Goal: Task Accomplishment & Management: Manage account settings

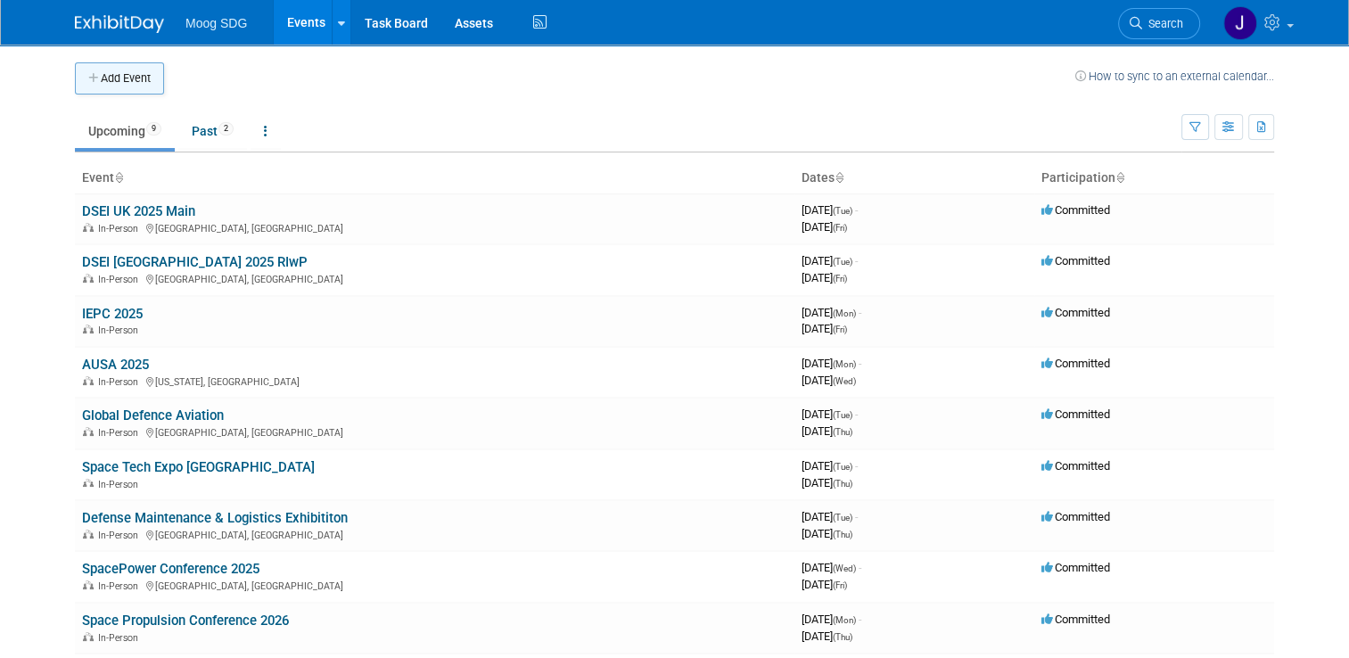
click at [129, 91] on button "Add Event" at bounding box center [119, 78] width 89 height 32
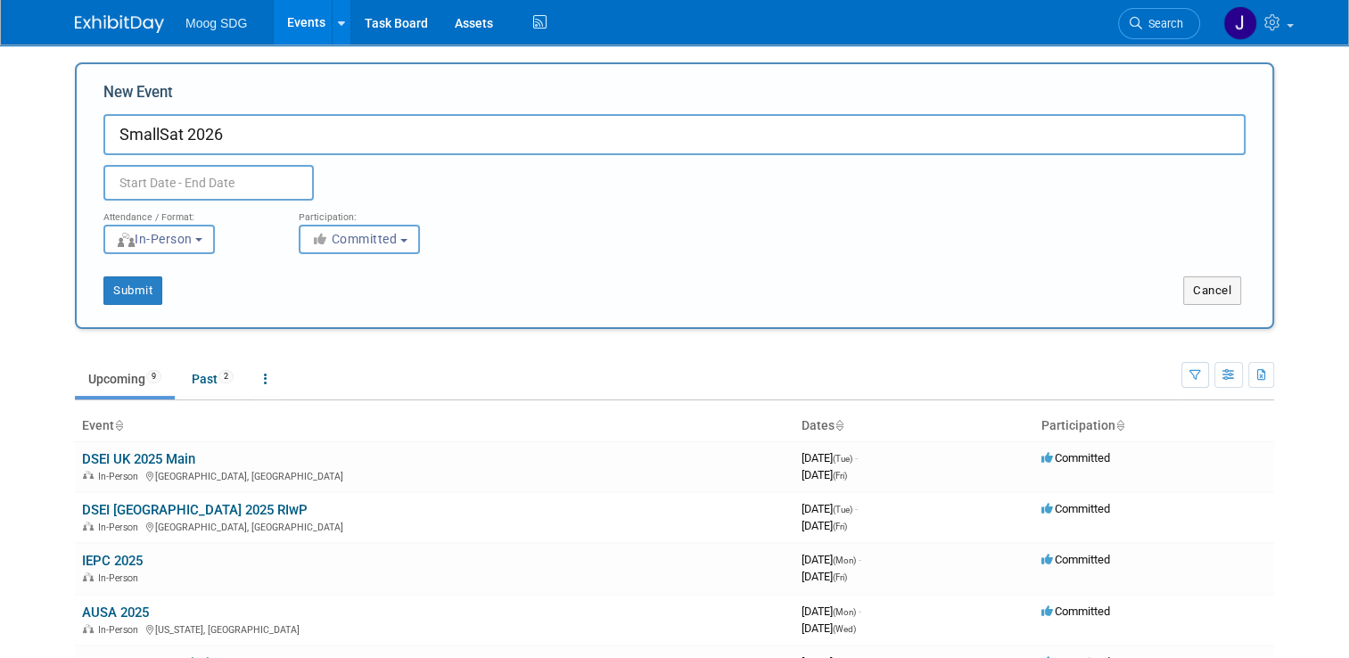
type input "SmallSat 2026"
click at [160, 176] on input "text" at bounding box center [208, 183] width 210 height 36
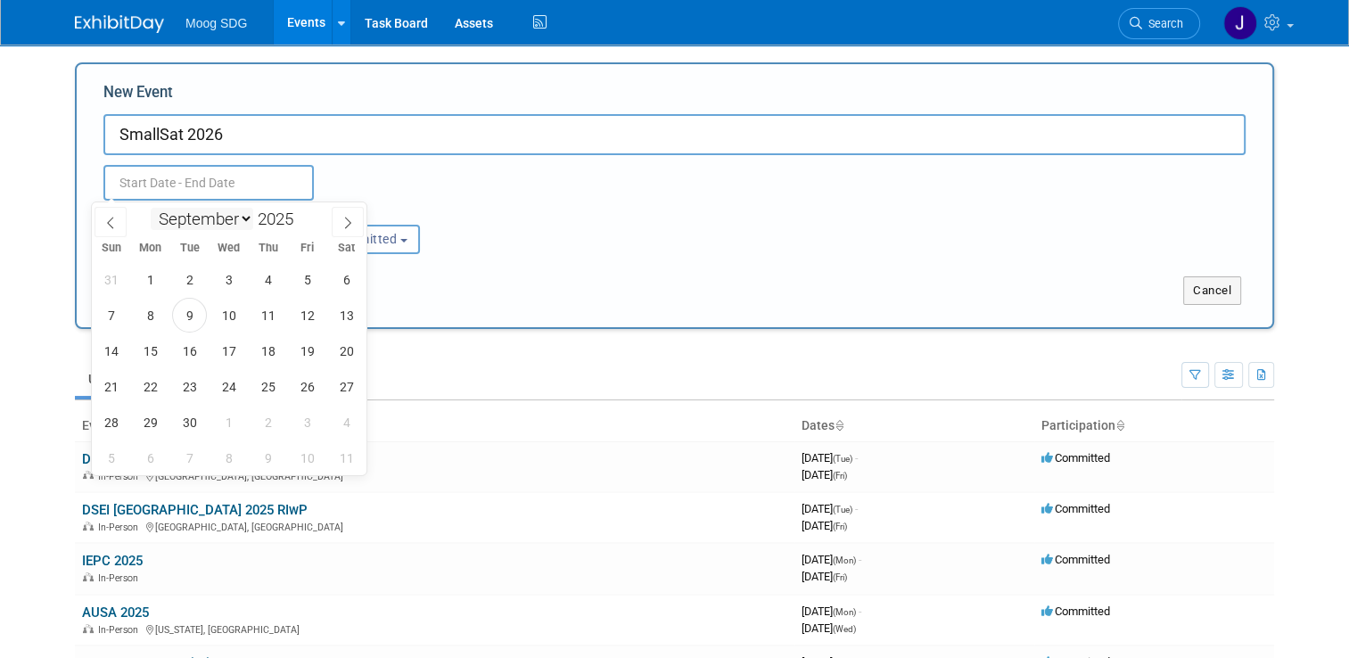
click at [243, 224] on select "January February March April May June July August September October November De…" at bounding box center [202, 219] width 103 height 22
select select "7"
click at [151, 208] on select "January February March April May June July August September October November De…" at bounding box center [202, 219] width 103 height 22
click at [307, 212] on span at bounding box center [300, 214] width 12 height 11
type input "2026"
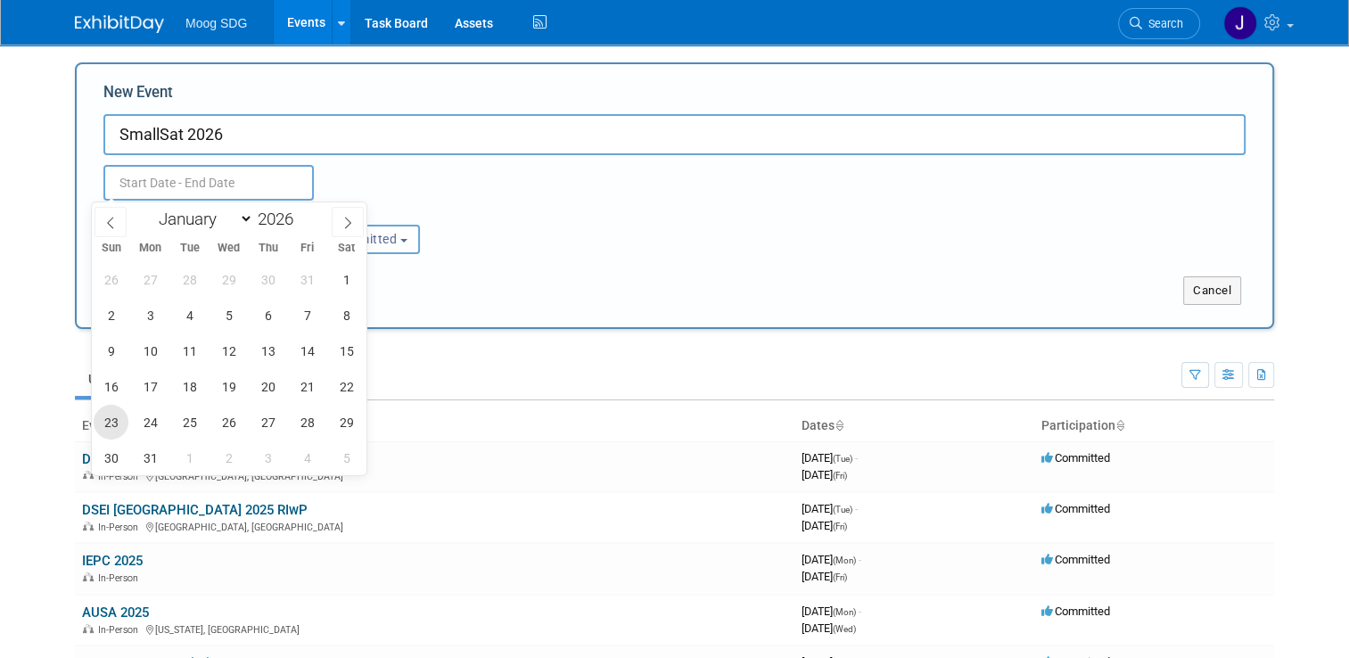
click at [114, 423] on span "23" at bounding box center [111, 422] width 35 height 35
click at [219, 423] on span "26" at bounding box center [228, 422] width 35 height 35
type input "Aug 23, 2026 to Aug 26, 2026"
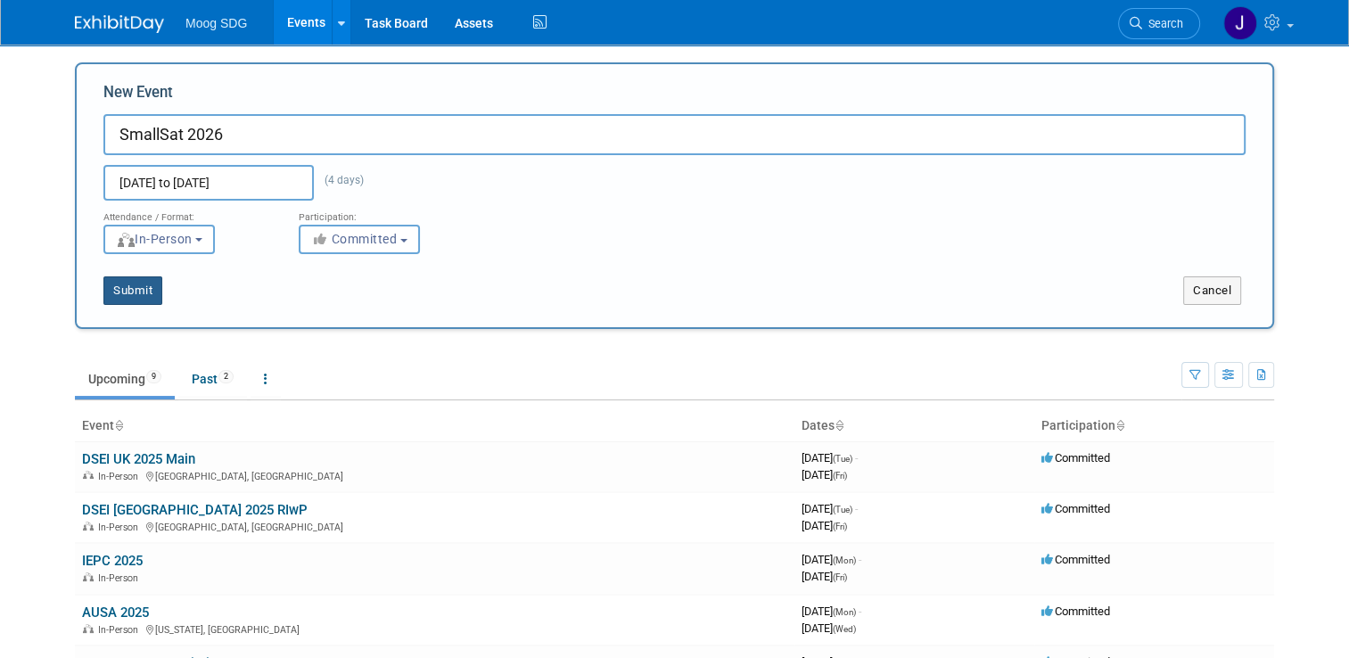
click at [121, 287] on button "Submit" at bounding box center [132, 290] width 59 height 29
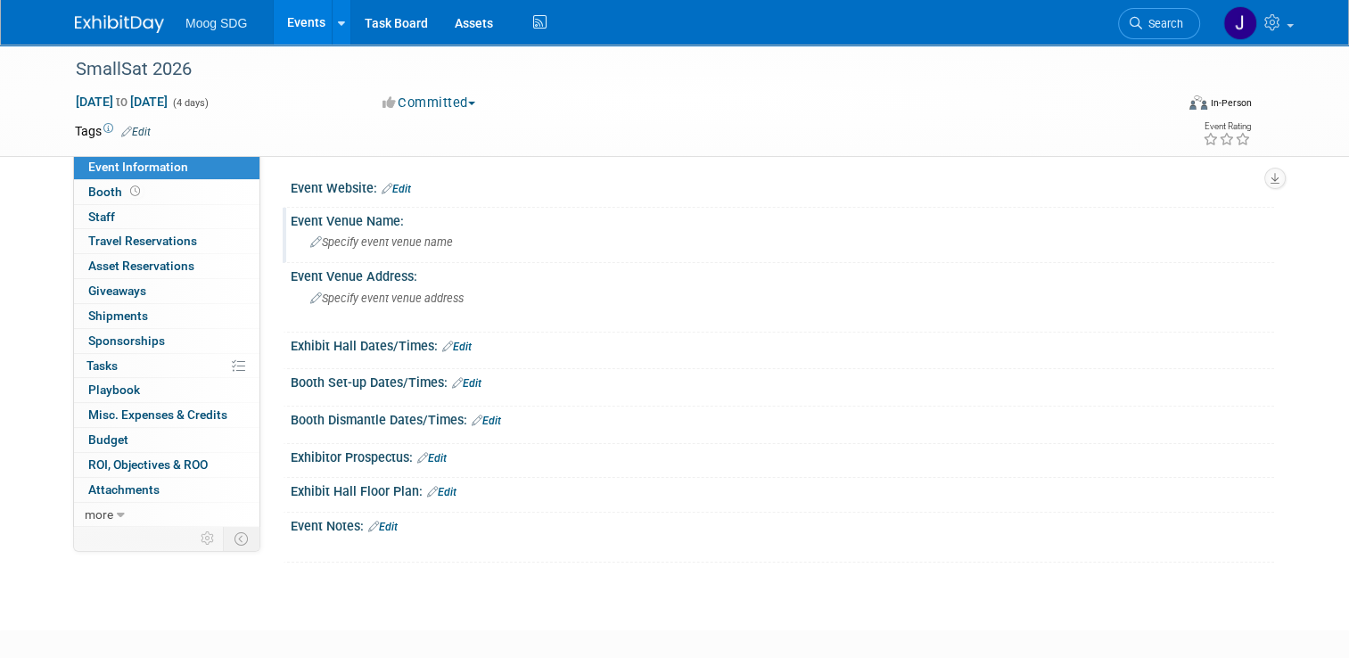
click at [398, 242] on span "Specify event venue name" at bounding box center [381, 241] width 143 height 13
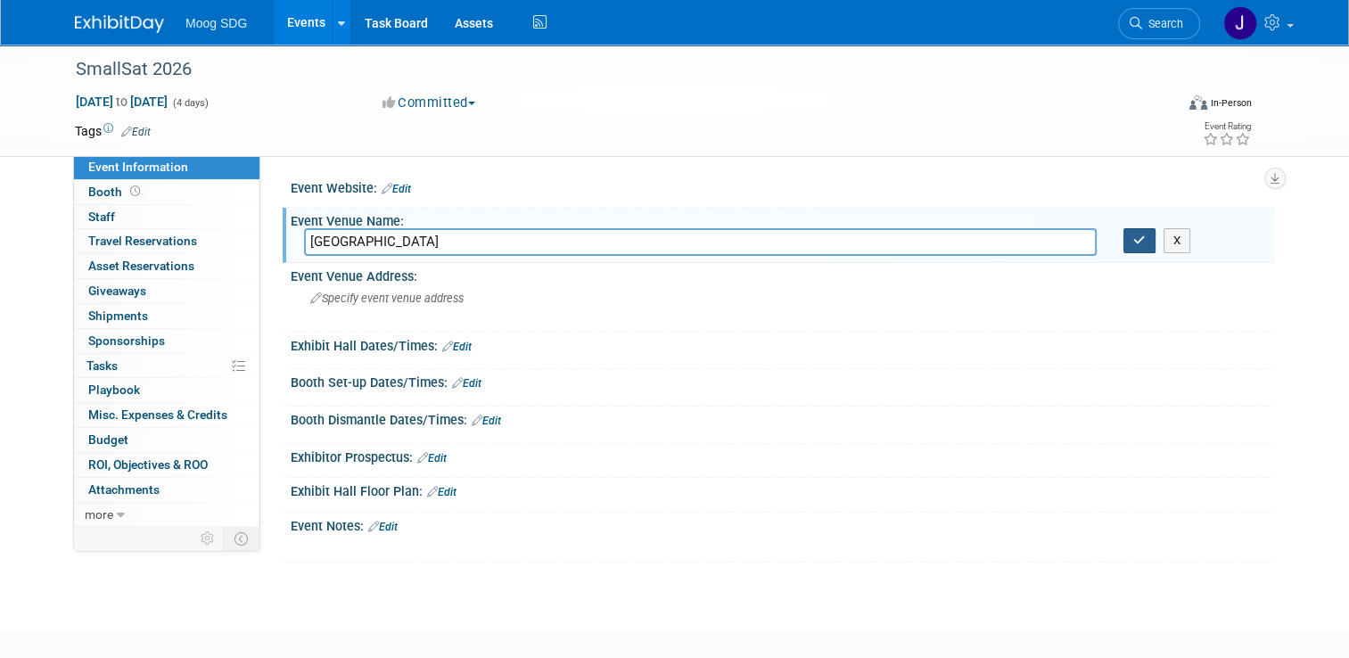
type input "Salt Palace"
click at [1155, 244] on button "button" at bounding box center [1139, 240] width 32 height 25
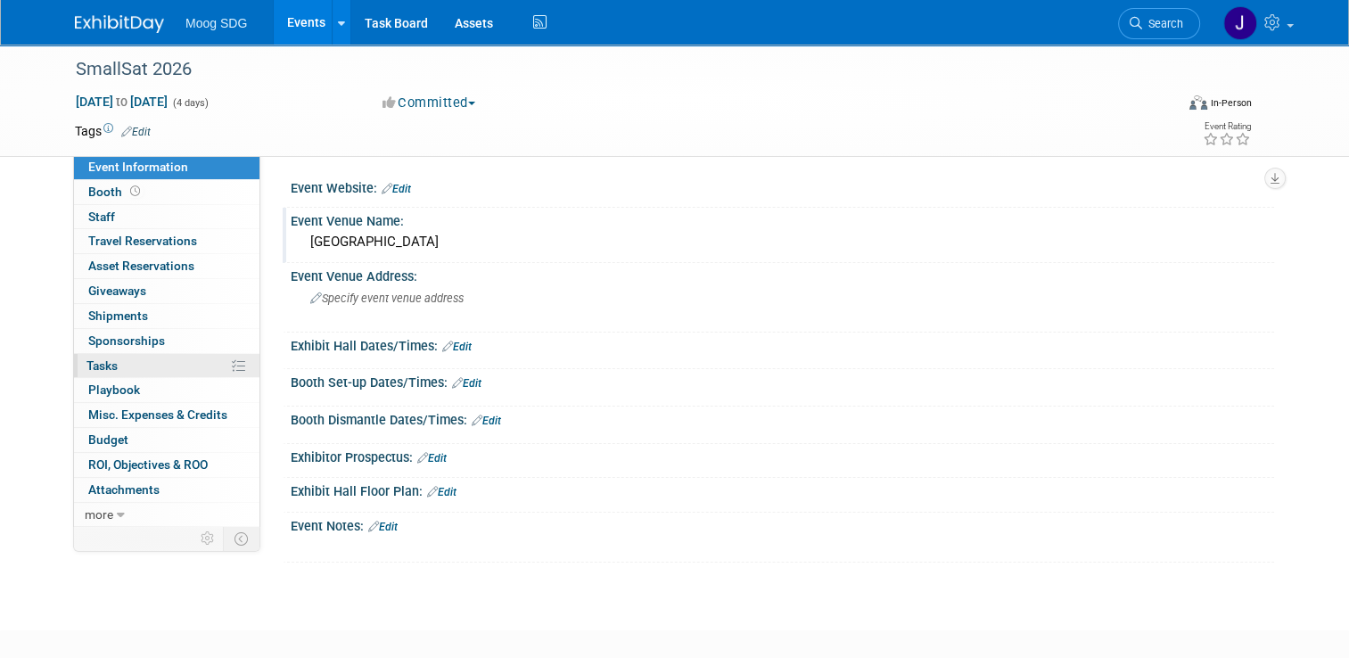
click at [122, 365] on link "0% Tasks 0%" at bounding box center [166, 366] width 185 height 24
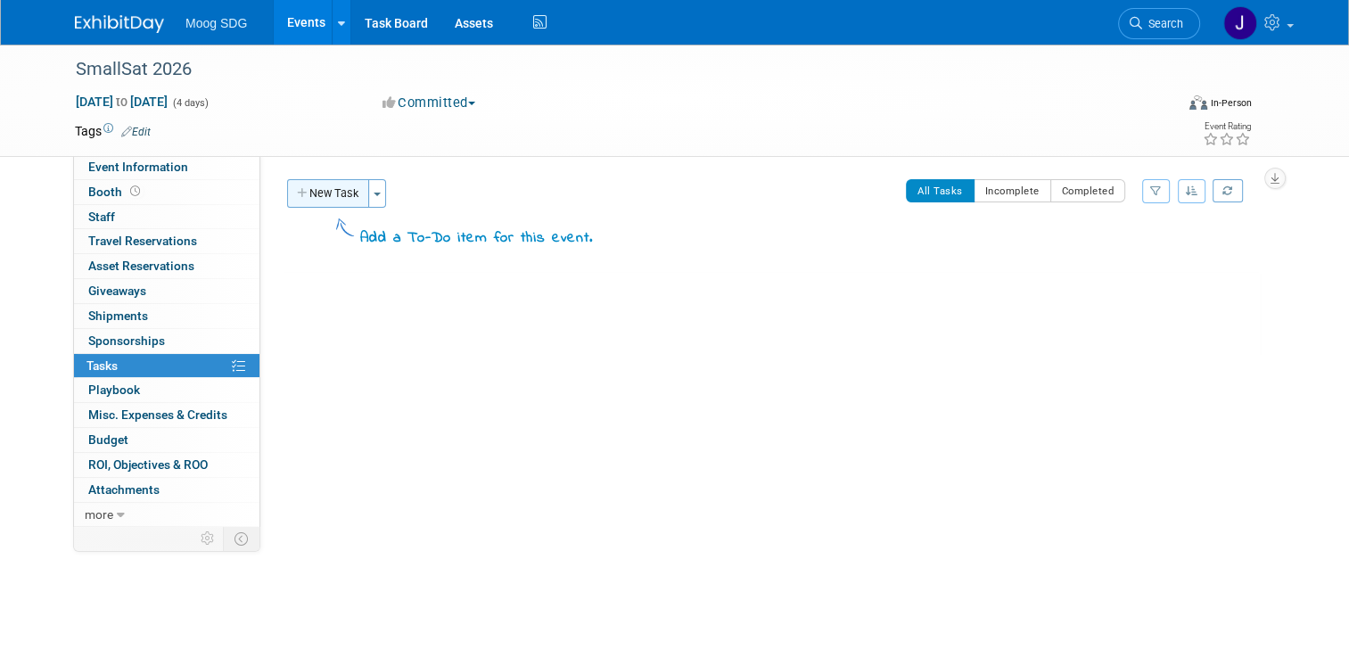
click at [316, 197] on button "New Task" at bounding box center [328, 193] width 82 height 29
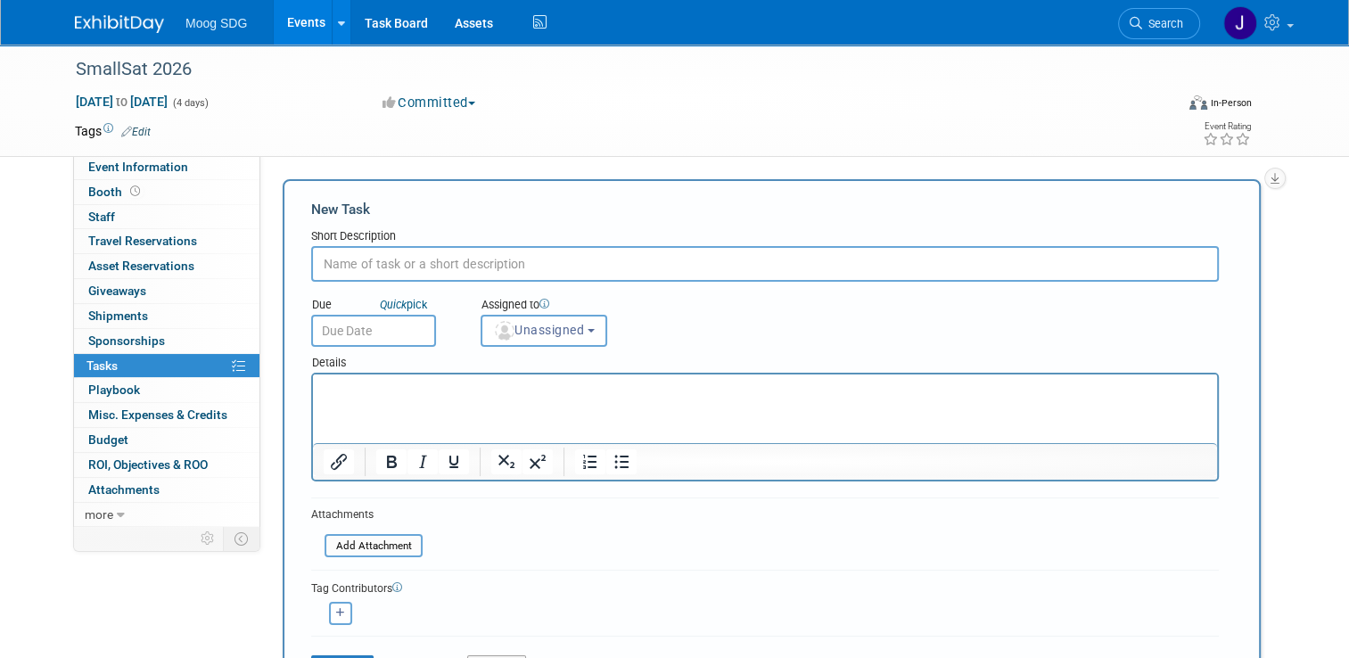
click at [579, 270] on input "text" at bounding box center [764, 264] width 907 height 36
type input "Application Window opens"
click at [382, 324] on input "text" at bounding box center [373, 331] width 125 height 32
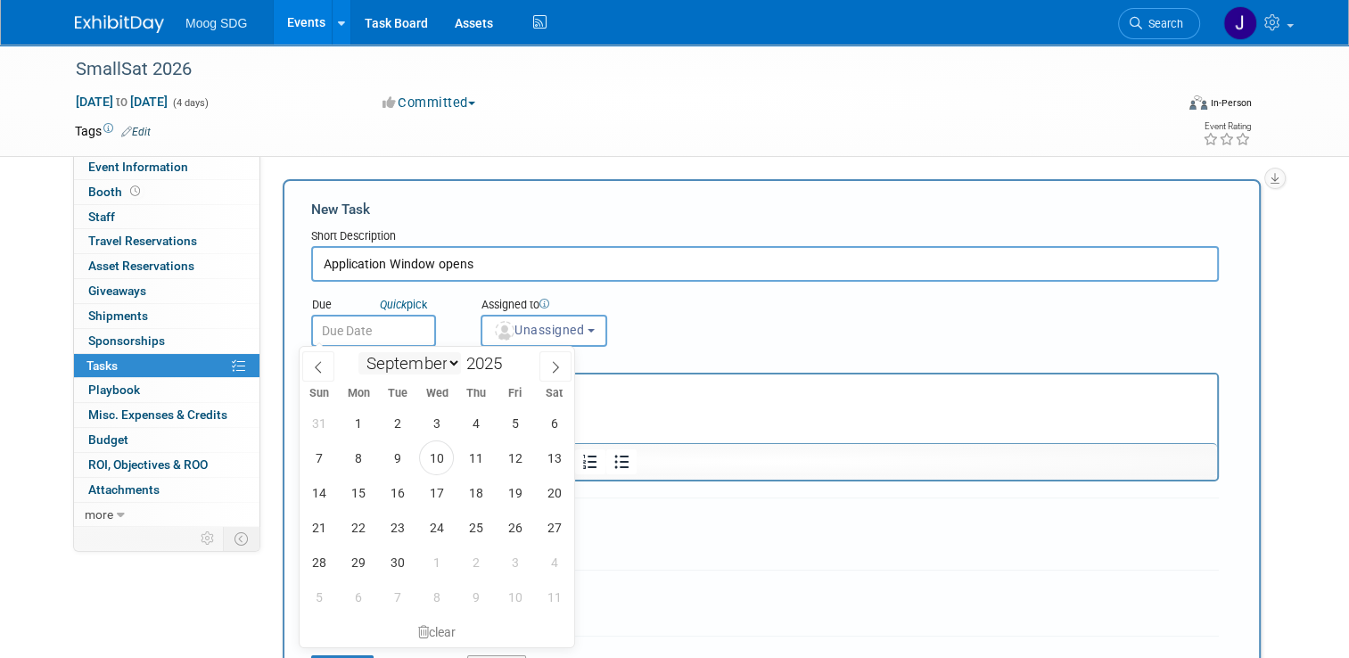
click at [431, 367] on select "January February March April May June July August September October November De…" at bounding box center [409, 363] width 103 height 22
select select "11"
click at [358, 352] on select "January February March April May June July August September October November De…" at bounding box center [409, 363] width 103 height 22
click at [356, 422] on span "1" at bounding box center [358, 423] width 35 height 35
type input "Dec 1, 2025"
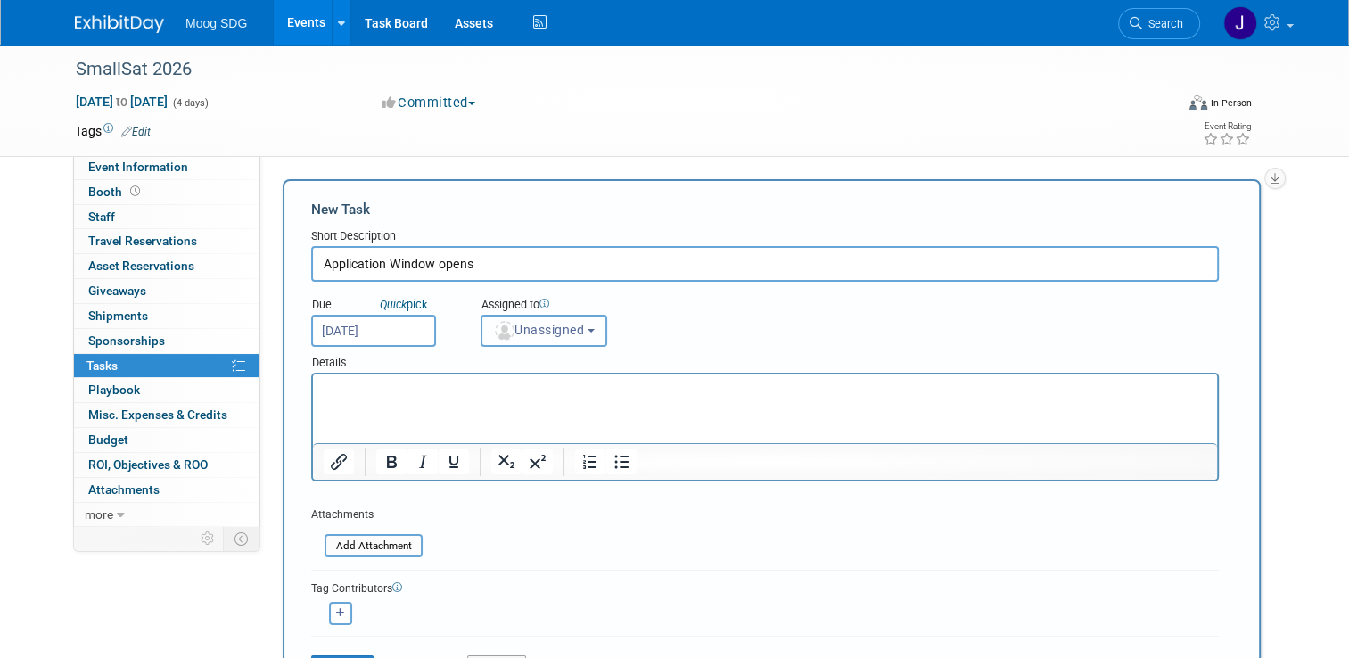
click at [535, 341] on button "Unassigned" at bounding box center [543, 331] width 127 height 32
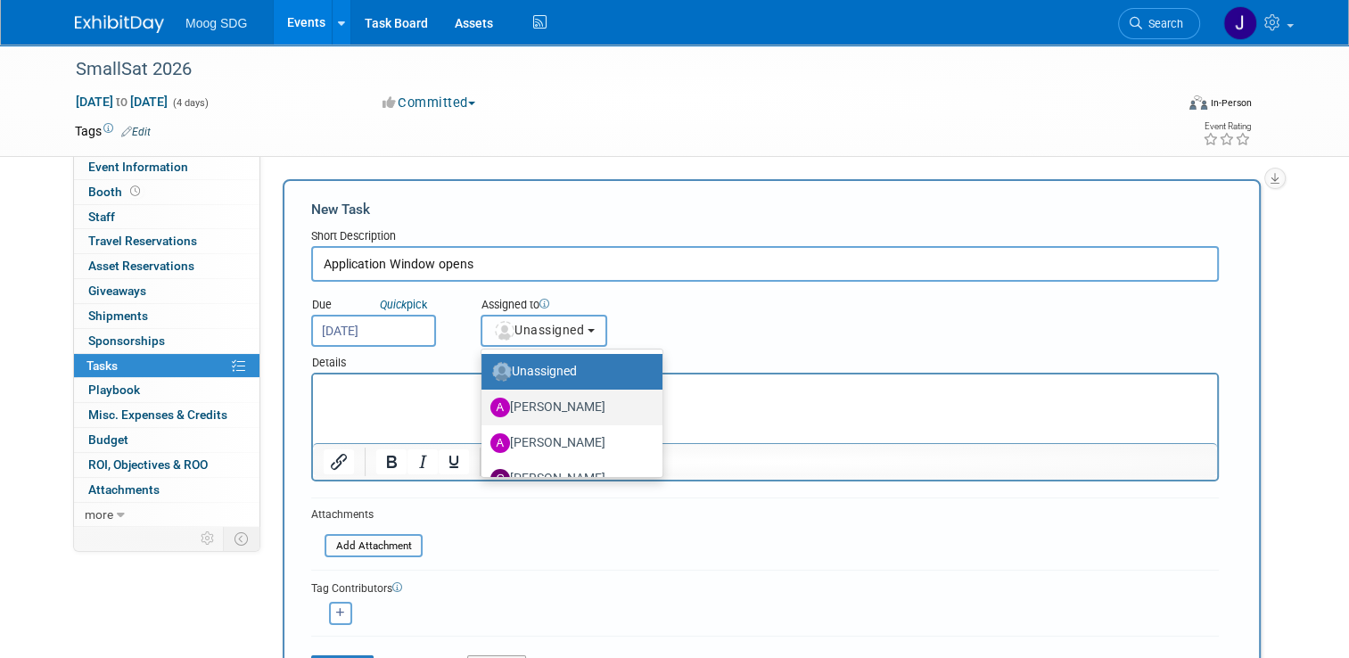
scroll to position [89, 0]
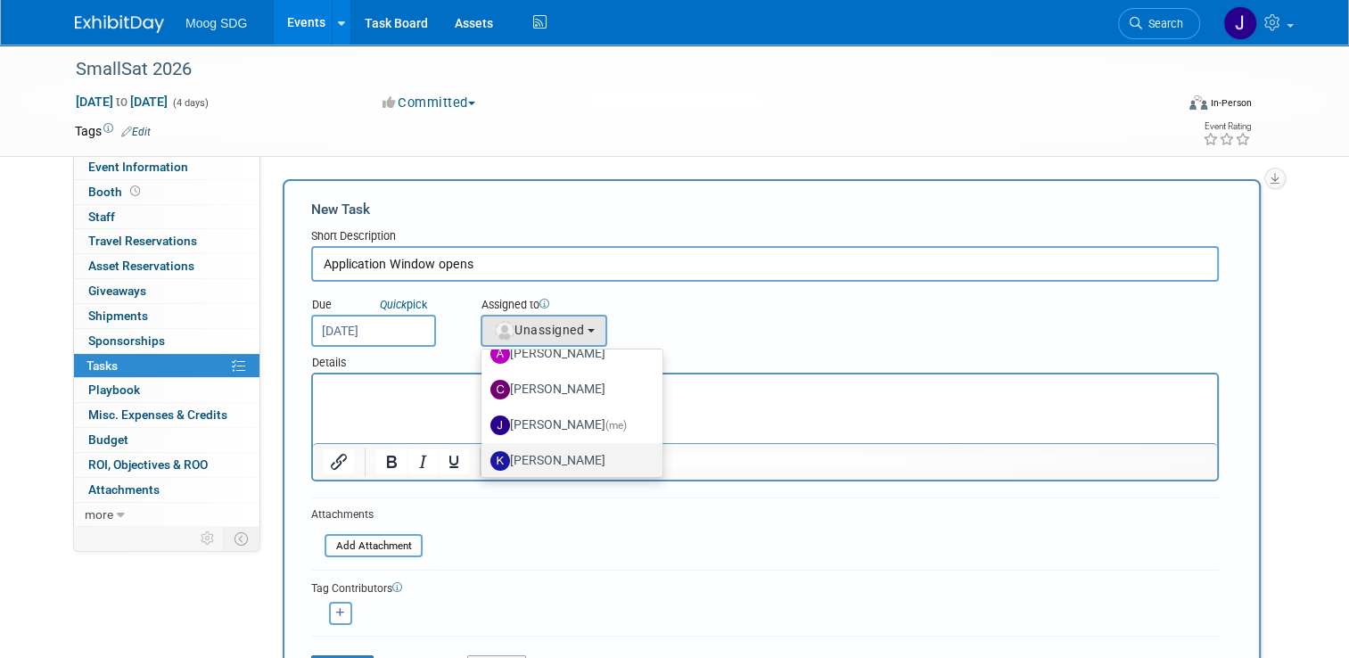
click at [545, 455] on label "[PERSON_NAME]" at bounding box center [567, 461] width 154 height 29
click at [484, 455] on input "[PERSON_NAME]" at bounding box center [478, 459] width 12 height 12
select select "e669afd4-dc64-4634-a167-91589e617cb4"
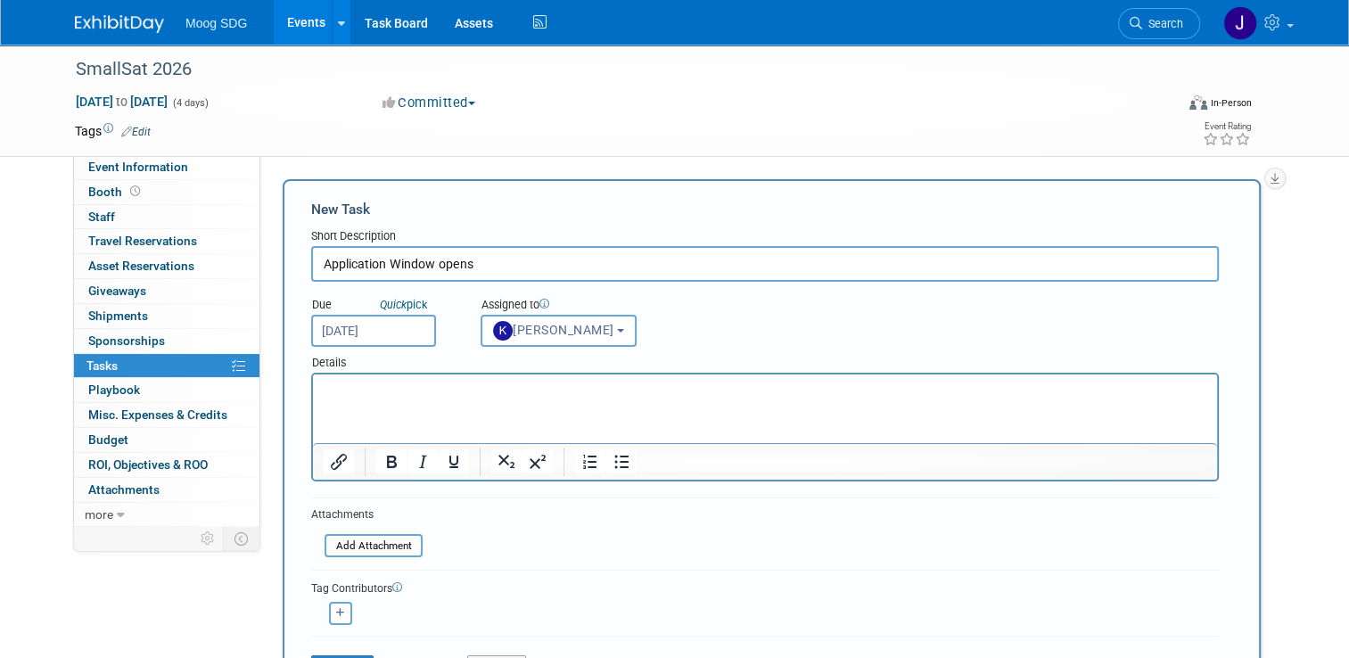
click at [427, 398] on p "Rich Text Area. Press ALT-0 for help." at bounding box center [765, 391] width 883 height 18
click at [329, 615] on button "button" at bounding box center [340, 613] width 23 height 23
select select
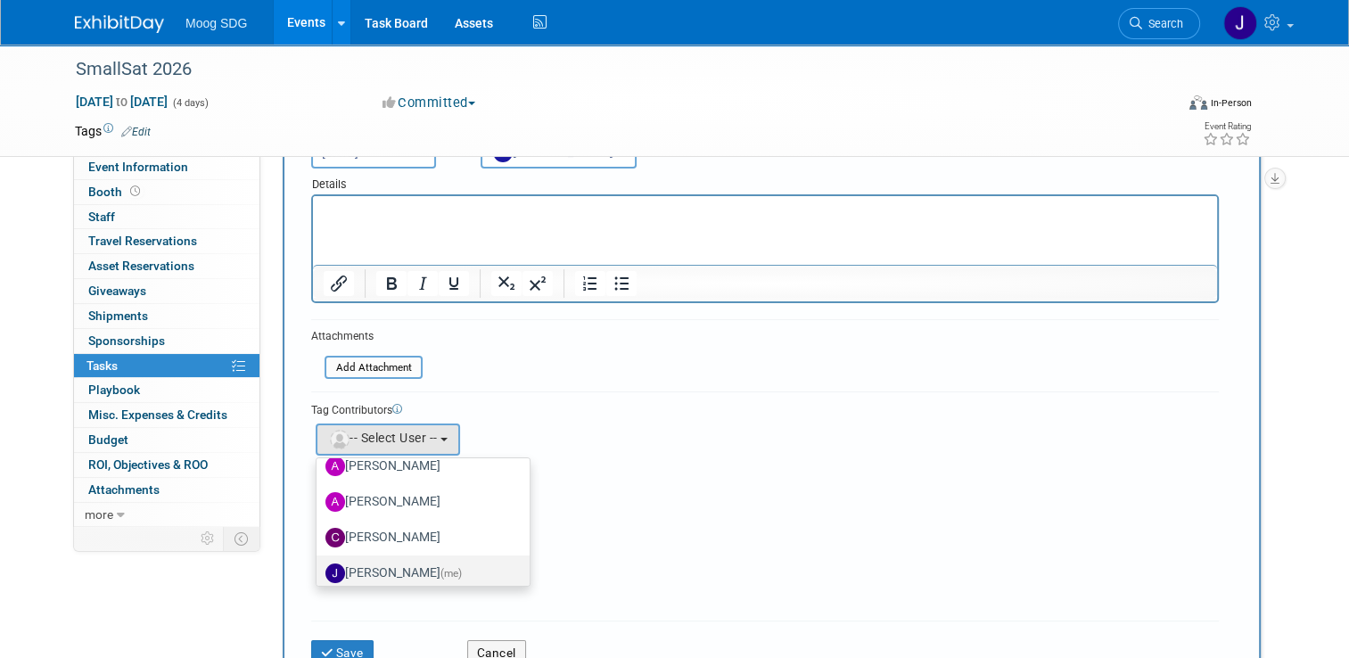
click at [414, 569] on label "Jaclyn Roberts (me)" at bounding box center [418, 573] width 186 height 29
click at [319, 569] on input "Jaclyn Roberts (me)" at bounding box center [314, 571] width 12 height 12
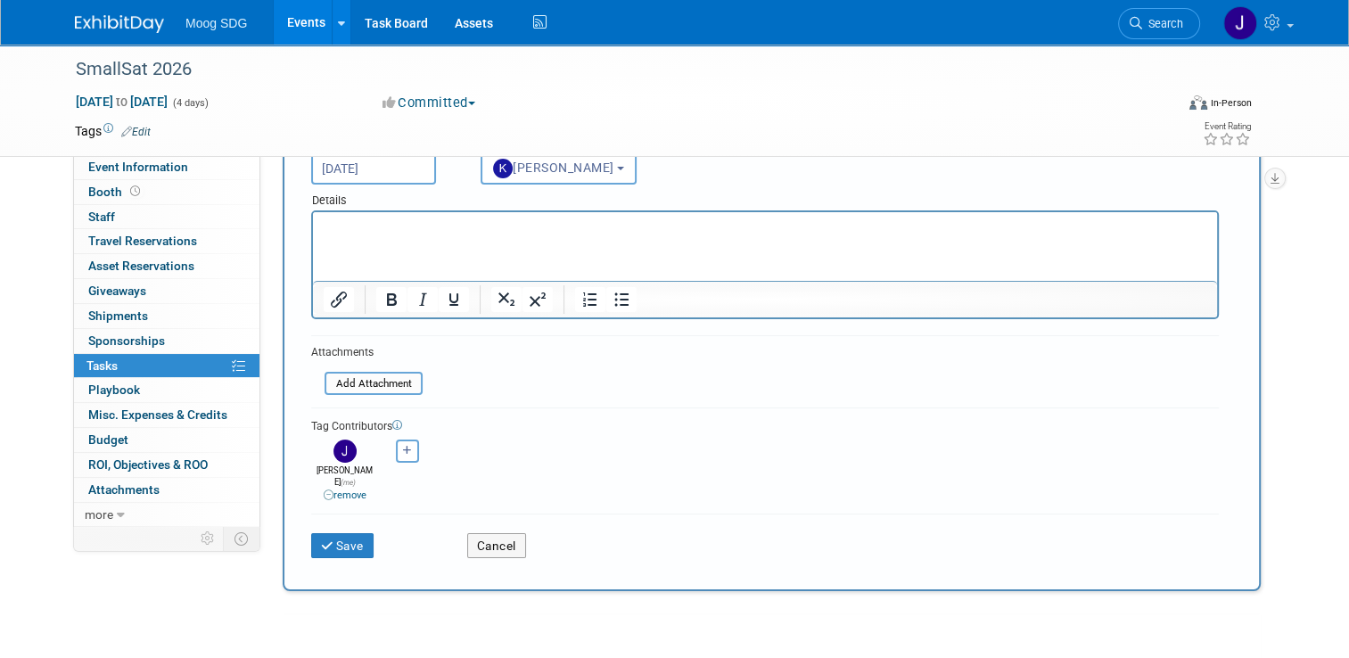
scroll to position [178, 0]
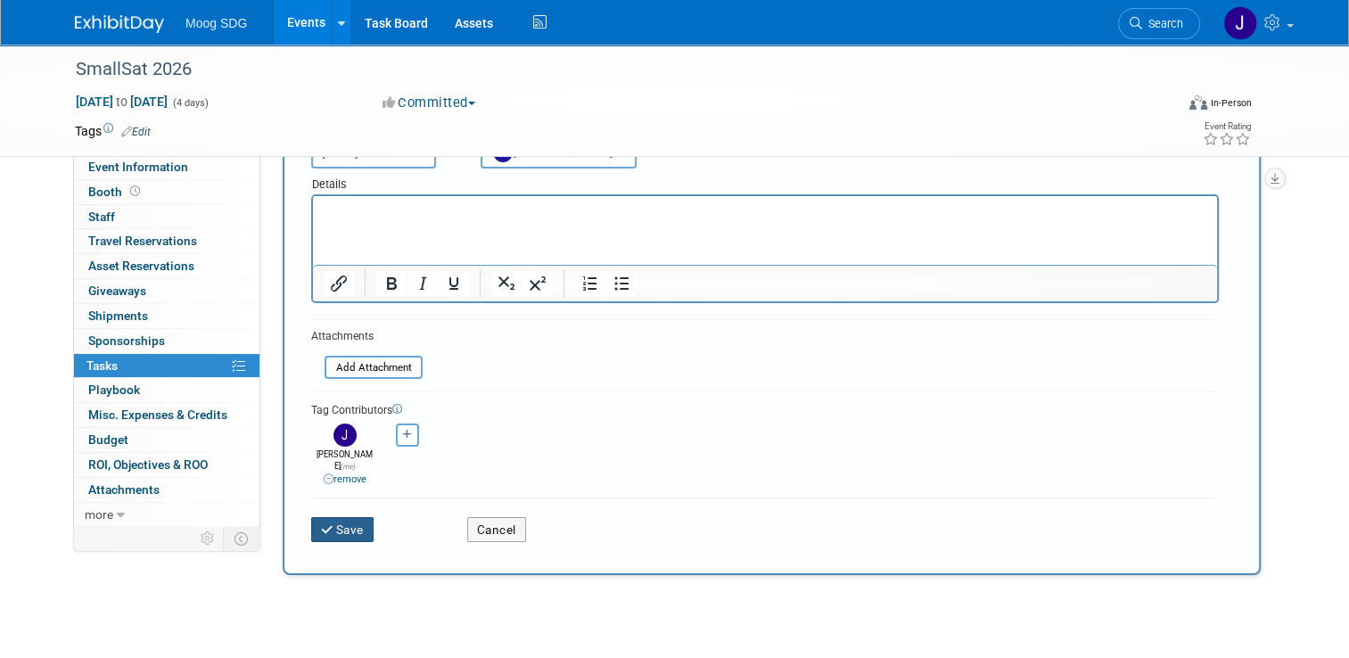
click at [338, 524] on button "Save" at bounding box center [342, 529] width 62 height 25
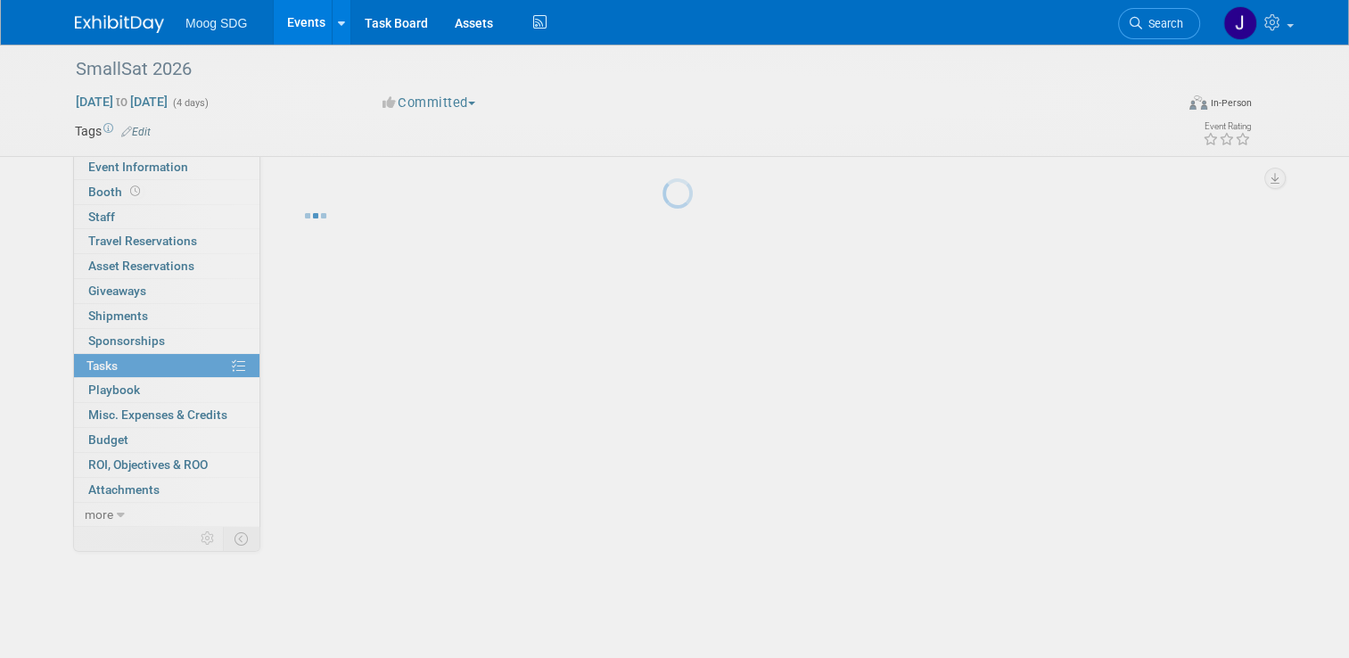
scroll to position [0, 0]
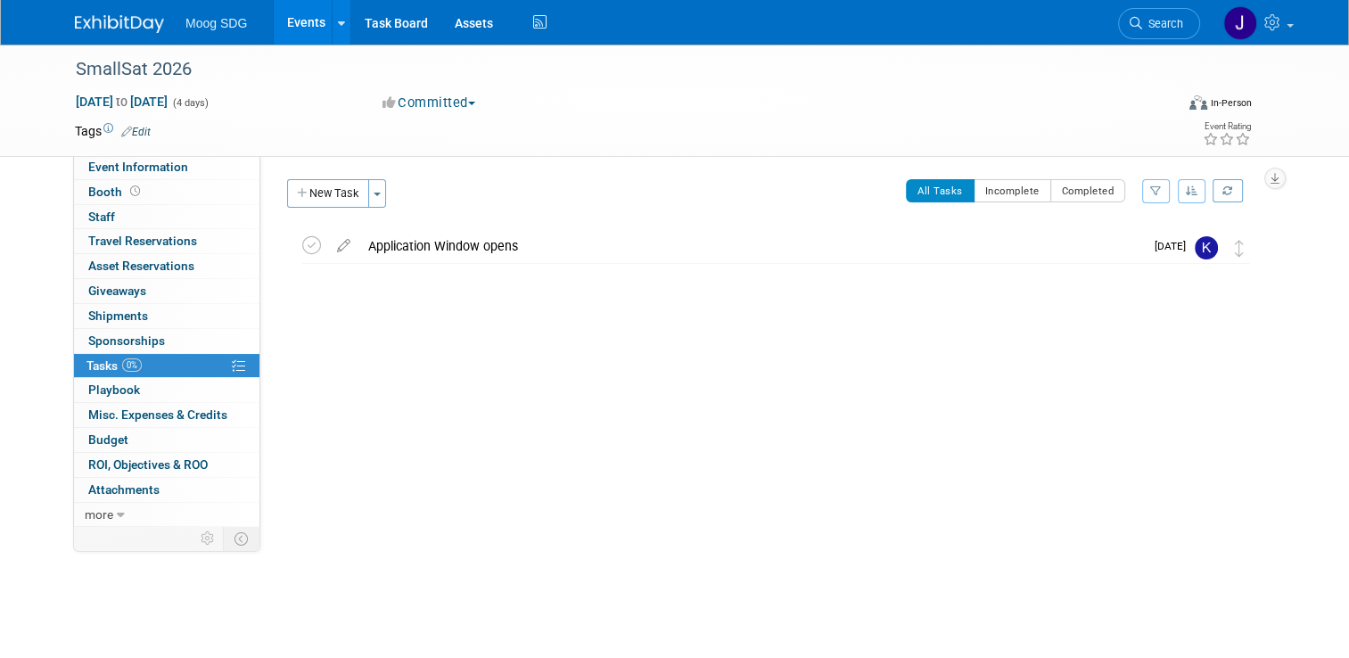
click at [496, 252] on div "Application Window opens" at bounding box center [751, 246] width 784 height 30
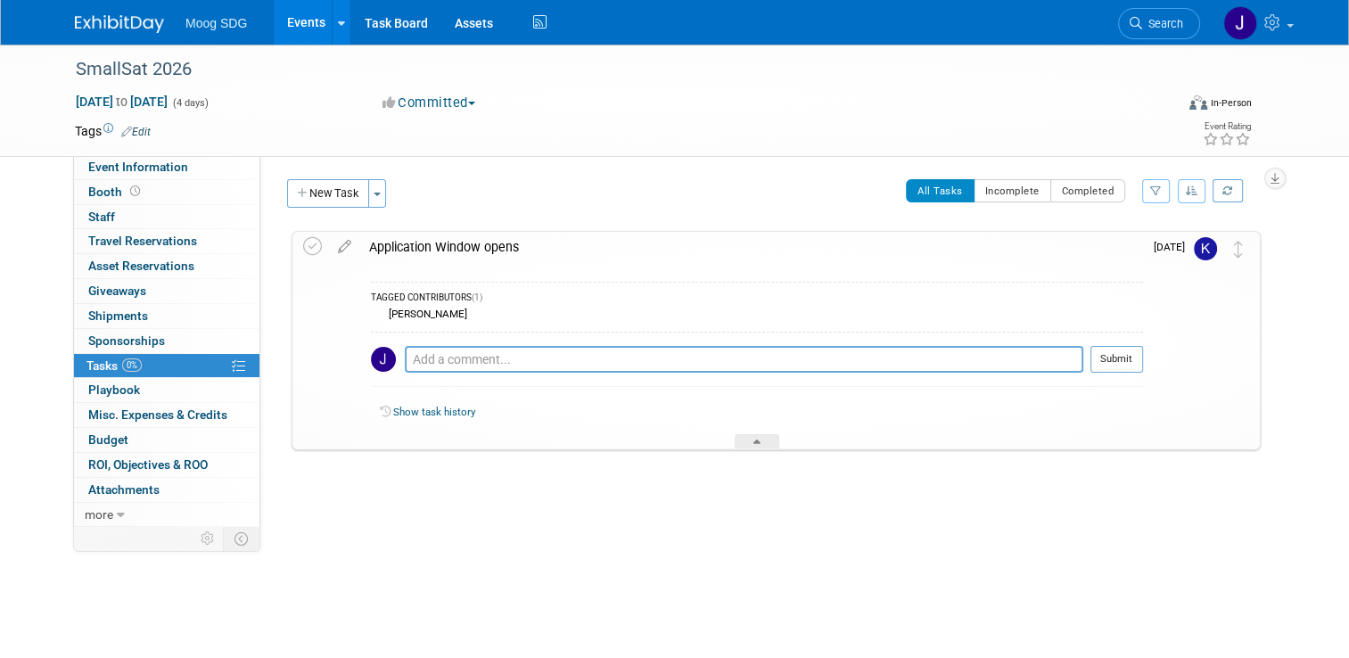
click at [329, 250] on icon at bounding box center [344, 243] width 31 height 22
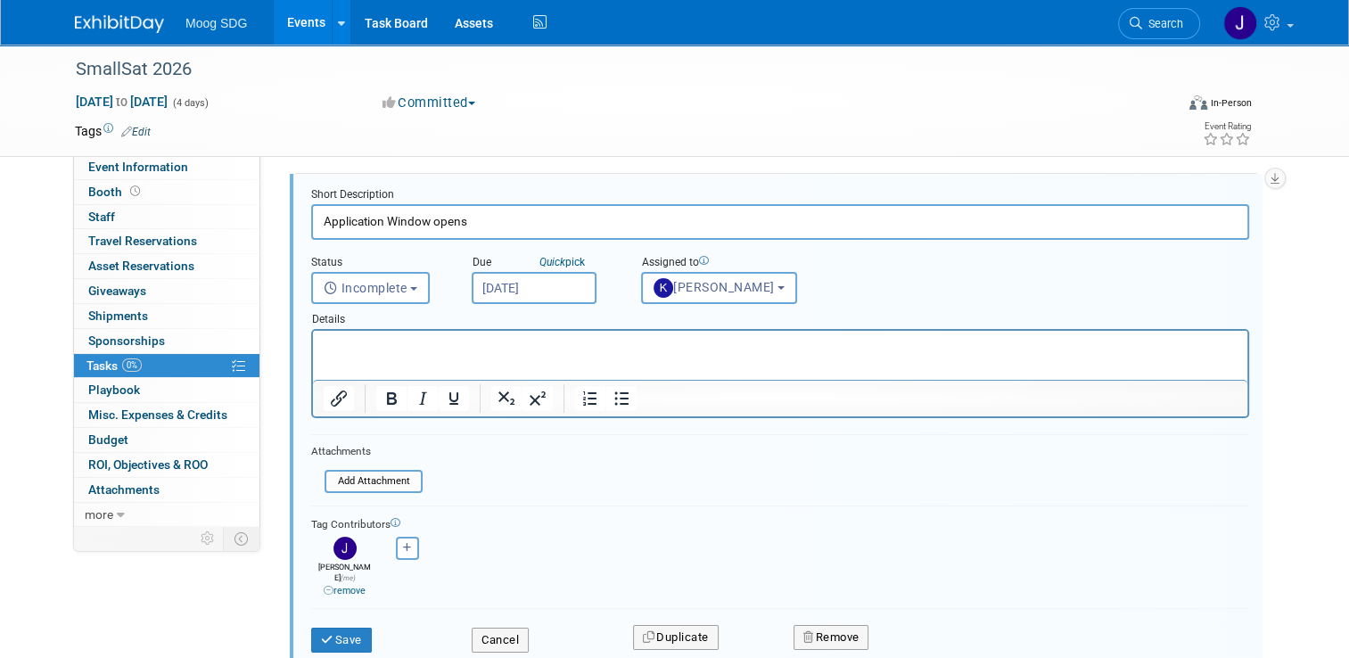
scroll to position [89, 0]
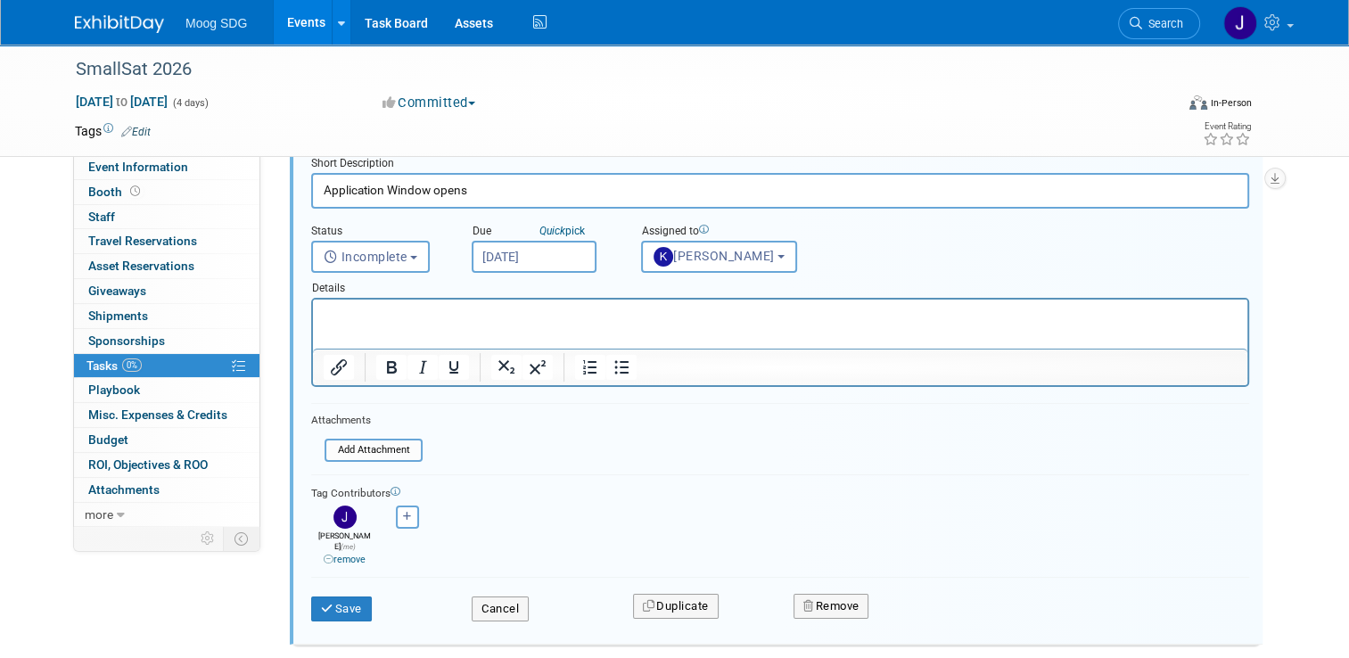
click at [618, 320] on p "Rich Text Area. Press ALT-0 for help." at bounding box center [781, 315] width 914 height 17
click at [322, 601] on button "Save" at bounding box center [341, 608] width 61 height 25
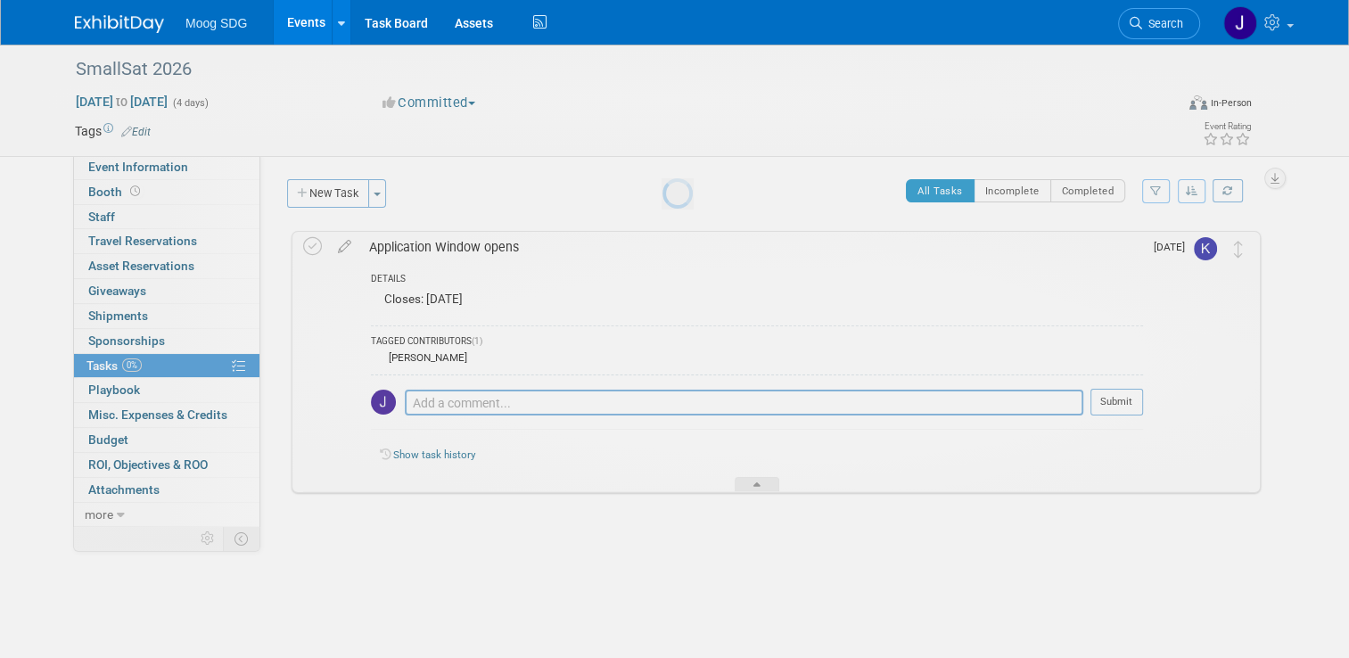
scroll to position [0, 0]
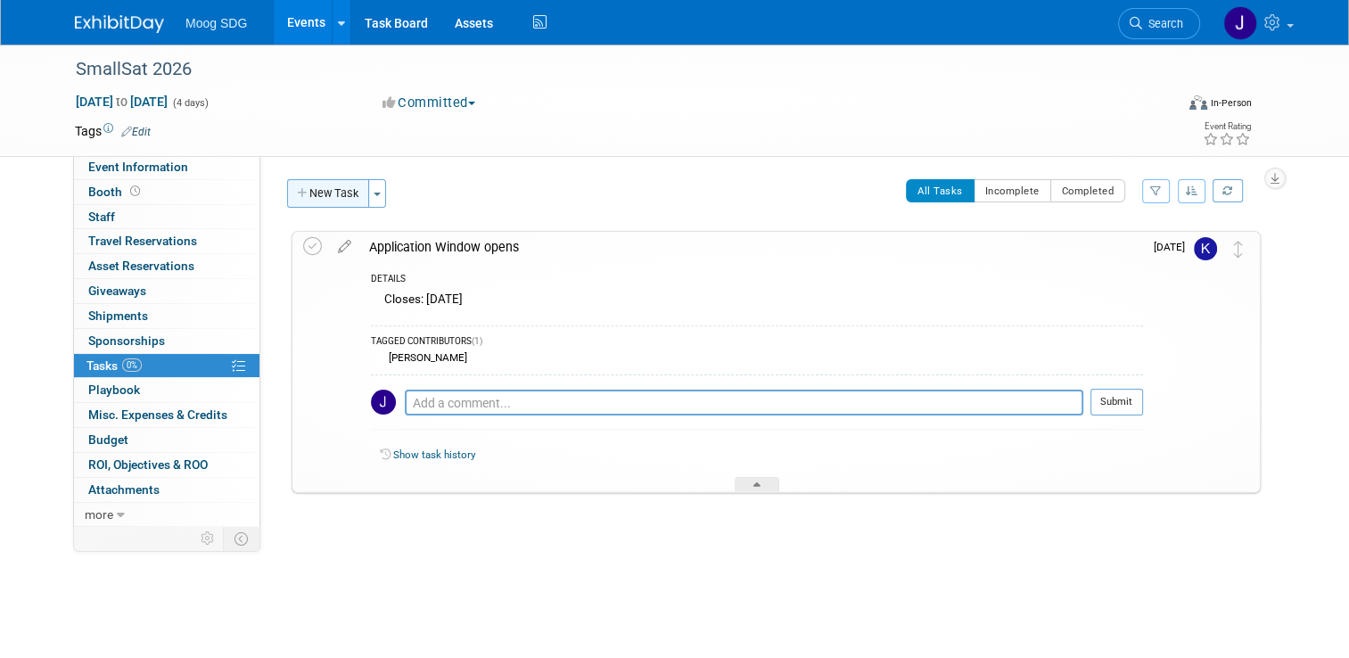
click at [331, 193] on button "New Task" at bounding box center [328, 193] width 82 height 29
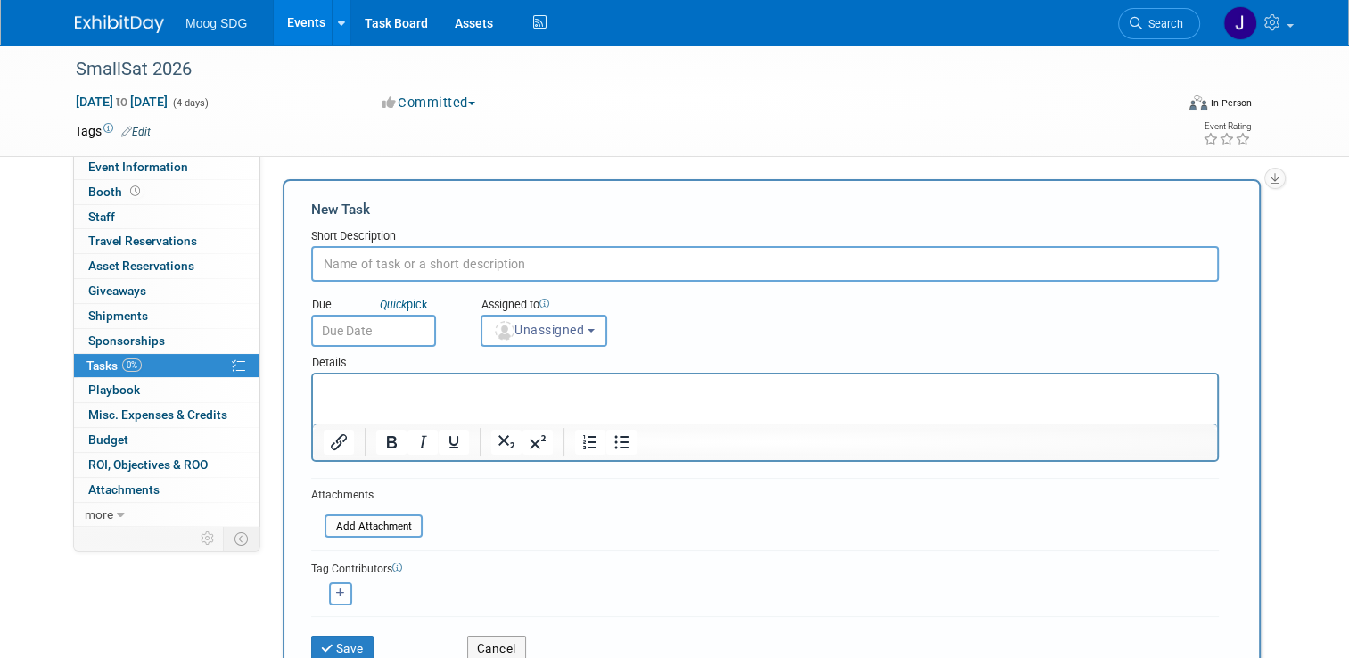
click at [390, 266] on input "text" at bounding box center [764, 264] width 907 height 36
type input "Booth selection begins (based on credit order)"
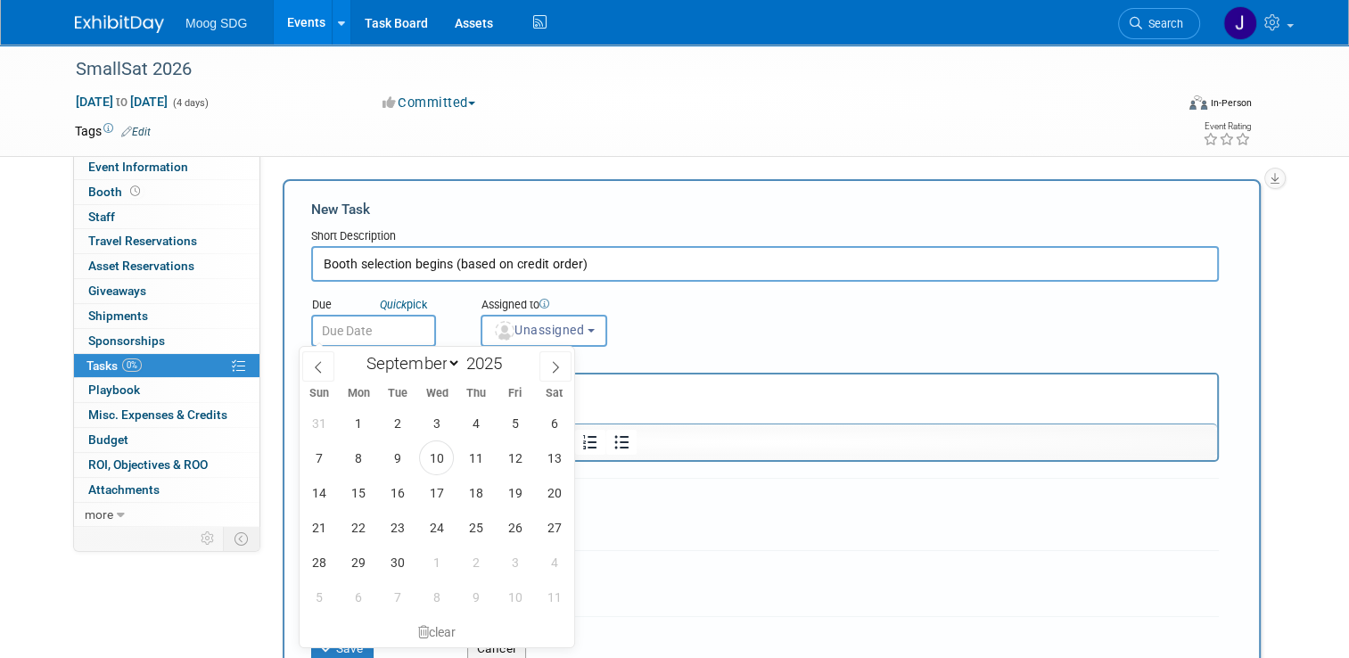
click at [370, 332] on input "text" at bounding box center [373, 331] width 125 height 32
click at [412, 358] on select "January February March April May June July August September October November De…" at bounding box center [409, 363] width 103 height 22
select select "1"
click at [358, 352] on select "January February March April May June July August September October November De…" at bounding box center [409, 363] width 103 height 22
click at [507, 361] on span at bounding box center [508, 358] width 12 height 11
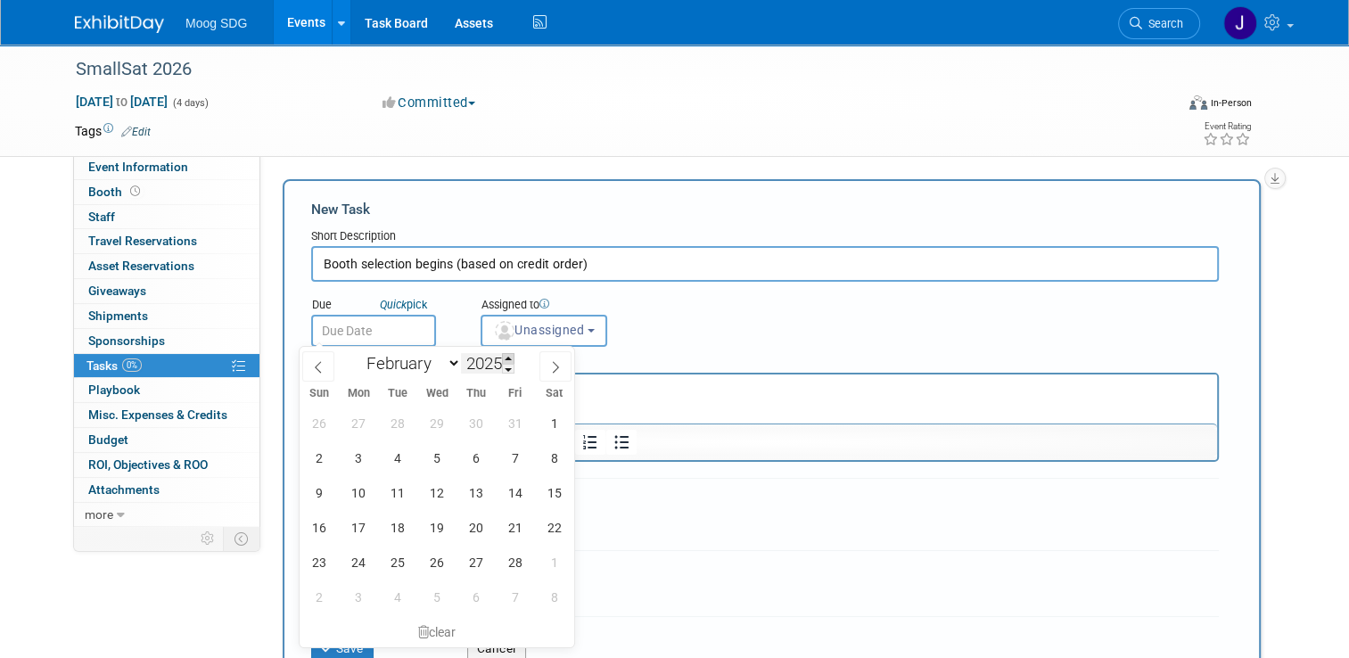
type input "2026"
click at [367, 407] on span "2" at bounding box center [358, 423] width 35 height 35
type input "Feb 2, 2026"
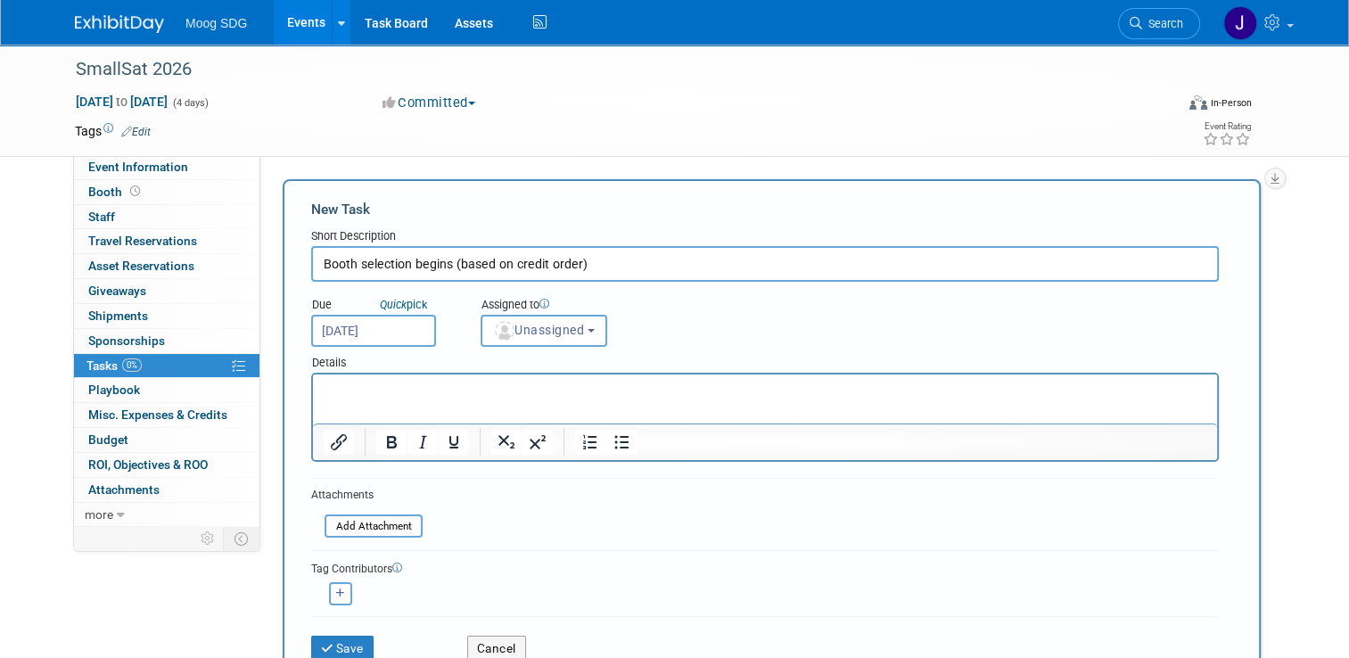
click at [440, 399] on html at bounding box center [765, 386] width 904 height 25
click at [519, 341] on button "Unassigned" at bounding box center [543, 331] width 127 height 32
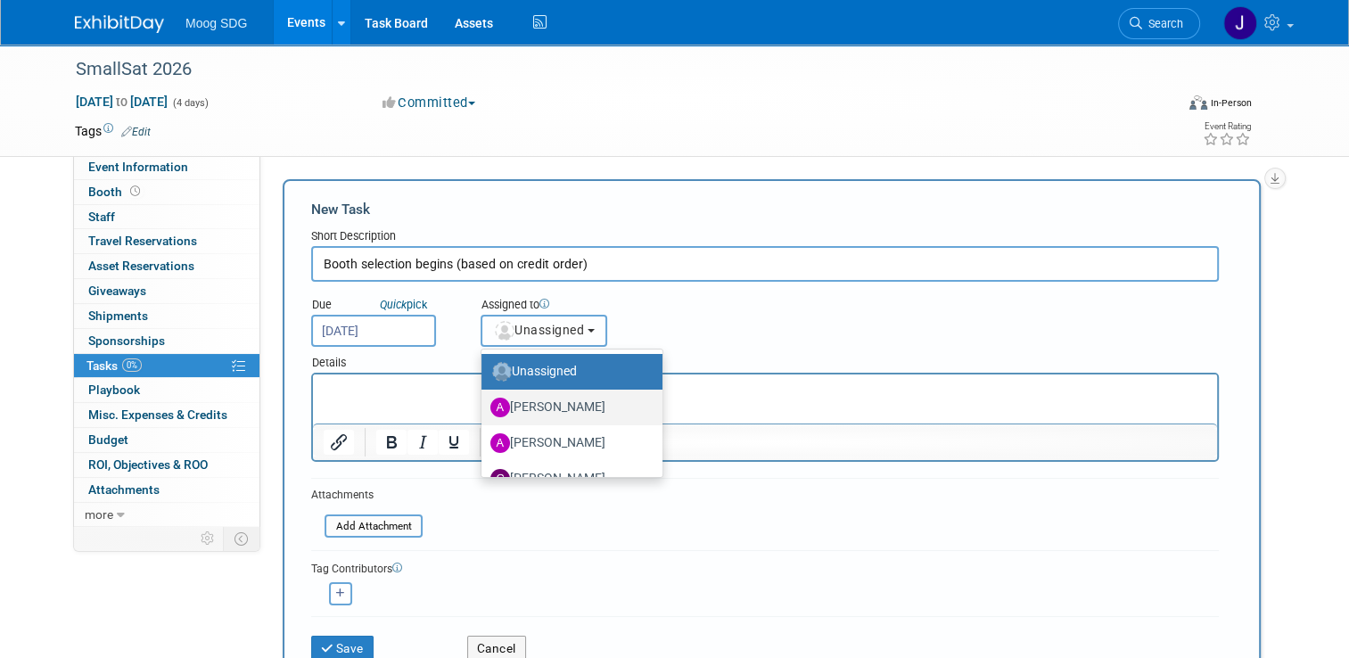
scroll to position [89, 0]
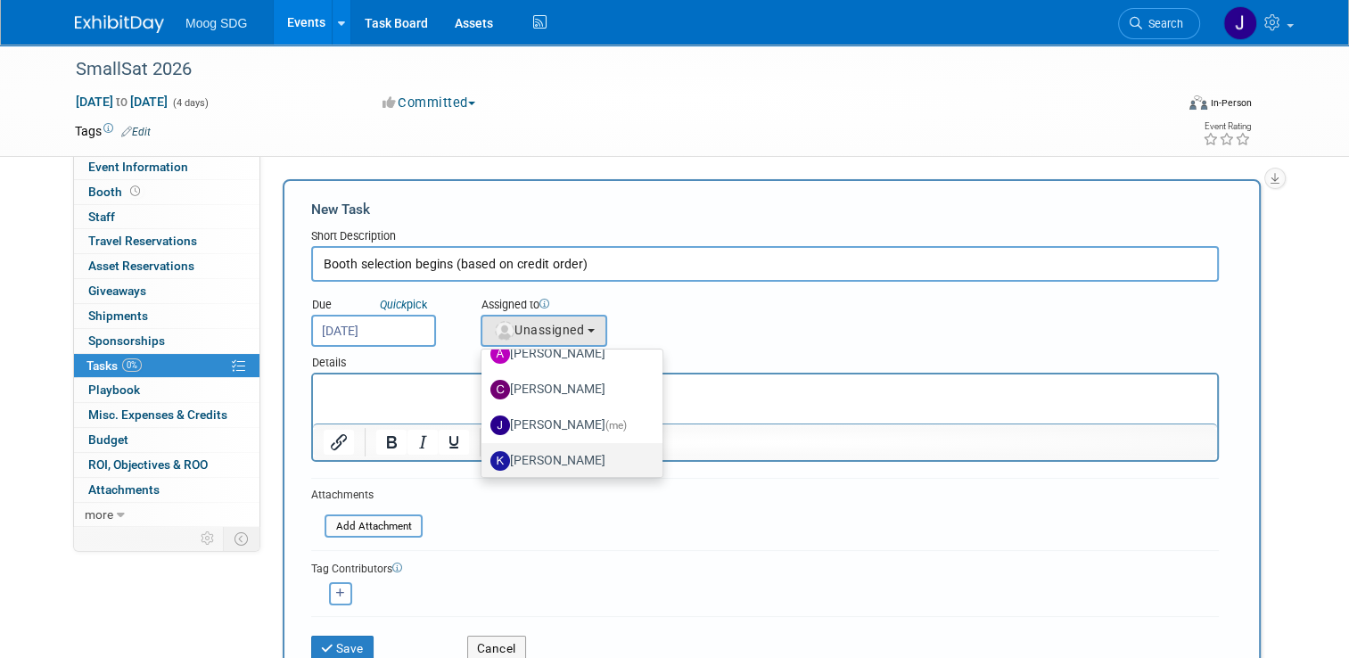
click at [553, 455] on label "[PERSON_NAME]" at bounding box center [567, 461] width 154 height 29
click at [484, 455] on input "[PERSON_NAME]" at bounding box center [478, 459] width 12 height 12
select select "e669afd4-dc64-4634-a167-91589e617cb4"
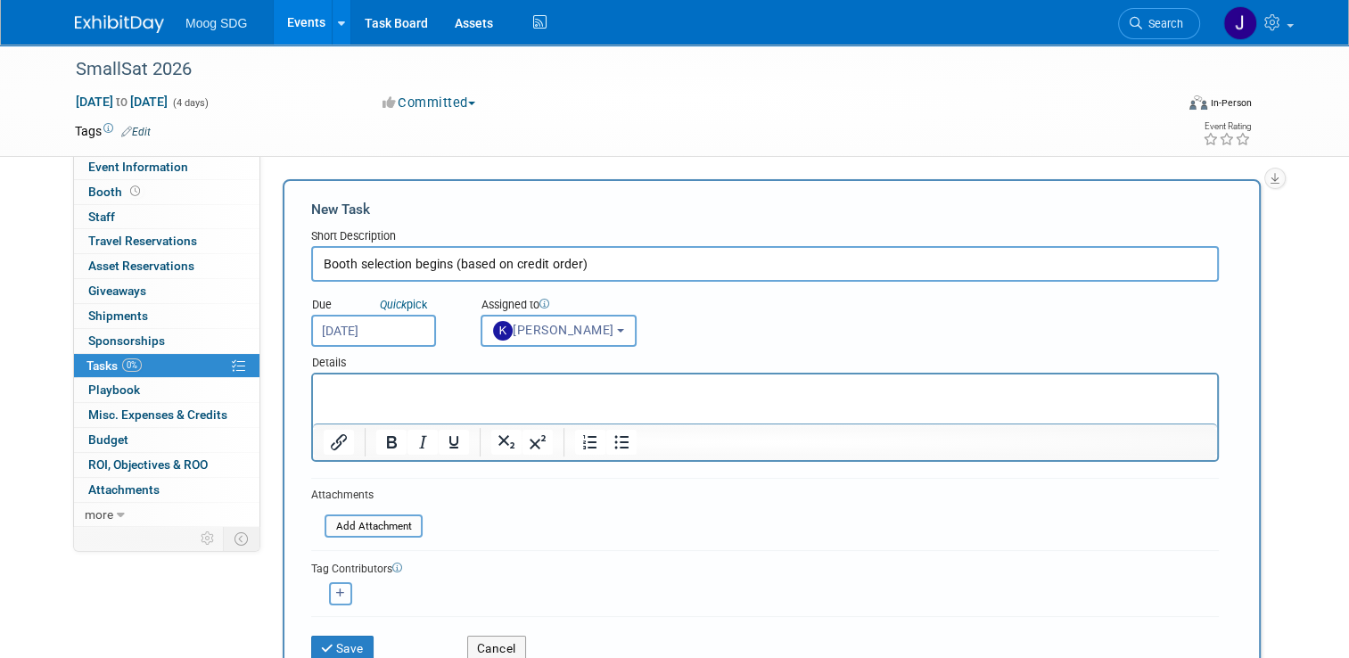
click at [336, 589] on icon "button" at bounding box center [340, 593] width 9 height 10
select select
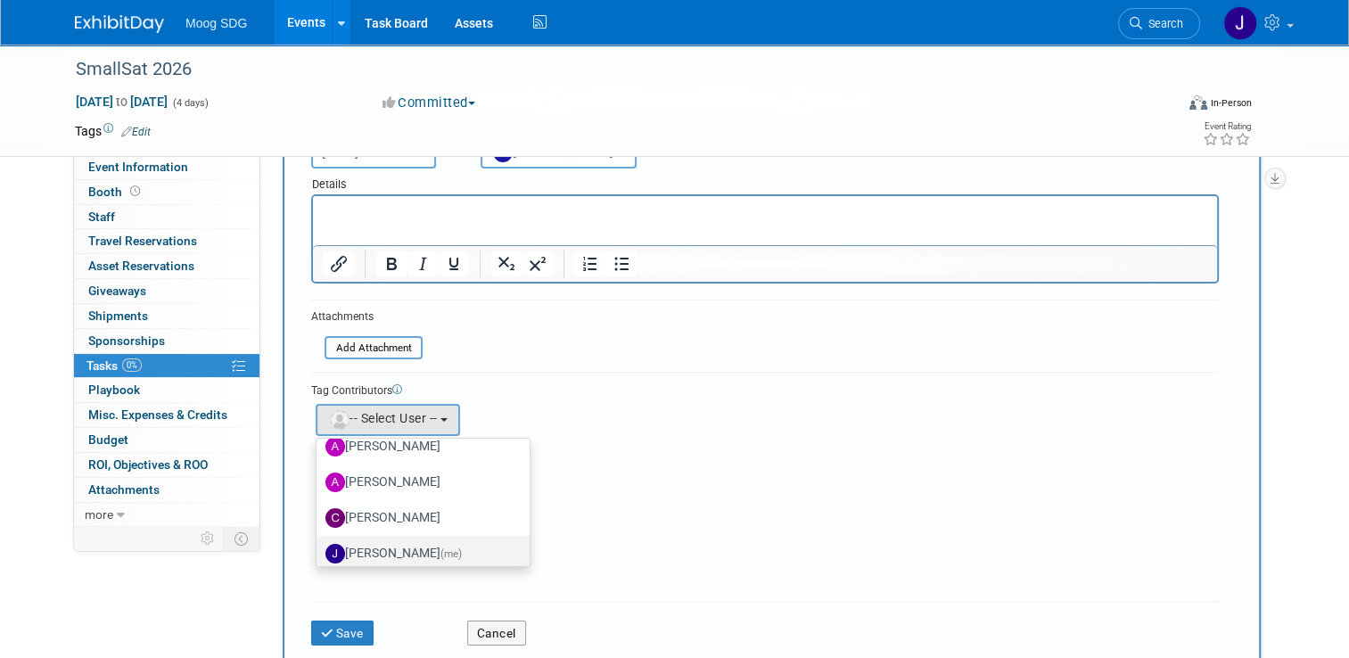
click at [440, 548] on span "(me)" at bounding box center [450, 552] width 21 height 12
click at [319, 548] on input "Jaclyn Roberts (me)" at bounding box center [314, 552] width 12 height 12
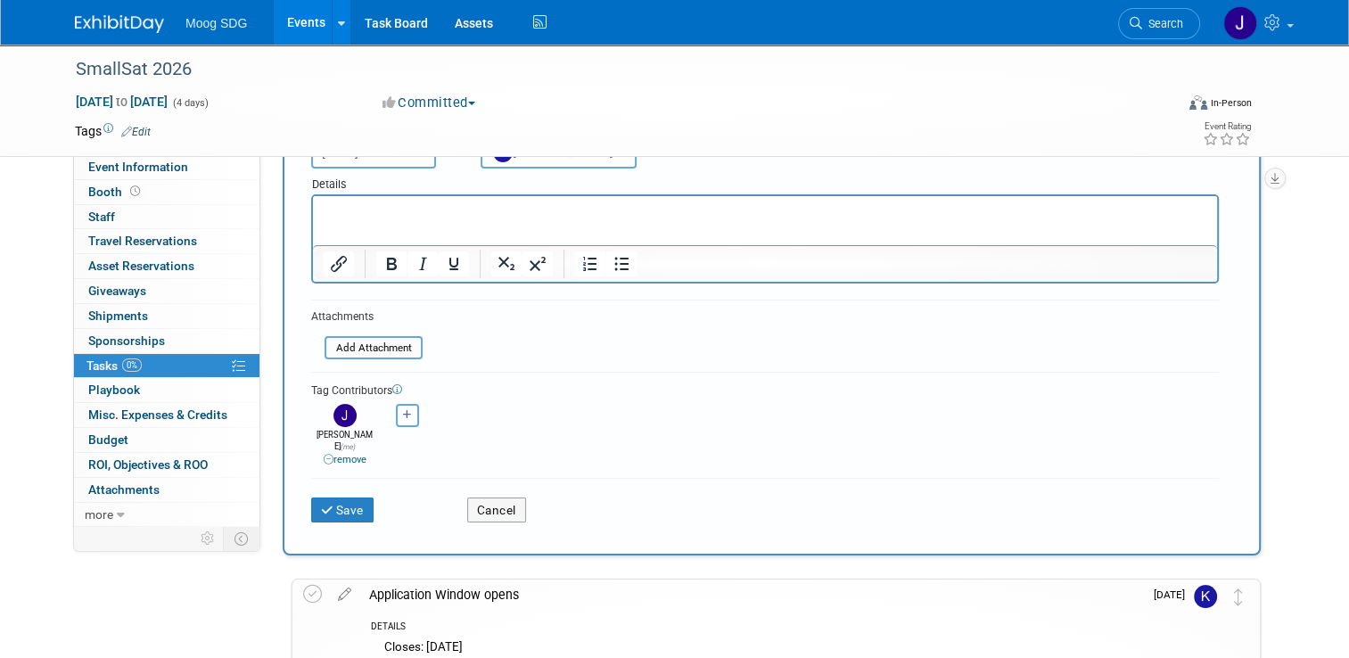
scroll to position [0, 0]
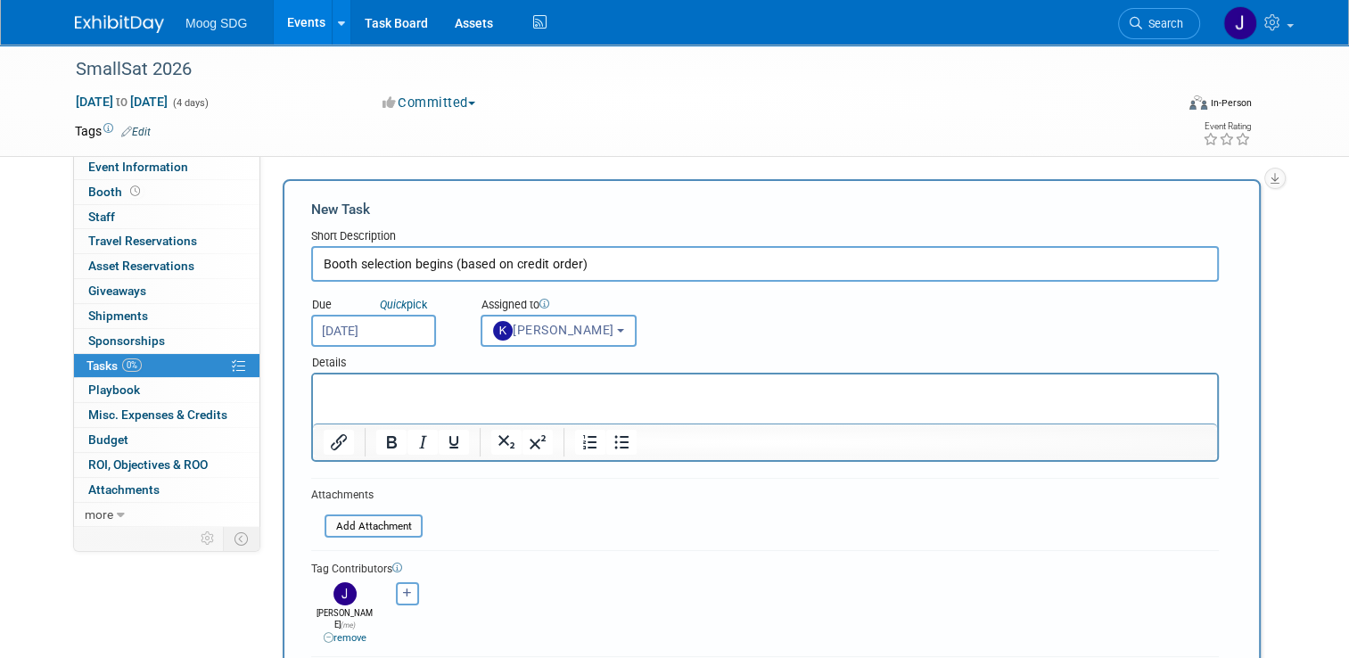
click at [406, 393] on p "Rich Text Area. Press ALT-0 for help." at bounding box center [765, 391] width 883 height 18
click at [406, 397] on p "Rich Text Area. Press ALT-0 for help." at bounding box center [765, 391] width 883 height 18
click at [742, 326] on div "Due Quick pick Feb 2, 2026 Assigned to <img src="https://www.exhibitday.com/Ima…" at bounding box center [765, 314] width 934 height 65
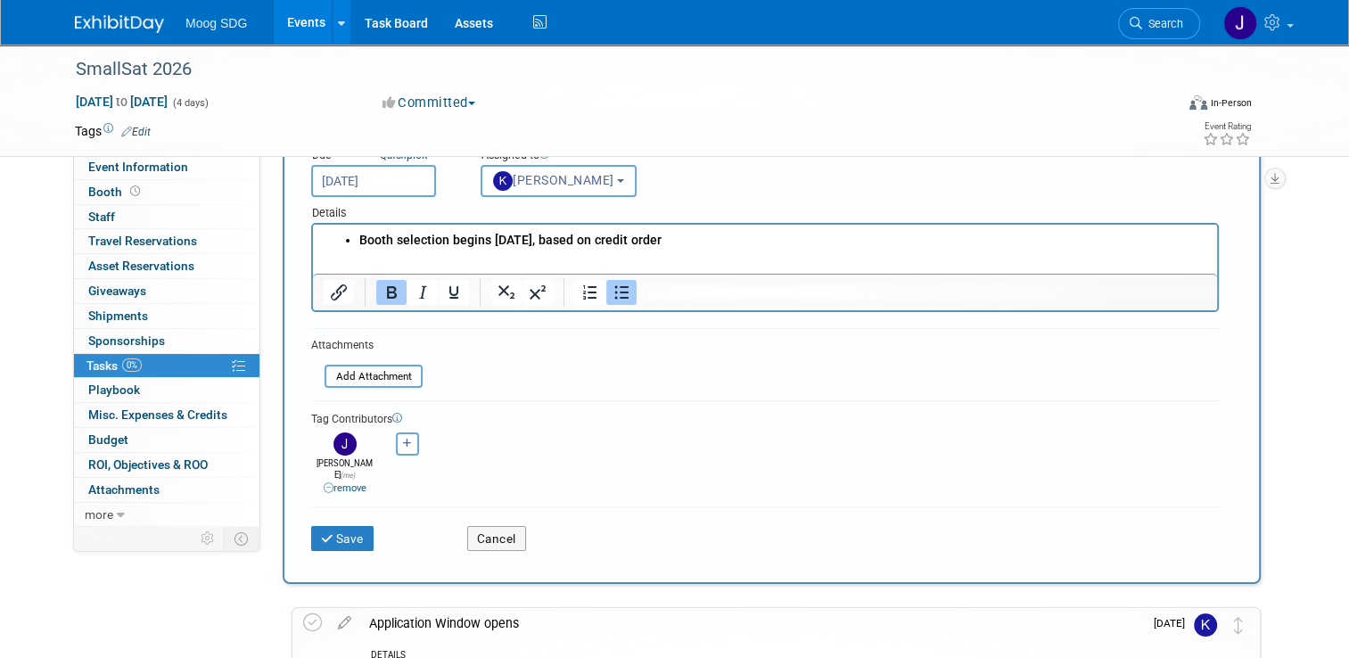
scroll to position [178, 0]
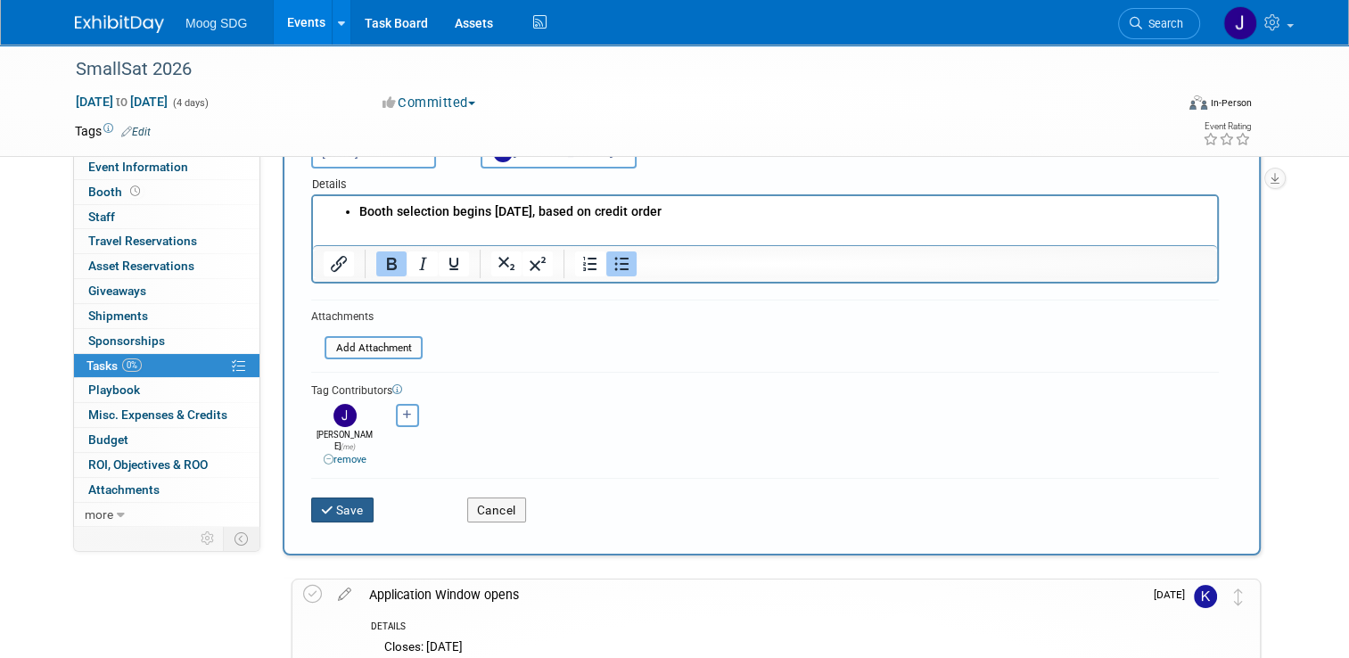
click at [320, 497] on button "Save" at bounding box center [342, 509] width 62 height 25
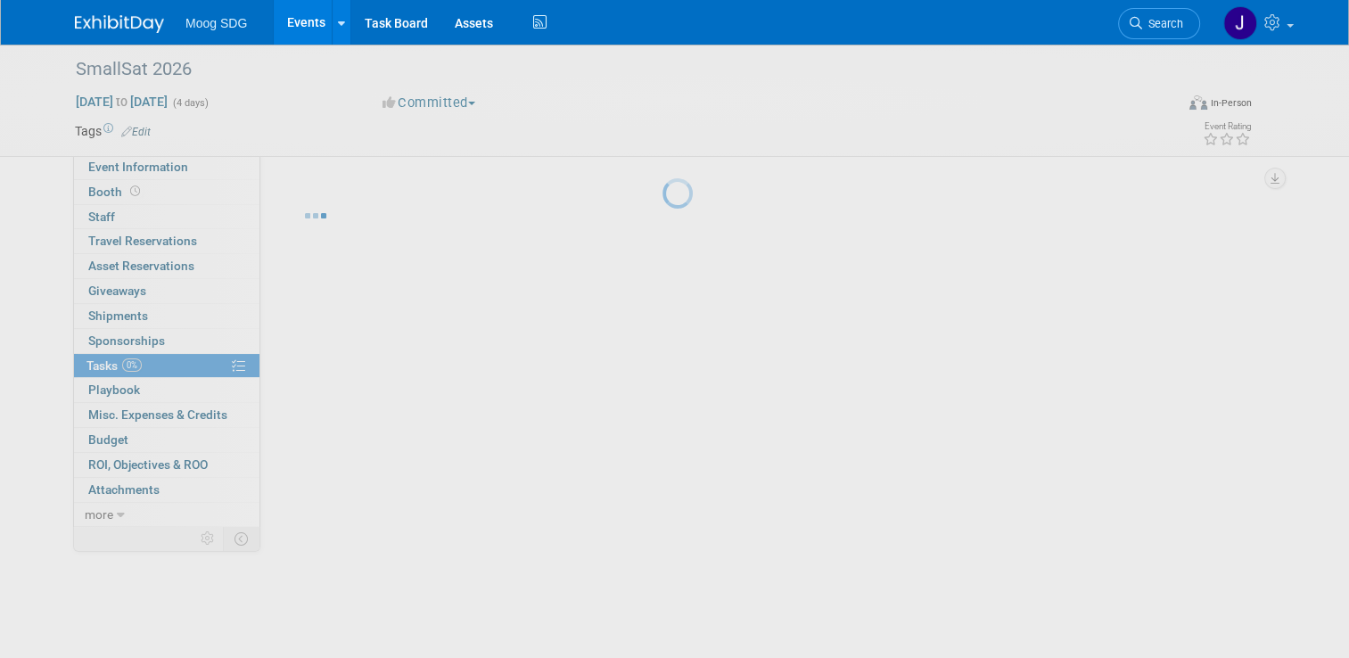
scroll to position [0, 0]
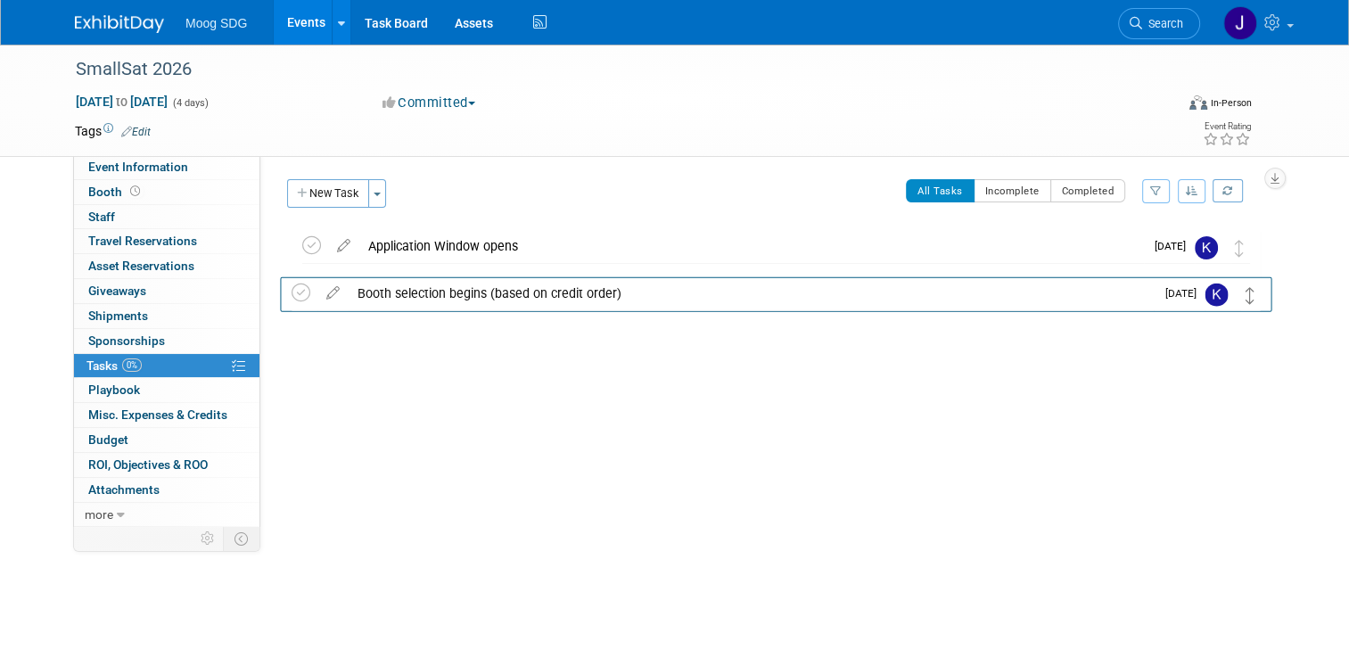
drag, startPoint x: 1250, startPoint y: 245, endPoint x: 1249, endPoint y: 294, distance: 49.0
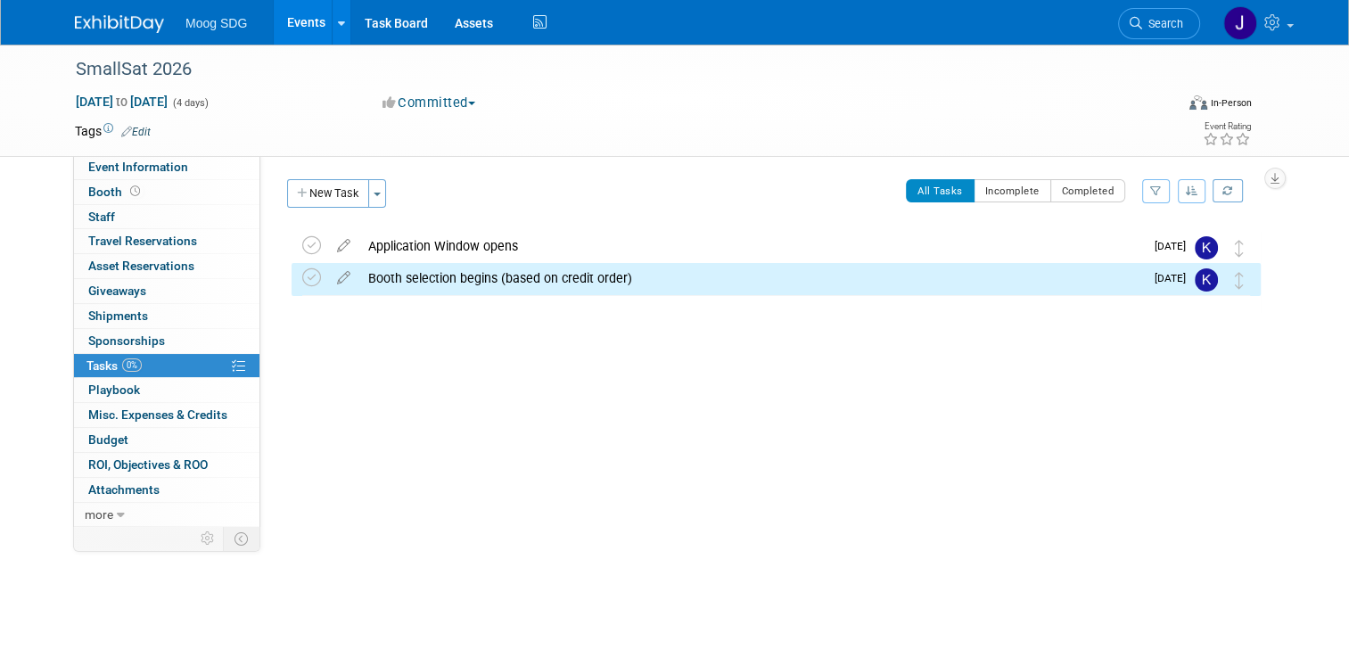
drag, startPoint x: 1176, startPoint y: 417, endPoint x: 1121, endPoint y: 448, distance: 63.5
click at [1176, 418] on div "Event Website: Edit Event Venue Name: Salt Palace Event Venue Address: Specify …" at bounding box center [767, 340] width 1014 height 370
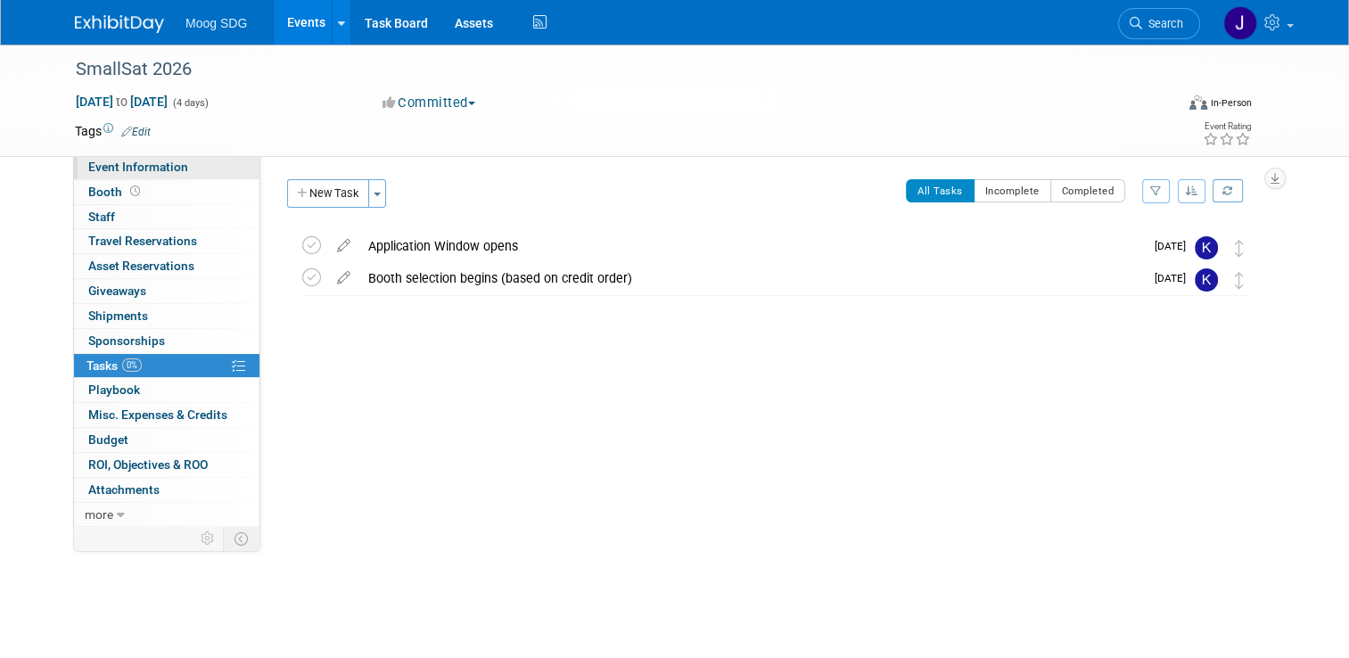
click at [157, 172] on span "Event Information" at bounding box center [138, 167] width 100 height 14
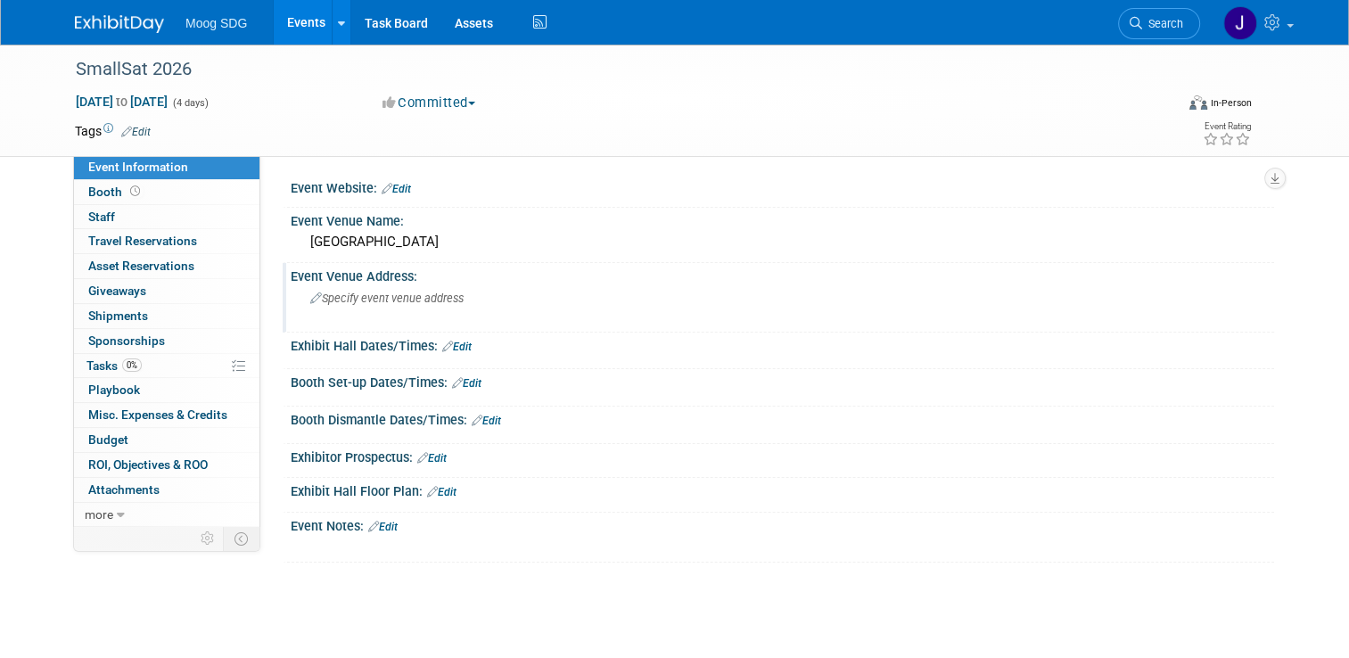
click at [390, 307] on div "Specify event venue address" at bounding box center [495, 304] width 383 height 41
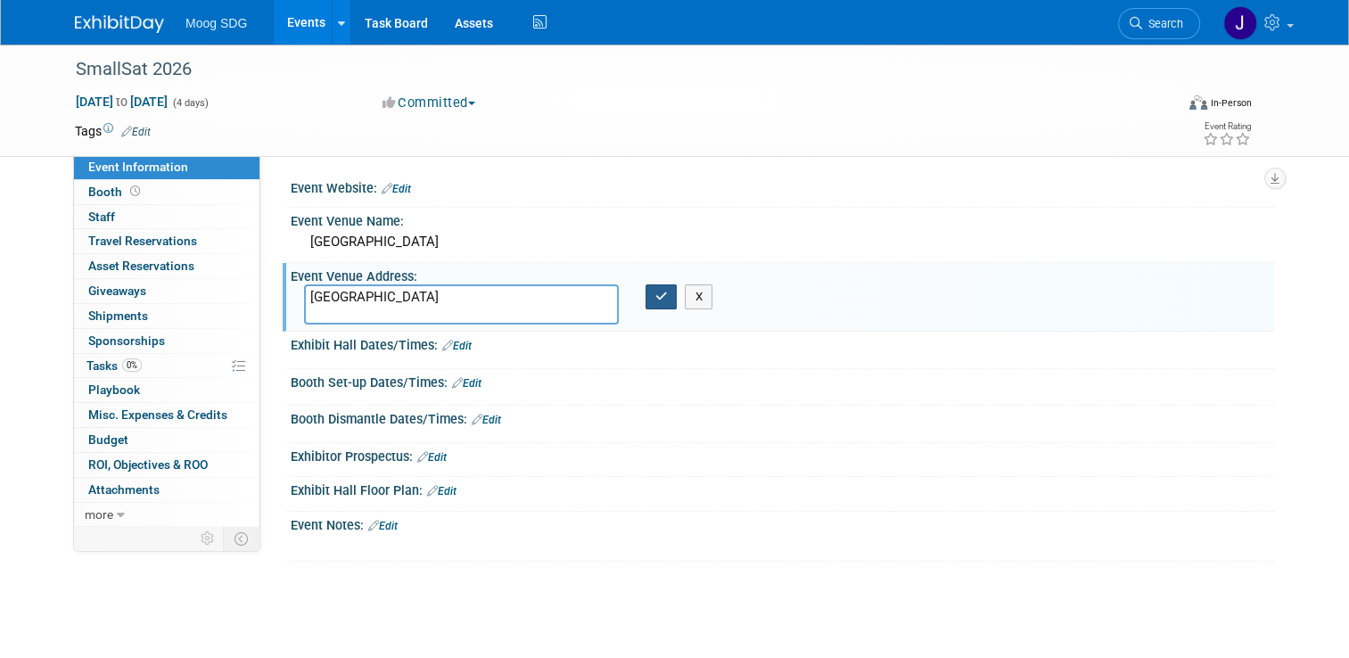
type textarea "Salt Lake City"
click at [655, 291] on icon "button" at bounding box center [661, 297] width 12 height 12
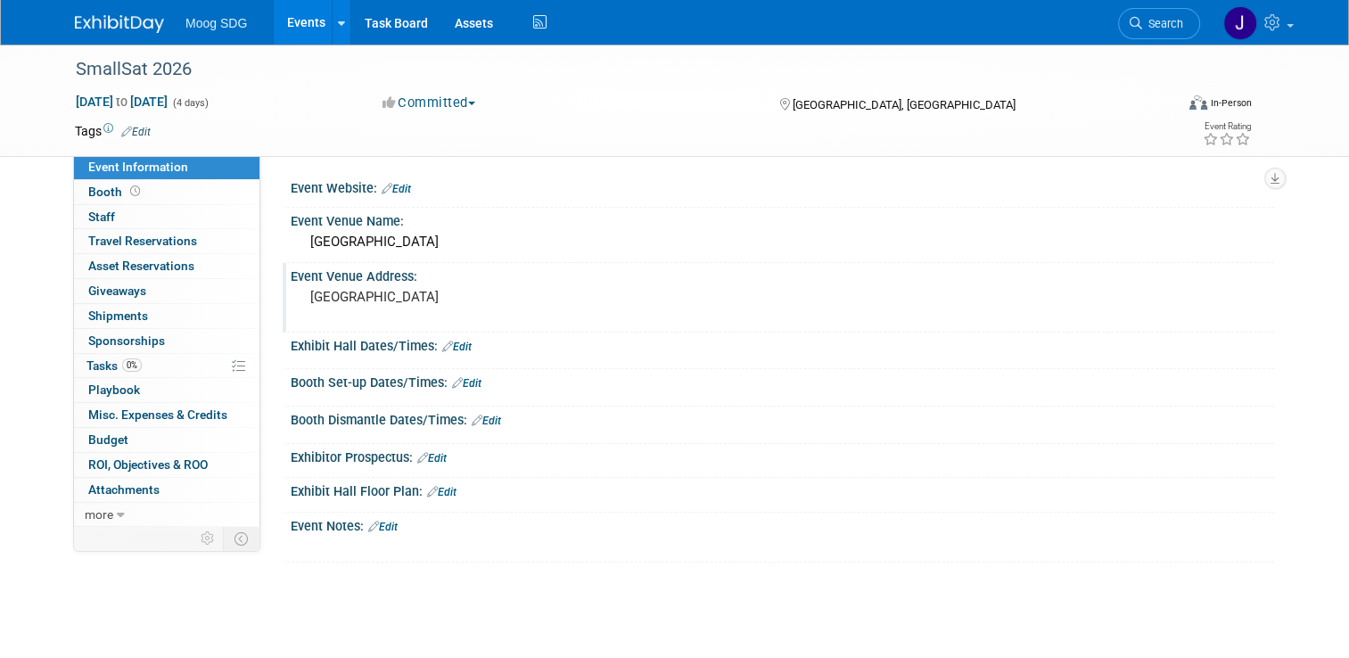
click at [293, 32] on link "Events" at bounding box center [306, 22] width 65 height 45
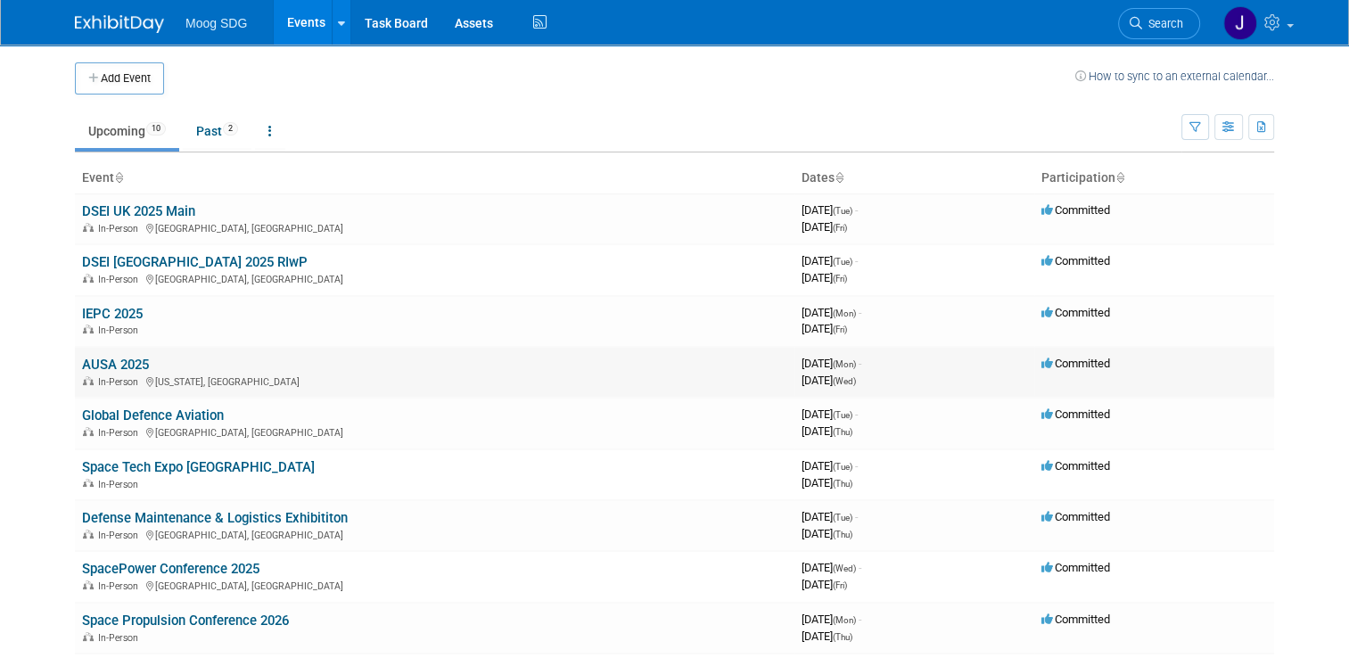
click at [119, 364] on link "AUSA 2025" at bounding box center [115, 365] width 67 height 16
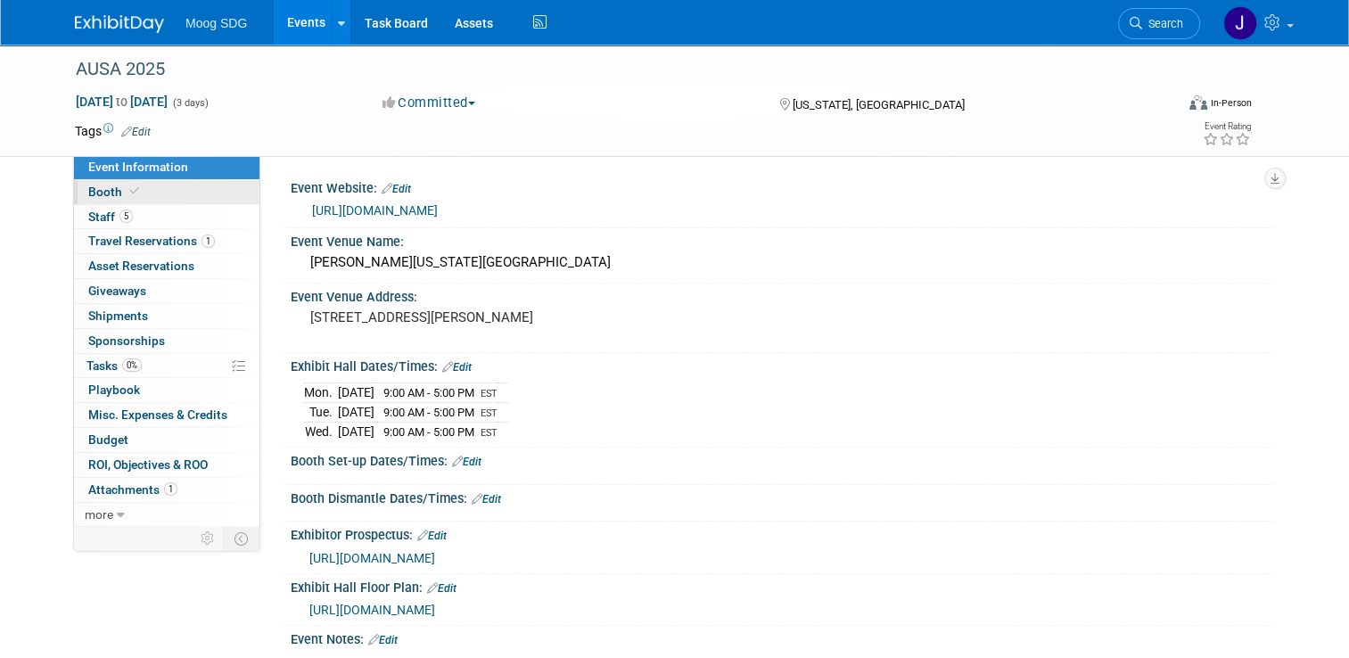
click at [158, 201] on link "Booth" at bounding box center [166, 192] width 185 height 24
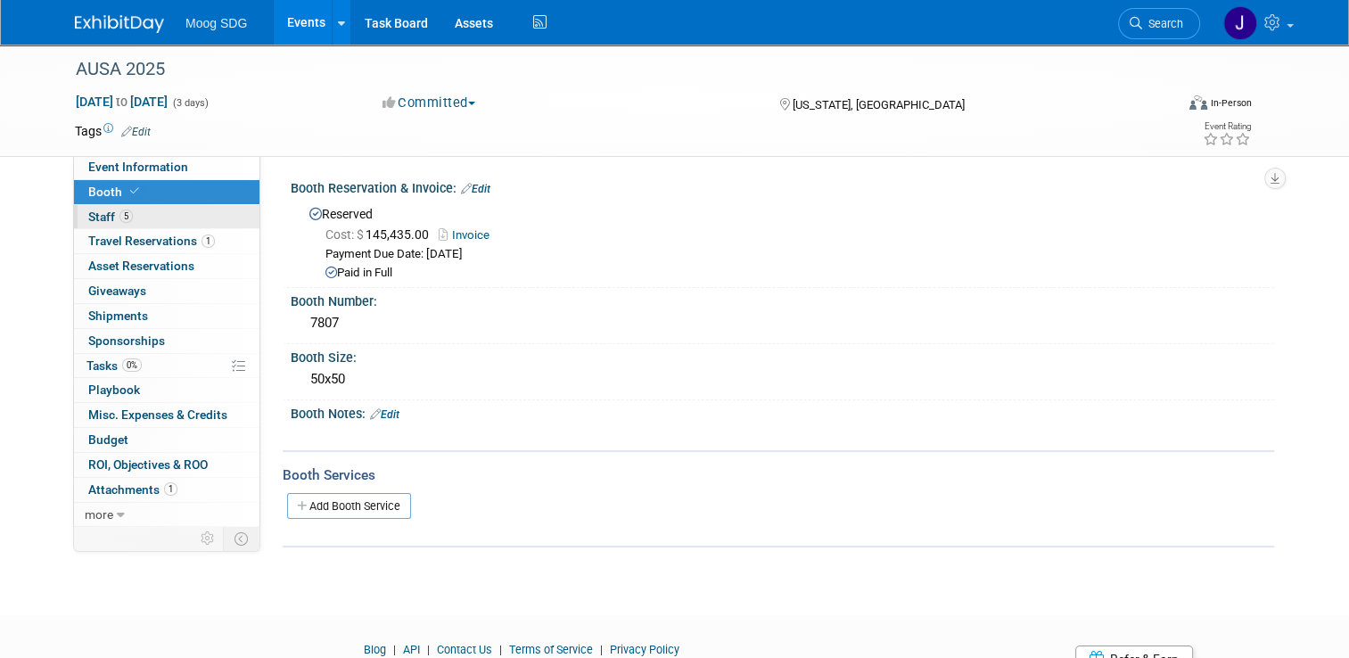
click at [132, 216] on link "5 Staff 5" at bounding box center [166, 217] width 185 height 24
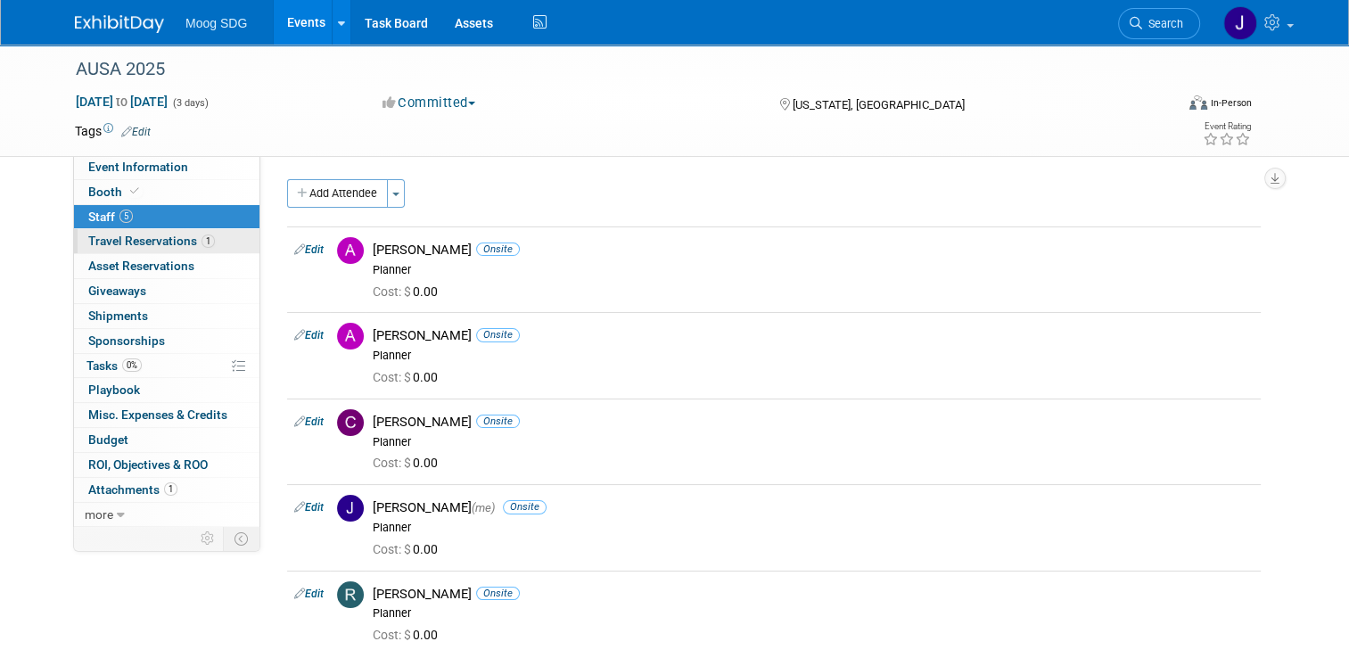
click at [178, 242] on span "Travel Reservations 1" at bounding box center [151, 241] width 127 height 14
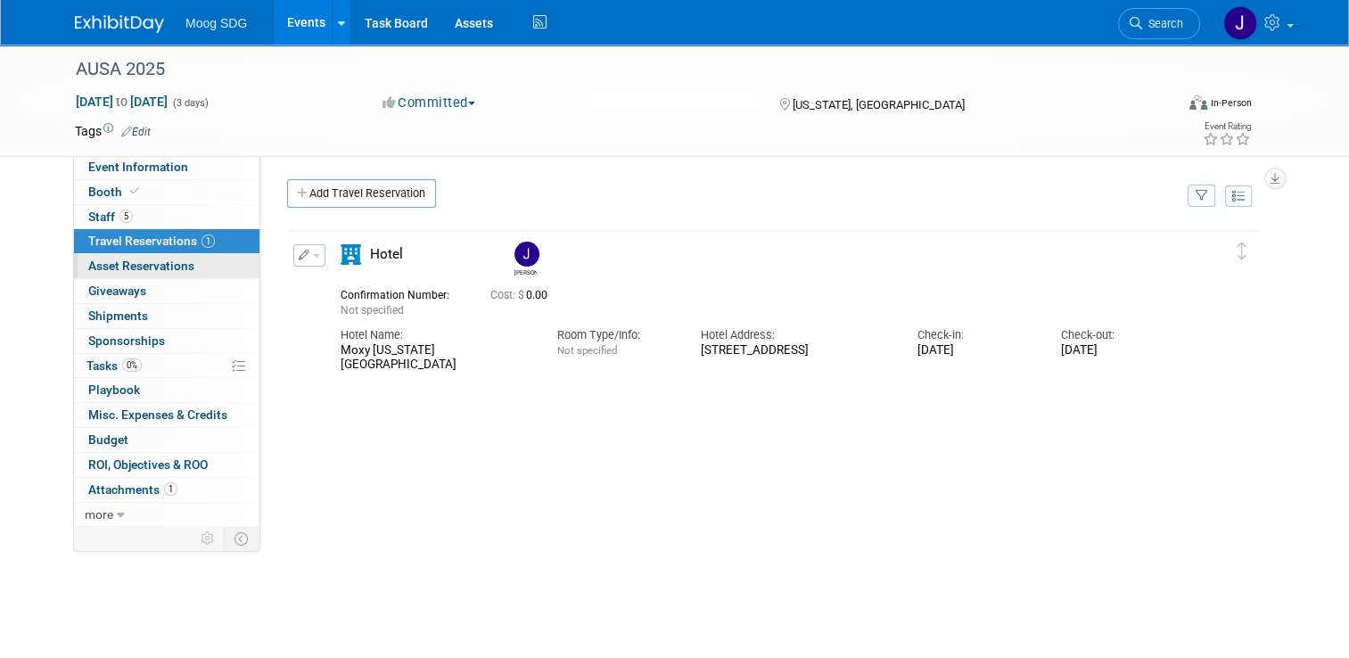
click at [185, 267] on link "0 Asset Reservations 0" at bounding box center [166, 266] width 185 height 24
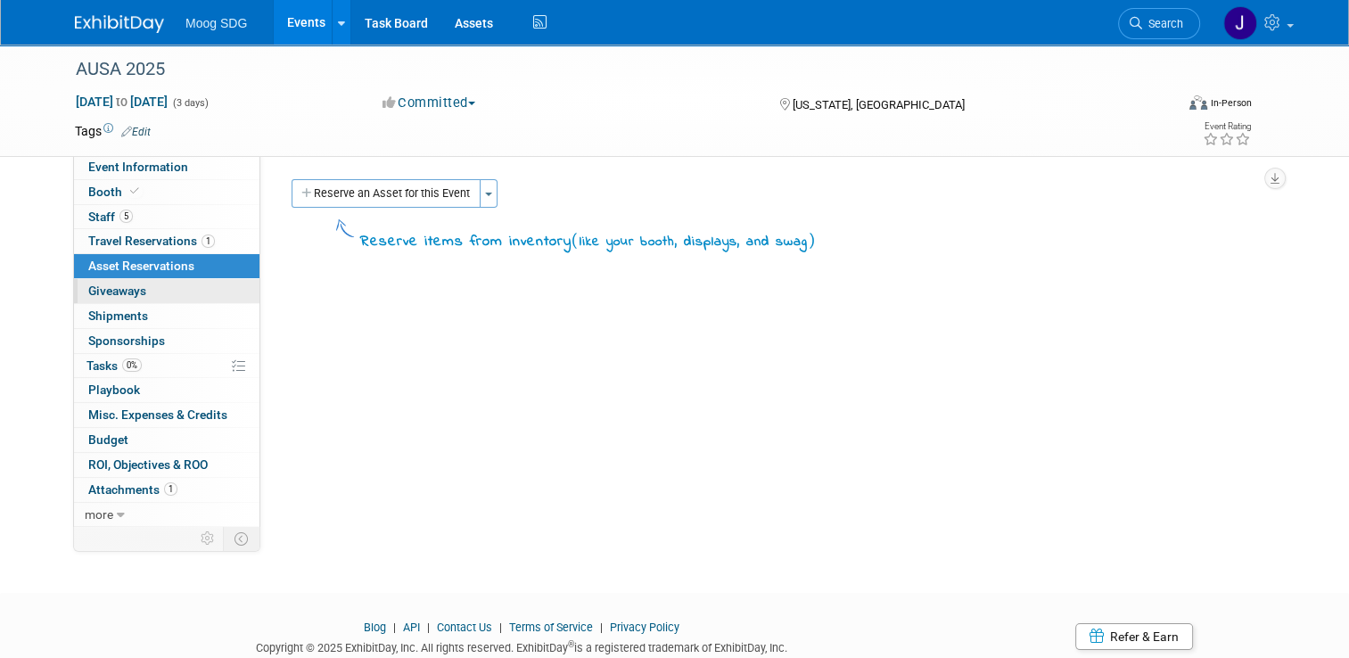
click at [180, 293] on link "0 Giveaways 0" at bounding box center [166, 291] width 185 height 24
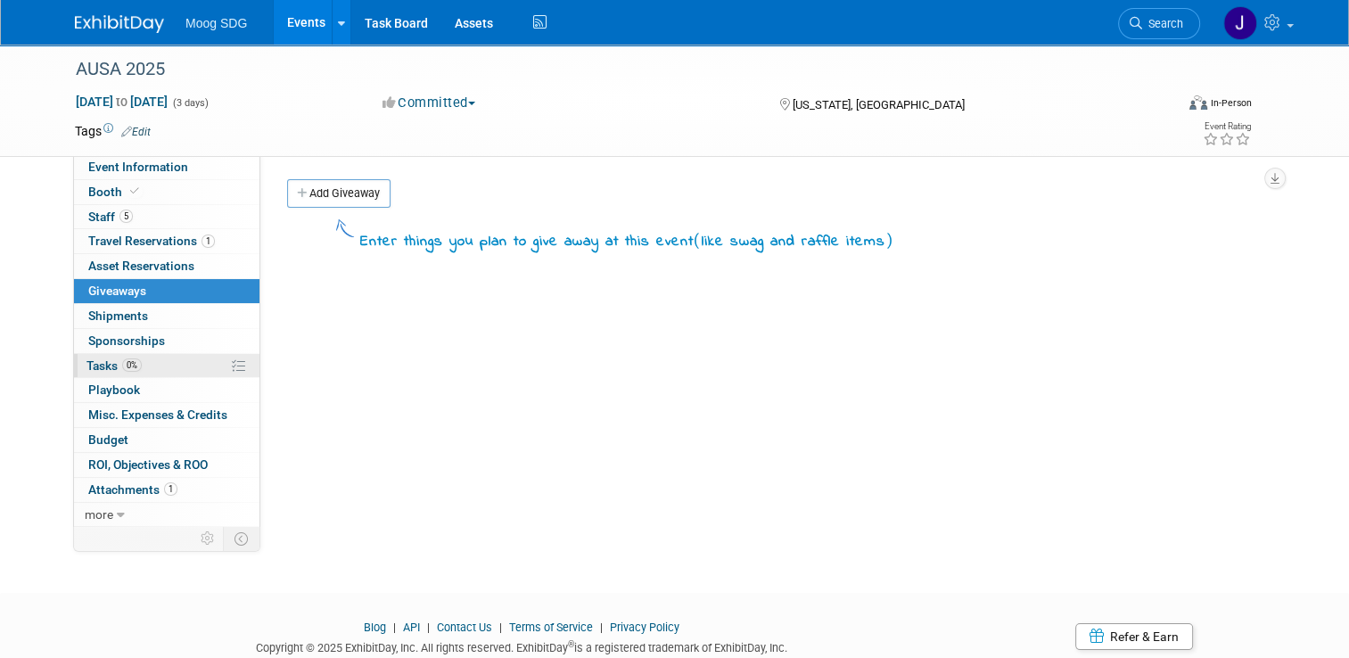
click at [178, 365] on link "0% Tasks 0%" at bounding box center [166, 366] width 185 height 24
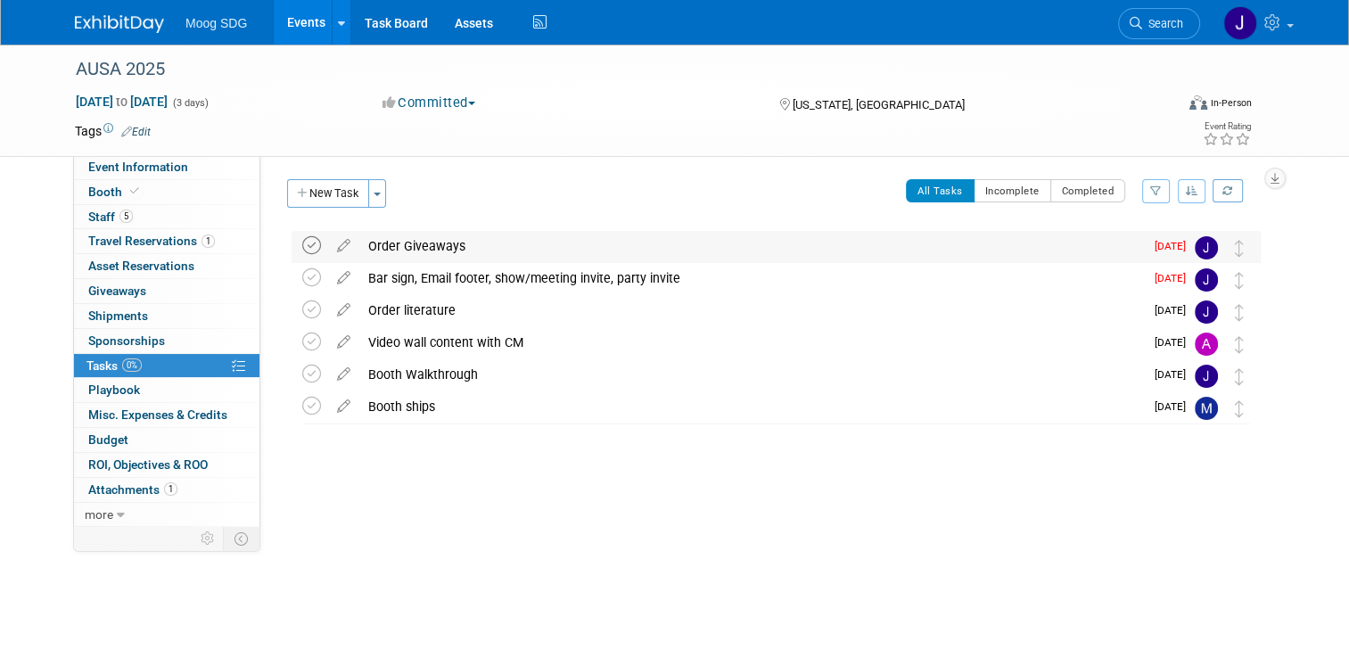
click at [302, 240] on icon at bounding box center [311, 245] width 19 height 19
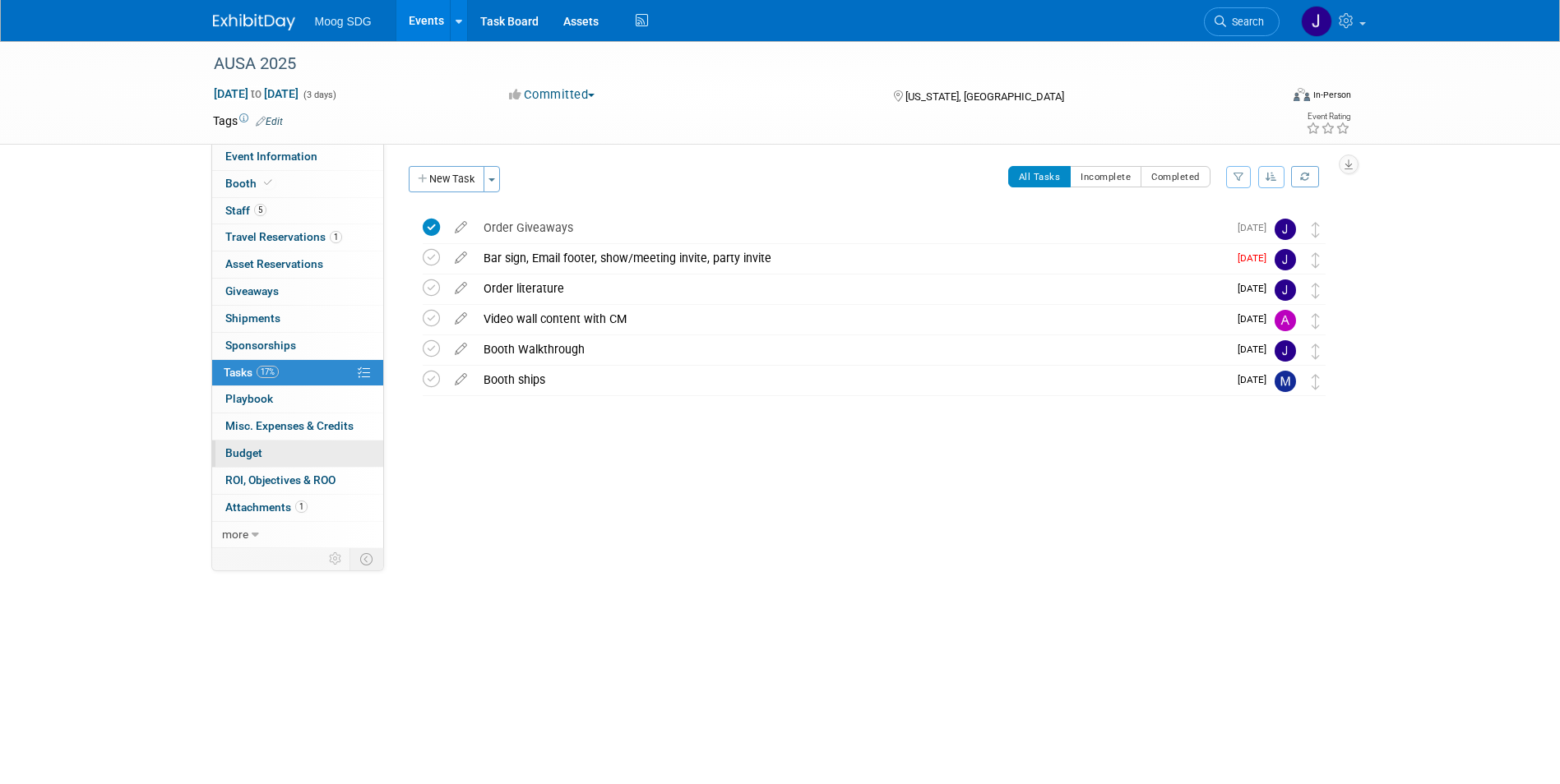
click at [283, 449] on link "Budget" at bounding box center [297, 454] width 171 height 27
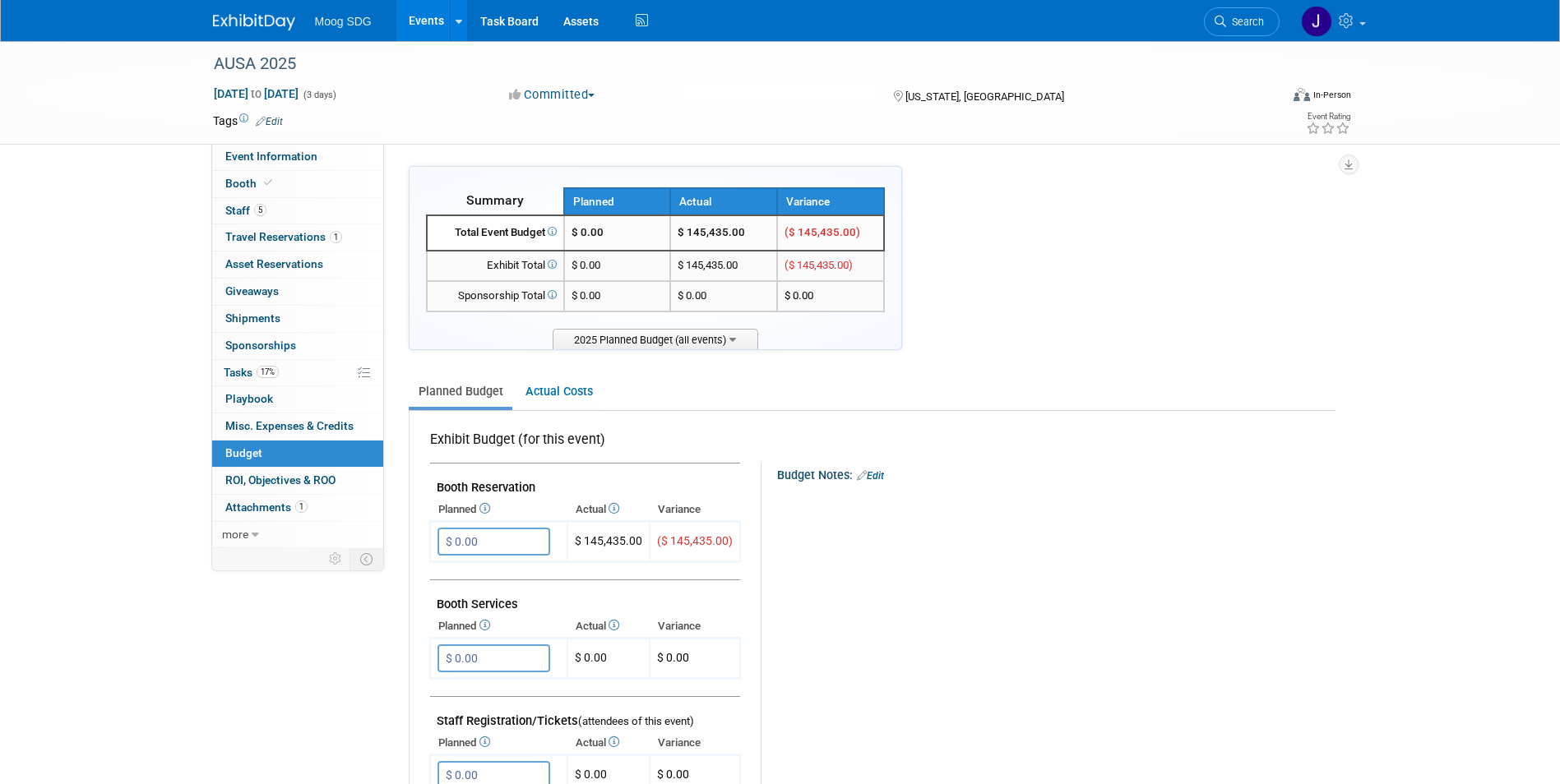
click at [289, 136] on div "Tags Edit Event Rating" at bounding box center [782, 124] width 1163 height 29
click at [289, 157] on span "Event Information" at bounding box center [271, 156] width 92 height 13
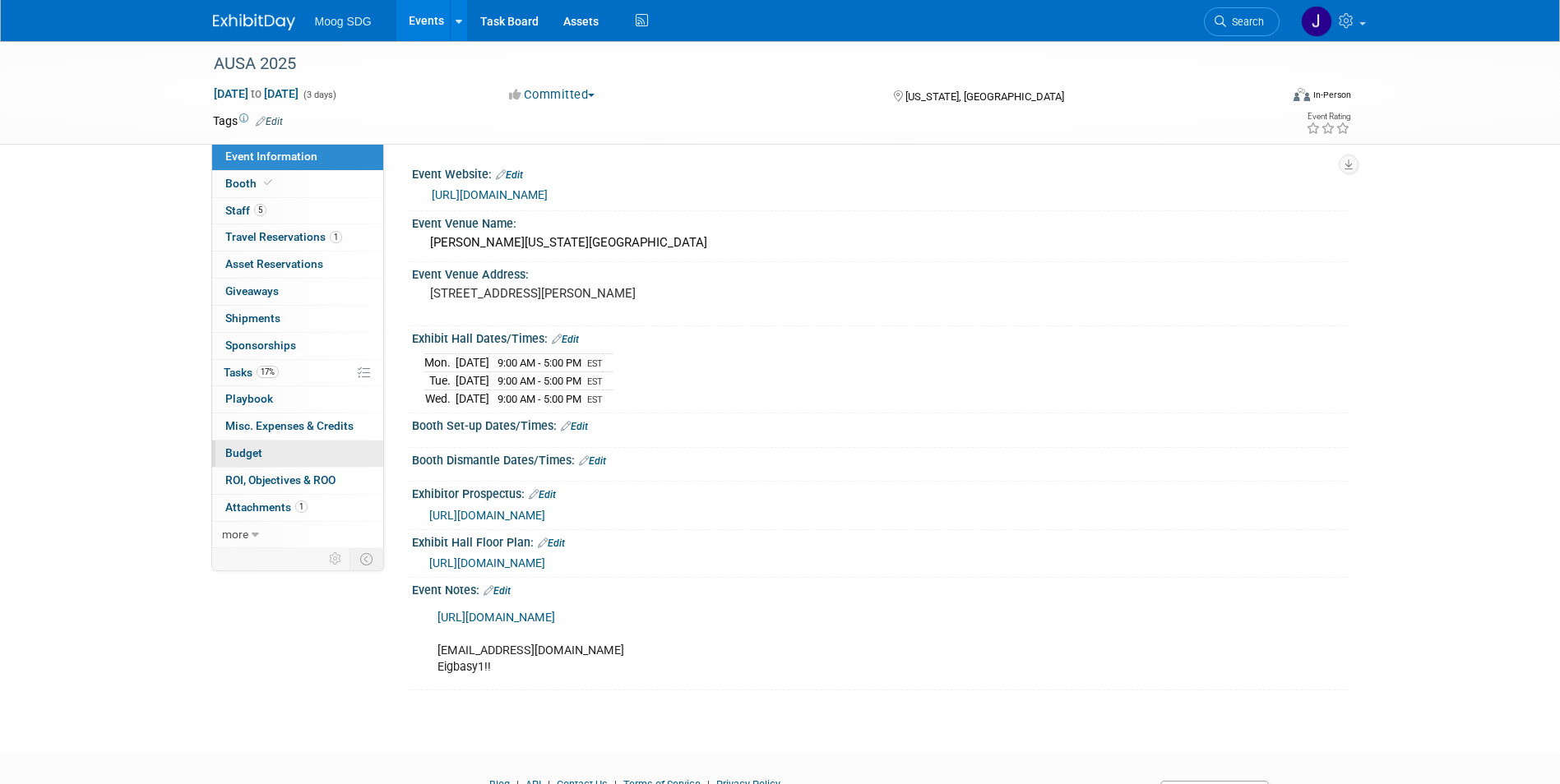
drag, startPoint x: 307, startPoint y: 449, endPoint x: 316, endPoint y: 449, distance: 9.0
click at [307, 449] on link "Budget" at bounding box center [297, 454] width 171 height 27
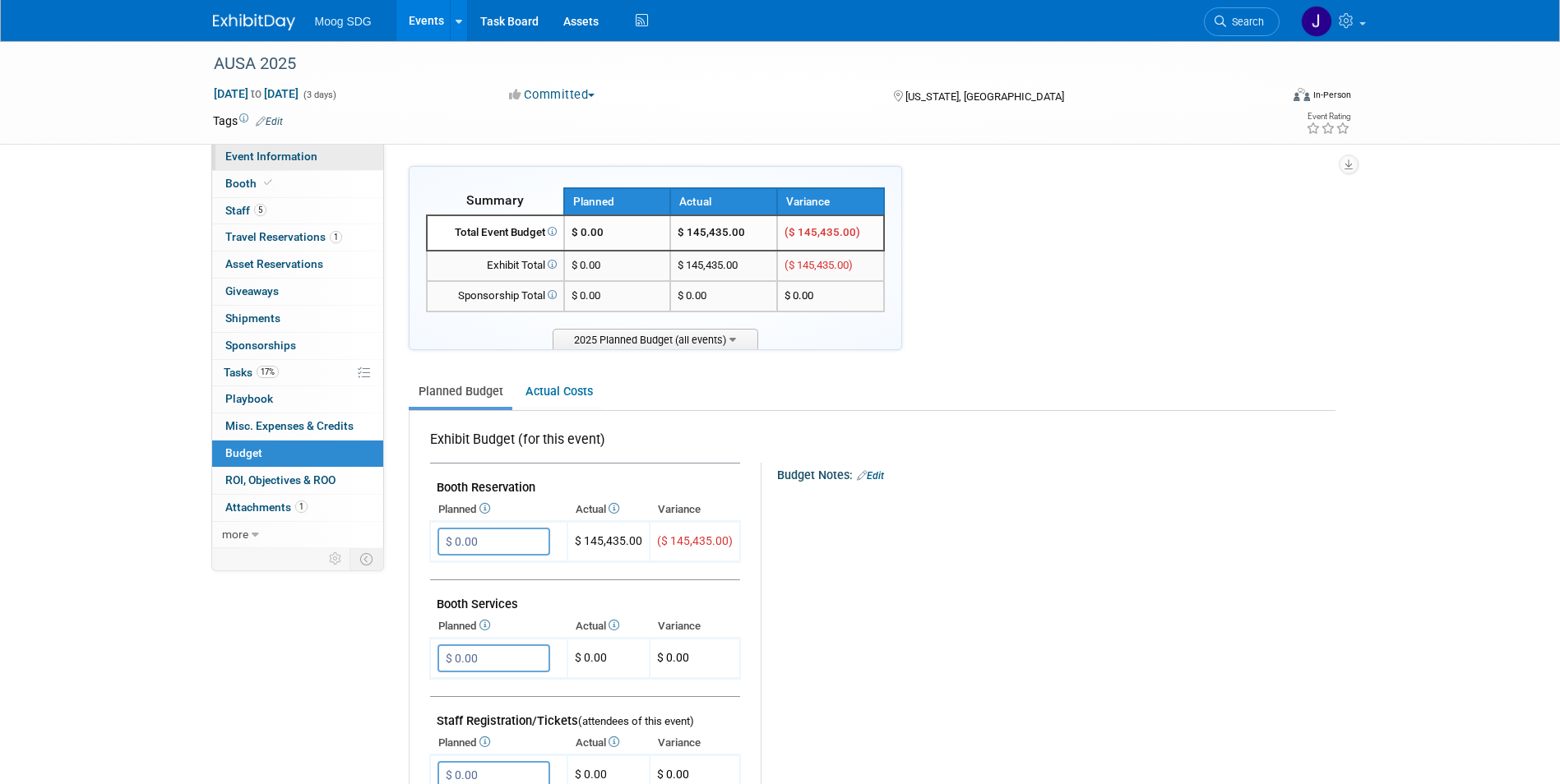
click at [281, 157] on span "Event Information" at bounding box center [271, 156] width 92 height 13
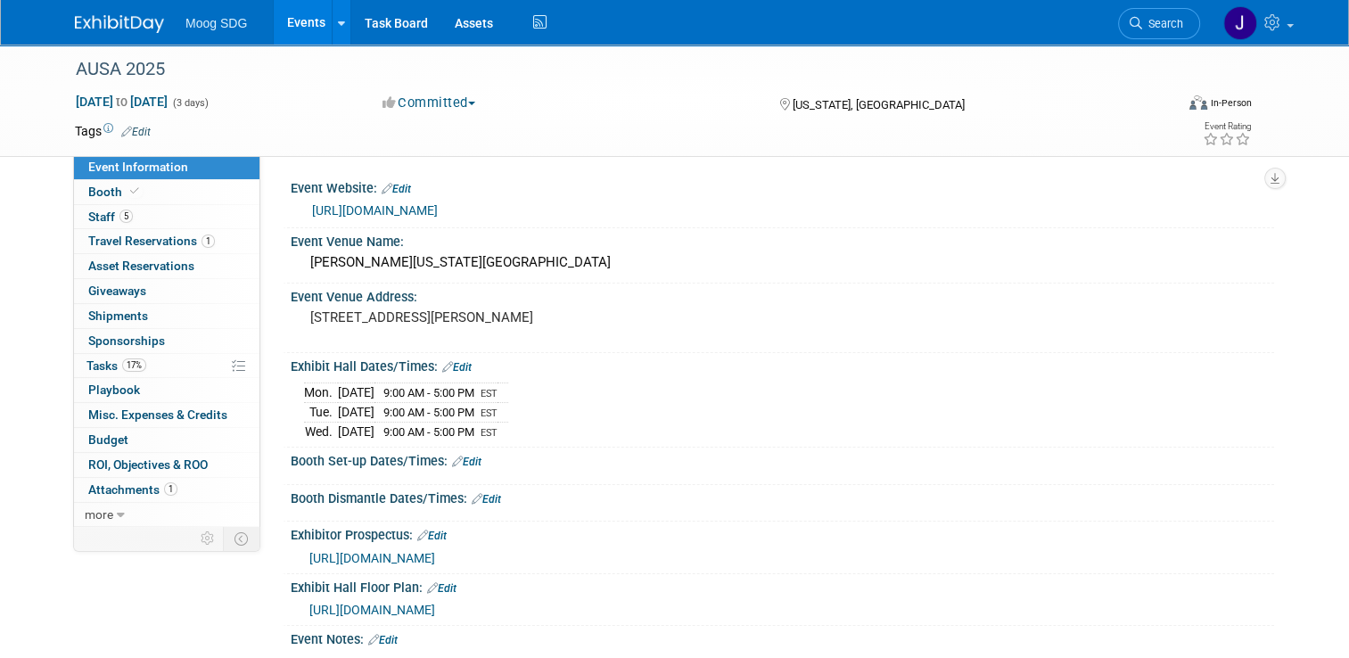
click at [306, 23] on link "Events" at bounding box center [306, 22] width 65 height 45
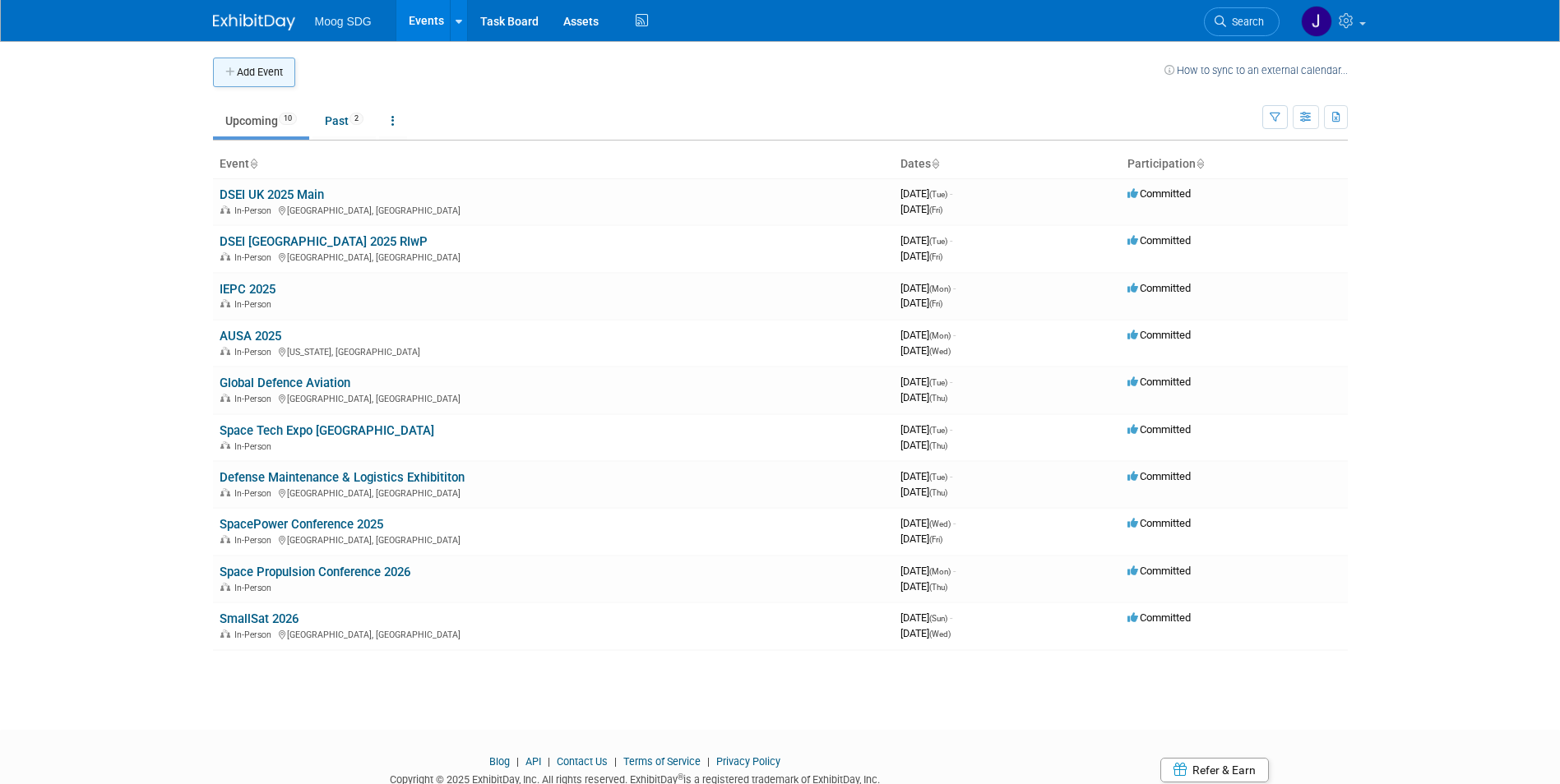
click at [276, 75] on button "Add Event" at bounding box center [254, 72] width 82 height 30
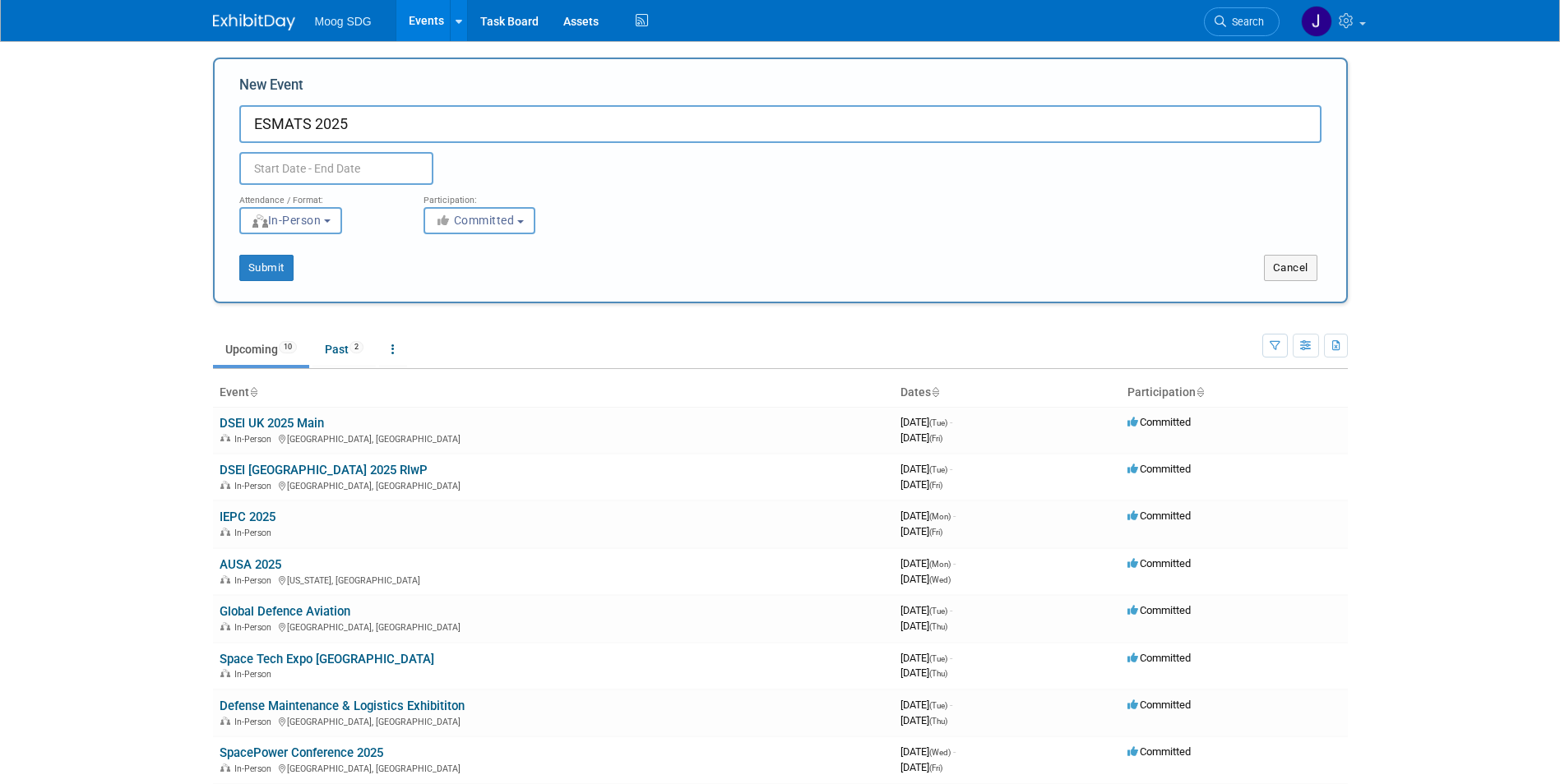
type input "ESMATS 2025"
click at [310, 164] on input "text" at bounding box center [336, 169] width 194 height 33
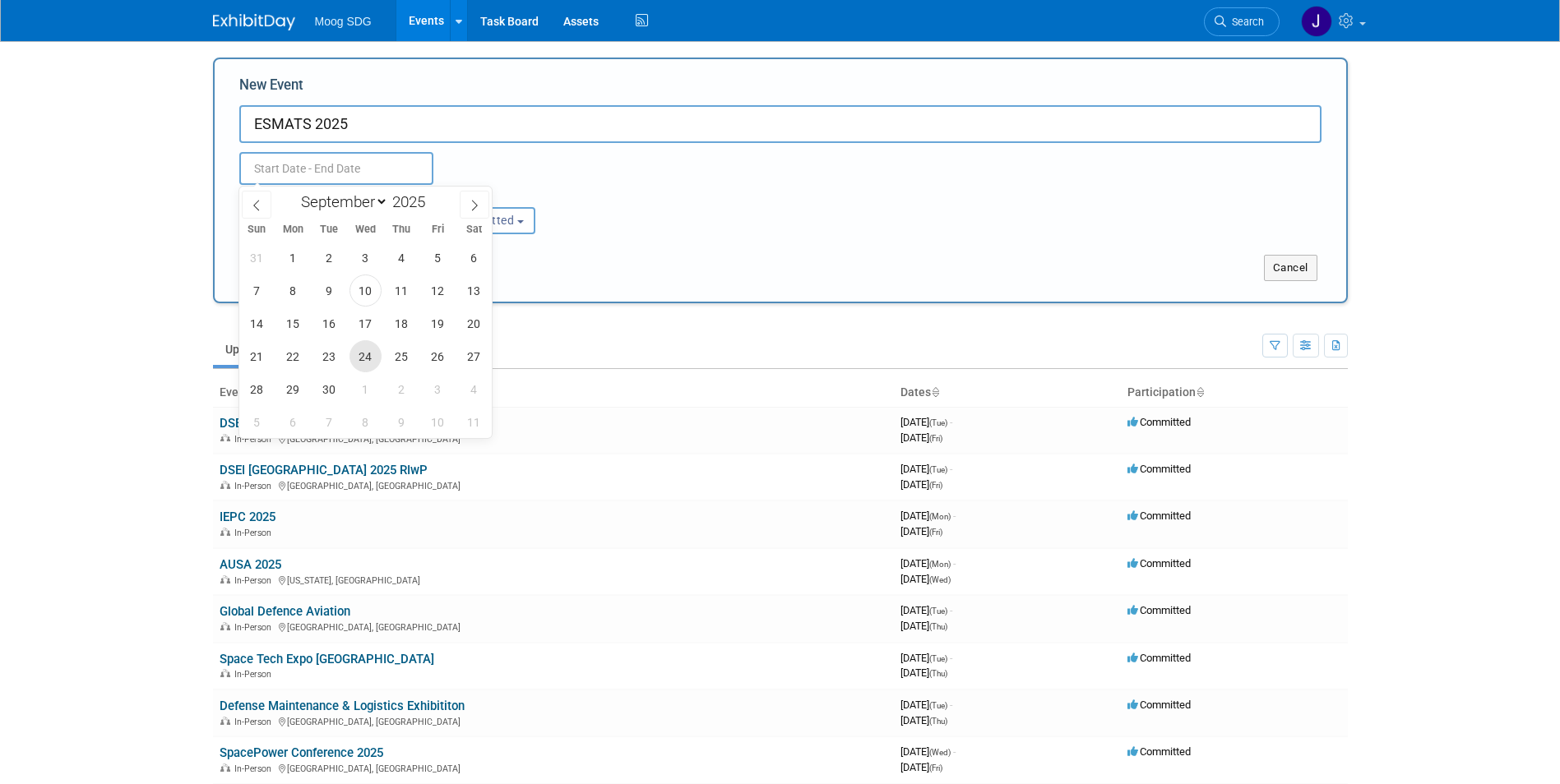
click at [363, 352] on span "24" at bounding box center [365, 356] width 32 height 32
click at [438, 351] on span "26" at bounding box center [437, 356] width 32 height 32
type input "[DATE] to [DATE]"
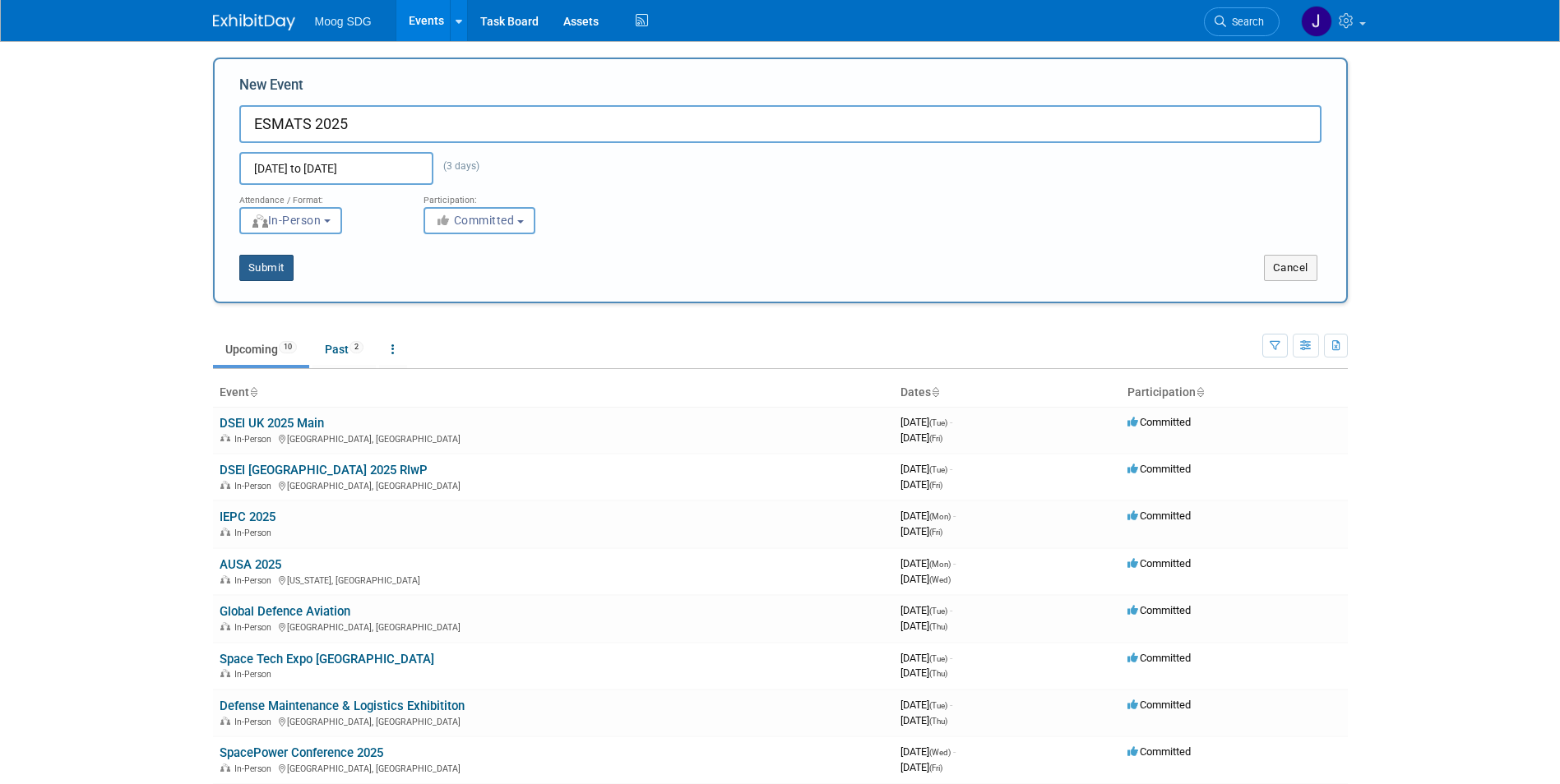
click at [255, 263] on button "Submit" at bounding box center [266, 267] width 54 height 27
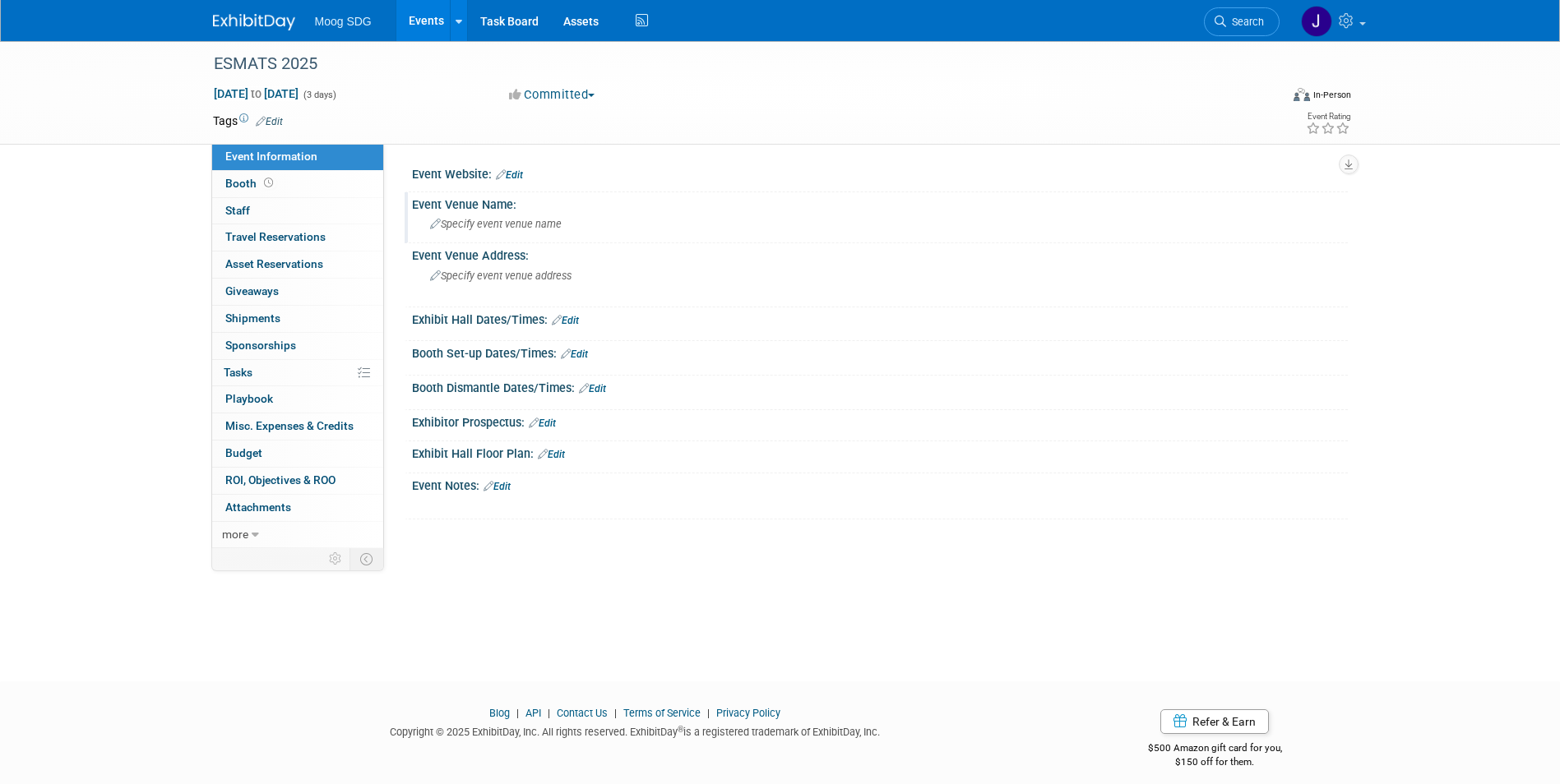
click at [481, 215] on div "Specify event venue name" at bounding box center [880, 224] width 911 height 26
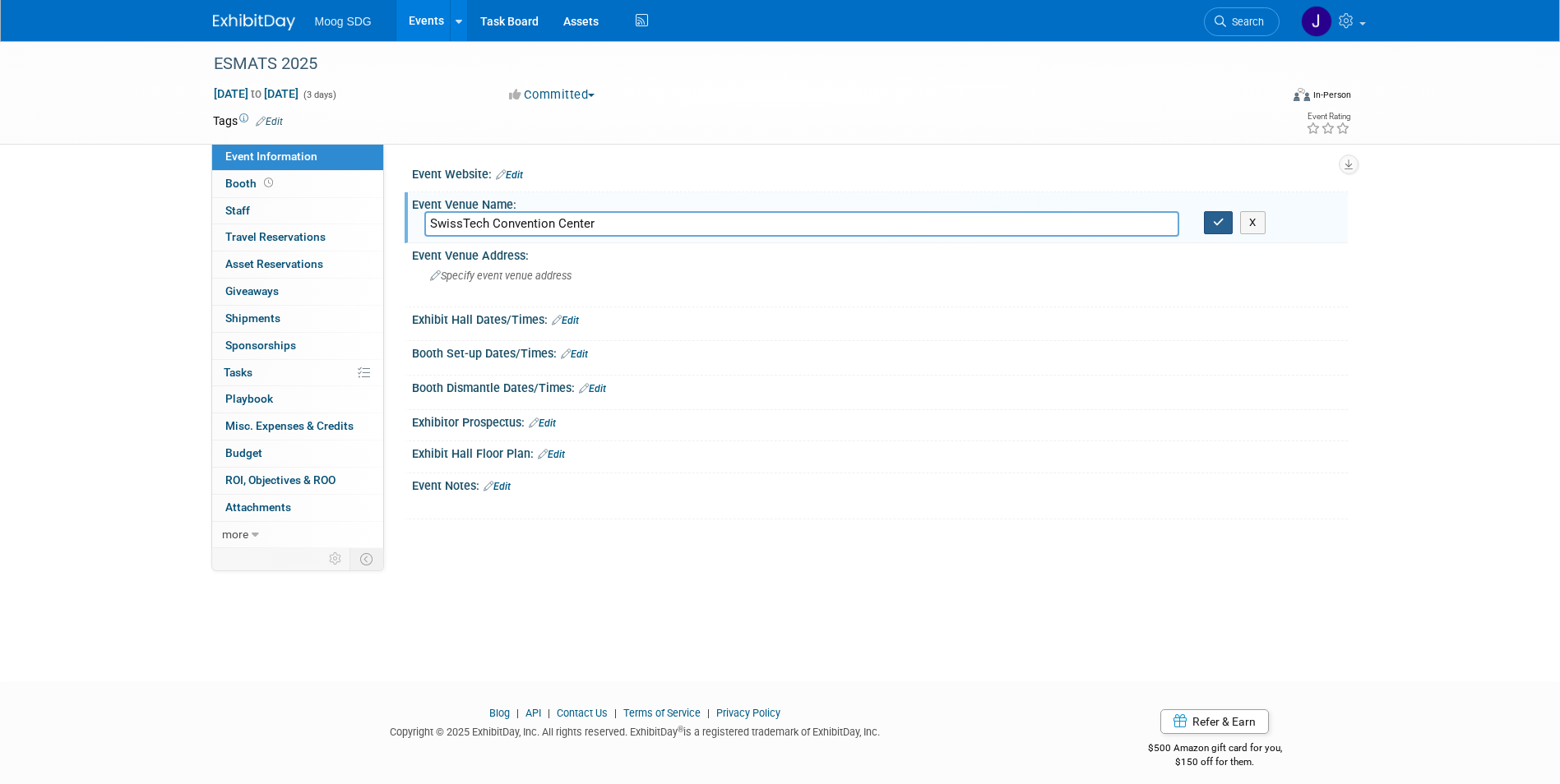
type input "SwissTech Convention Center"
click at [1222, 220] on icon "button" at bounding box center [1219, 222] width 11 height 11
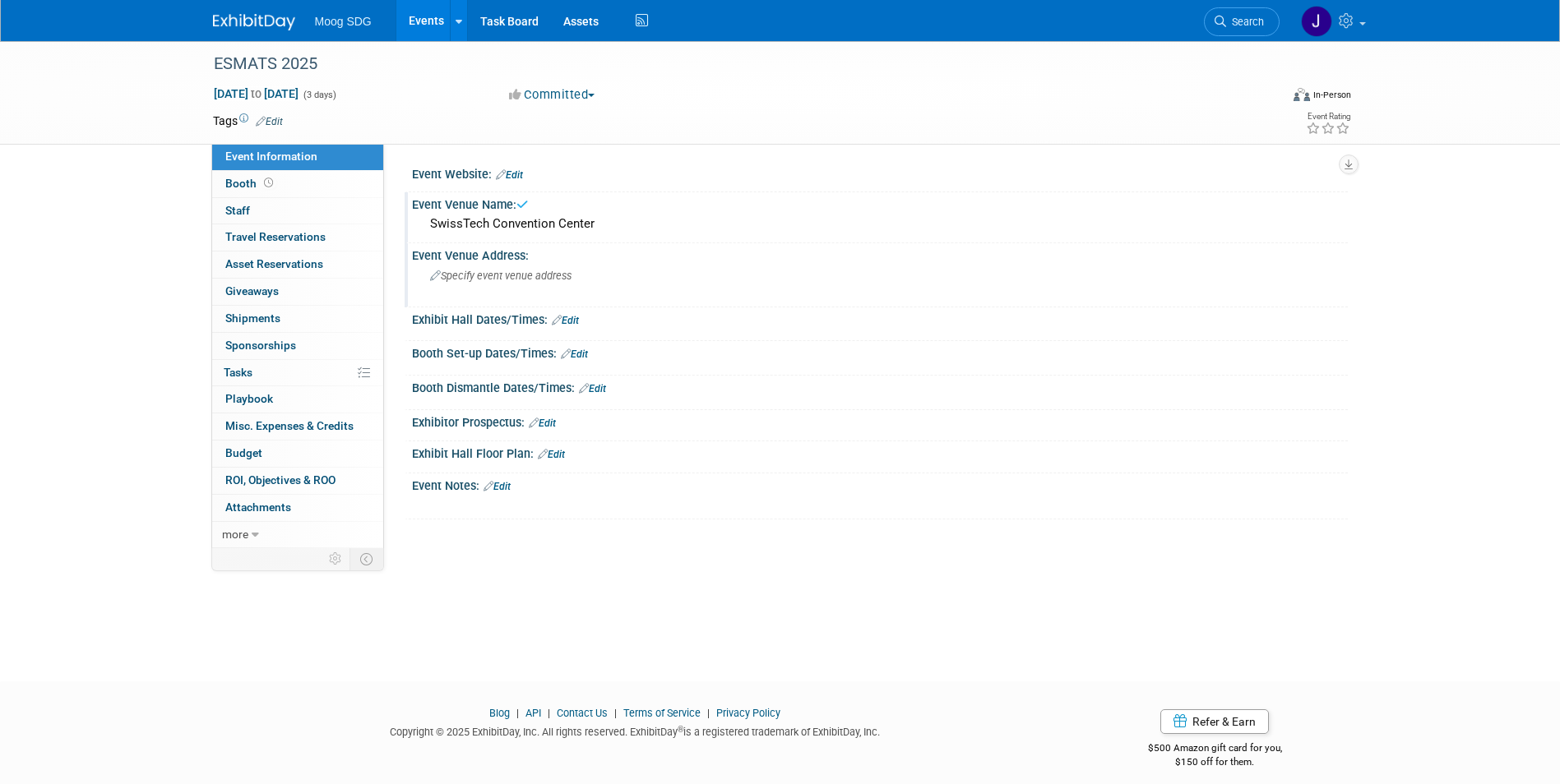
click at [538, 268] on div "Specify event venue address" at bounding box center [607, 281] width 365 height 38
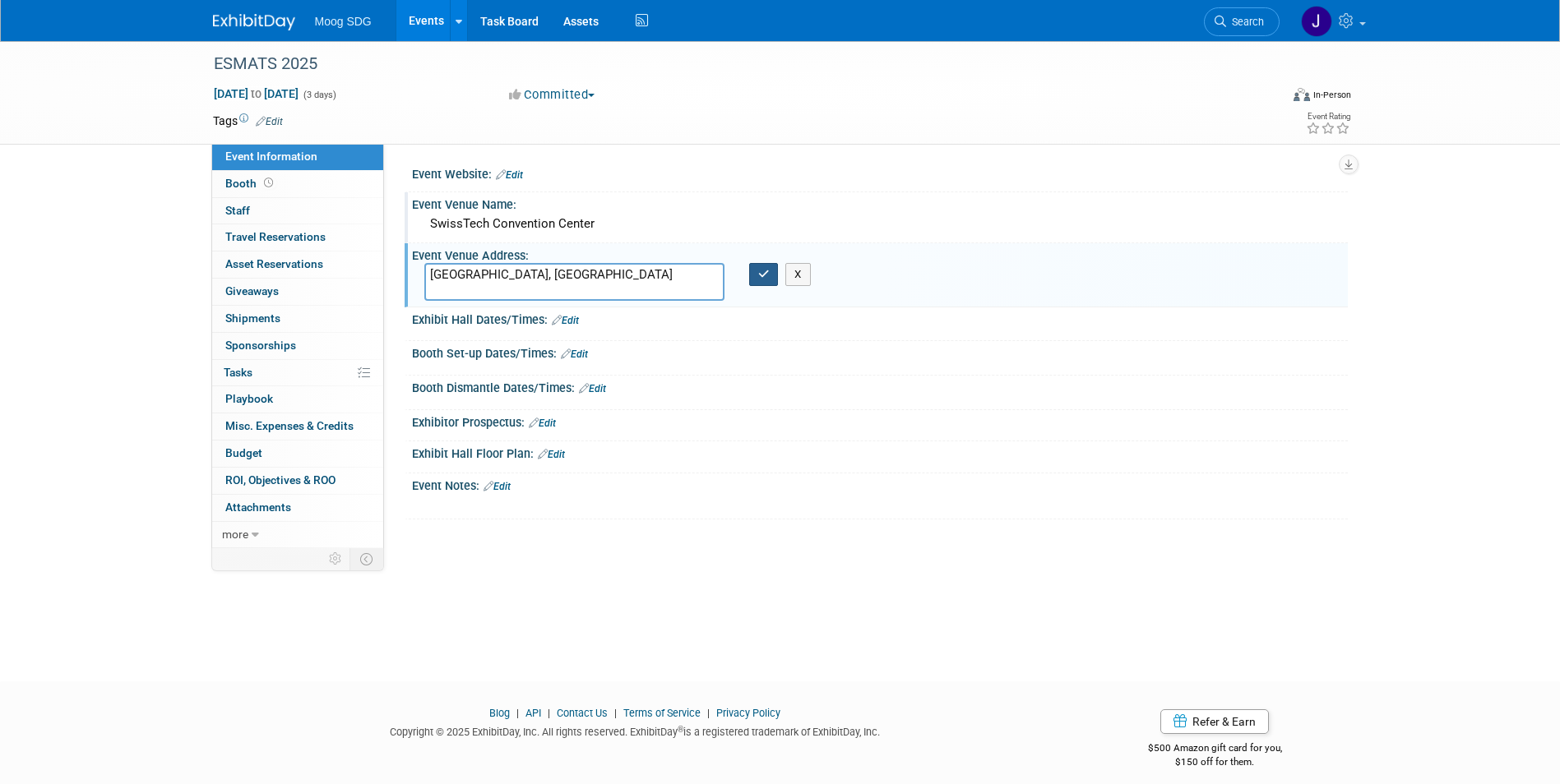
type textarea "[GEOGRAPHIC_DATA], [GEOGRAPHIC_DATA]"
click at [764, 279] on icon "button" at bounding box center [764, 275] width 11 height 11
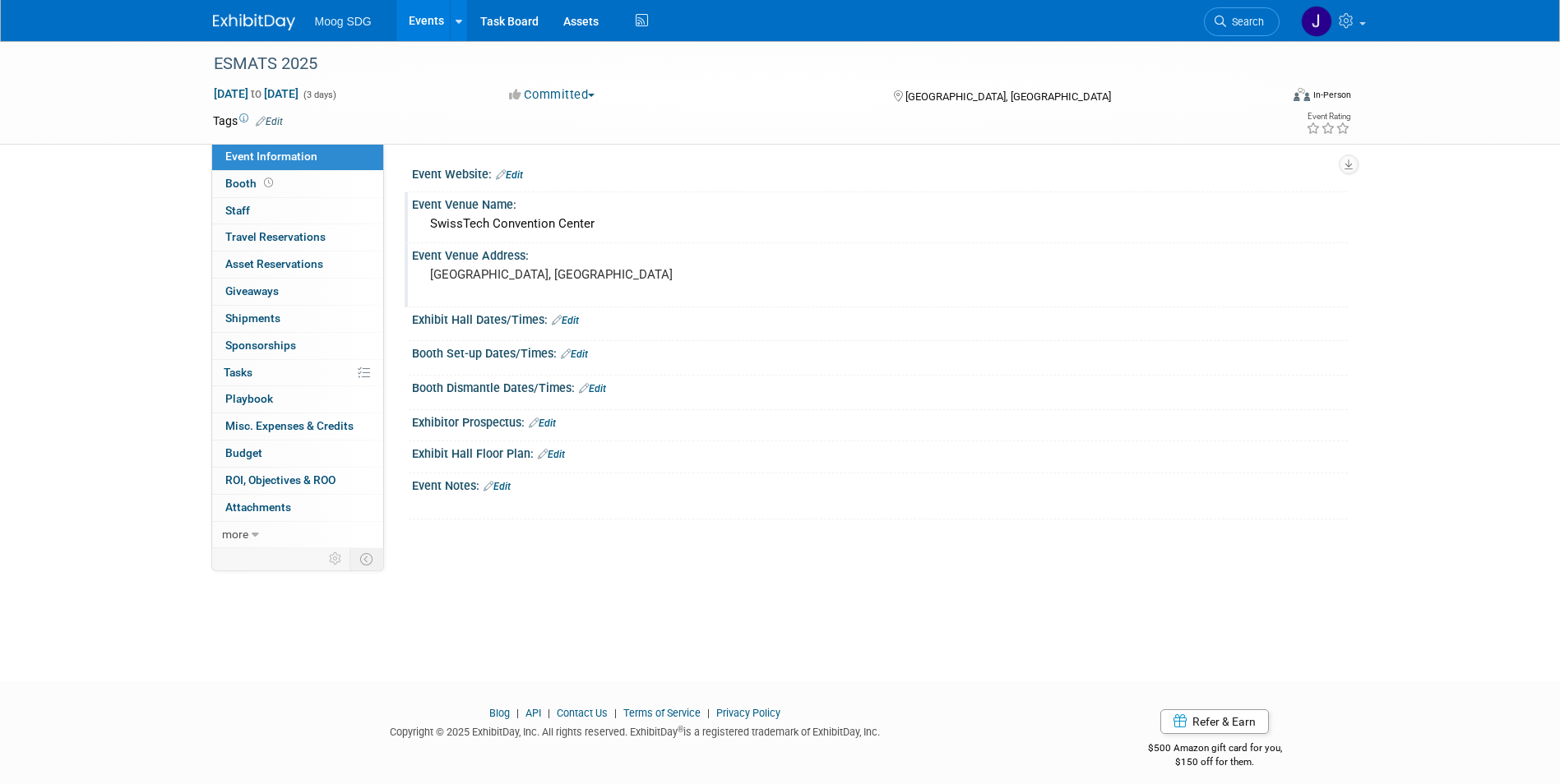
click at [415, 15] on link "Events" at bounding box center [426, 20] width 60 height 42
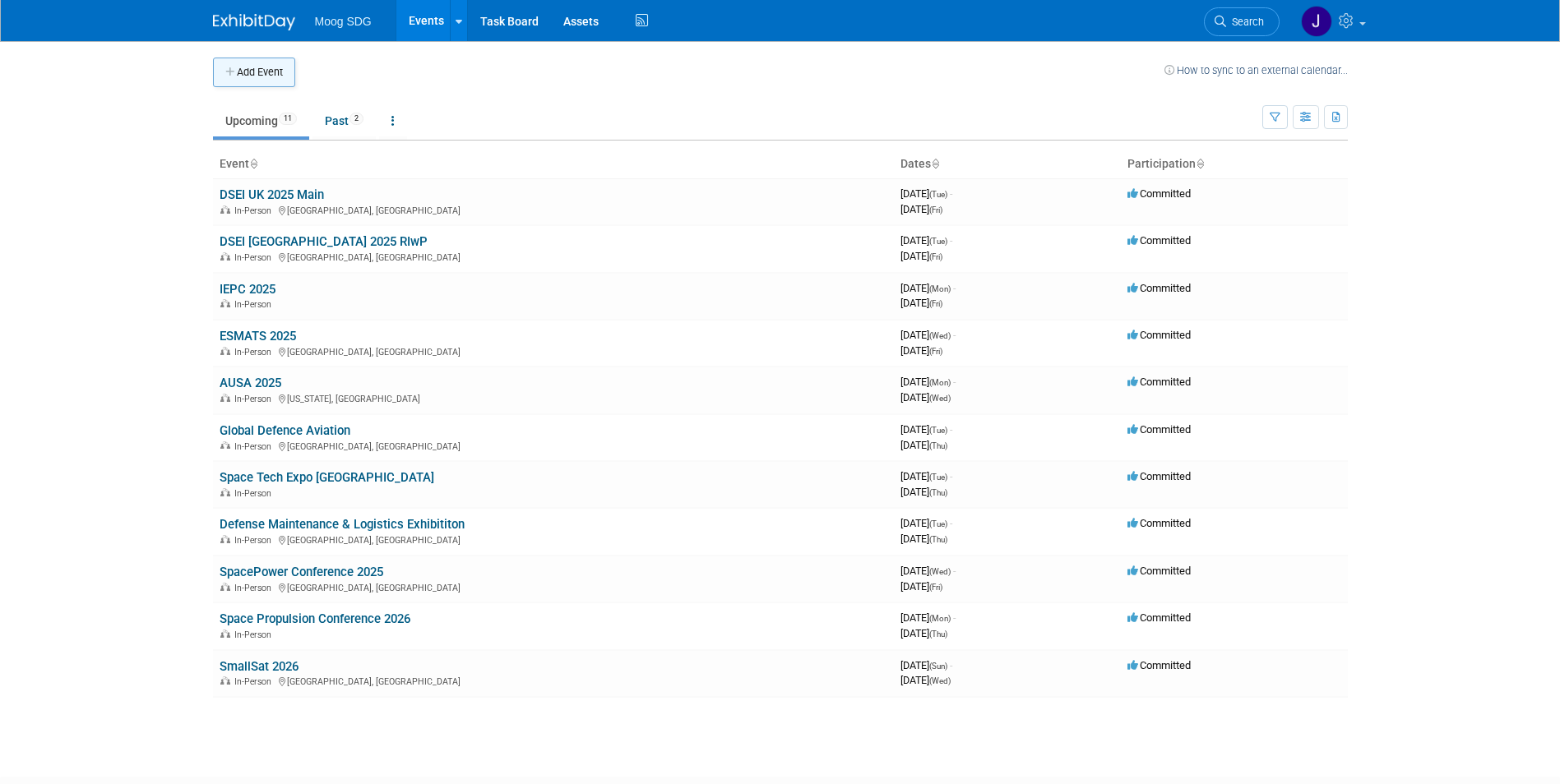
click at [257, 65] on button "Add Event" at bounding box center [254, 72] width 82 height 30
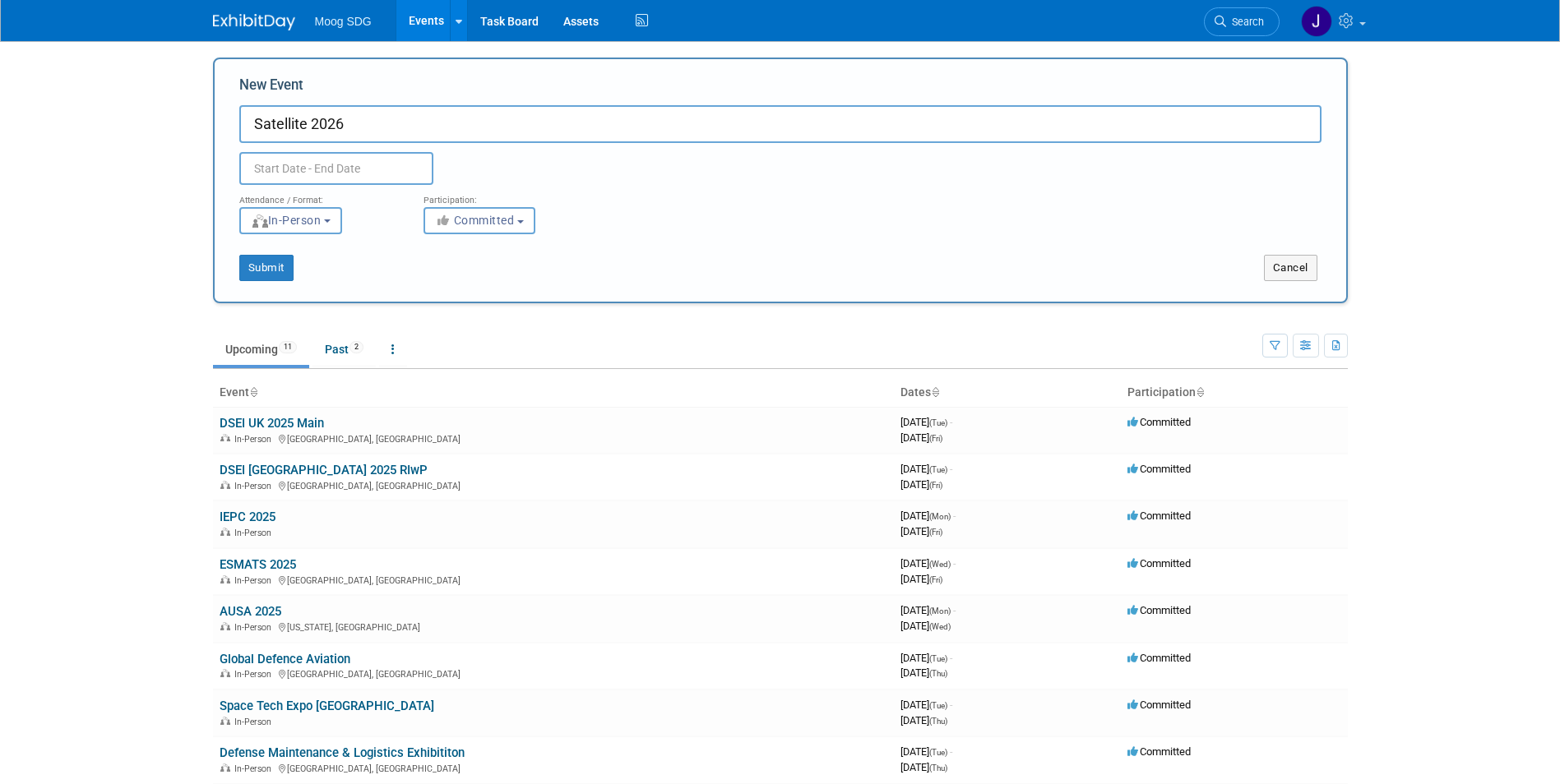
type input "Satellite 2026"
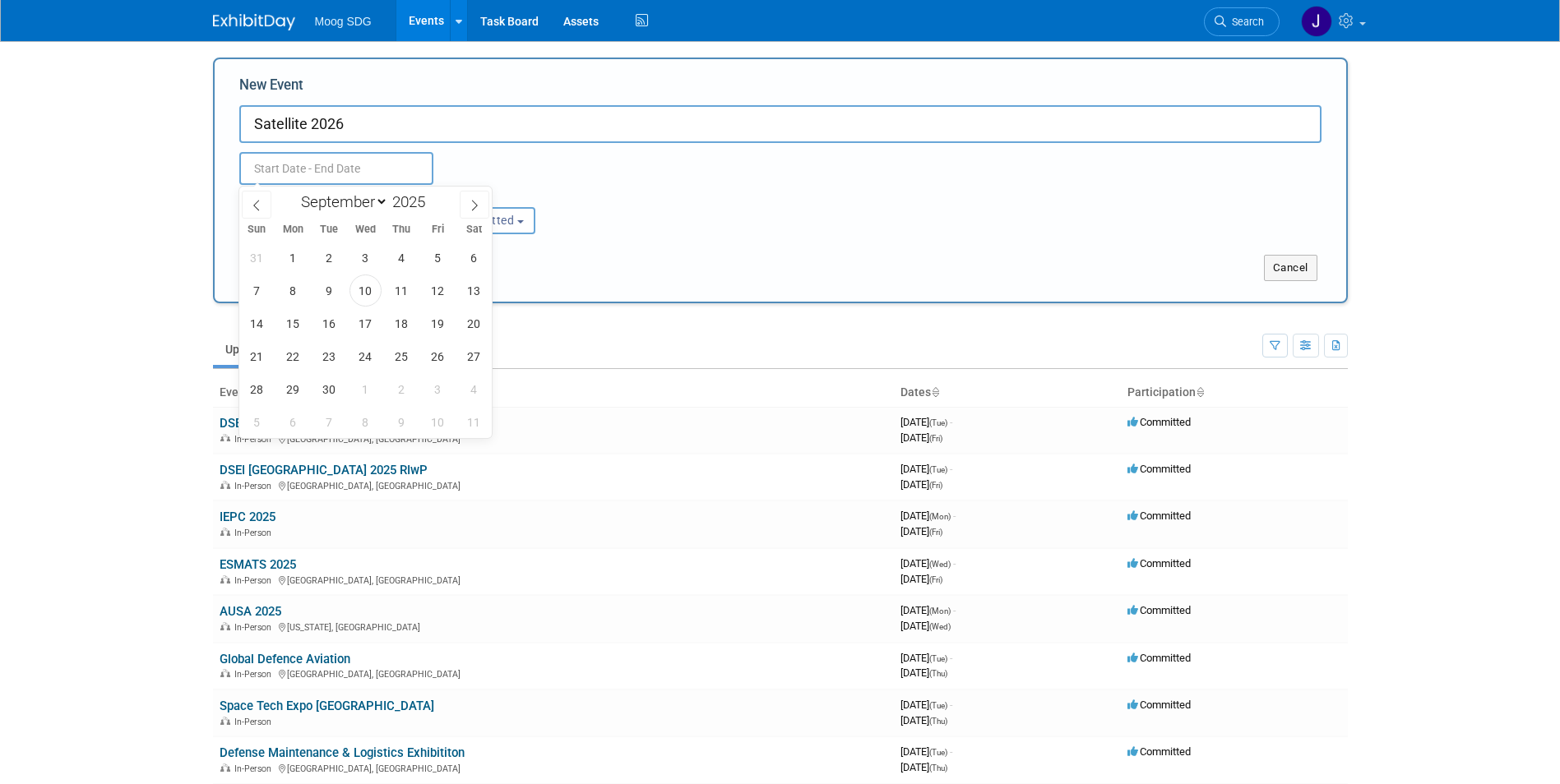
click at [318, 158] on input "text" at bounding box center [336, 169] width 194 height 33
click at [377, 199] on select "January February March April May June July August September October November De…" at bounding box center [340, 202] width 95 height 20
select select "2"
click at [293, 192] on select "January February March April May June July August September October November De…" at bounding box center [340, 202] width 95 height 20
click at [434, 196] on span at bounding box center [432, 197] width 11 height 10
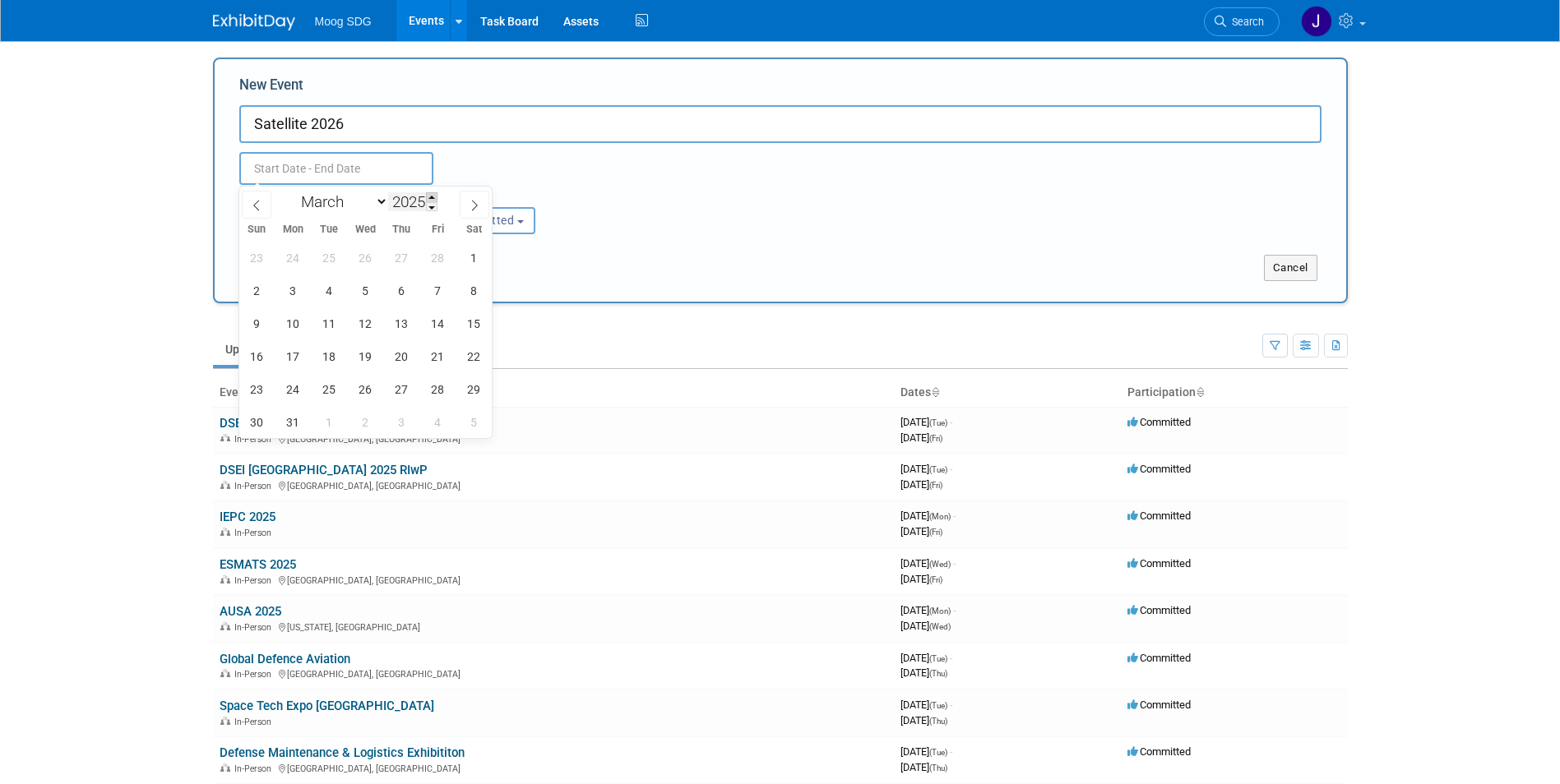
type input "2026"
click at [331, 350] on span "24" at bounding box center [329, 356] width 32 height 32
click at [403, 355] on span "26" at bounding box center [401, 356] width 32 height 32
type input "[DATE] to [DATE]"
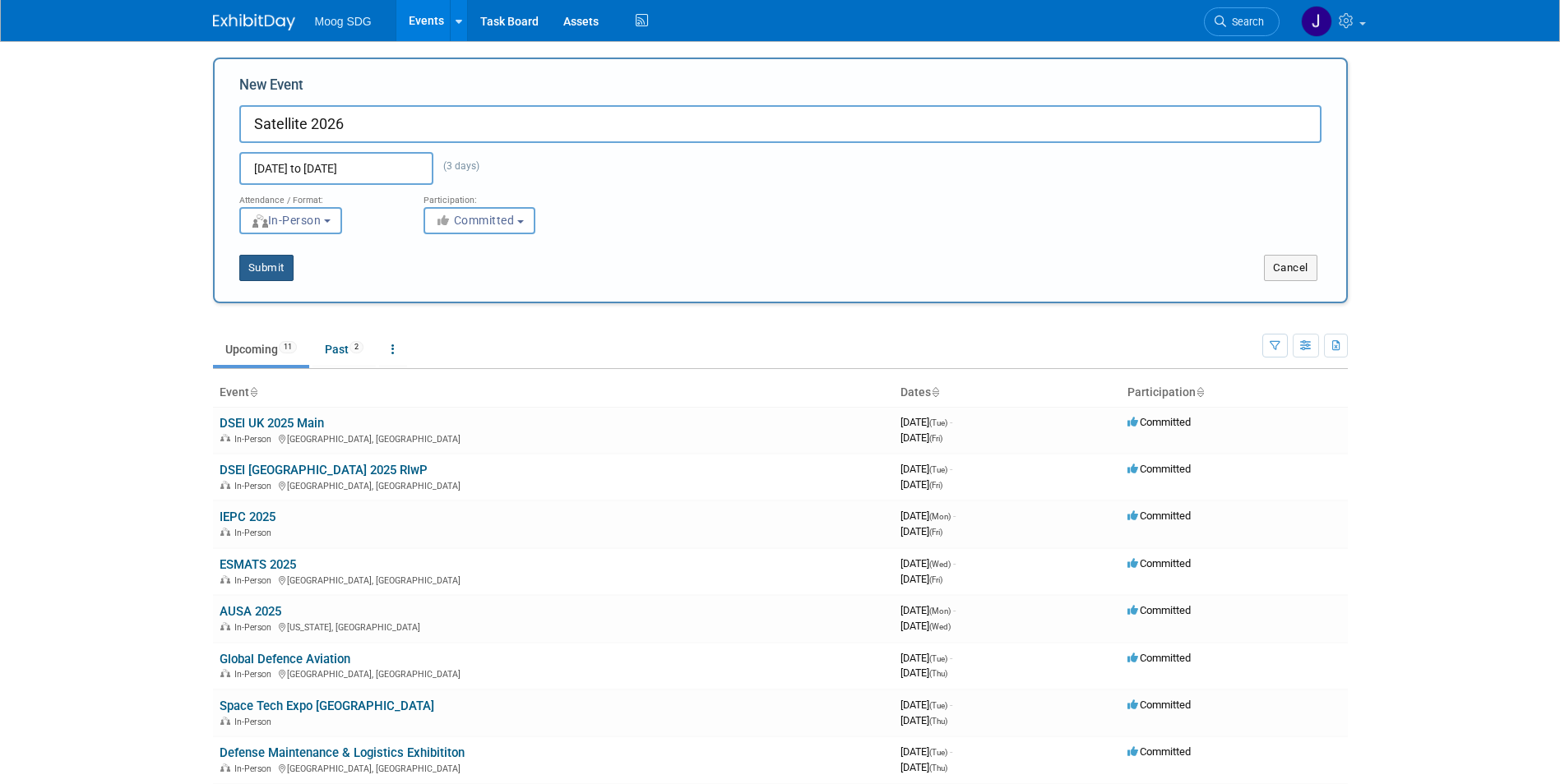
click at [281, 271] on button "Submit" at bounding box center [266, 267] width 54 height 27
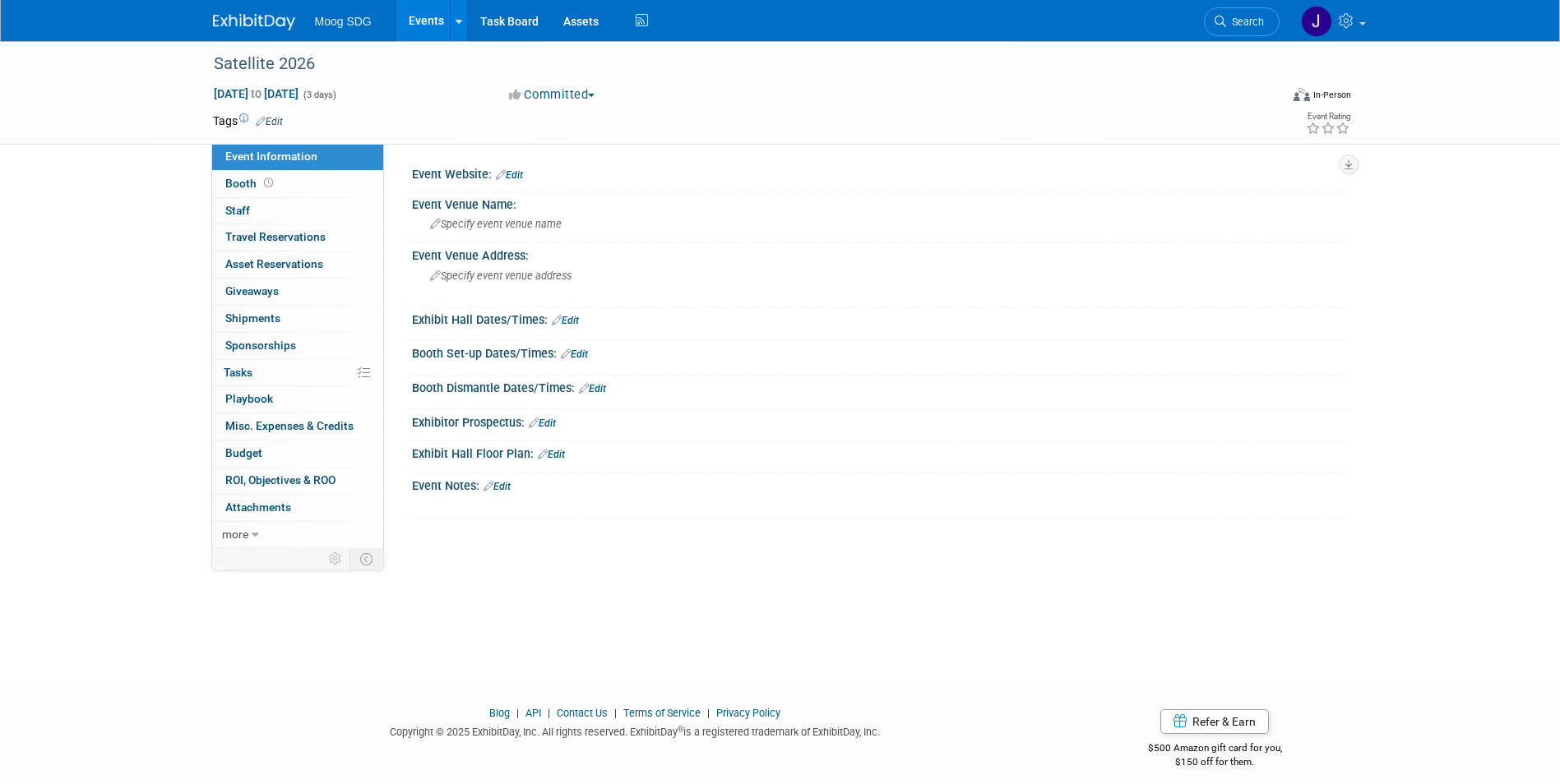
click at [429, 24] on link "Events" at bounding box center [426, 20] width 60 height 42
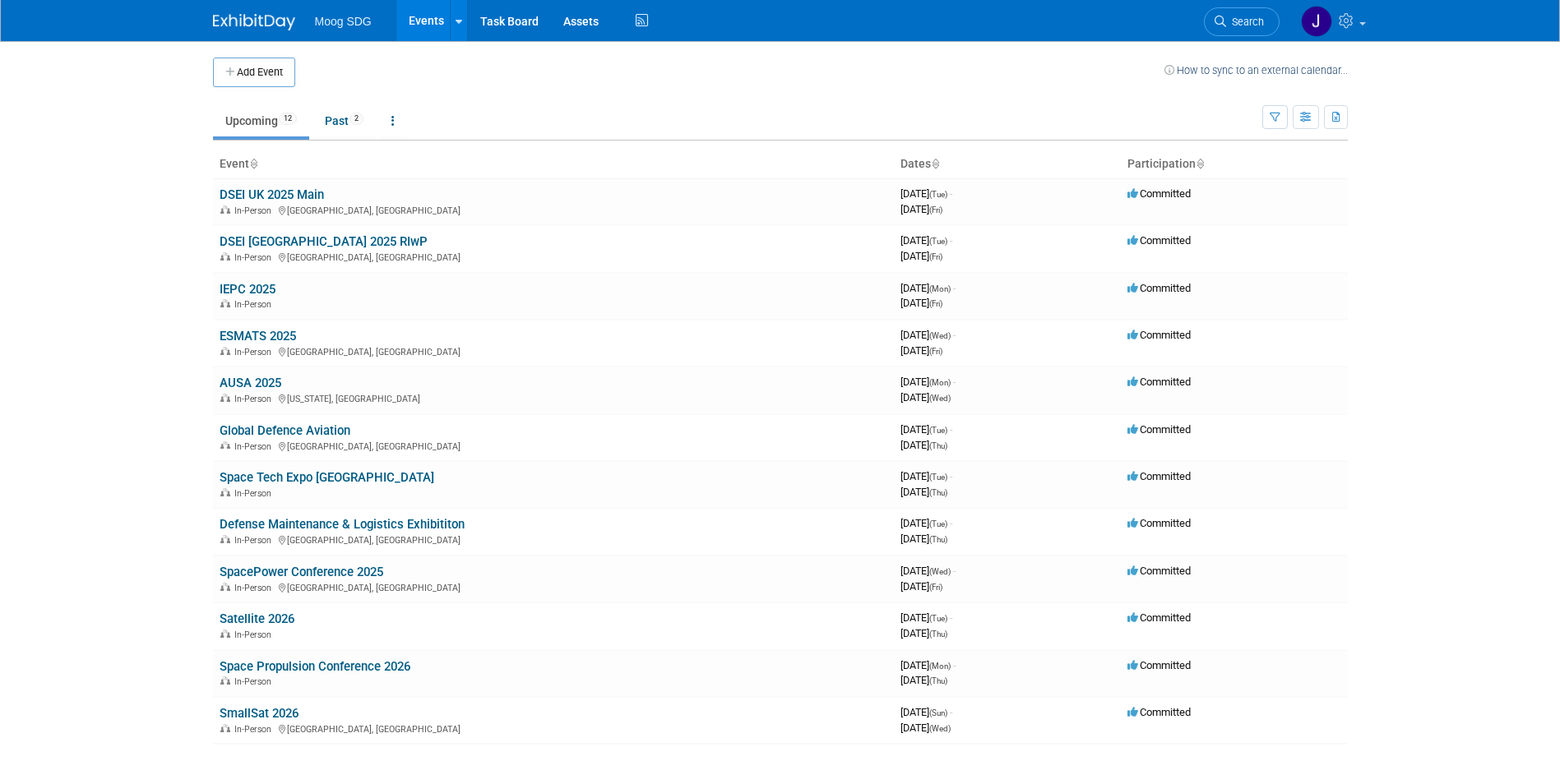
click at [238, 77] on button "Add Event" at bounding box center [254, 72] width 82 height 30
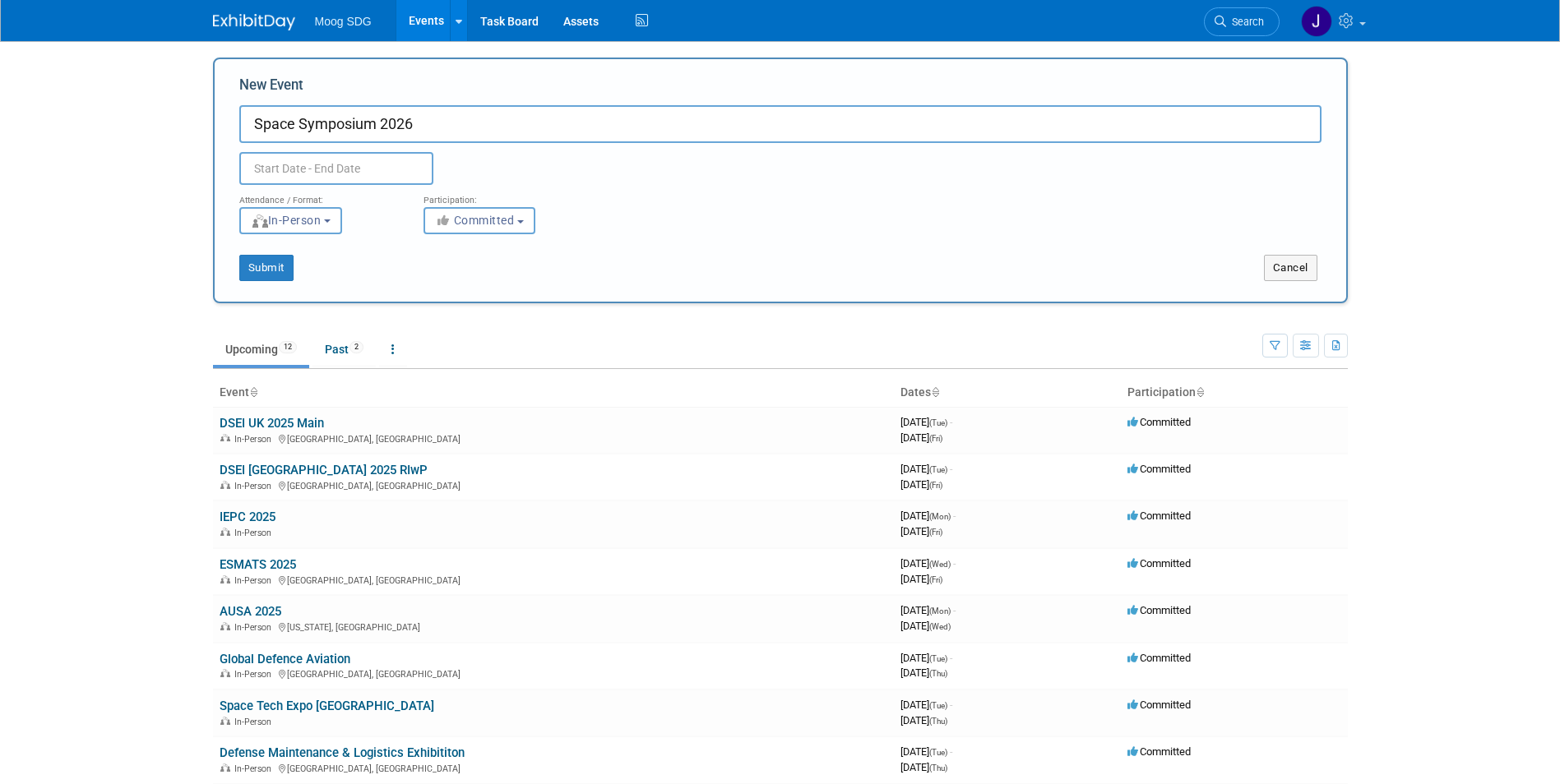
type input "Space Symposium 2026"
click at [385, 165] on input "text" at bounding box center [336, 169] width 194 height 33
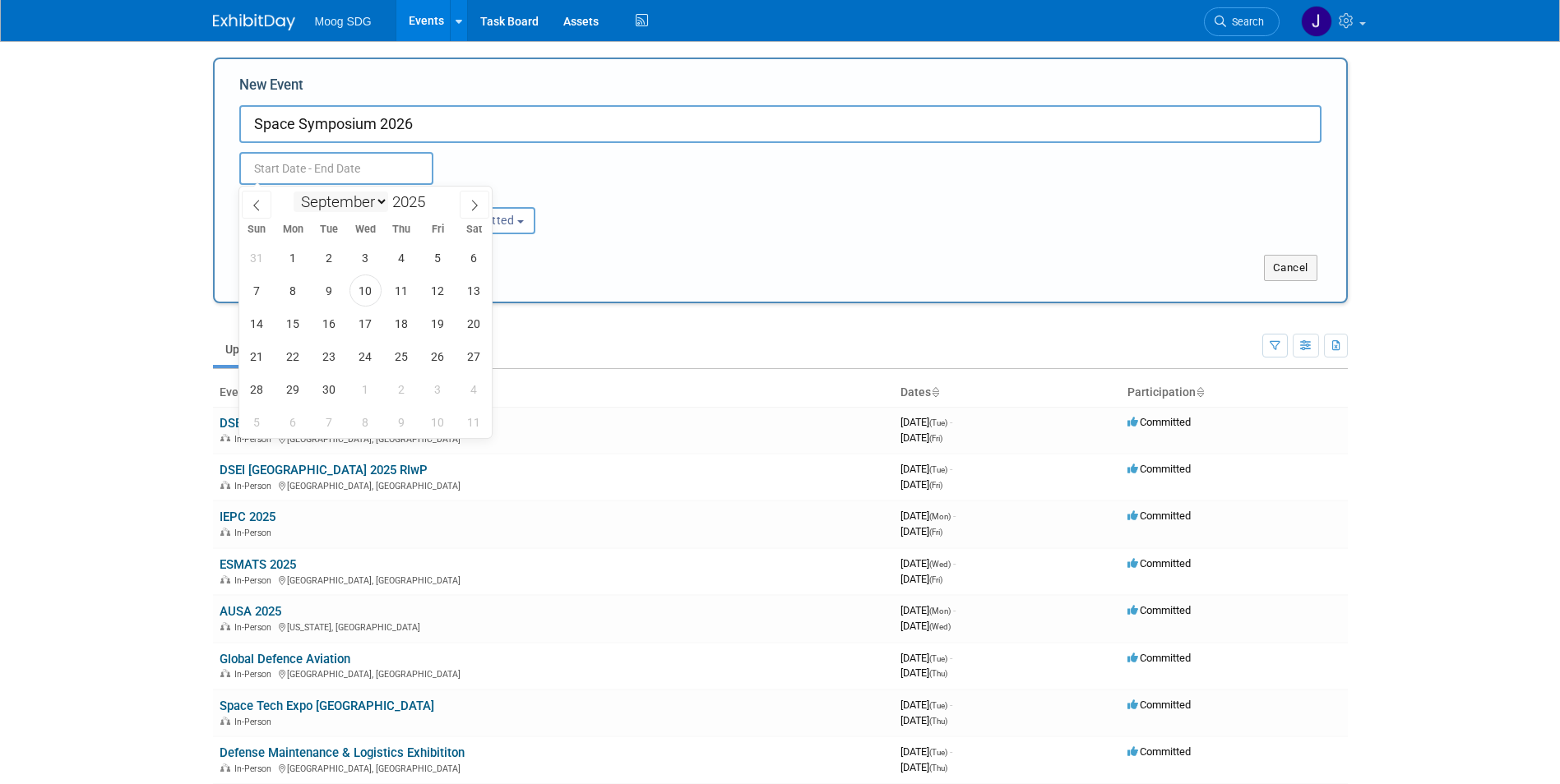
click at [365, 206] on select "January February March April May June July August September October November De…" at bounding box center [340, 202] width 95 height 20
select select "3"
click at [293, 192] on select "January February March April May June July August September October November De…" at bounding box center [340, 202] width 95 height 20
click at [432, 197] on span at bounding box center [432, 197] width 11 height 10
type input "2026"
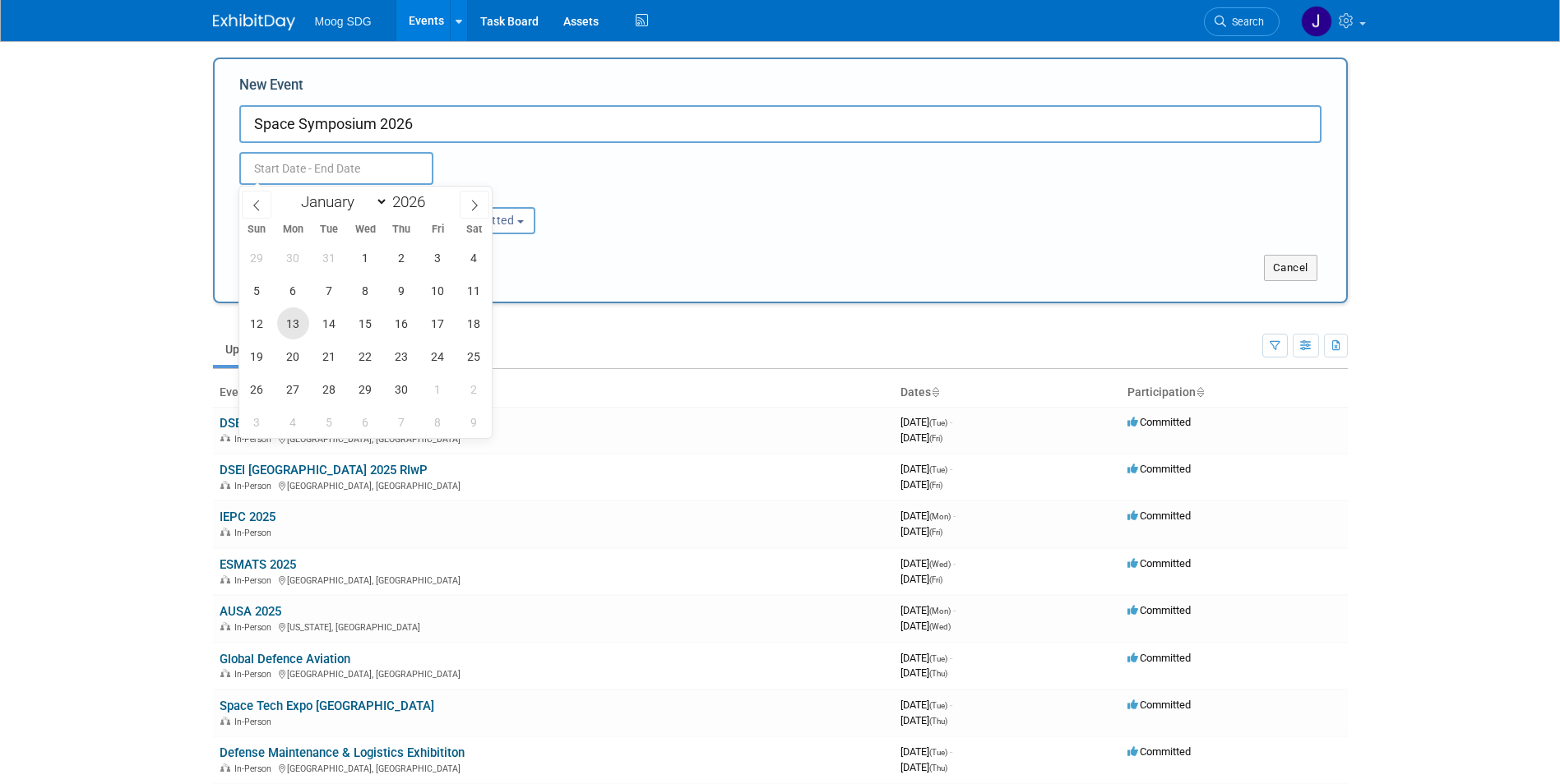
click at [305, 318] on span "13" at bounding box center [292, 323] width 32 height 32
click at [406, 323] on span "16" at bounding box center [401, 323] width 32 height 32
type input "[DATE] to [DATE]"
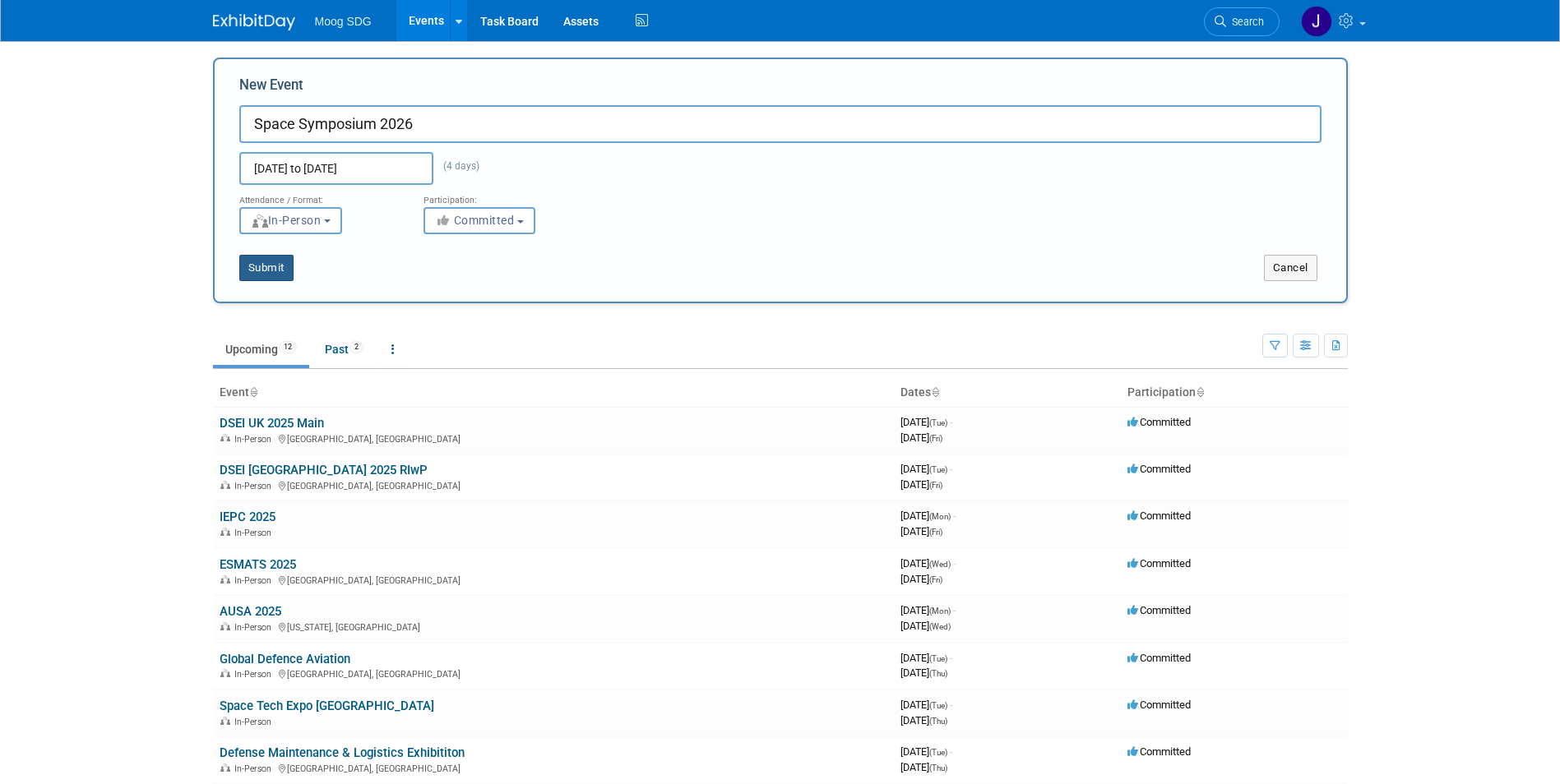
click at [274, 267] on button "Submit" at bounding box center [266, 267] width 54 height 27
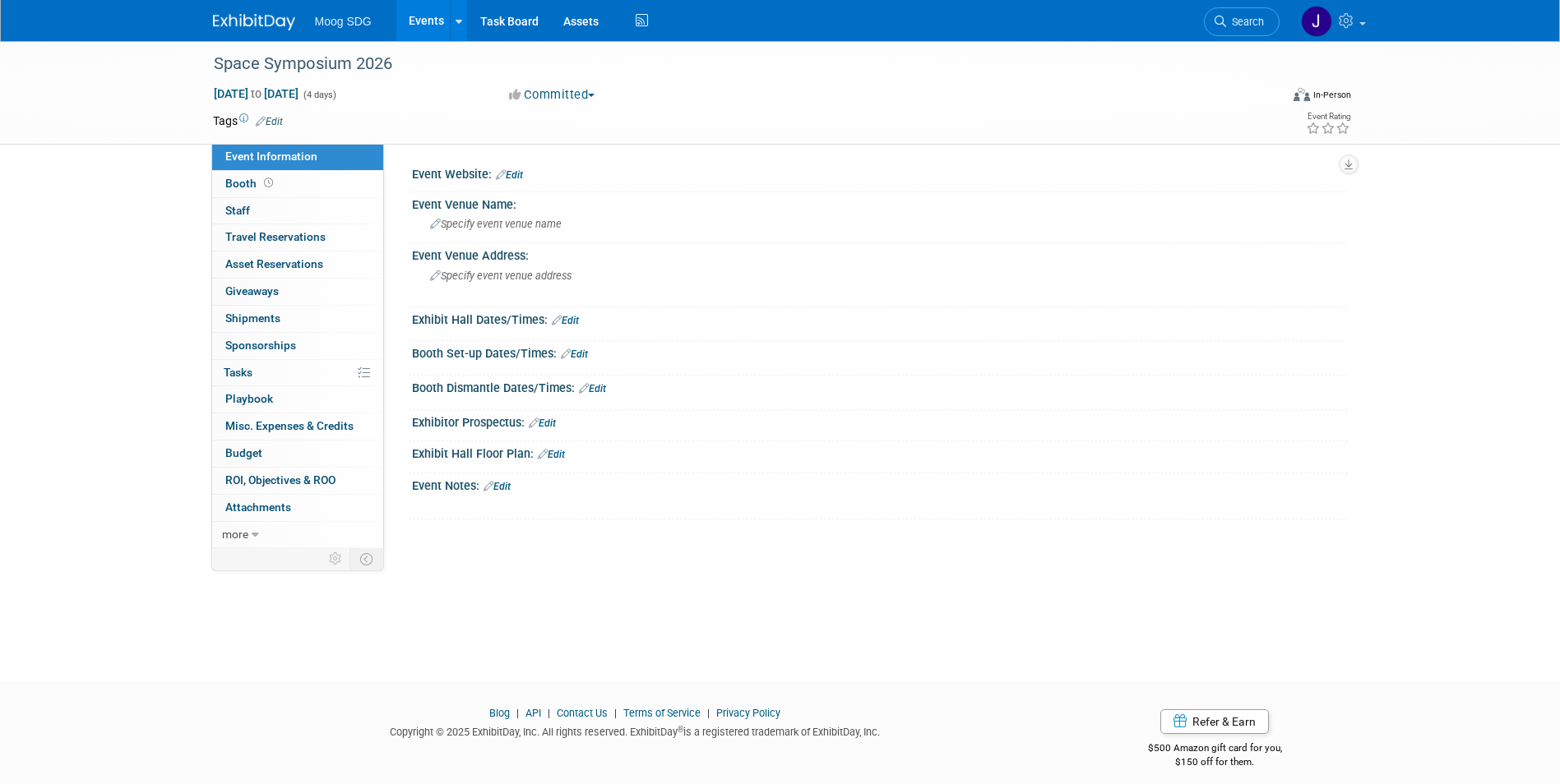
click at [416, 20] on link "Events" at bounding box center [426, 20] width 60 height 42
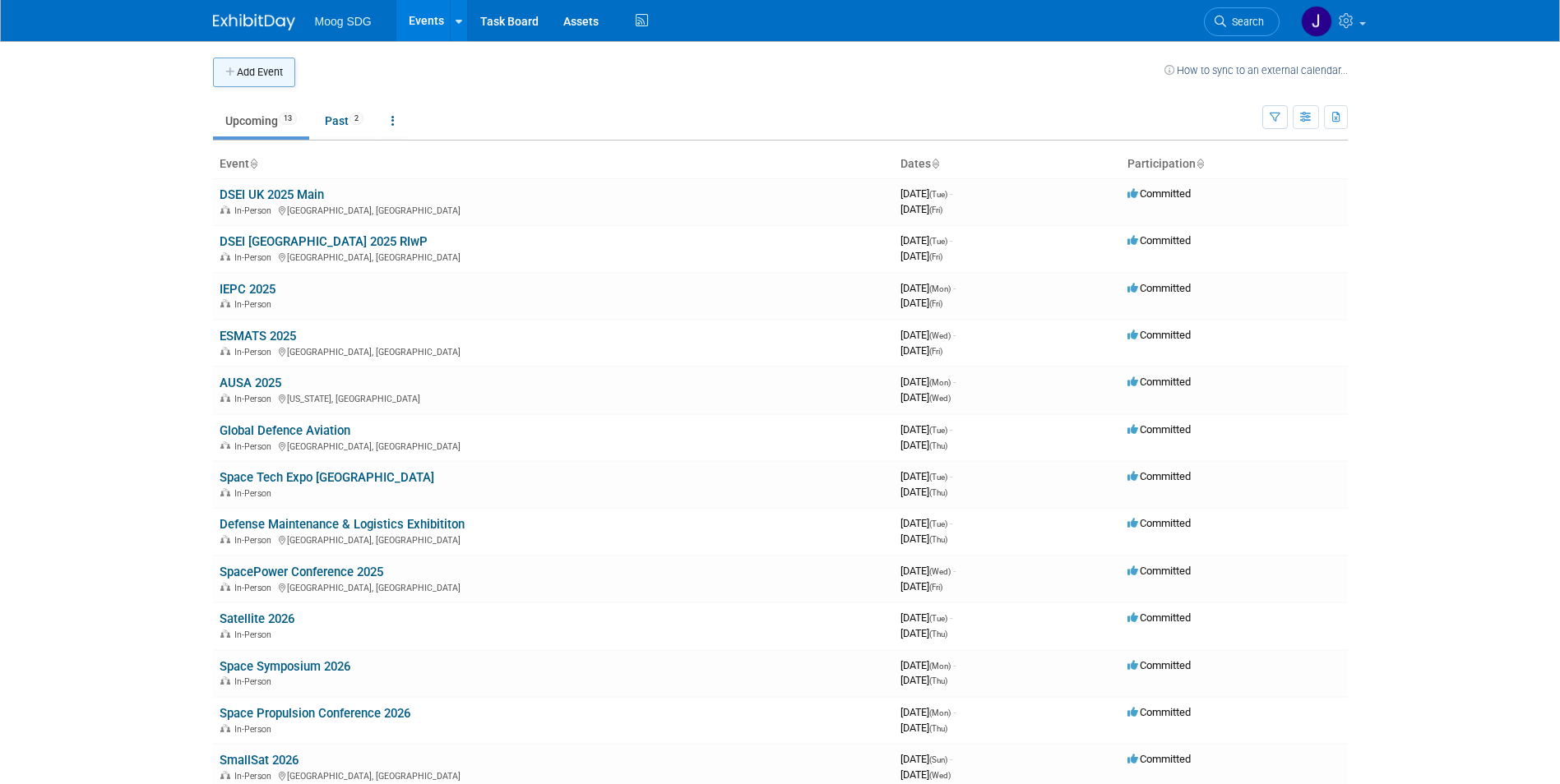
click at [260, 83] on button "Add Event" at bounding box center [254, 72] width 82 height 30
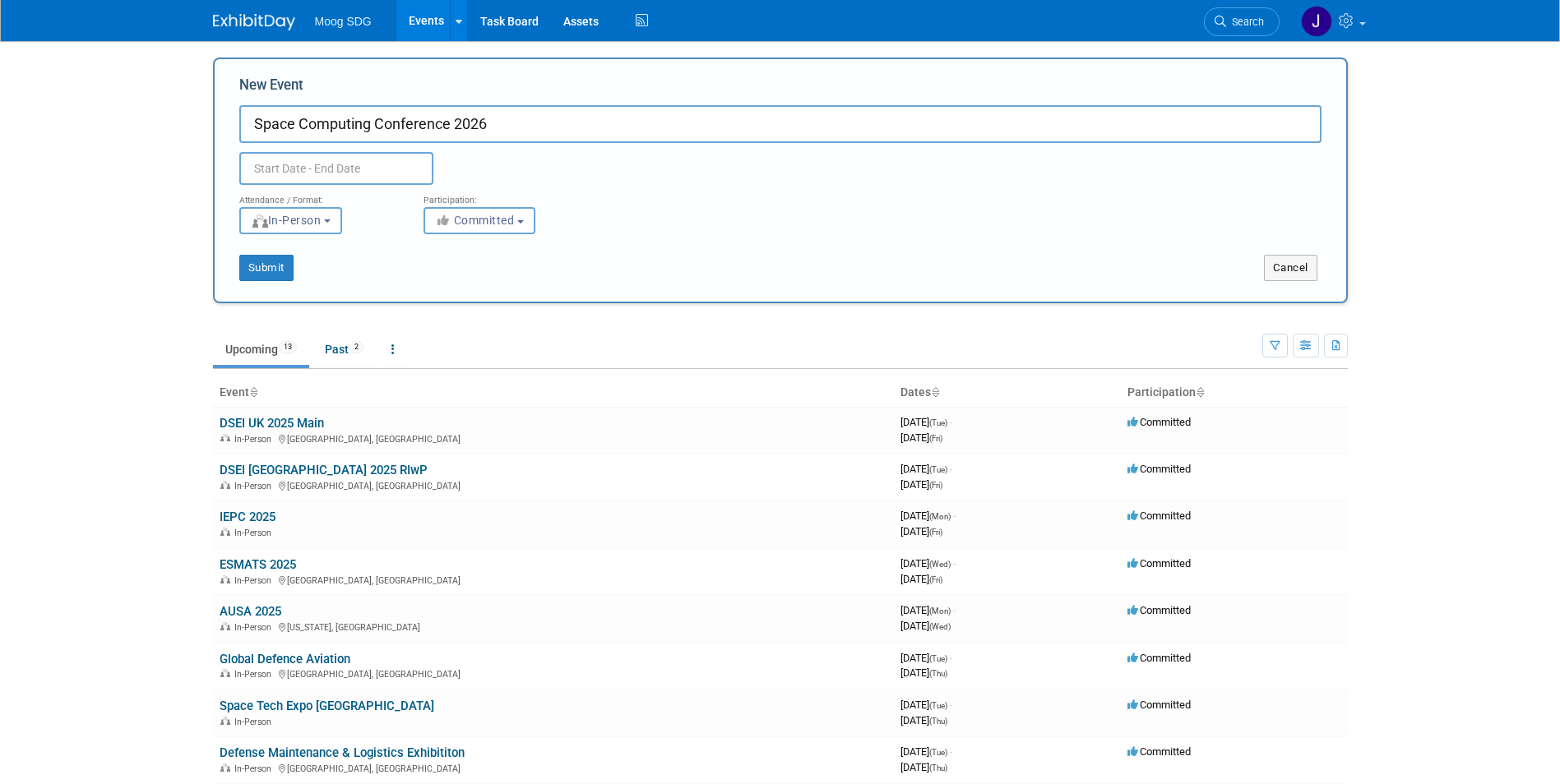
type input "Space Computing Conference 2026"
click at [368, 172] on input "text" at bounding box center [336, 169] width 194 height 33
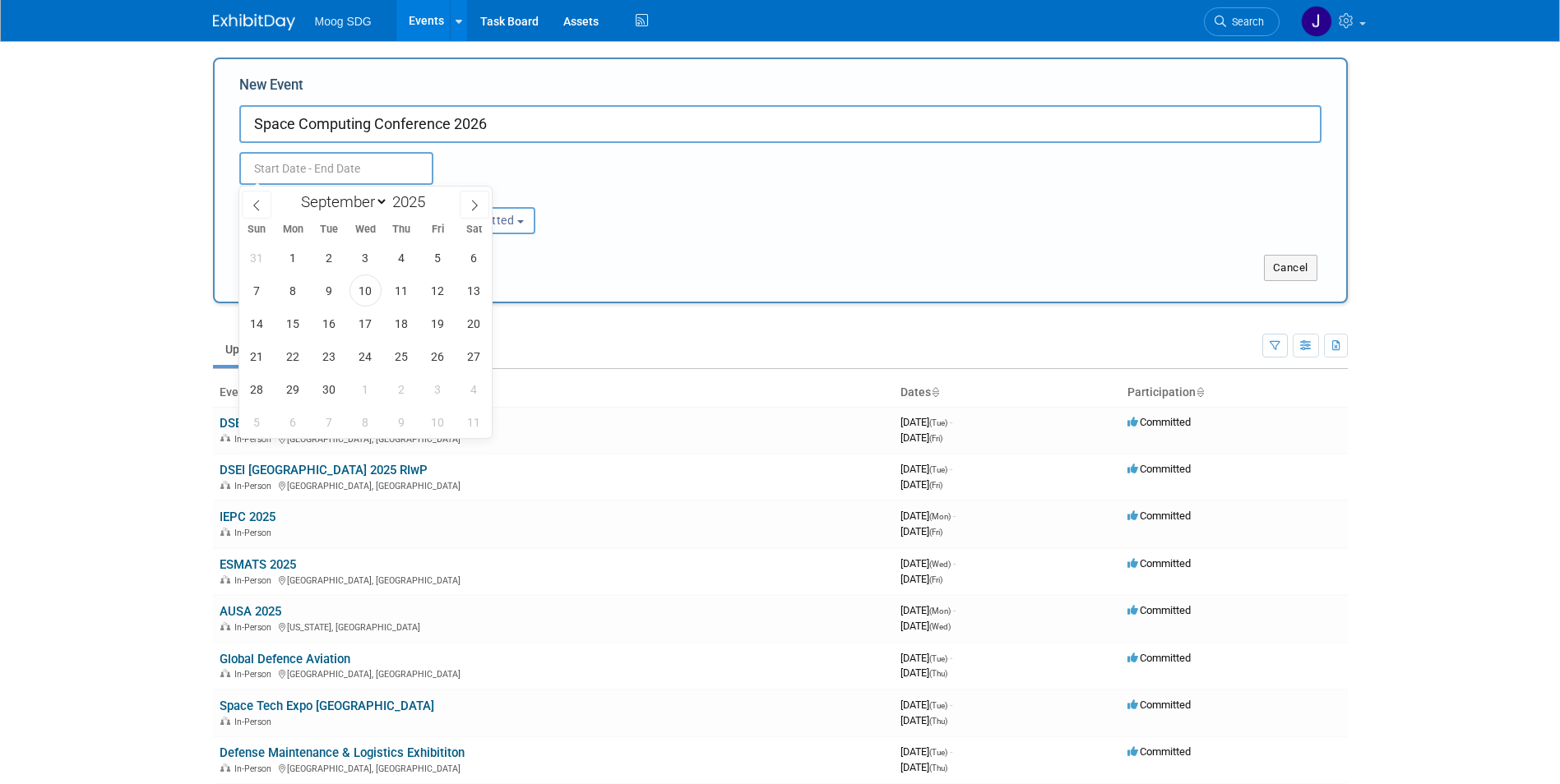
drag, startPoint x: 374, startPoint y: 195, endPoint x: 367, endPoint y: 213, distance: 19.3
click at [374, 195] on select "January February March April May June July August September October November De…" at bounding box center [340, 202] width 95 height 20
select select "6"
click at [293, 192] on select "January February March April May June July August September October November De…" at bounding box center [340, 202] width 95 height 20
click at [435, 196] on span at bounding box center [432, 197] width 11 height 10
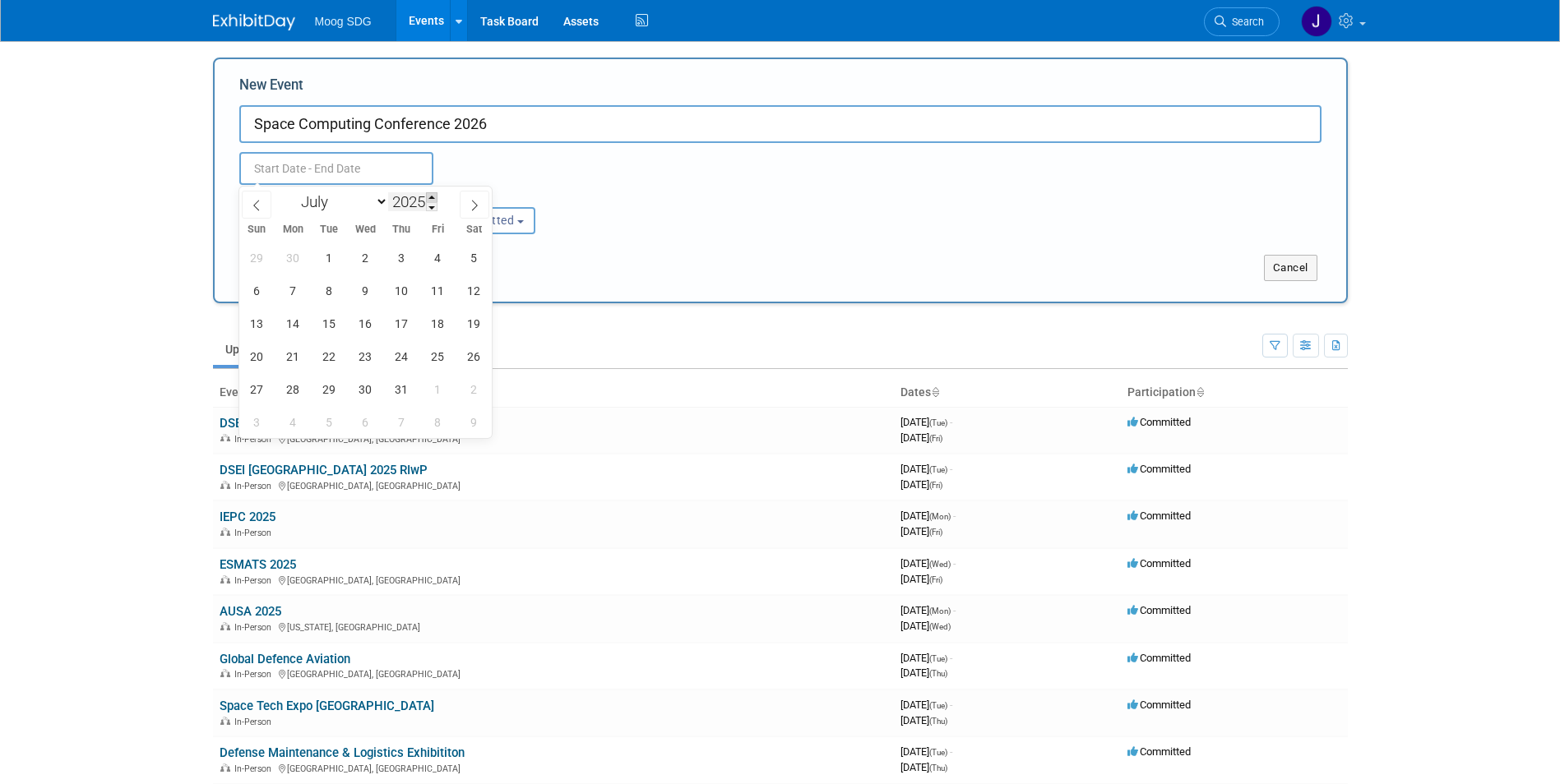
type input "2026"
click at [479, 360] on span "25" at bounding box center [474, 356] width 32 height 32
click at [478, 357] on span "25" at bounding box center [474, 356] width 32 height 32
type input "[DATE] to [DATE]"
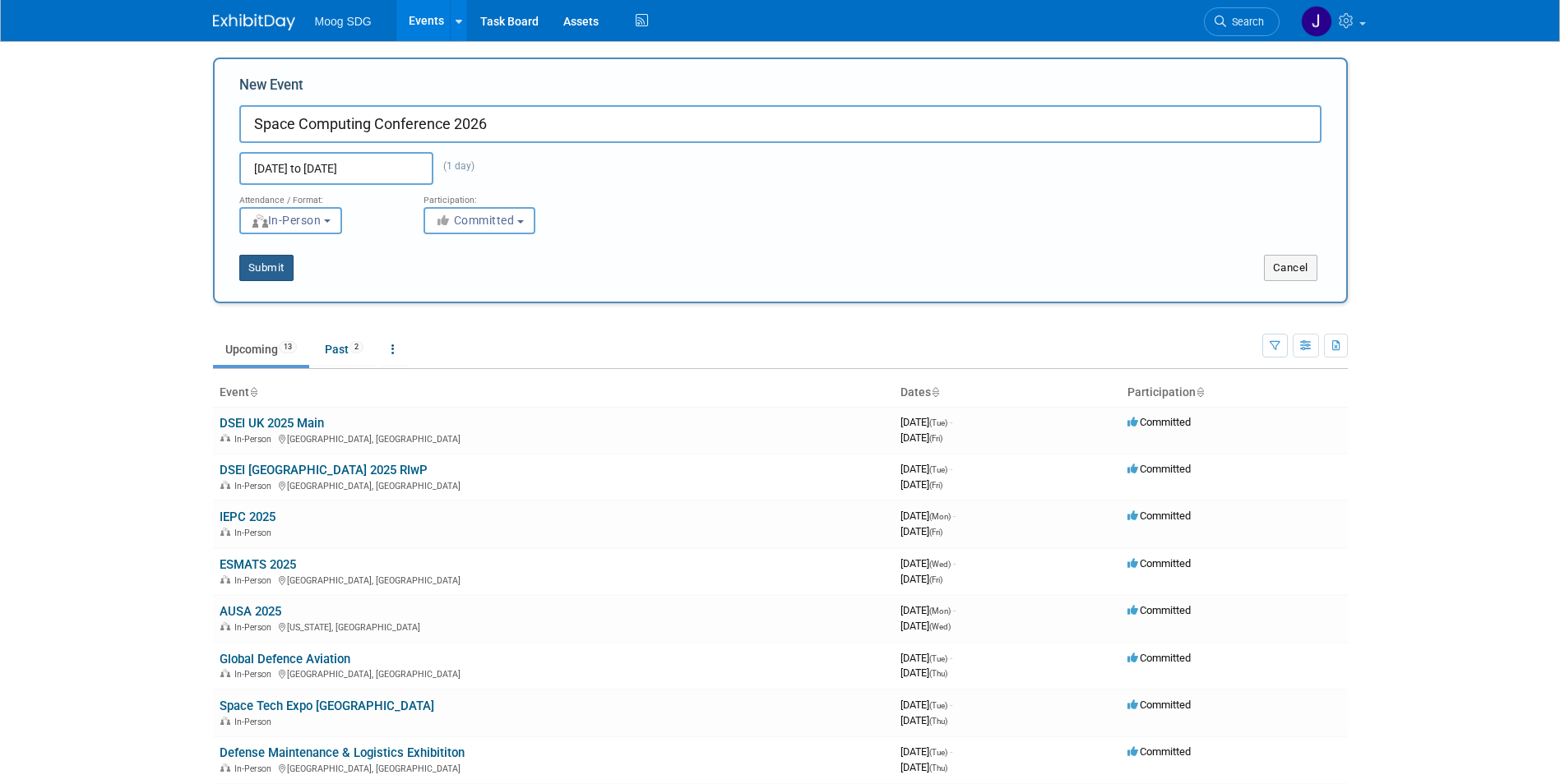
click at [277, 272] on button "Submit" at bounding box center [266, 267] width 54 height 27
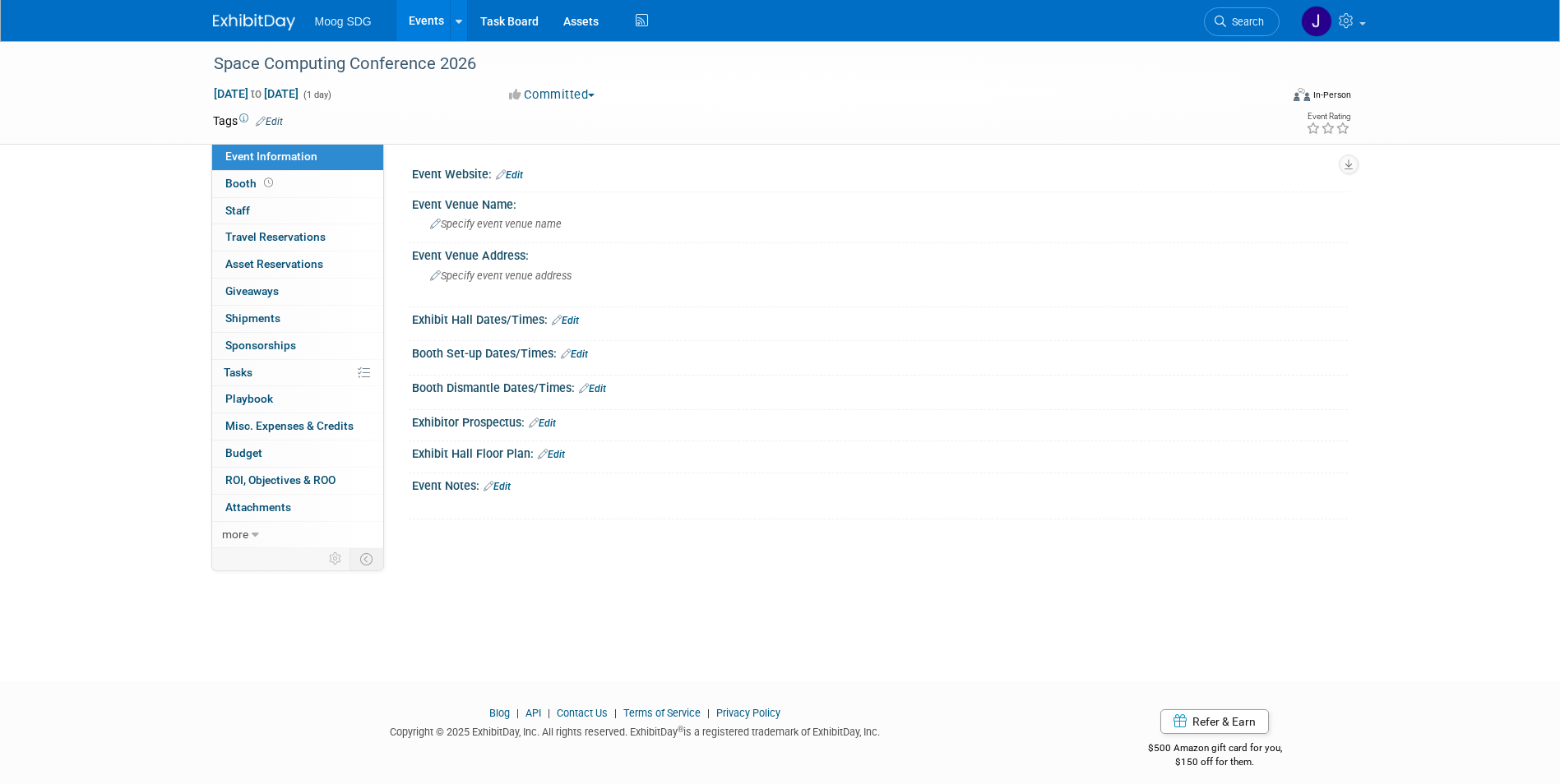
click at [425, 11] on link "Events" at bounding box center [426, 20] width 60 height 42
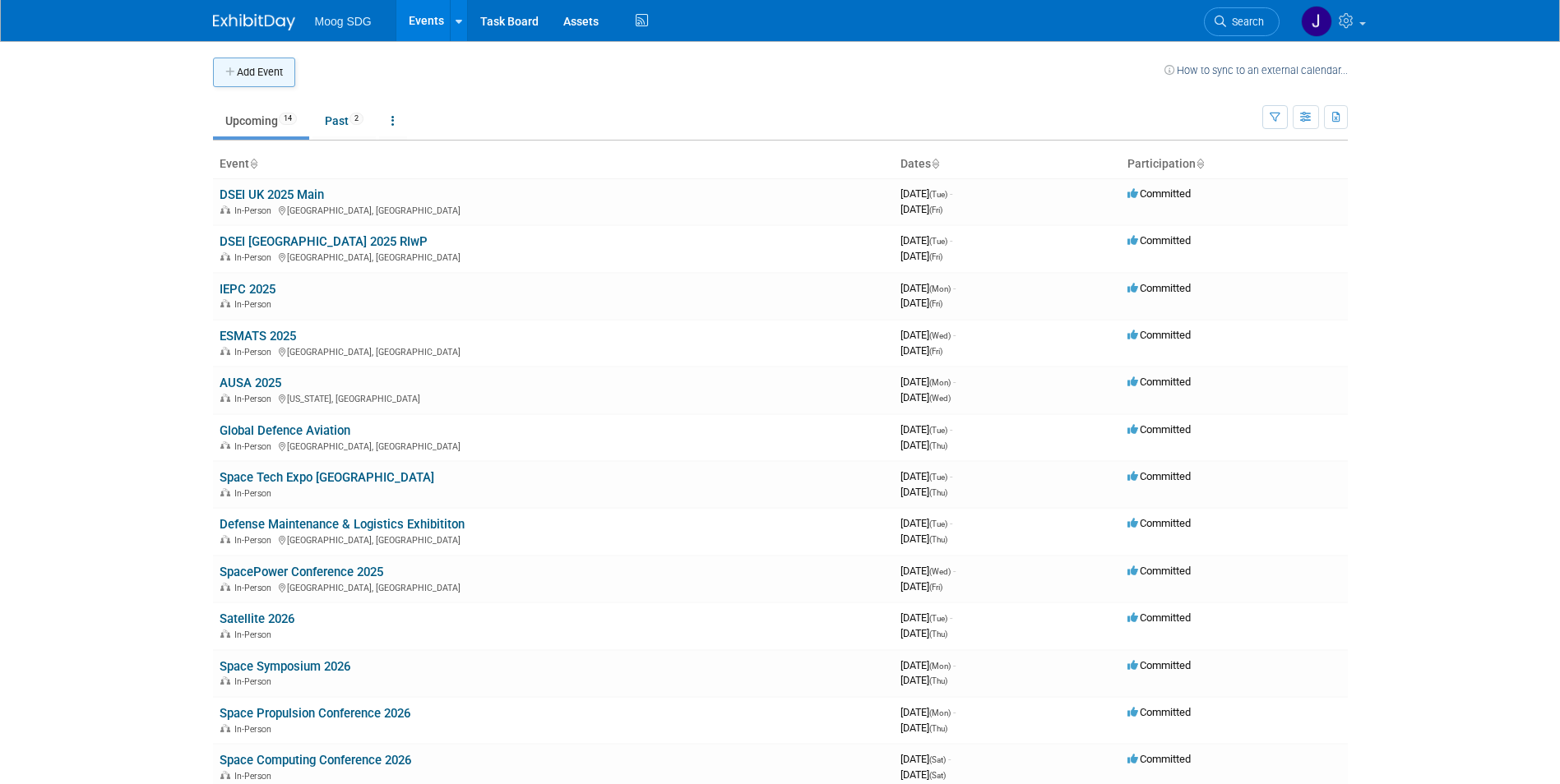
click at [251, 79] on button "Add Event" at bounding box center [254, 72] width 82 height 30
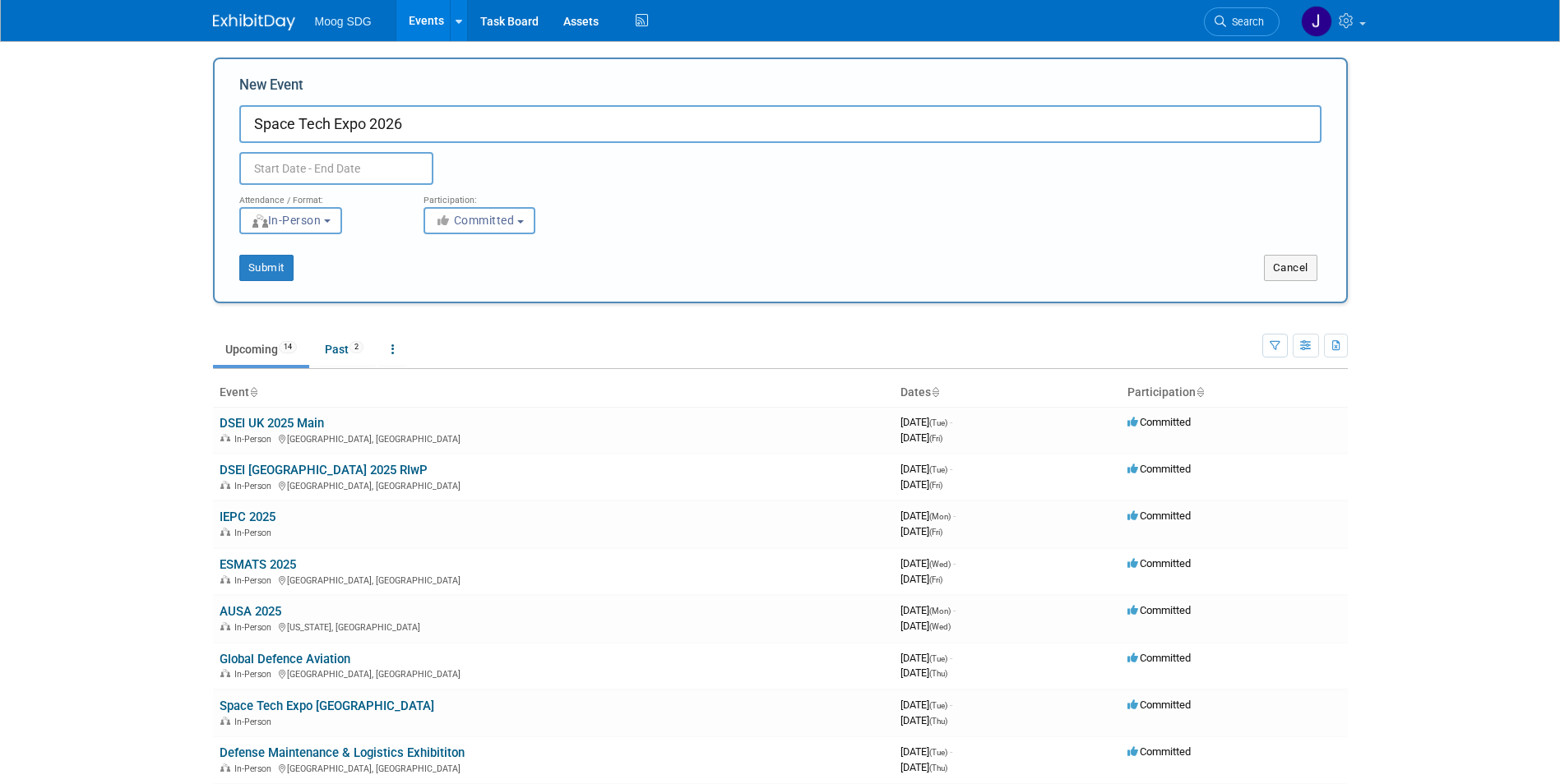
type input "Space Tech Expo 2026"
click at [357, 161] on input "text" at bounding box center [336, 169] width 194 height 33
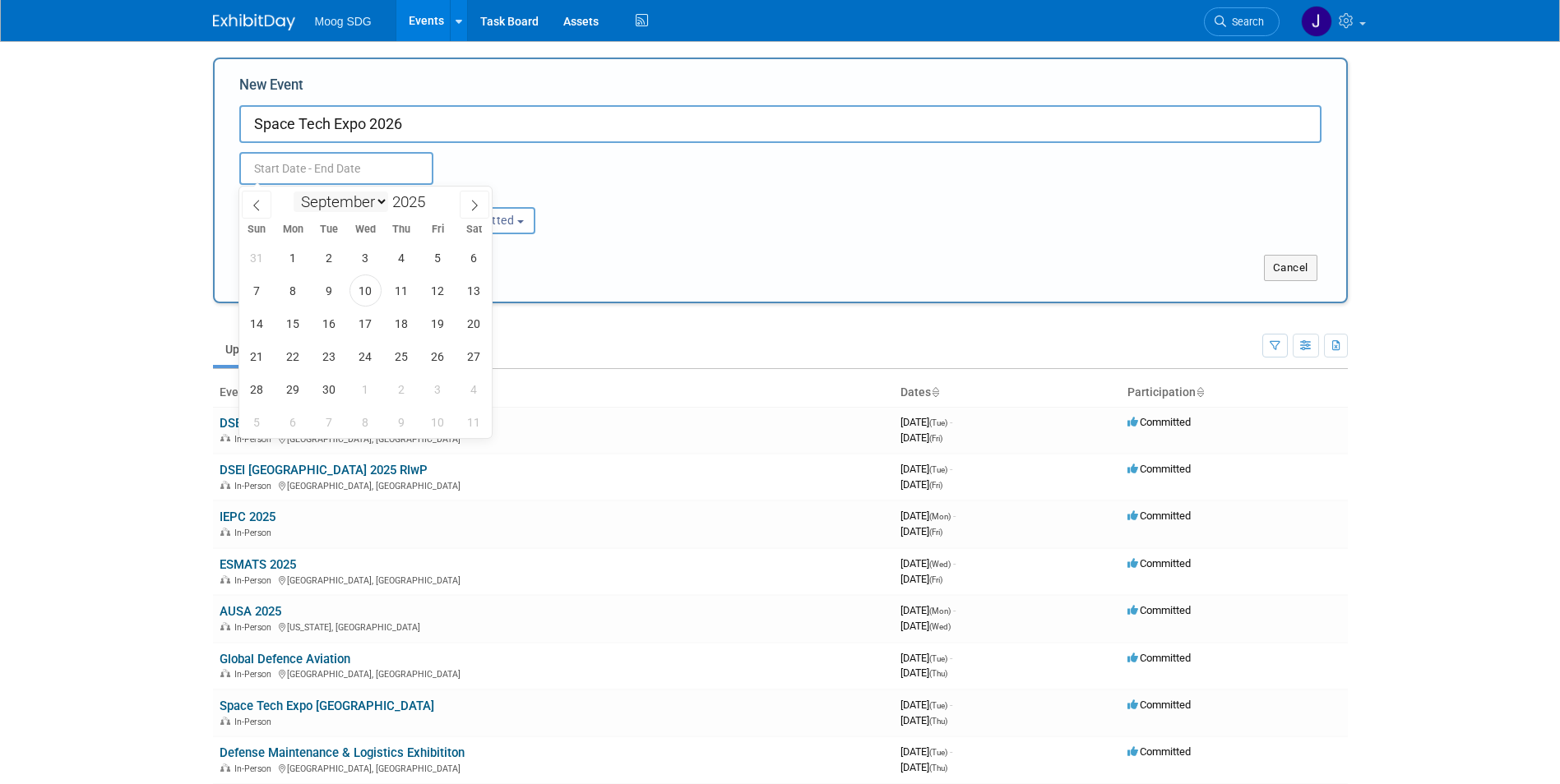
click at [362, 197] on select "January February March April May June July August September October November De…" at bounding box center [340, 202] width 95 height 20
select select "10"
click at [293, 192] on select "January February March April May June July August September October November De…" at bounding box center [340, 202] width 95 height 20
click at [435, 195] on span at bounding box center [432, 197] width 11 height 10
type input "2026"
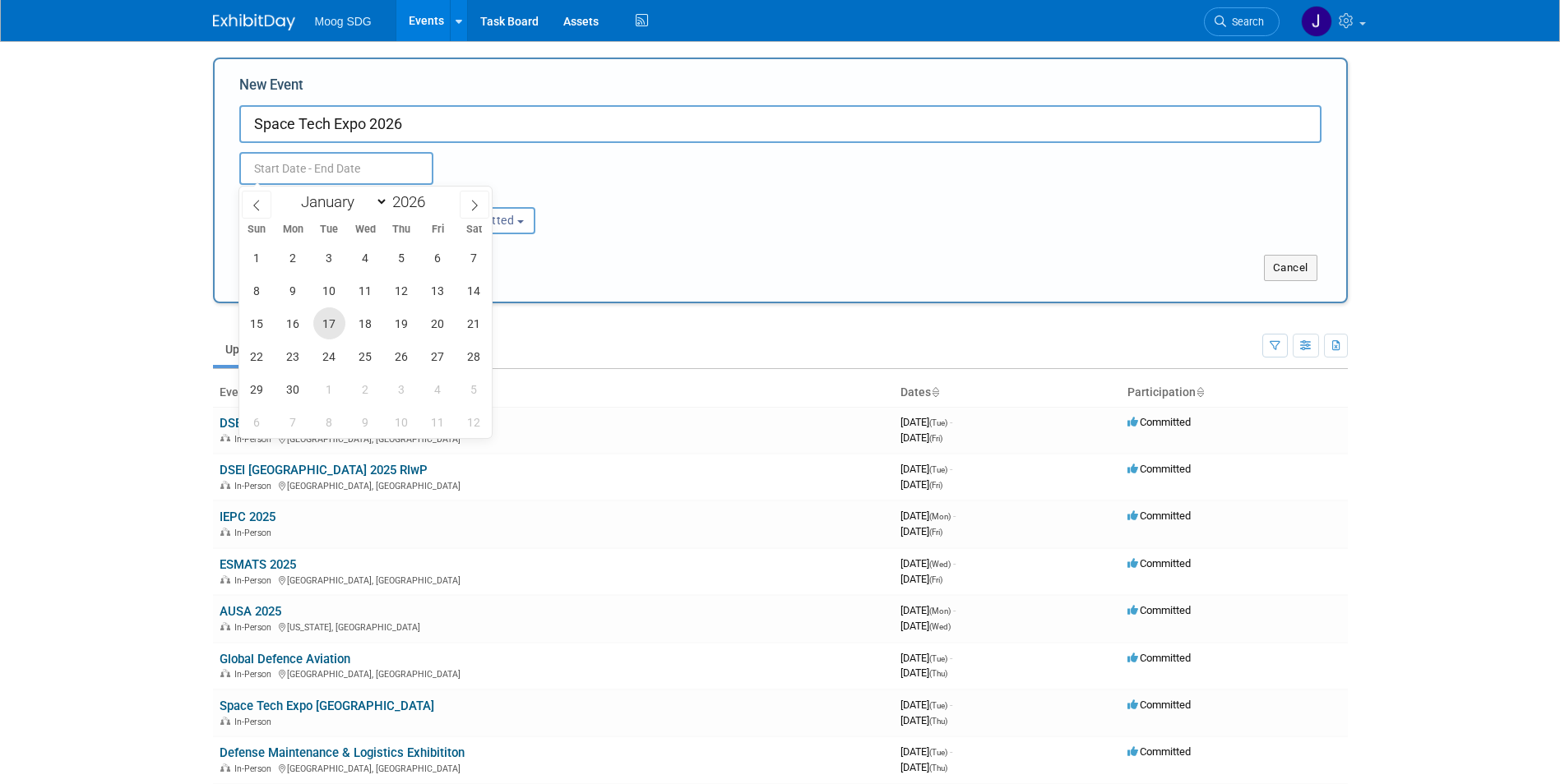
click at [322, 328] on span "17" at bounding box center [329, 323] width 32 height 32
click at [390, 327] on span "19" at bounding box center [401, 323] width 32 height 32
type input "[DATE] to [DATE]"
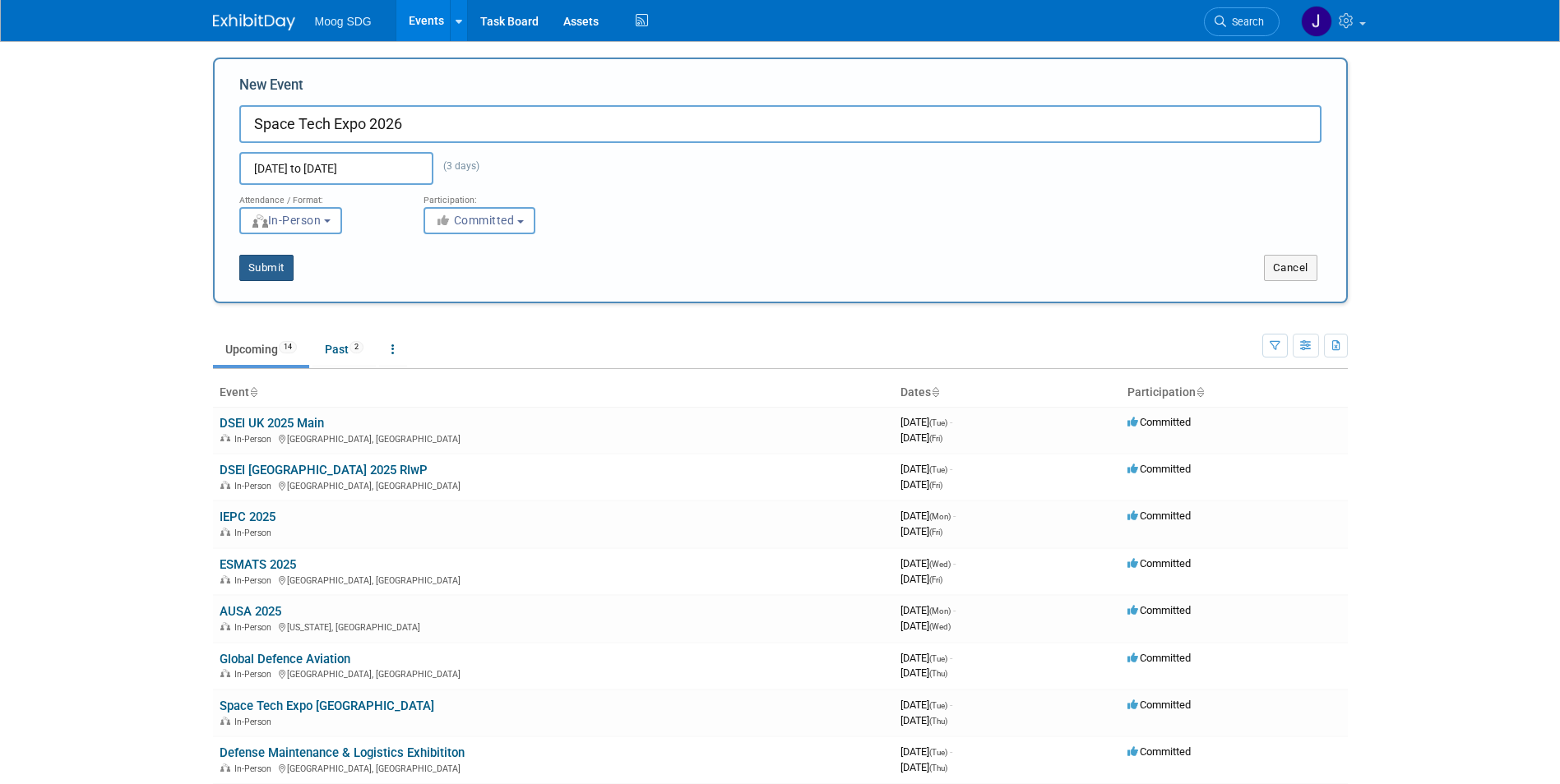
click at [279, 263] on button "Submit" at bounding box center [266, 267] width 54 height 27
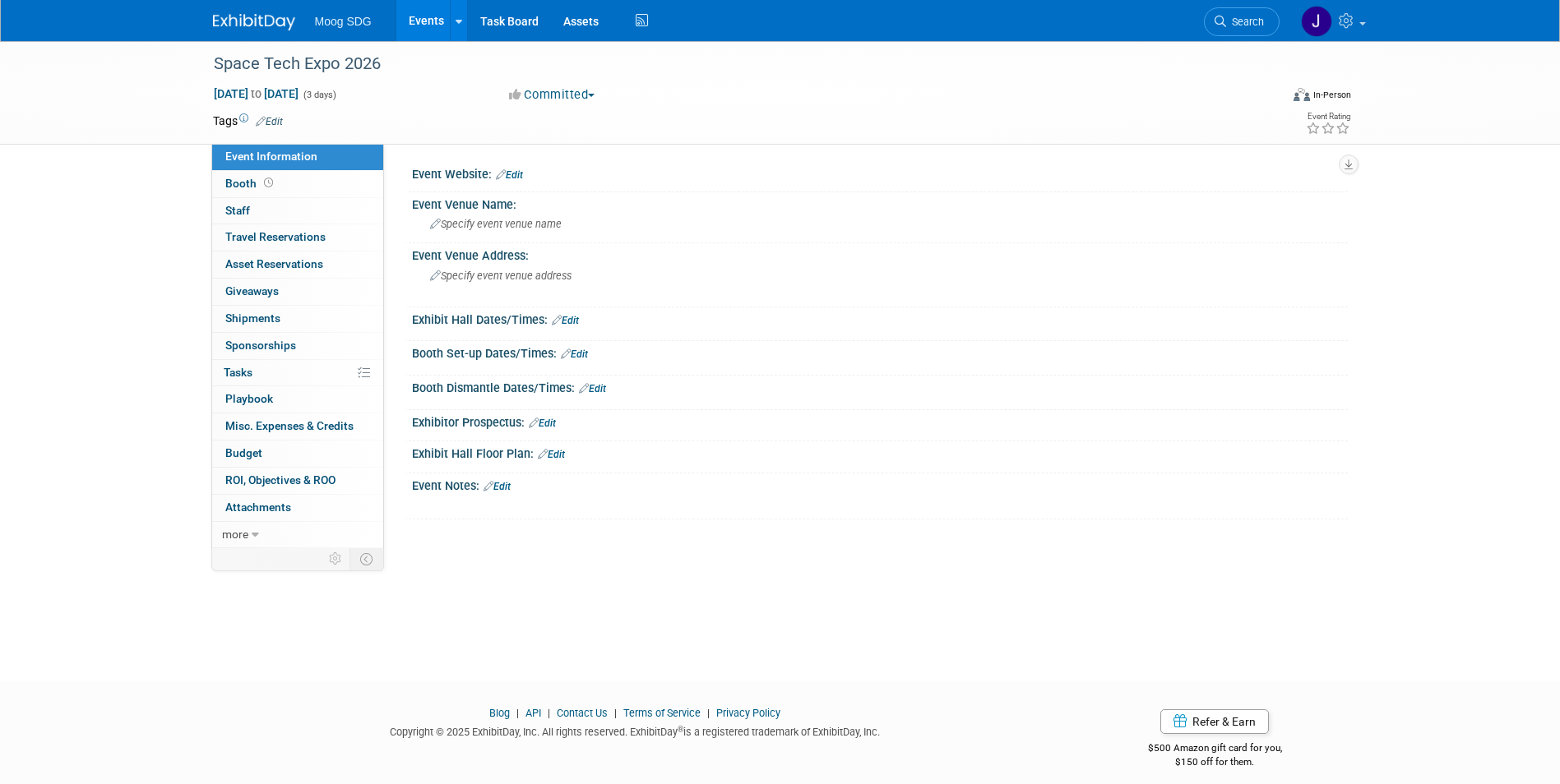
click at [433, 15] on link "Events" at bounding box center [426, 20] width 60 height 42
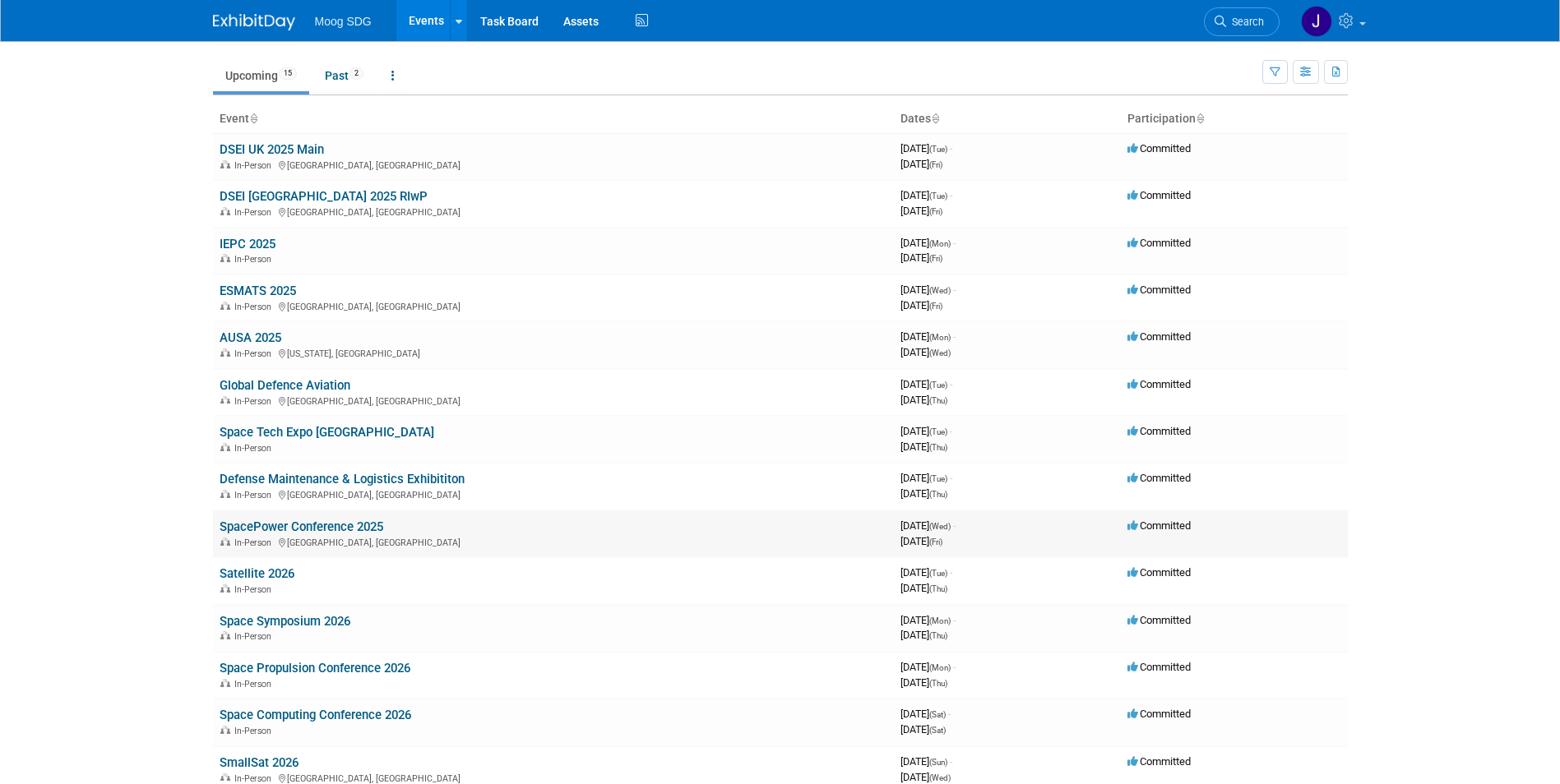
scroll to position [164, 0]
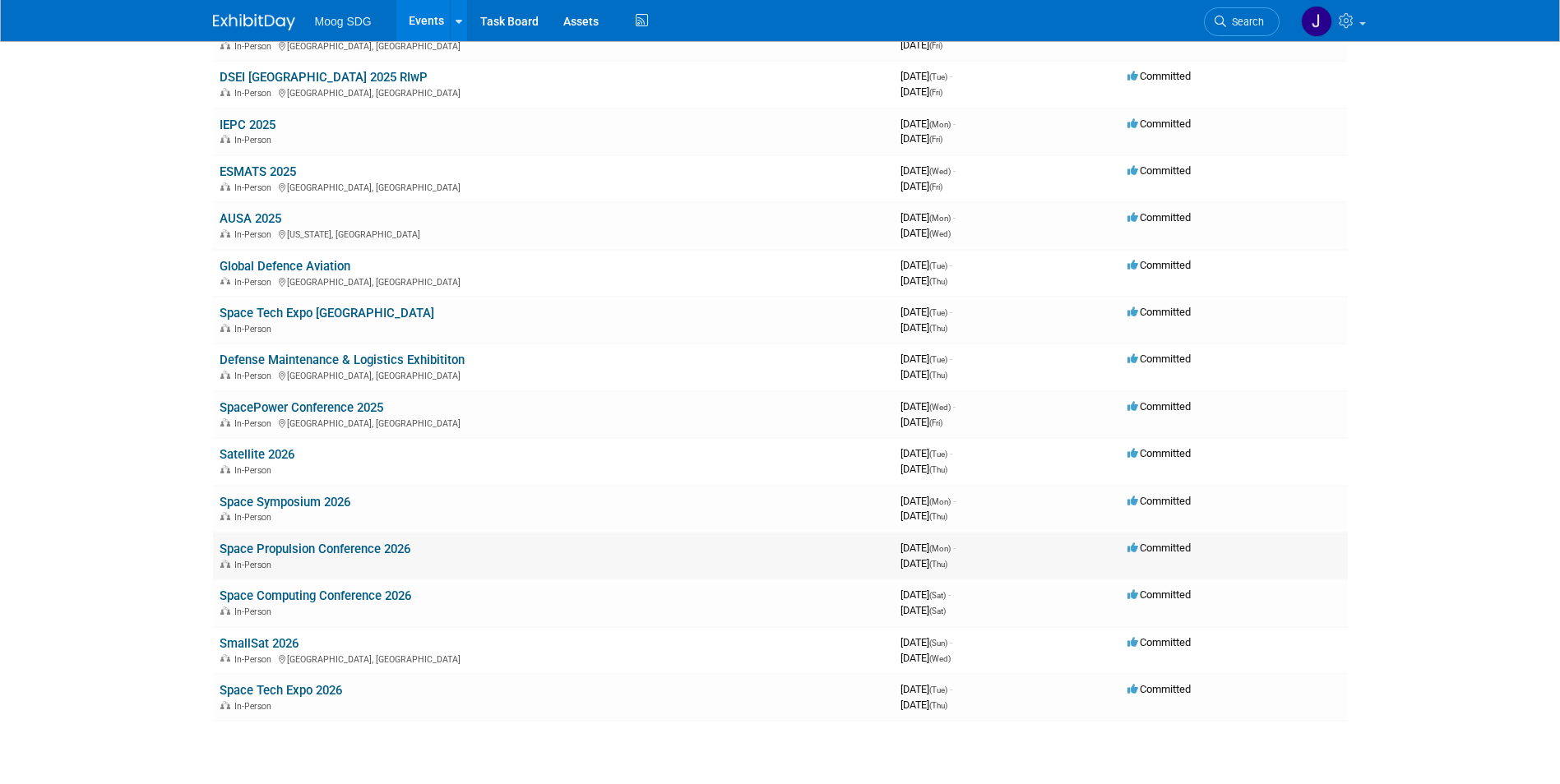
click at [352, 548] on link "Space Propulsion Conference 2026" at bounding box center [315, 549] width 191 height 15
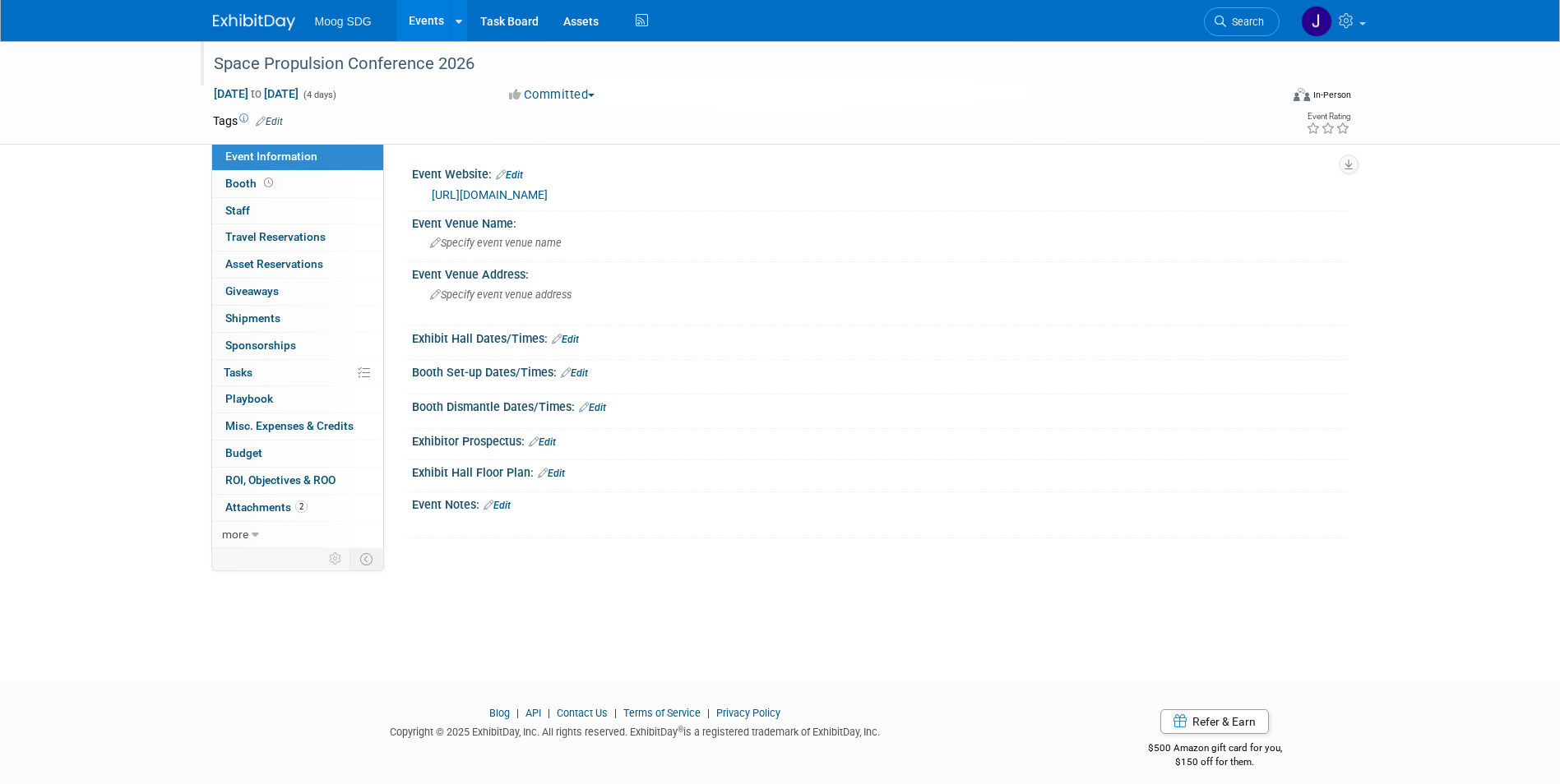
click at [298, 64] on div "Space Propulsion Conference 2026" at bounding box center [732, 64] width 1047 height 30
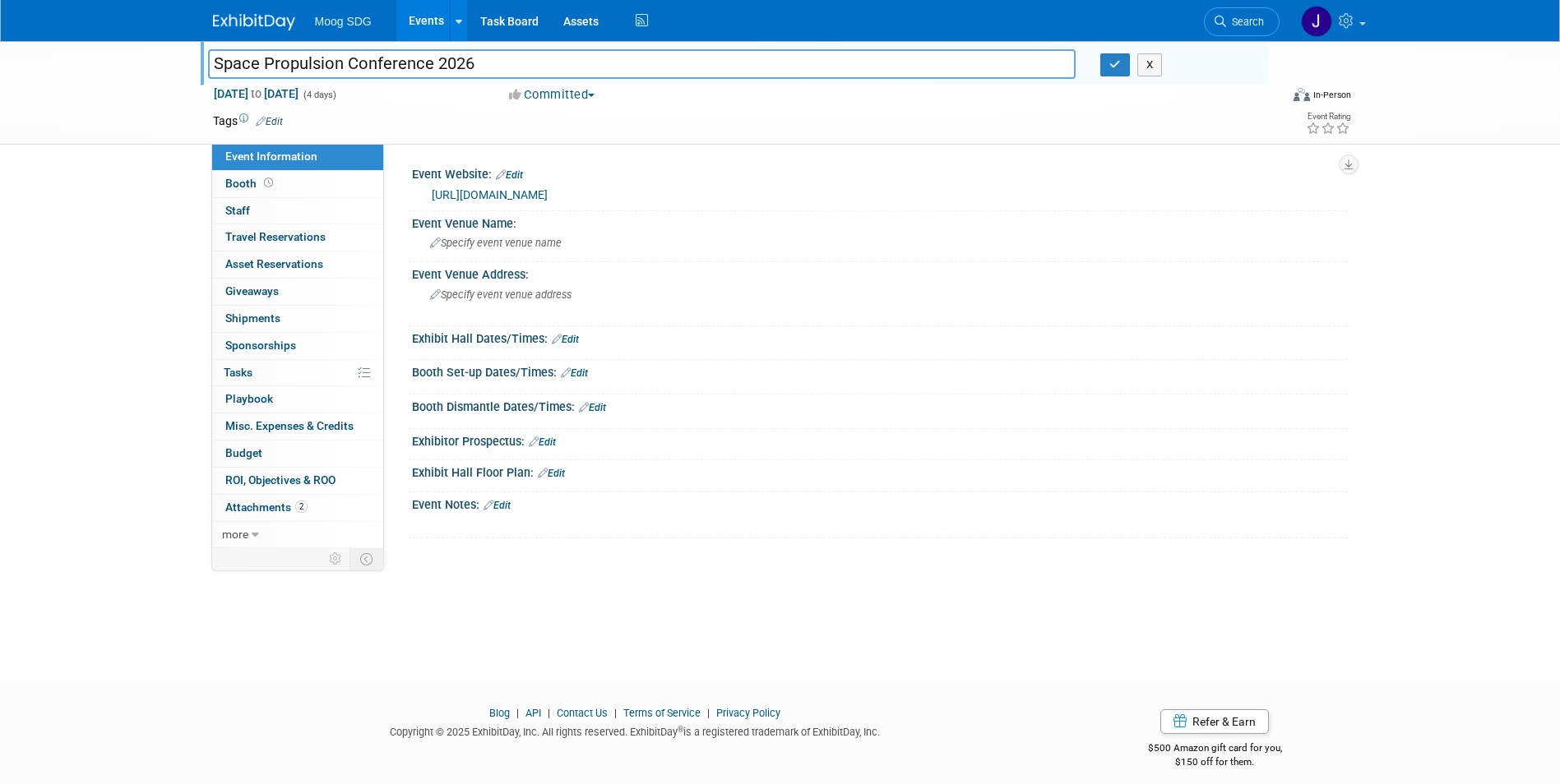
click at [217, 65] on input "Space Propulsion Conference 2026" at bounding box center [642, 63] width 868 height 29
type input "TBD Space Propulsion Conference 2026"
click at [1117, 57] on button "button" at bounding box center [1115, 65] width 30 height 23
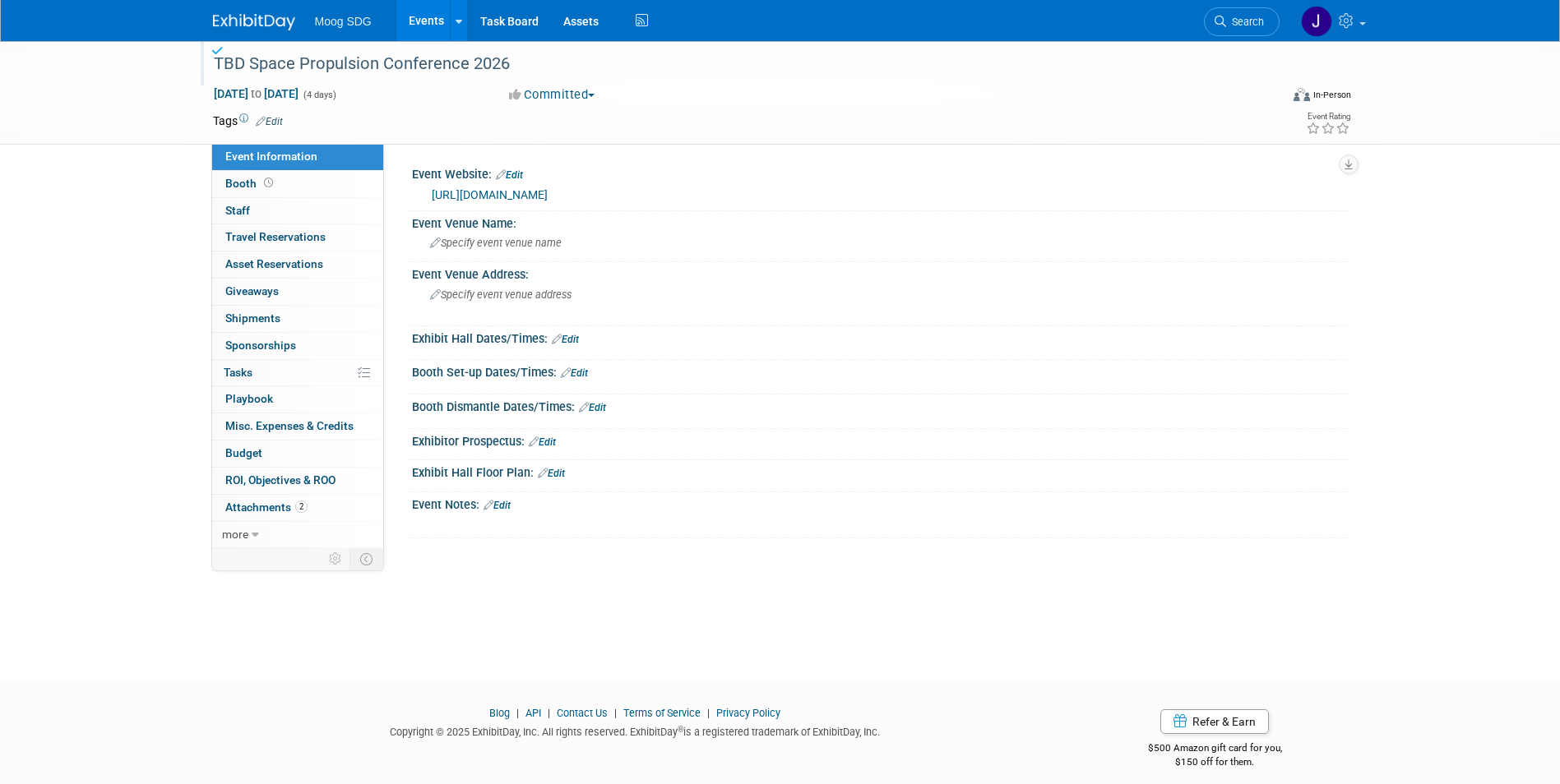
click at [422, 26] on link "Events" at bounding box center [426, 20] width 60 height 42
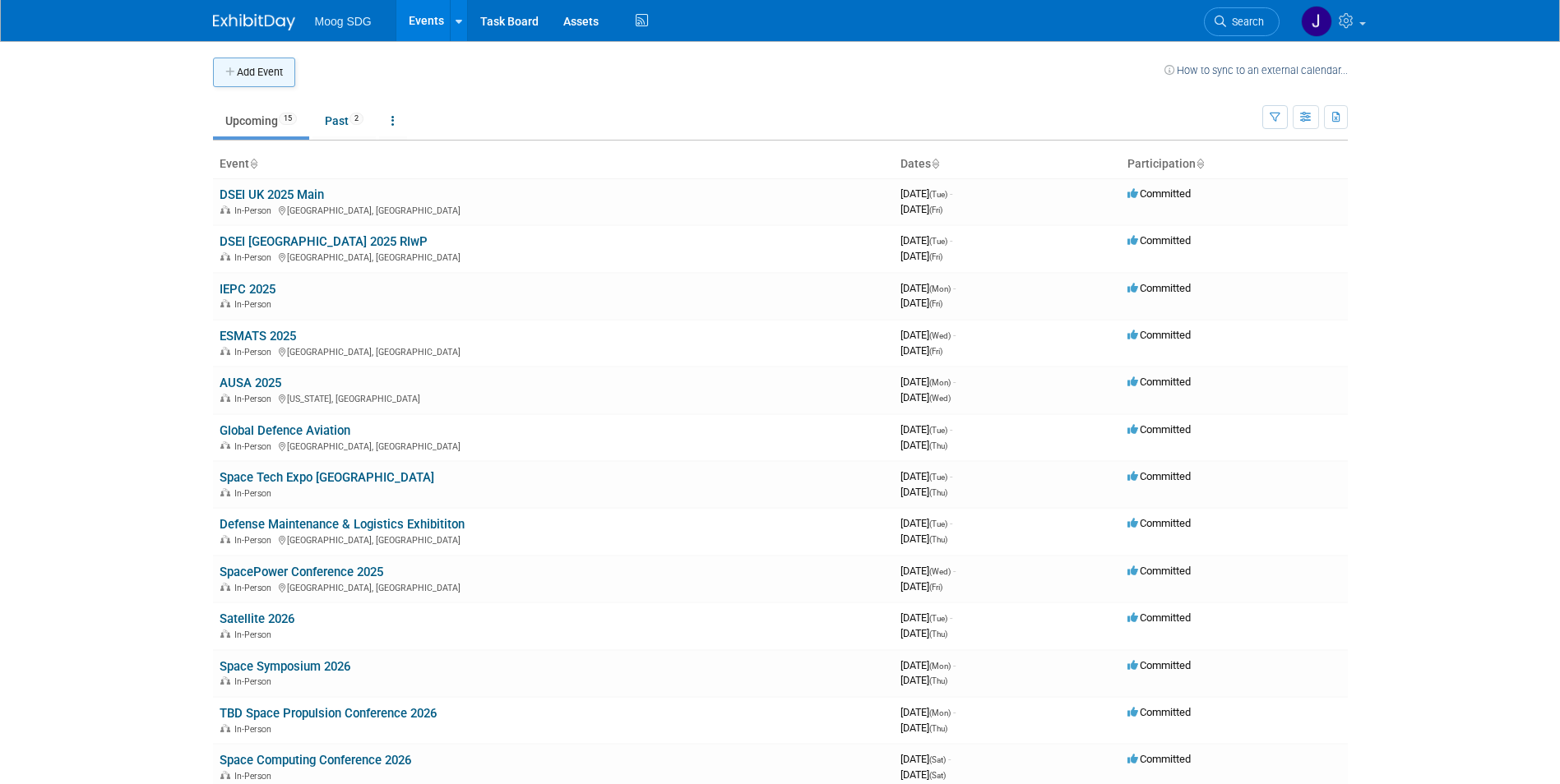
click at [254, 72] on button "Add Event" at bounding box center [254, 72] width 82 height 30
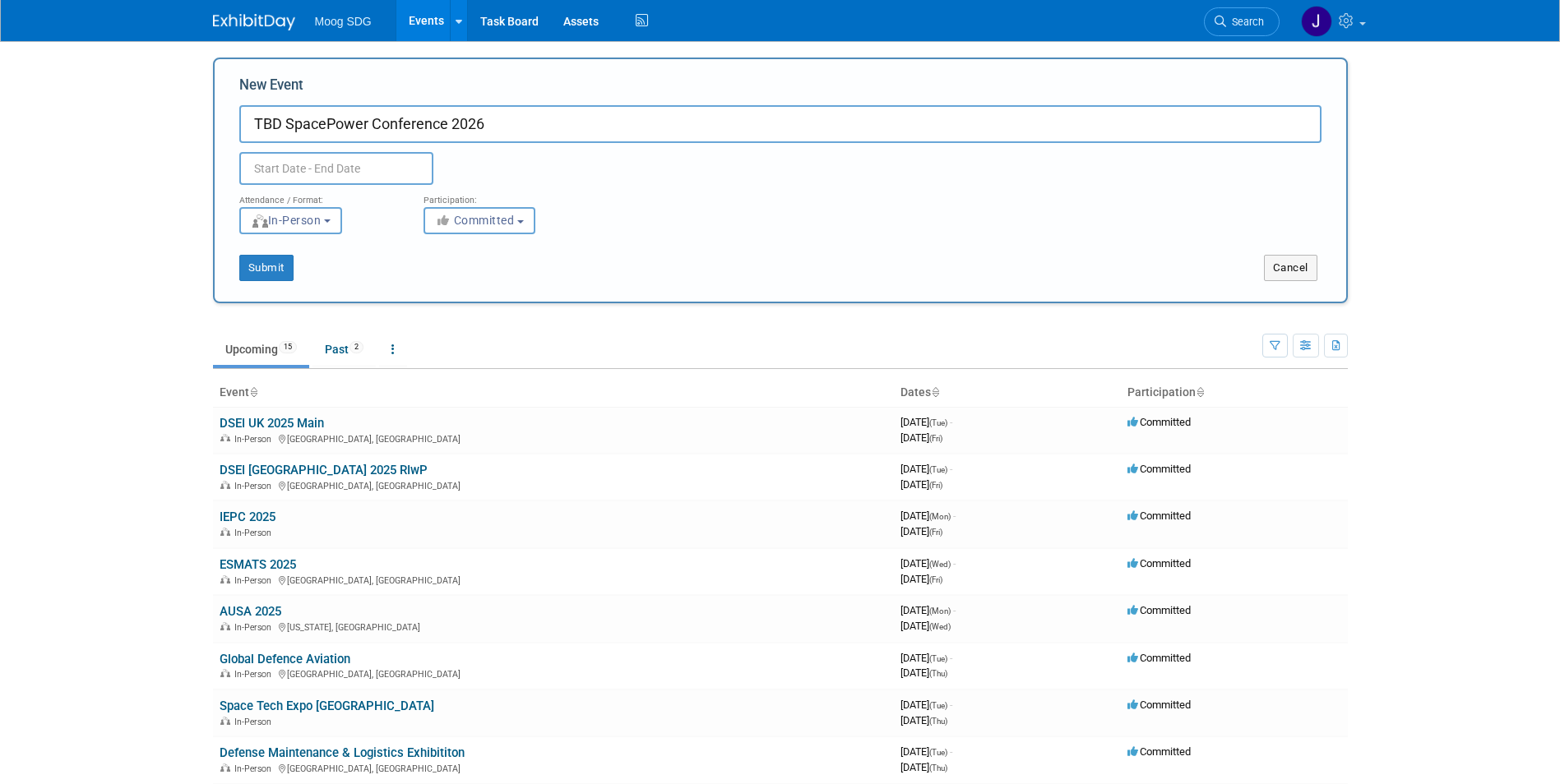
type input "TBD SpacePower Conference 2026"
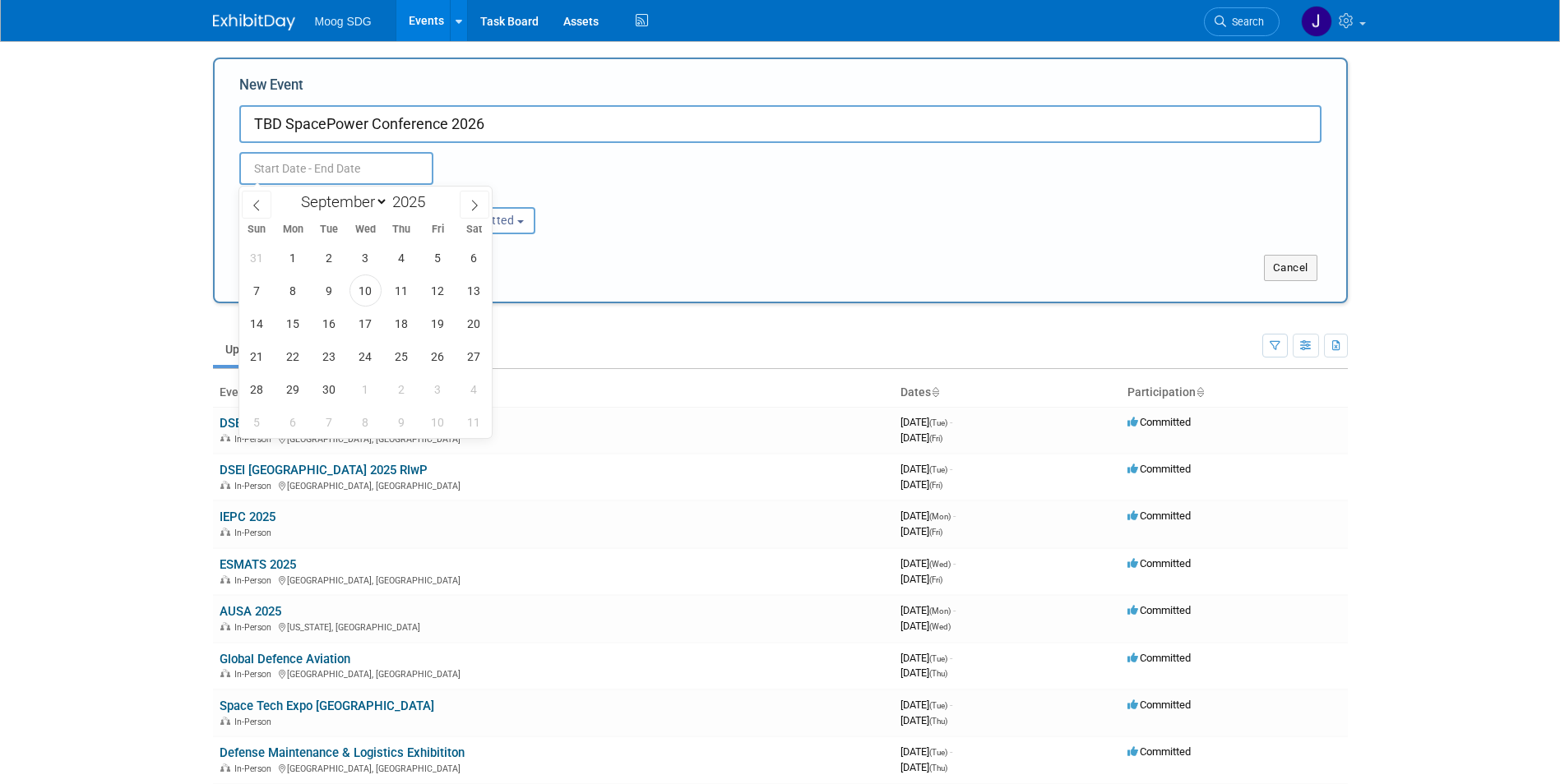
click at [303, 161] on input "text" at bounding box center [336, 169] width 194 height 33
click at [348, 199] on select "January February March April May June July August September October November De…" at bounding box center [340, 202] width 95 height 20
select select "11"
click at [293, 192] on select "January February March April May June July August September October November De…" at bounding box center [340, 202] width 95 height 20
click at [435, 194] on span at bounding box center [432, 197] width 11 height 10
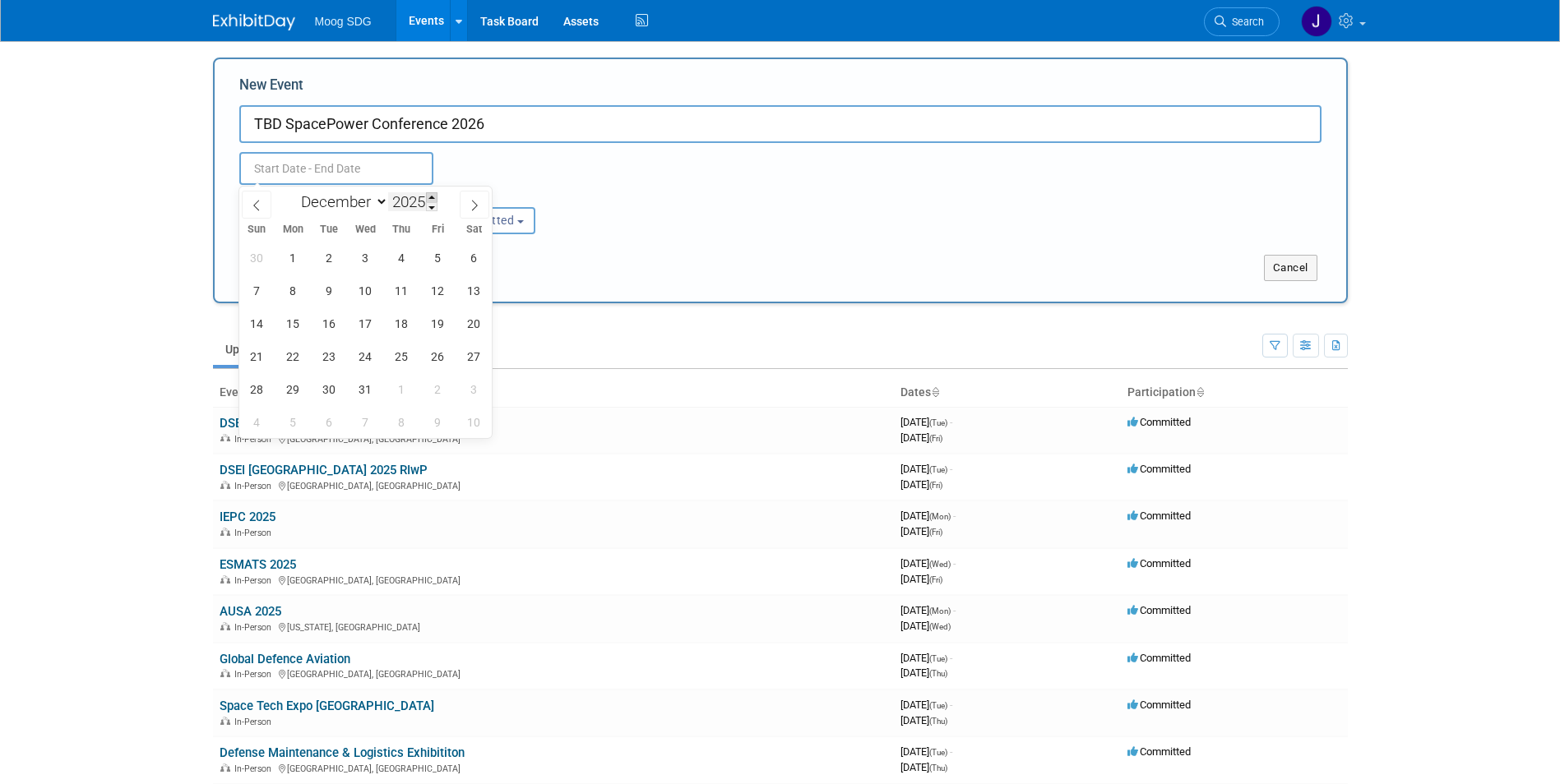
type input "2026"
click at [299, 327] on span "14" at bounding box center [292, 323] width 32 height 32
click at [399, 329] on span "17" at bounding box center [401, 323] width 32 height 32
type input "[DATE] to [DATE]"
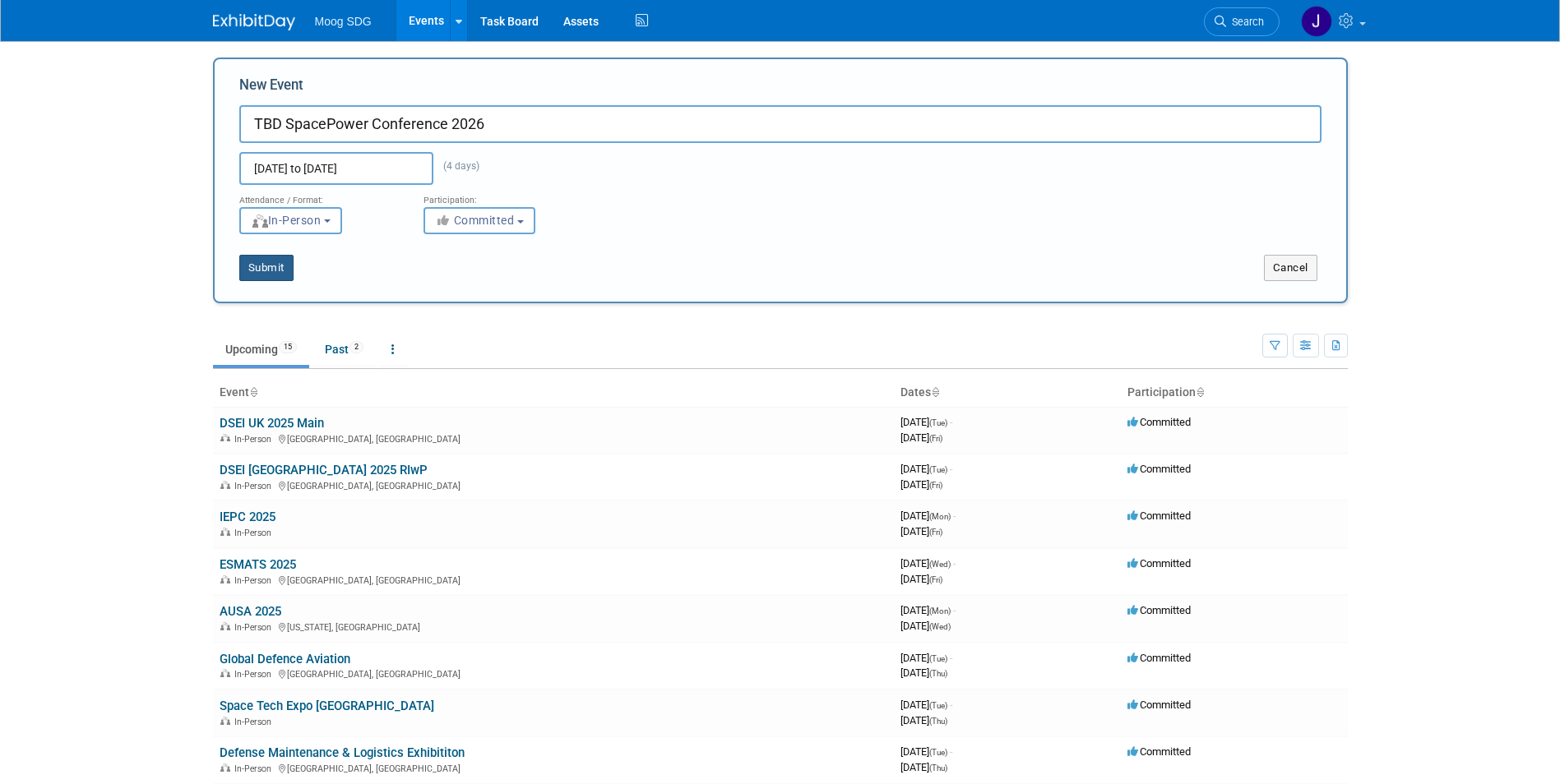
click at [260, 273] on button "Submit" at bounding box center [266, 267] width 54 height 27
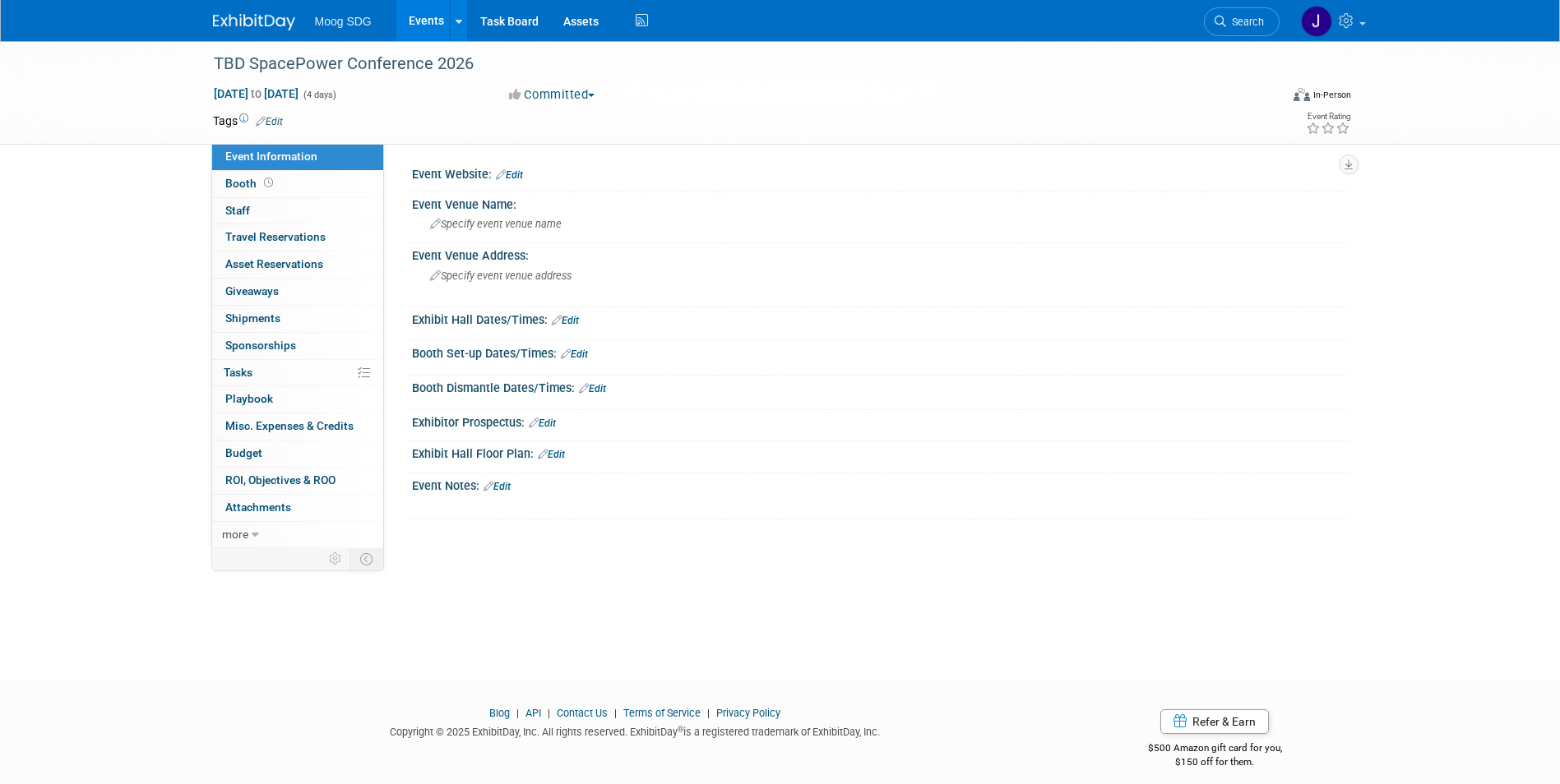
click at [429, 25] on link "Events" at bounding box center [426, 20] width 60 height 42
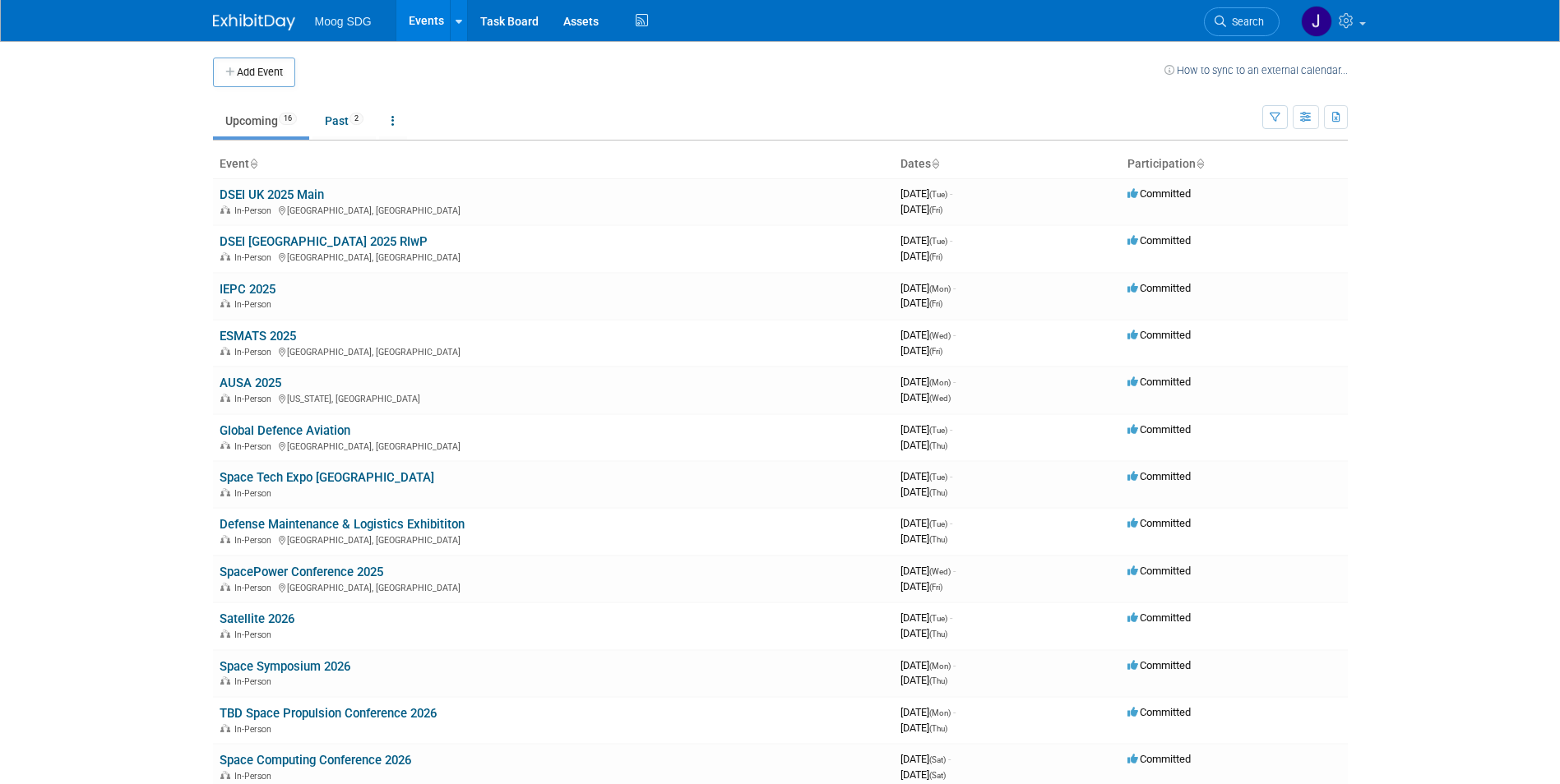
click at [286, 79] on button "Add Event" at bounding box center [254, 72] width 82 height 30
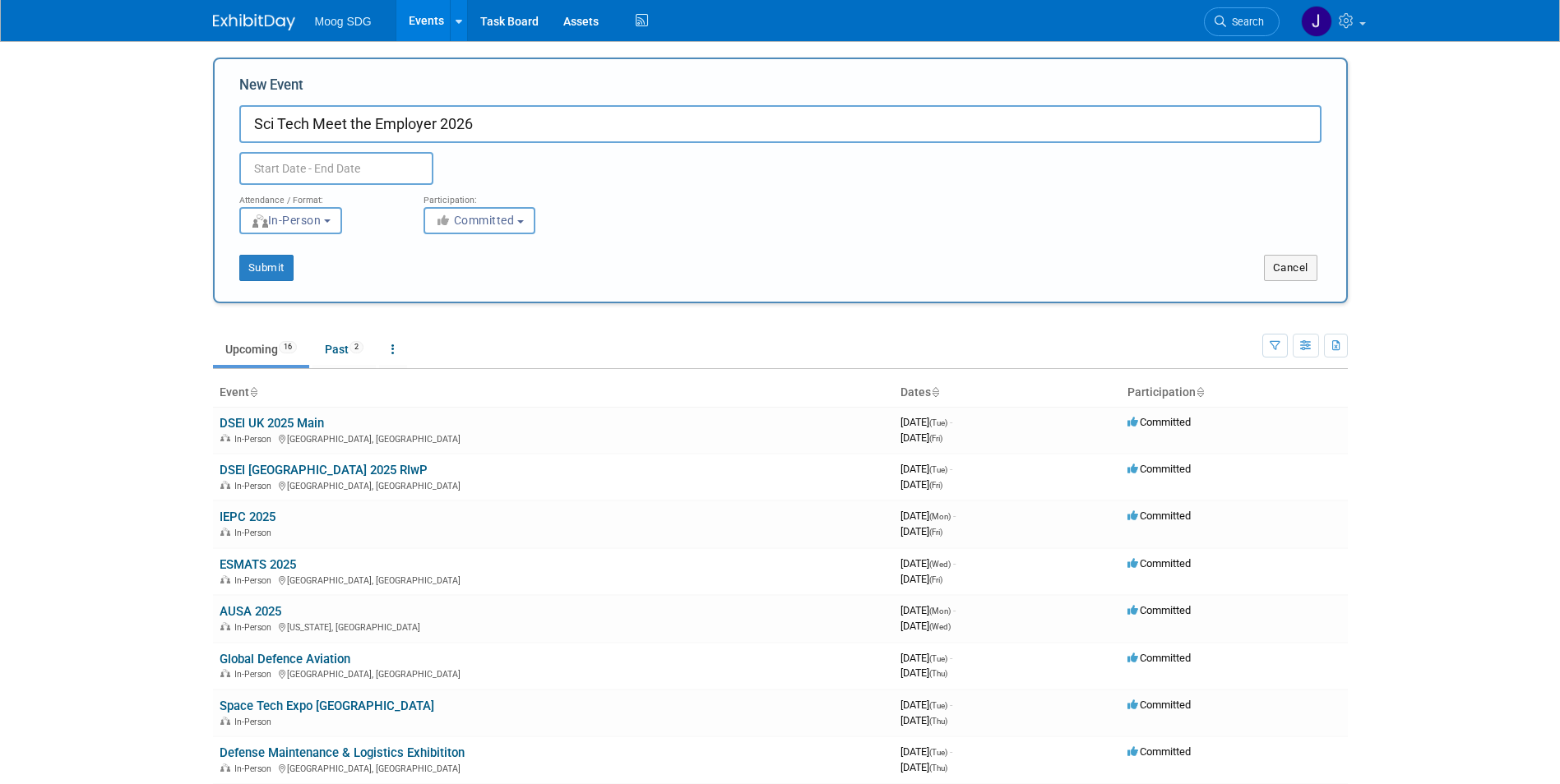
type input "Sci Tech Meet the Employer 2026"
click at [296, 170] on input "text" at bounding box center [336, 169] width 194 height 33
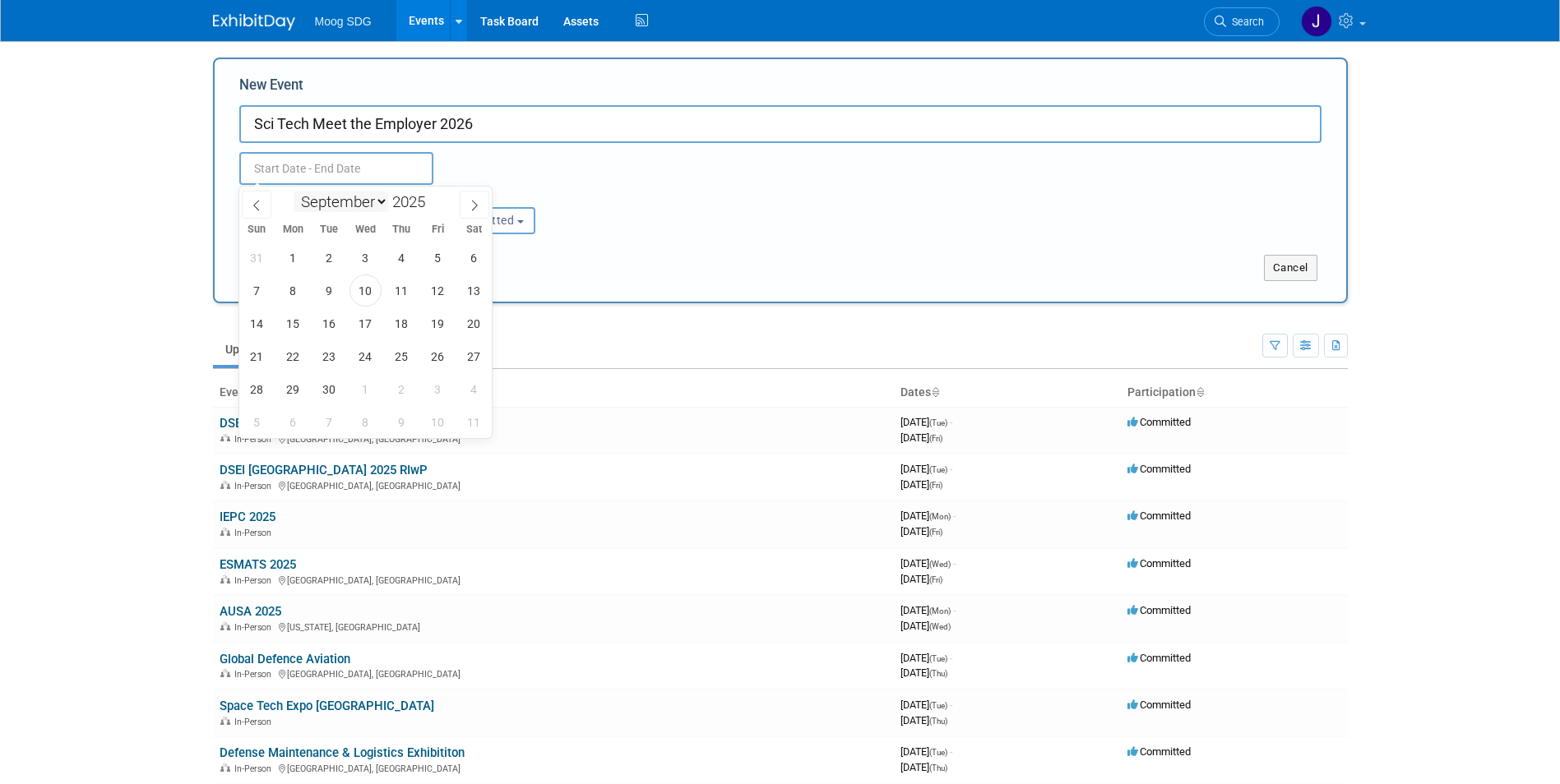
click at [381, 201] on select "January February March April May June July August September October November De…" at bounding box center [340, 202] width 95 height 20
select select "0"
click at [293, 192] on select "January February March April May June July August September October November De…" at bounding box center [340, 202] width 95 height 20
click at [435, 196] on span at bounding box center [432, 197] width 11 height 10
type input "2026"
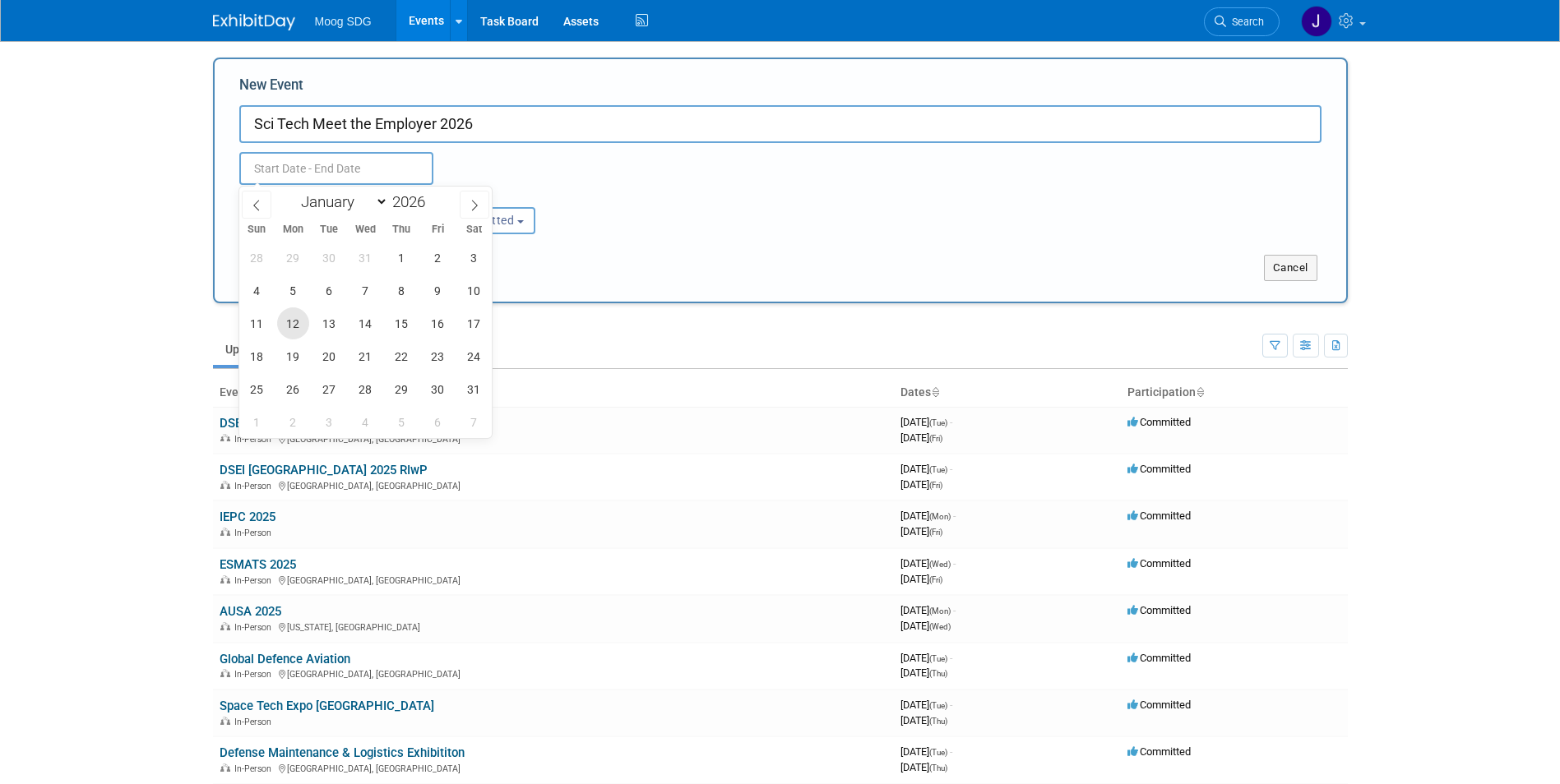
click at [299, 325] on span "12" at bounding box center [292, 323] width 32 height 32
click at [436, 325] on span "16" at bounding box center [437, 323] width 32 height 32
type input "[DATE] to [DATE]"
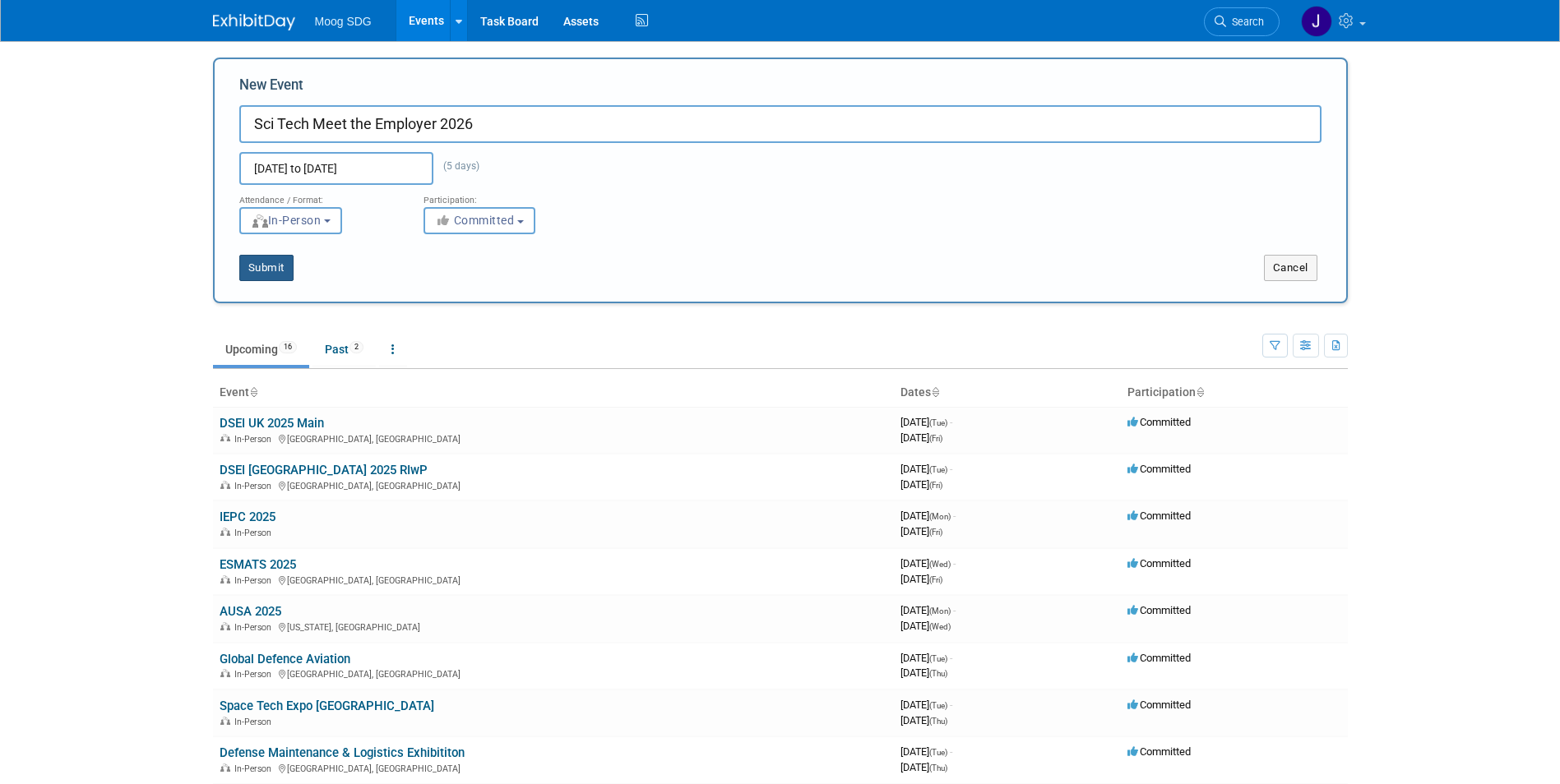
click at [275, 267] on button "Submit" at bounding box center [266, 267] width 54 height 27
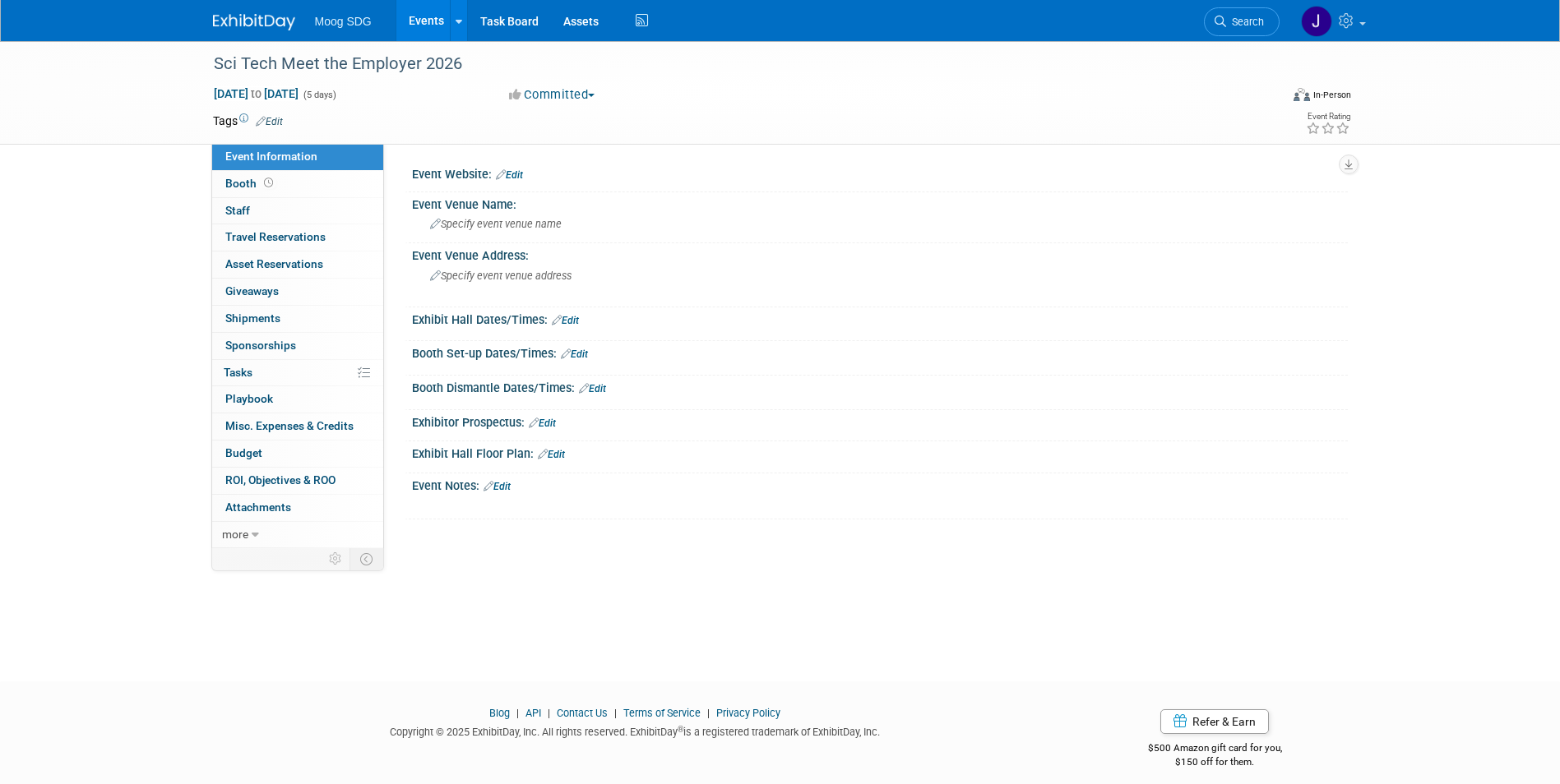
click at [435, 31] on link "Events" at bounding box center [426, 20] width 60 height 42
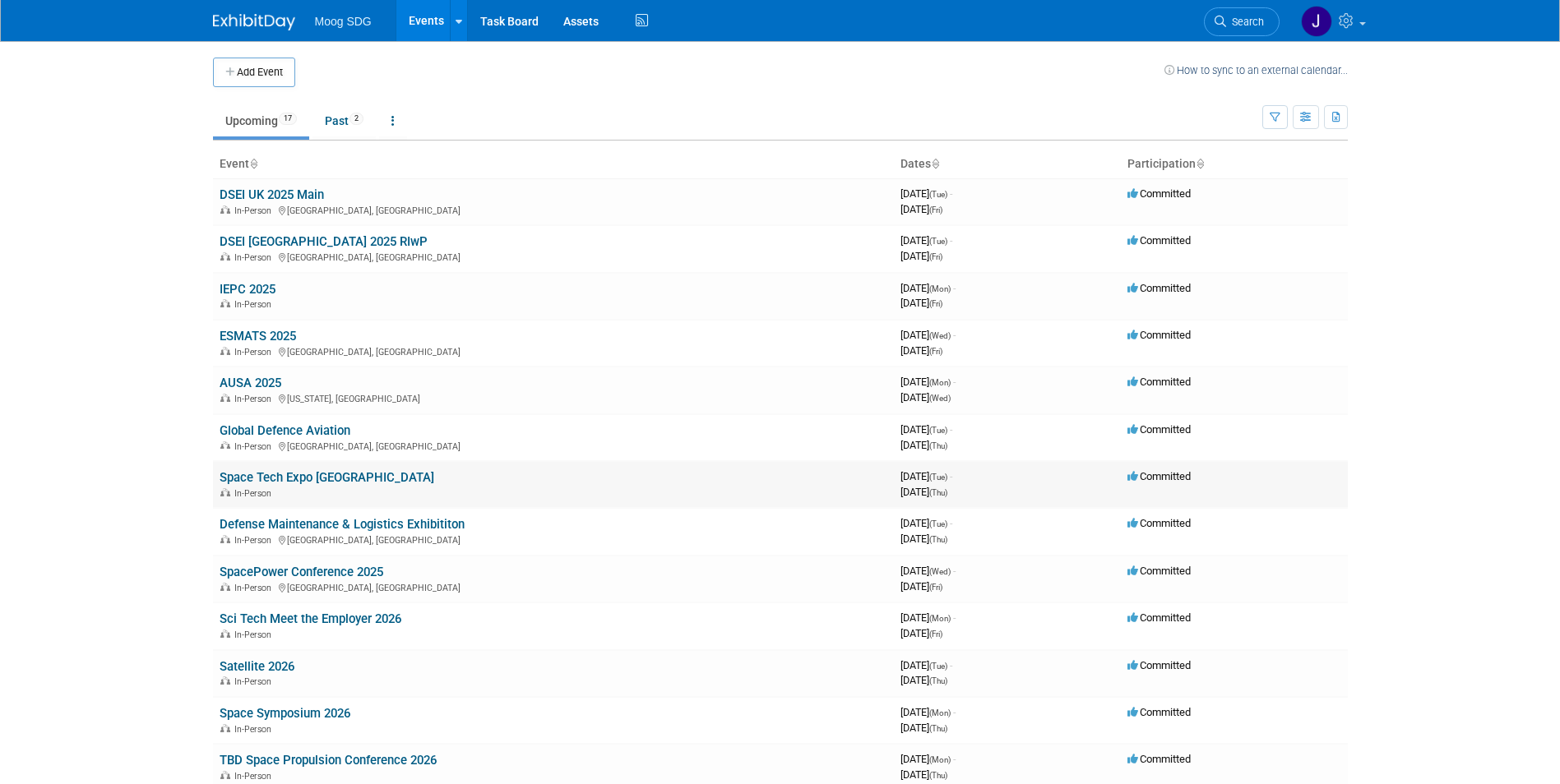
click at [314, 480] on link "Space Tech Expo [GEOGRAPHIC_DATA]" at bounding box center [327, 478] width 215 height 15
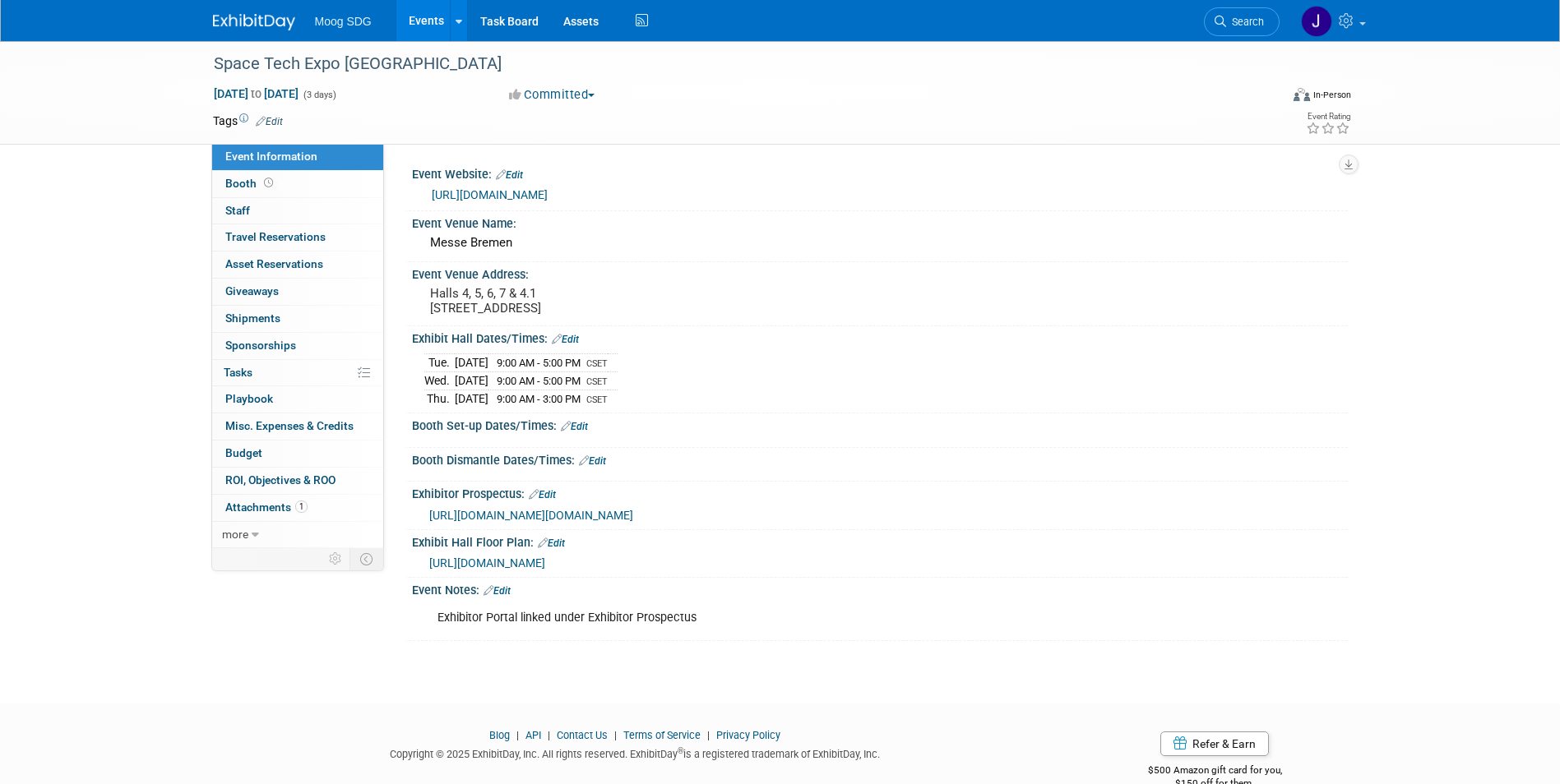
click at [416, 12] on link "Events" at bounding box center [426, 20] width 60 height 42
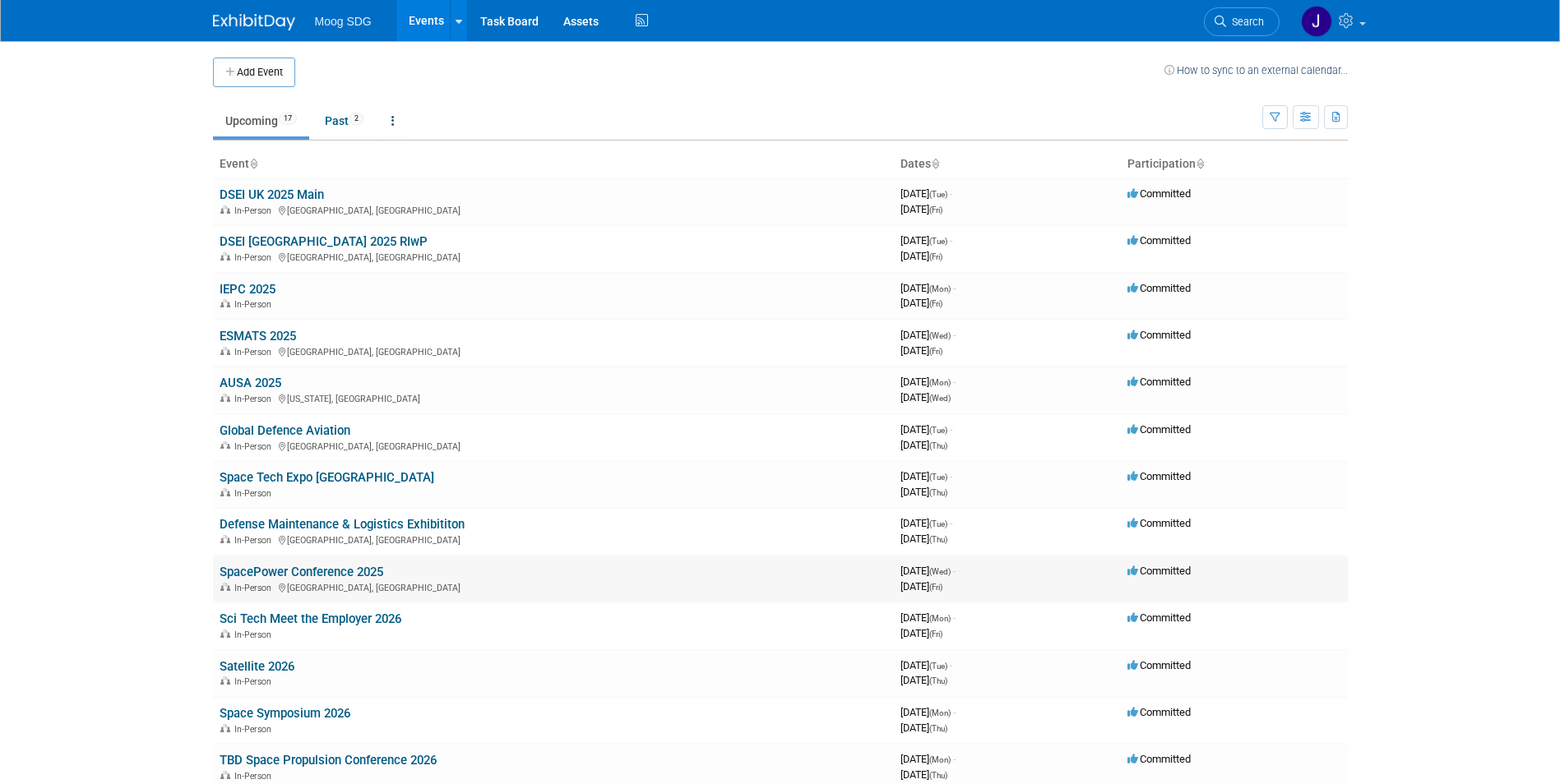
click at [357, 572] on link "SpacePower Conference 2025" at bounding box center [301, 572] width 163 height 15
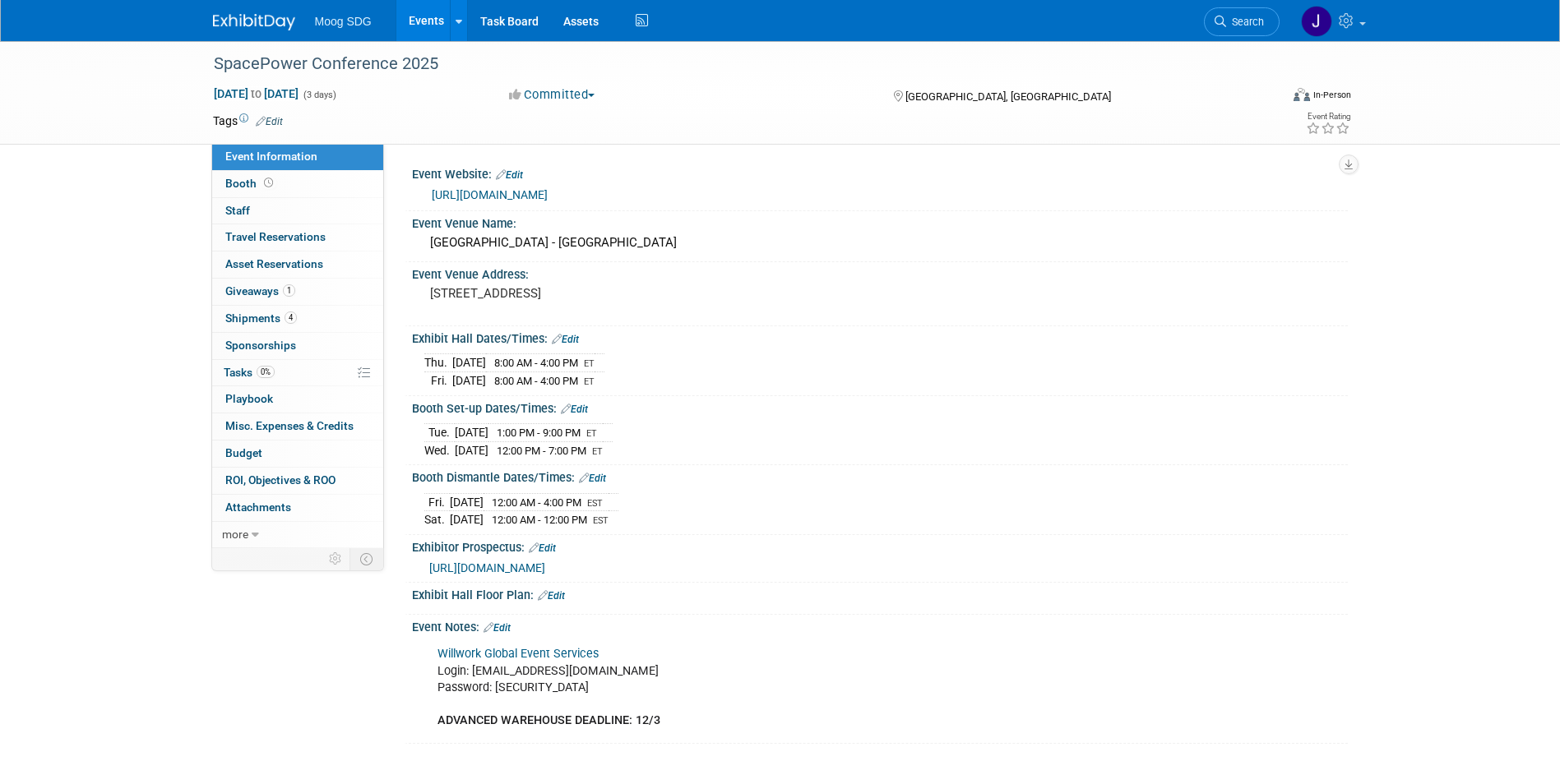
click at [413, 11] on link "Events" at bounding box center [426, 20] width 60 height 42
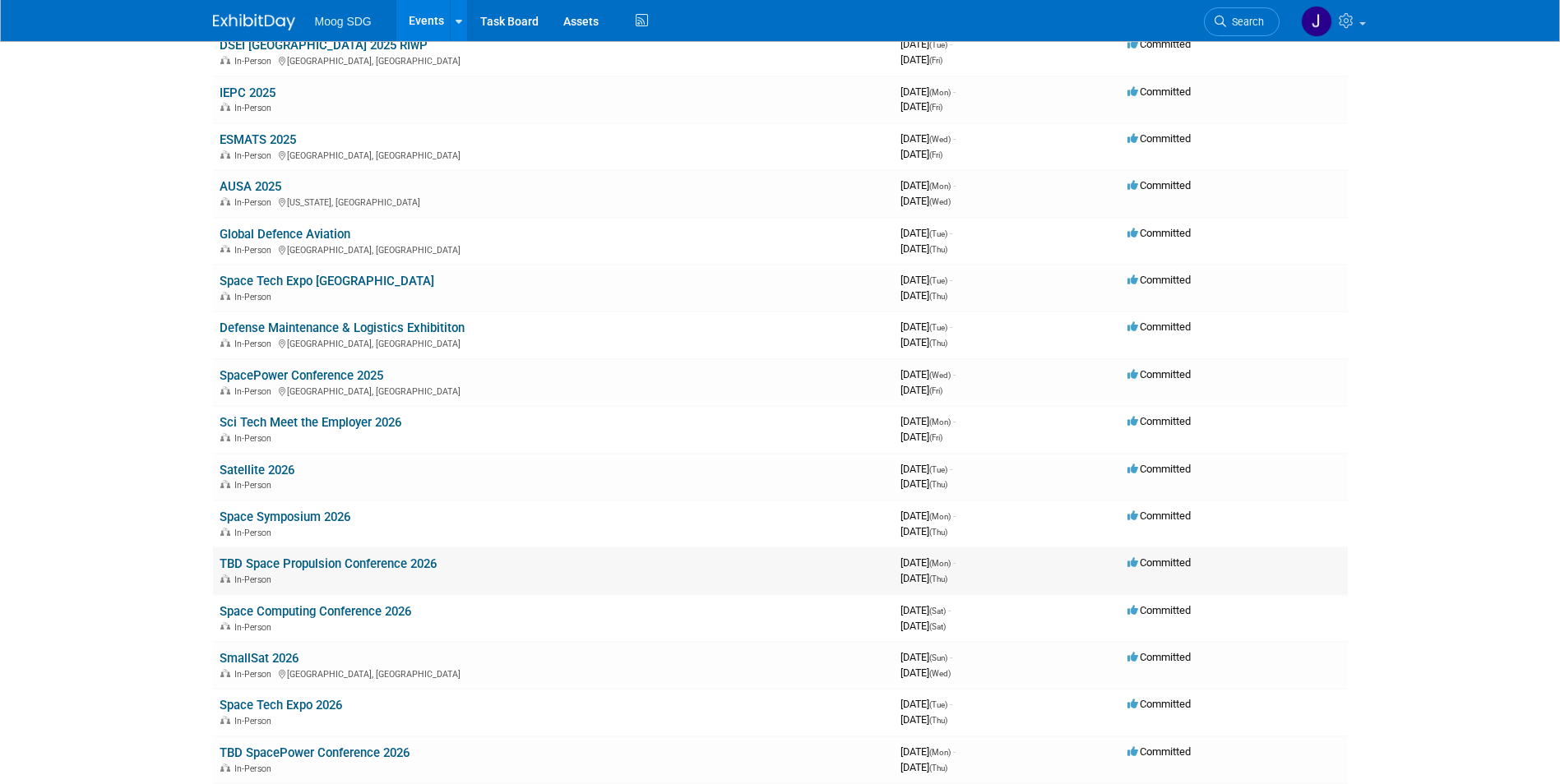
scroll to position [246, 0]
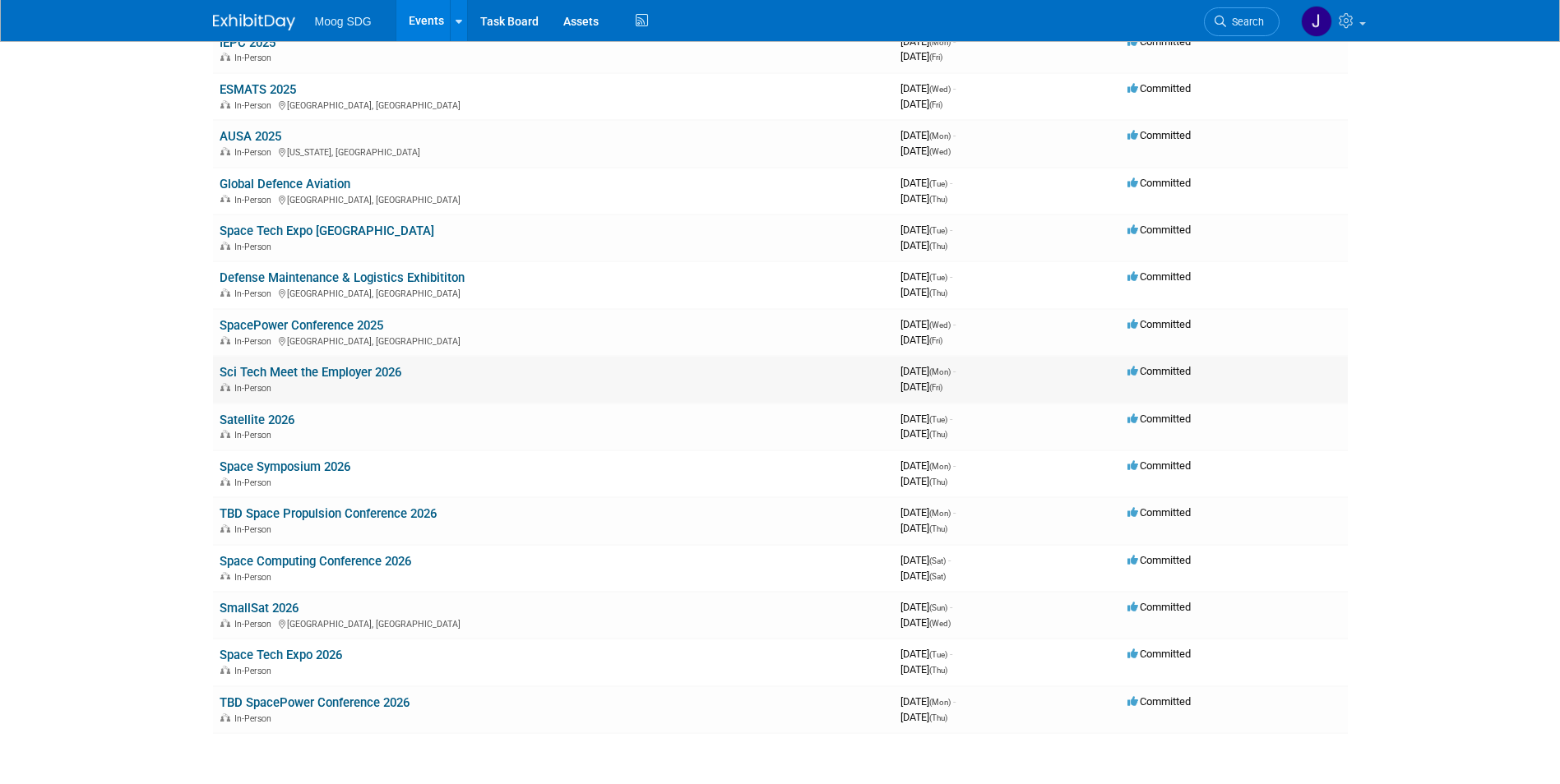
click at [343, 370] on link "Sci Tech Meet the Employer 2026" at bounding box center [310, 373] width 182 height 15
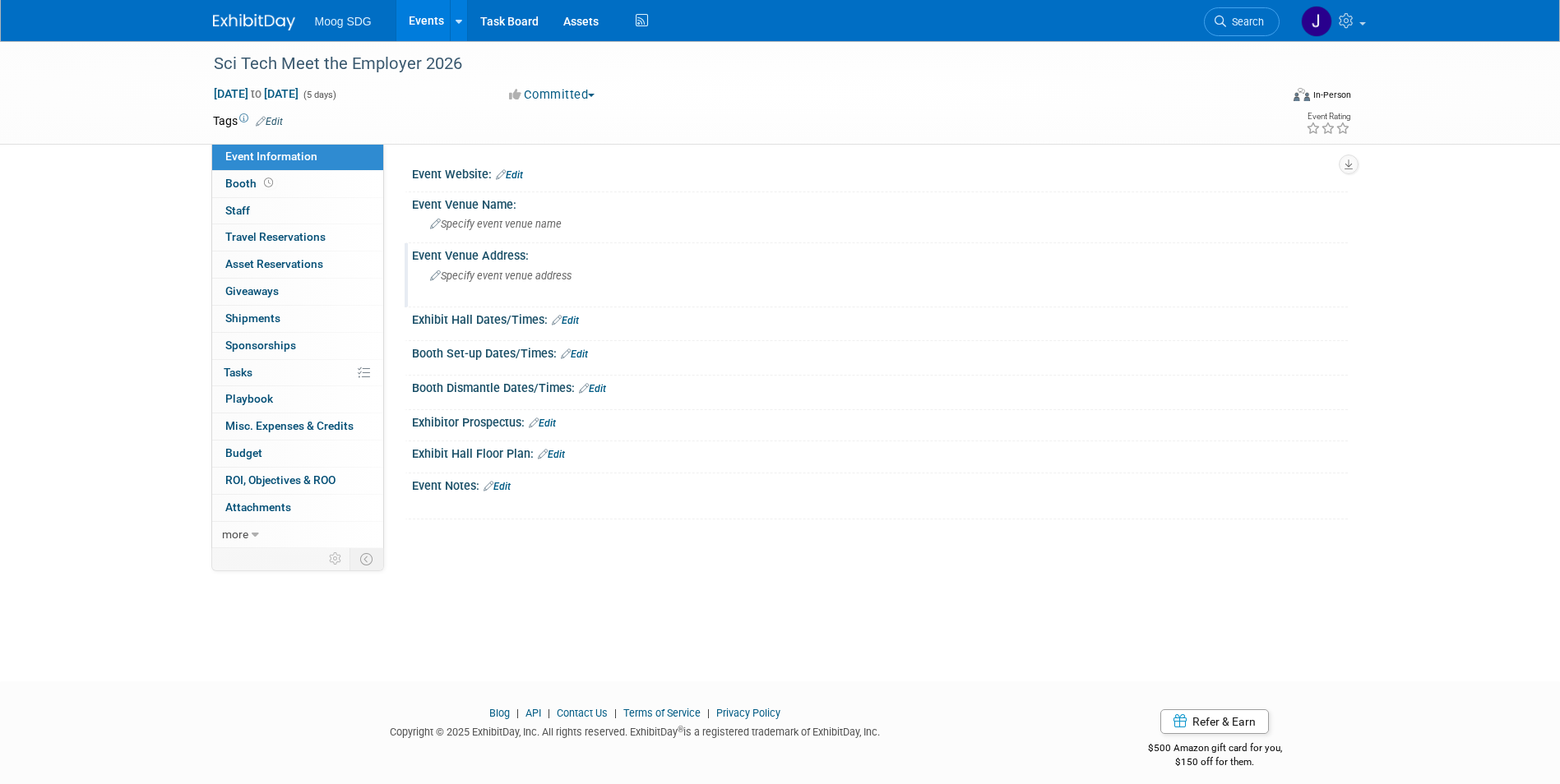
click at [497, 282] on div "Specify event venue address" at bounding box center [607, 281] width 365 height 38
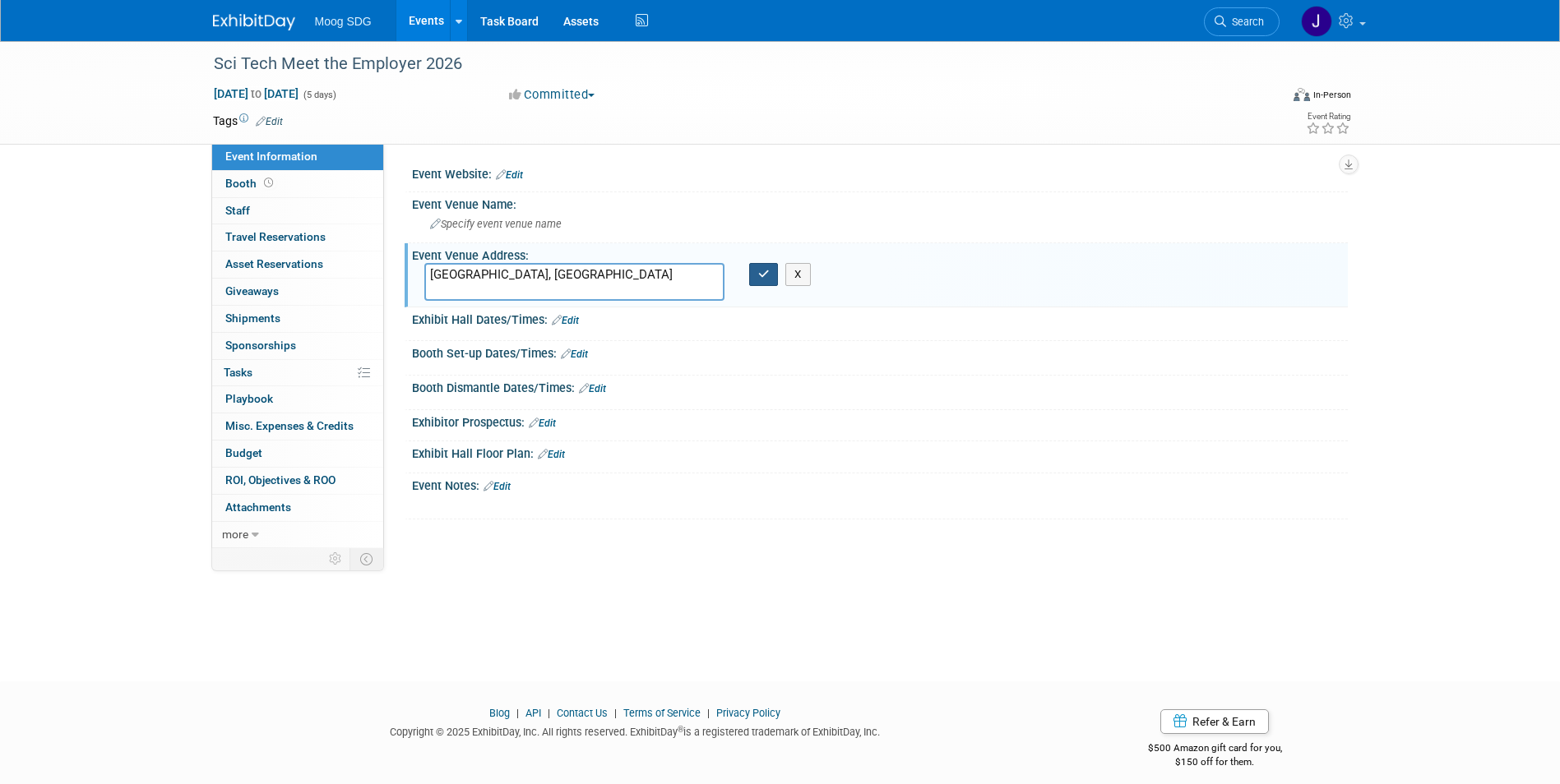
type textarea "[GEOGRAPHIC_DATA], [GEOGRAPHIC_DATA]"
click at [762, 274] on icon "button" at bounding box center [764, 275] width 11 height 11
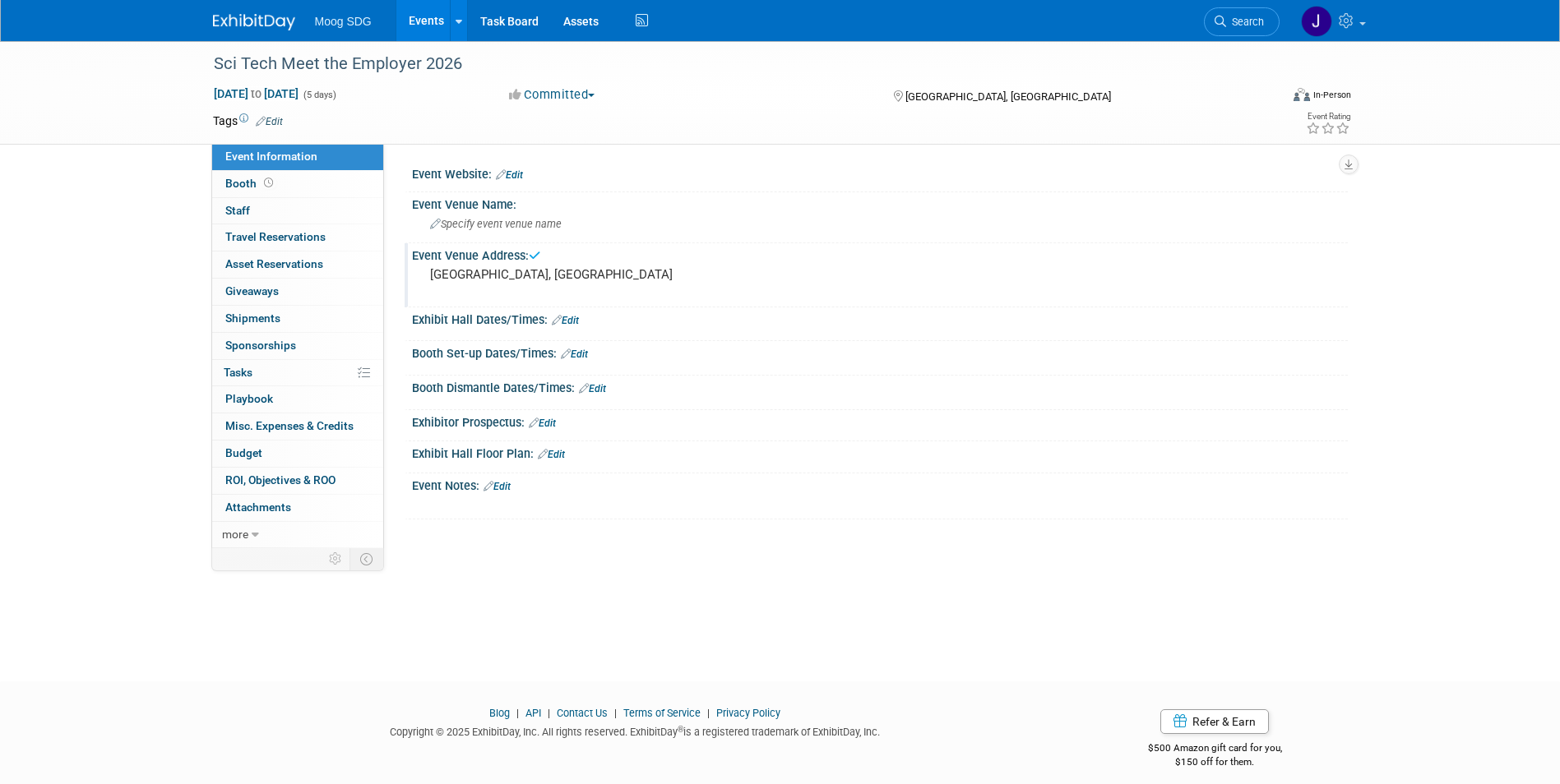
click at [435, 17] on link "Events" at bounding box center [426, 20] width 60 height 42
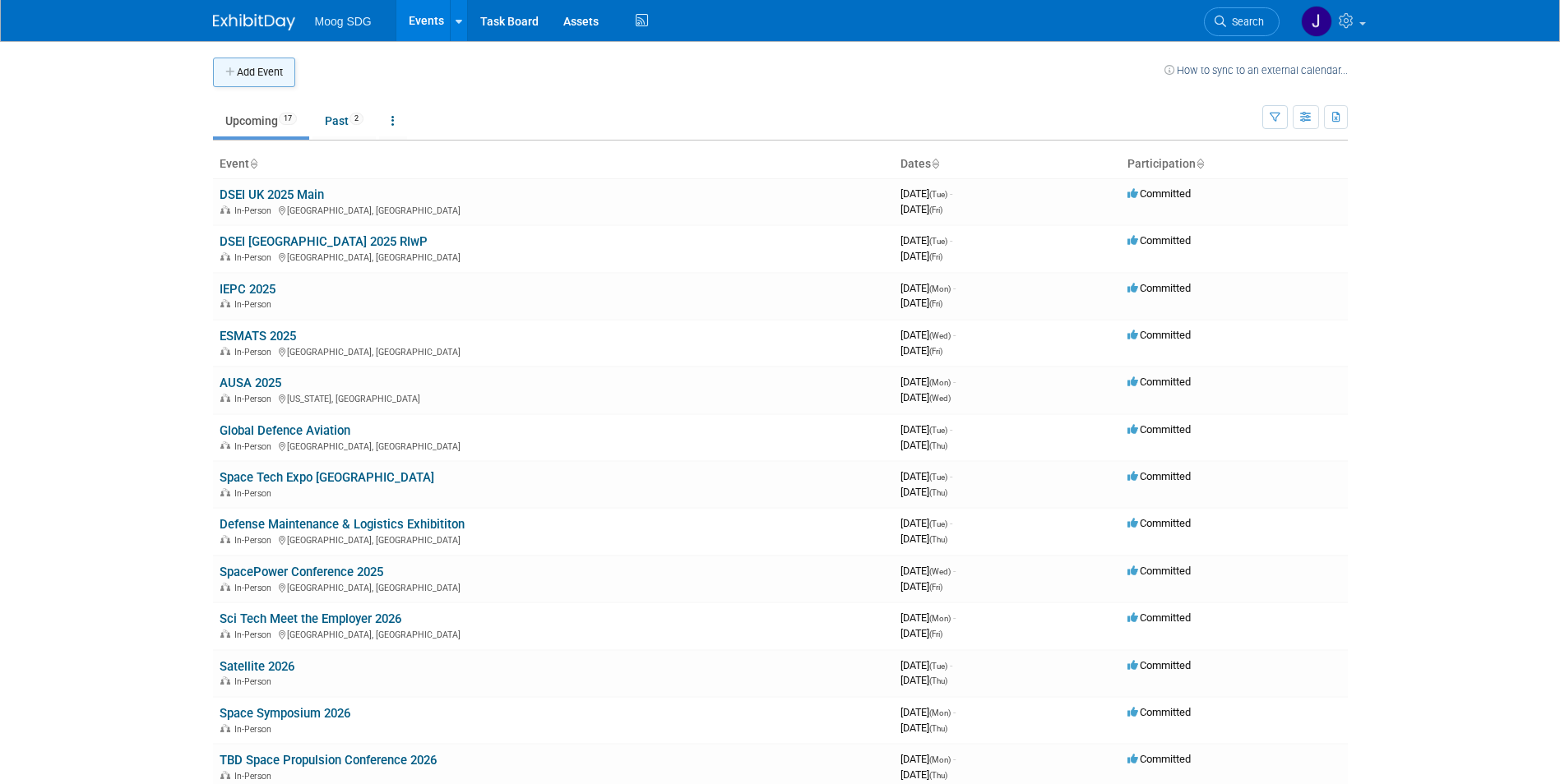
click at [262, 71] on button "Add Event" at bounding box center [254, 72] width 82 height 30
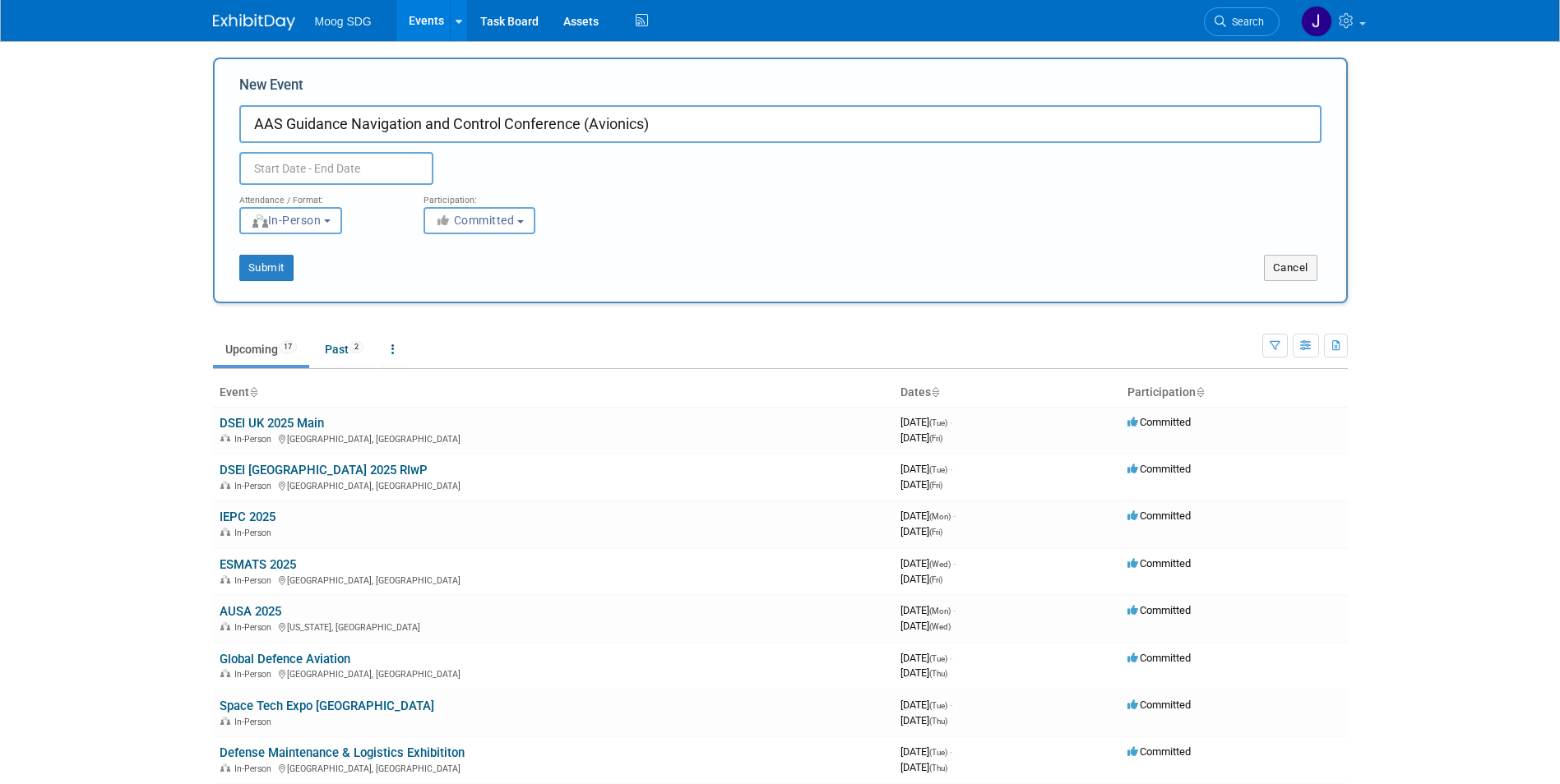
click at [256, 133] on input "AAS Guidance Navigation and Control Conference (Avionics)" at bounding box center [780, 124] width 1082 height 38
type input "TBD AAS Guidance Navigation and Control Conference (Avionics)"
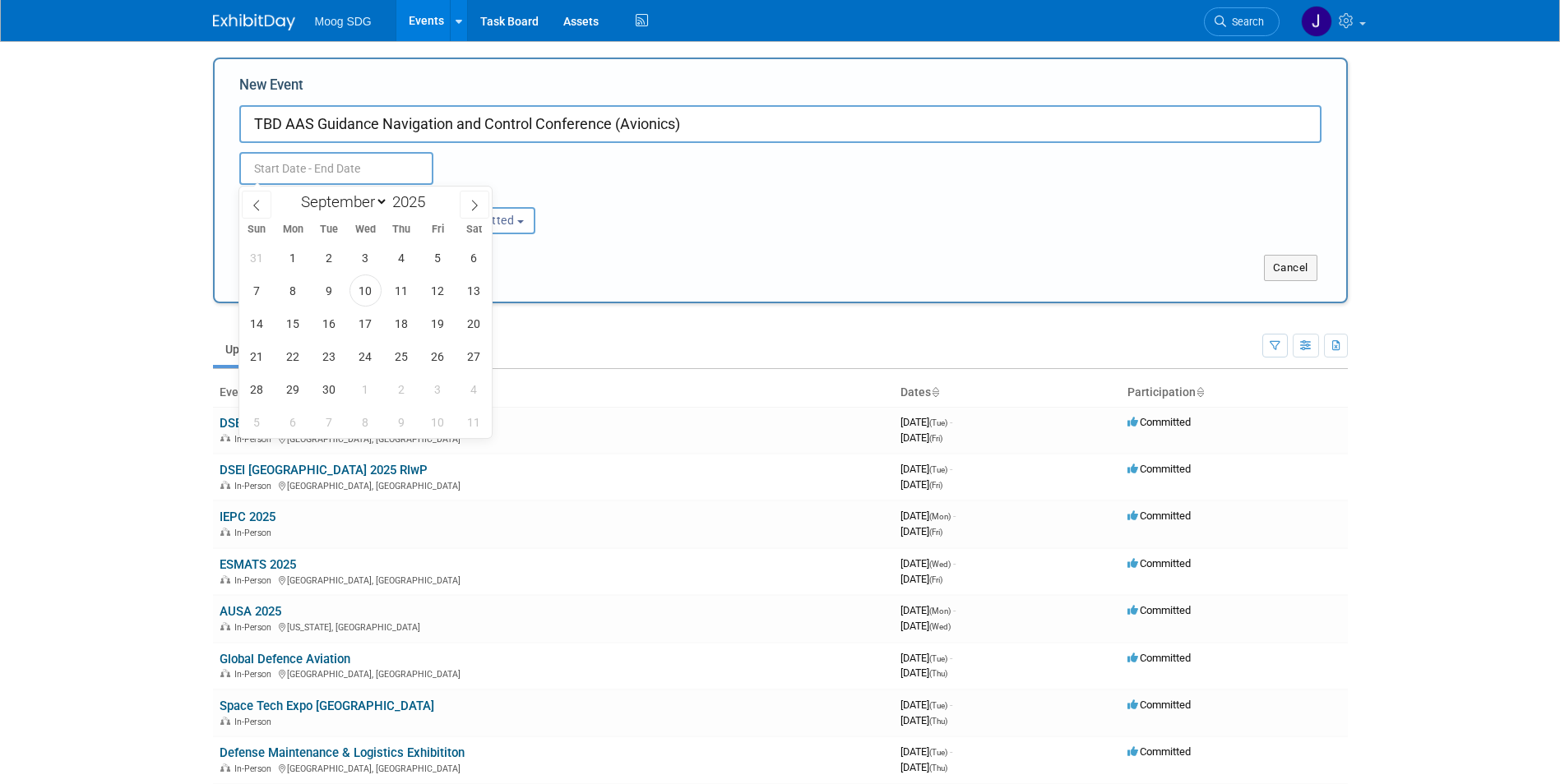
click at [290, 160] on input "text" at bounding box center [336, 169] width 194 height 33
click at [358, 197] on select "January February March April May June July August September October November De…" at bounding box center [340, 202] width 95 height 20
select select "0"
click at [293, 192] on select "January February March April May June July August September October November De…" at bounding box center [340, 202] width 95 height 20
click at [421, 204] on input "2025" at bounding box center [412, 202] width 49 height 19
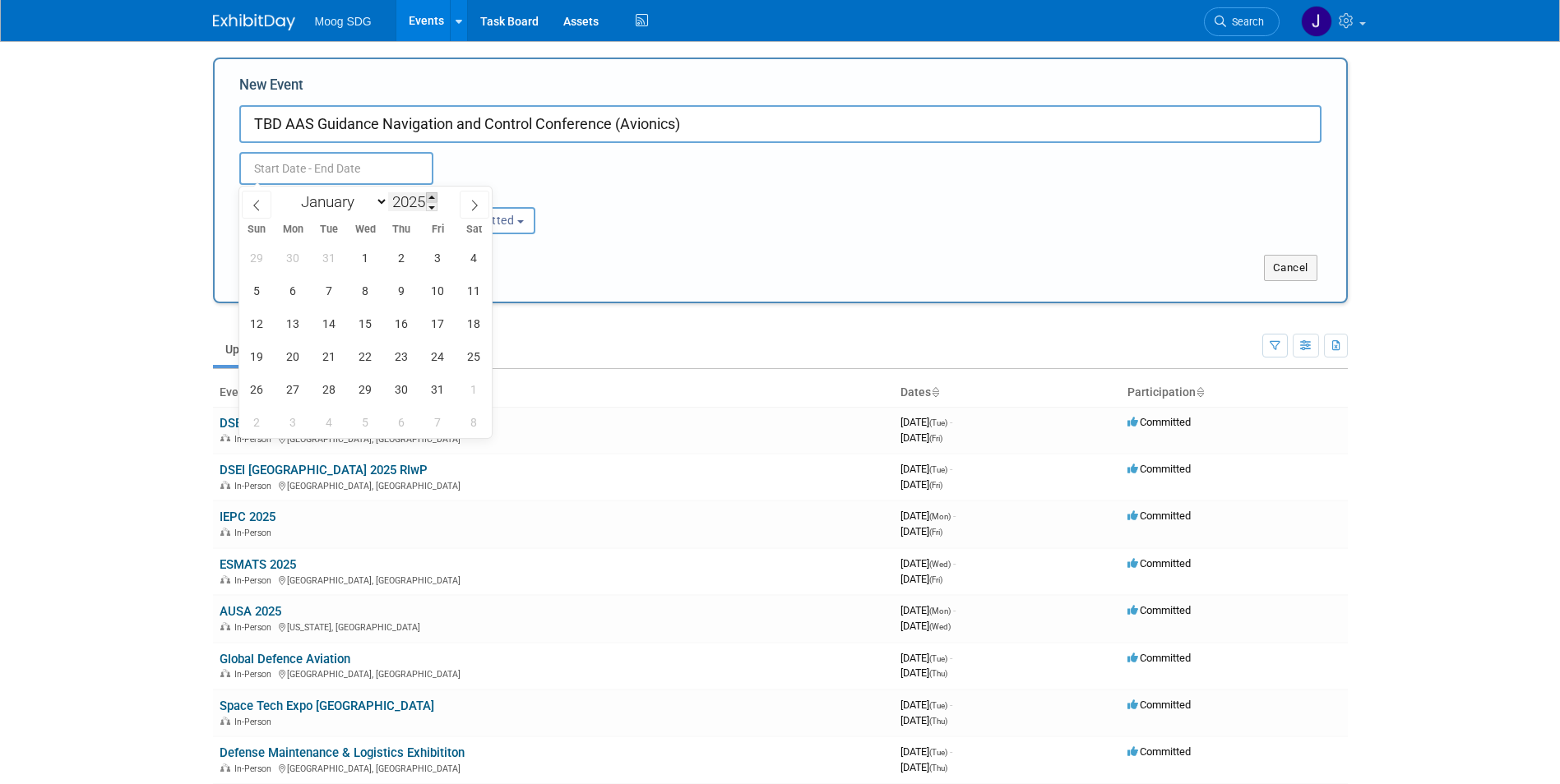
click at [428, 197] on span at bounding box center [432, 197] width 11 height 10
type input "2026"
click at [292, 390] on span "26" at bounding box center [292, 389] width 32 height 32
type input "[DATE] to [DATE]"
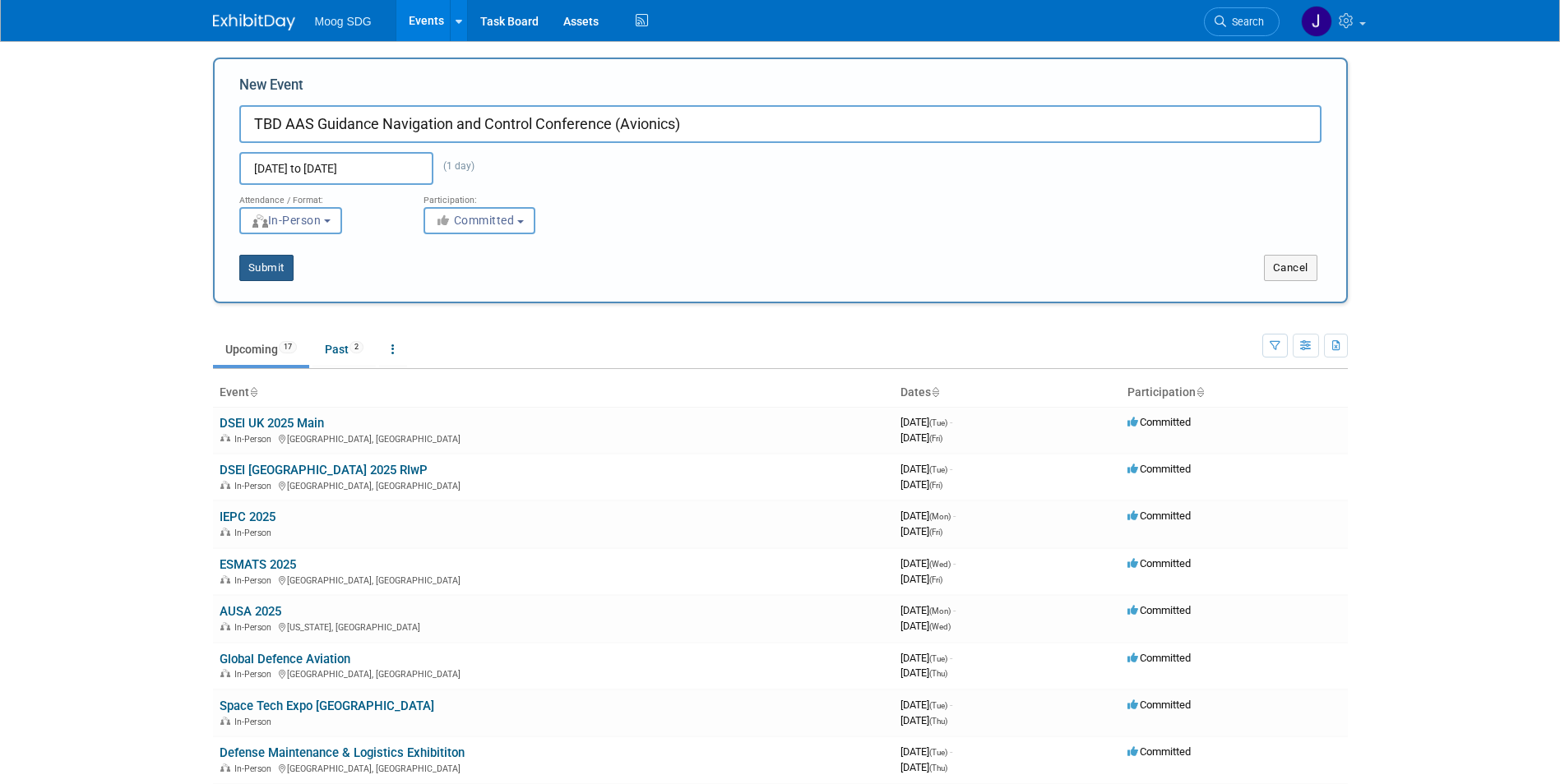
click at [262, 261] on button "Submit" at bounding box center [266, 267] width 54 height 27
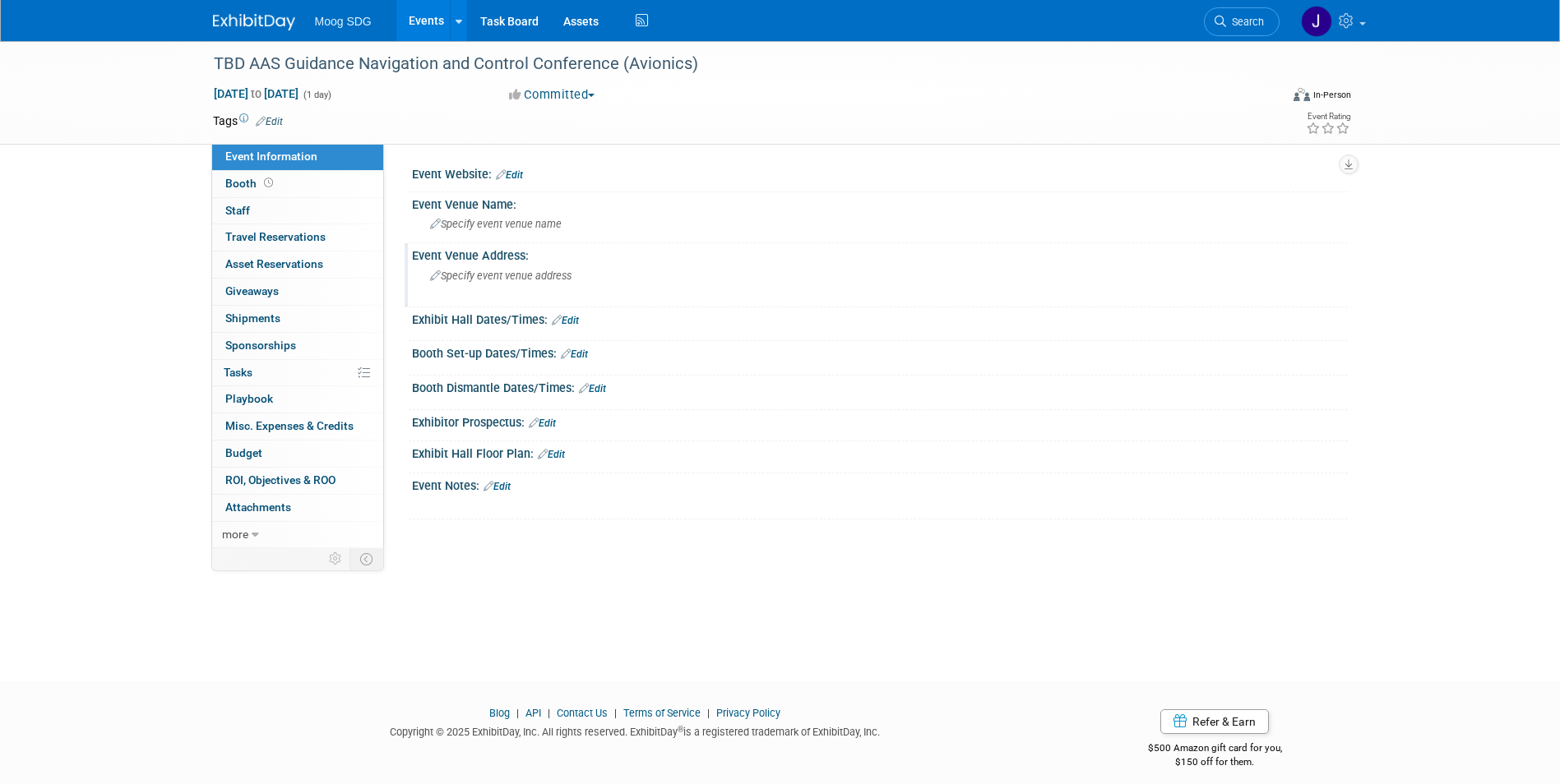
click at [511, 269] on span "Specify event venue address" at bounding box center [500, 275] width 141 height 12
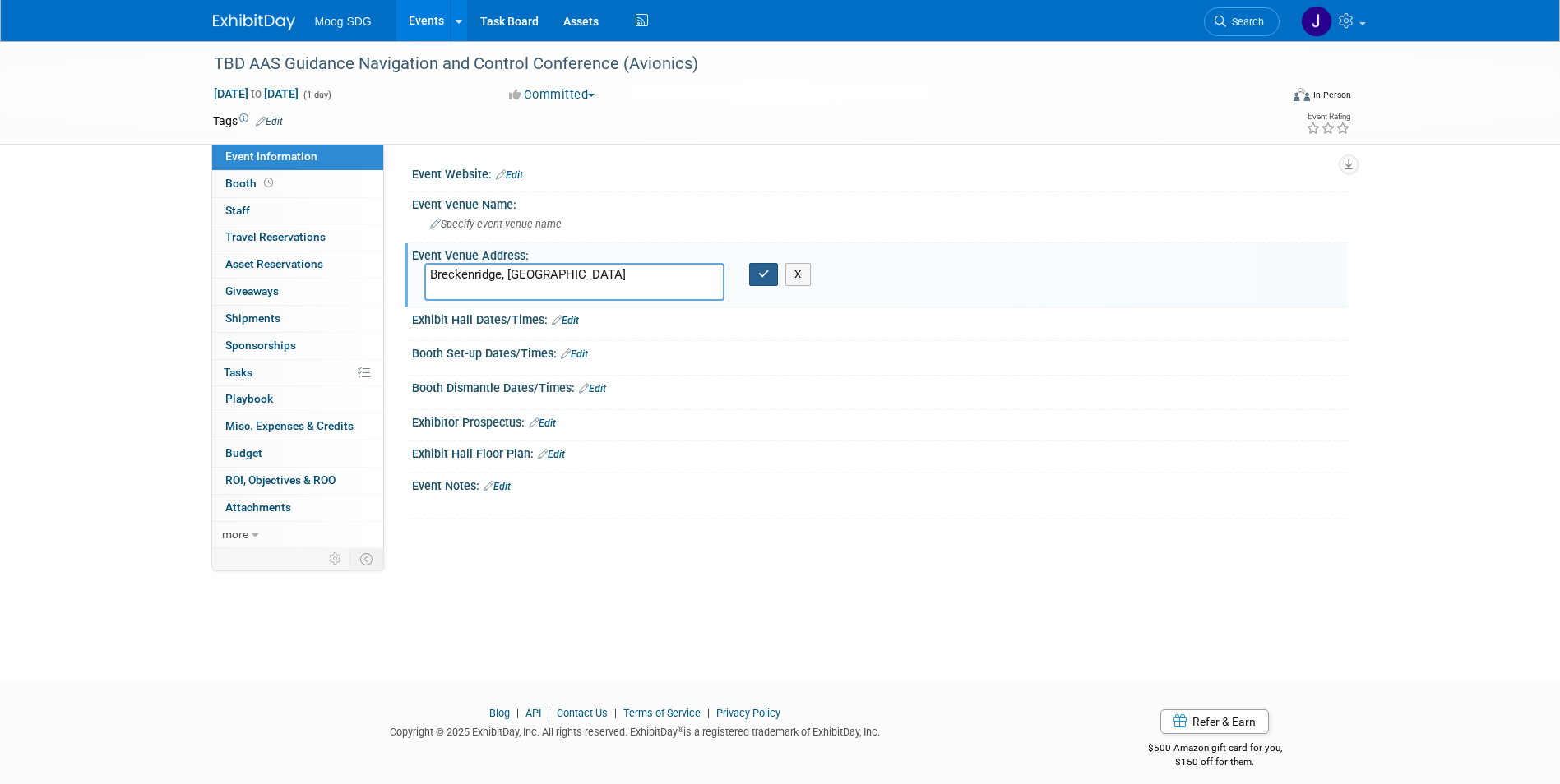
type textarea "Breckenridge, [GEOGRAPHIC_DATA]"
click at [763, 278] on icon "button" at bounding box center [764, 275] width 11 height 11
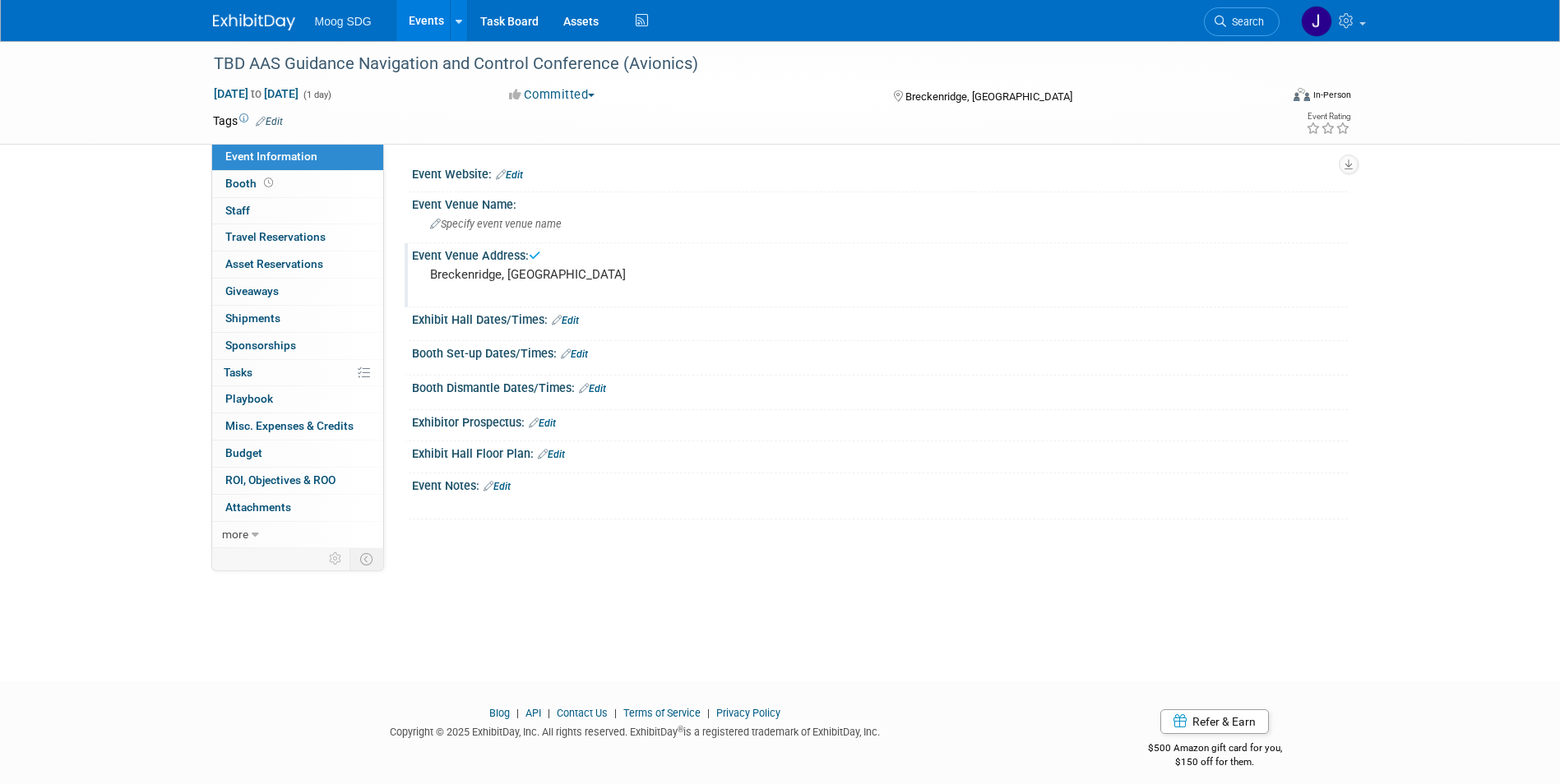
click at [415, 15] on link "Events" at bounding box center [426, 20] width 60 height 42
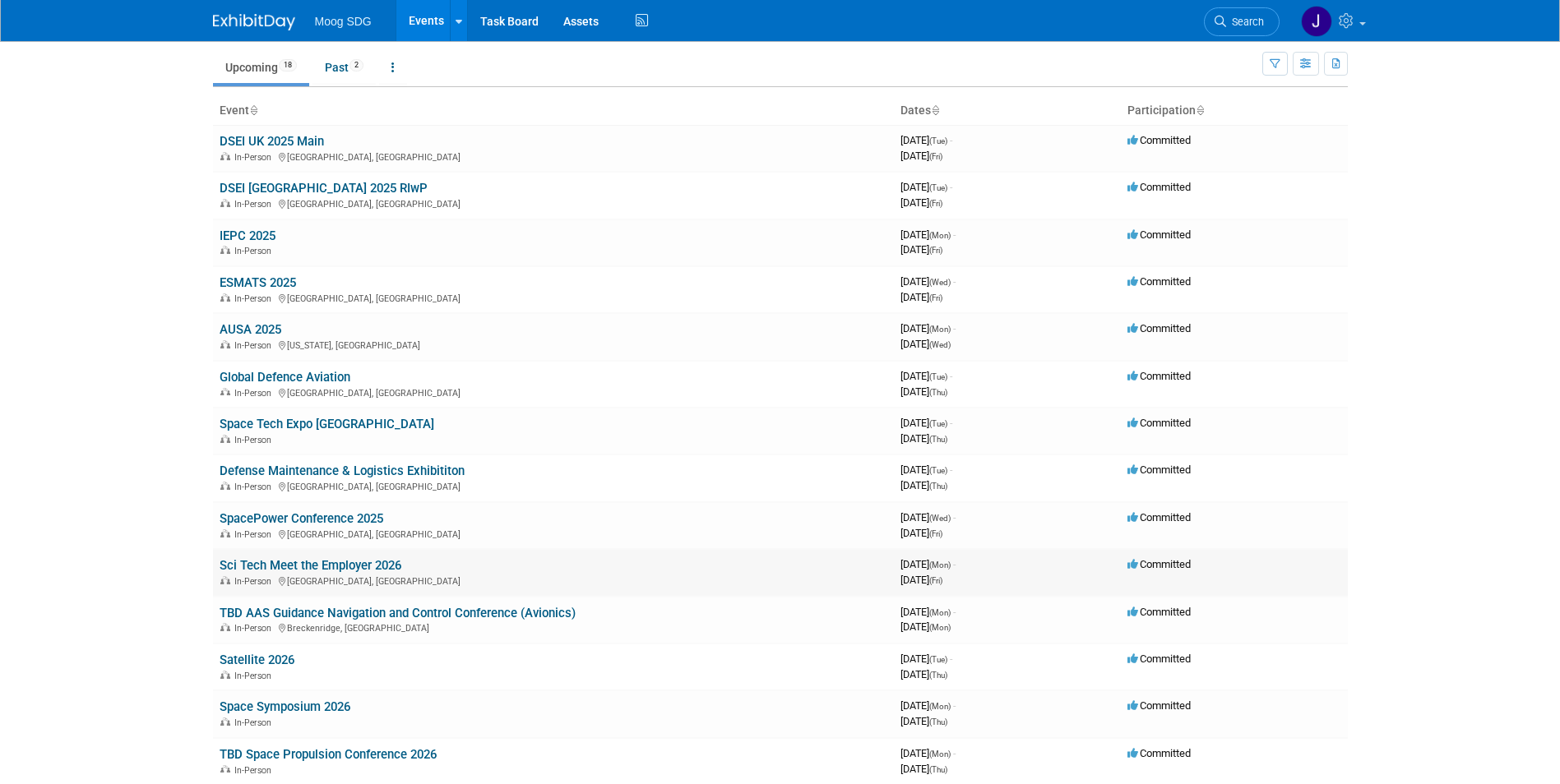
scroll to position [82, 0]
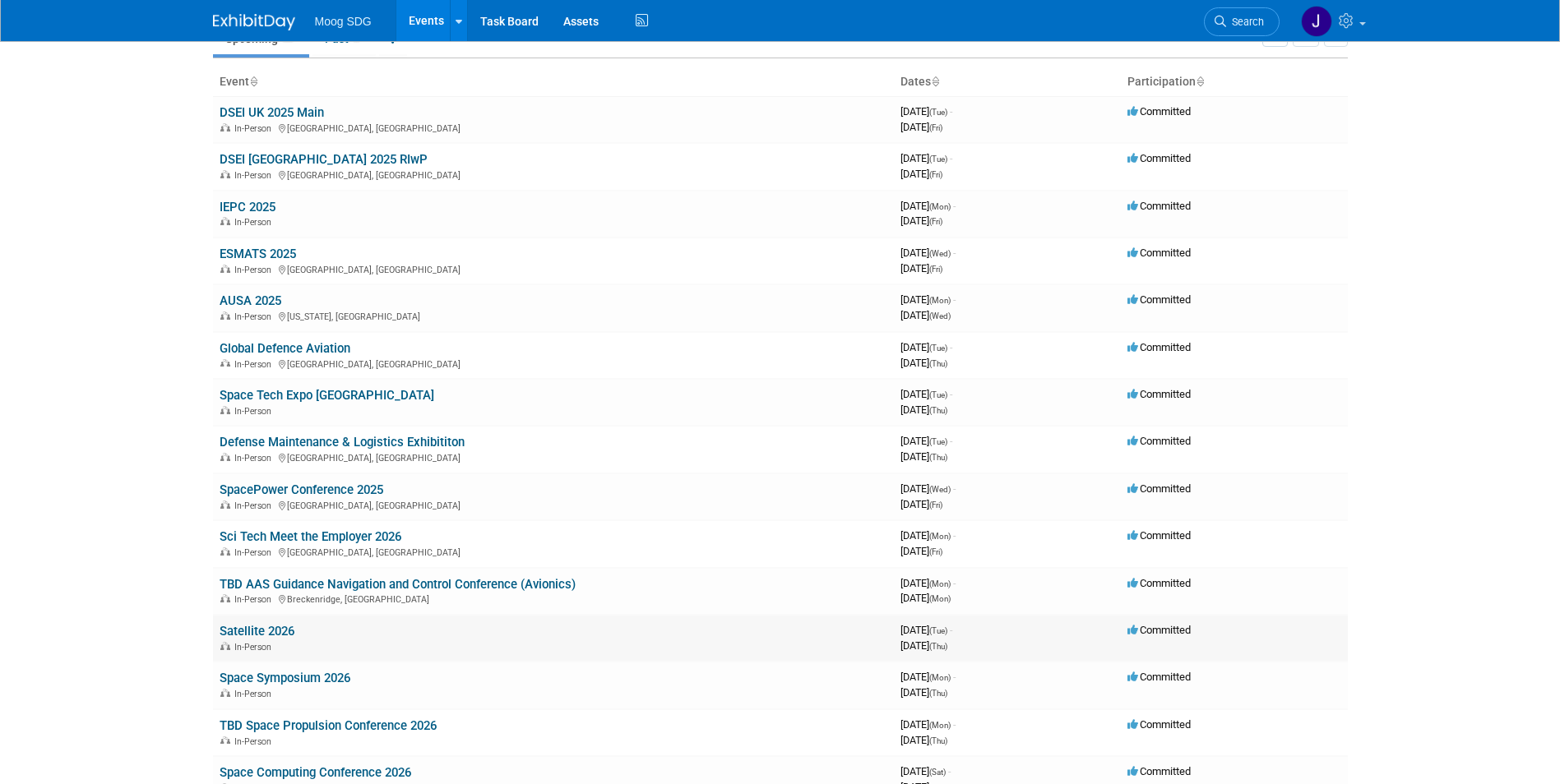
click at [265, 629] on link "Satellite 2026" at bounding box center [256, 632] width 75 height 15
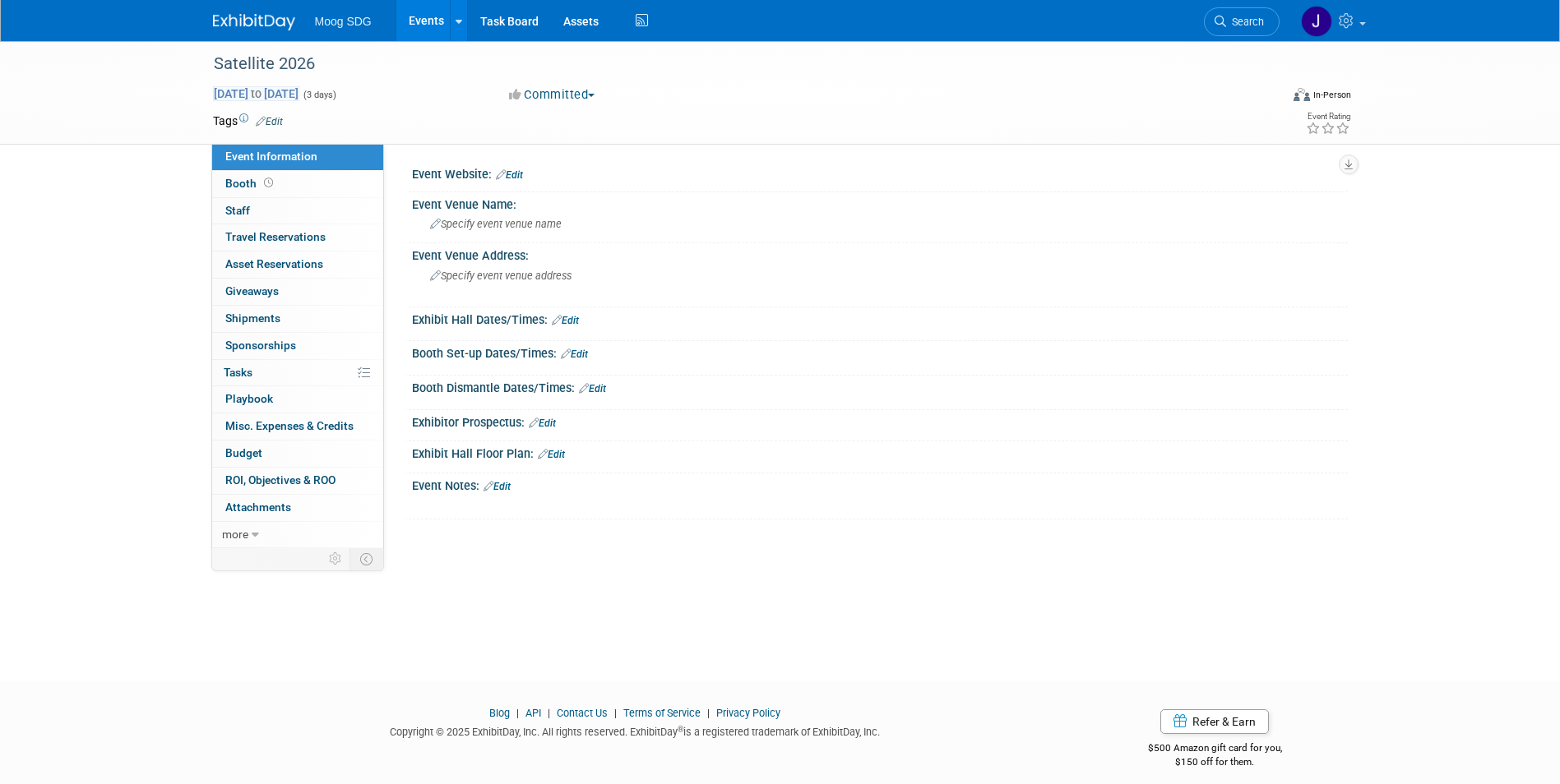
click at [264, 88] on span "[DATE] to [DATE]" at bounding box center [256, 94] width 87 height 15
select select "2"
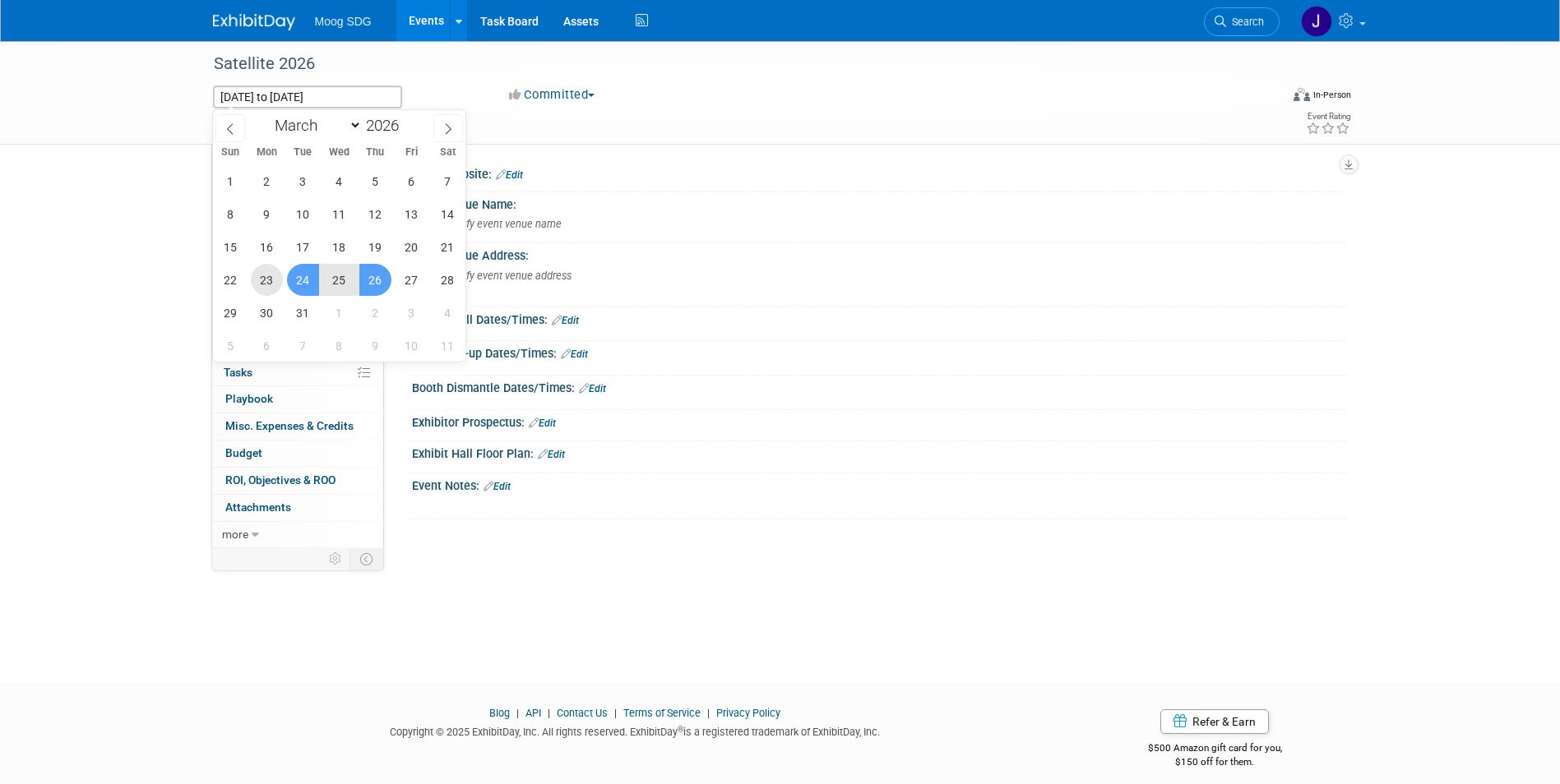
click at [268, 283] on span "23" at bounding box center [267, 279] width 32 height 32
type input "Mar 23, 2026"
click at [375, 288] on span "26" at bounding box center [375, 279] width 32 height 32
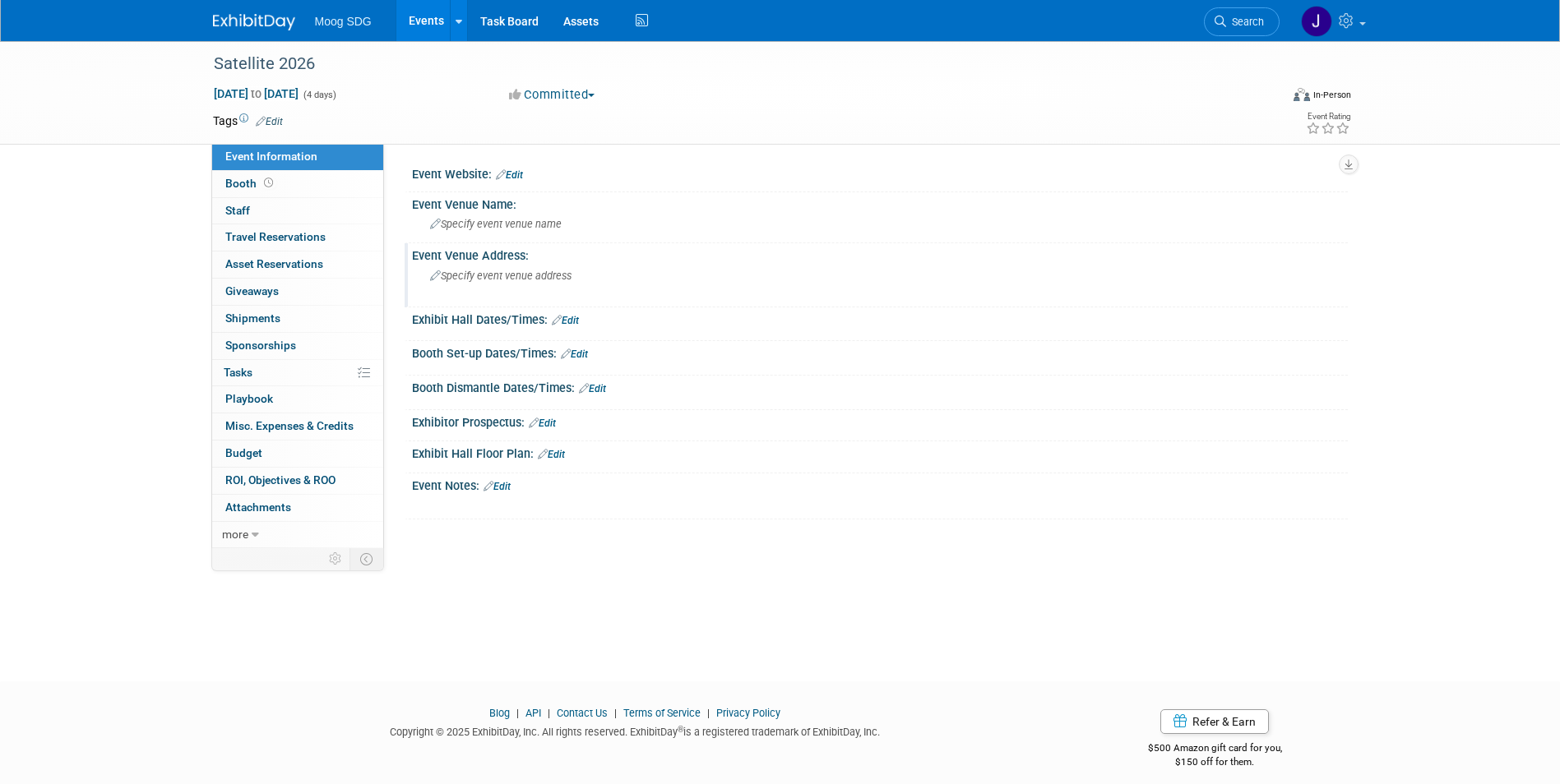
click at [476, 273] on span "Specify event venue address" at bounding box center [500, 275] width 141 height 12
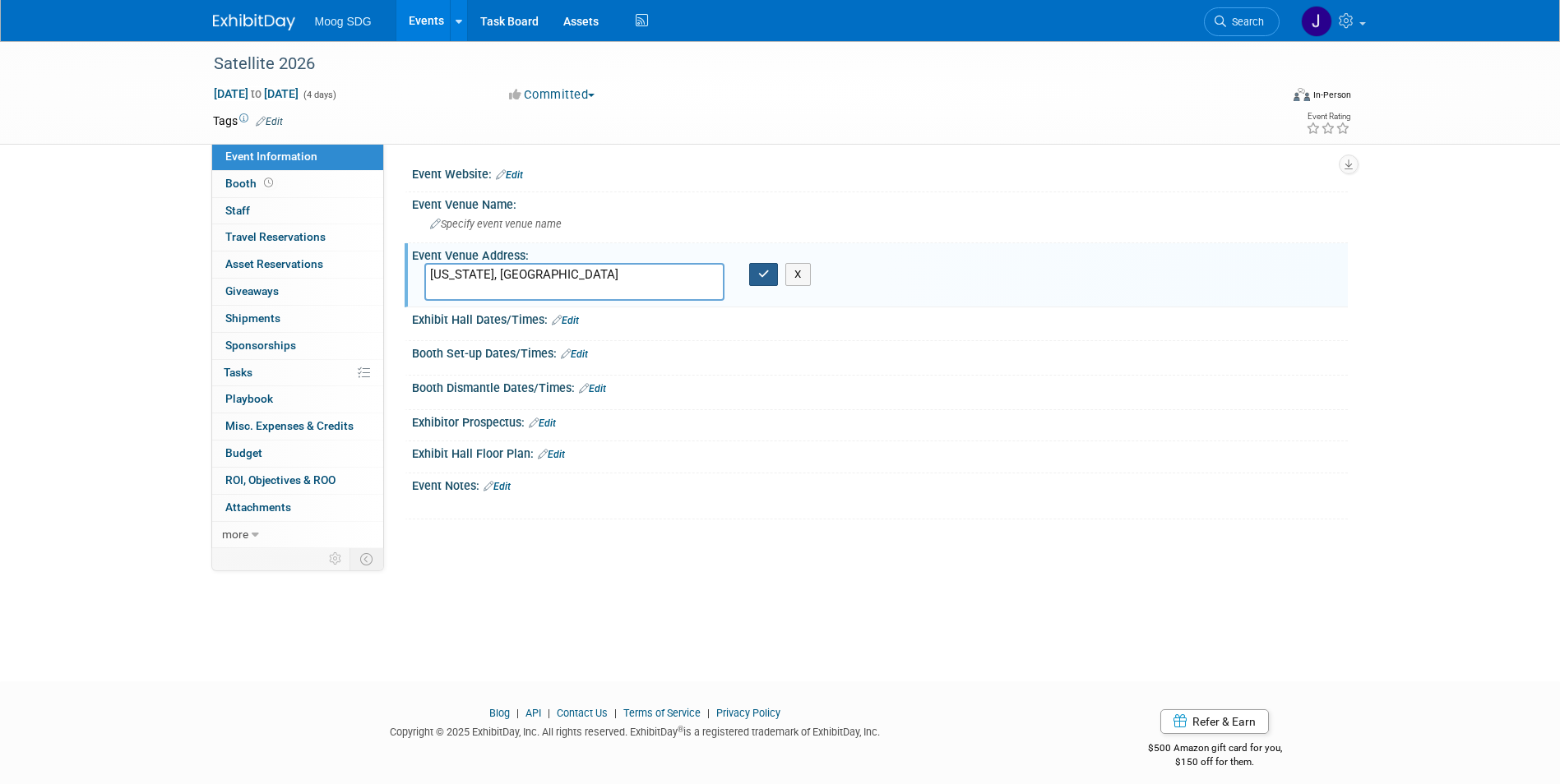
type textarea "[US_STATE], [GEOGRAPHIC_DATA]"
click at [761, 276] on icon "button" at bounding box center [764, 275] width 11 height 11
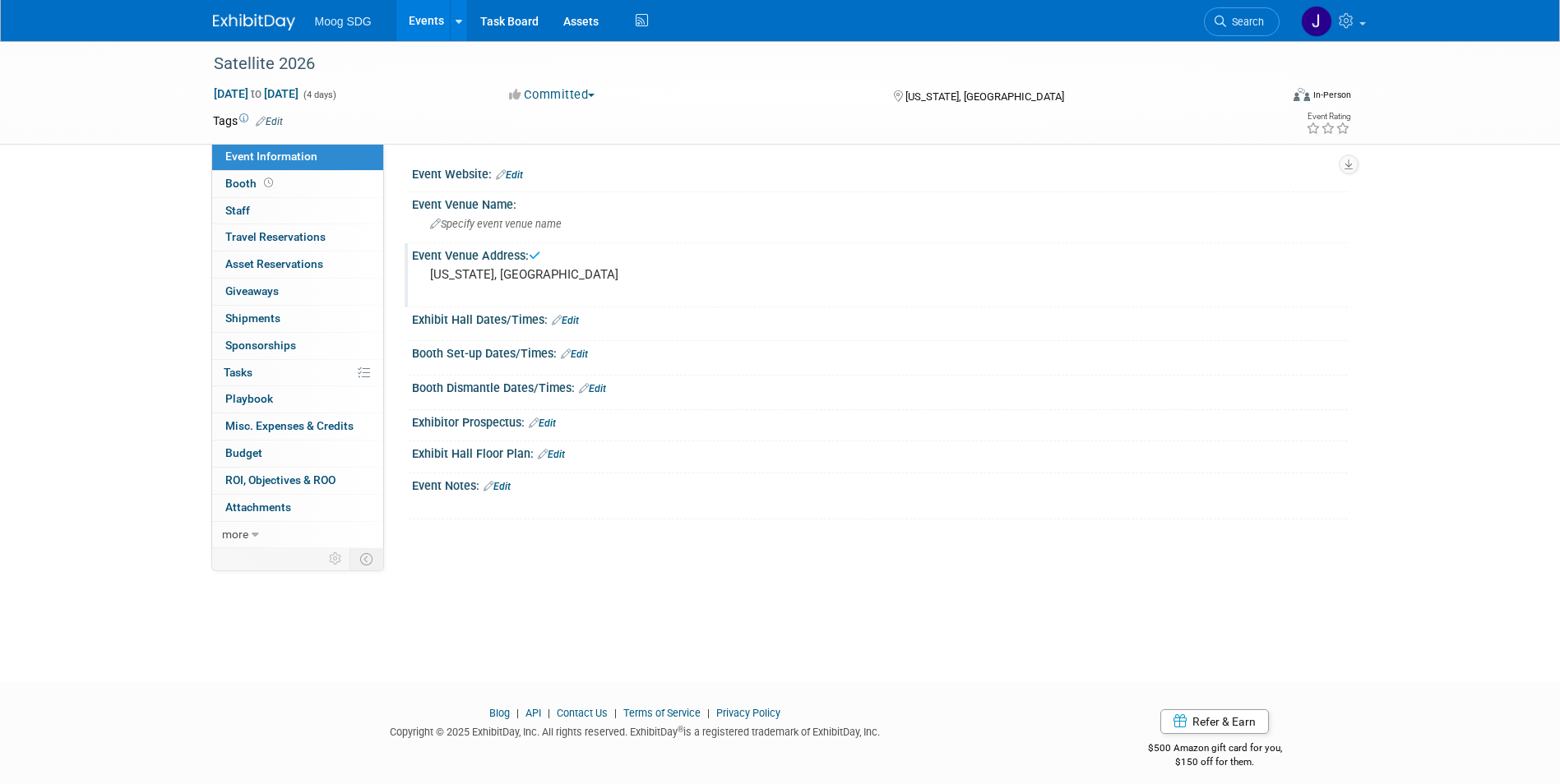
click at [421, 18] on link "Events" at bounding box center [426, 20] width 60 height 42
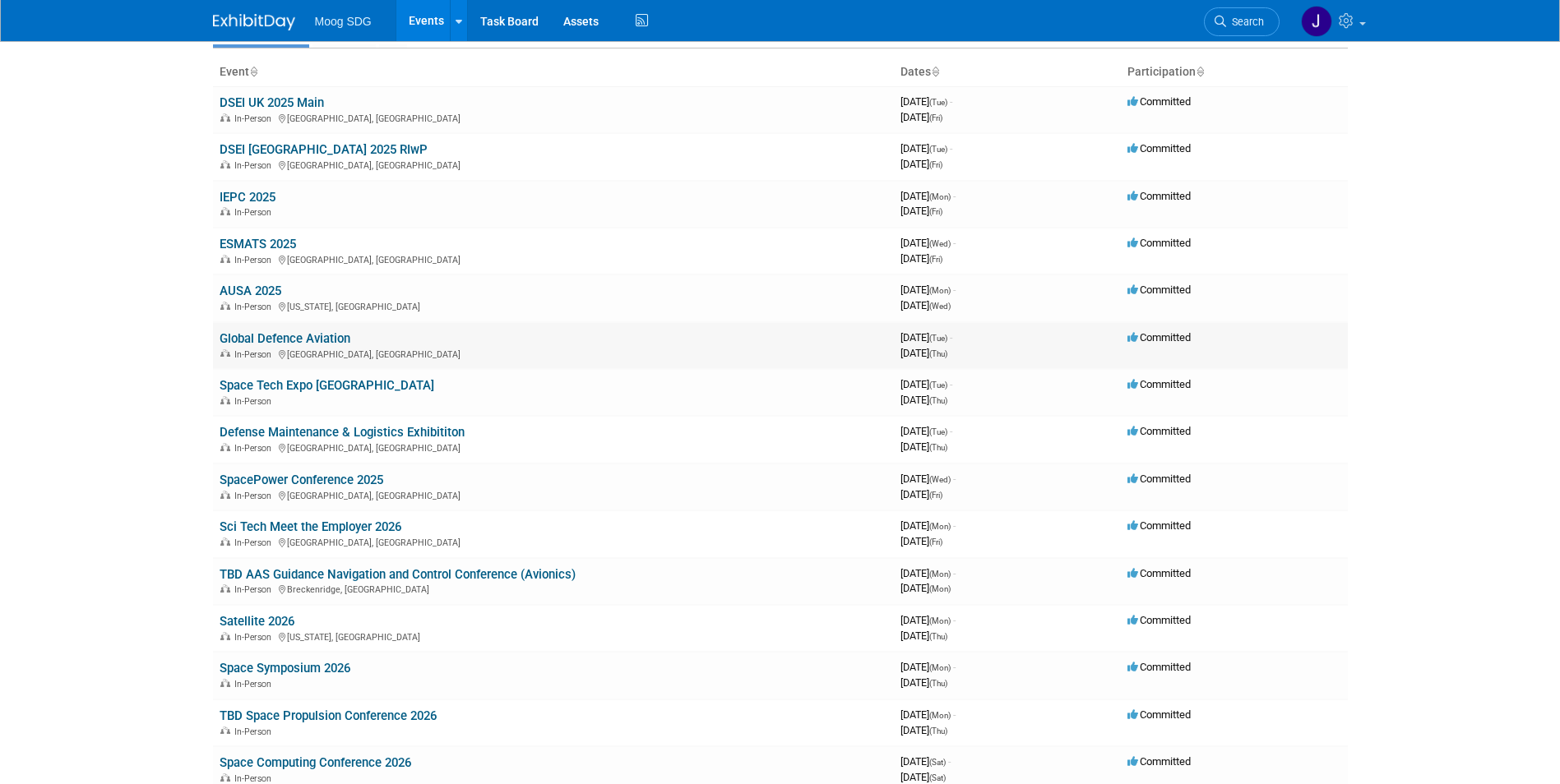
scroll to position [246, 0]
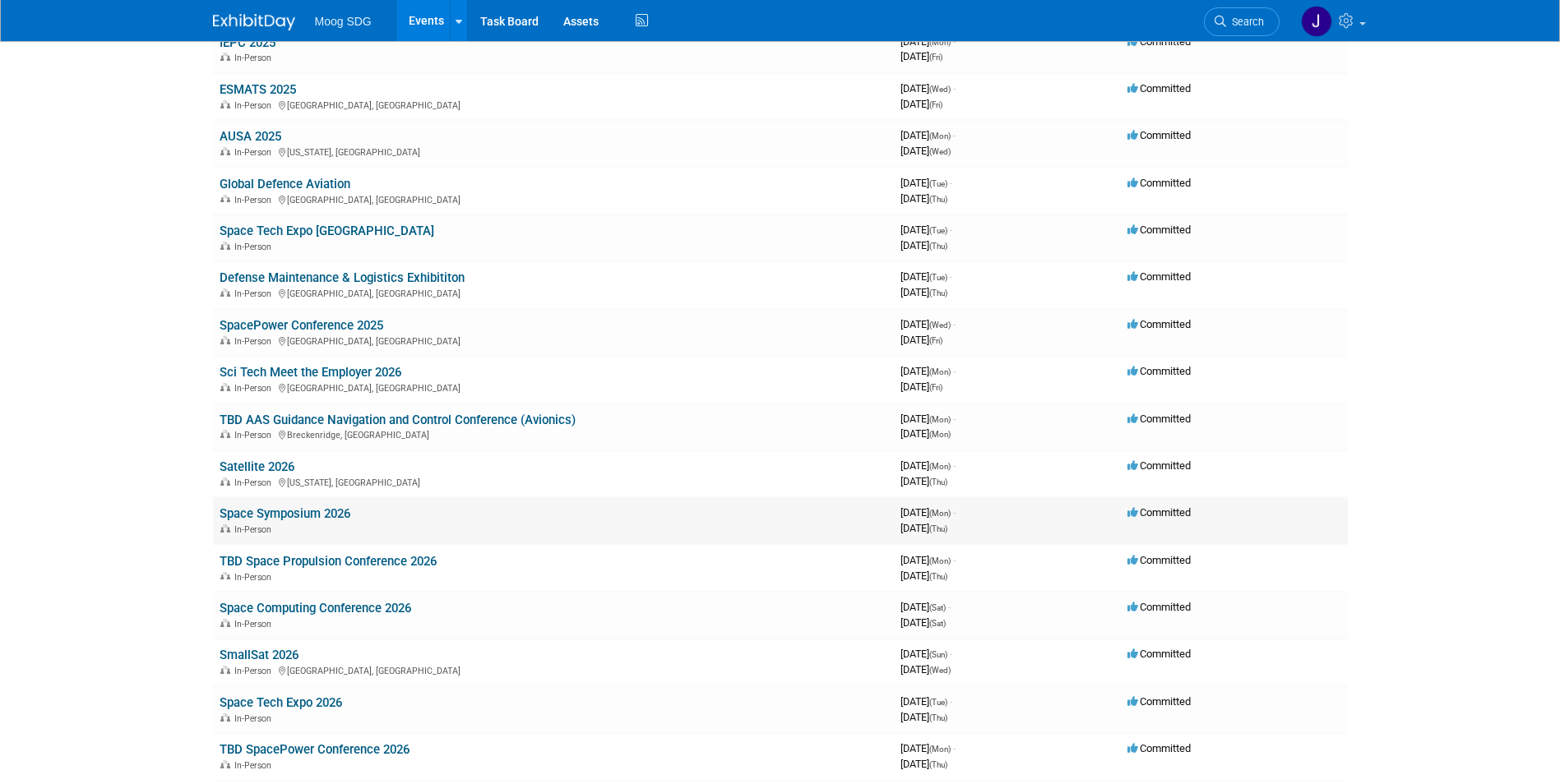
click at [312, 517] on link "Space Symposium 2026" at bounding box center [285, 514] width 131 height 15
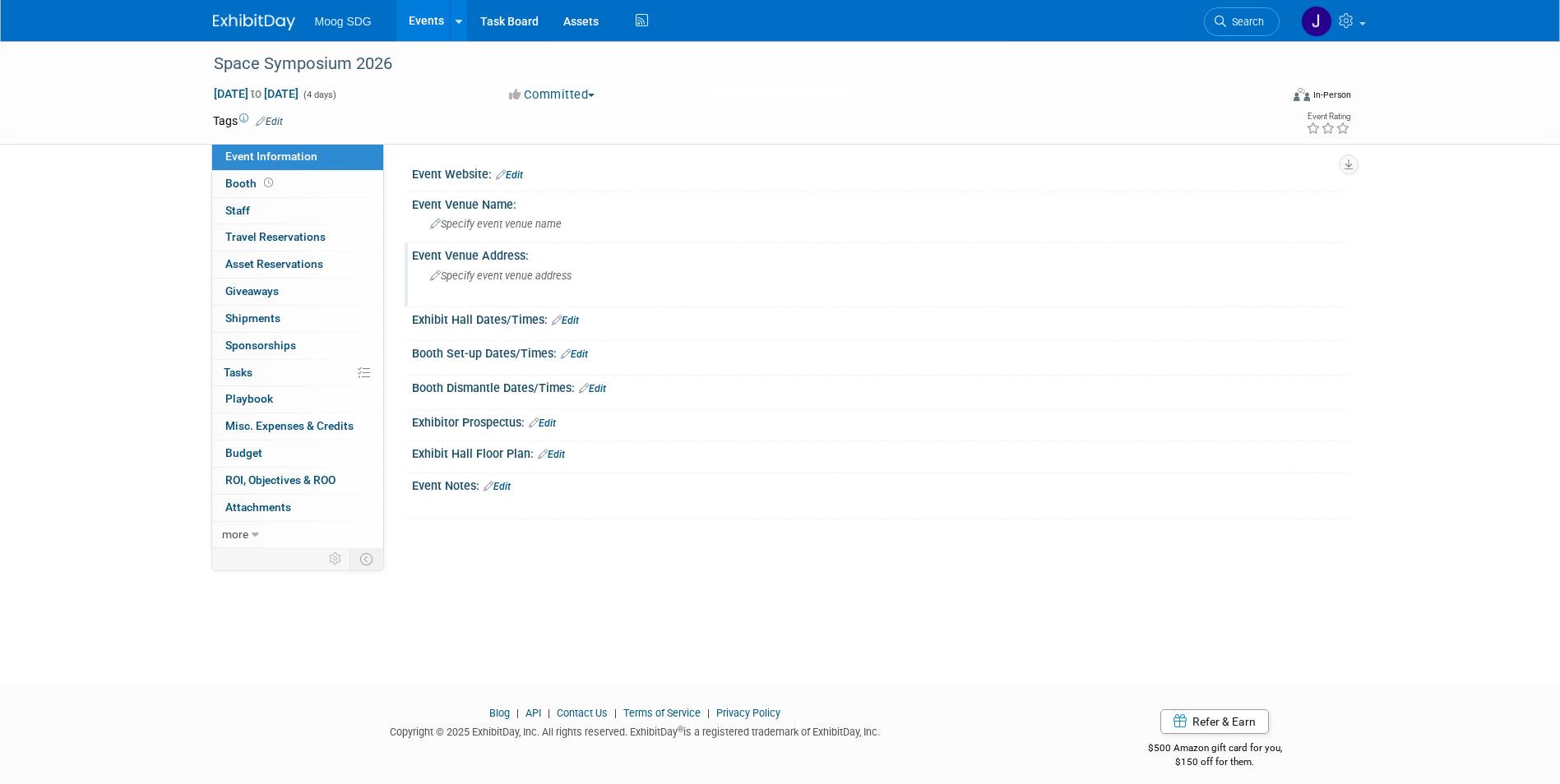
click at [556, 276] on span "Specify event venue address" at bounding box center [500, 275] width 141 height 12
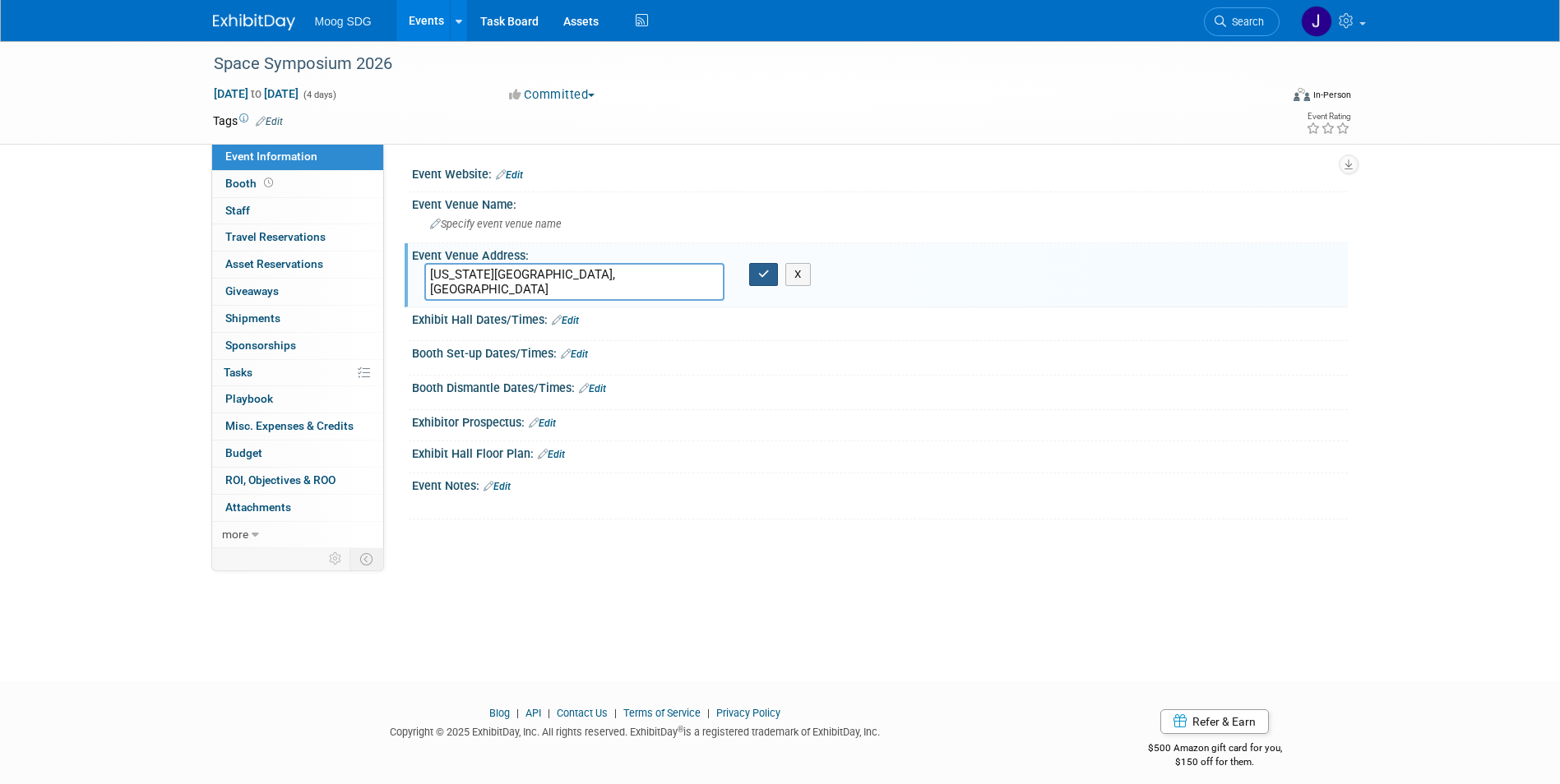
type textarea "Colorado Springs, CO"
click at [762, 274] on icon "button" at bounding box center [764, 275] width 11 height 11
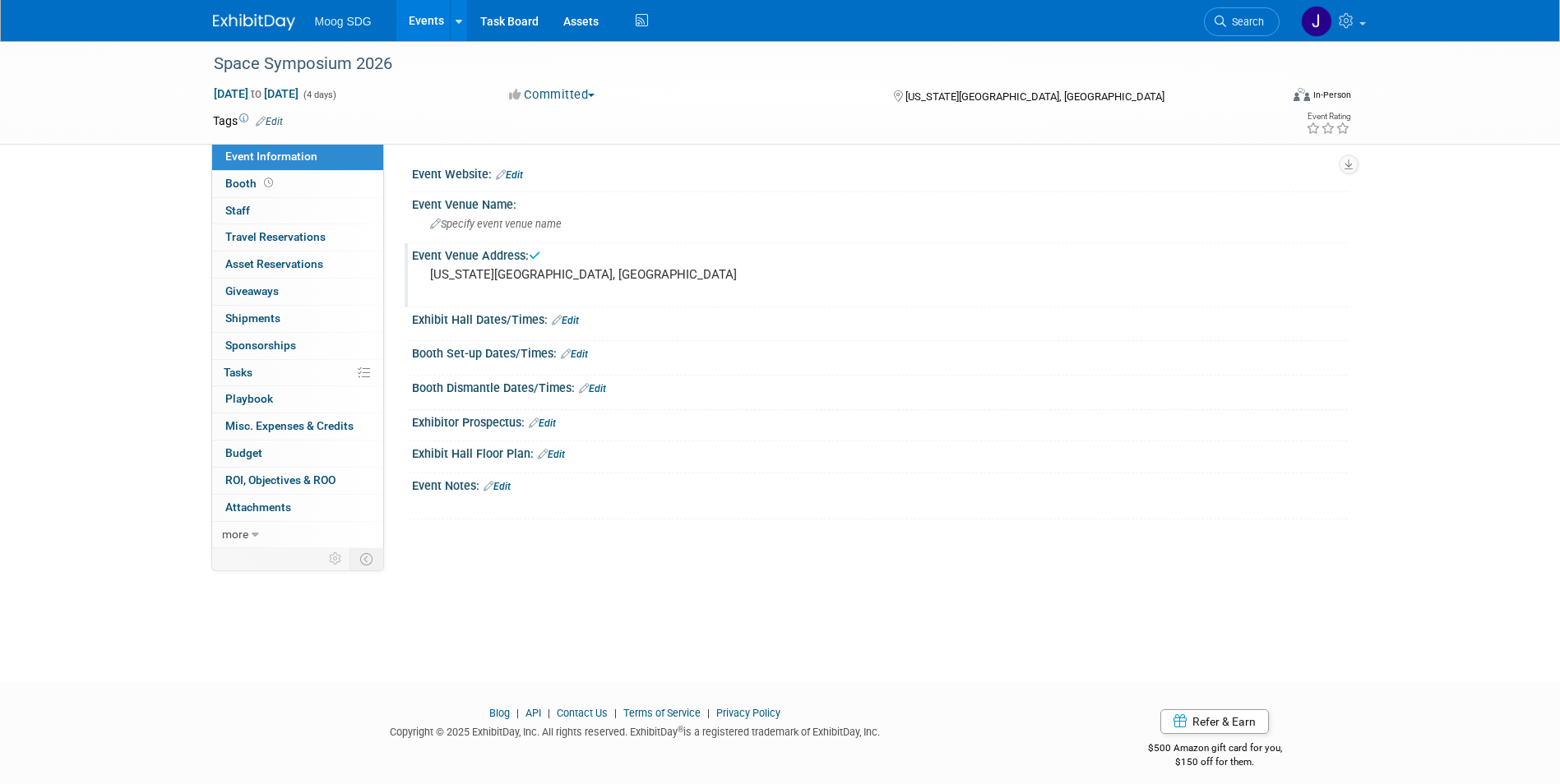
click at [423, 23] on link "Events" at bounding box center [426, 20] width 60 height 42
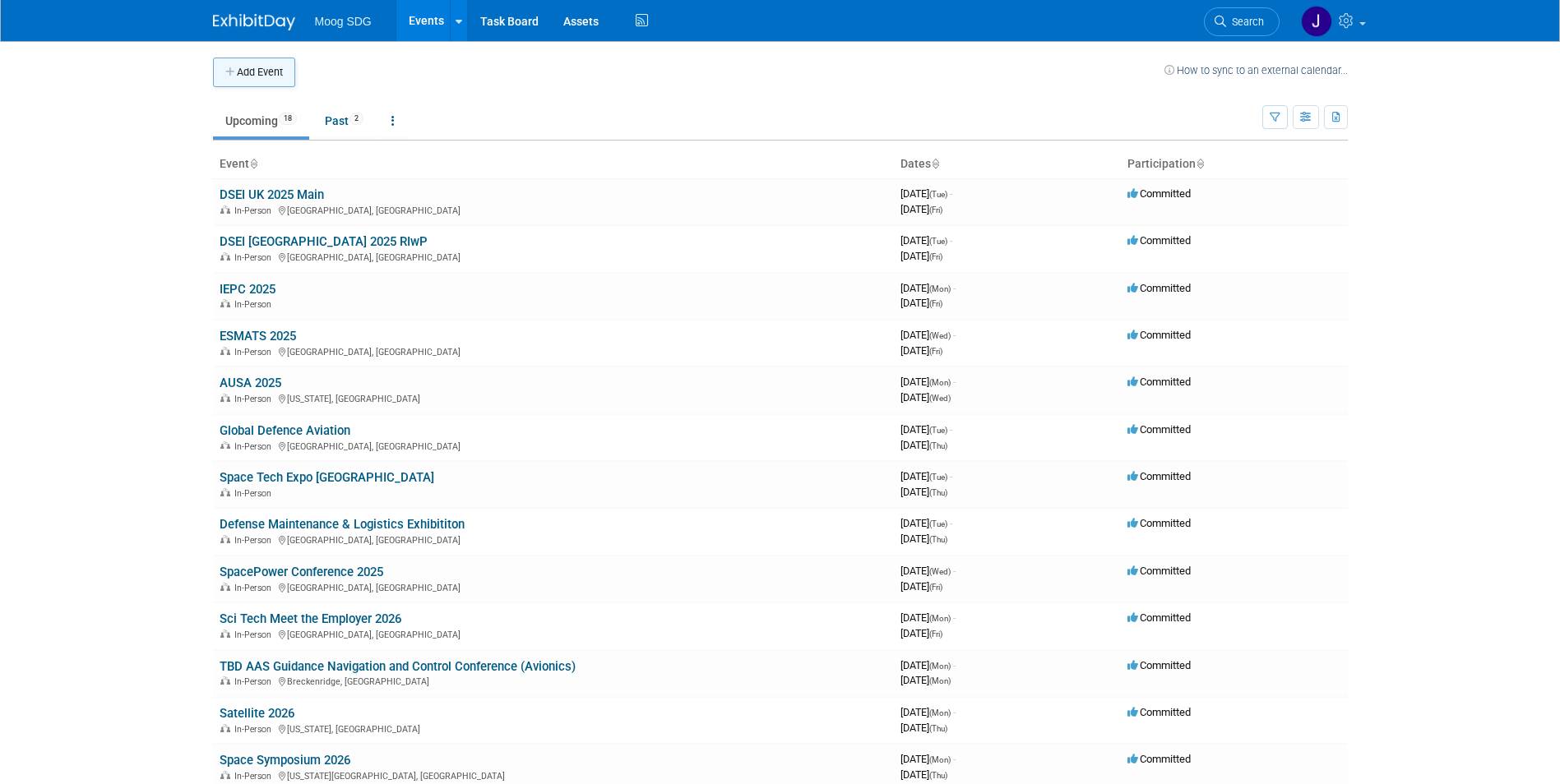
click at [256, 57] on button "Add Event" at bounding box center [254, 72] width 82 height 30
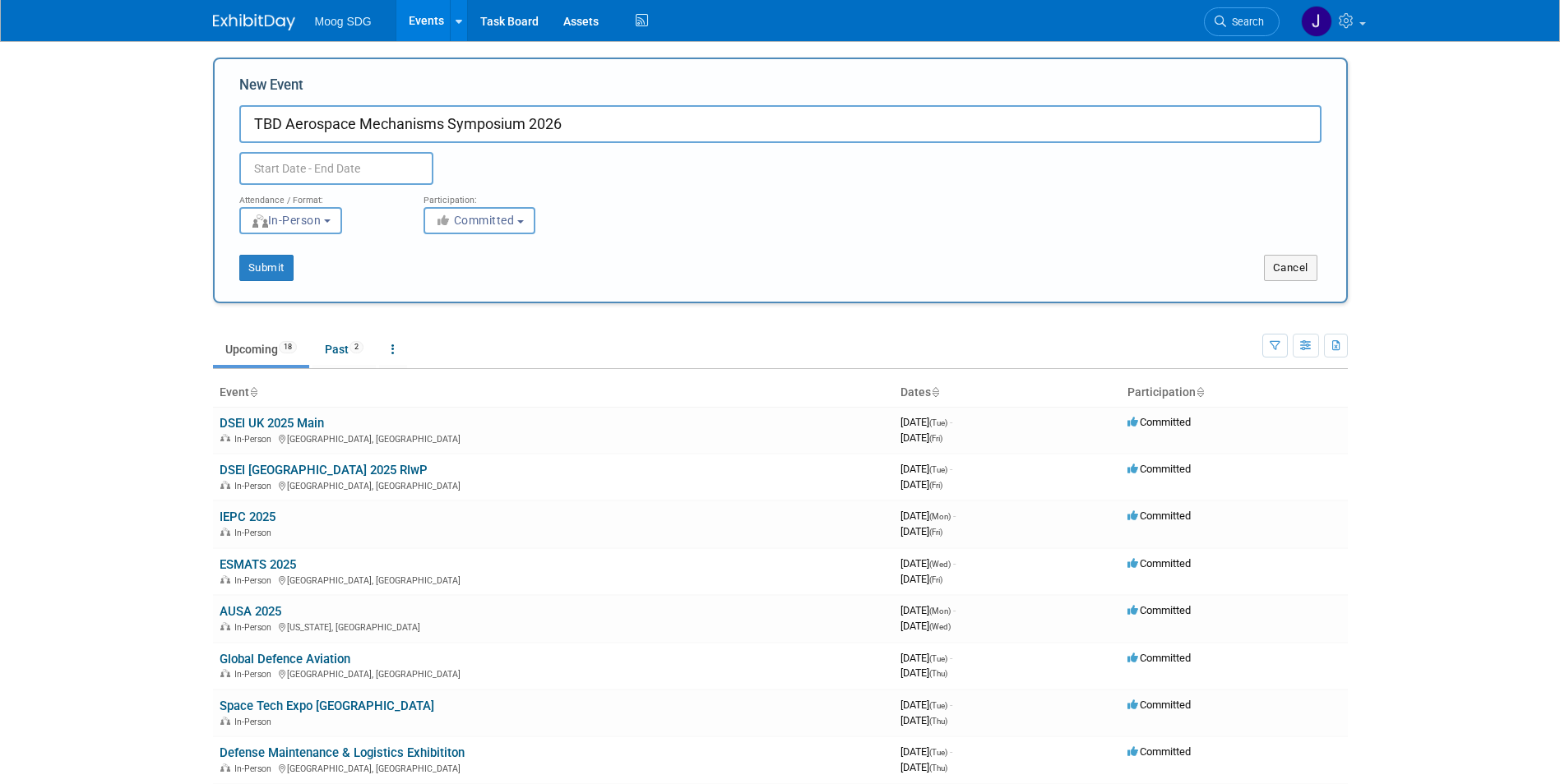
type input "TBD Aerospace Mechanisms Symposium 2026"
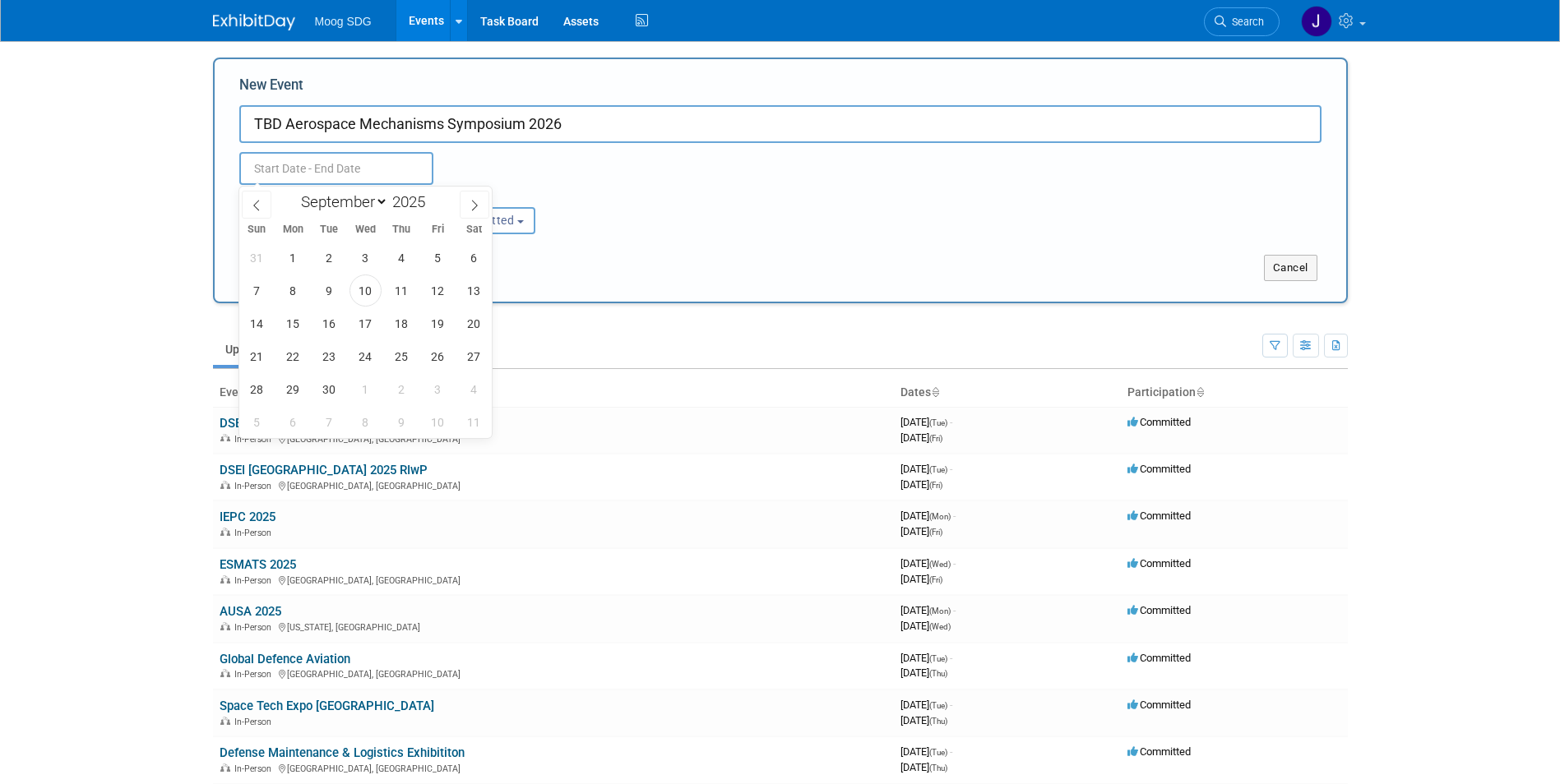
click at [394, 162] on input "text" at bounding box center [336, 169] width 194 height 33
click at [433, 193] on span at bounding box center [432, 197] width 11 height 10
type input "2026"
click at [361, 205] on select "January February March April May June July August September October November De…" at bounding box center [340, 202] width 95 height 20
select select "4"
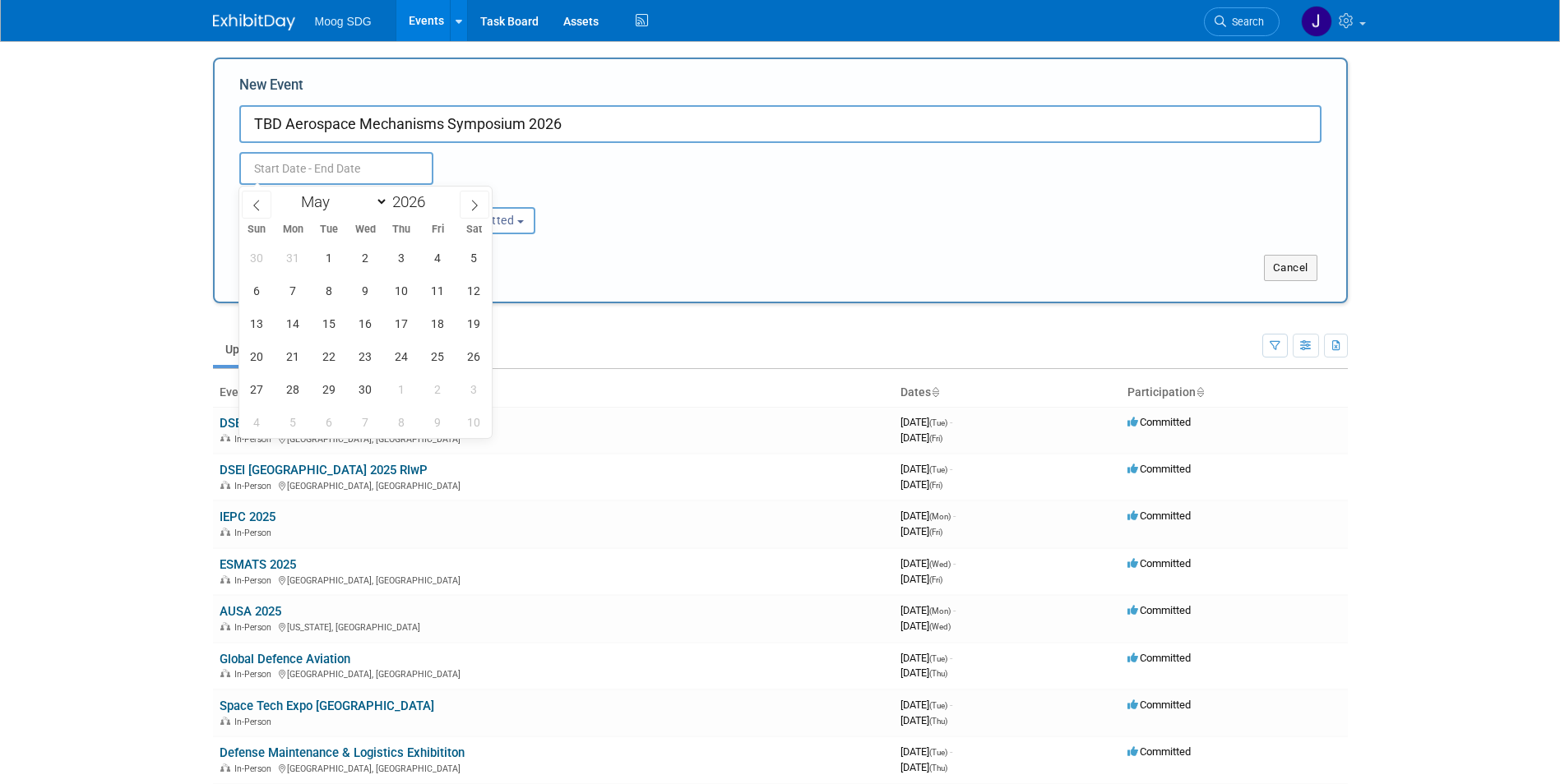
click at [293, 192] on select "January February March April May June July August September October November De…" at bounding box center [340, 202] width 95 height 20
click at [303, 357] on span "18" at bounding box center [292, 356] width 32 height 32
click at [303, 358] on span "18" at bounding box center [292, 356] width 32 height 32
type input "May 18, 2026 to May 18, 2026"
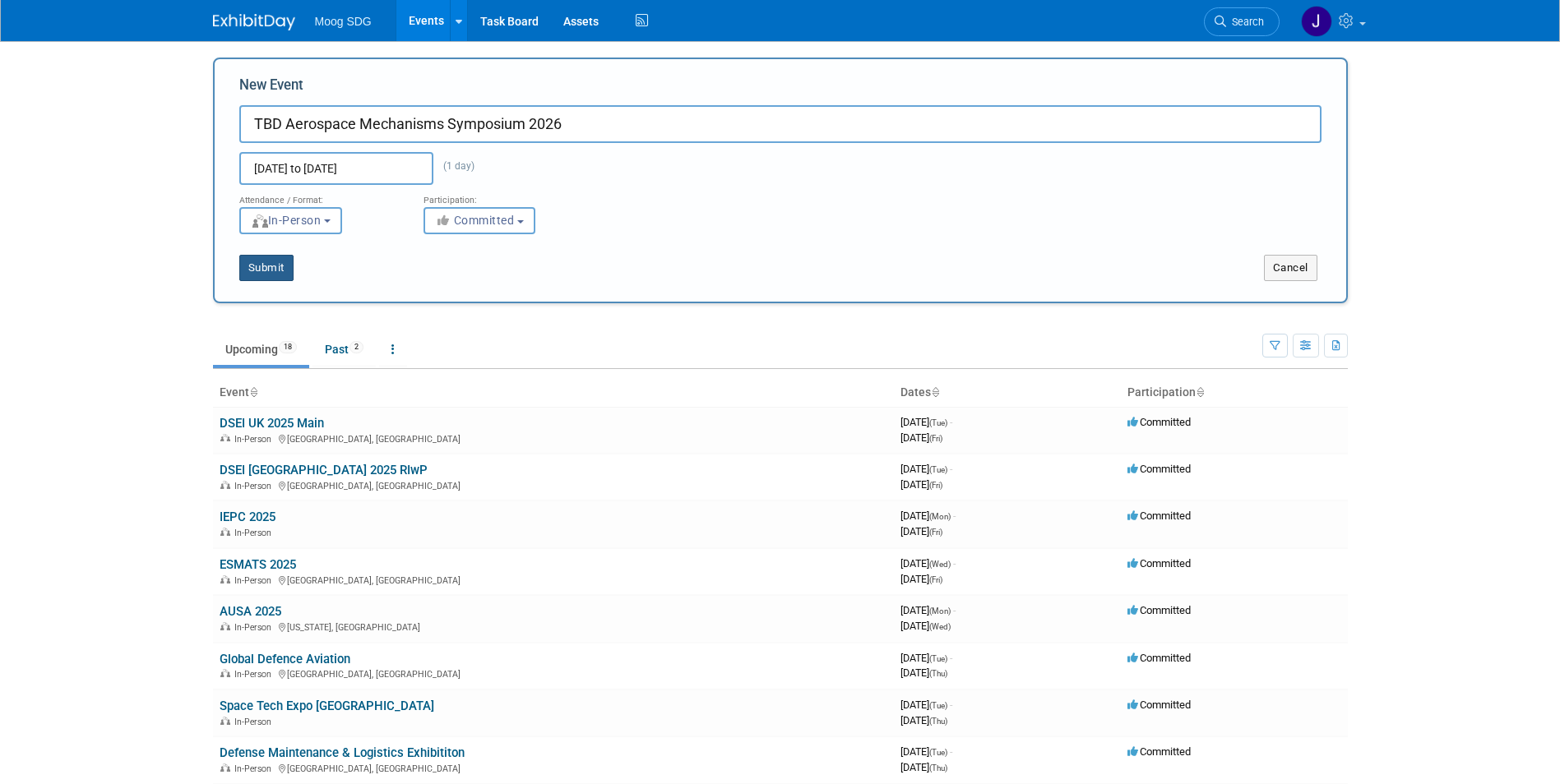
click at [277, 272] on button "Submit" at bounding box center [266, 267] width 54 height 27
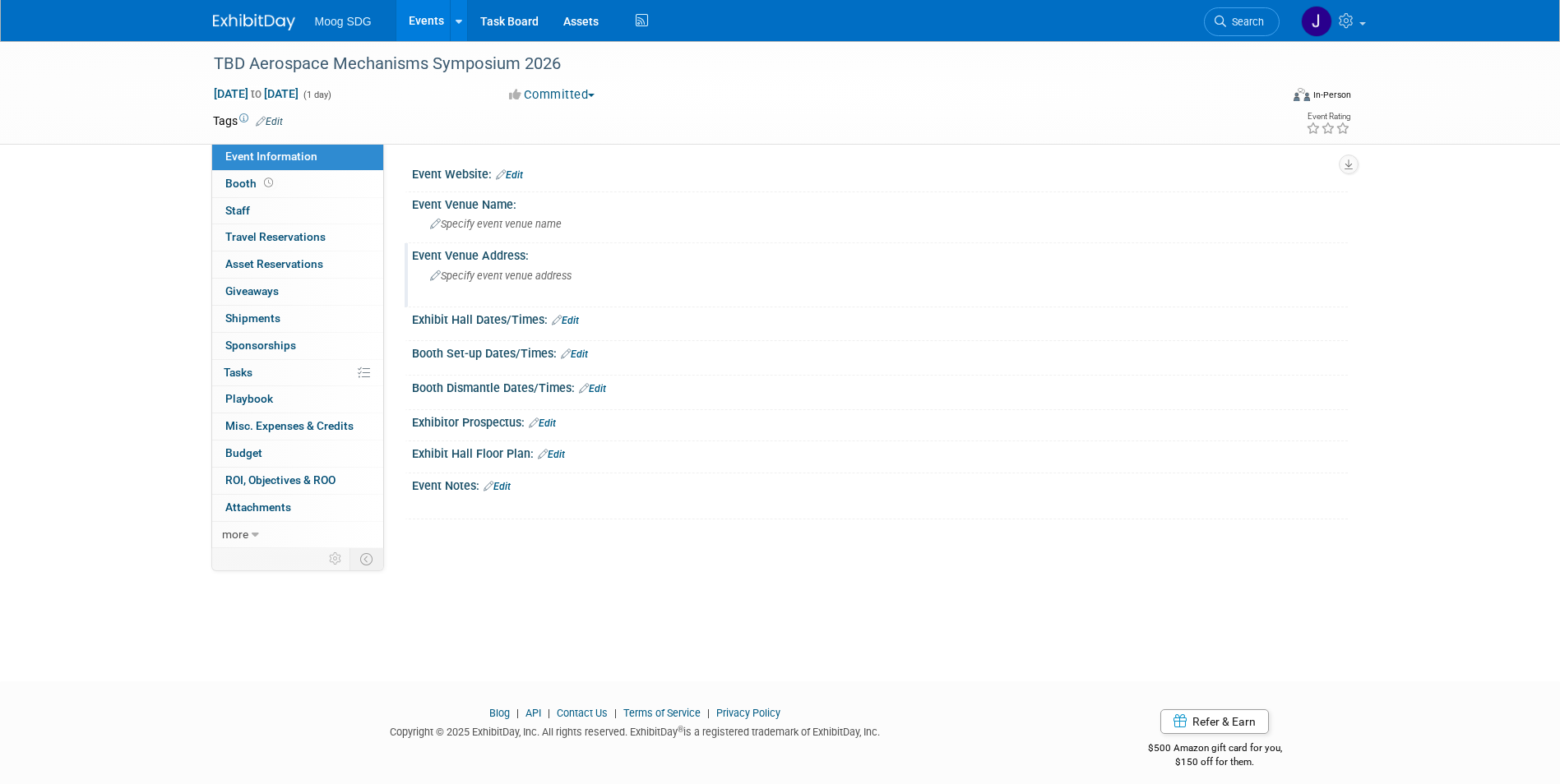
click at [529, 277] on span "Specify event venue address" at bounding box center [500, 275] width 141 height 12
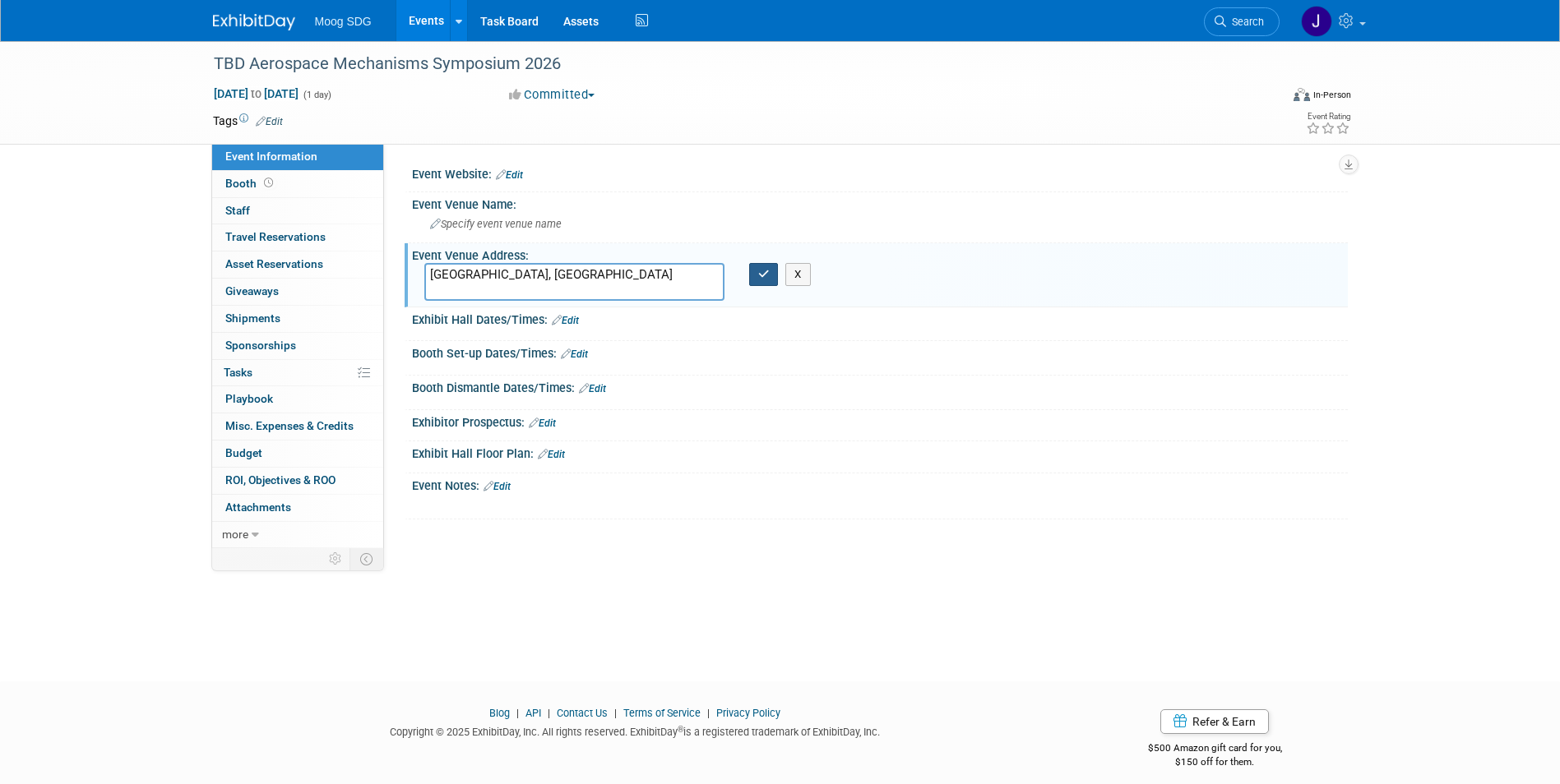
type textarea "[GEOGRAPHIC_DATA], [GEOGRAPHIC_DATA]"
click at [772, 281] on button "button" at bounding box center [764, 274] width 30 height 23
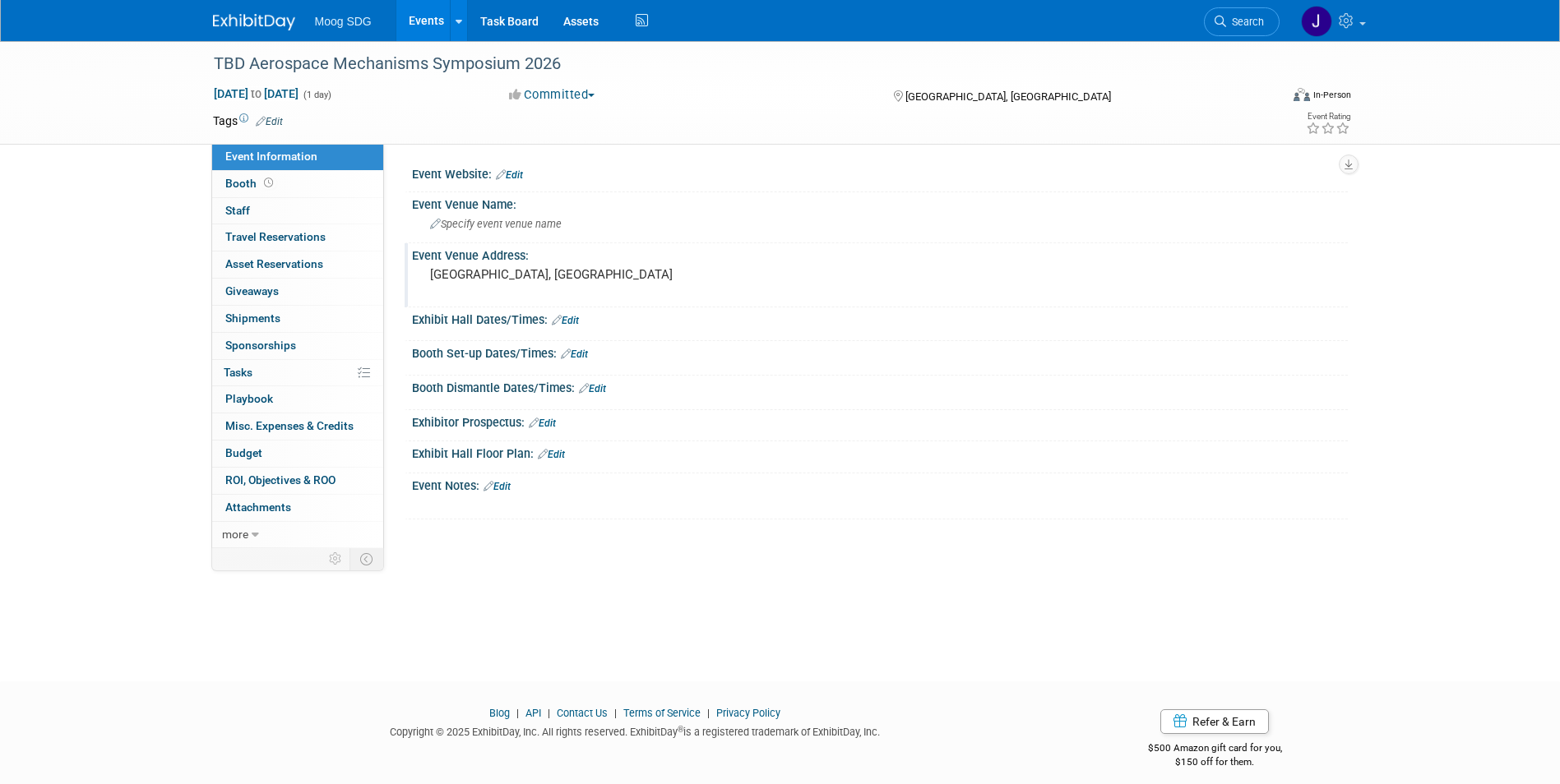
click at [427, 13] on link "Events" at bounding box center [426, 20] width 60 height 42
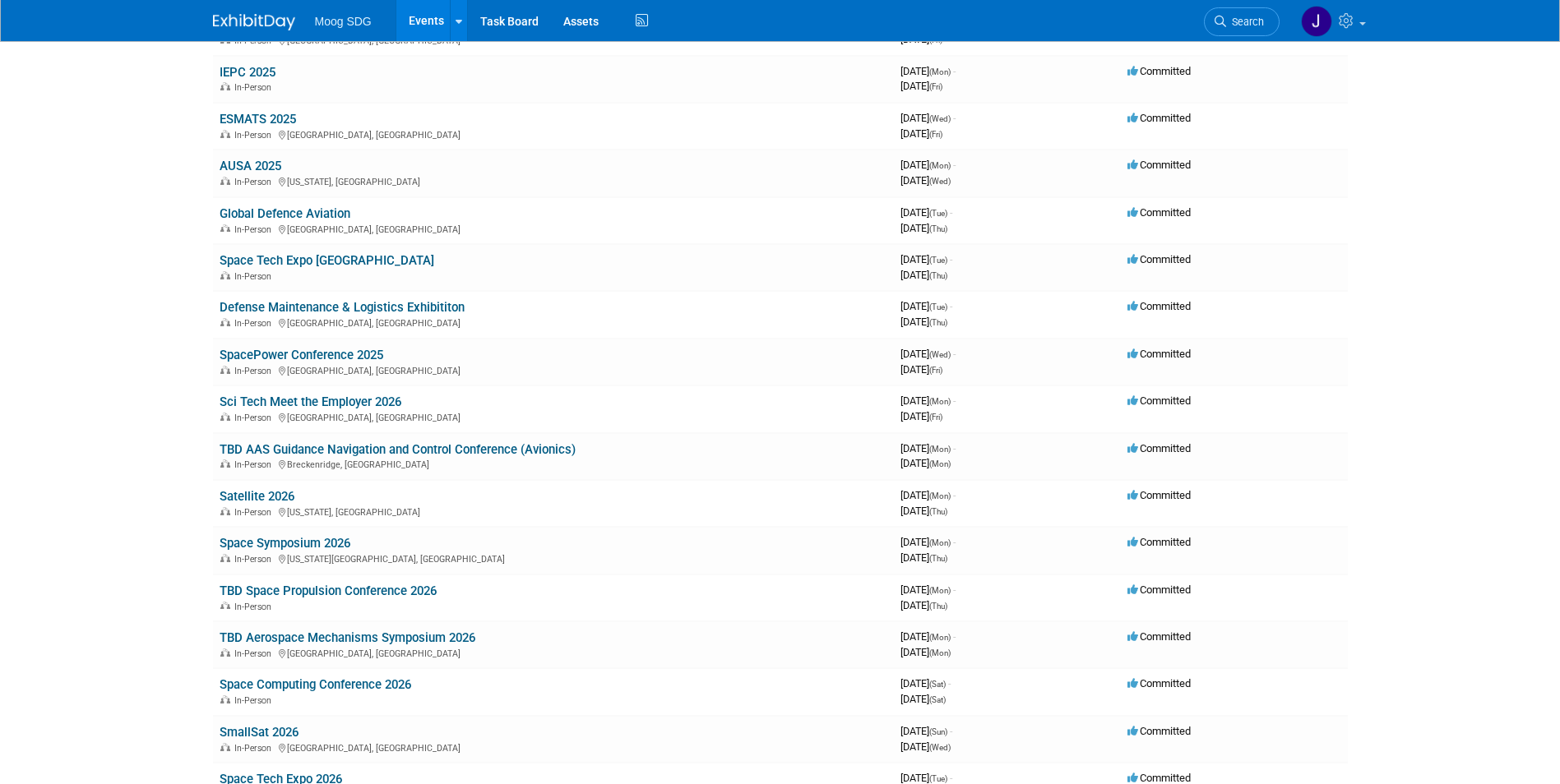
scroll to position [246, 0]
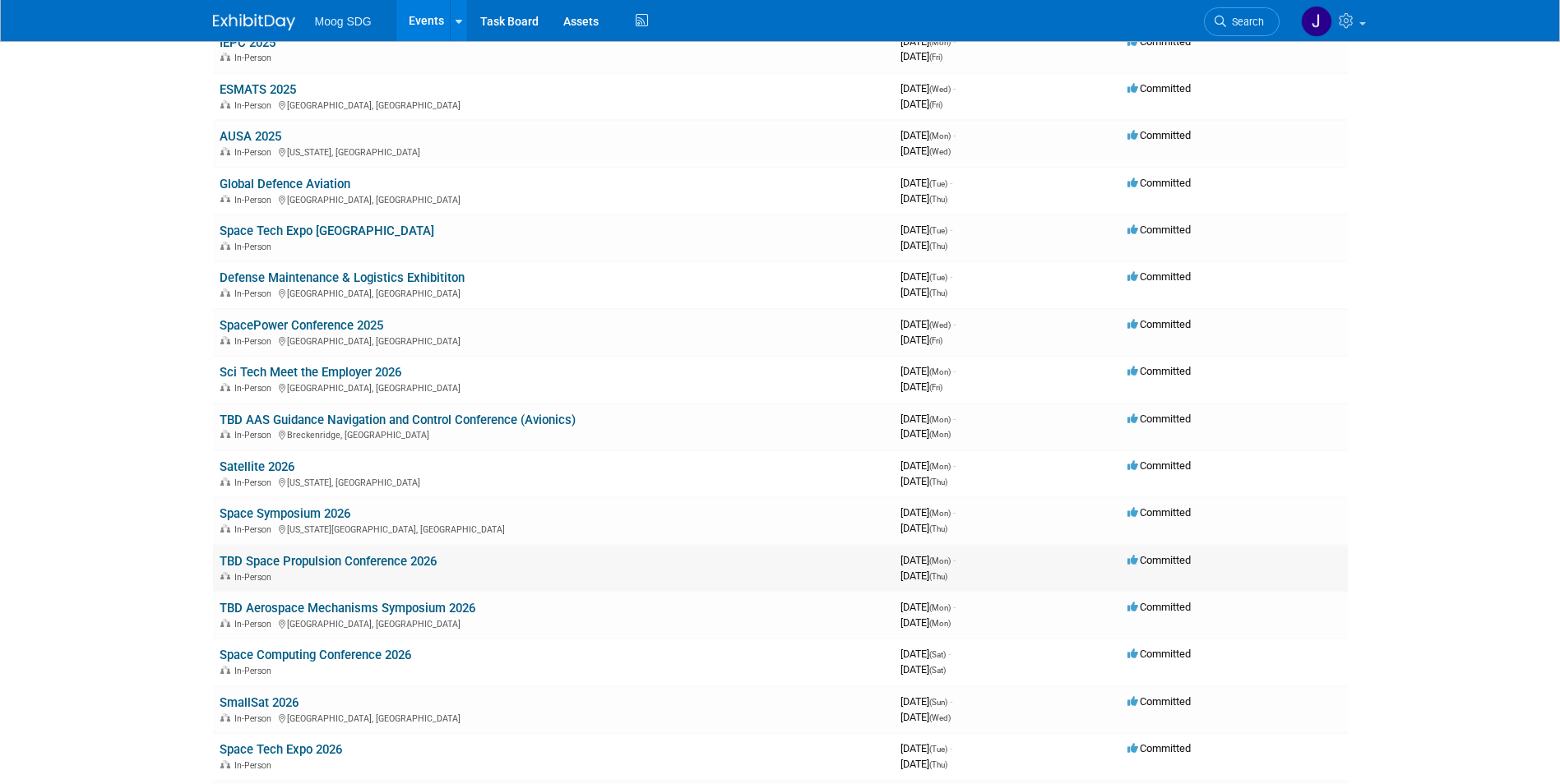
click at [390, 562] on link "TBD Space Propulsion Conference 2026" at bounding box center [327, 562] width 217 height 15
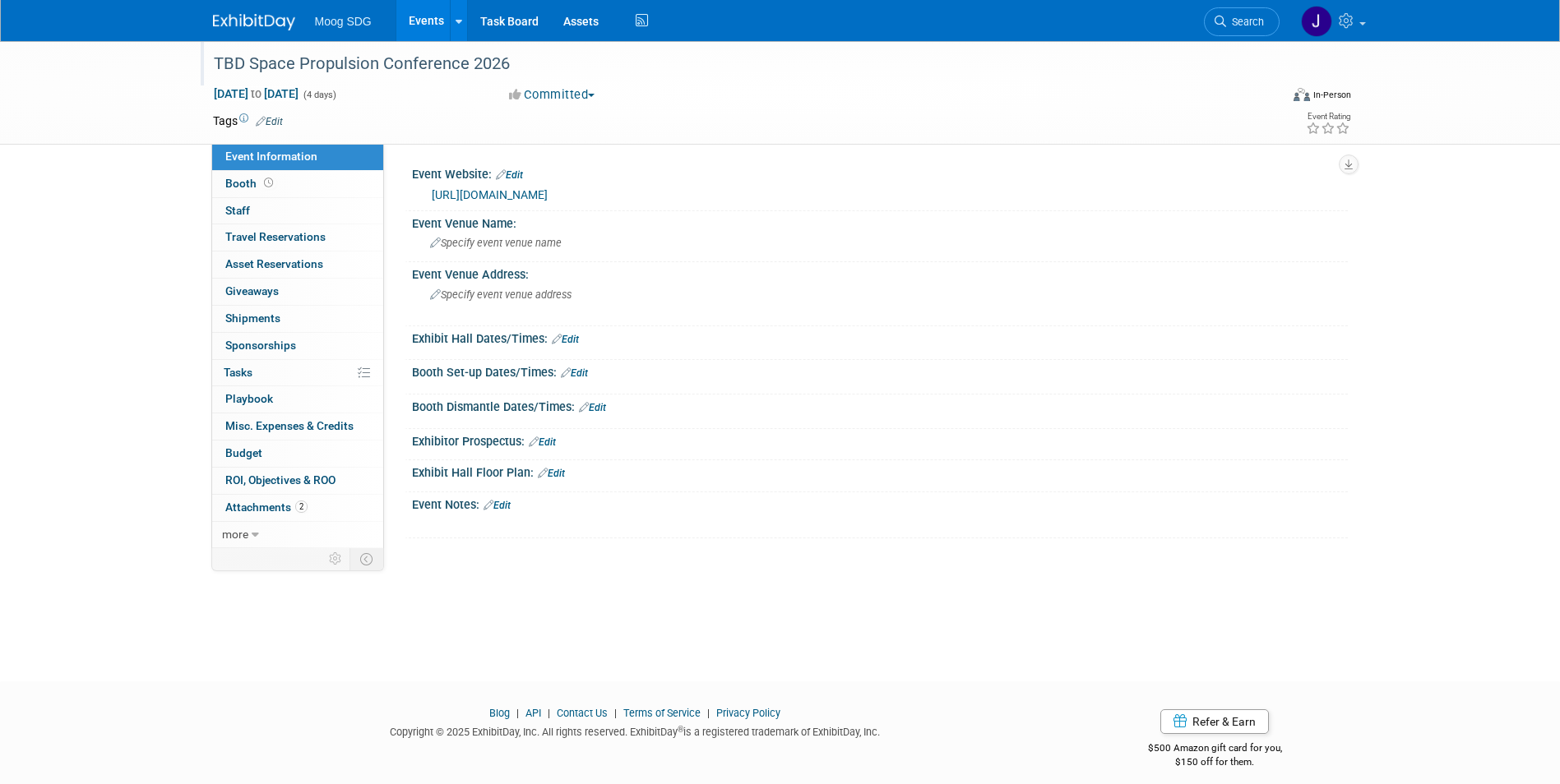
click at [244, 57] on div "TBD Space Propulsion Conference 2026" at bounding box center [732, 64] width 1047 height 30
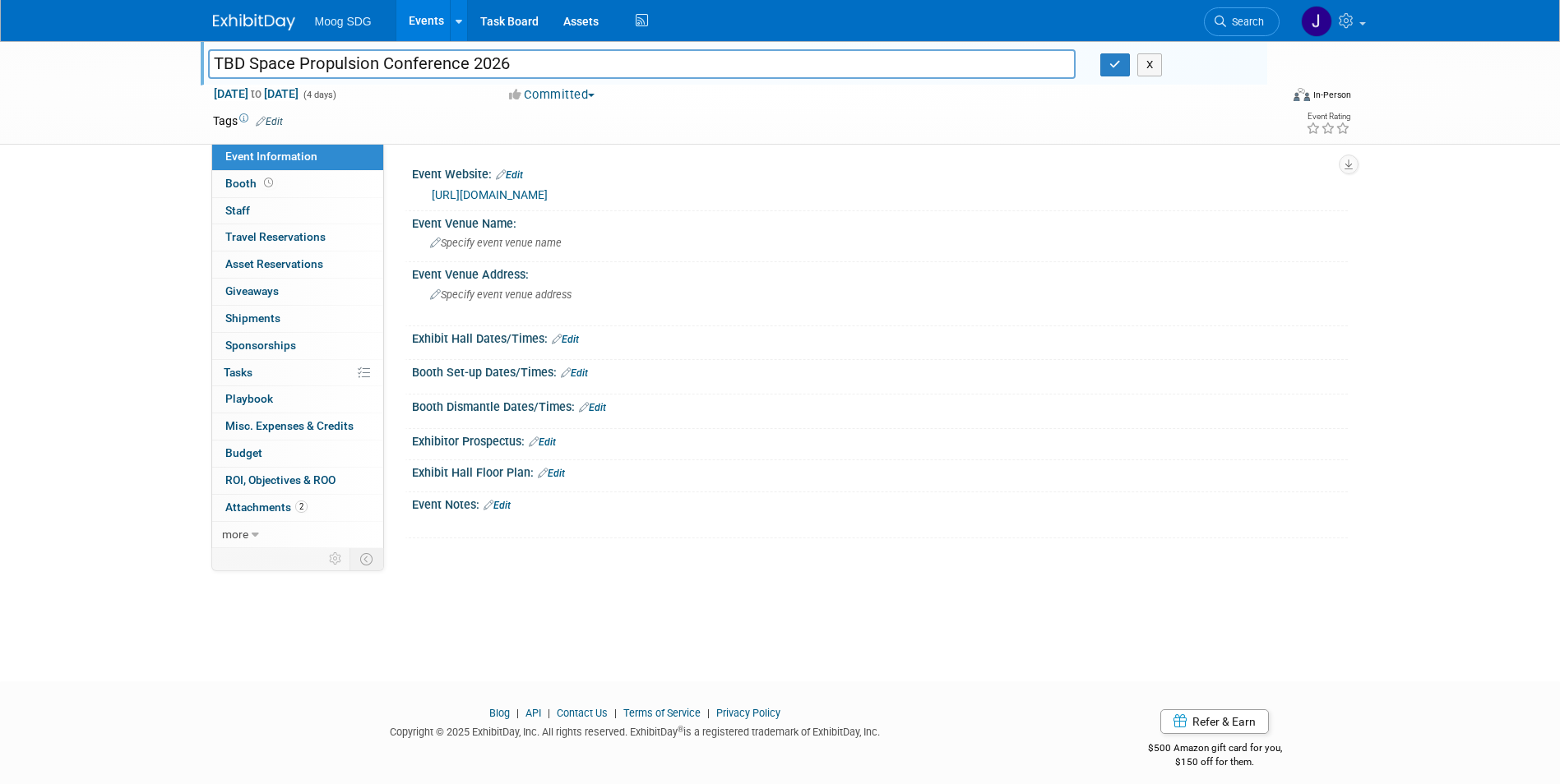
drag, startPoint x: 252, startPoint y: 58, endPoint x: 200, endPoint y: 59, distance: 52.0
click at [200, 59] on div "TBD Space Propulsion Conference 2026" at bounding box center [642, 65] width 893 height 25
type input "Space Propulsion Conference 2026"
click at [1103, 62] on button "button" at bounding box center [1115, 65] width 30 height 23
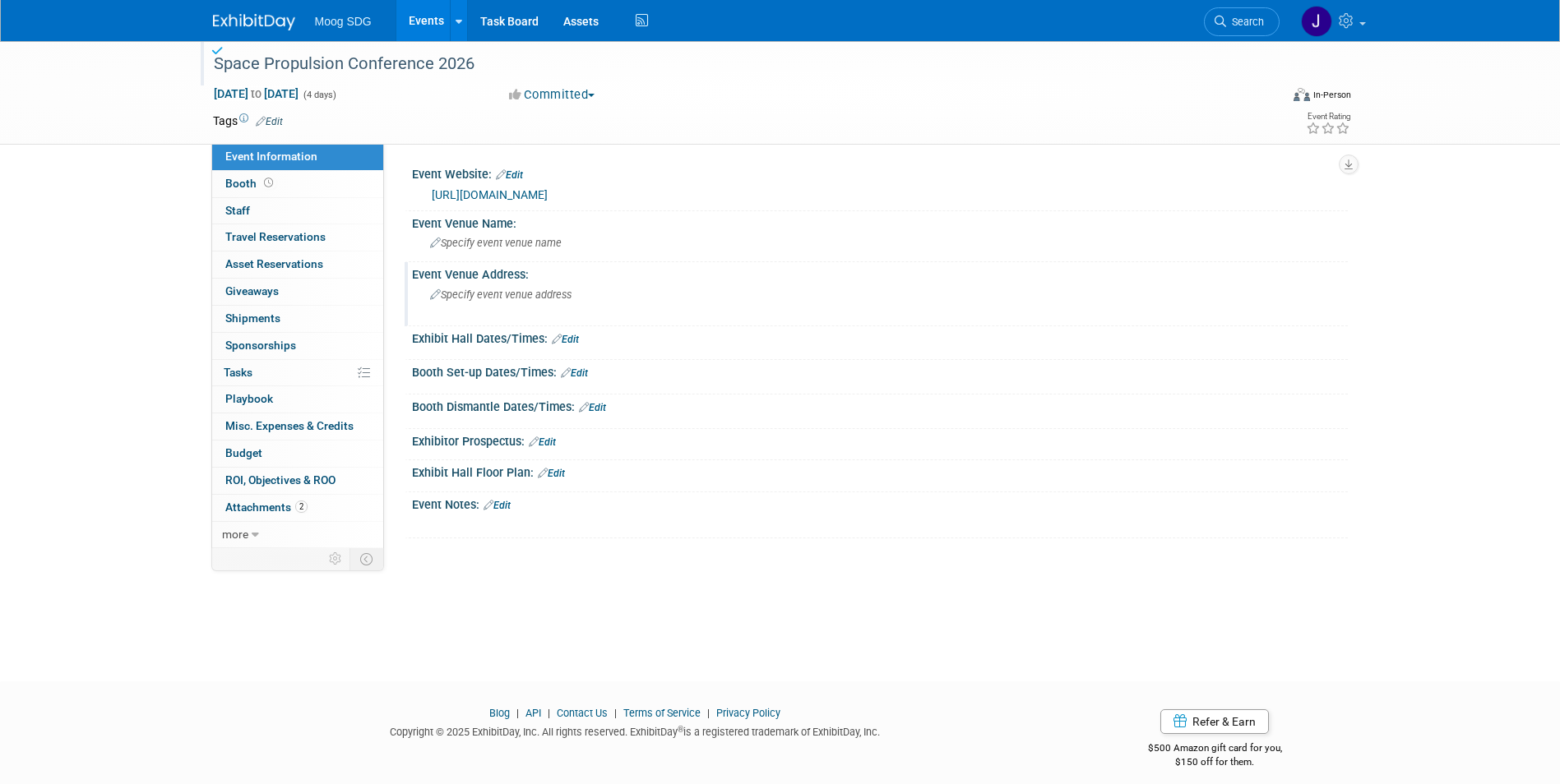
click at [499, 300] on span "Specify event venue address" at bounding box center [500, 294] width 141 height 12
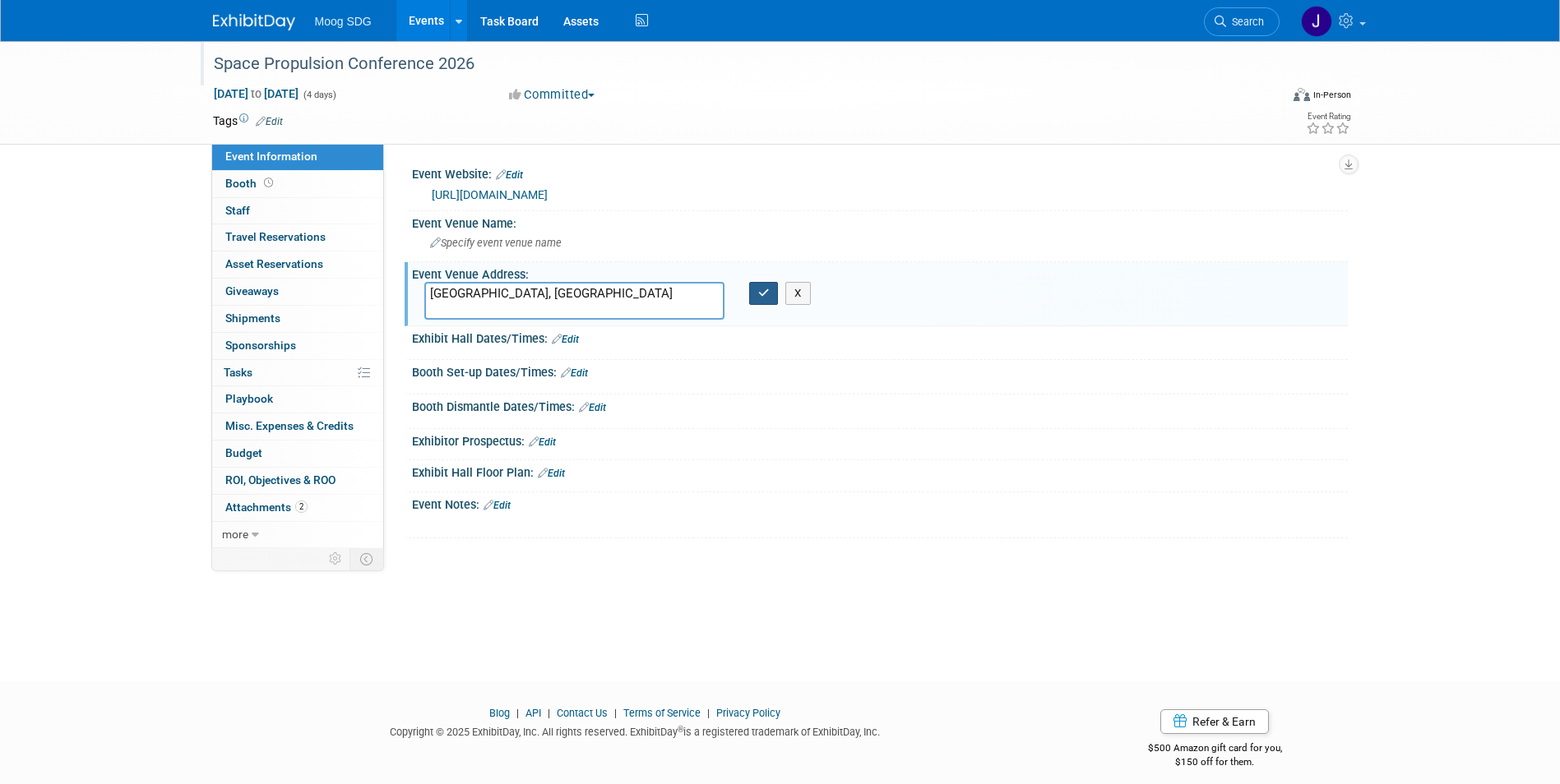
type textarea "[GEOGRAPHIC_DATA], [GEOGRAPHIC_DATA]"
click at [763, 291] on icon "button" at bounding box center [764, 293] width 11 height 11
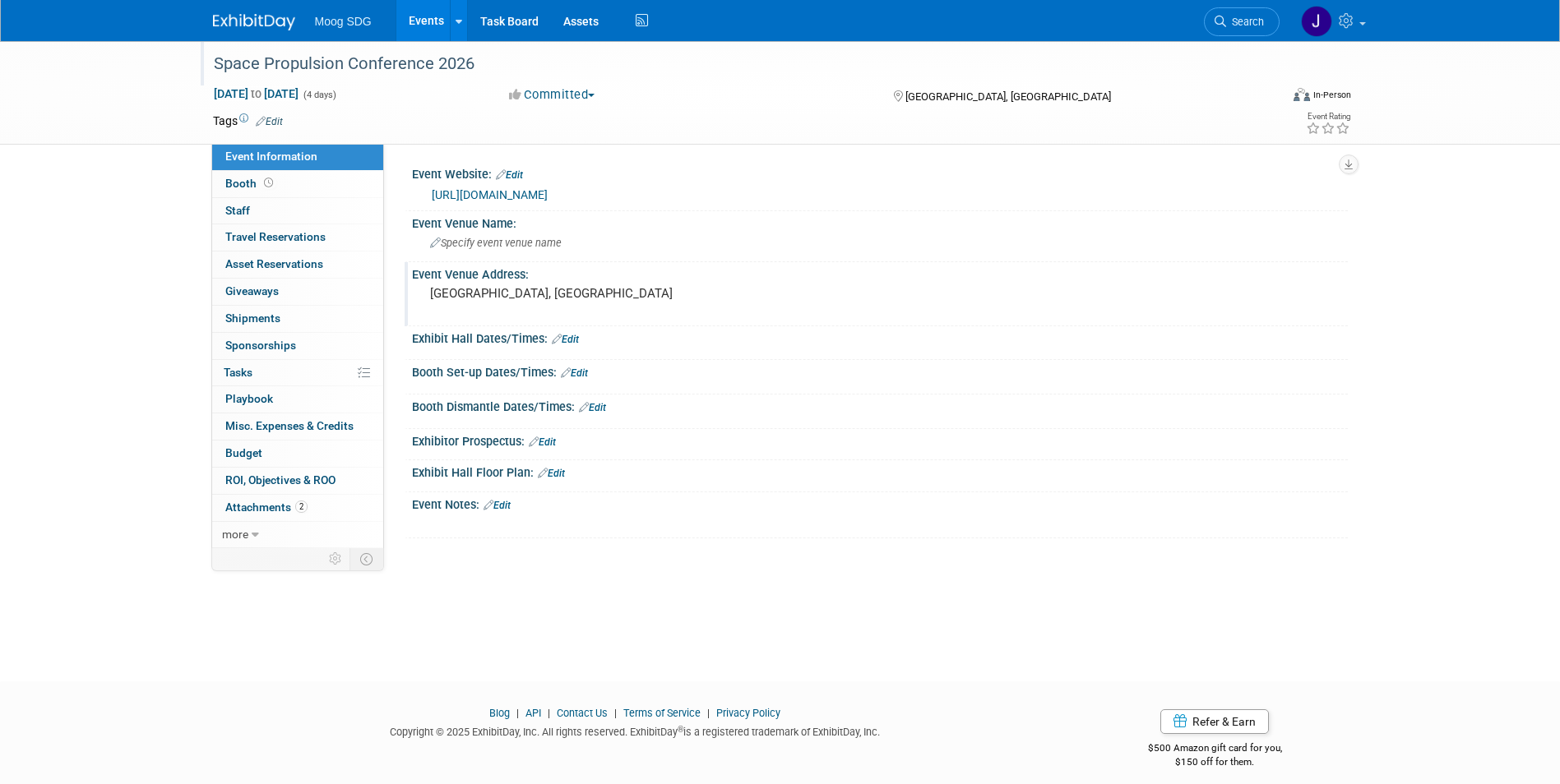
click at [419, 11] on link "Events" at bounding box center [426, 20] width 60 height 42
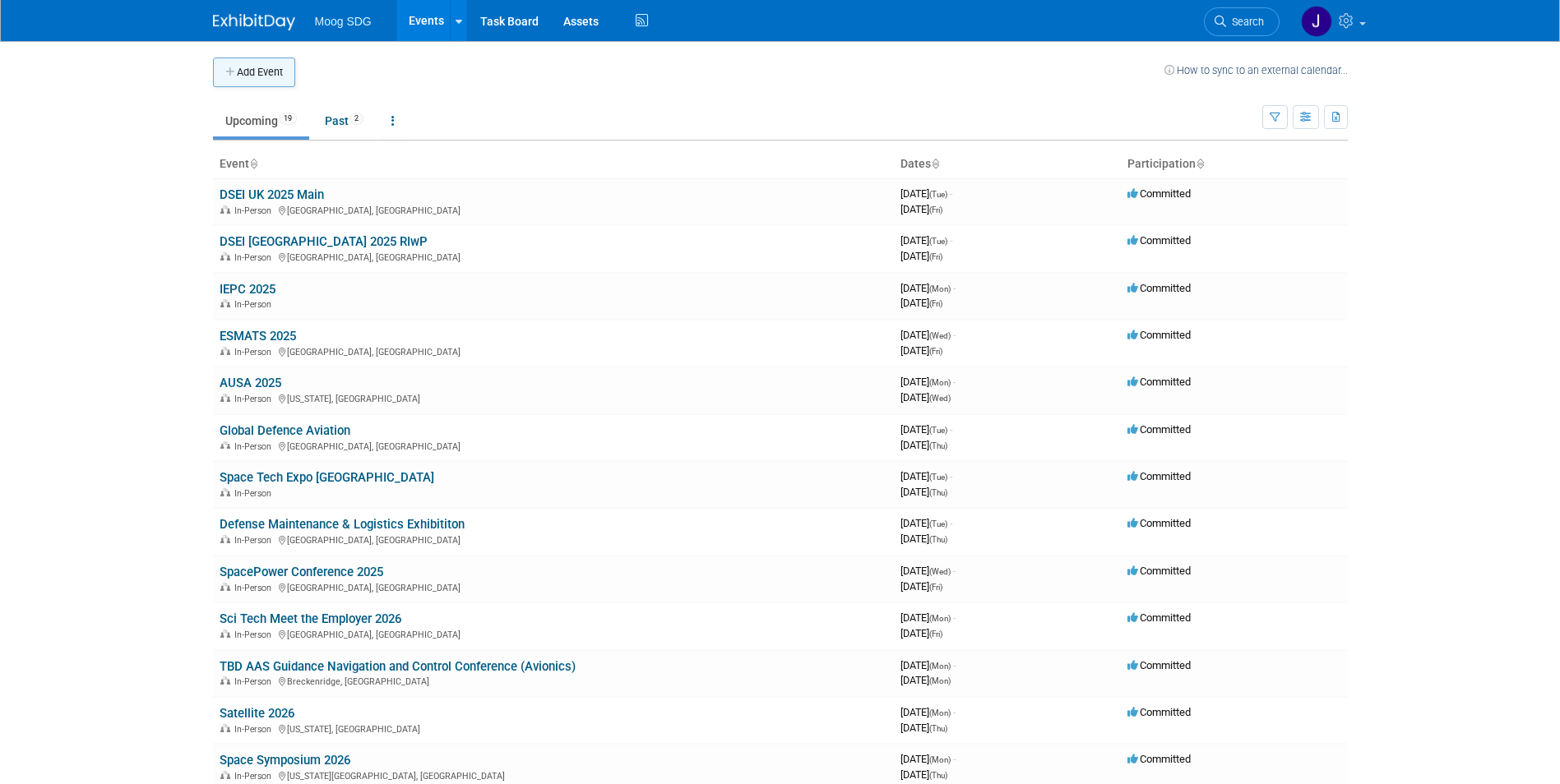
click at [275, 64] on button "Add Event" at bounding box center [254, 72] width 82 height 30
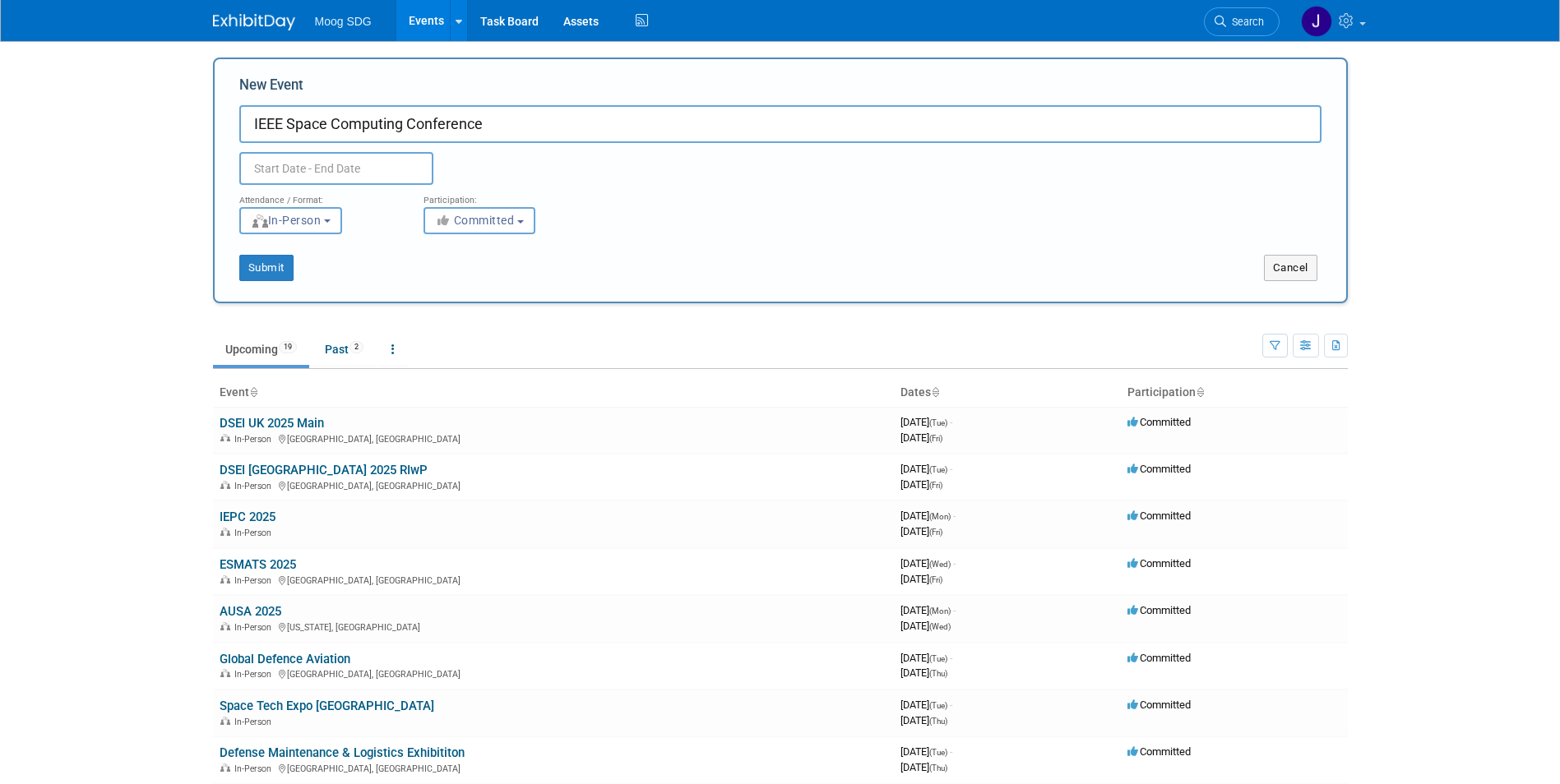
click at [251, 125] on input "IEEE Space Computing Conference" at bounding box center [780, 124] width 1082 height 38
click at [580, 125] on input "TBD IEEE Space Computing Conference" at bounding box center [780, 124] width 1082 height 38
type input "TBD IEEE Space Computing Conference 2026"
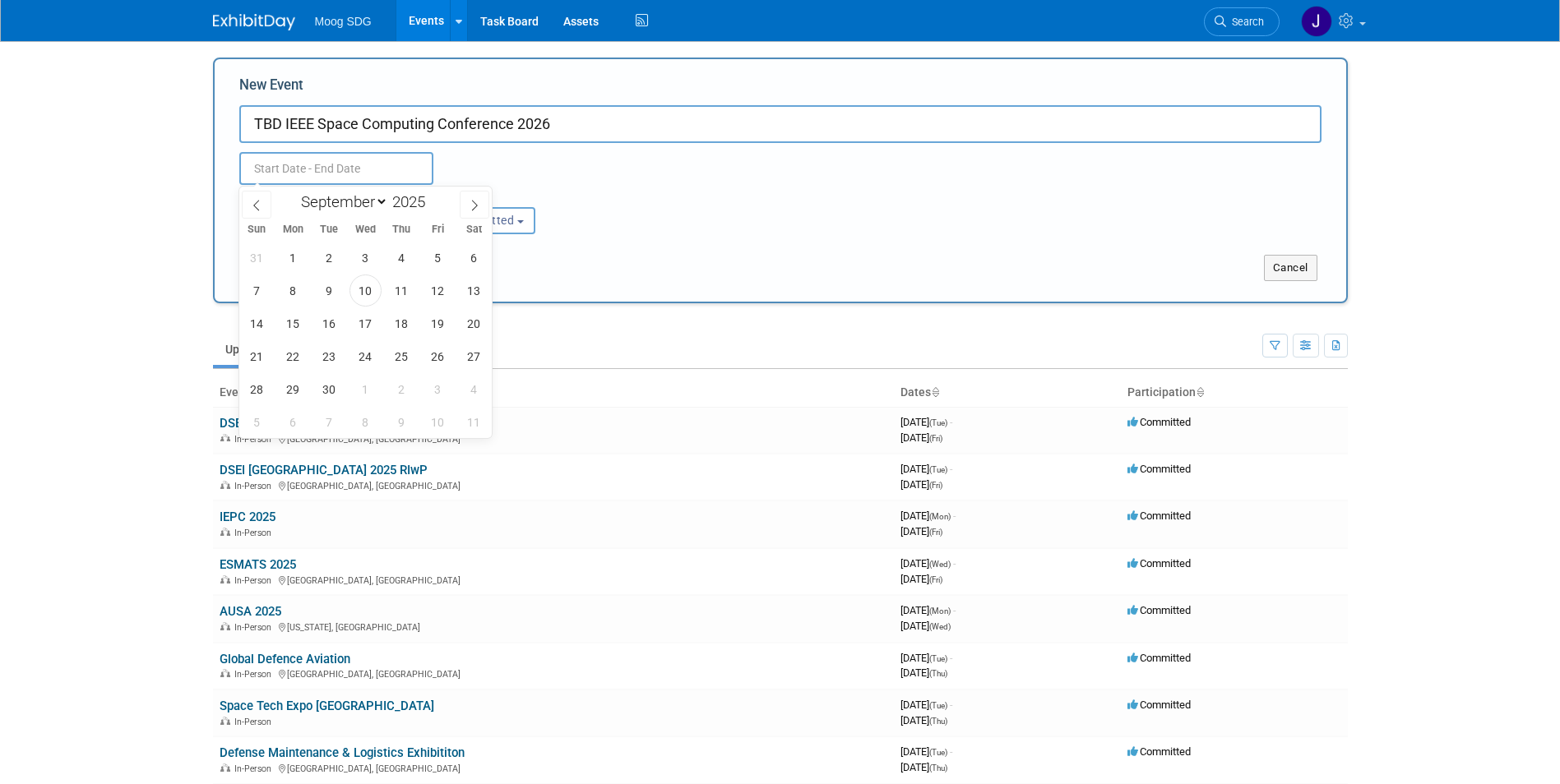
click at [375, 162] on input "text" at bounding box center [336, 169] width 194 height 33
click at [429, 196] on span at bounding box center [432, 197] width 11 height 10
type input "2026"
click at [352, 202] on select "January February March April May June July August September October November De…" at bounding box center [340, 202] width 95 height 20
select select "6"
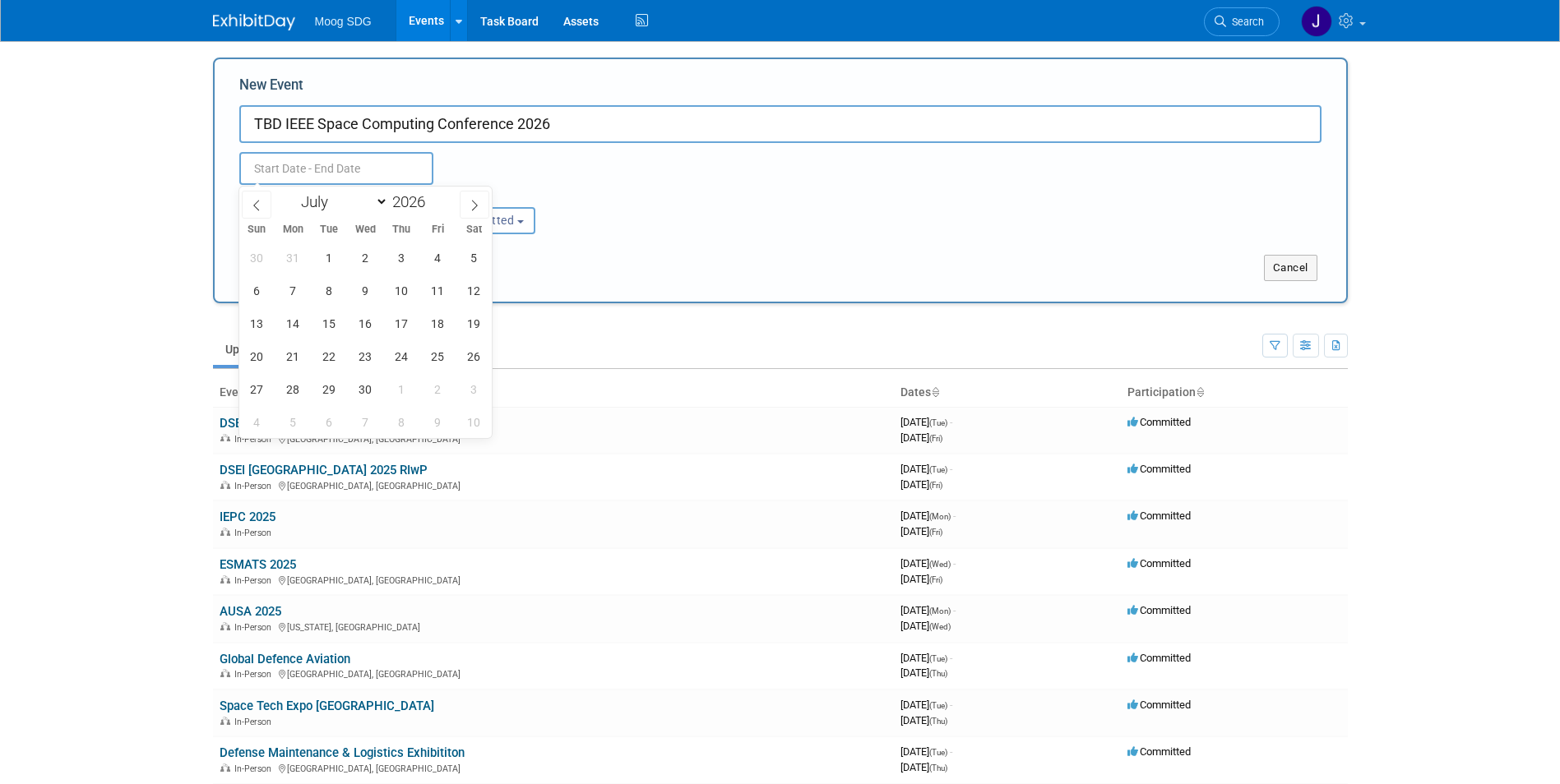
click at [293, 192] on select "January February March April May June July August September October November De…" at bounding box center [340, 202] width 95 height 20
click at [294, 359] on span "20" at bounding box center [292, 356] width 32 height 32
type input "[DATE] to [DATE]"
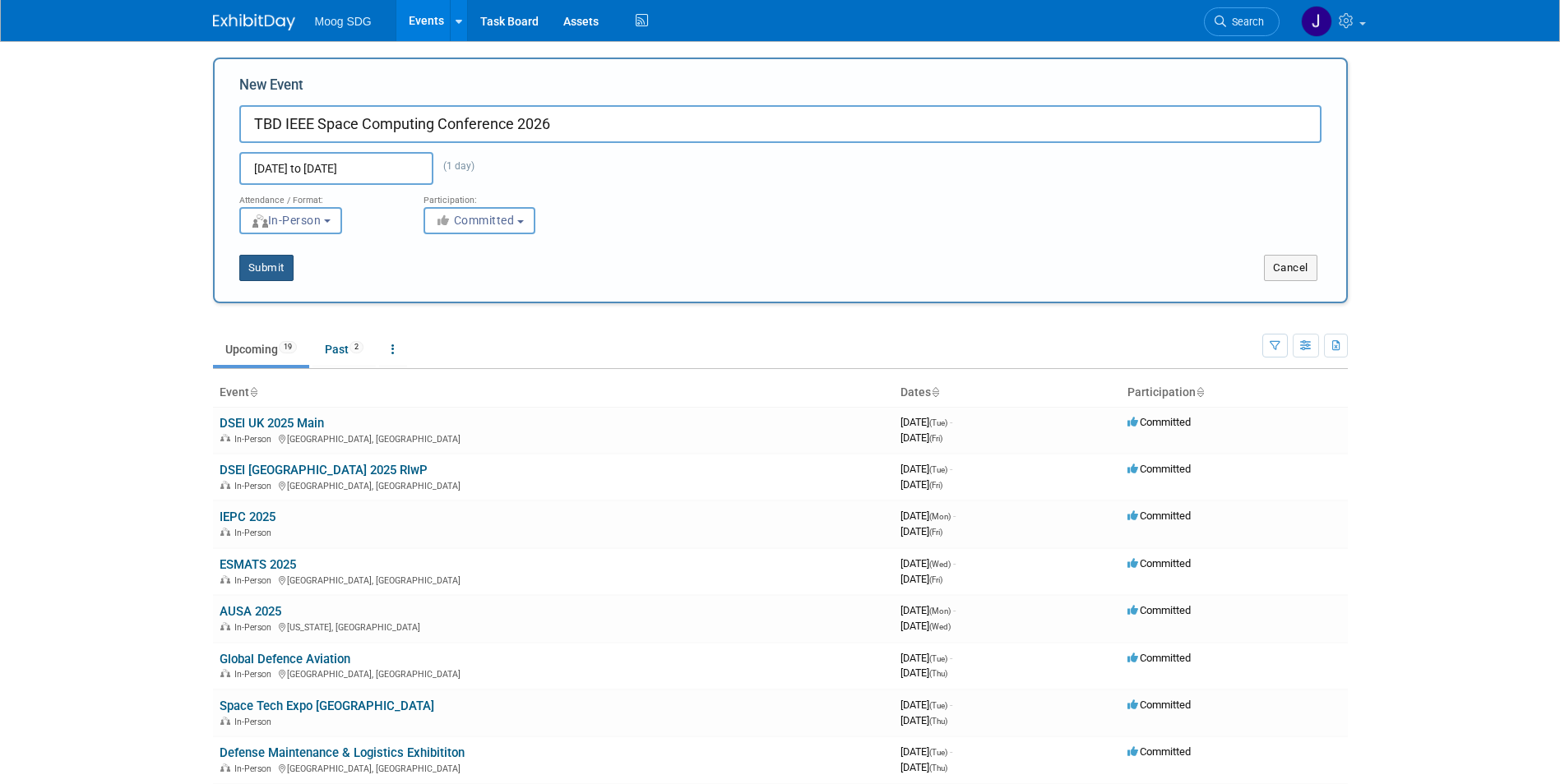
click at [273, 275] on button "Submit" at bounding box center [266, 267] width 54 height 27
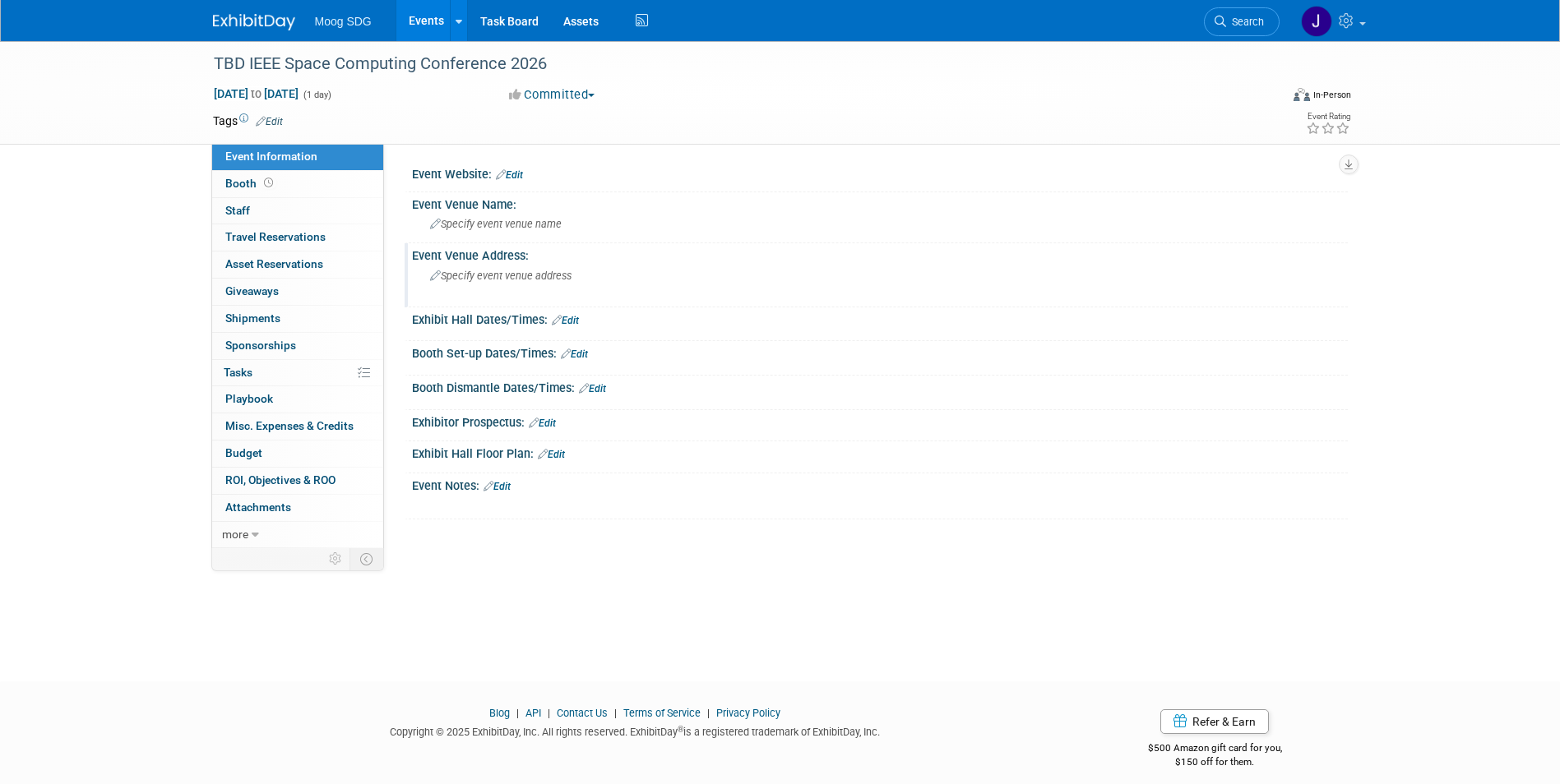
click at [506, 279] on span "Specify event venue address" at bounding box center [500, 275] width 141 height 12
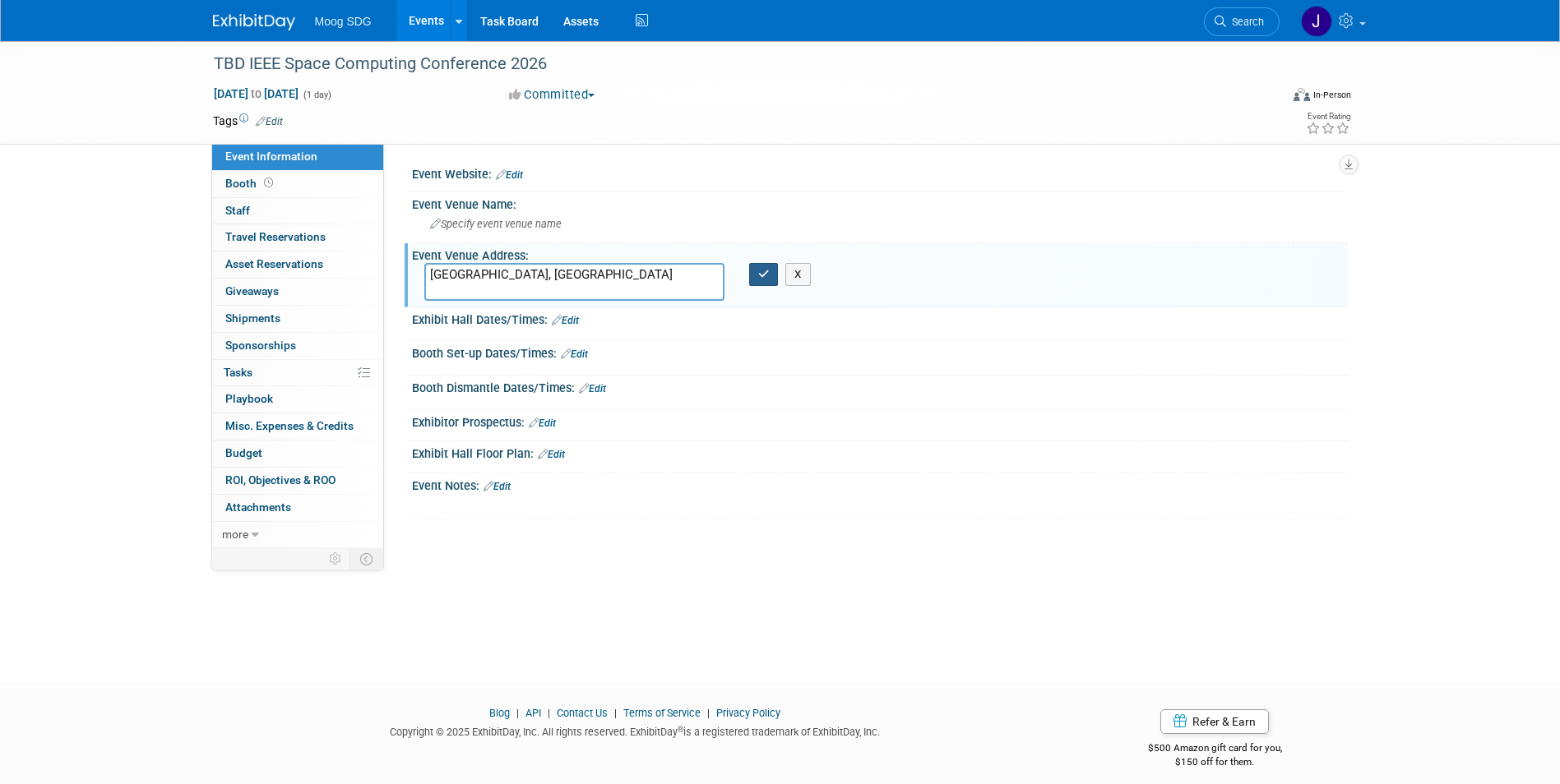
type textarea "[GEOGRAPHIC_DATA], [GEOGRAPHIC_DATA]"
click at [765, 281] on button "button" at bounding box center [764, 274] width 30 height 23
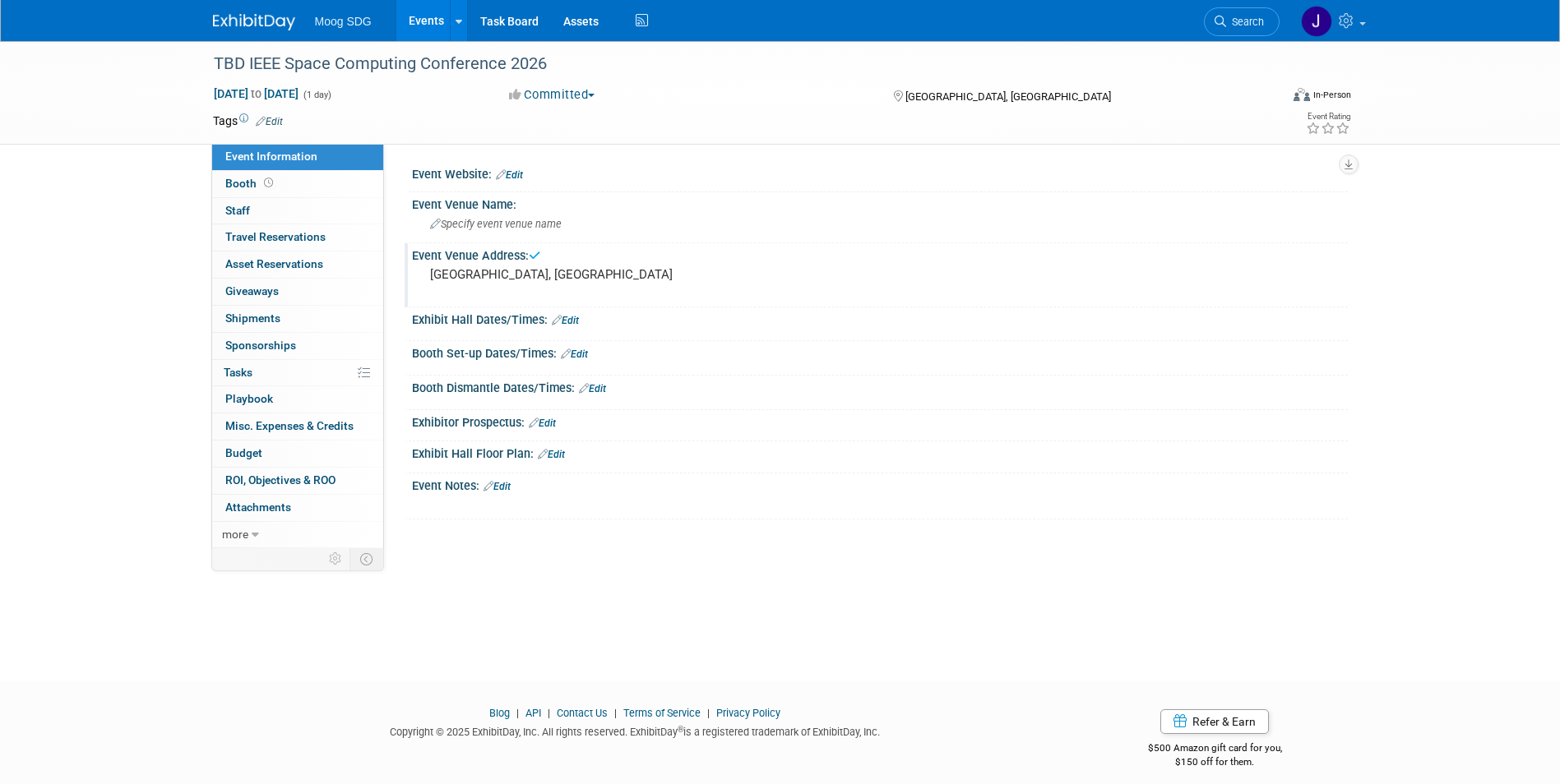
click at [439, 21] on link "Events" at bounding box center [426, 20] width 60 height 42
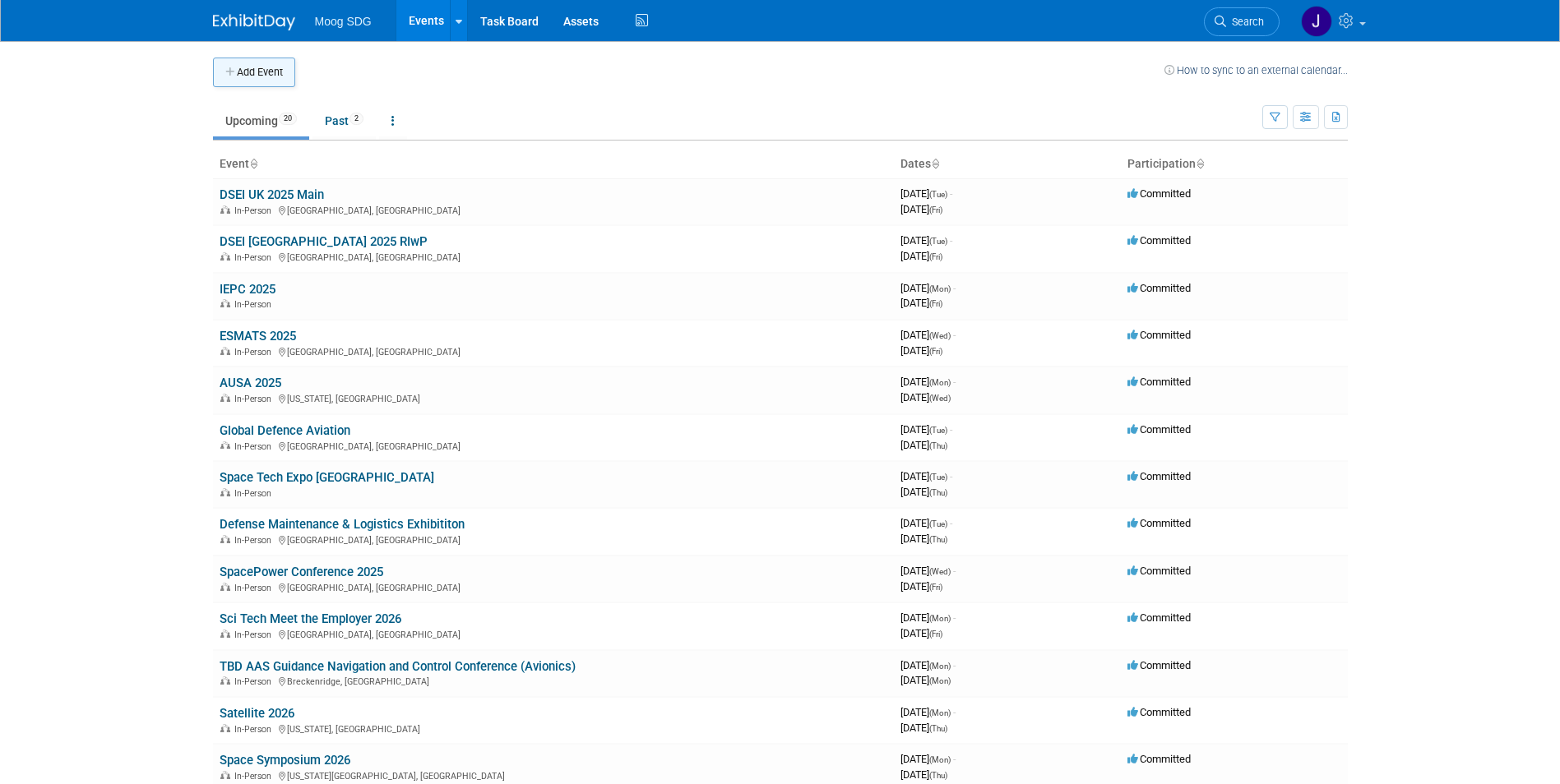
click at [278, 72] on button "Add Event" at bounding box center [254, 72] width 82 height 30
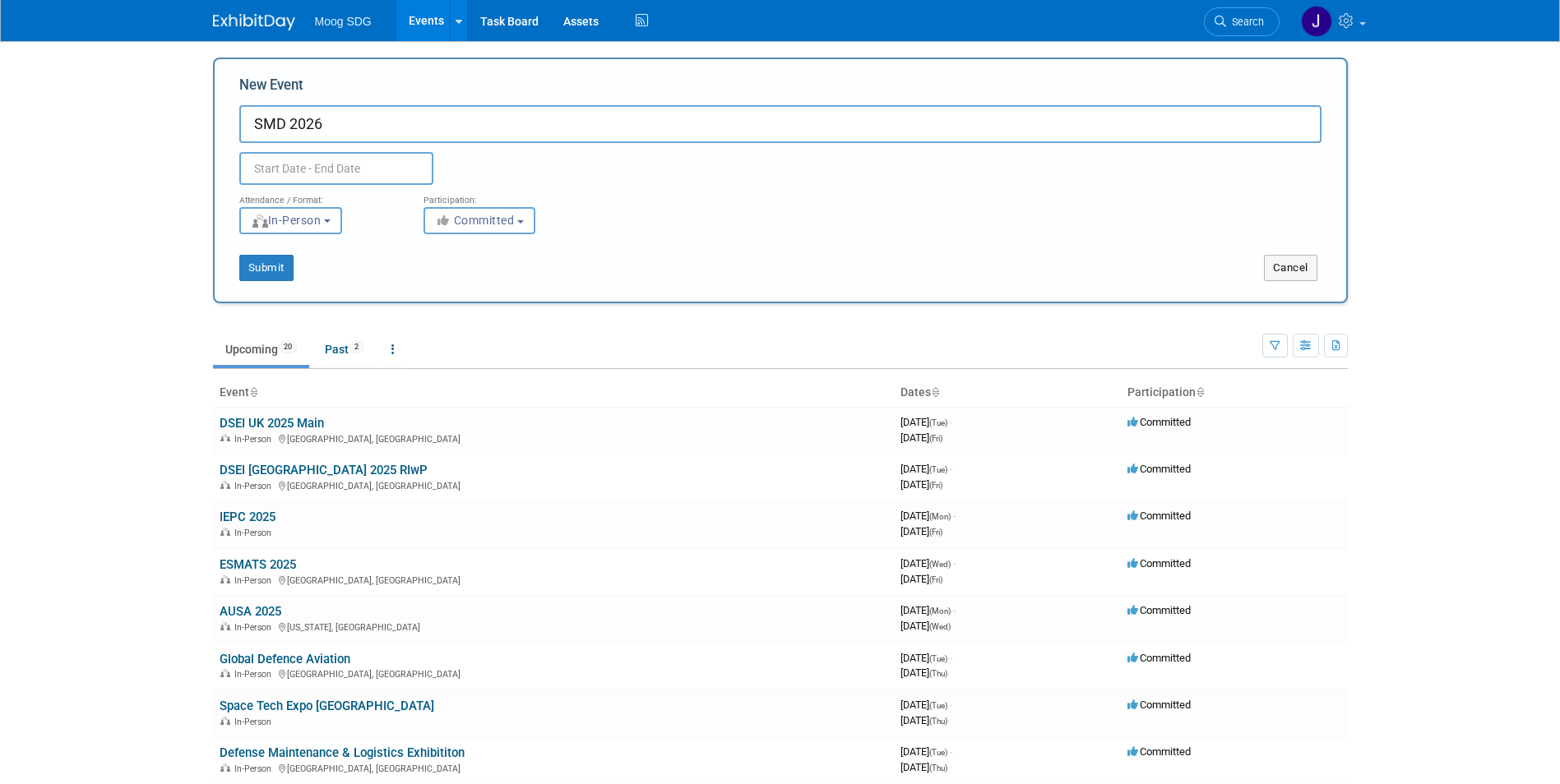
type input "SMD 2026"
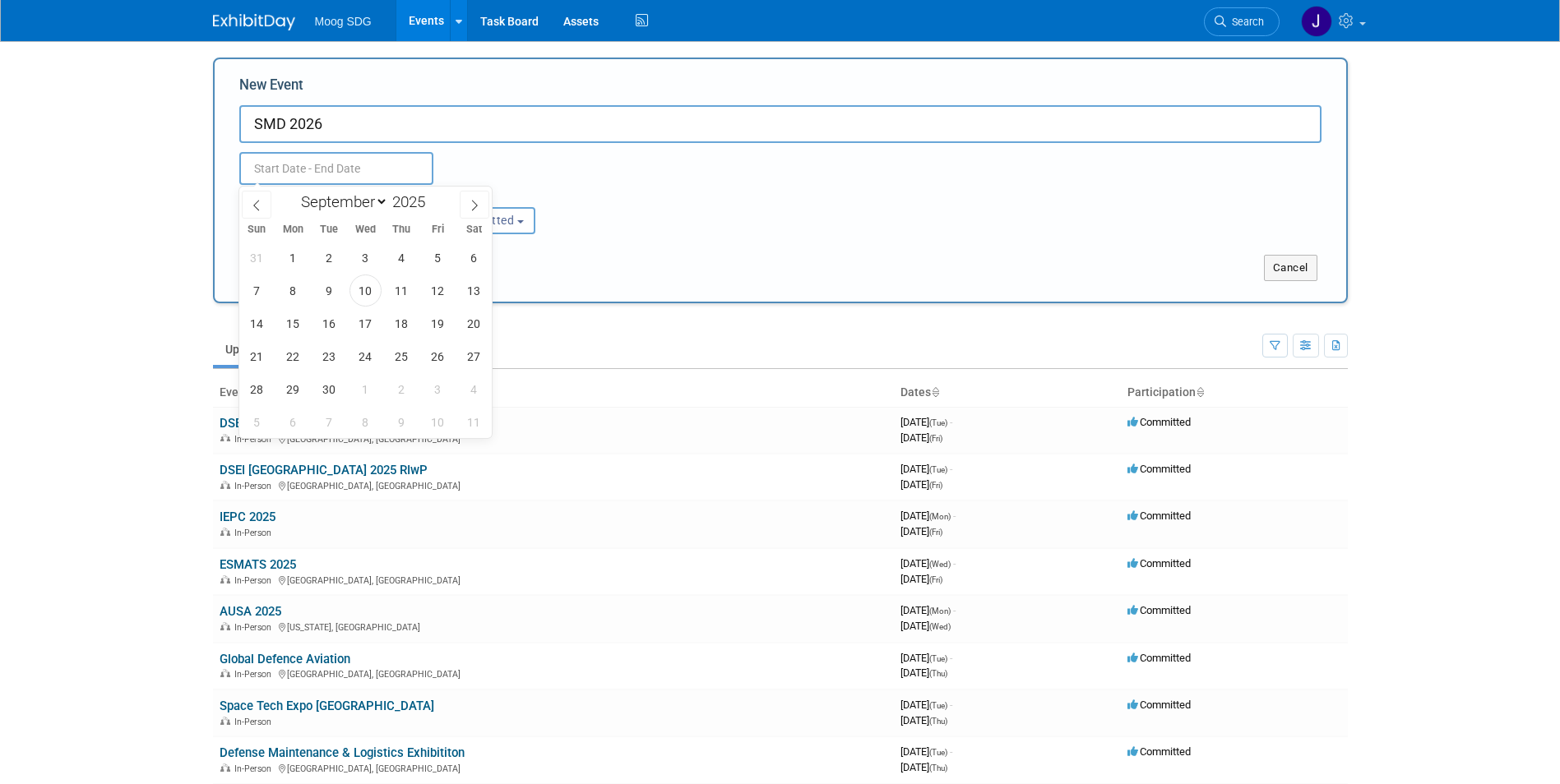
click at [299, 169] on input "text" at bounding box center [336, 169] width 194 height 33
click at [430, 196] on span at bounding box center [432, 197] width 11 height 10
type input "2026"
click at [363, 200] on select "January February March April May June July August September October November De…" at bounding box center [340, 202] width 95 height 20
select select "7"
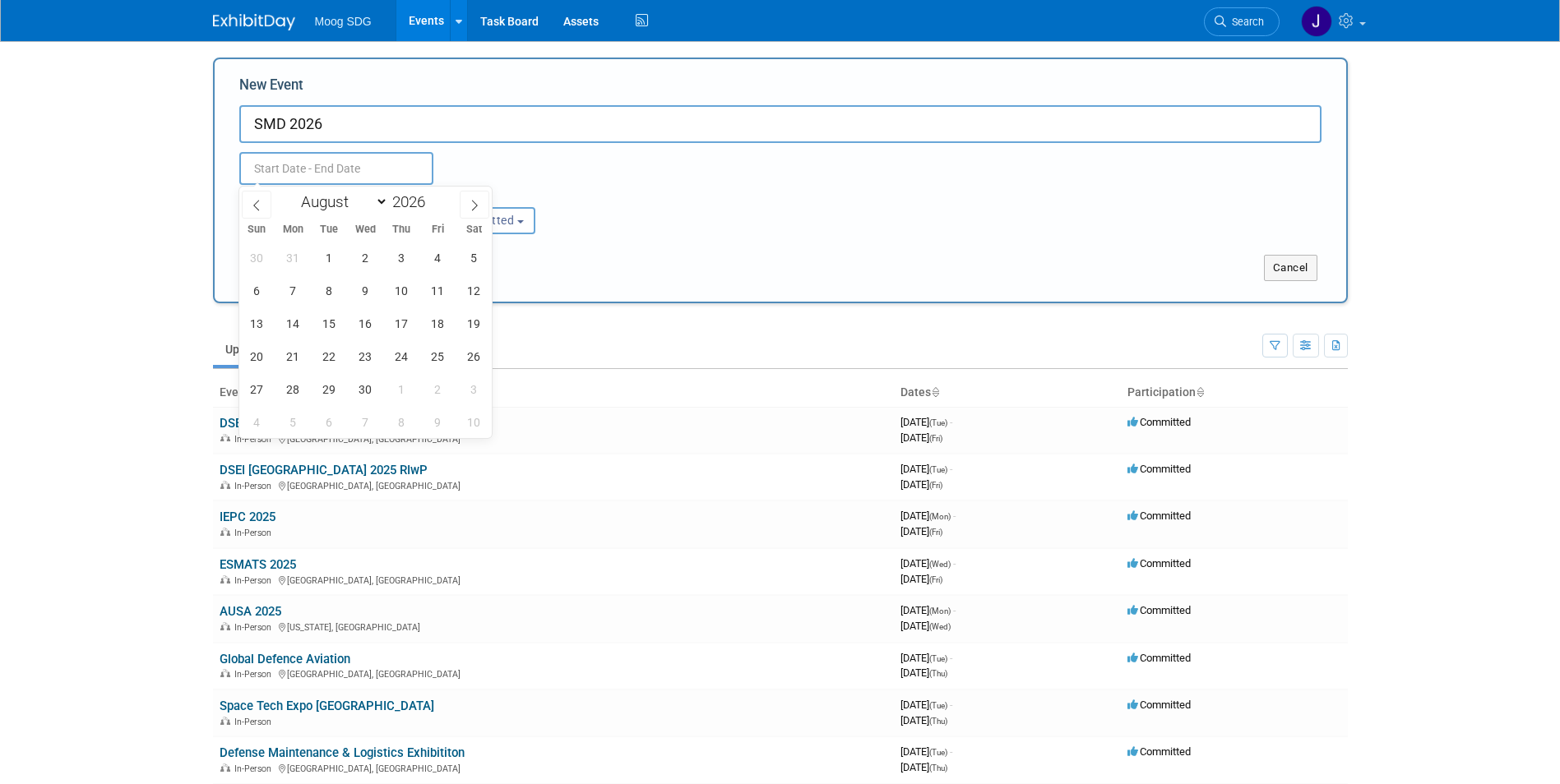
click at [293, 192] on select "January February March April May June July August September October November De…" at bounding box center [340, 202] width 95 height 20
click at [321, 284] on span "4" at bounding box center [329, 291] width 32 height 32
type input "Aug 4, 2026 to Aug 4, 2026"
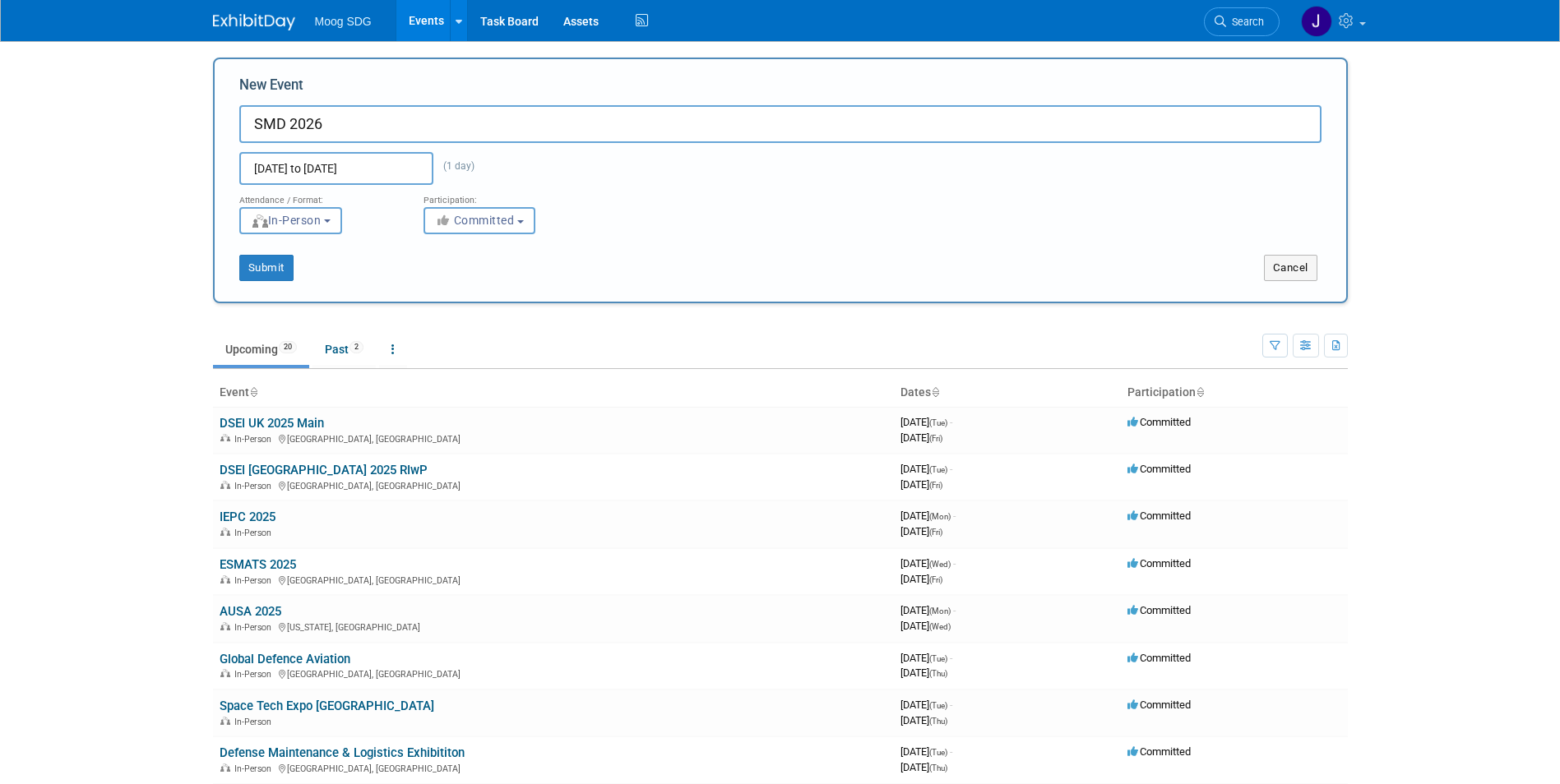
click at [249, 121] on input "SMD 2026" at bounding box center [780, 124] width 1082 height 38
type input "TBD SMD 2026"
click at [256, 263] on button "Submit" at bounding box center [266, 267] width 54 height 27
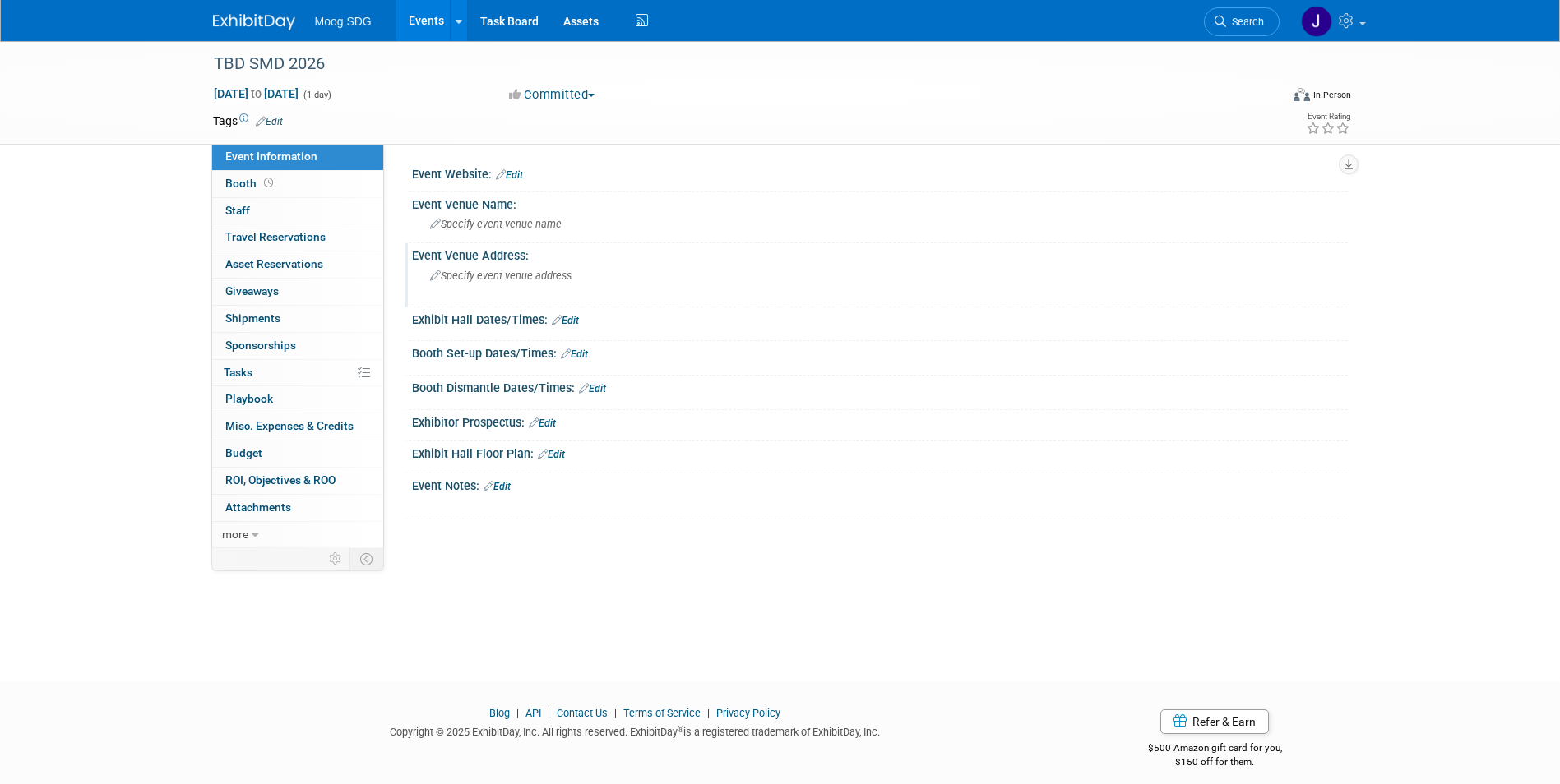
click at [529, 260] on div "Event Venue Address:" at bounding box center [880, 254] width 935 height 20
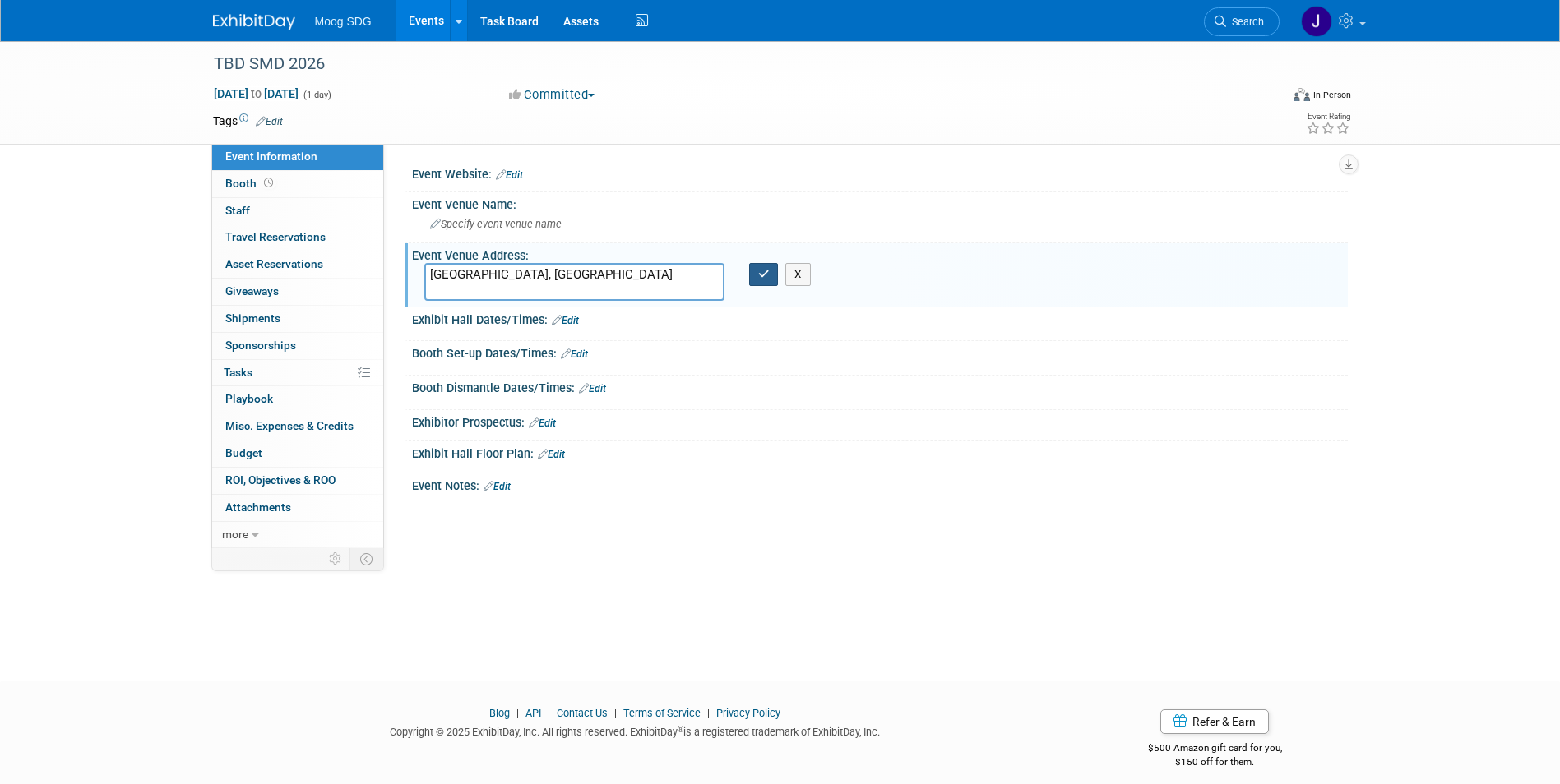
type textarea "[GEOGRAPHIC_DATA], [GEOGRAPHIC_DATA]"
click at [763, 279] on icon "button" at bounding box center [764, 275] width 11 height 11
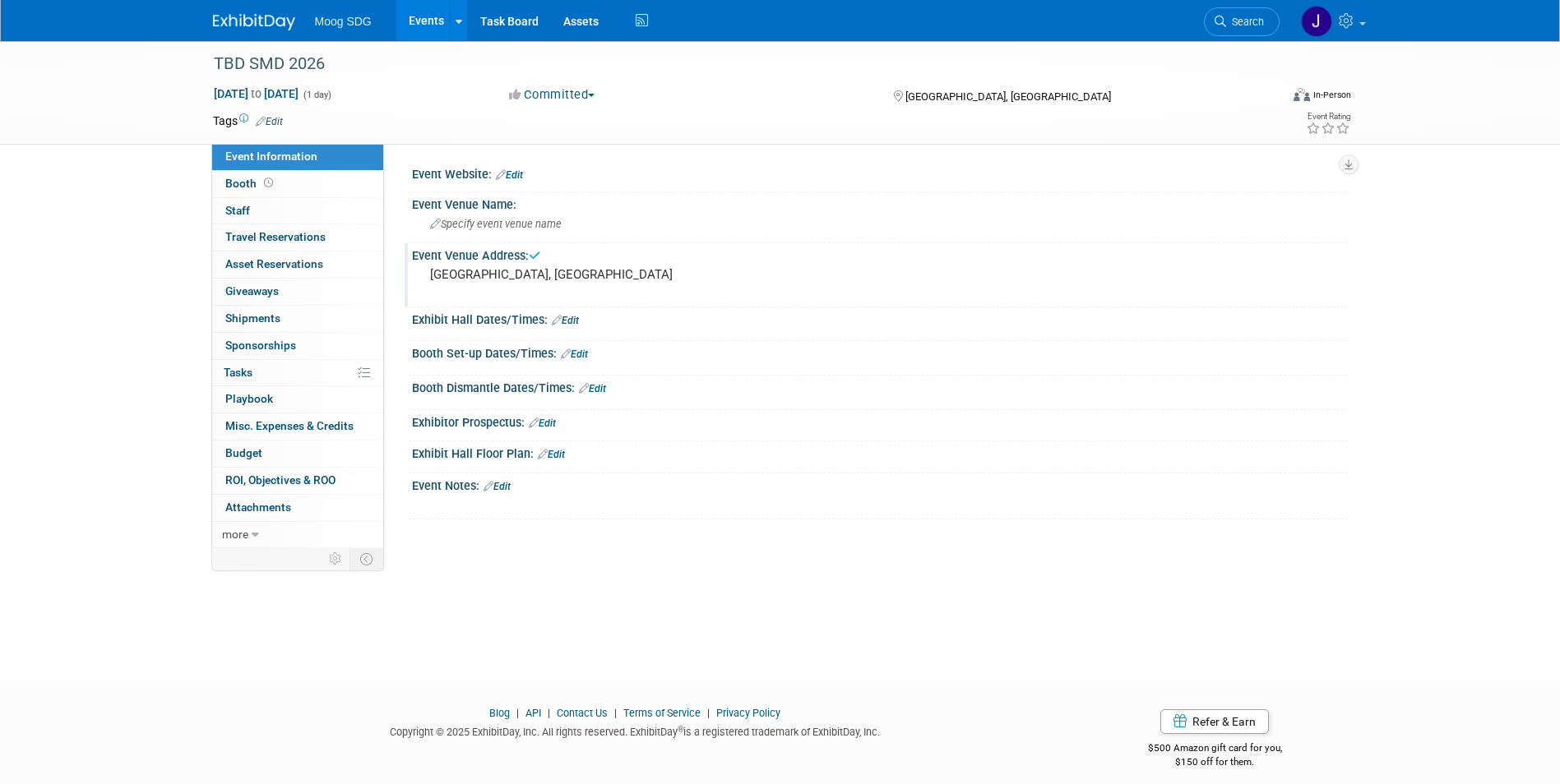
click at [425, 28] on link "Events" at bounding box center [426, 20] width 60 height 42
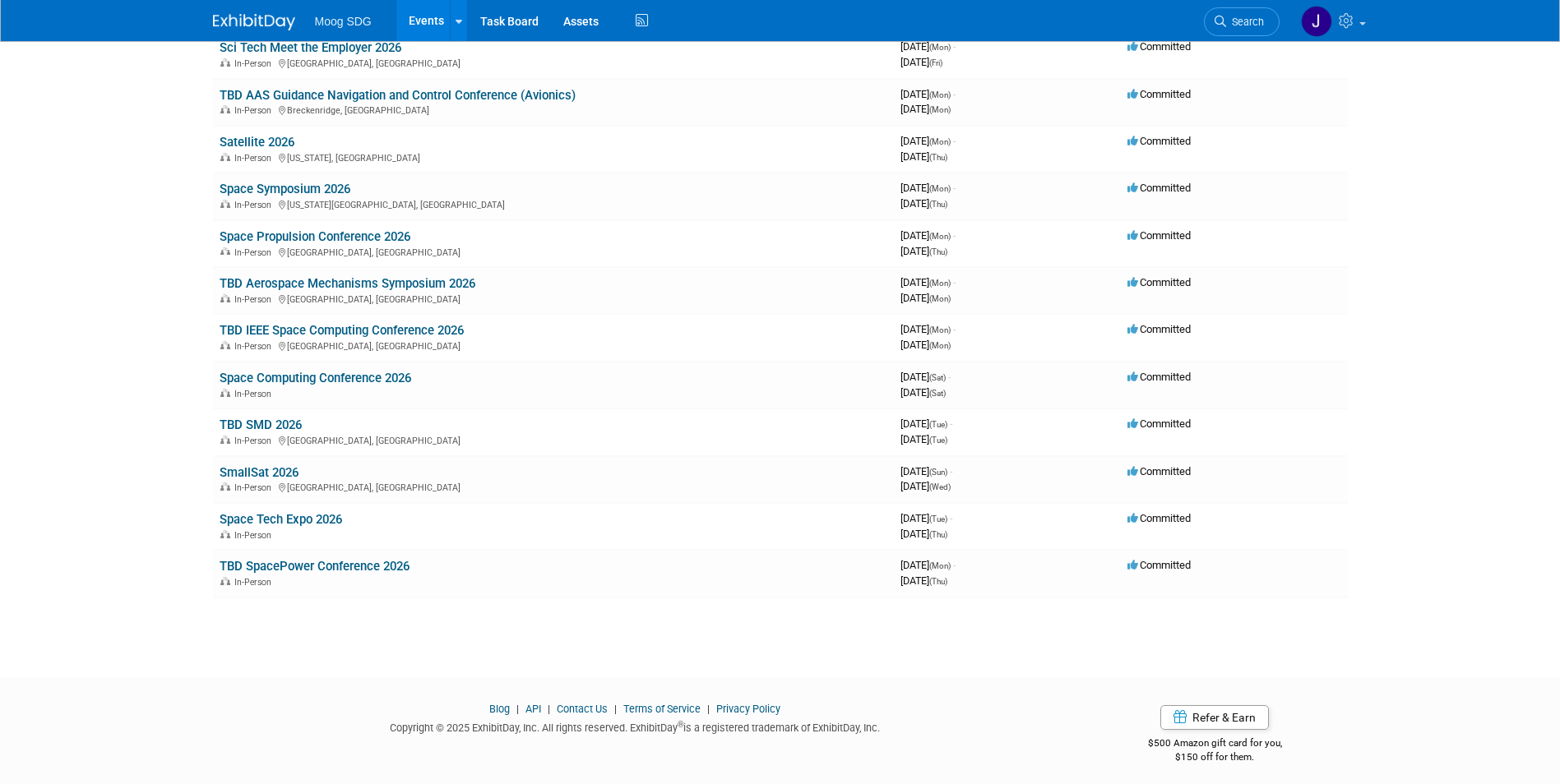
scroll to position [576, 0]
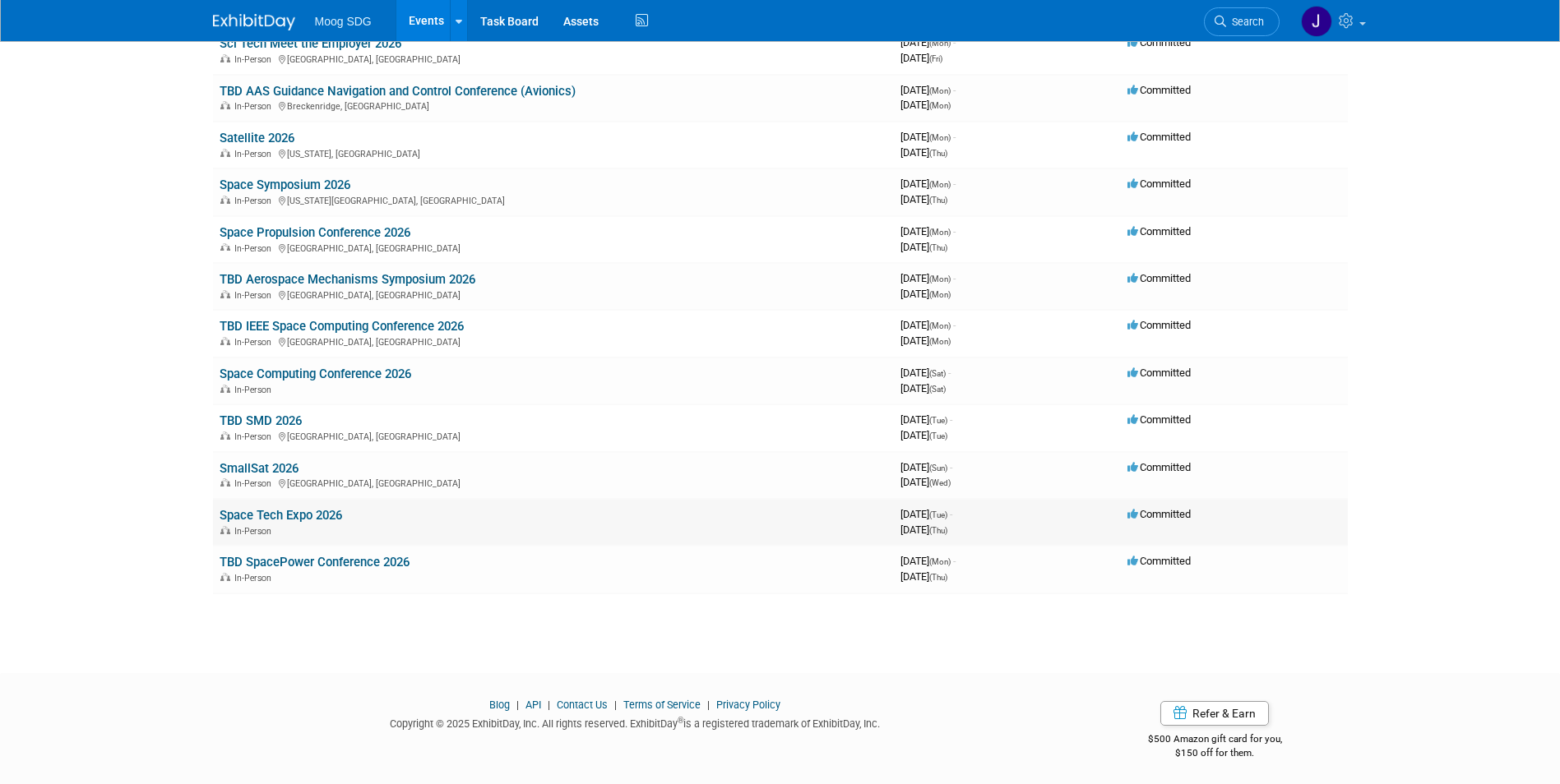
click at [279, 511] on link "Space Tech Expo 2026" at bounding box center [280, 516] width 123 height 15
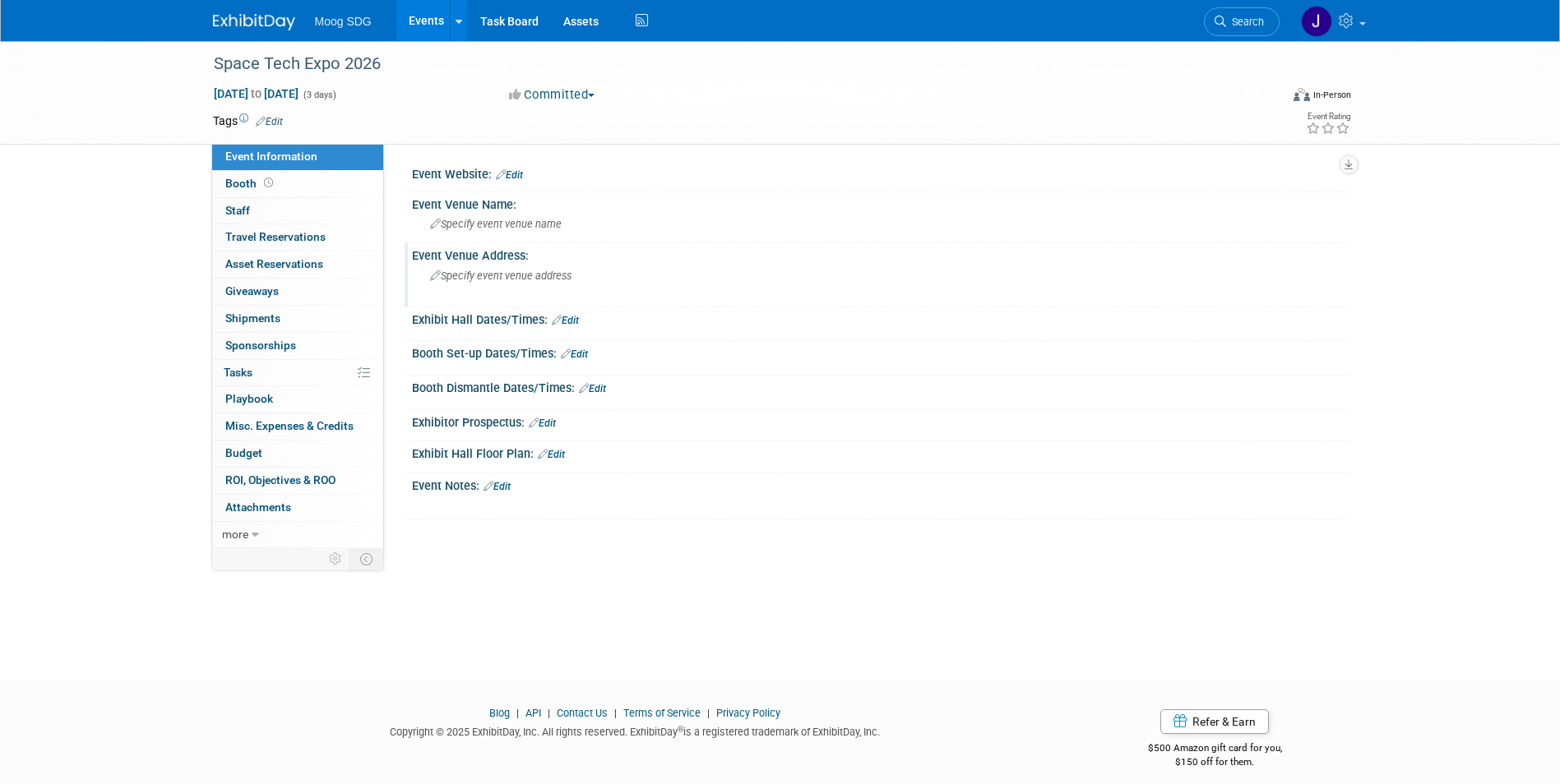
click at [484, 291] on div "Specify event venue address" at bounding box center [607, 281] width 365 height 38
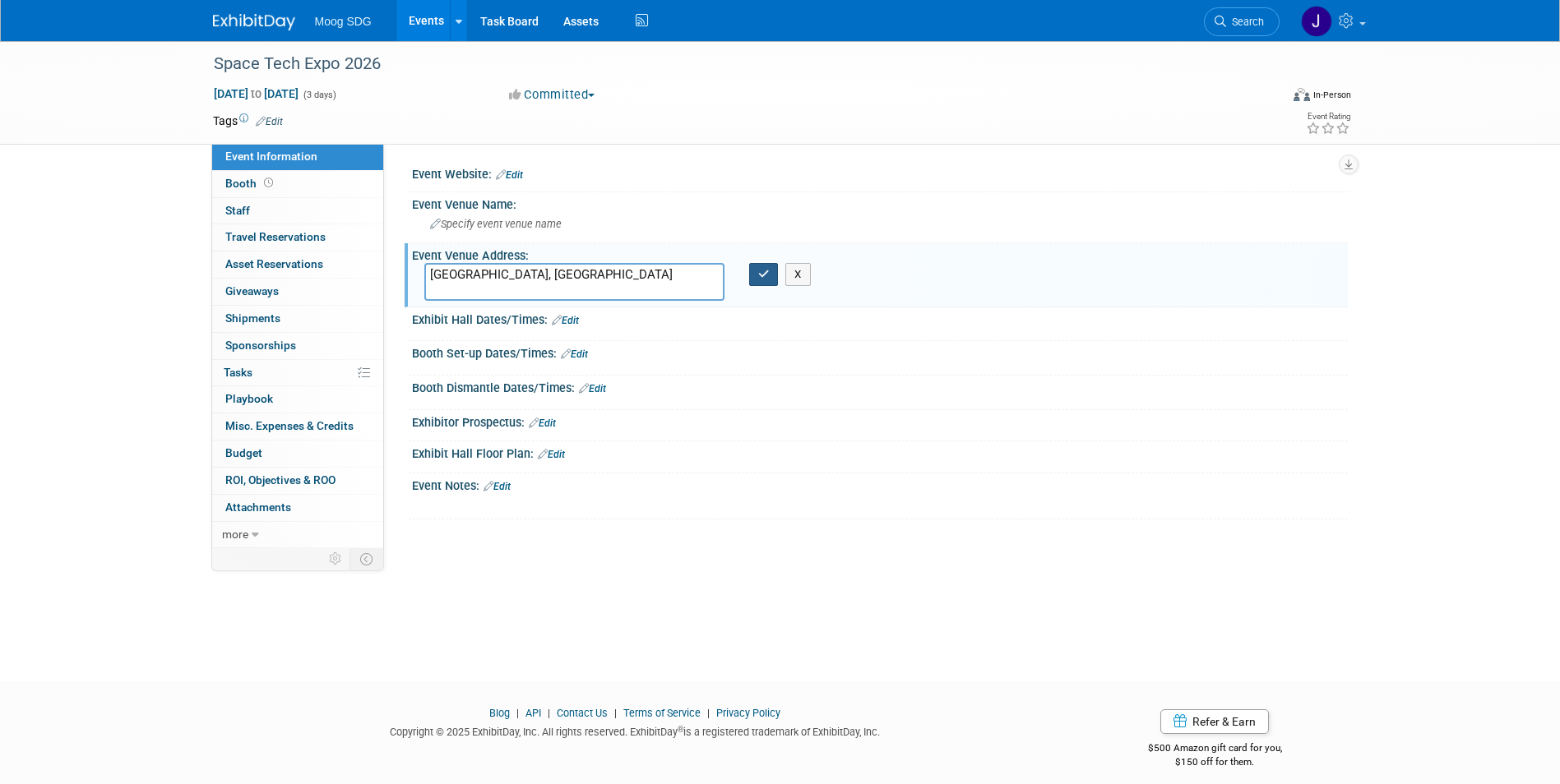
type textarea "Bremen, Germany"
click at [769, 279] on icon "button" at bounding box center [764, 275] width 11 height 11
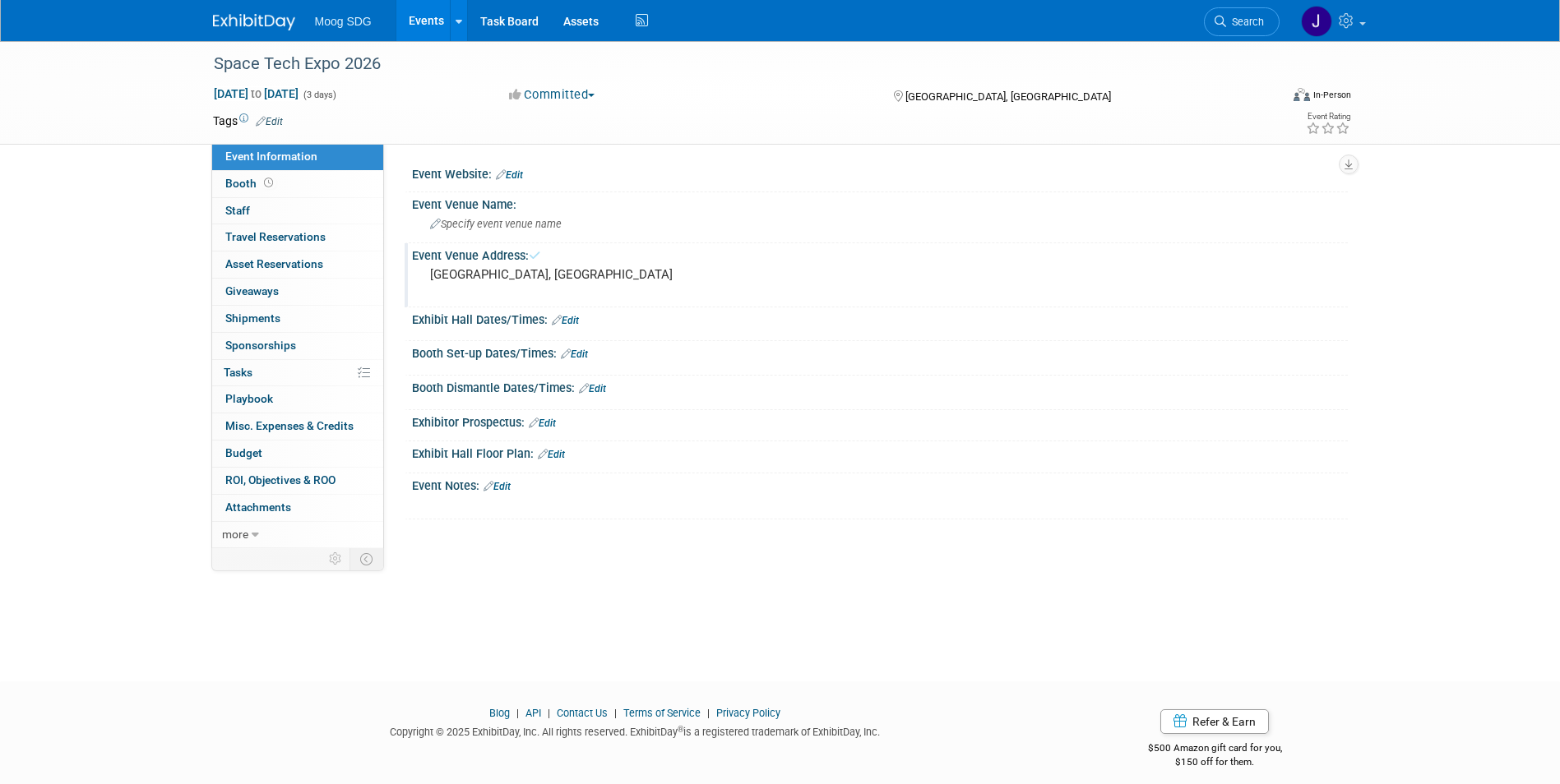
click at [433, 19] on link "Events" at bounding box center [426, 20] width 60 height 42
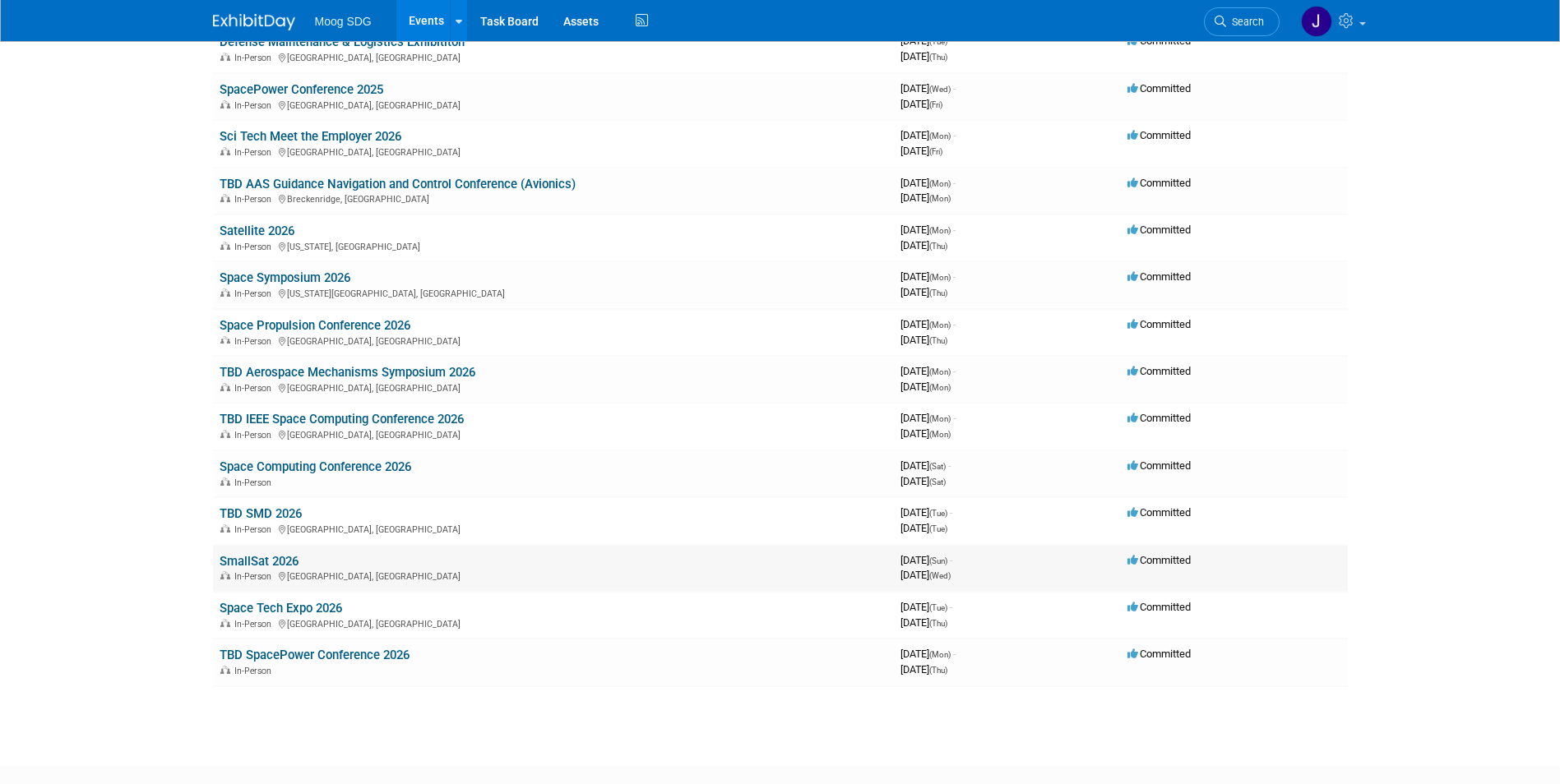
scroll to position [493, 0]
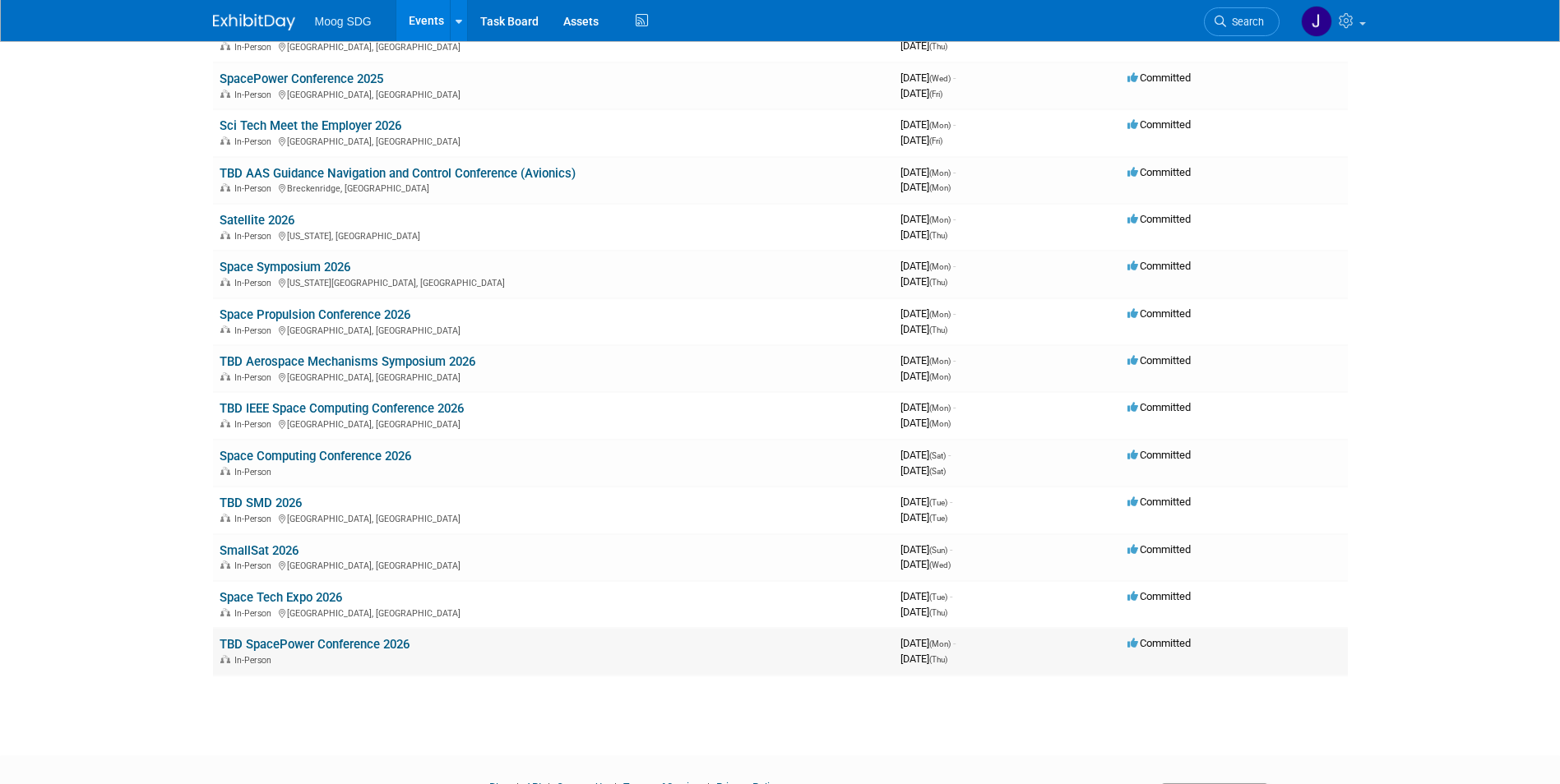
click at [365, 647] on link "TBD SpacePower Conference 2026" at bounding box center [315, 645] width 190 height 15
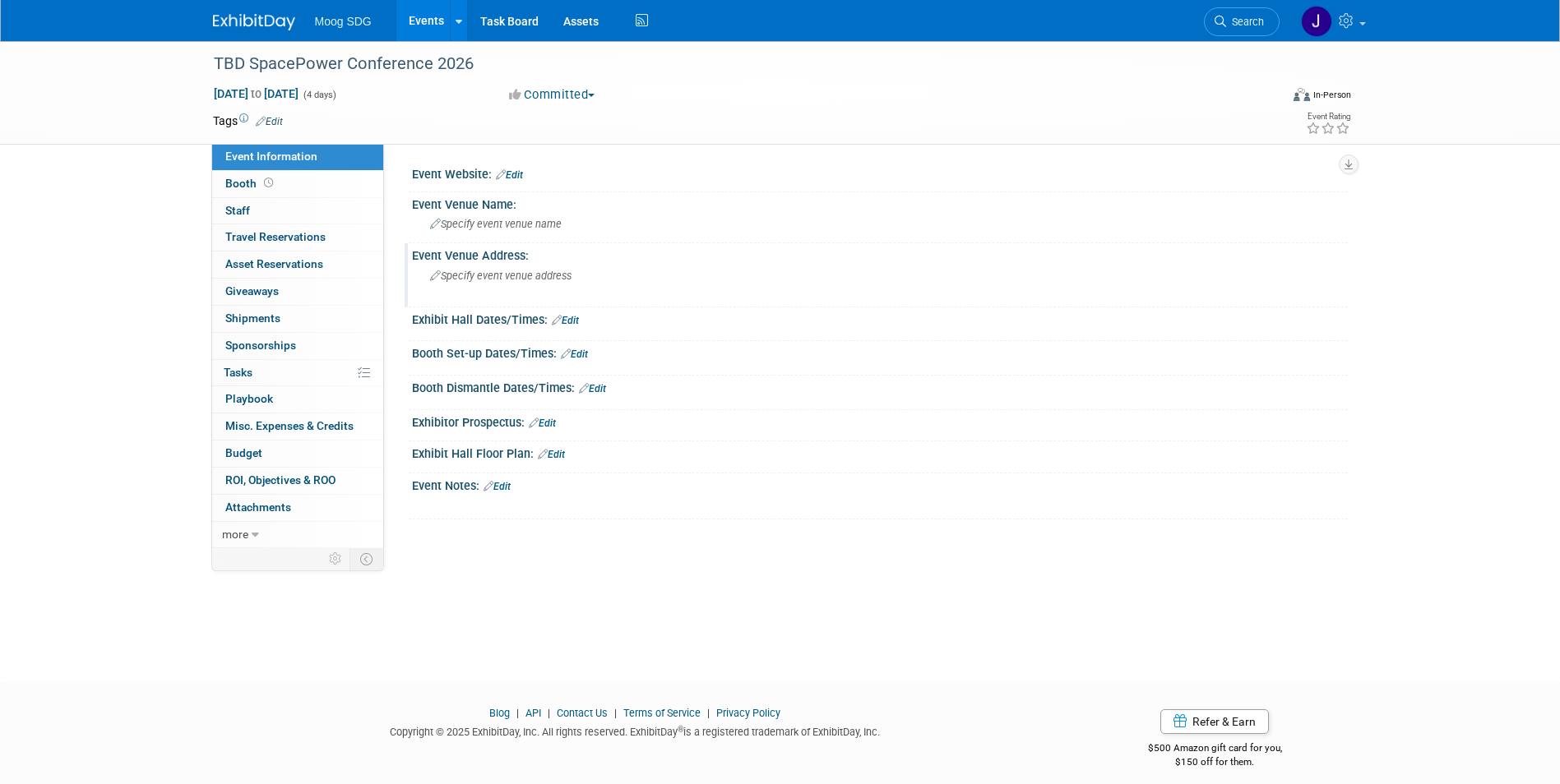
click at [531, 272] on span "Specify event venue address" at bounding box center [500, 275] width 141 height 12
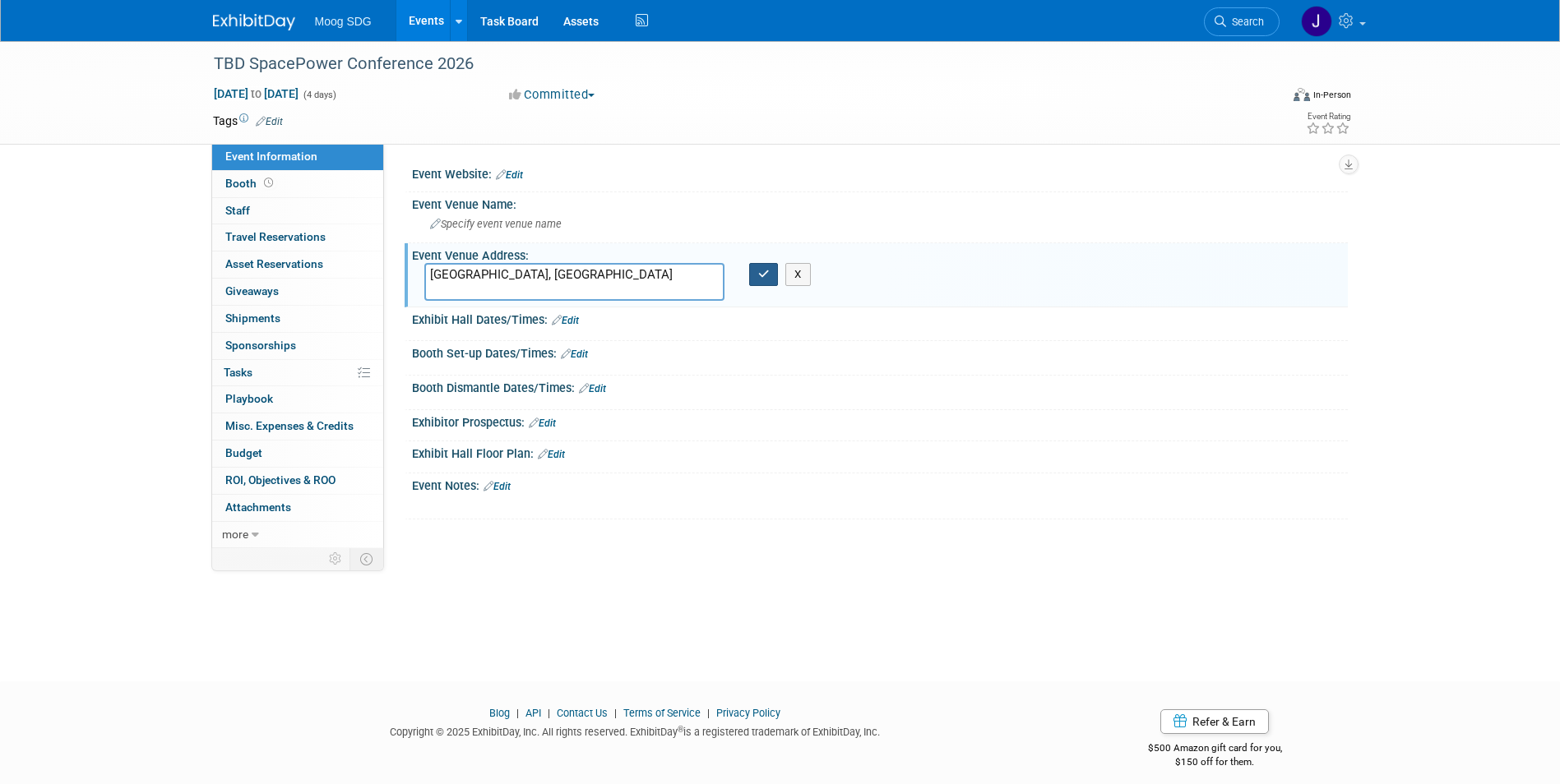
type textarea "[GEOGRAPHIC_DATA], [GEOGRAPHIC_DATA]"
click at [768, 282] on button "button" at bounding box center [764, 274] width 30 height 23
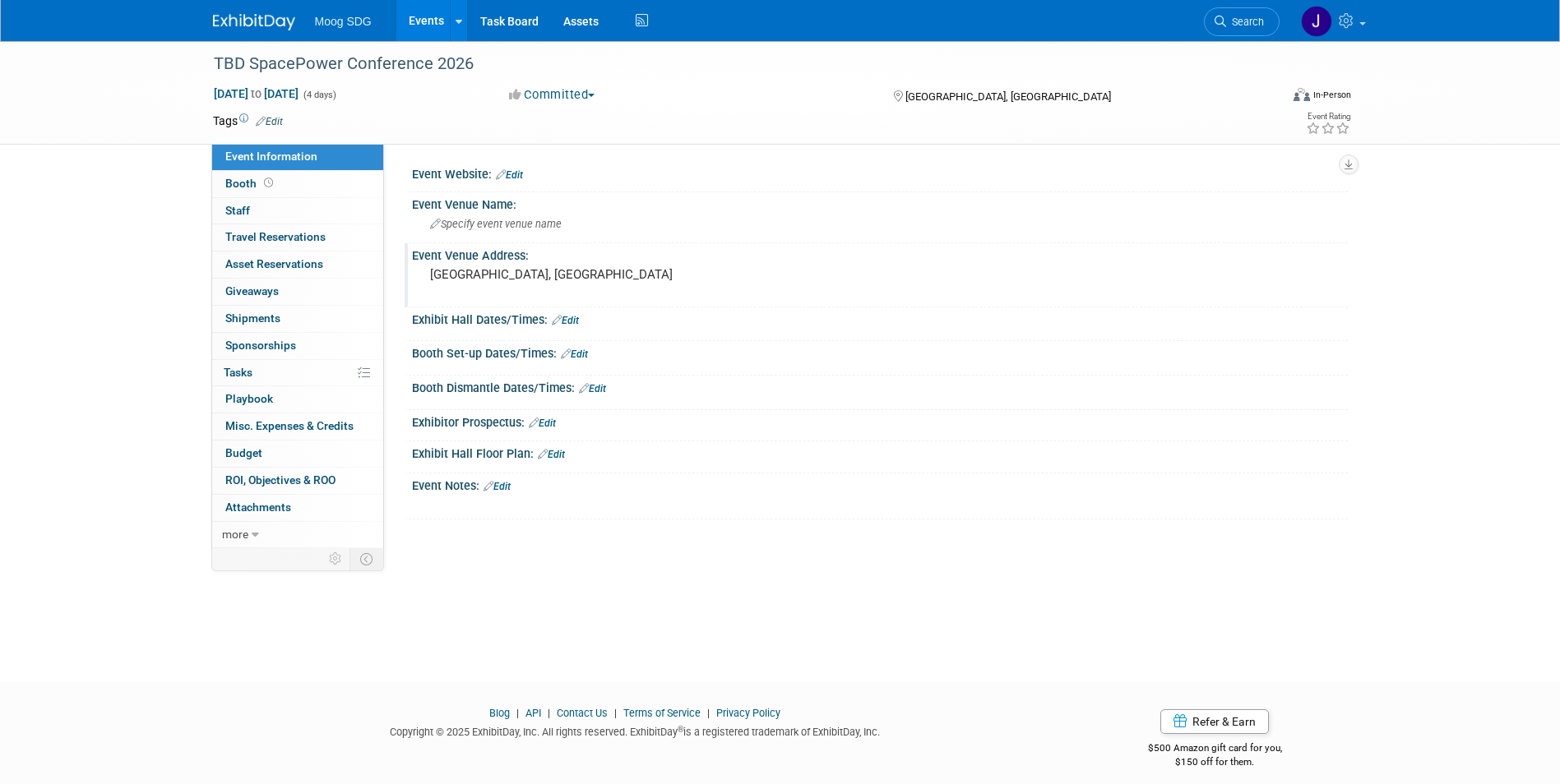
click at [331, 18] on span "Moog SDG" at bounding box center [343, 21] width 57 height 13
click at [417, 20] on link "Events" at bounding box center [426, 20] width 60 height 42
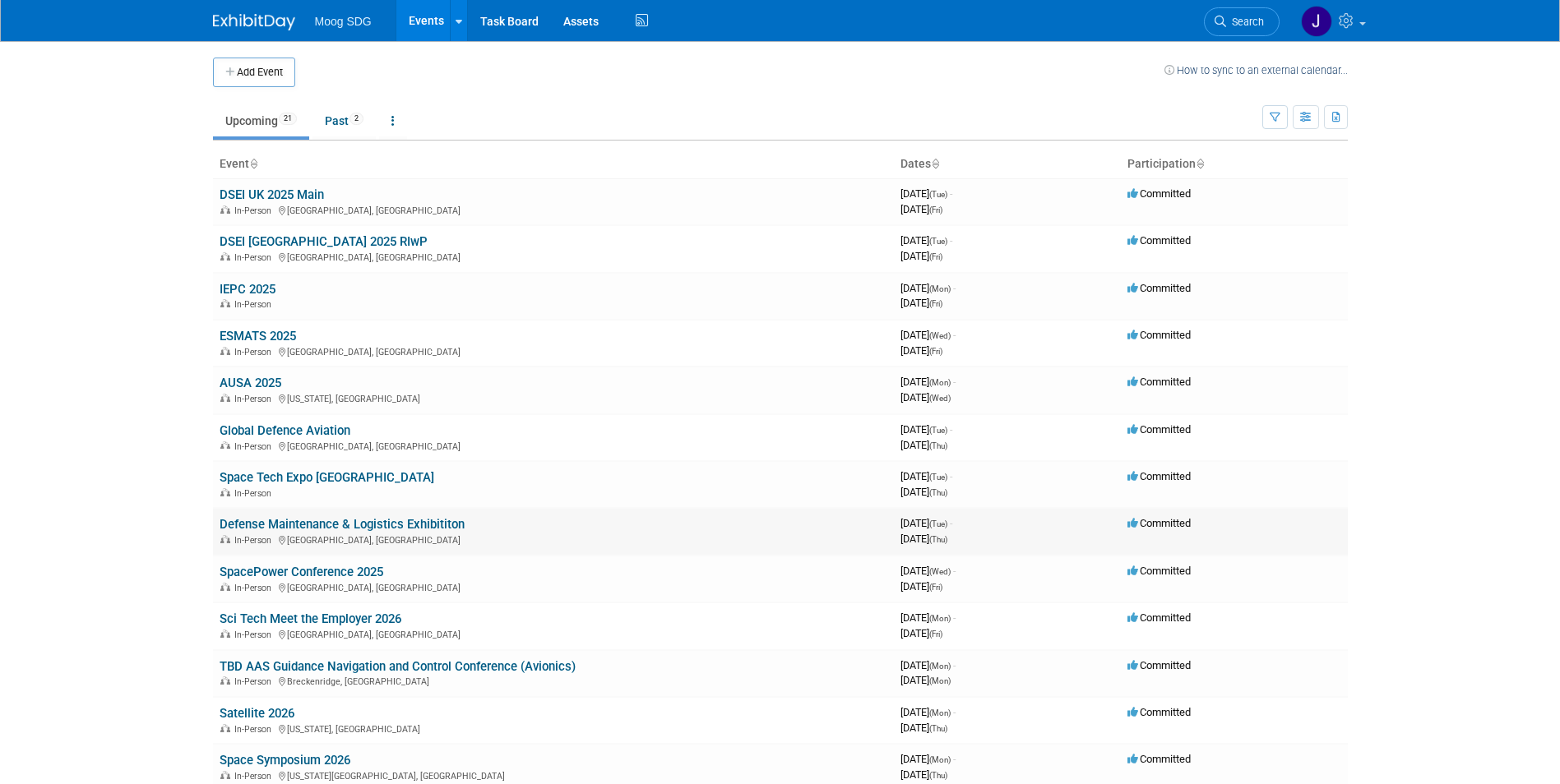
click at [408, 527] on link "Defense Maintenance & Logistics Exhibititon" at bounding box center [342, 525] width 245 height 15
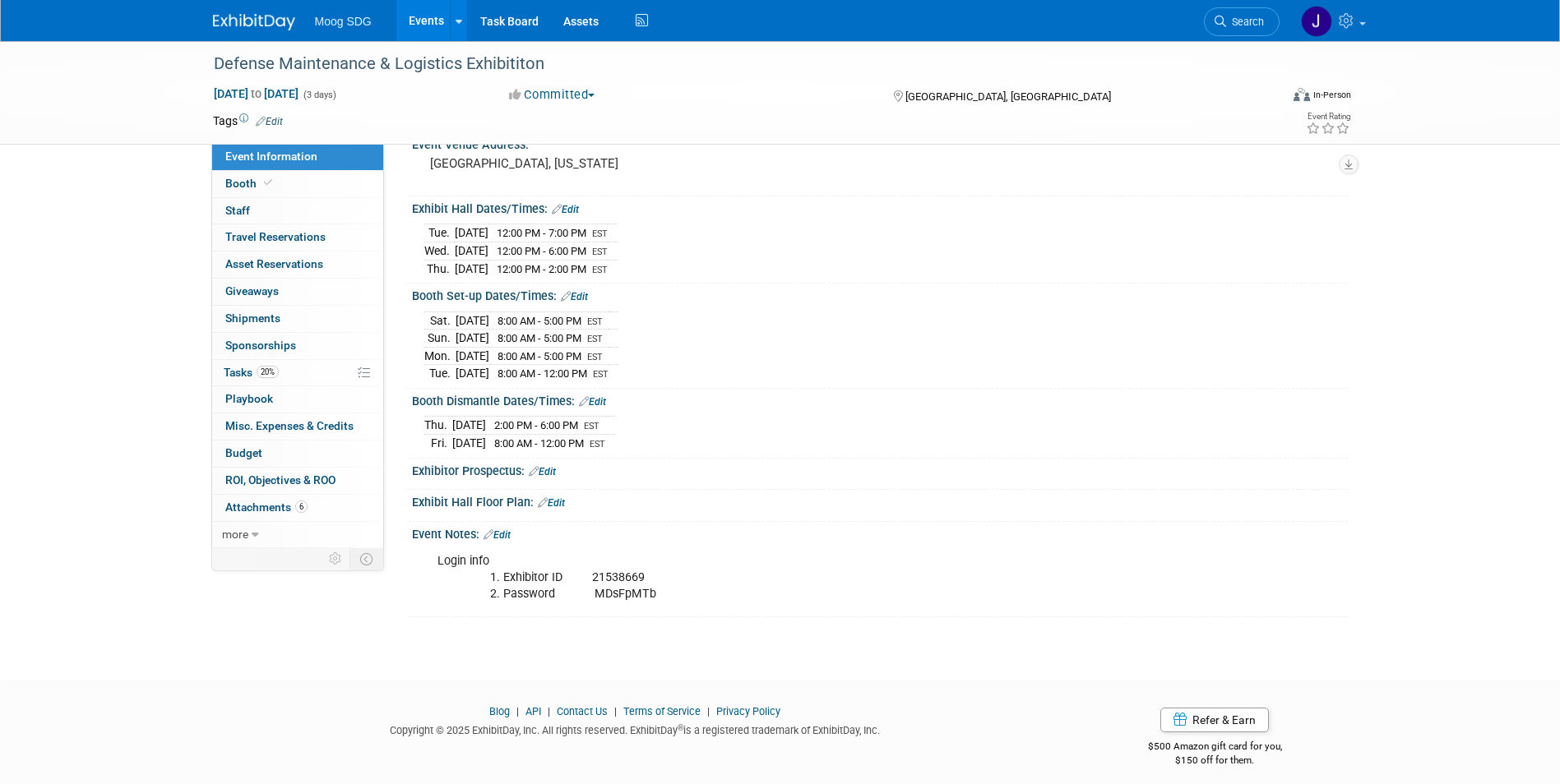
scroll to position [137, 0]
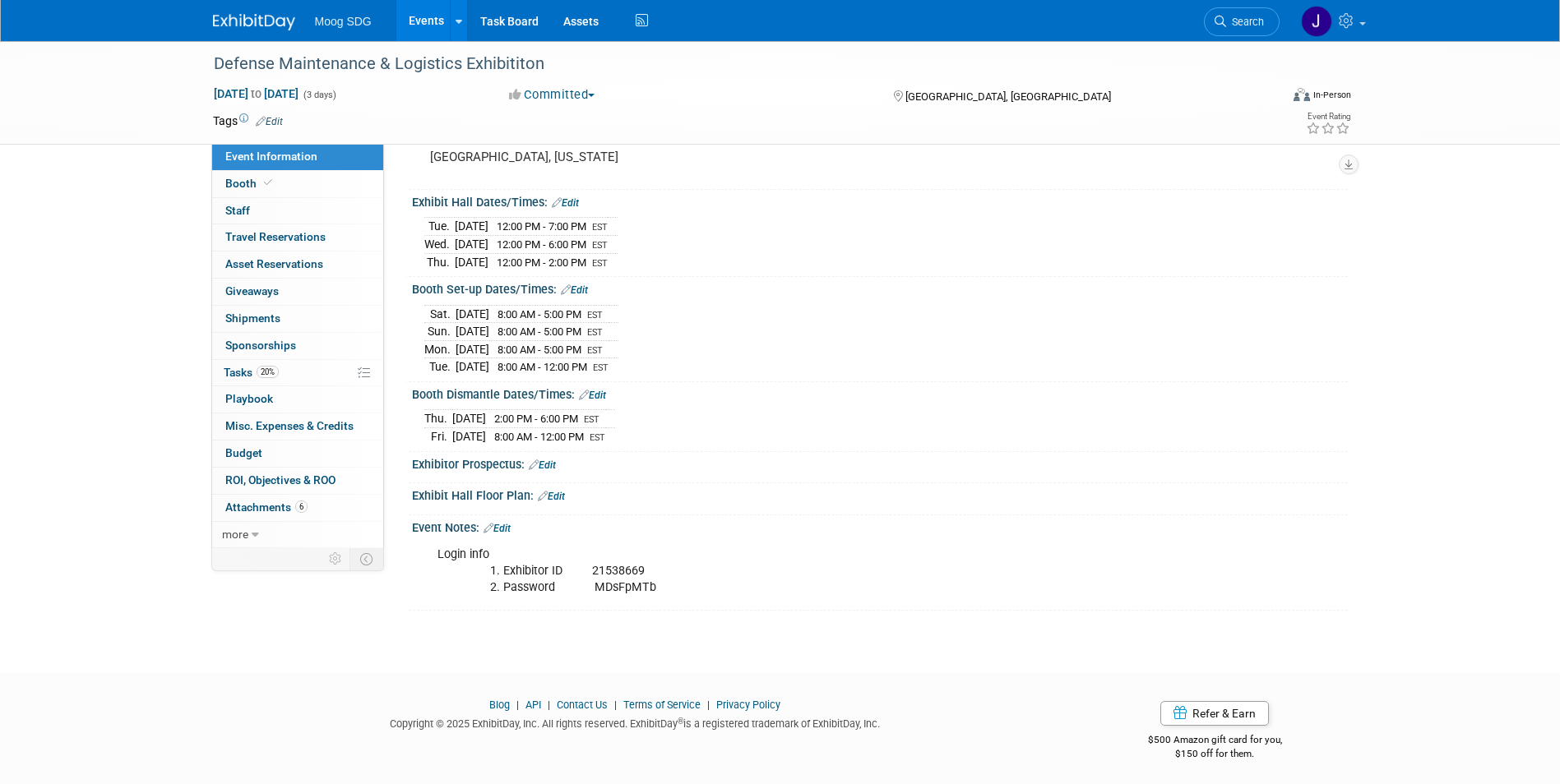
click at [414, 28] on link "Events" at bounding box center [426, 20] width 60 height 42
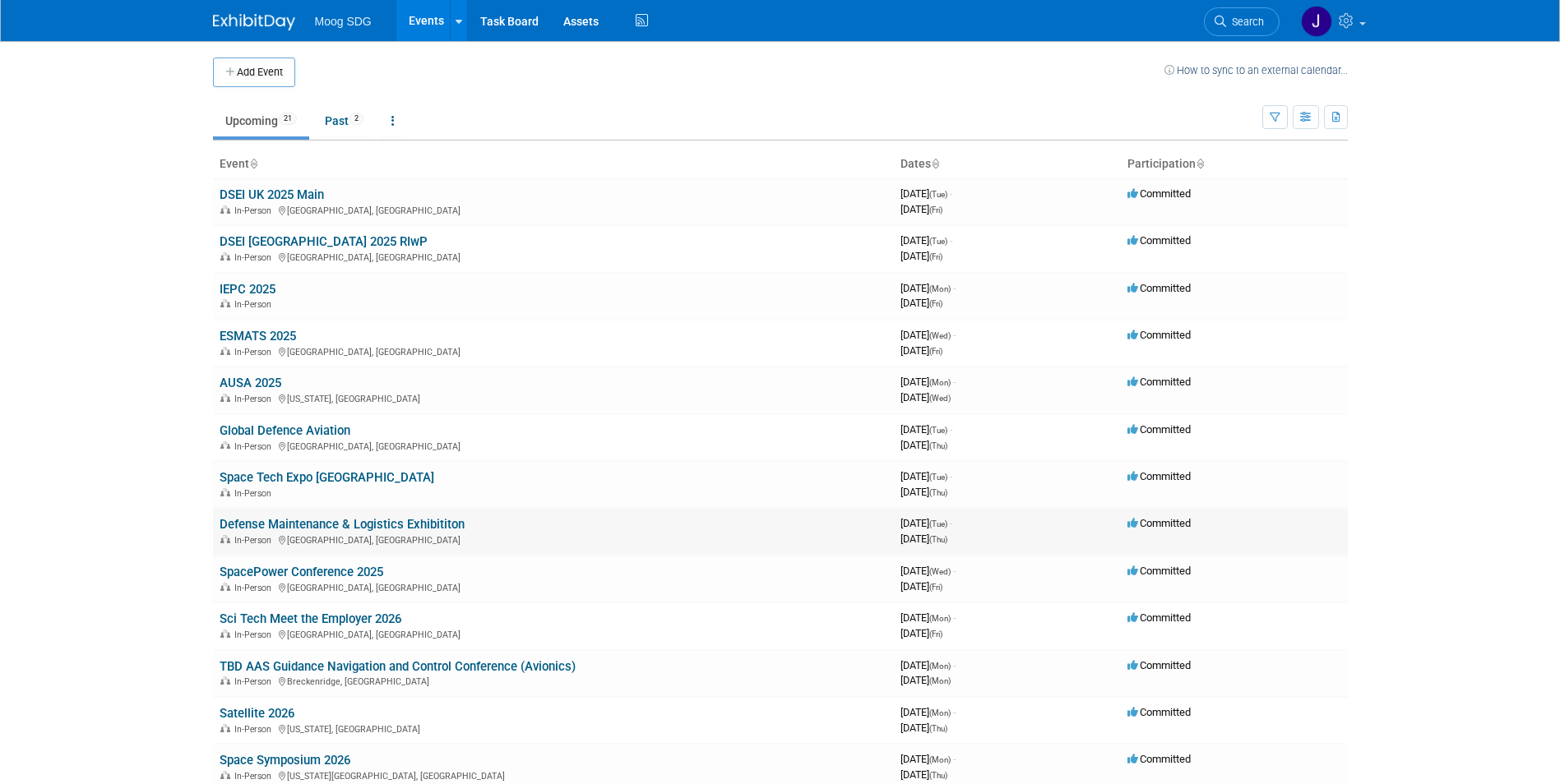
click at [393, 520] on link "Defense Maintenance & Logistics Exhibititon" at bounding box center [342, 525] width 245 height 15
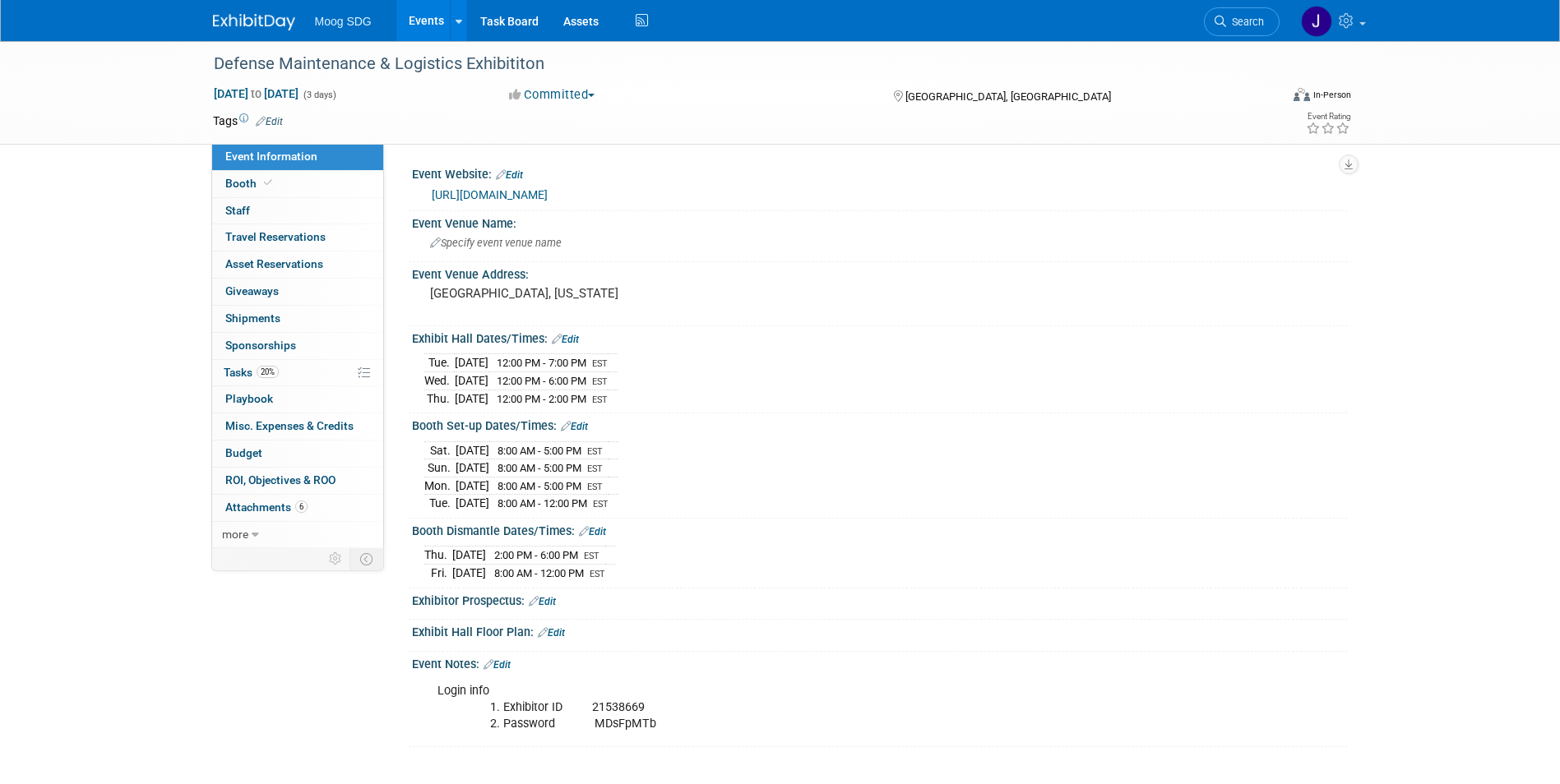
click at [548, 192] on link "[URL][DOMAIN_NAME]" at bounding box center [490, 195] width 116 height 13
drag, startPoint x: 517, startPoint y: 171, endPoint x: 534, endPoint y: 178, distance: 18.4
click at [517, 171] on link "Edit" at bounding box center [509, 175] width 27 height 11
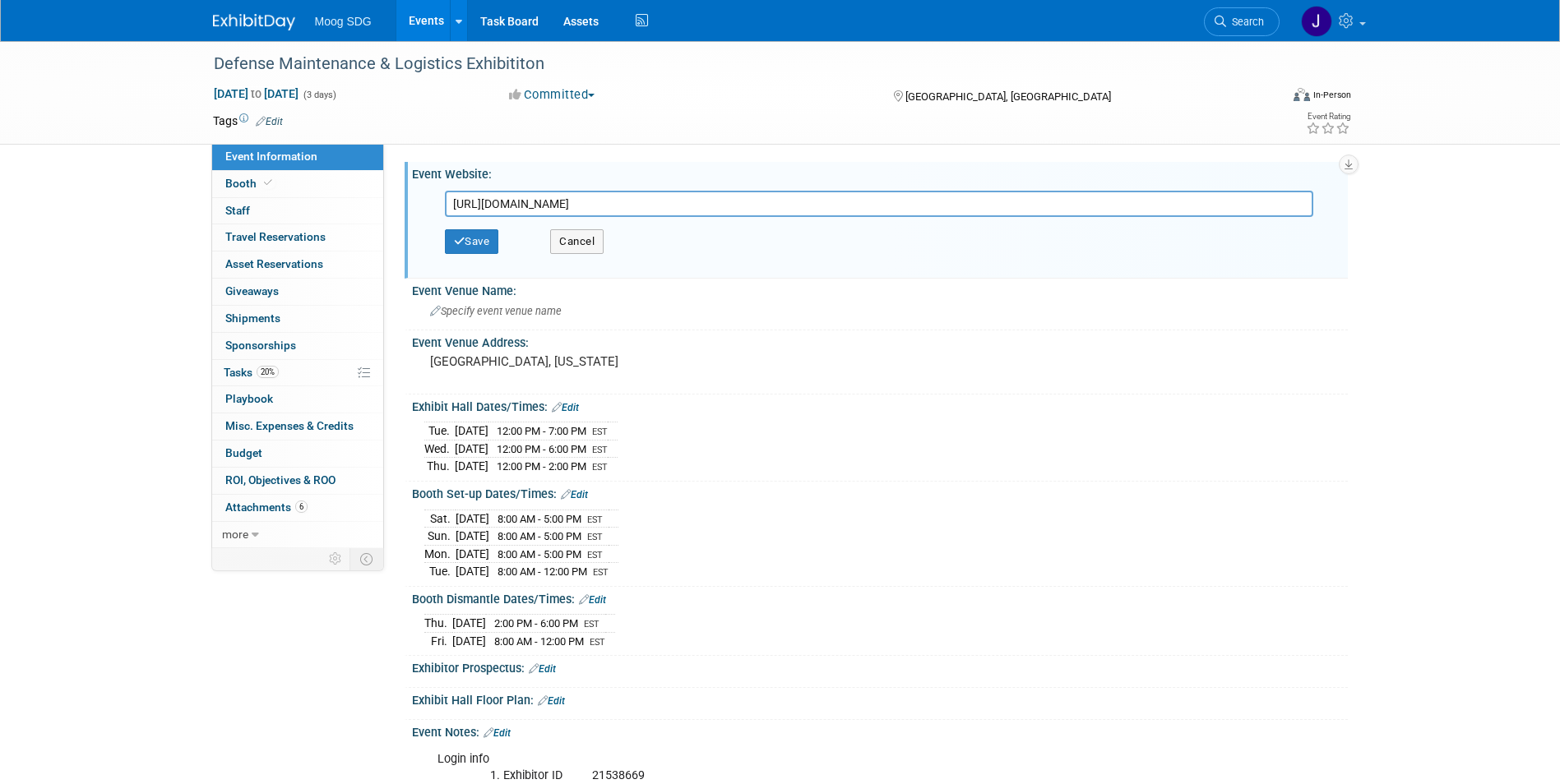
drag, startPoint x: 693, startPoint y: 206, endPoint x: 384, endPoint y: 206, distance: 309.0
click at [384, 206] on div "Event Website: Edit [URL][DOMAIN_NAME] [URL][DOMAIN_NAME] Save Cancel Event Ven…" at bounding box center [865, 346] width 964 height 405
type input "[URL][DOMAIN_NAME]"
click at [472, 241] on button "Save" at bounding box center [471, 242] width 54 height 25
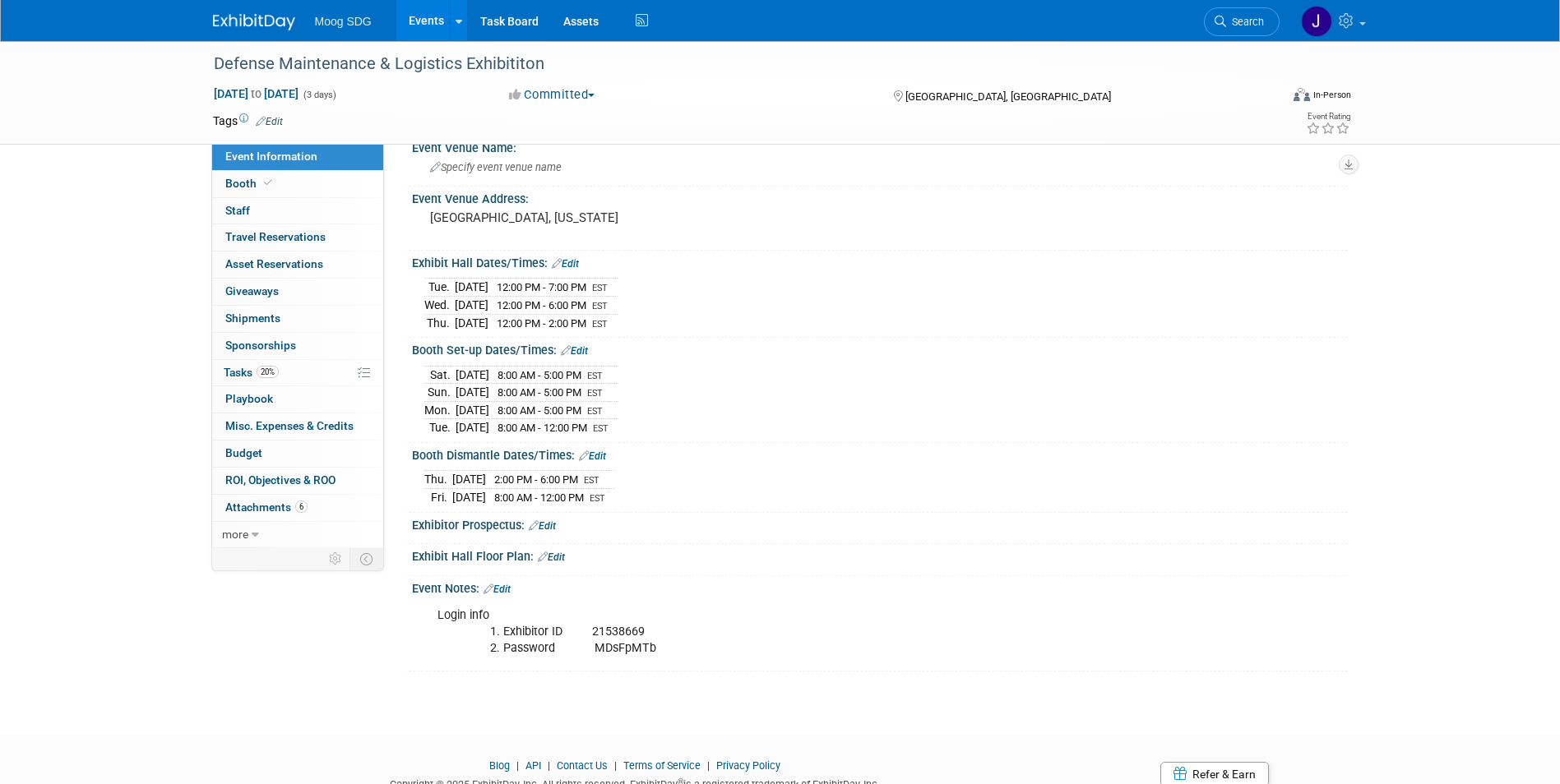
scroll to position [137, 0]
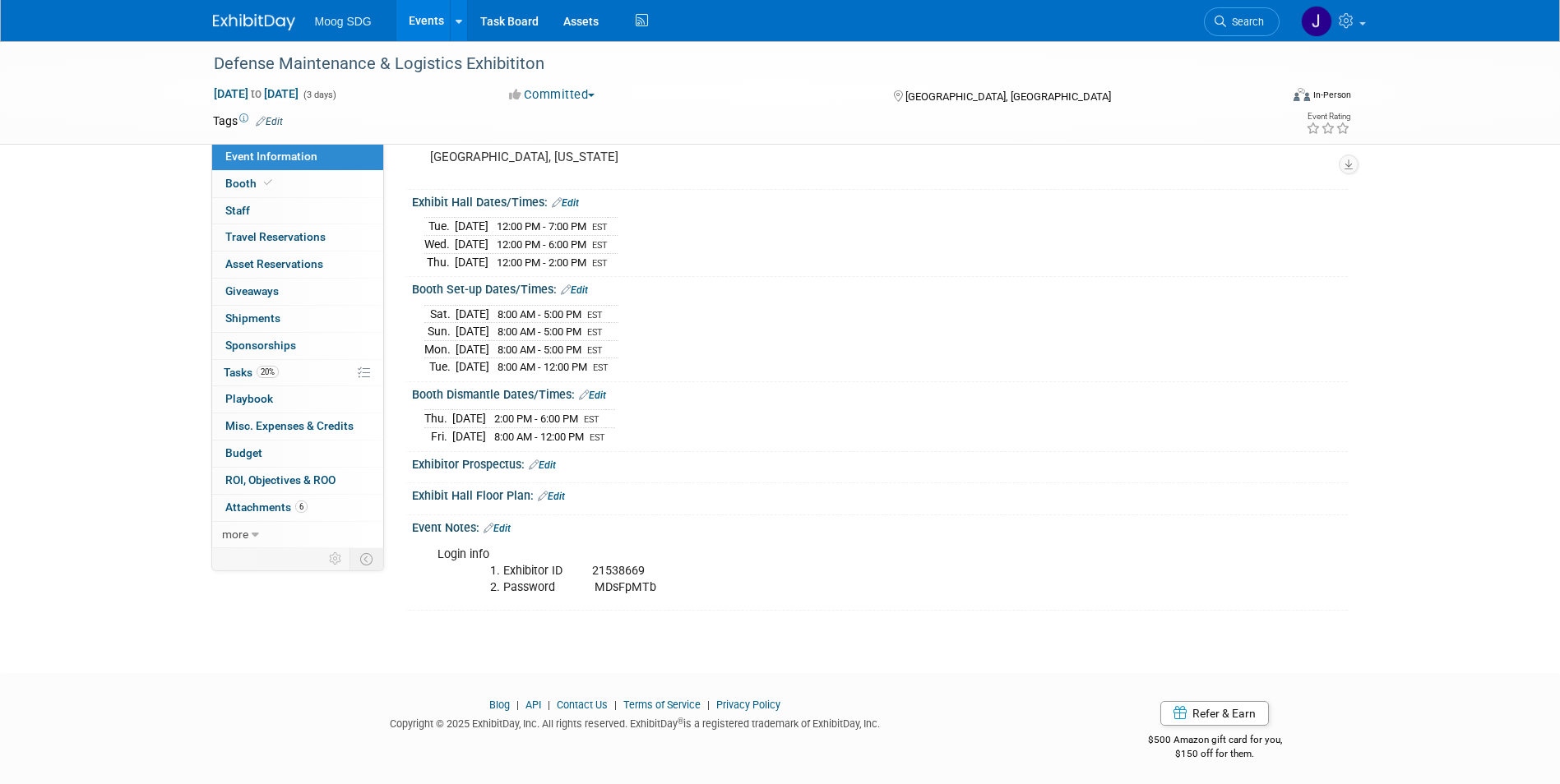
click at [508, 528] on link "Edit" at bounding box center [496, 529] width 27 height 11
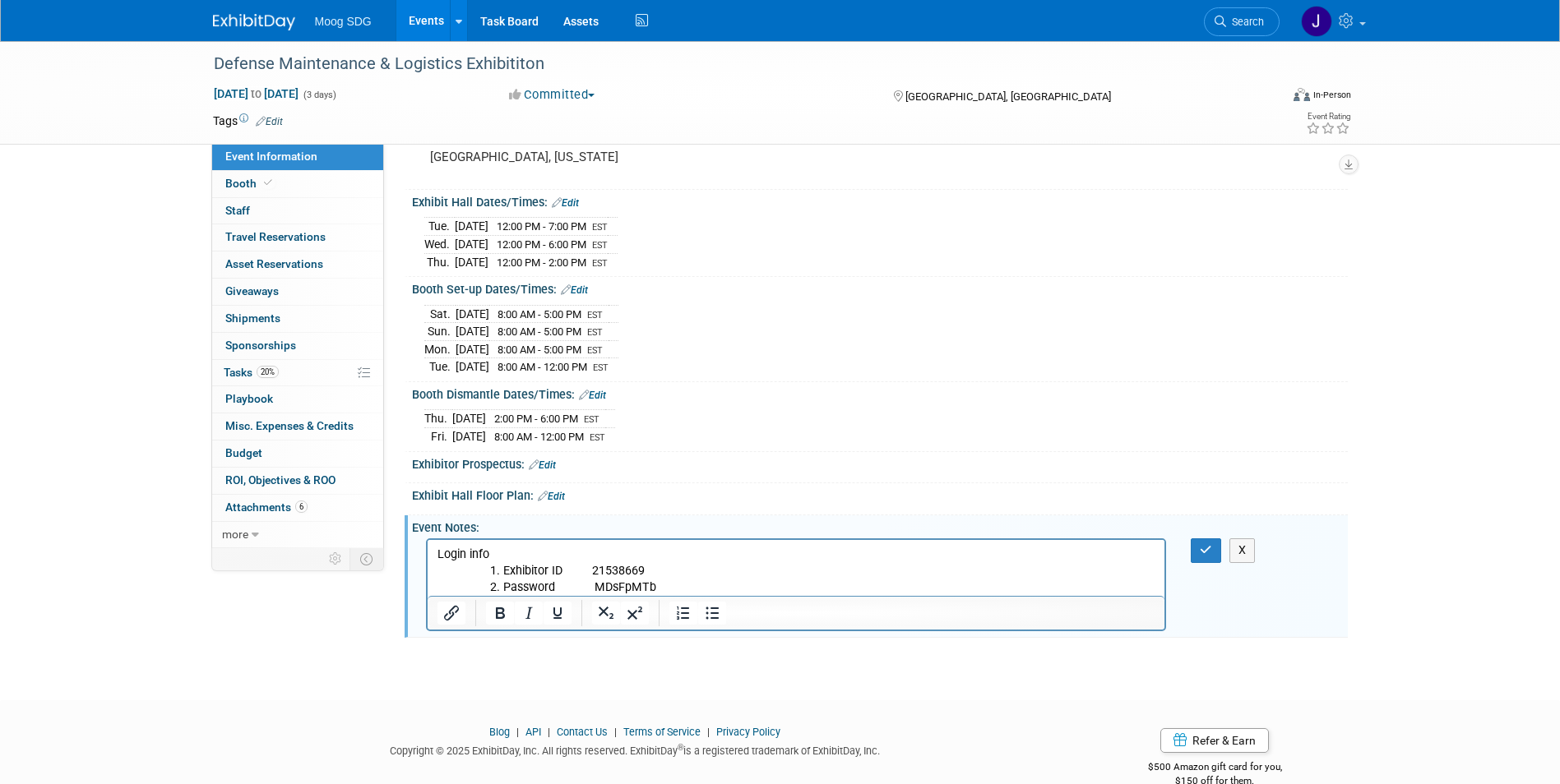
scroll to position [0, 0]
click at [497, 552] on p "Login info" at bounding box center [795, 555] width 719 height 17
click at [1210, 544] on icon "button" at bounding box center [1206, 550] width 12 height 11
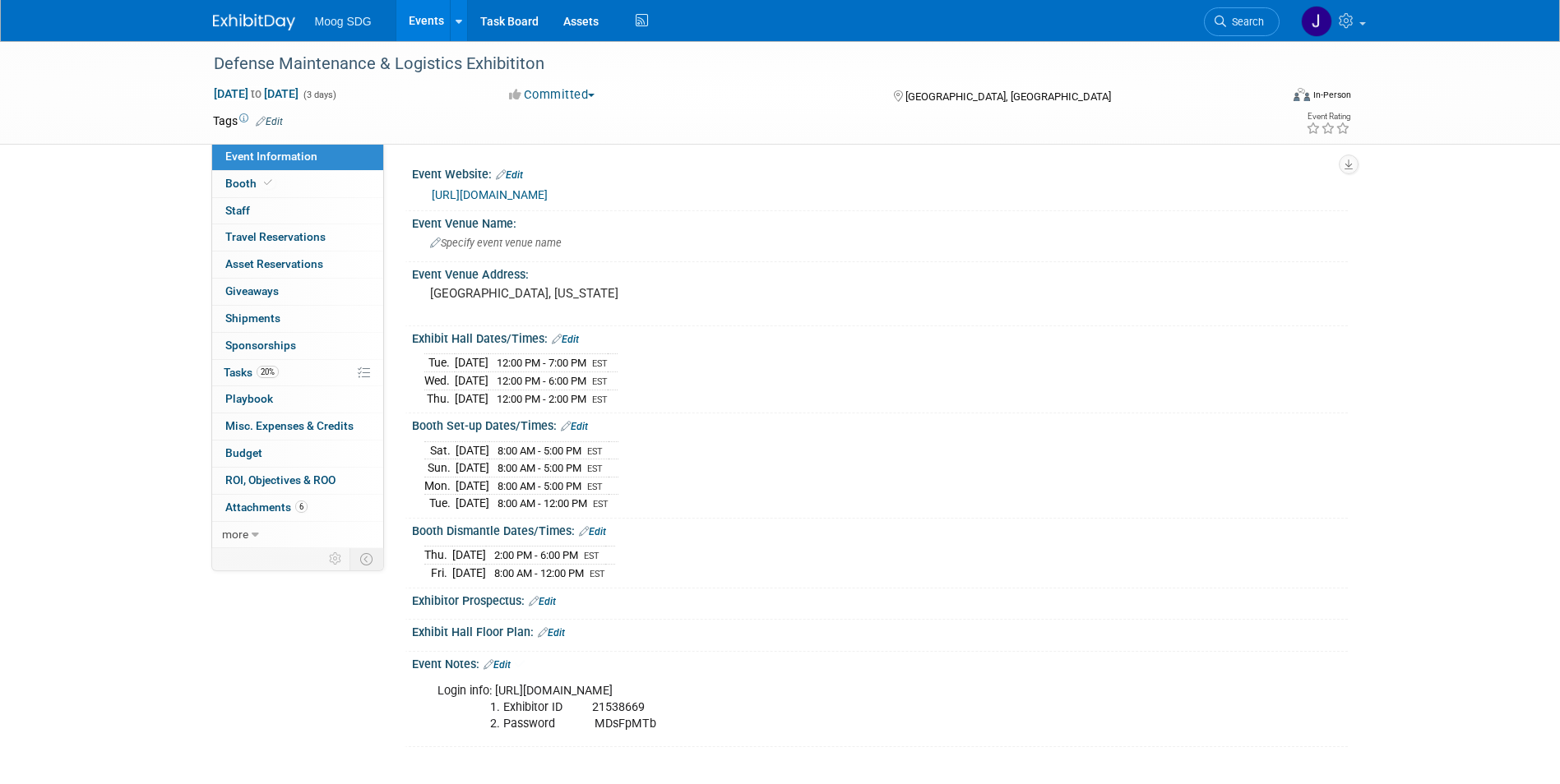
scroll to position [137, 0]
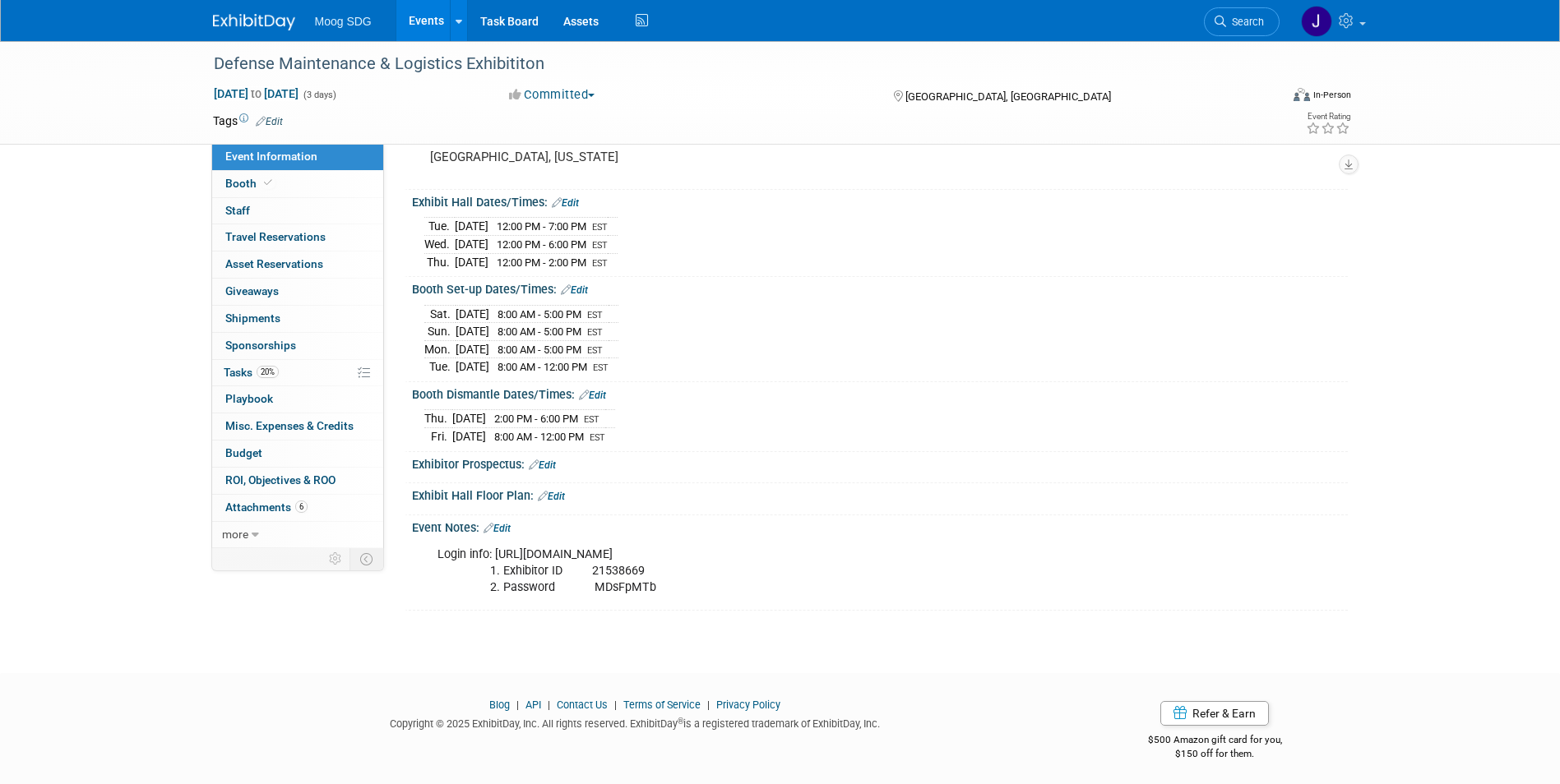
click at [773, 552] on div "Login info: [URL][DOMAIN_NAME] Exhibitor ID 21538669 Password MDsFpMTb" at bounding box center [796, 571] width 741 height 65
click at [911, 554] on div "Login info: [URL][DOMAIN_NAME] Exhibitor ID 21538669 Password MDsFpMTb" at bounding box center [796, 571] width 741 height 65
click at [877, 550] on div "Login info: [URL][DOMAIN_NAME] Exhibitor ID 21538669 Password MDsFpMTb" at bounding box center [796, 571] width 741 height 65
click at [499, 528] on link "Edit" at bounding box center [496, 529] width 27 height 11
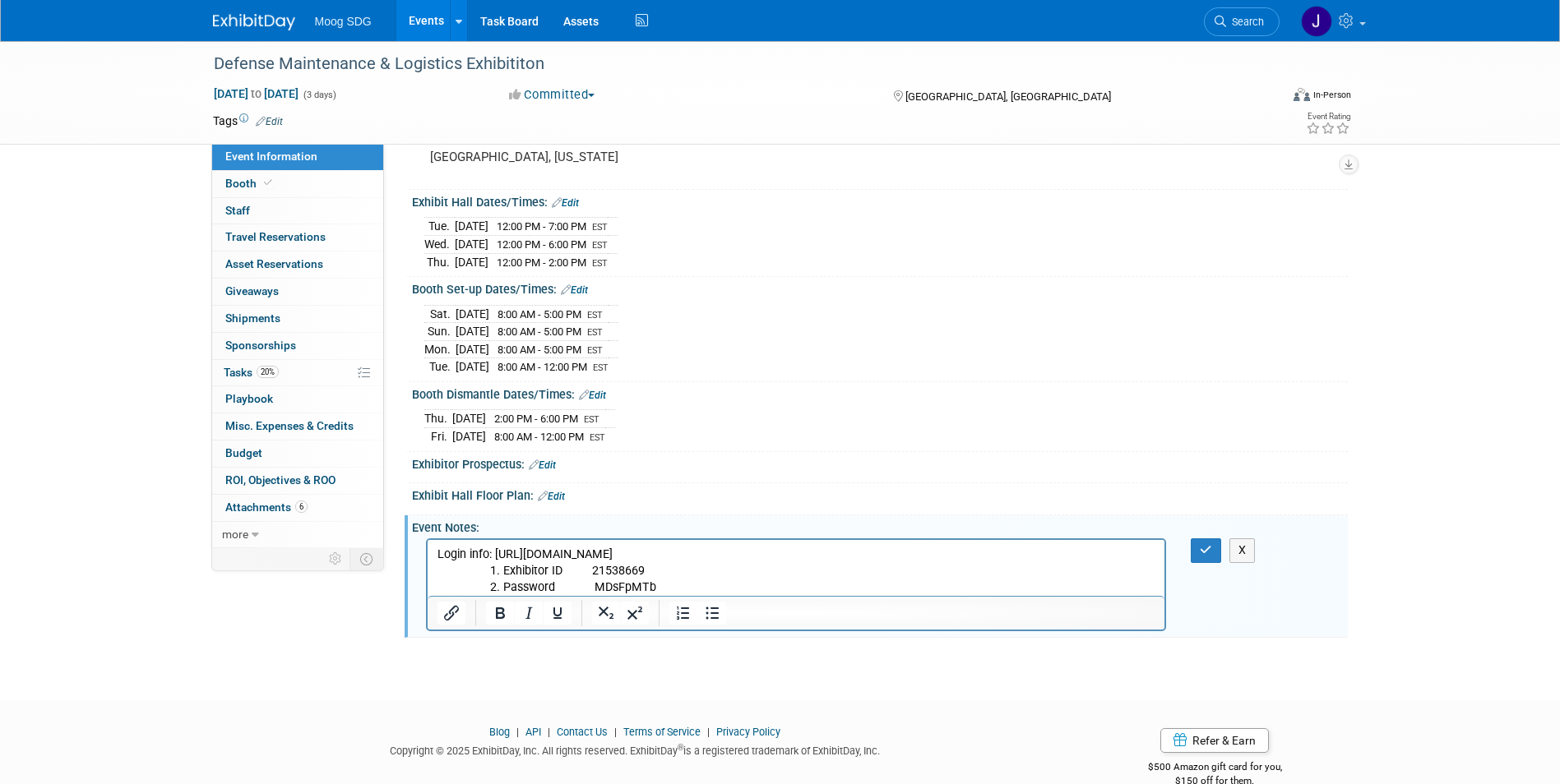
scroll to position [0, 0]
click at [900, 558] on p "Login info: [URL][DOMAIN_NAME]" at bounding box center [795, 555] width 719 height 17
click at [1193, 534] on div "Login info: [URL][DOMAIN_NAME] Exhibitor ID 21538669 Password MDsFpMTb X" at bounding box center [878, 538] width 915 height 8
click at [1197, 542] on button "button" at bounding box center [1206, 551] width 30 height 24
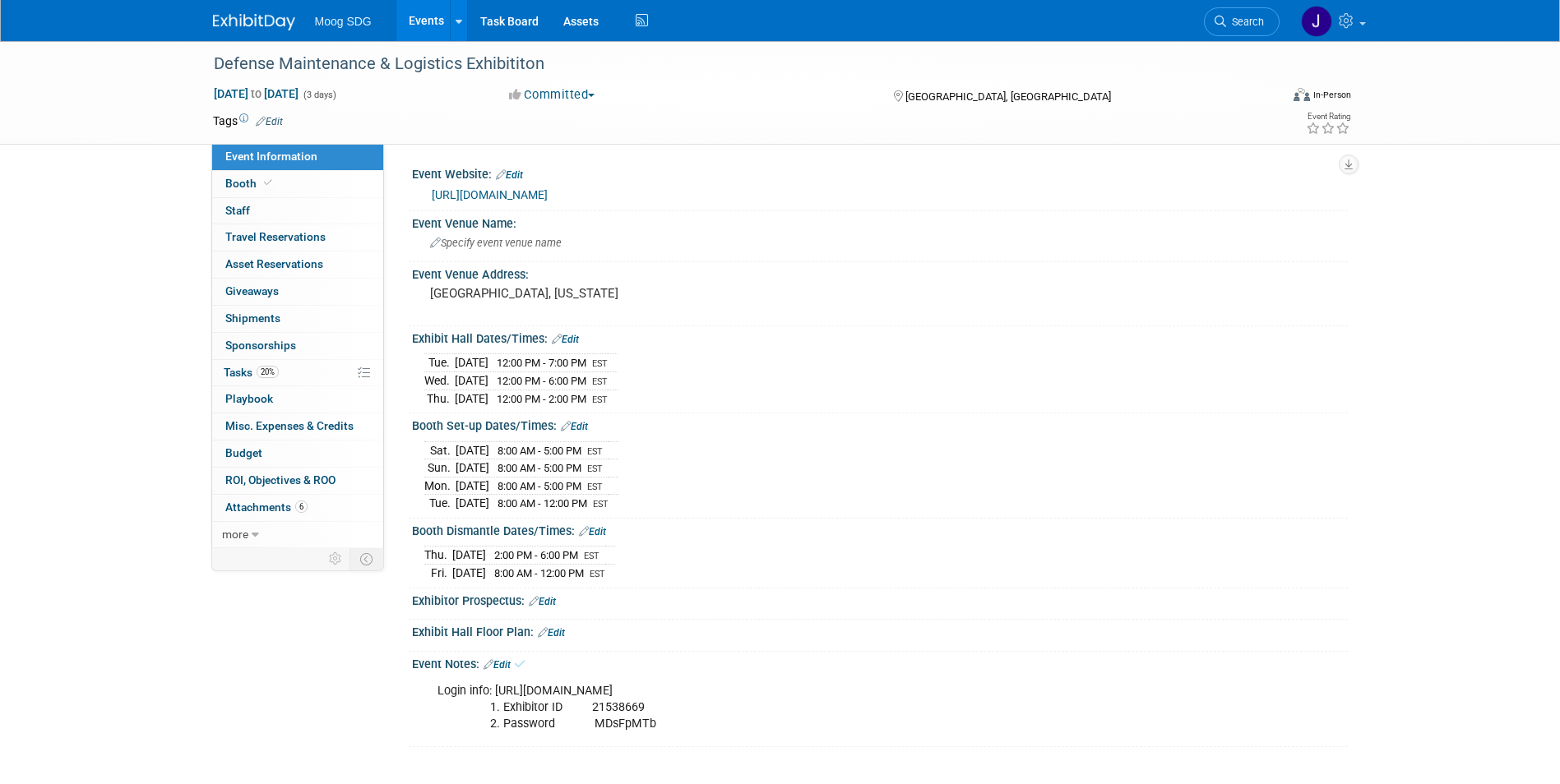
click at [413, 17] on link "Events" at bounding box center [426, 20] width 60 height 42
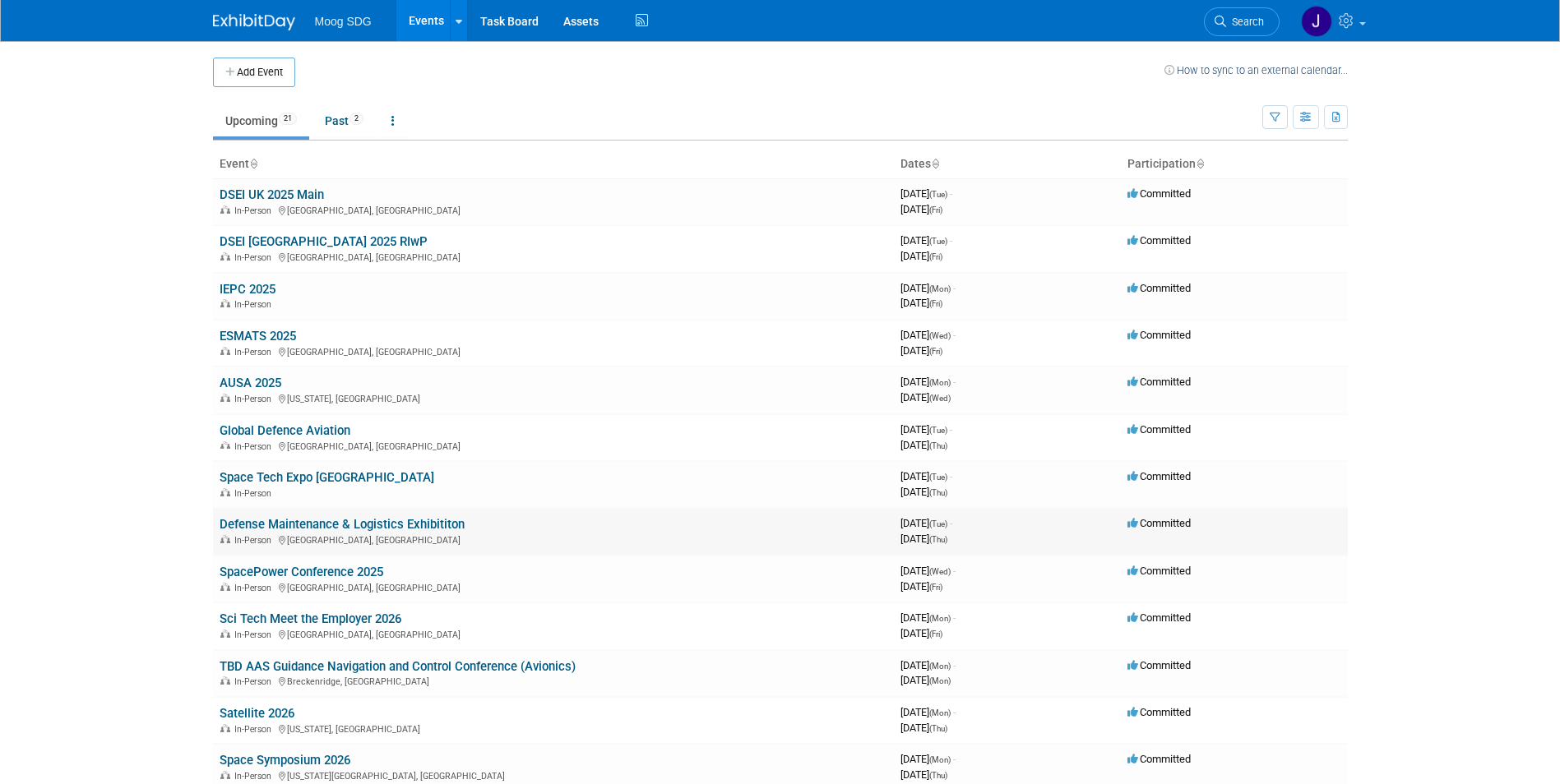
click at [428, 525] on link "Defense Maintenance & Logistics Exhibititon" at bounding box center [342, 525] width 245 height 15
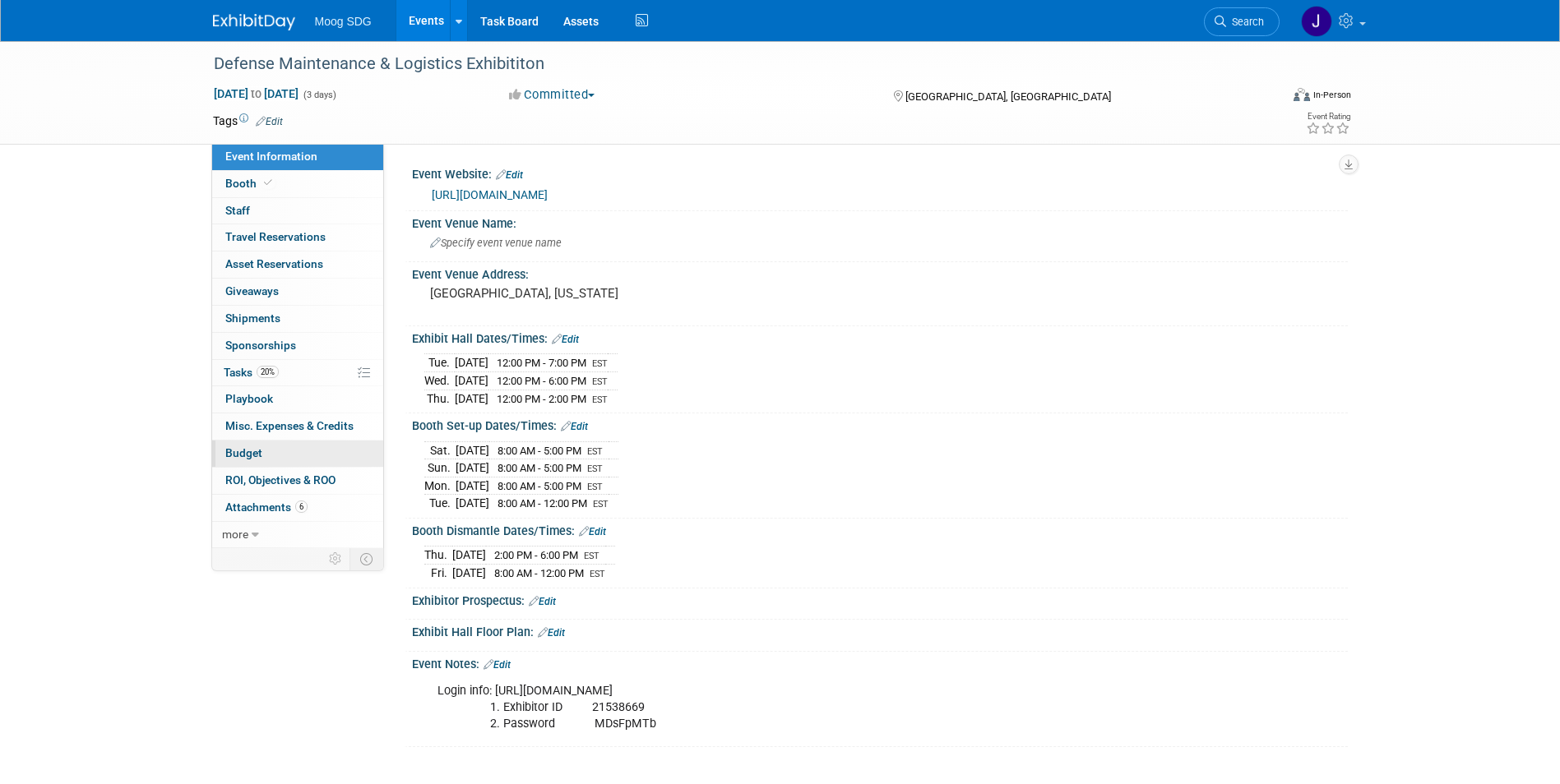
click at [283, 456] on link "Budget" at bounding box center [297, 454] width 171 height 27
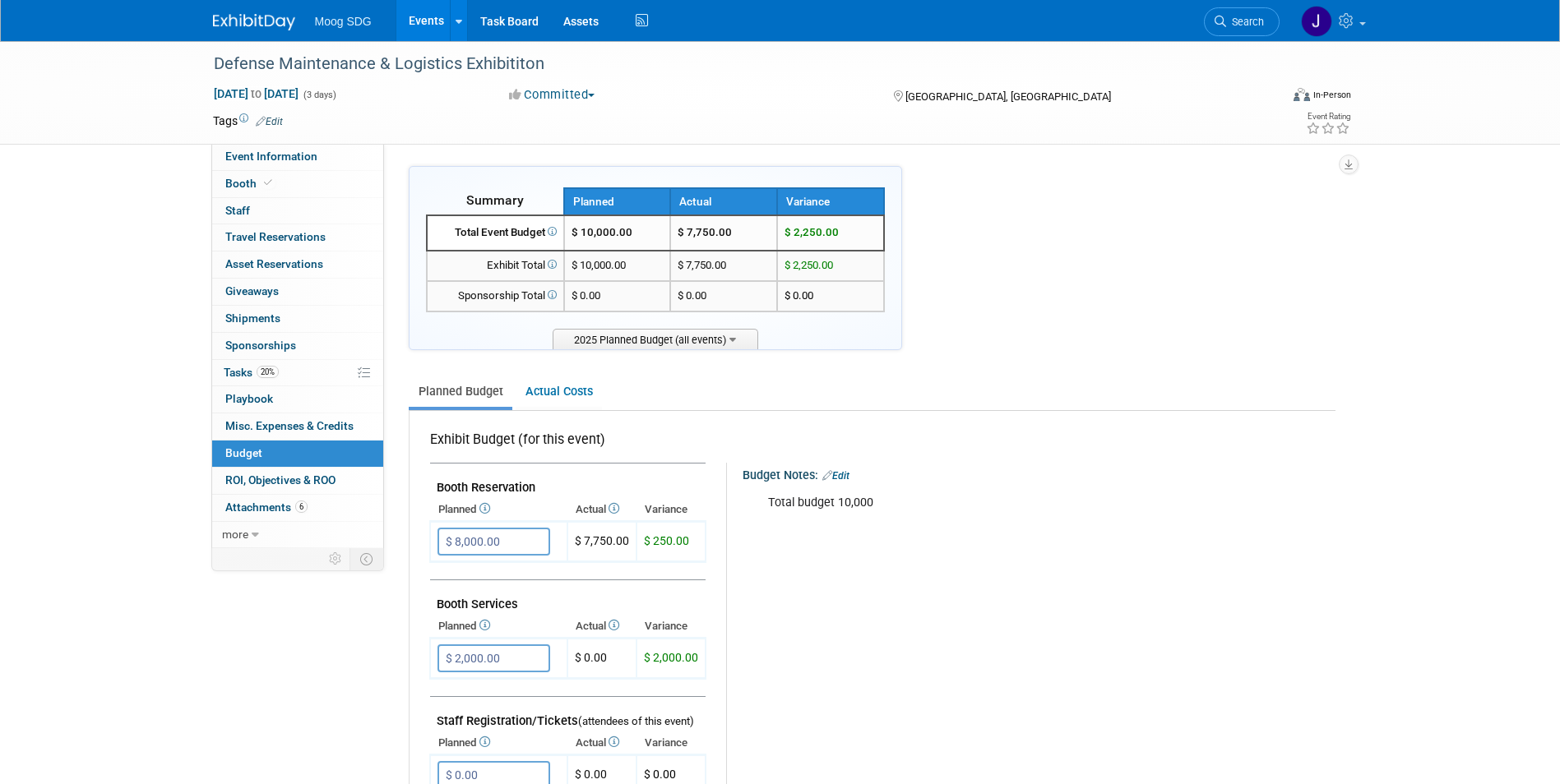
click at [270, 144] on div "Defense Maintenance & Logistics Exhibititon Dec 9, 2025 to Dec 11, 2025 (3 days…" at bounding box center [780, 92] width 1160 height 102
click at [270, 153] on span "Event Information" at bounding box center [271, 156] width 92 height 13
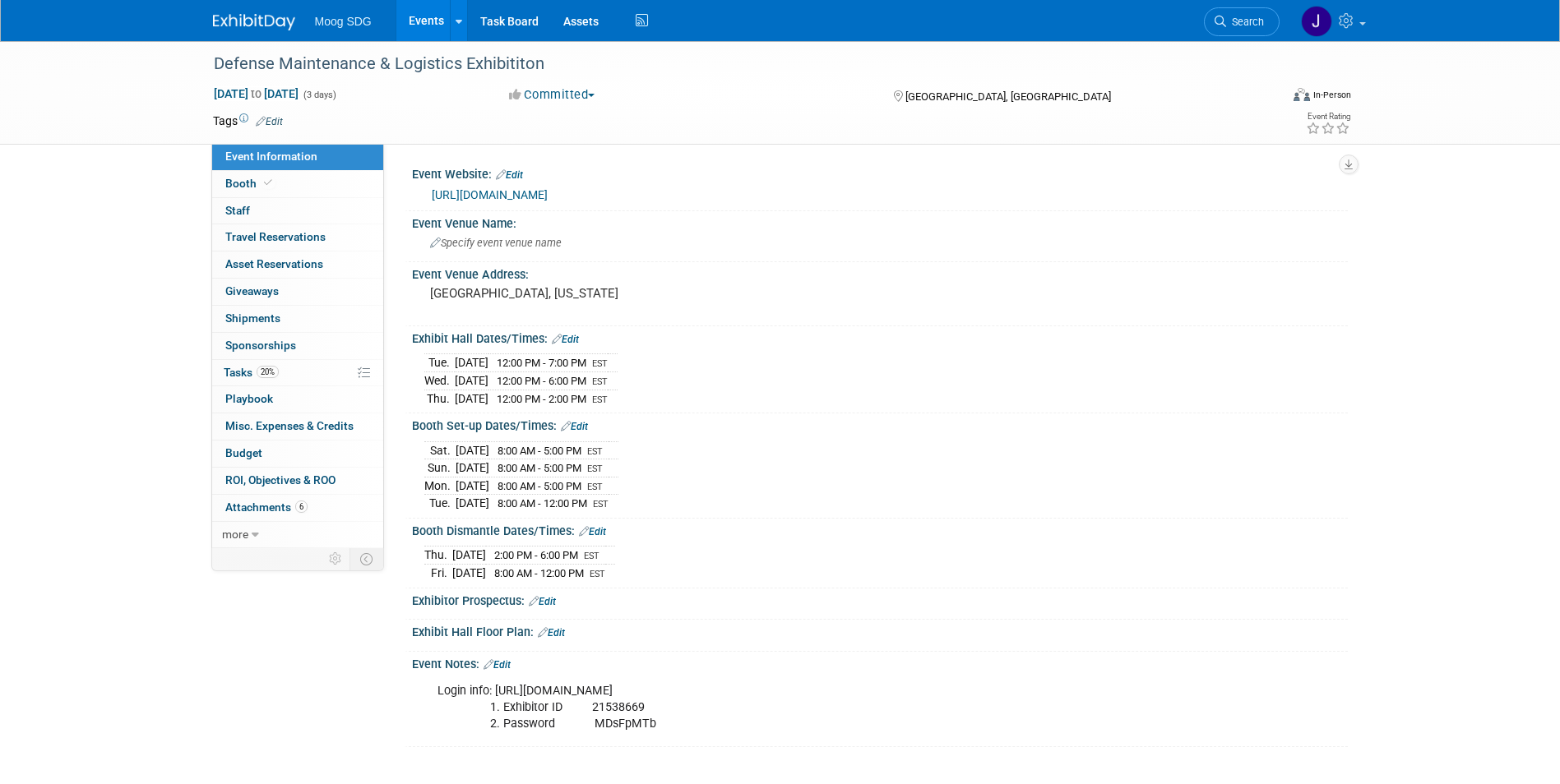
drag, startPoint x: 429, startPoint y: 15, endPoint x: 447, endPoint y: 22, distance: 19.3
click at [429, 15] on link "Events" at bounding box center [426, 20] width 60 height 42
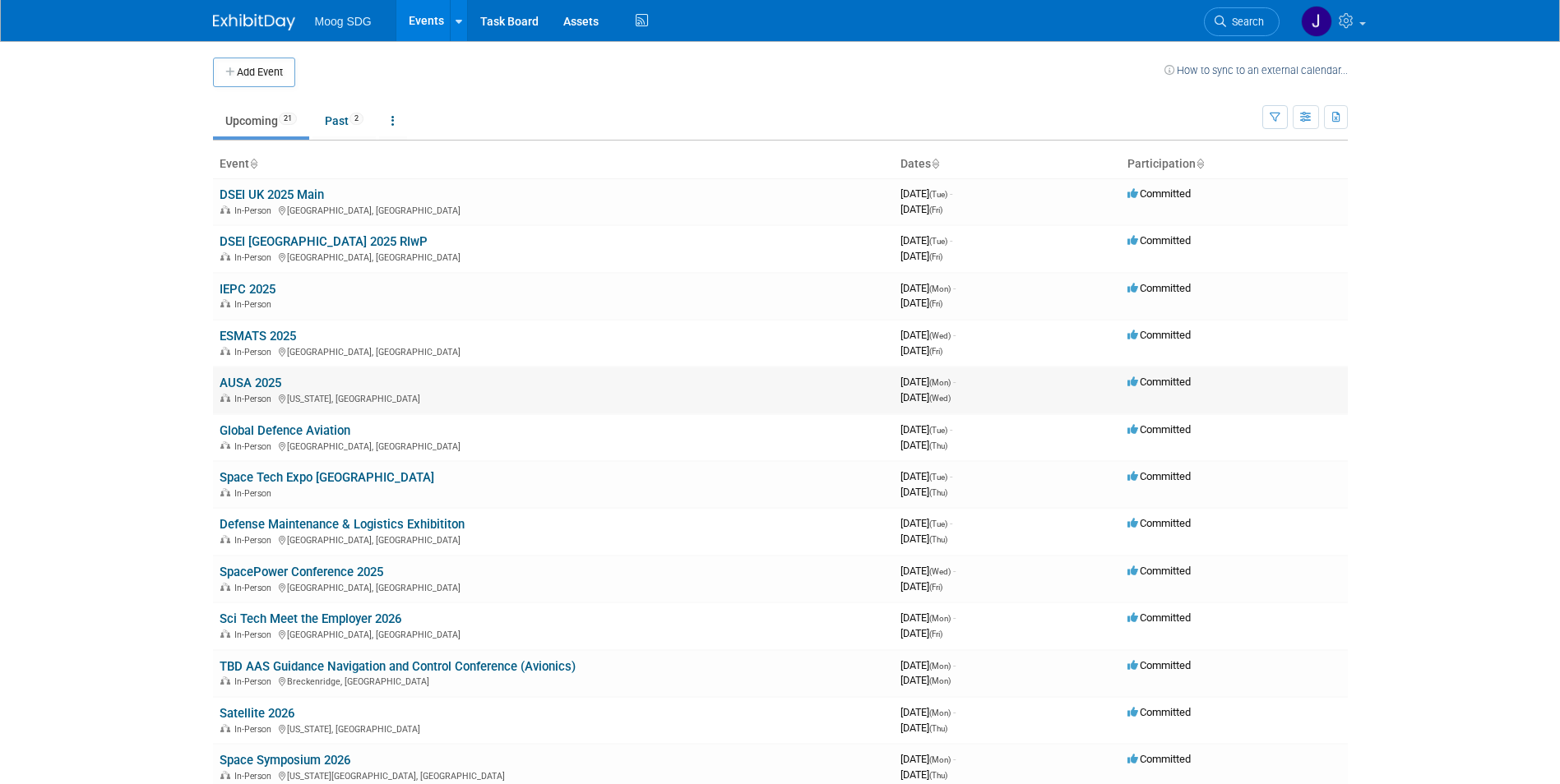
click at [266, 375] on link "AUSA 2025" at bounding box center [250, 383] width 62 height 15
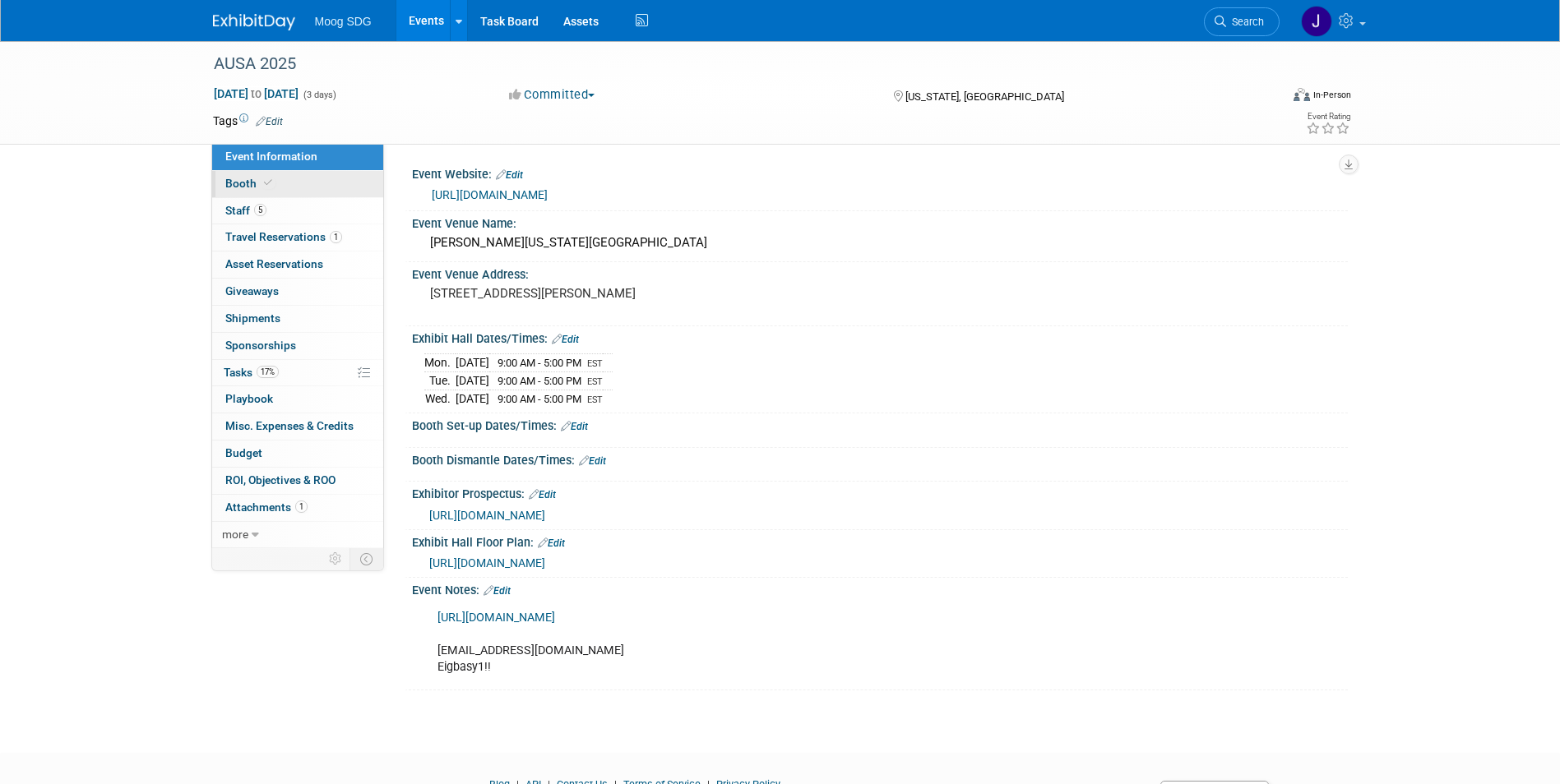
click at [299, 178] on link "Booth" at bounding box center [297, 184] width 171 height 27
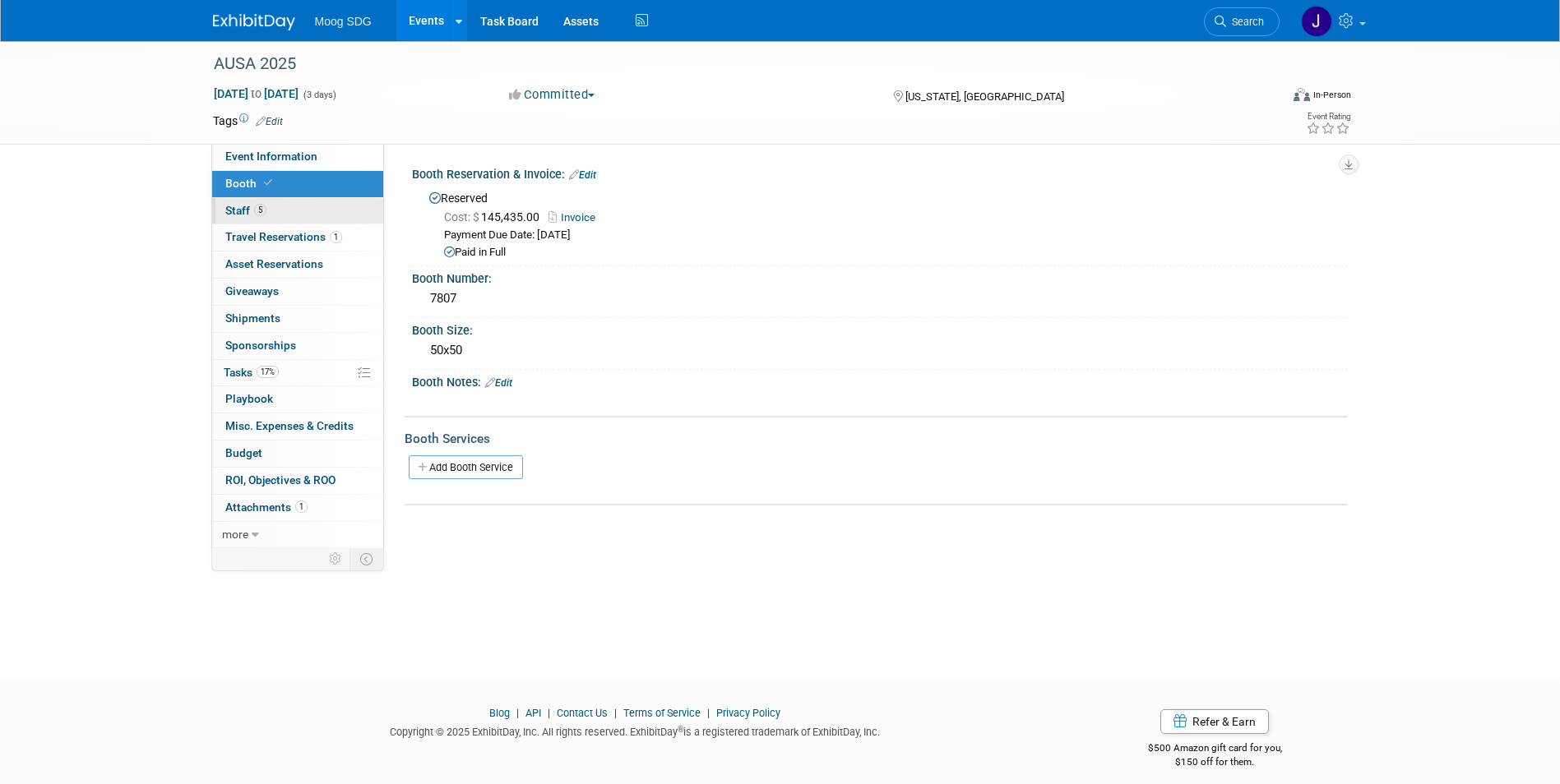
click at [299, 209] on link "5 Staff 5" at bounding box center [297, 211] width 171 height 27
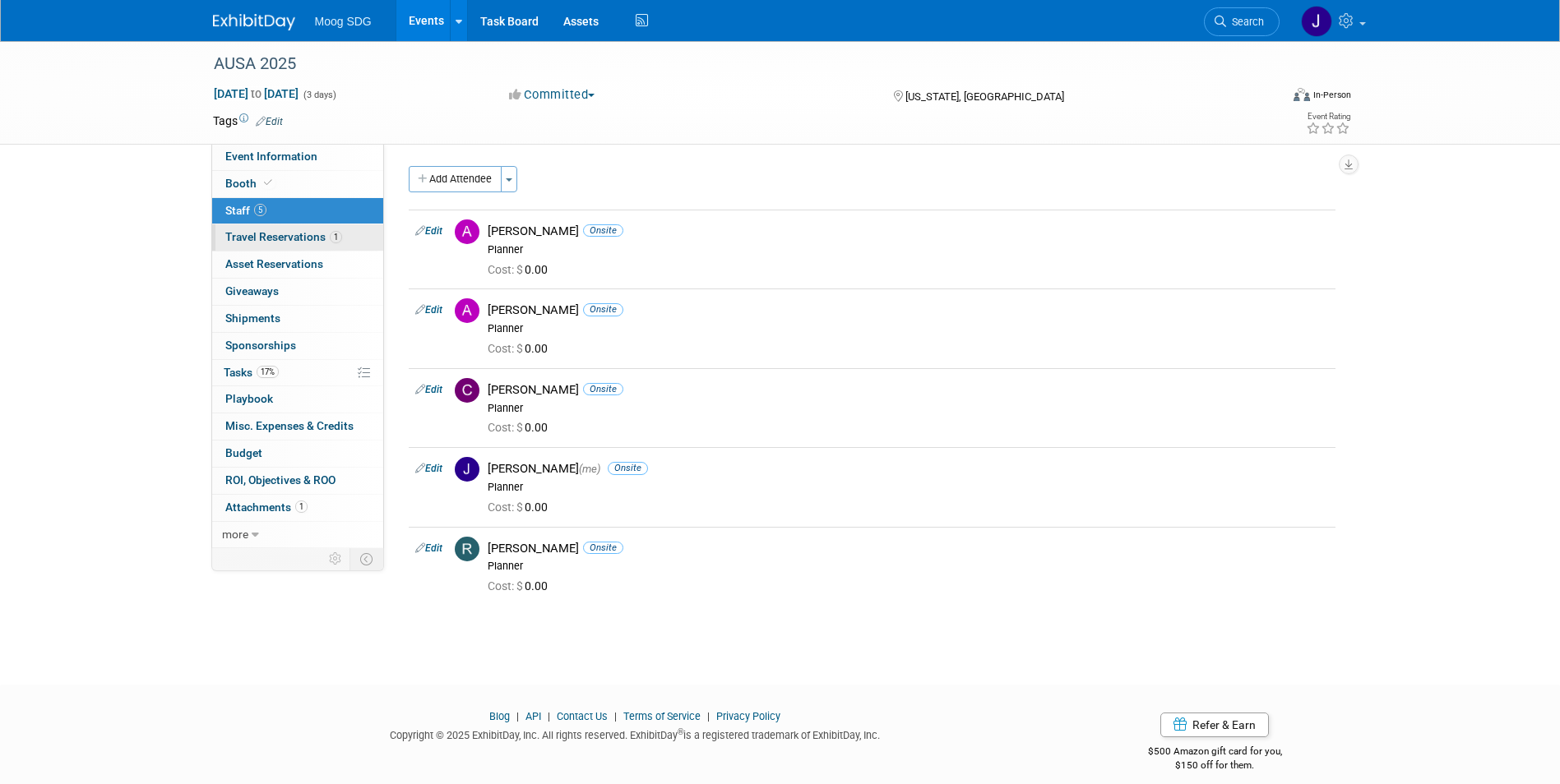
click at [297, 239] on span "Travel Reservations 1" at bounding box center [283, 237] width 117 height 13
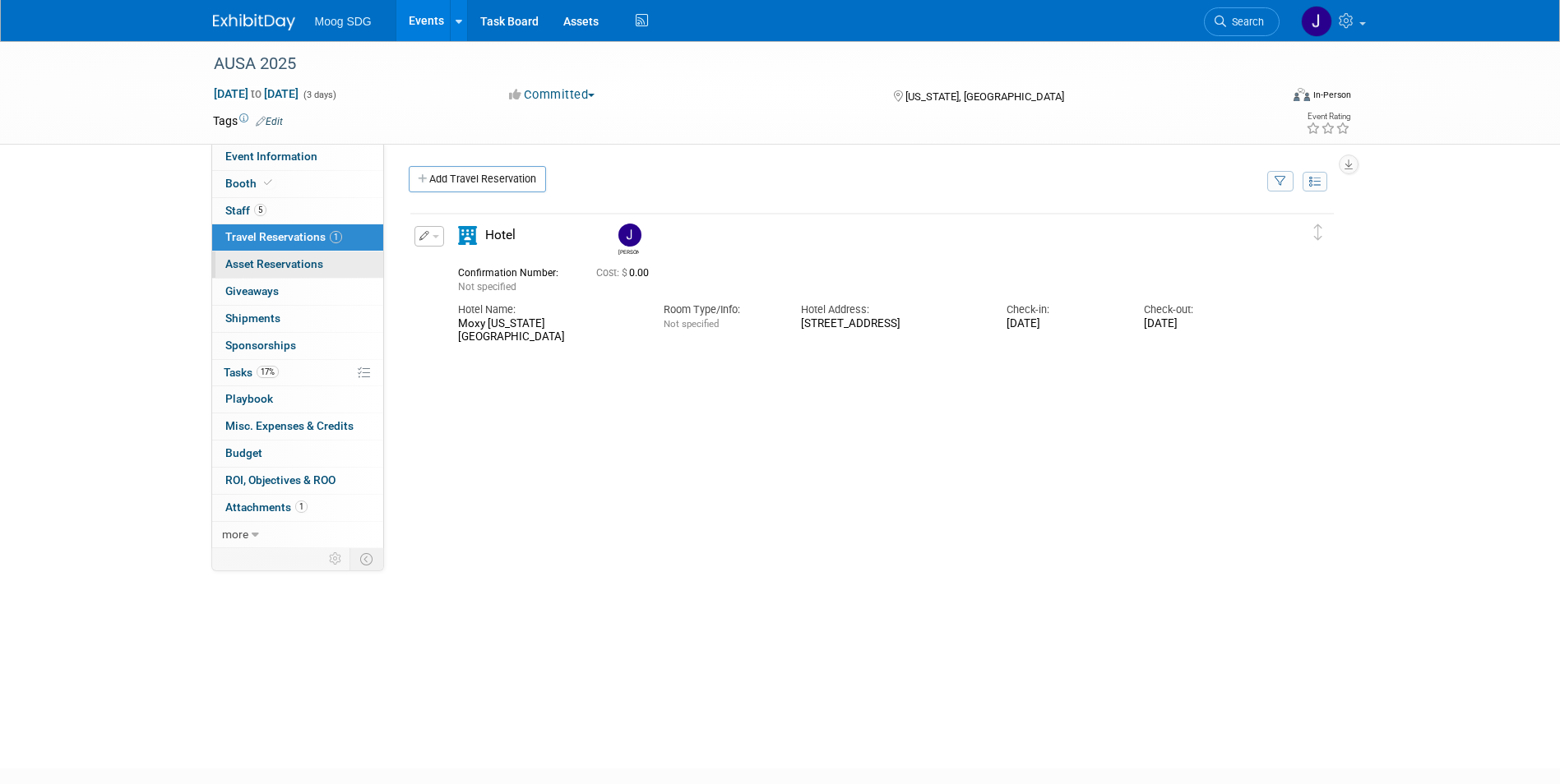
click at [326, 266] on link "0 Asset Reservations 0" at bounding box center [297, 265] width 171 height 27
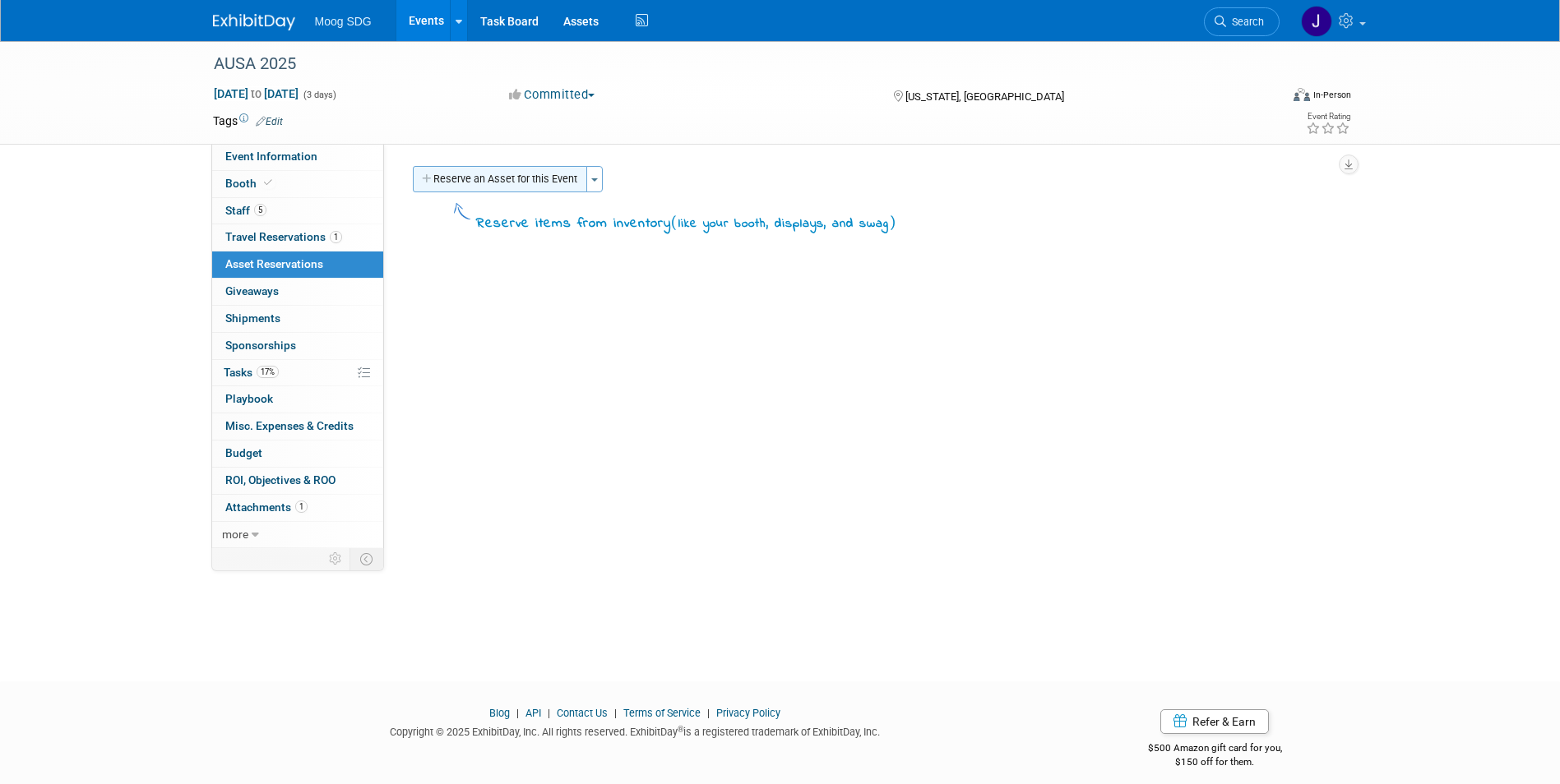
click at [495, 172] on button "Reserve an Asset for this Event" at bounding box center [500, 179] width 174 height 27
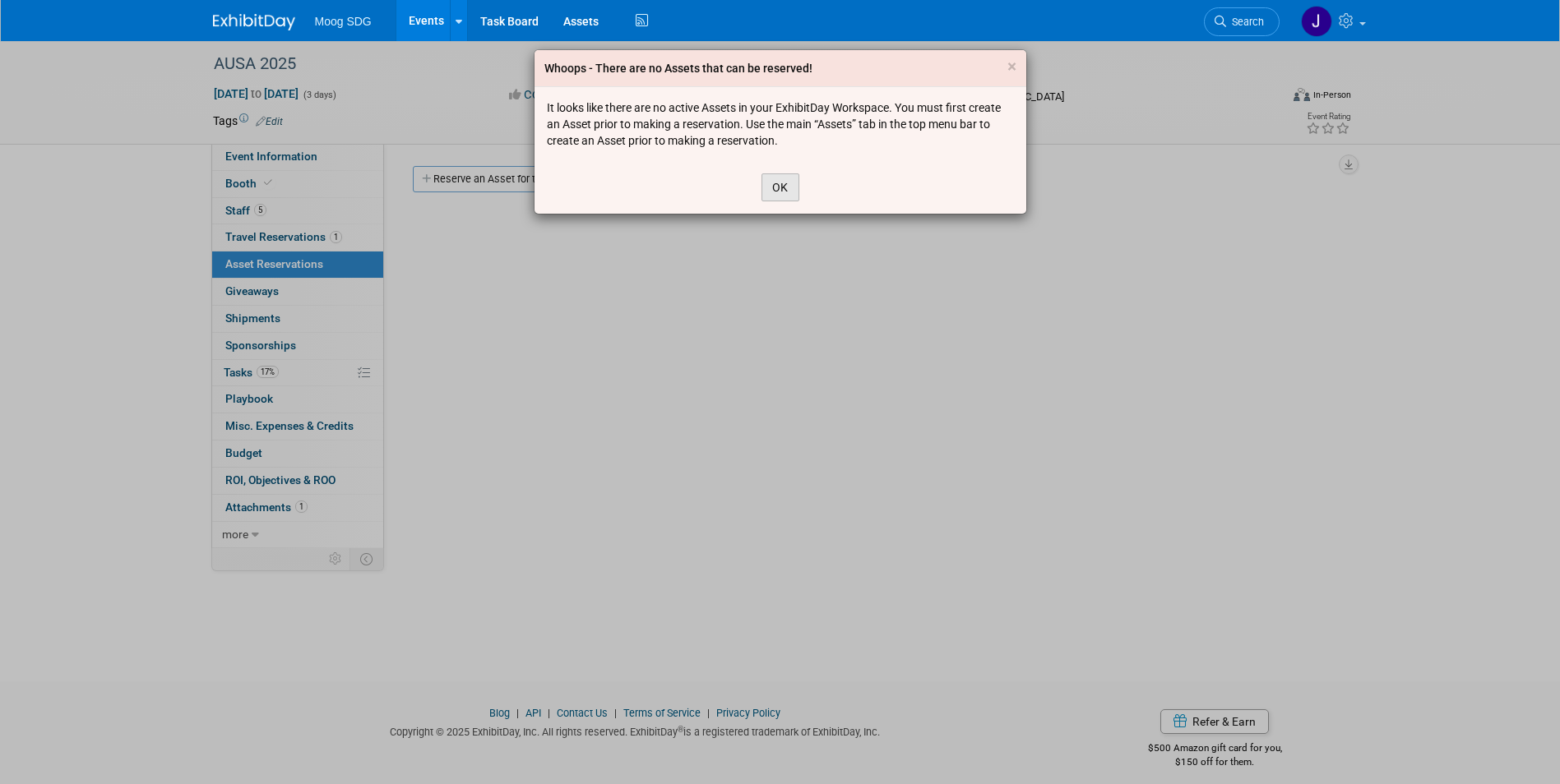
click at [778, 195] on button "OK" at bounding box center [780, 187] width 38 height 28
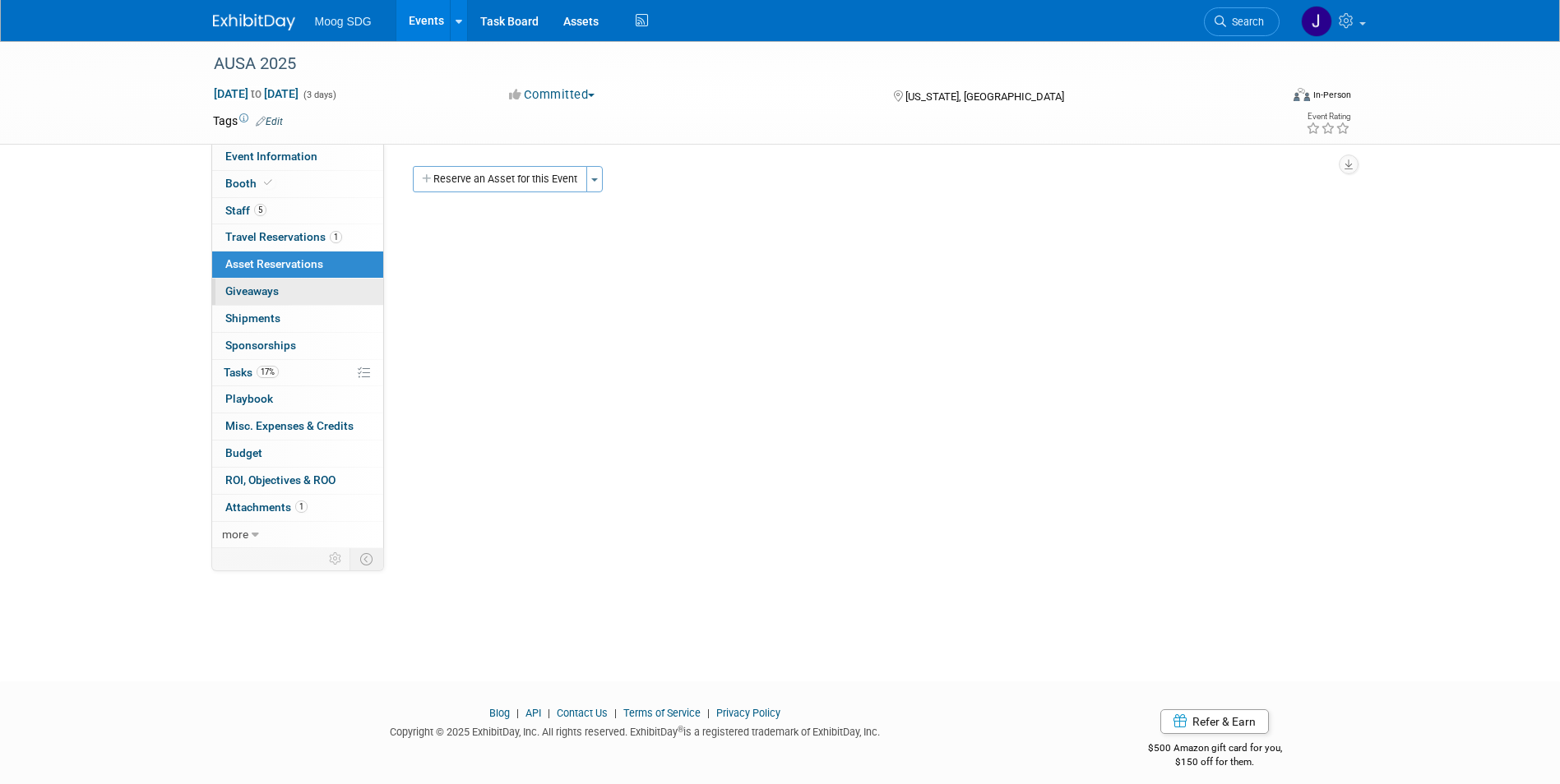
click at [307, 299] on link "0 Giveaways 0" at bounding box center [297, 291] width 171 height 27
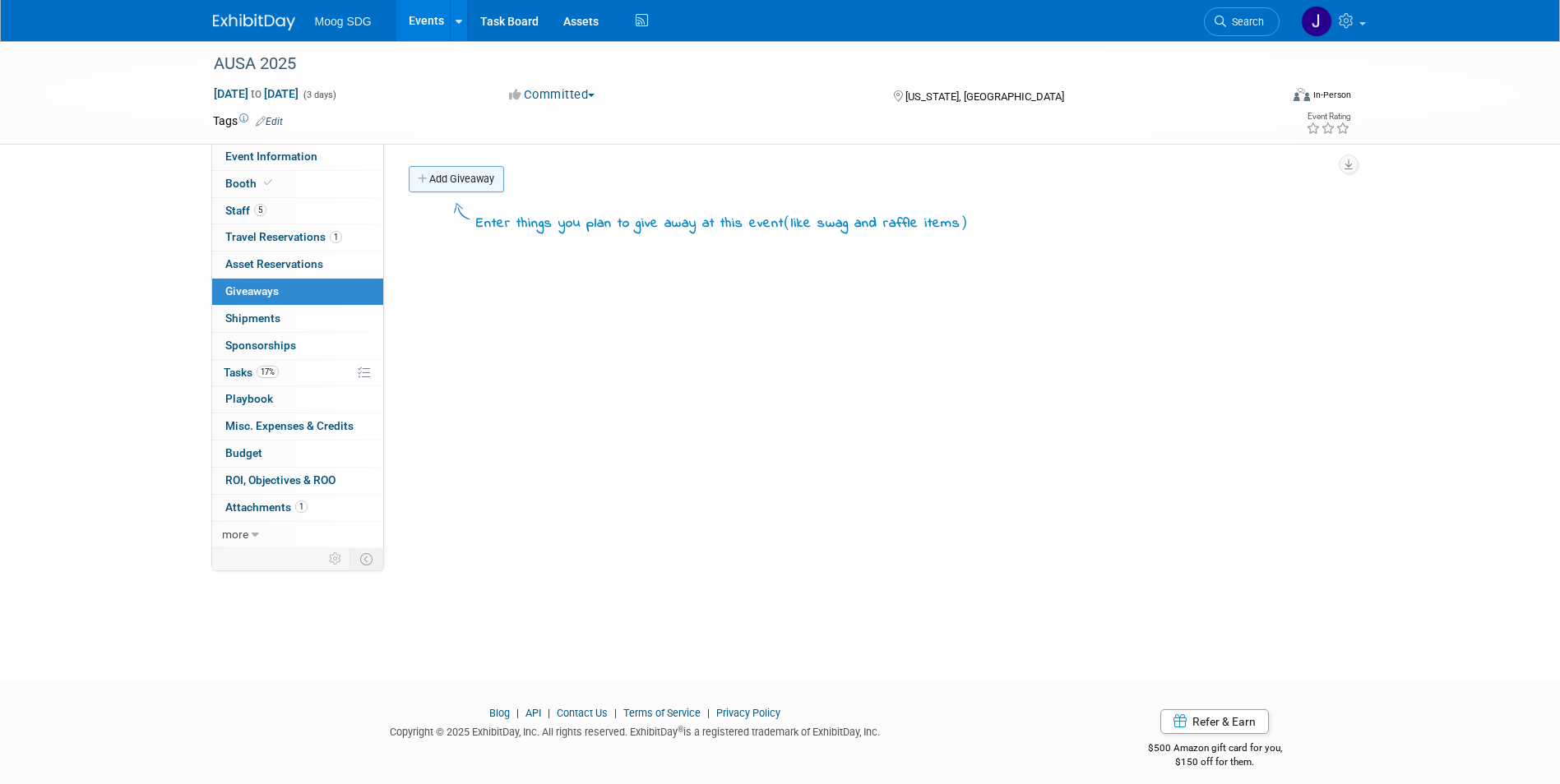
click at [447, 180] on link "Add Giveaway" at bounding box center [456, 179] width 95 height 27
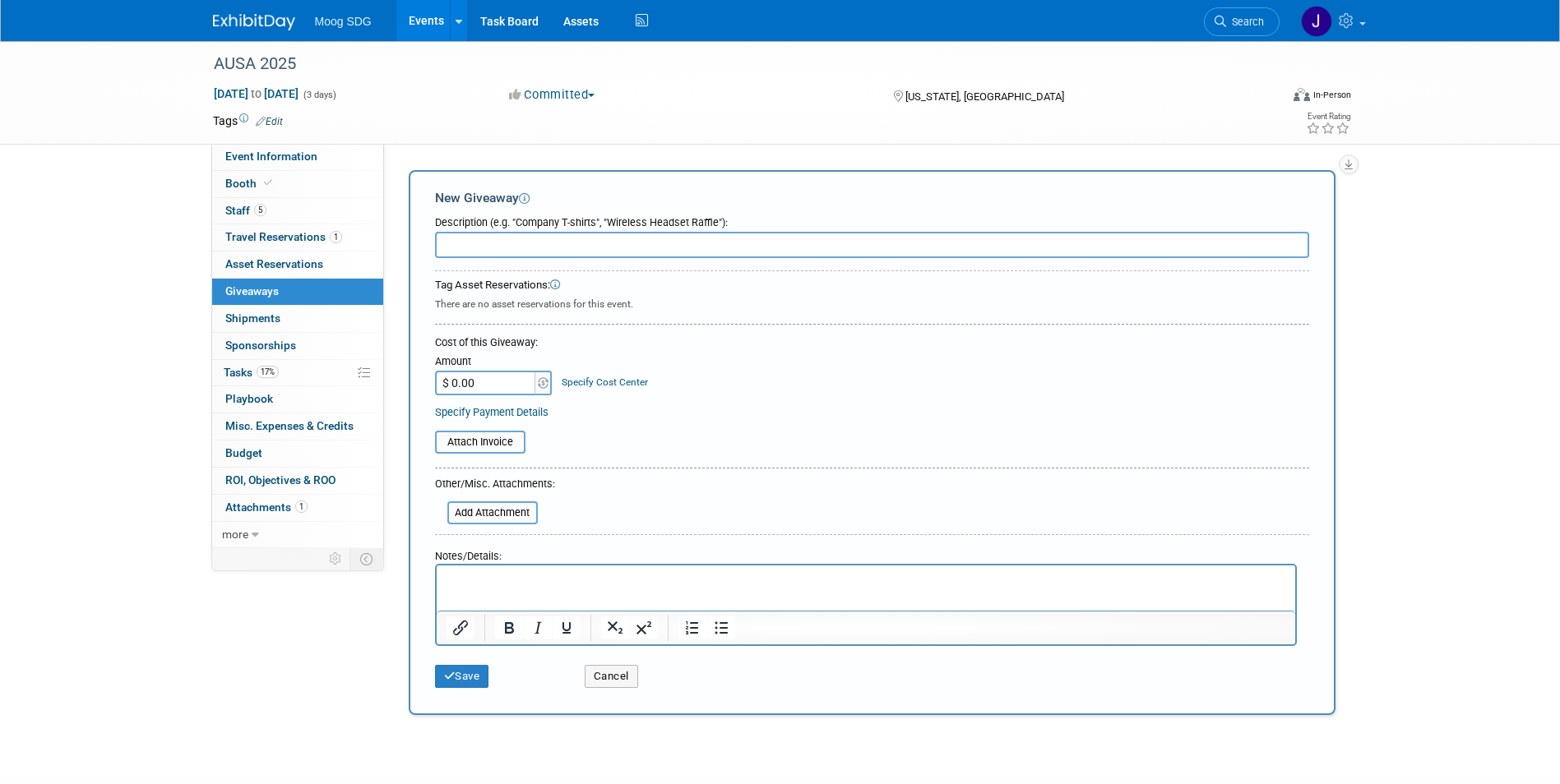
click at [587, 249] on input "text" at bounding box center [873, 244] width 875 height 27
type input "Moog white pens"
click at [800, 299] on div "There are no asset reservations for this event." at bounding box center [873, 303] width 875 height 18
click at [478, 686] on button "Save" at bounding box center [462, 676] width 54 height 23
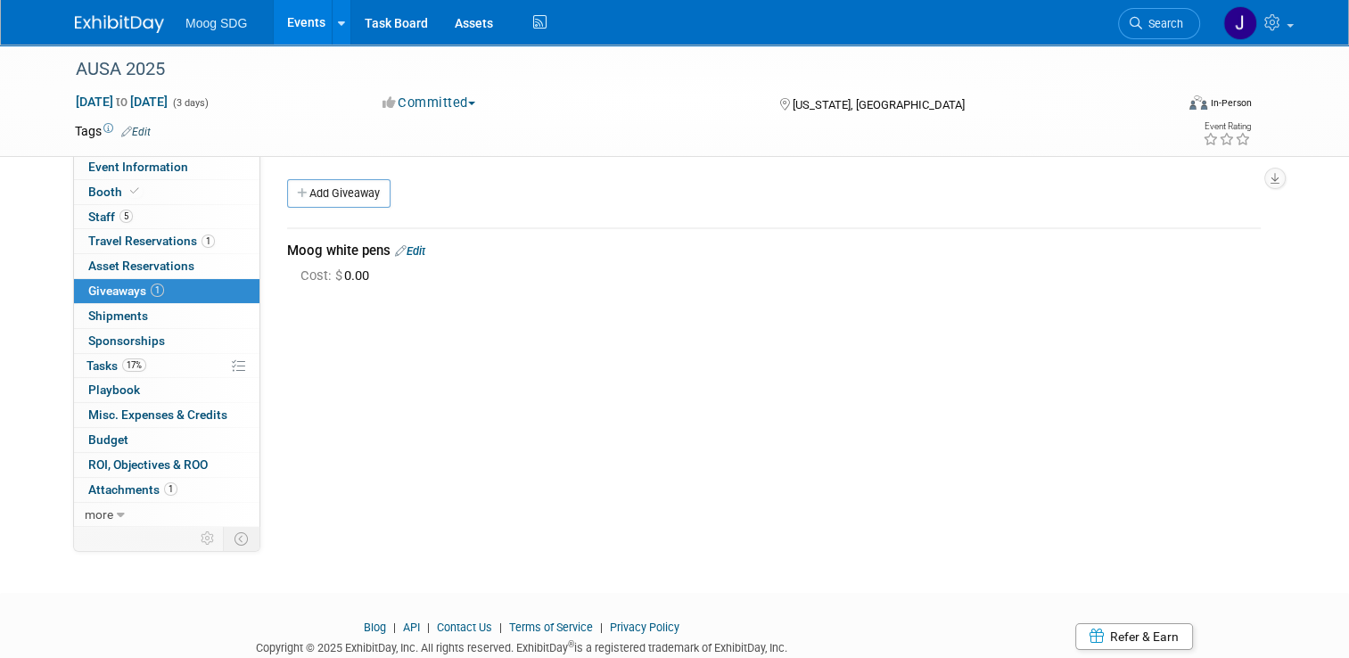
click at [289, 15] on link "Events" at bounding box center [306, 22] width 65 height 45
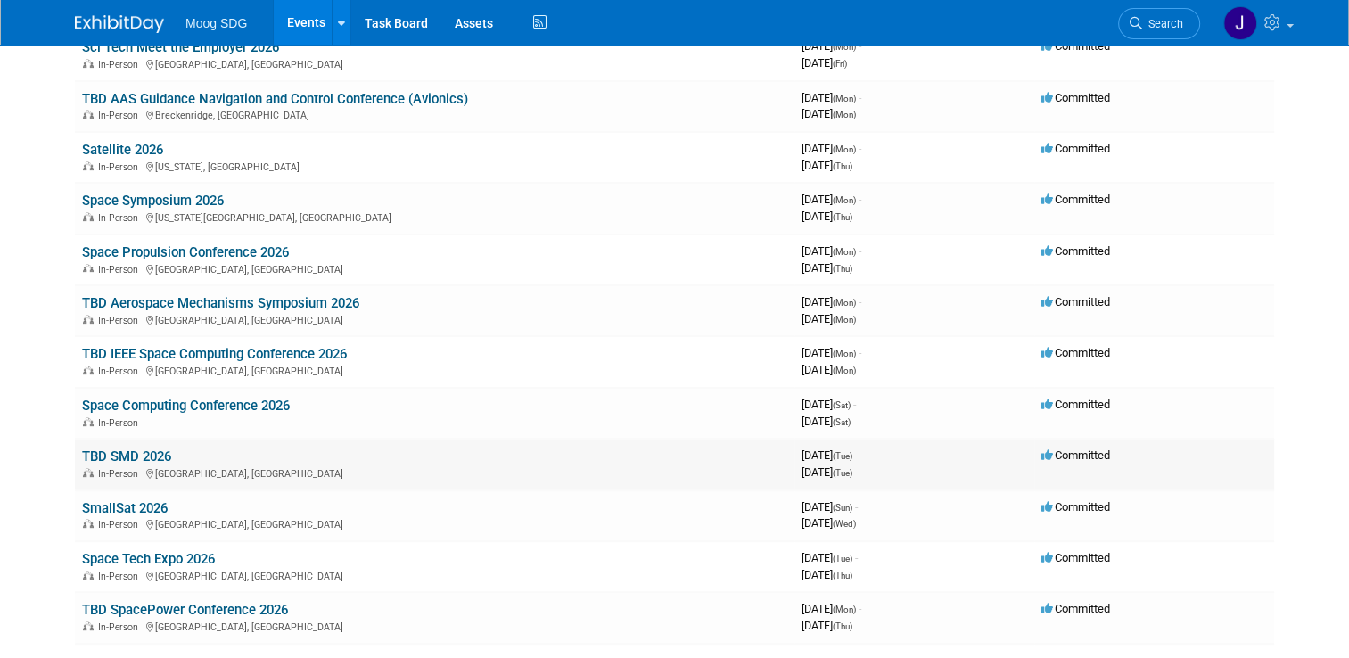
scroll to position [713, 0]
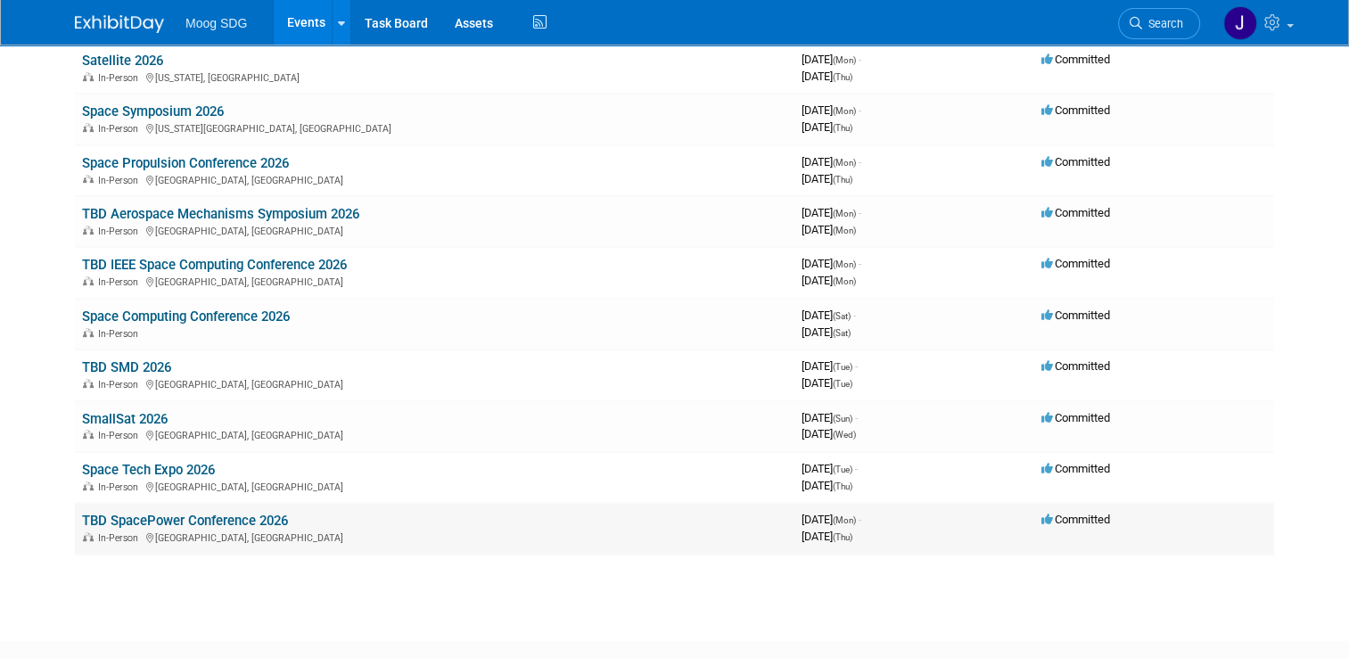
click at [239, 513] on link "TBD SpacePower Conference 2026" at bounding box center [185, 521] width 206 height 16
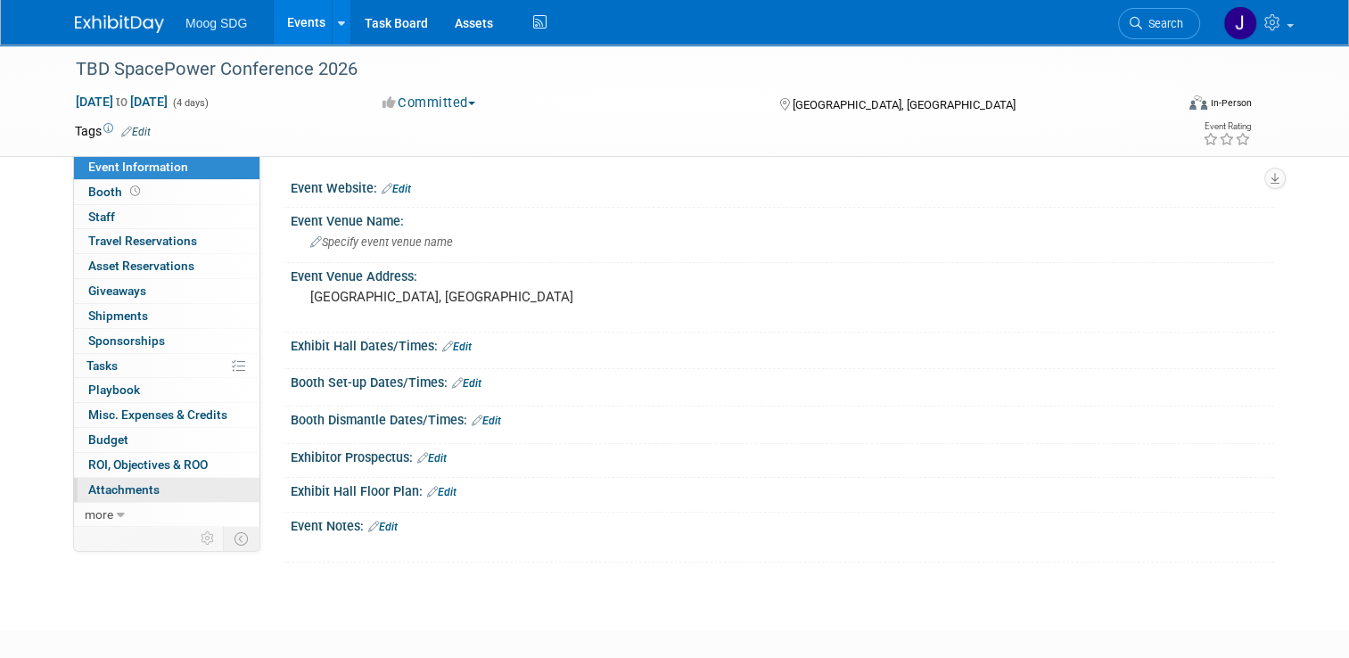
click at [132, 490] on span "Attachments 0" at bounding box center [123, 489] width 71 height 14
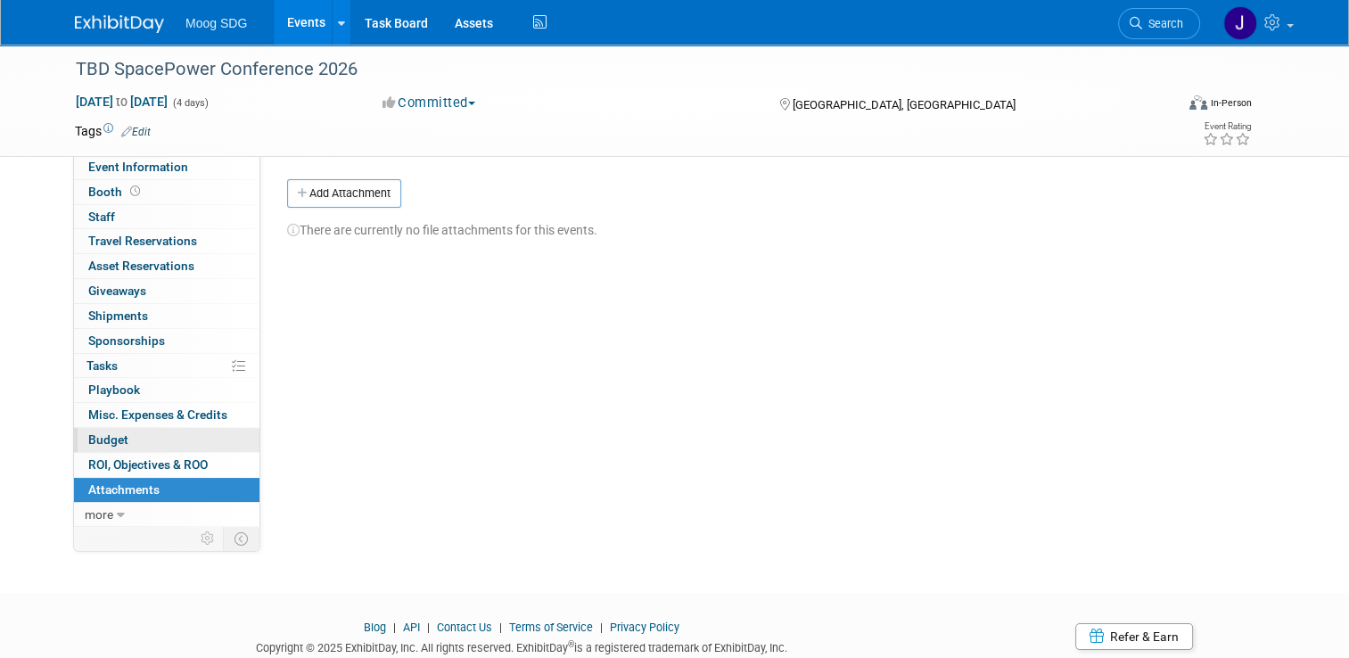
click at [133, 438] on link "Budget" at bounding box center [166, 440] width 185 height 24
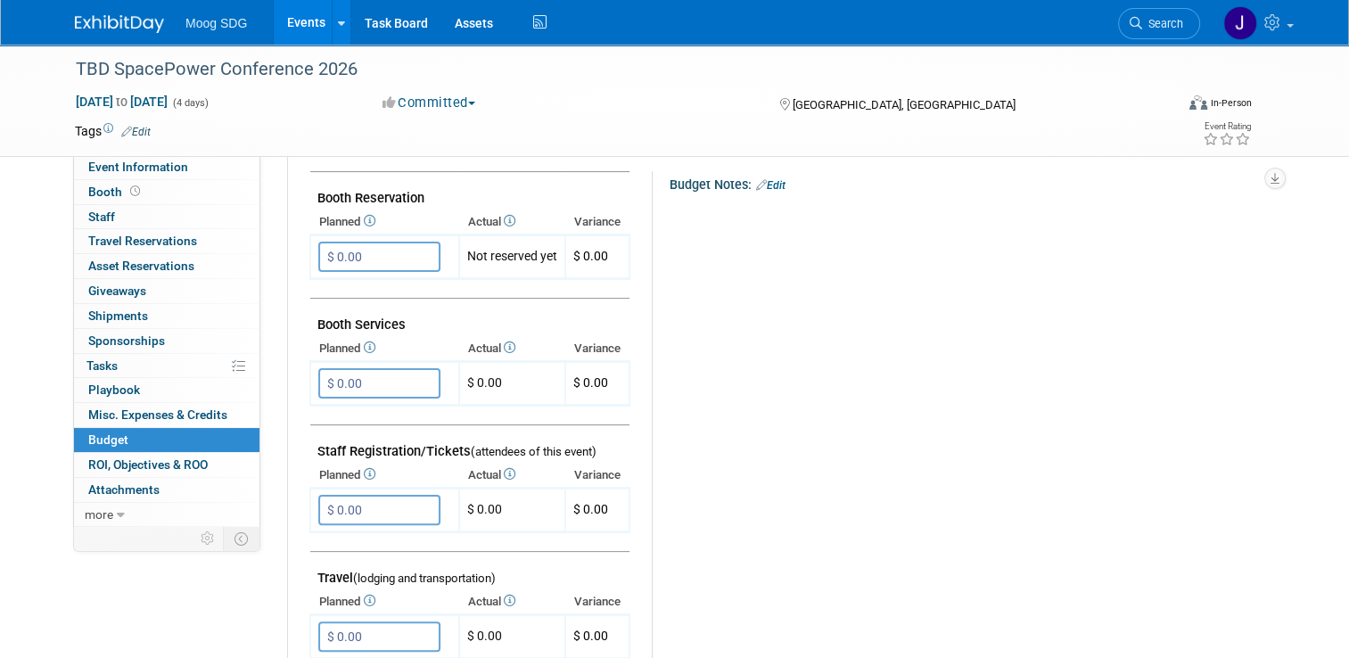
scroll to position [267, 0]
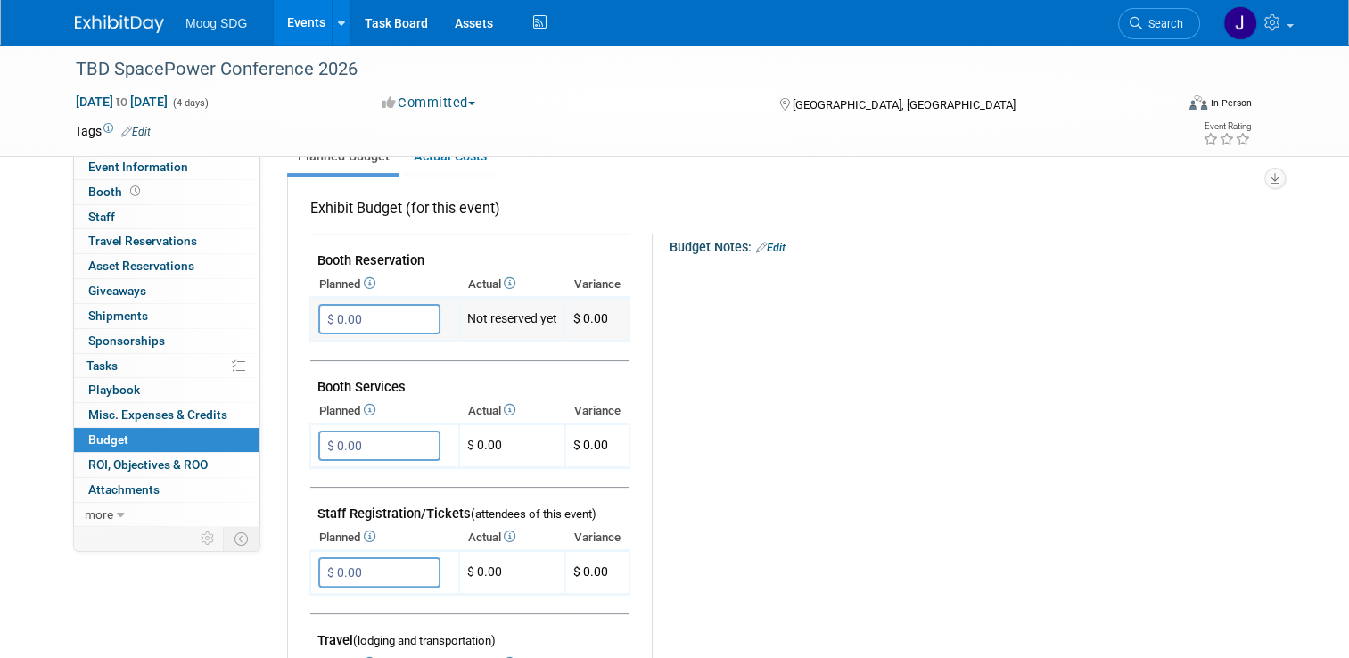
click at [366, 320] on input "$ 0.00" at bounding box center [379, 319] width 122 height 30
click at [514, 313] on td "Not reserved yet" at bounding box center [512, 320] width 106 height 44
click at [318, 320] on input "$ 0.00" at bounding box center [379, 319] width 122 height 30
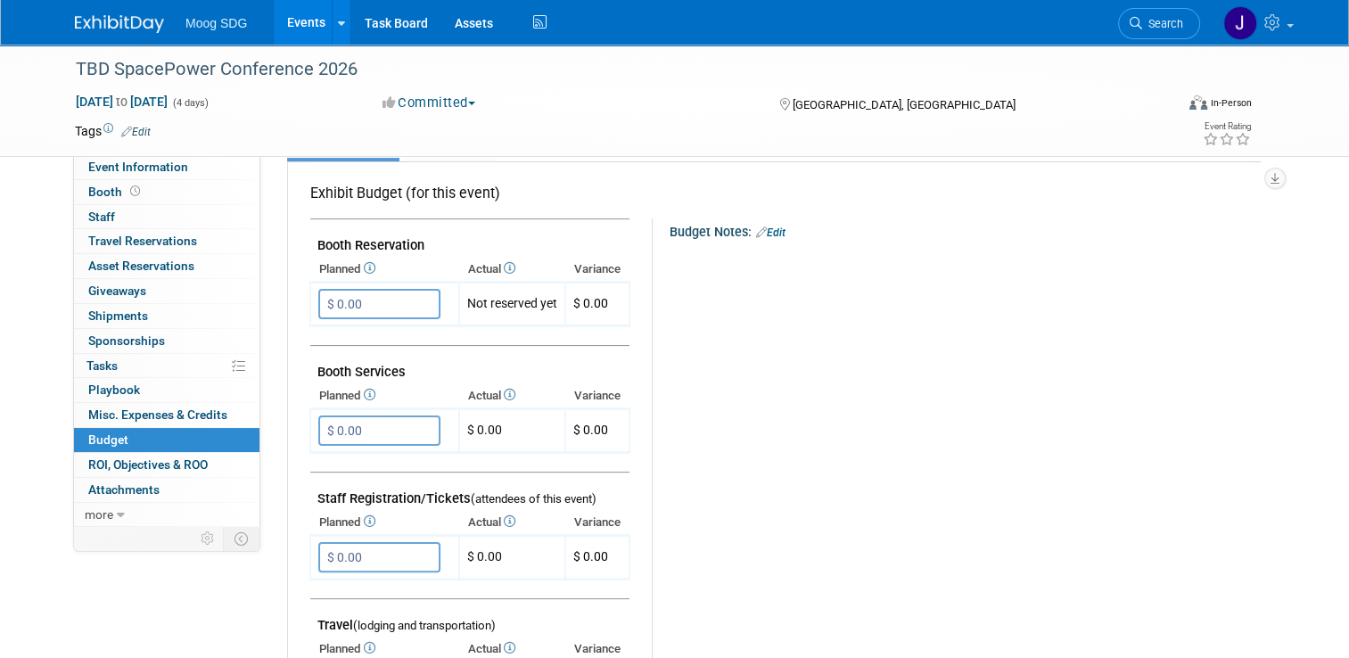
scroll to position [240, 0]
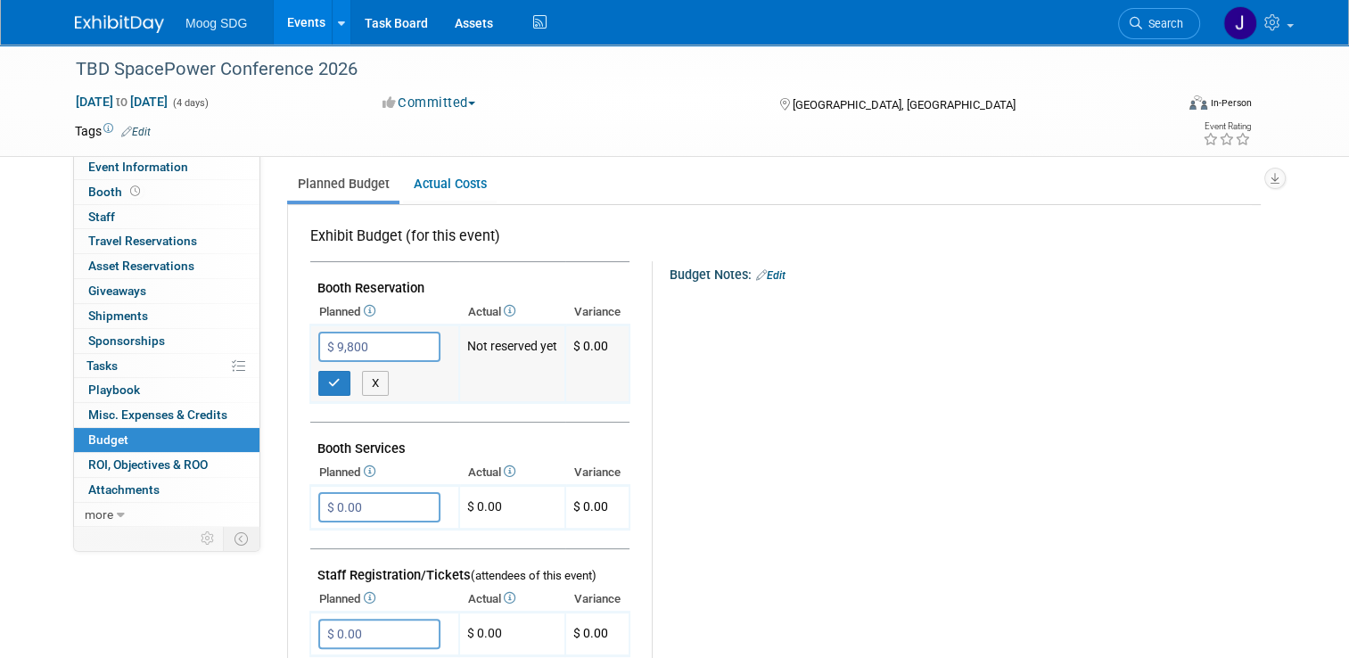
type input "$ 9,800.00"
click at [519, 351] on td "Not reserved yet" at bounding box center [512, 364] width 106 height 78
click at [328, 377] on icon "button" at bounding box center [334, 383] width 12 height 12
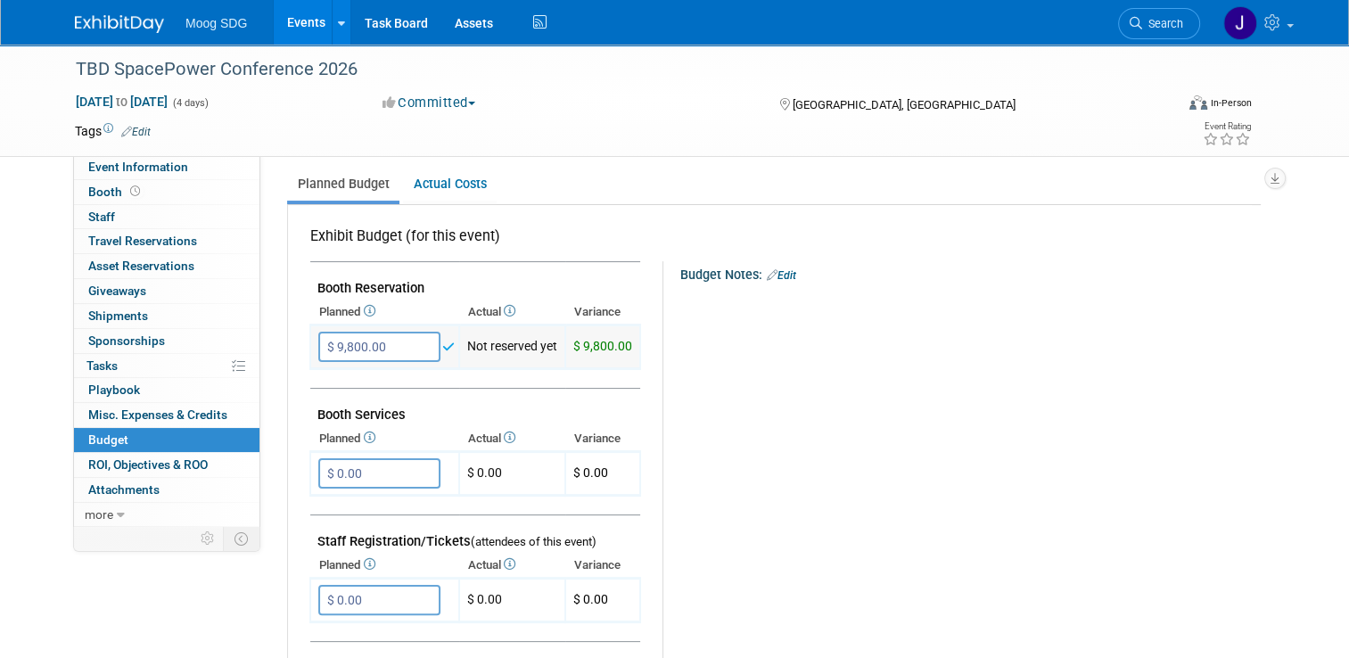
click at [517, 348] on td "Not reserved yet" at bounding box center [512, 347] width 106 height 44
click at [505, 345] on td "Not reserved yet" at bounding box center [512, 347] width 106 height 44
drag, startPoint x: 505, startPoint y: 345, endPoint x: 492, endPoint y: 346, distance: 12.5
click at [492, 346] on td "Not reserved yet" at bounding box center [512, 347] width 106 height 44
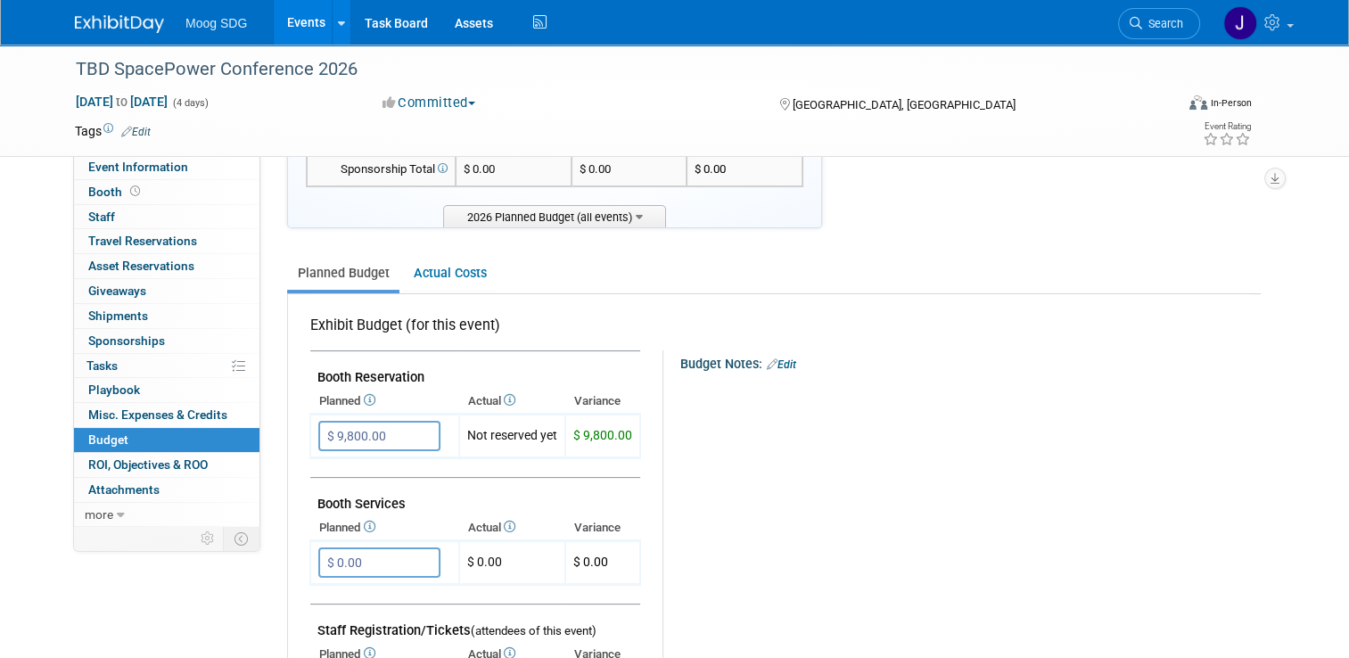
scroll to position [0, 0]
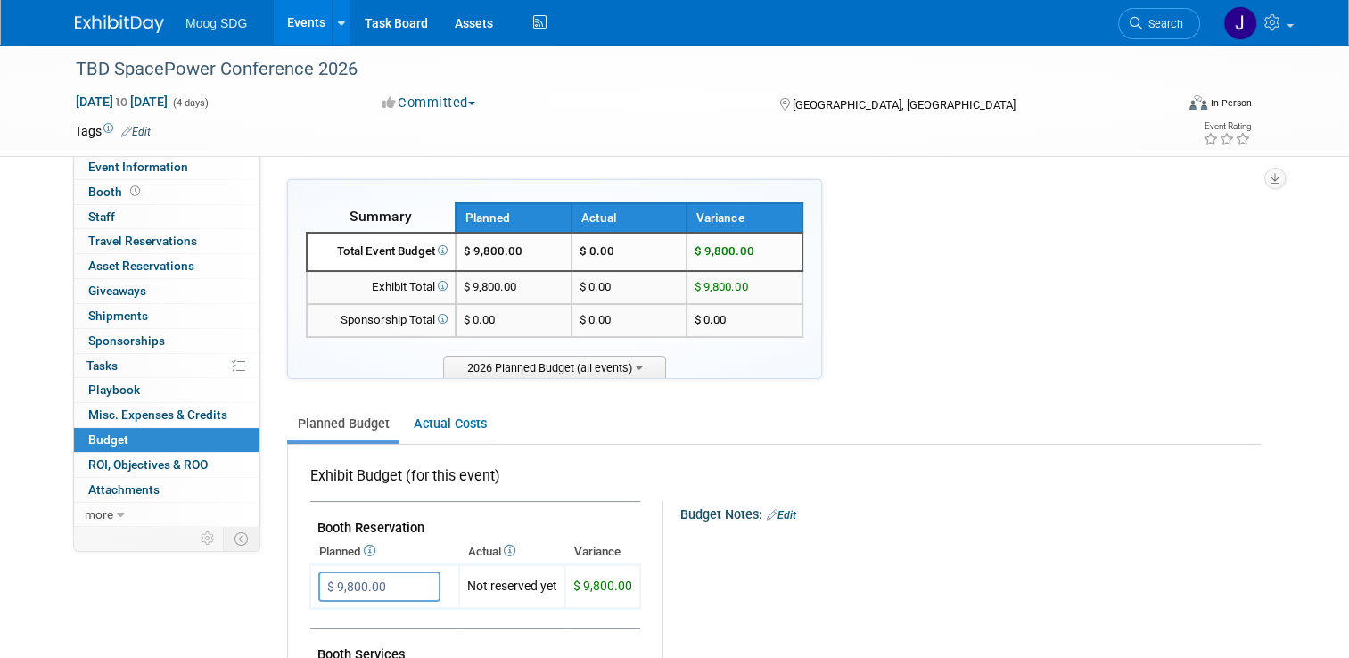
click at [981, 410] on ul "Planned Budget Actual Costs" at bounding box center [773, 425] width 973 height 39
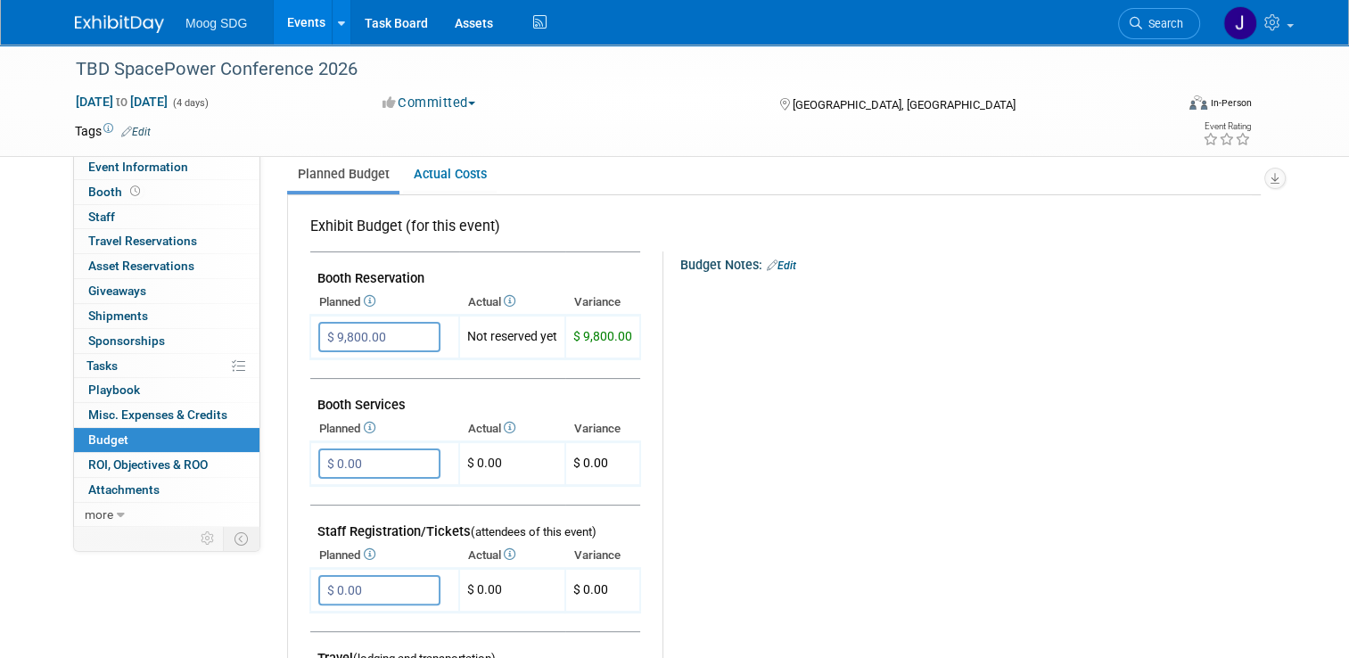
scroll to position [267, 0]
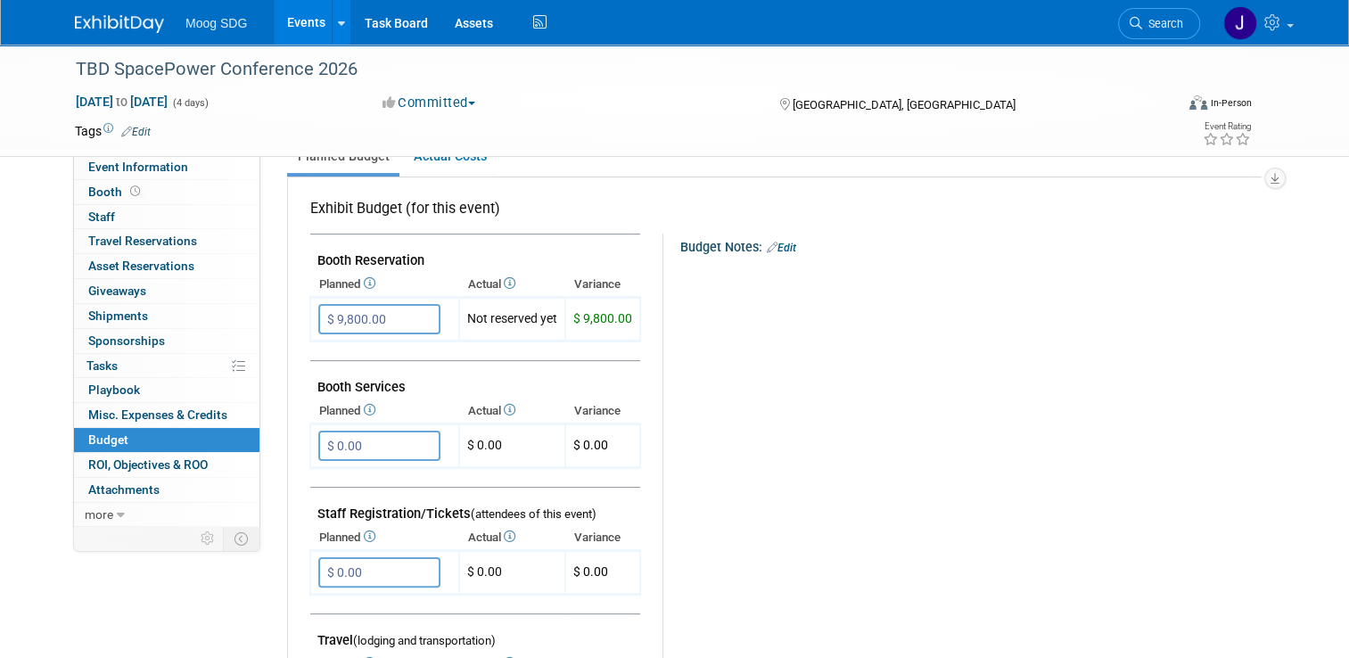
click at [777, 248] on link "Edit" at bounding box center [781, 248] width 29 height 12
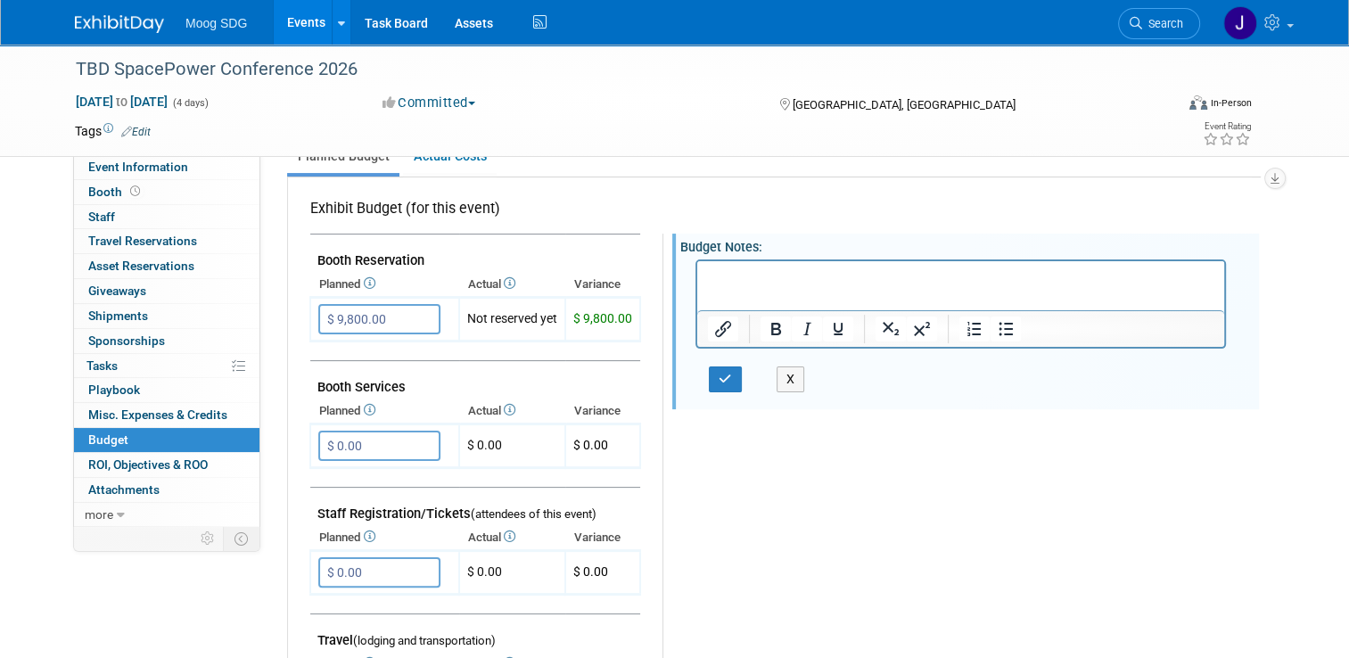
scroll to position [0, 0]
click at [782, 370] on button "X" at bounding box center [790, 379] width 29 height 26
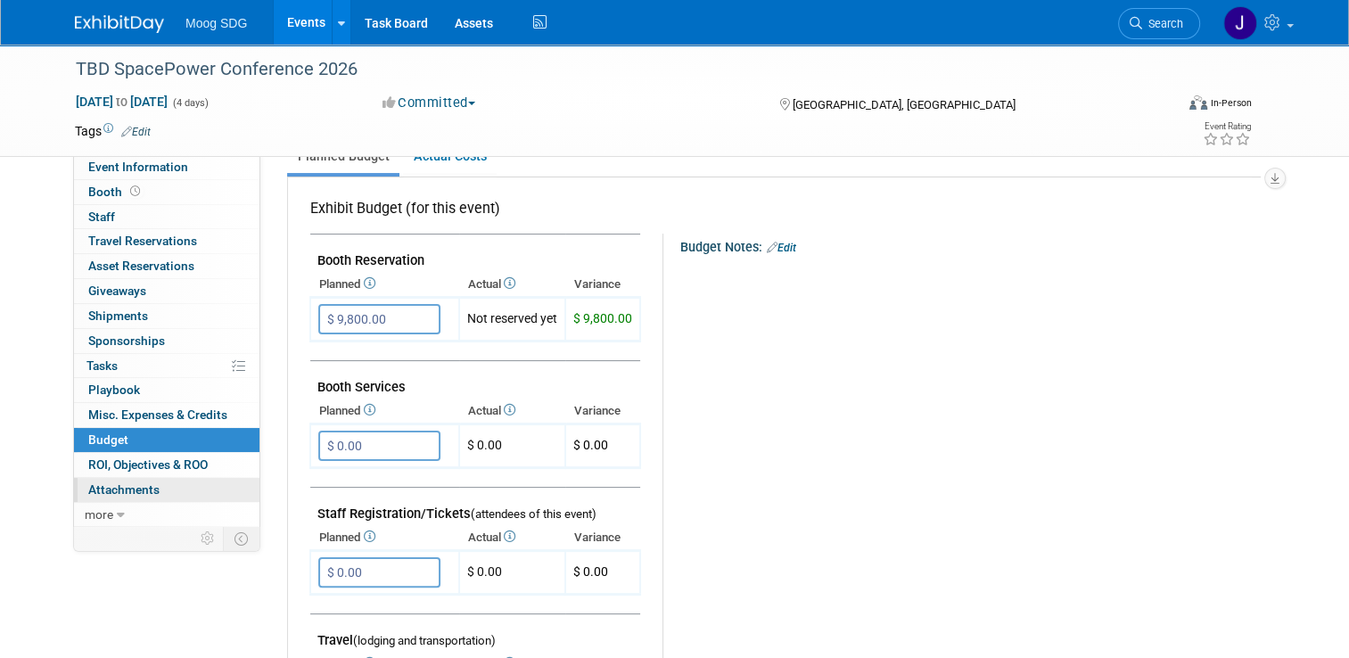
click at [144, 489] on span "Attachments 0" at bounding box center [123, 489] width 71 height 14
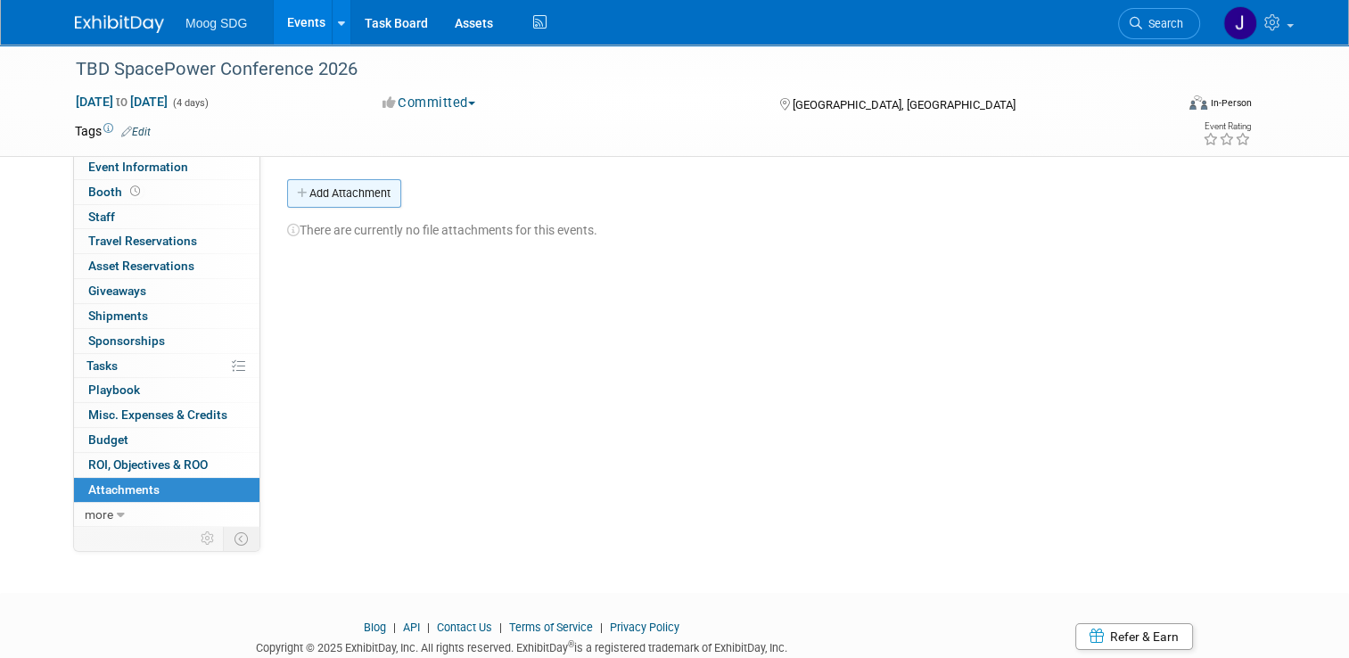
click at [332, 191] on button "Add Attachment" at bounding box center [344, 193] width 114 height 29
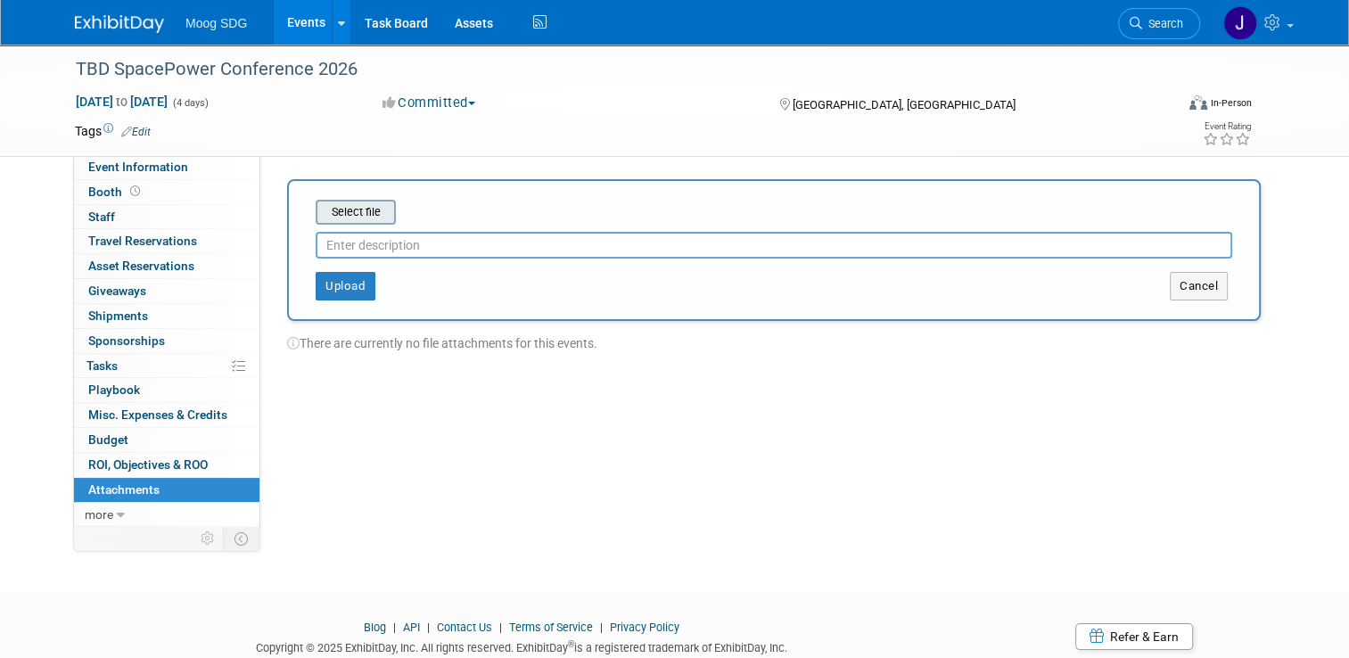
click at [346, 212] on input "file" at bounding box center [288, 211] width 212 height 21
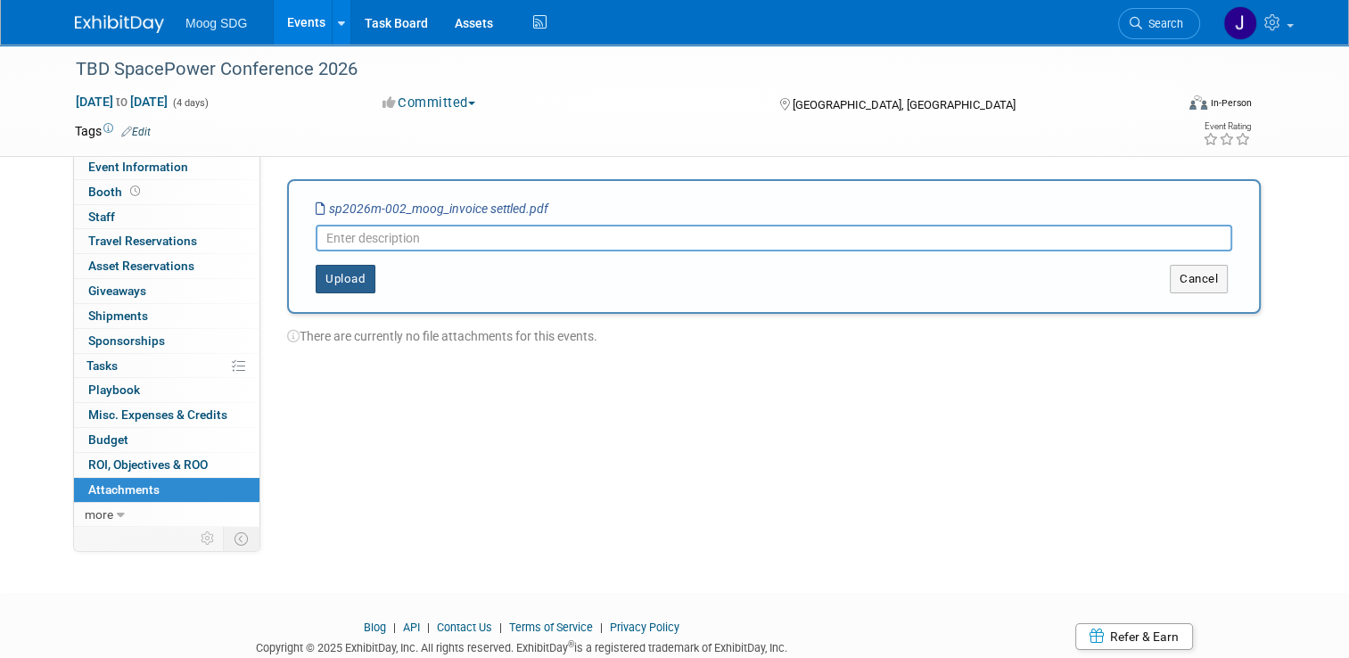
click at [349, 281] on button "Upload" at bounding box center [346, 279] width 60 height 29
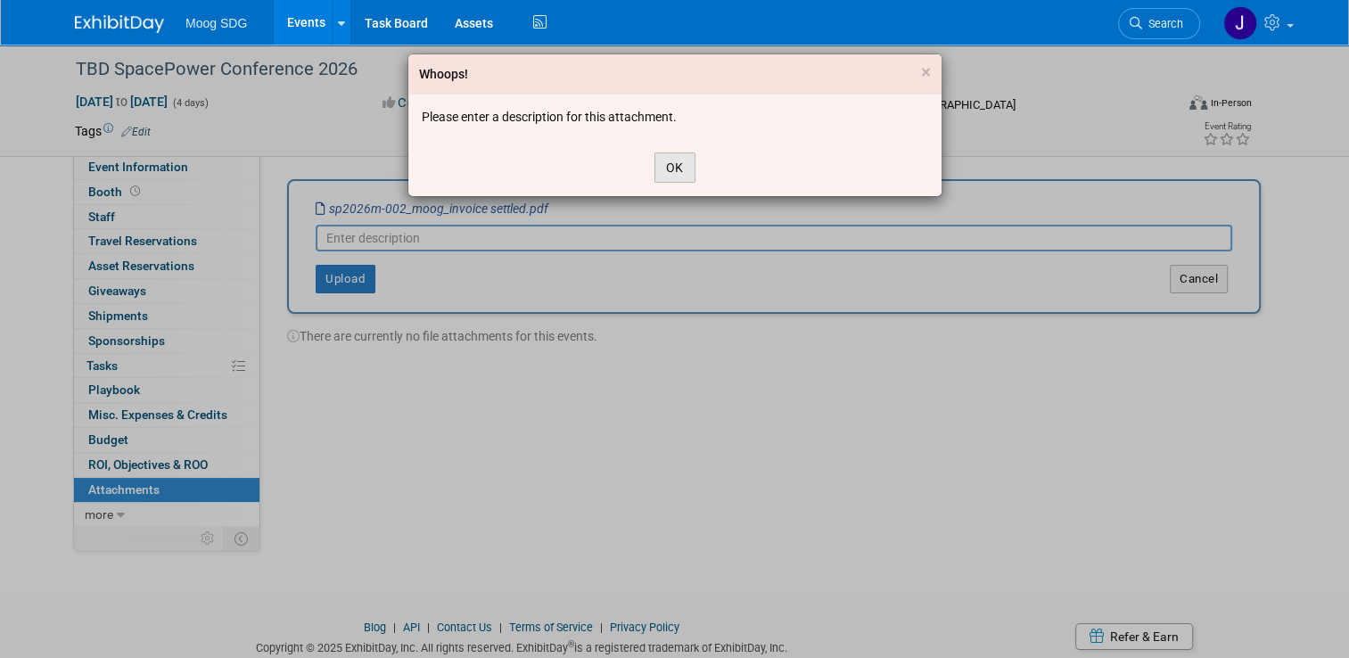
click at [679, 171] on button "OK" at bounding box center [674, 167] width 41 height 30
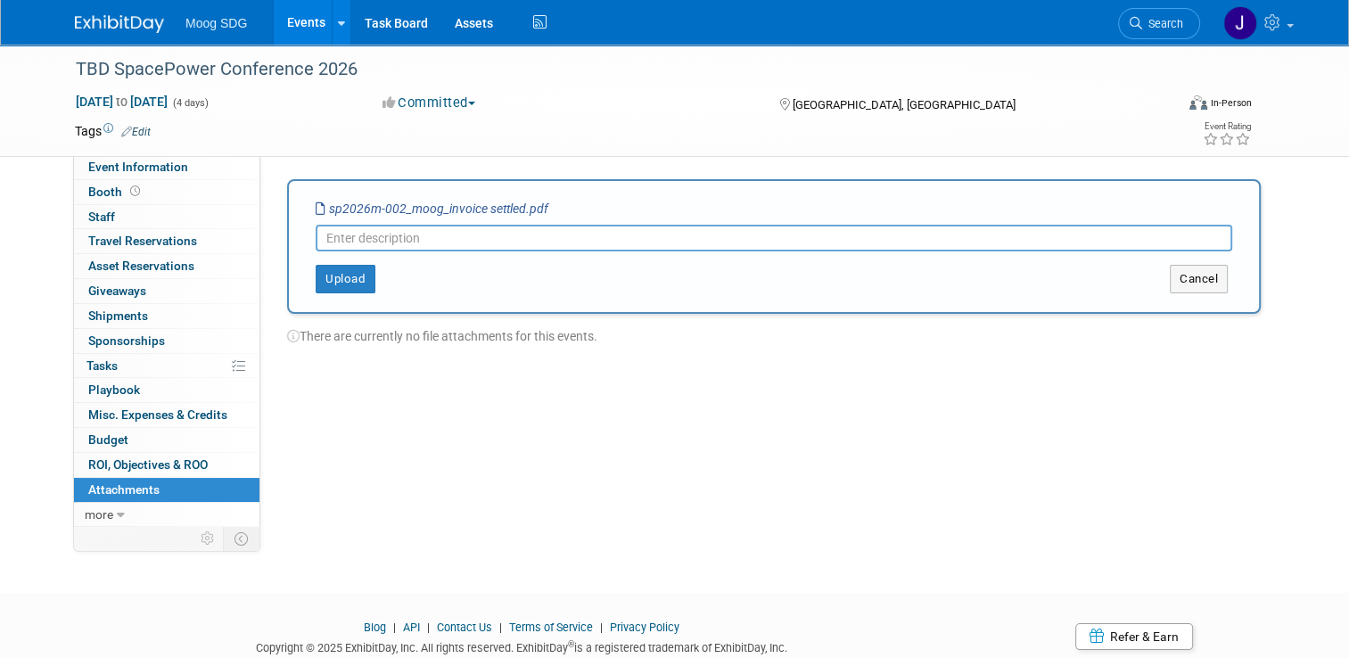
click at [471, 244] on input "text" at bounding box center [774, 238] width 916 height 27
type input "Invoice"
click at [333, 285] on button "Upload" at bounding box center [346, 279] width 60 height 29
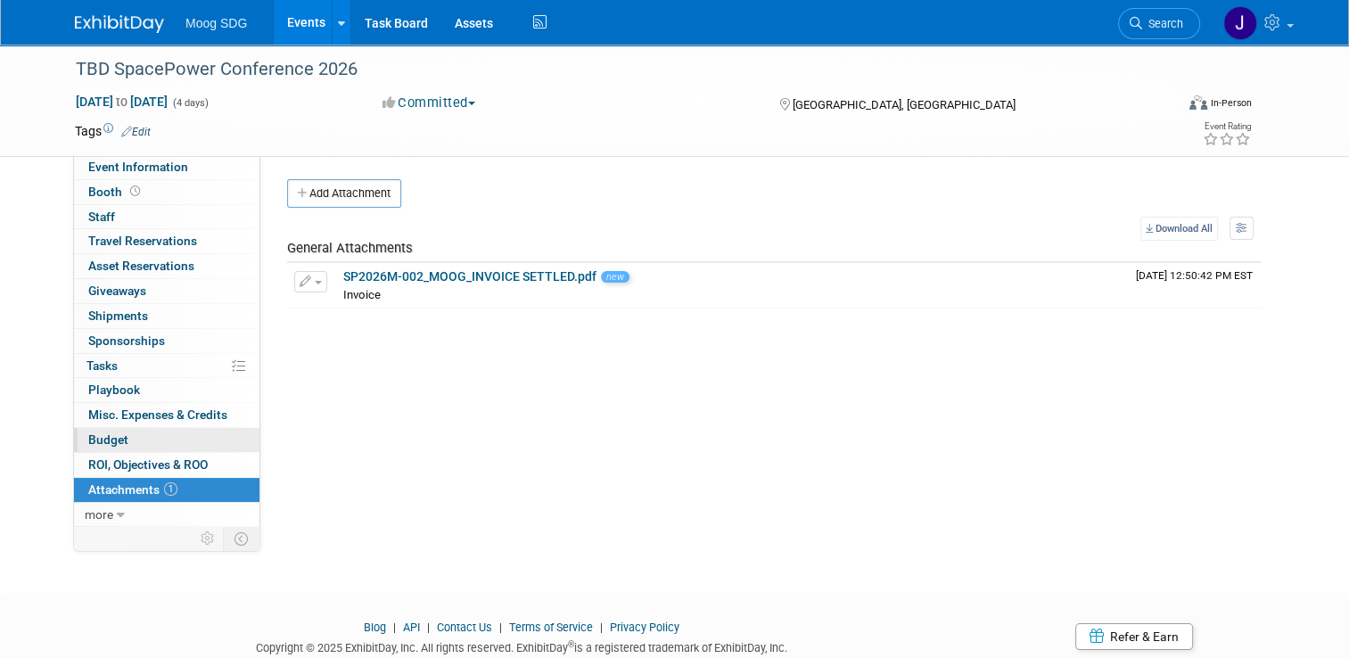
click at [104, 440] on span "Budget" at bounding box center [108, 439] width 40 height 14
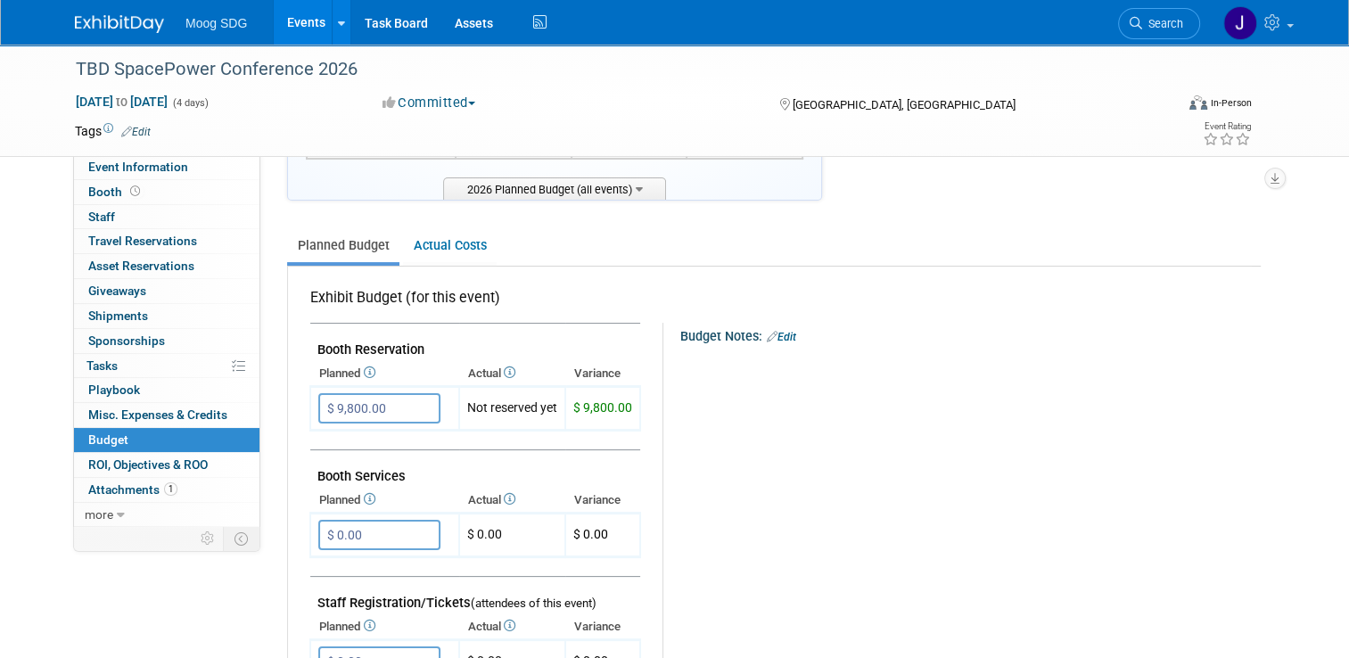
scroll to position [267, 0]
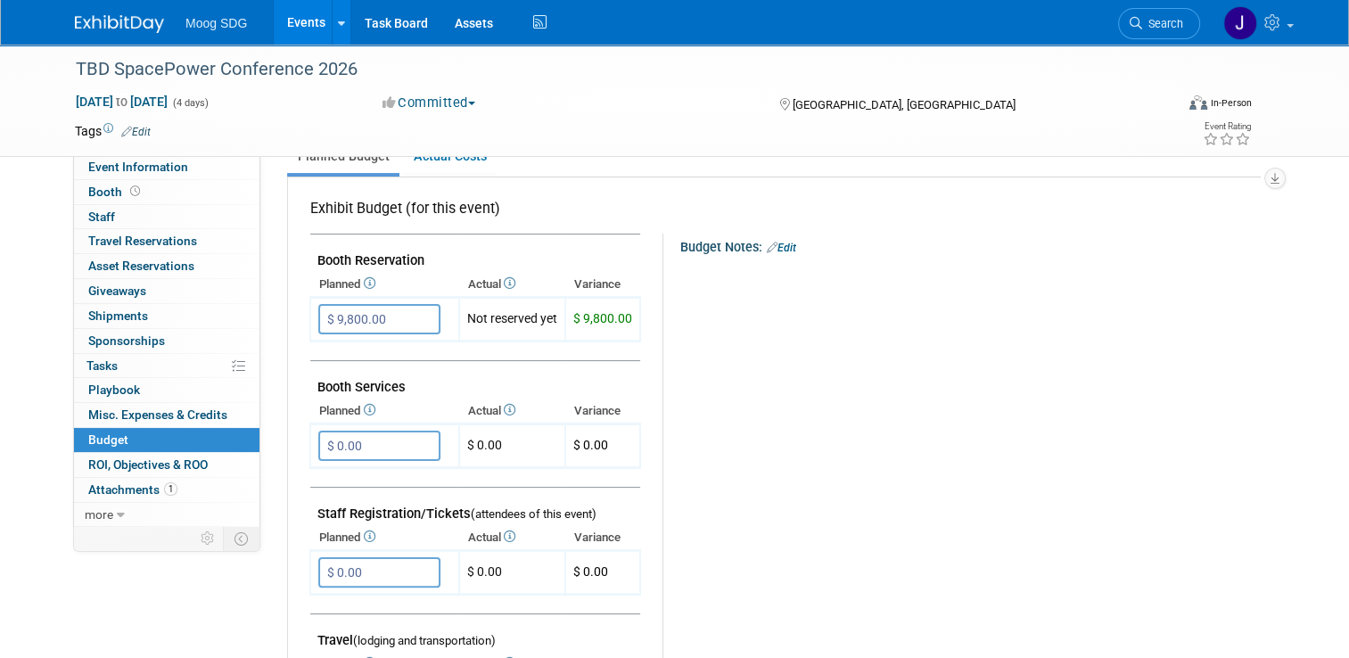
click at [363, 278] on icon at bounding box center [368, 283] width 14 height 12
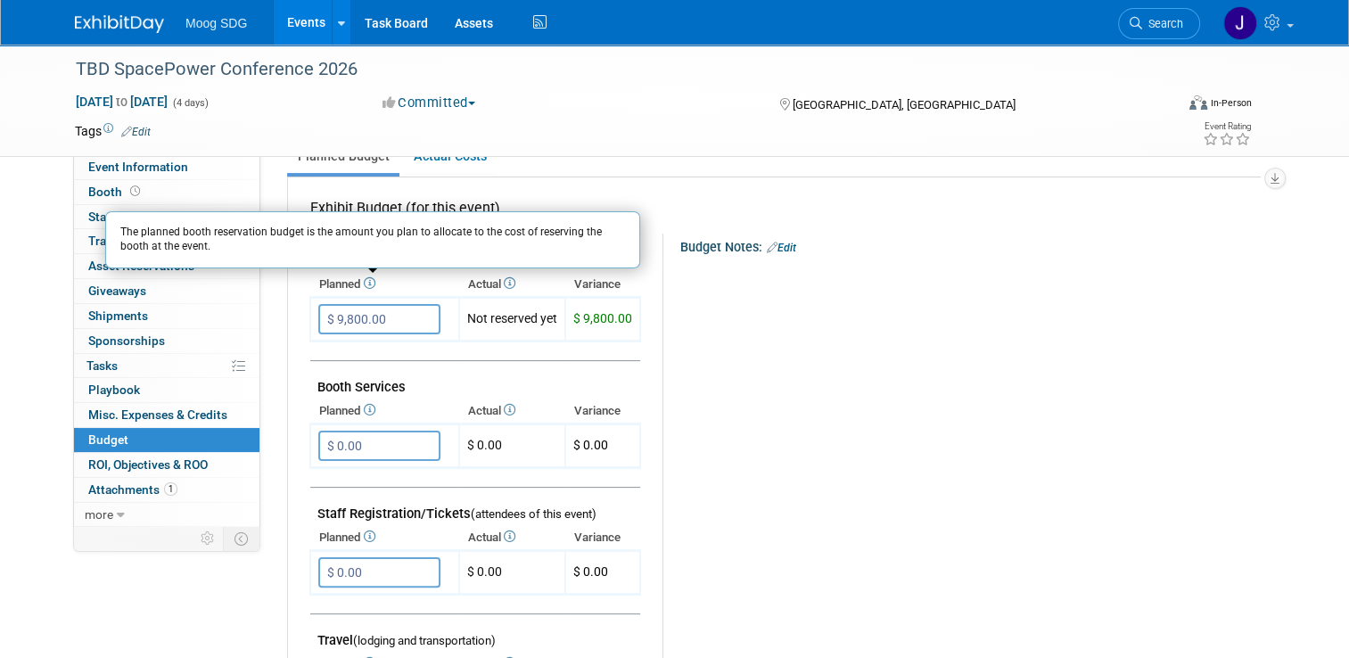
click at [390, 280] on th "Planned The planned booth reservation budget is the amount you plan to allocate…" at bounding box center [384, 284] width 149 height 25
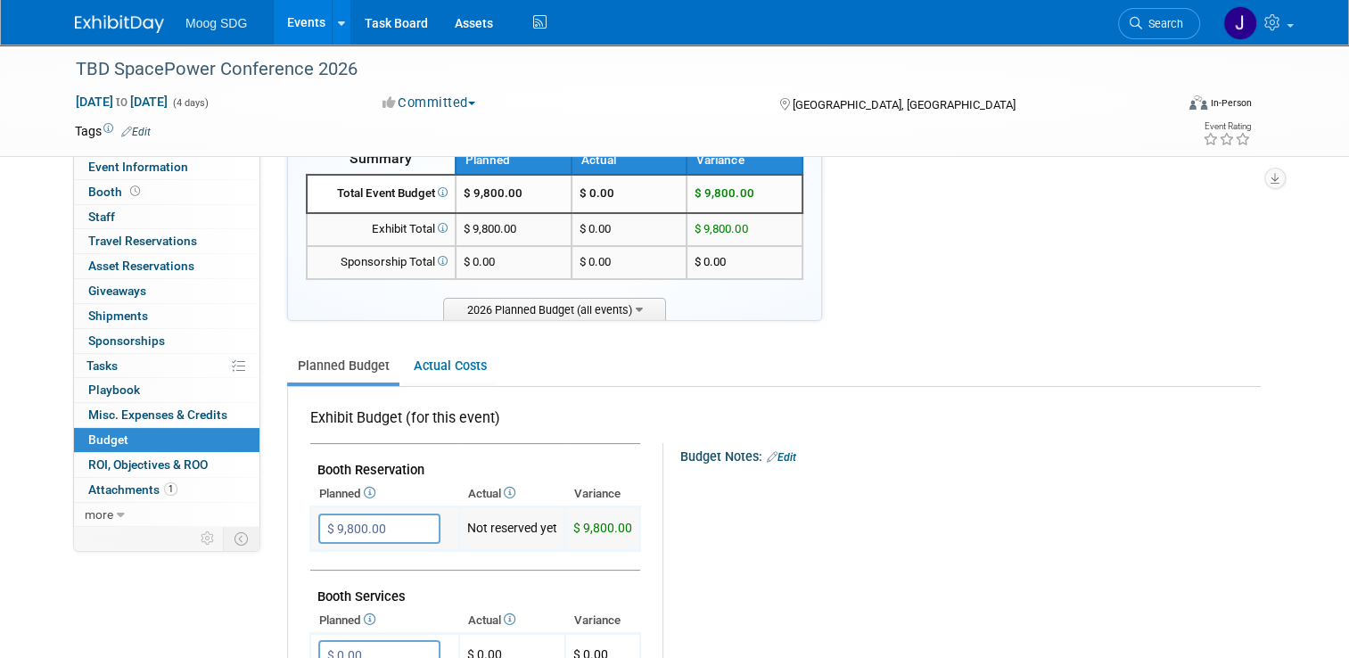
scroll to position [89, 0]
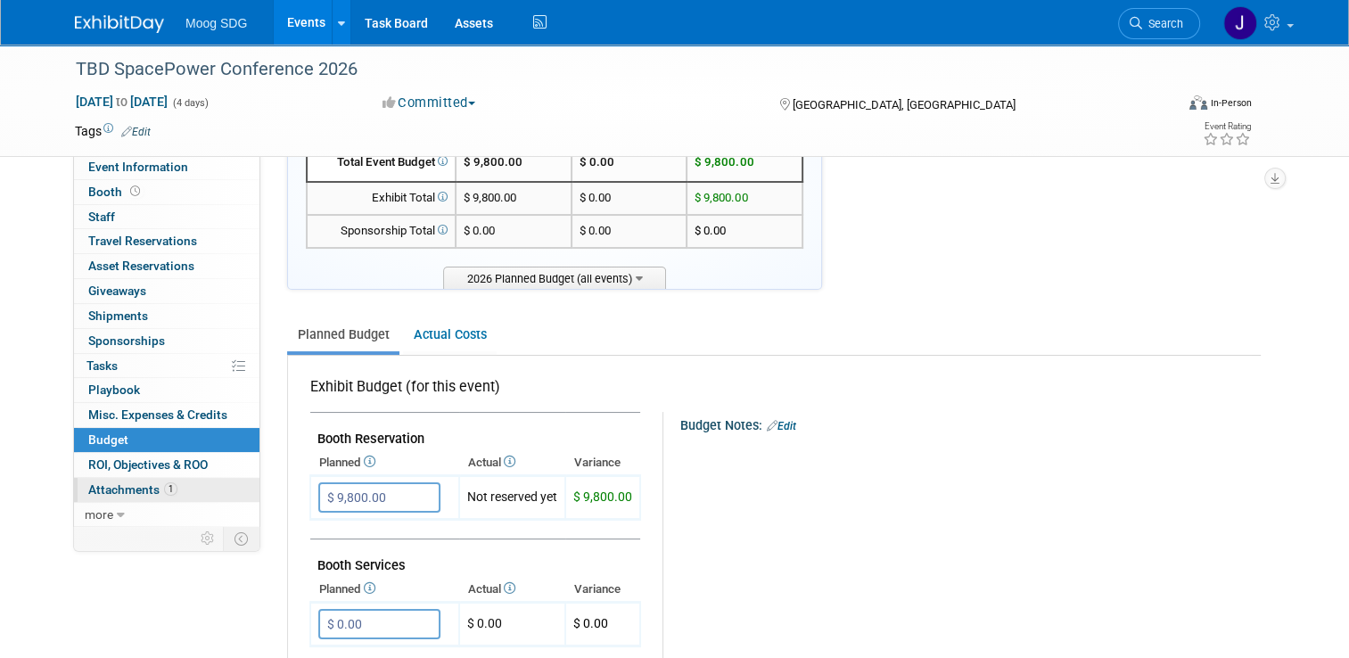
type input "$"
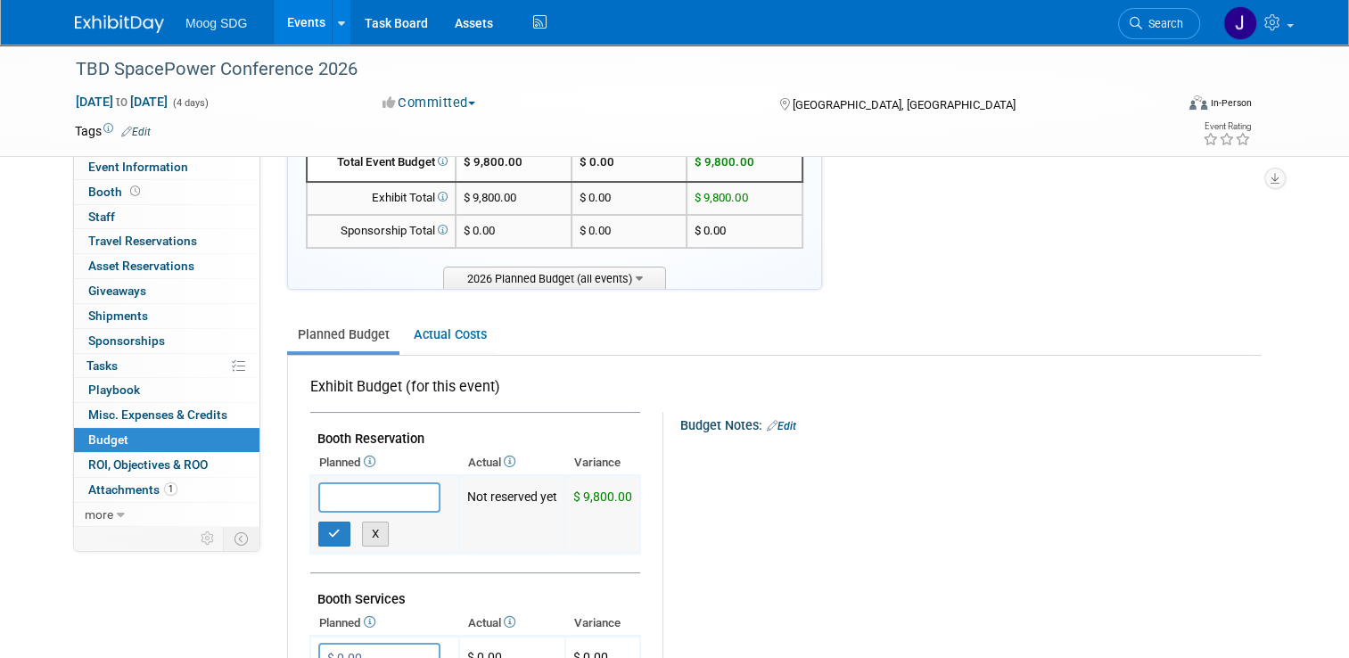
click at [364, 530] on button "X" at bounding box center [376, 533] width 28 height 25
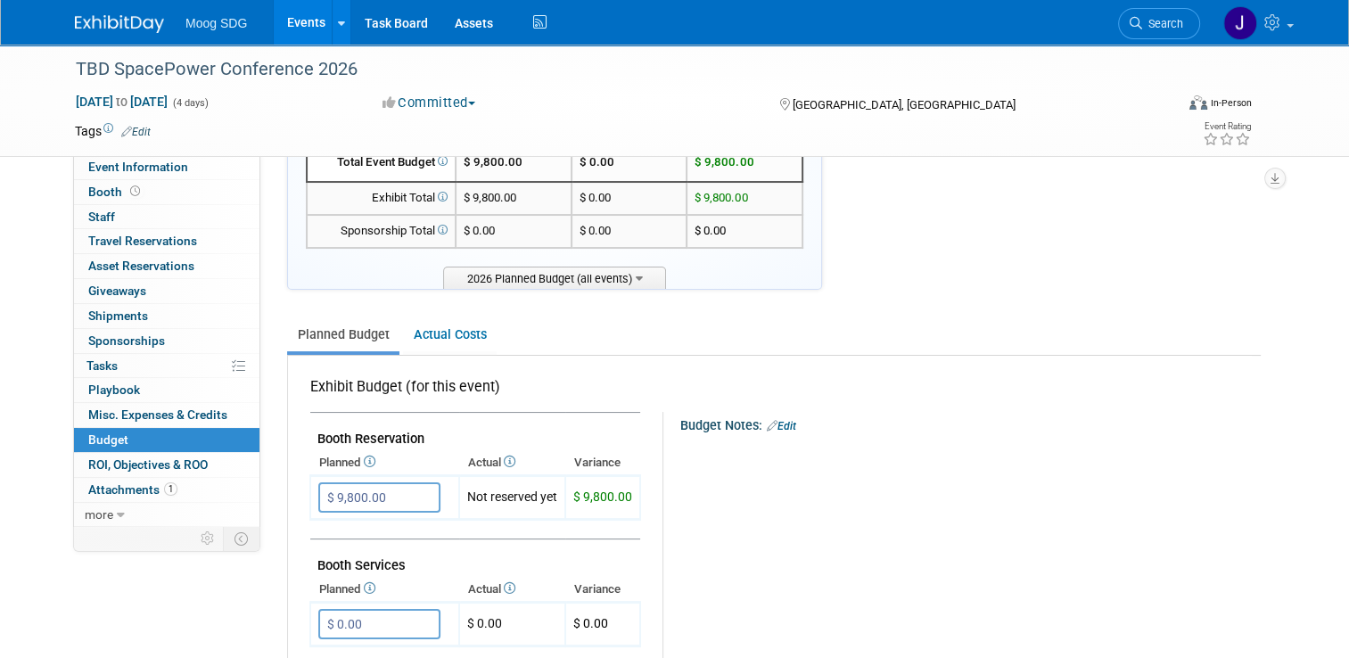
type input "$"
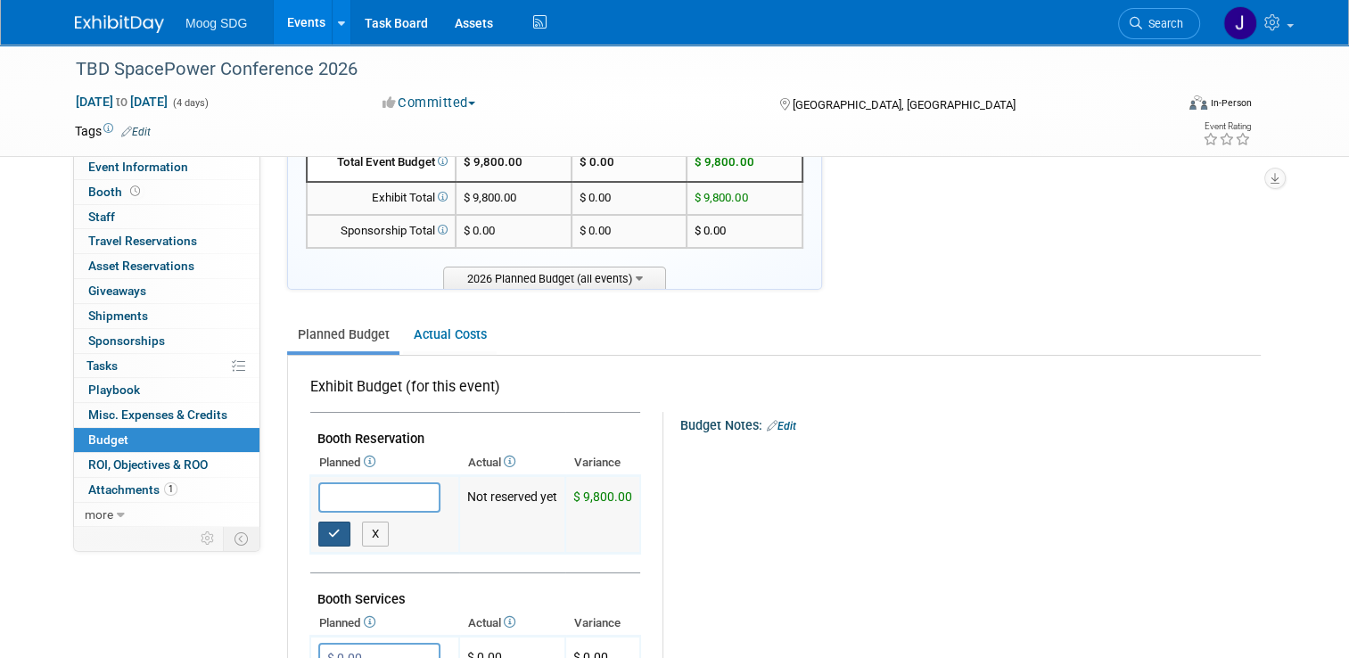
click at [328, 534] on icon "button" at bounding box center [334, 534] width 12 height 12
type input "$ 0.00"
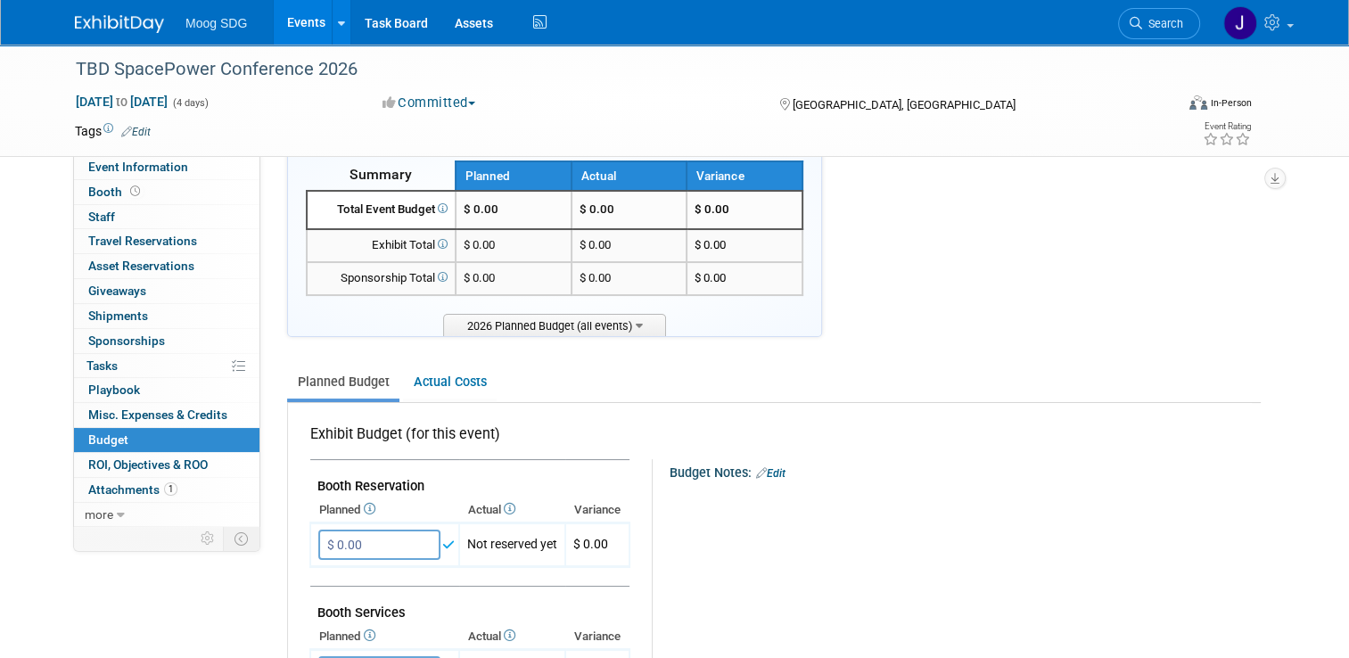
scroll to position [0, 0]
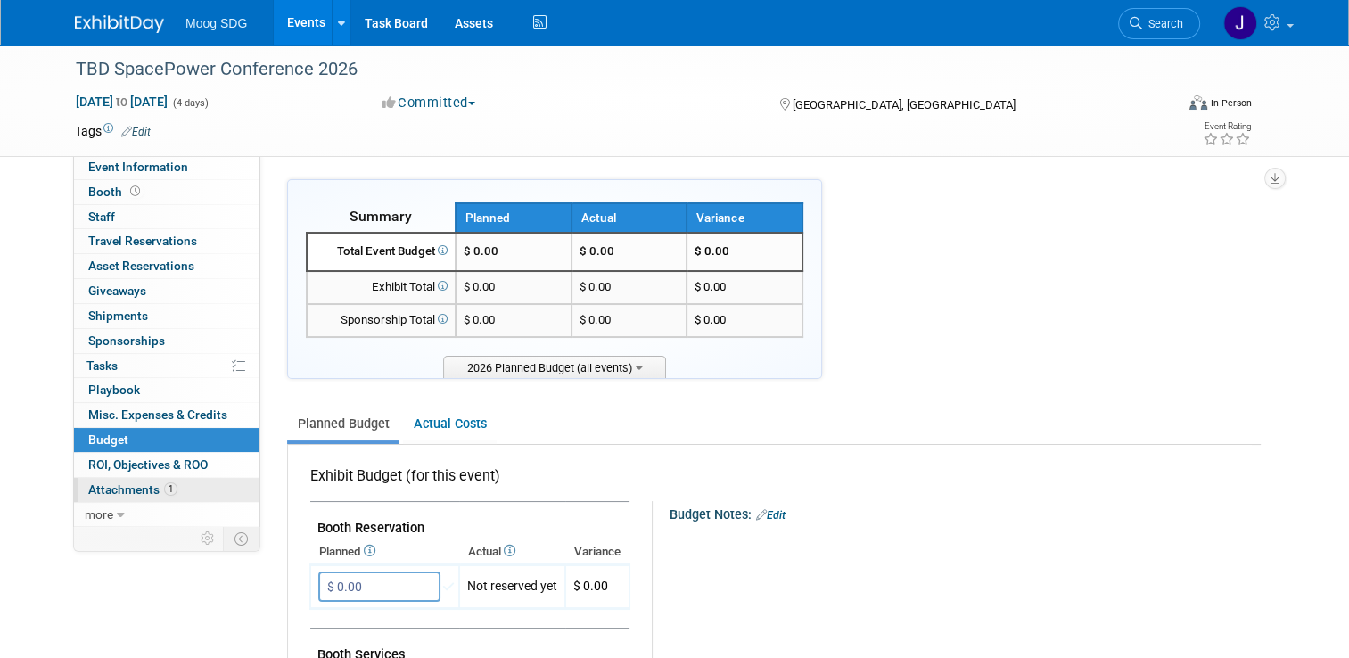
click at [128, 485] on span "Attachments 1" at bounding box center [132, 489] width 89 height 14
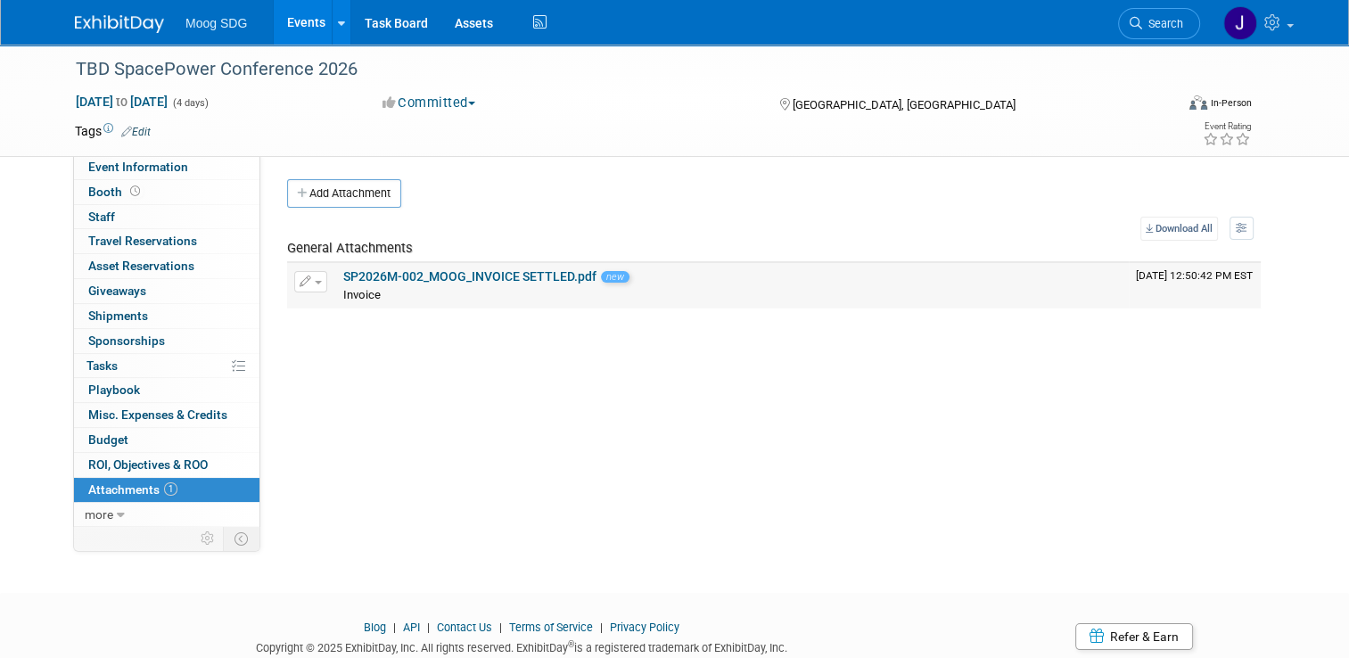
click at [315, 281] on span "button" at bounding box center [318, 283] width 7 height 4
click at [339, 364] on button "Delete Attachment" at bounding box center [374, 373] width 140 height 24
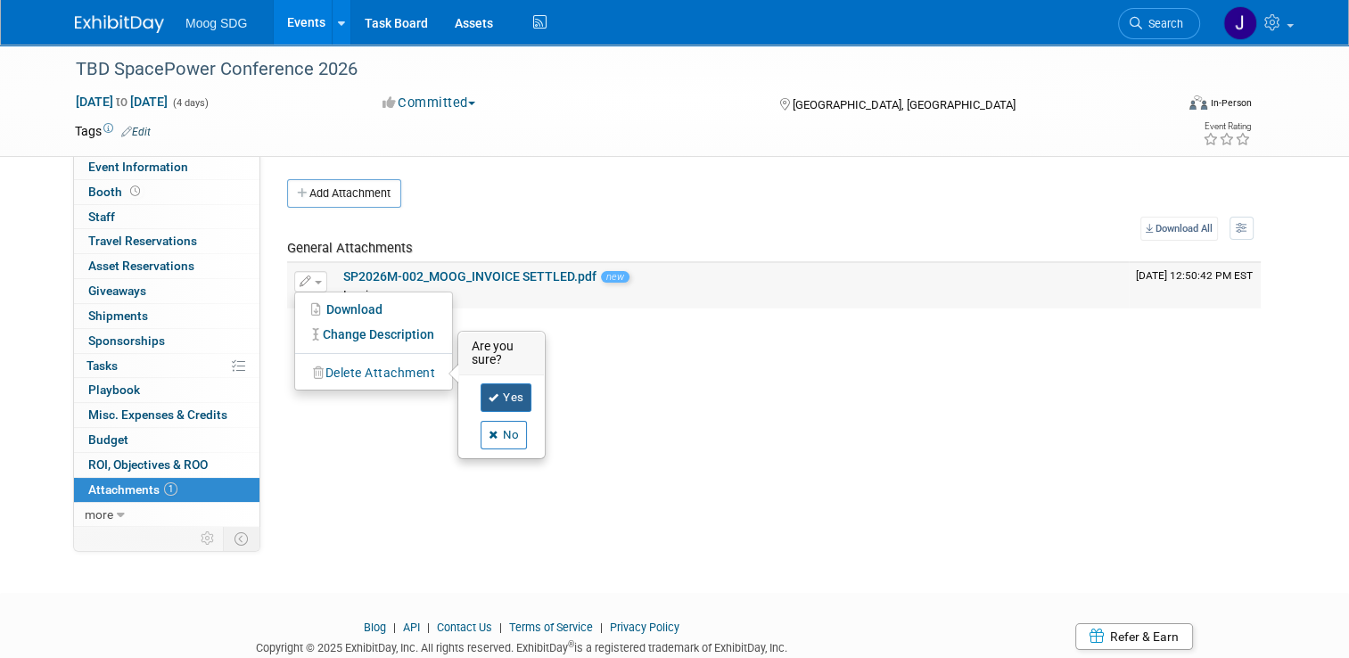
click at [493, 395] on link "Yes" at bounding box center [506, 397] width 52 height 29
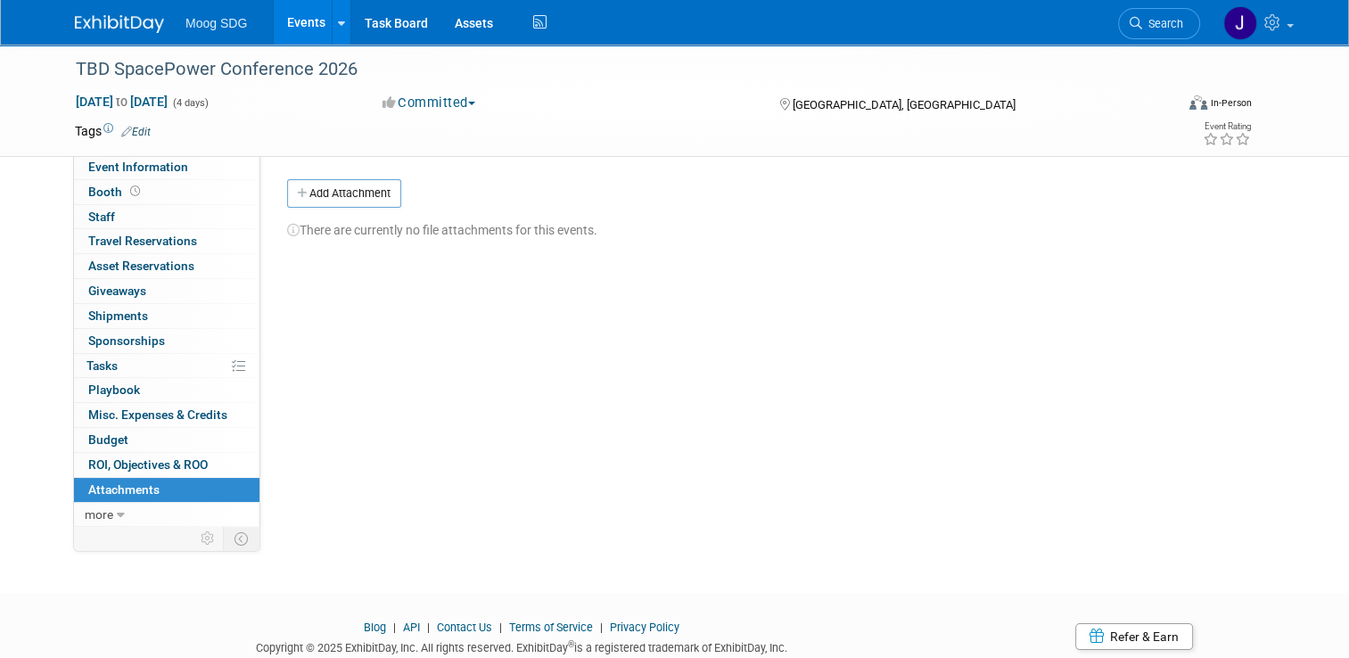
click at [307, 23] on link "Events" at bounding box center [306, 22] width 65 height 45
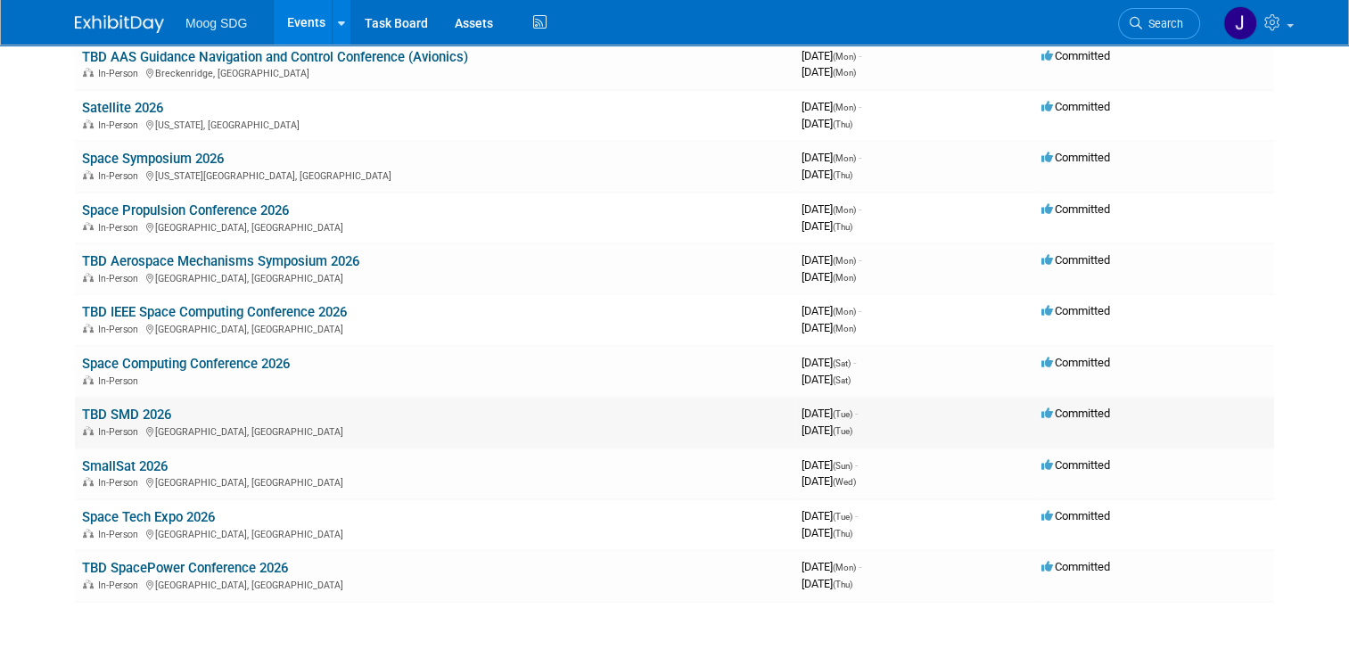
scroll to position [624, 0]
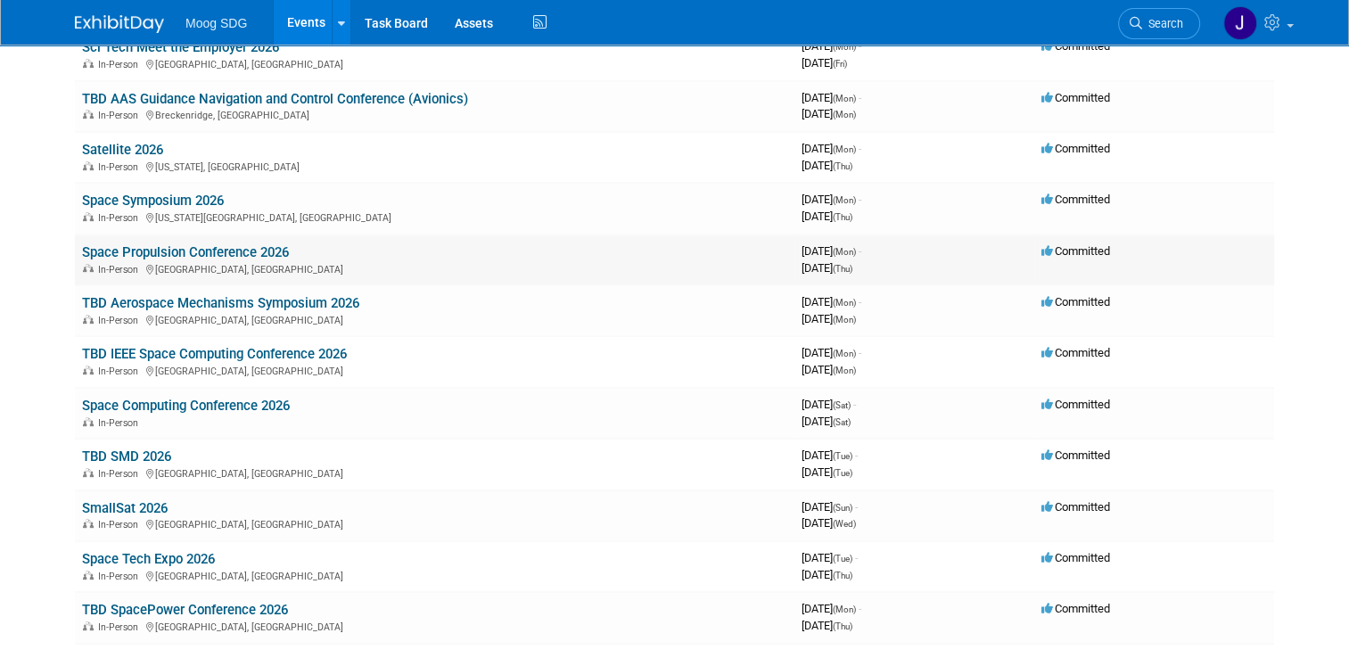
click at [222, 244] on link "Space Propulsion Conference 2026" at bounding box center [185, 252] width 207 height 16
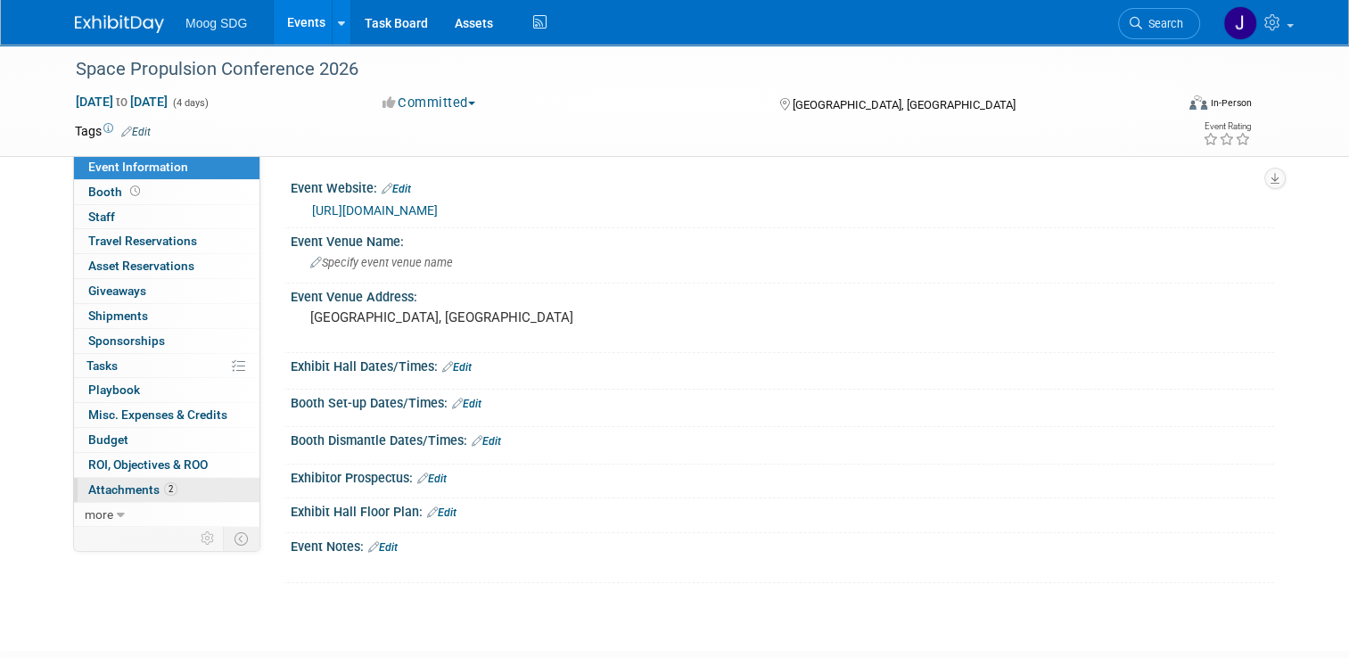
click at [148, 491] on span "Attachments 2" at bounding box center [132, 489] width 89 height 14
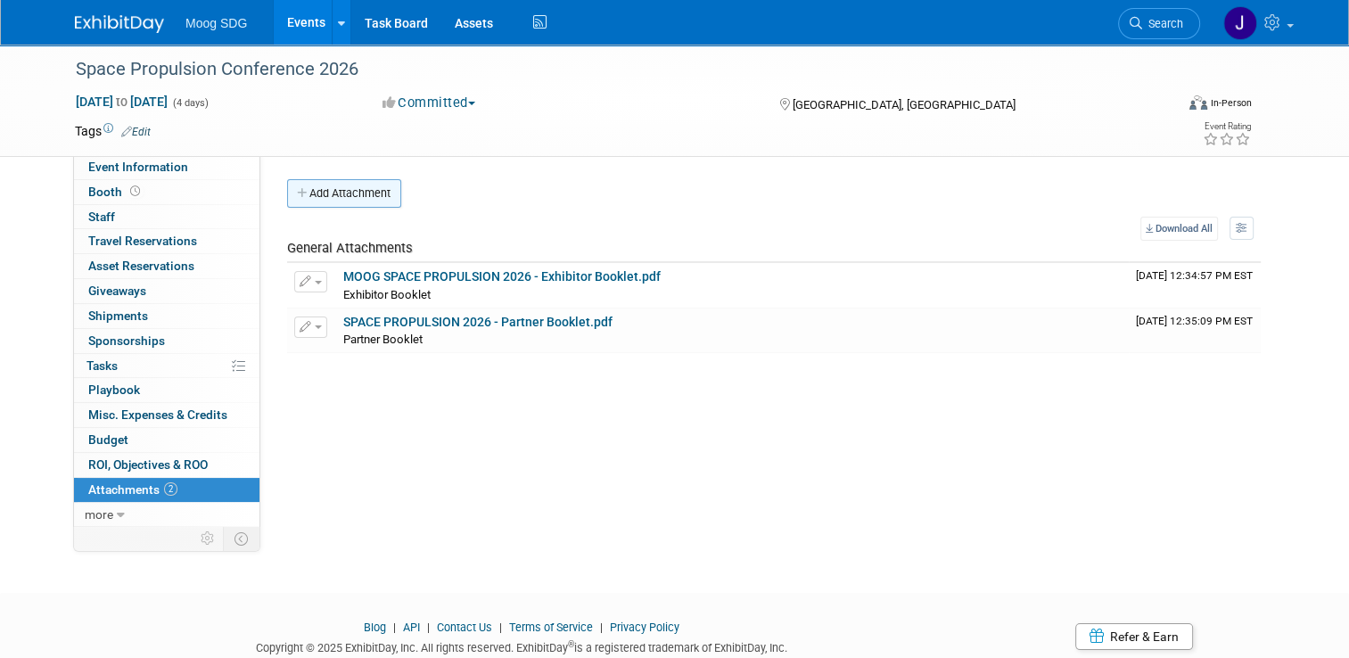
click at [345, 187] on button "Add Attachment" at bounding box center [344, 193] width 114 height 29
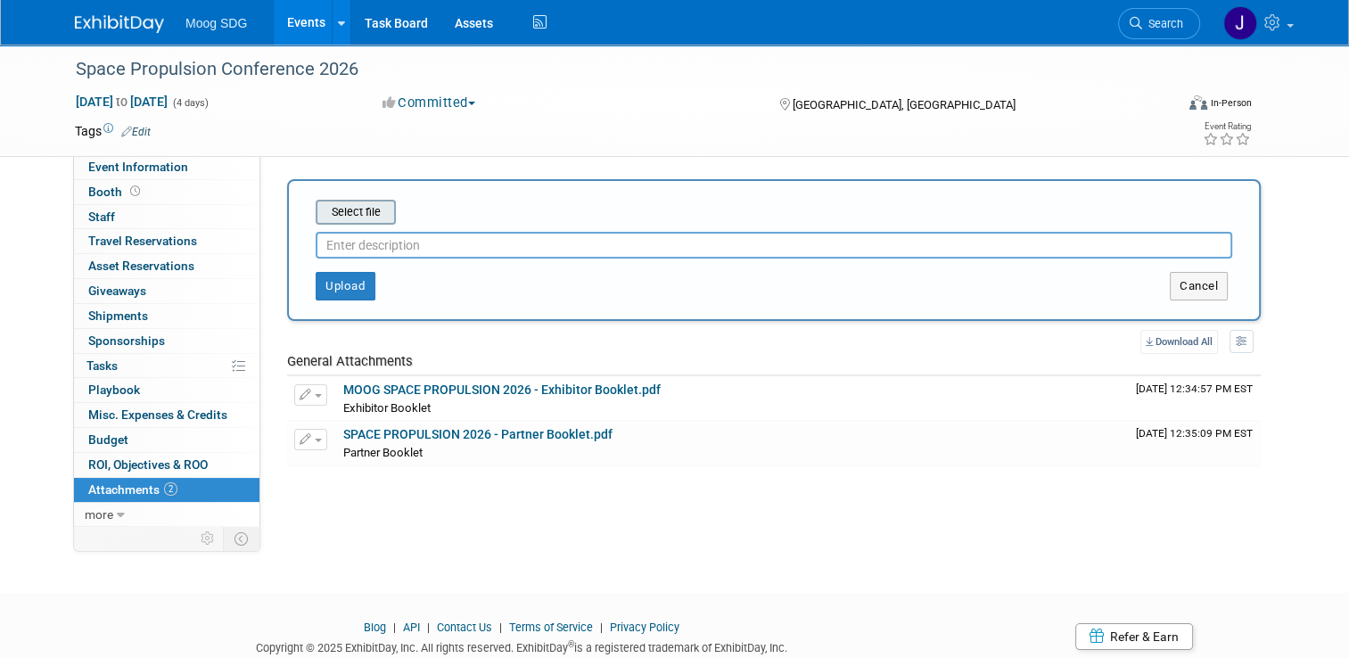
click at [355, 209] on input "file" at bounding box center [288, 211] width 212 height 21
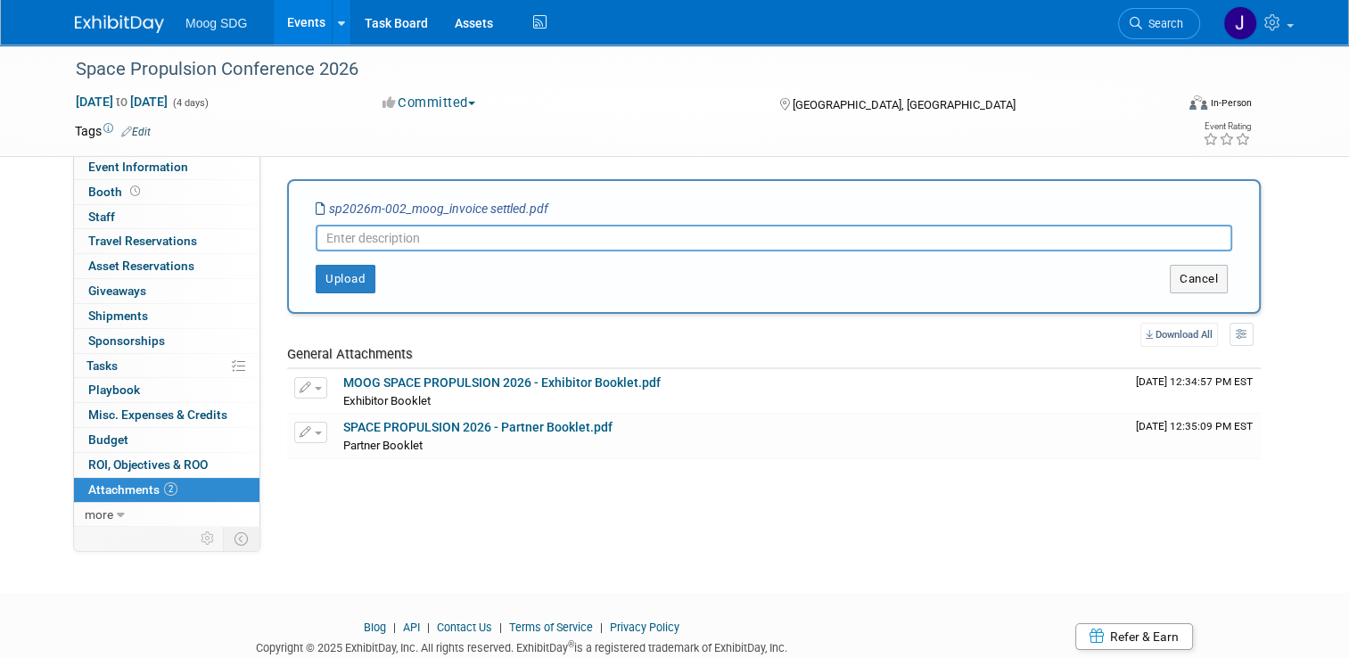
click at [409, 241] on input "text" at bounding box center [774, 238] width 916 height 27
type input "I"
type input "Paid invoice"
click at [345, 279] on button "Upload" at bounding box center [346, 279] width 60 height 29
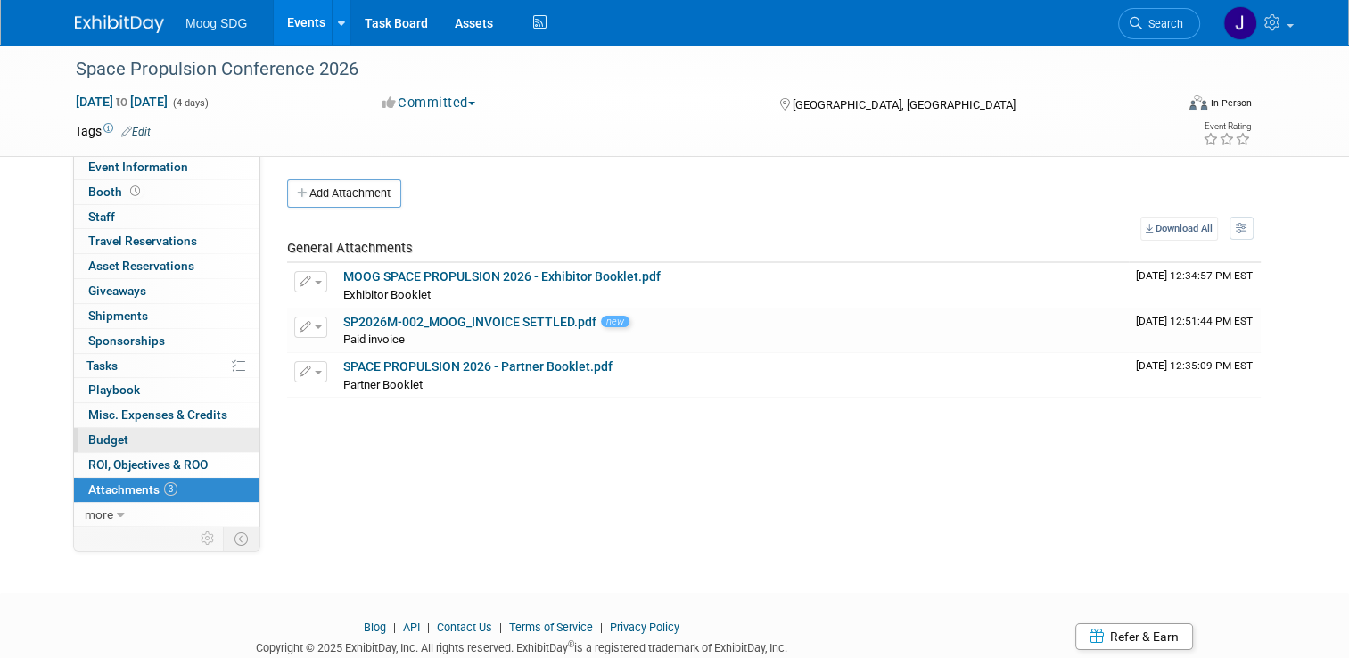
click at [129, 444] on link "Budget" at bounding box center [166, 440] width 185 height 24
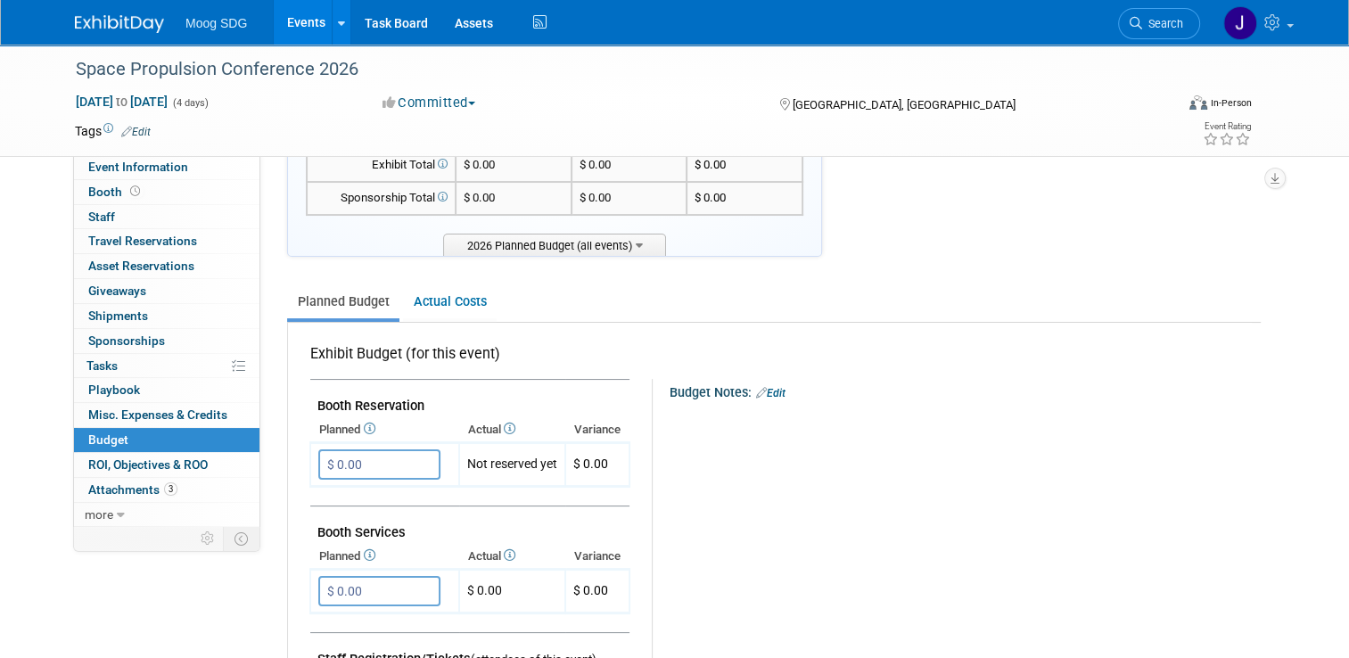
scroll to position [178, 0]
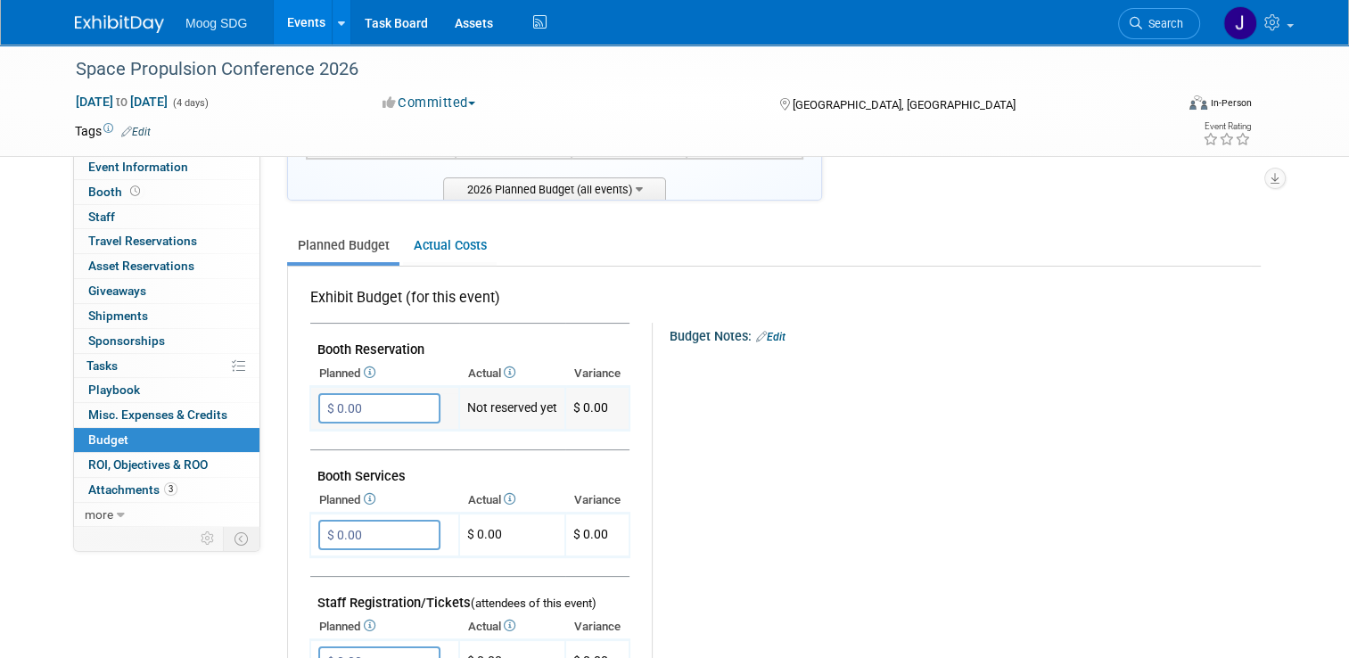
click at [373, 404] on input "$ 0.00" at bounding box center [379, 408] width 122 height 30
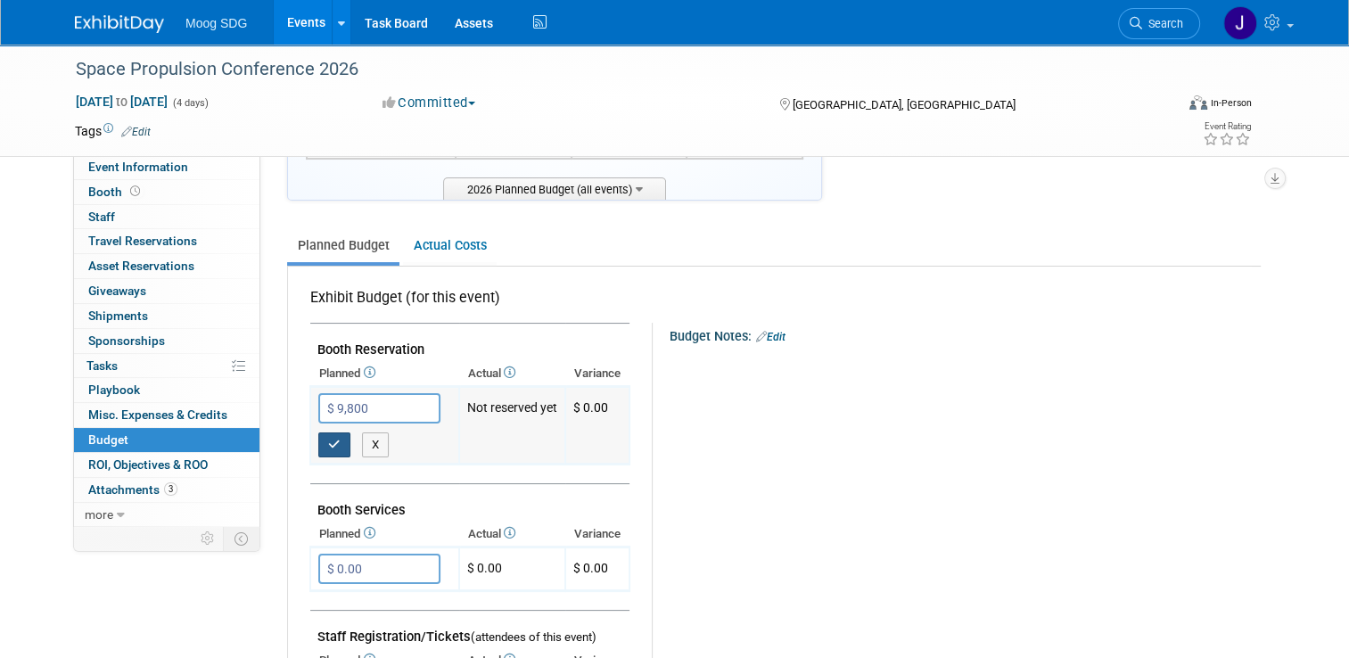
type input "$ 9,800.00"
click at [328, 440] on icon "button" at bounding box center [334, 445] width 12 height 12
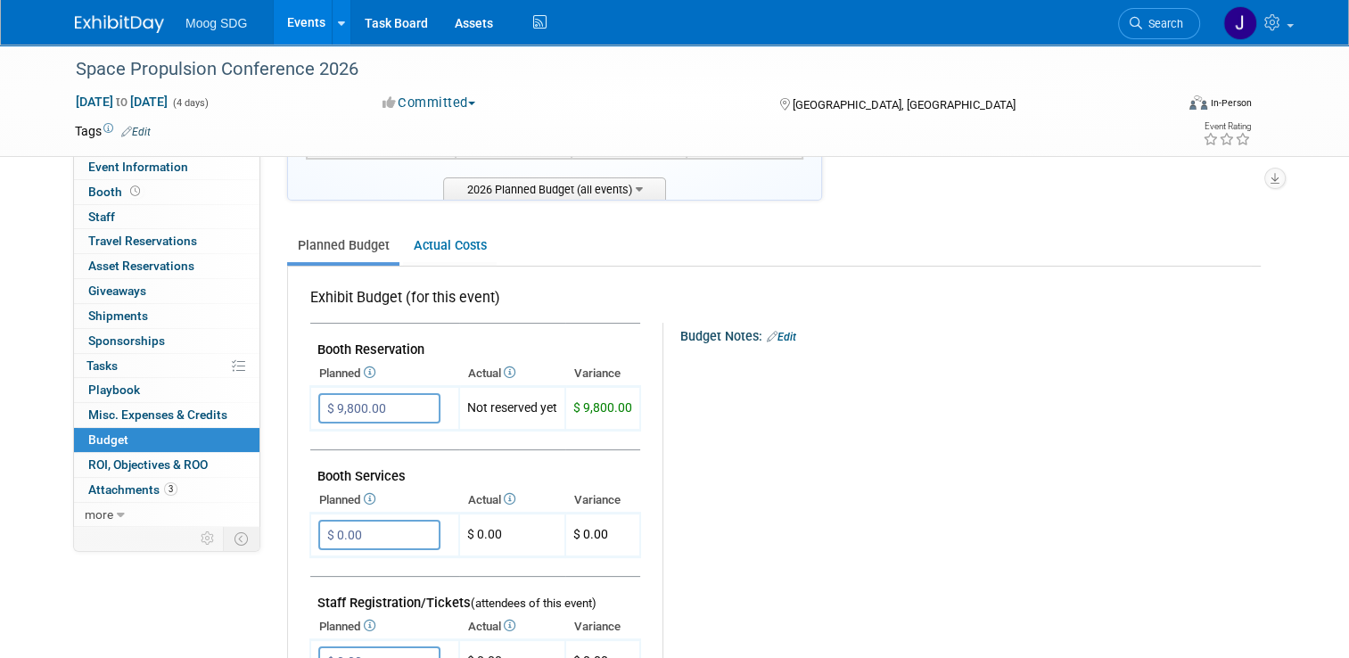
scroll to position [0, 0]
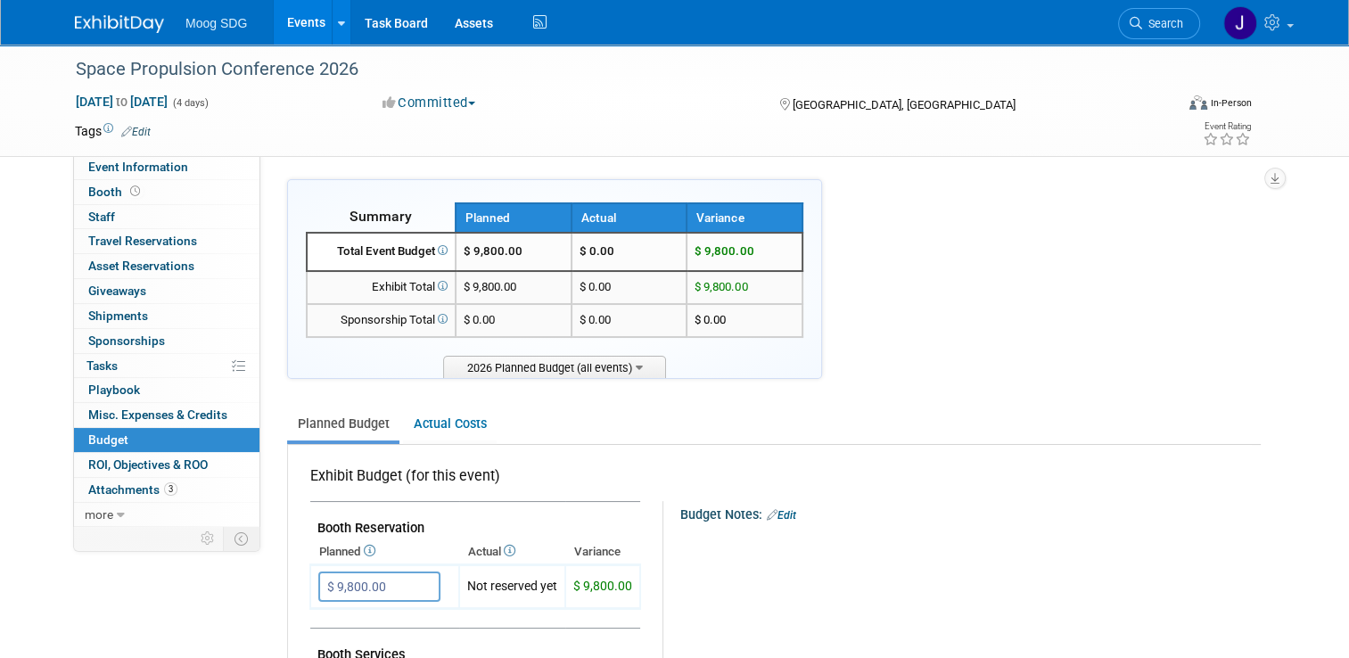
click at [777, 509] on link "Edit" at bounding box center [781, 515] width 29 height 12
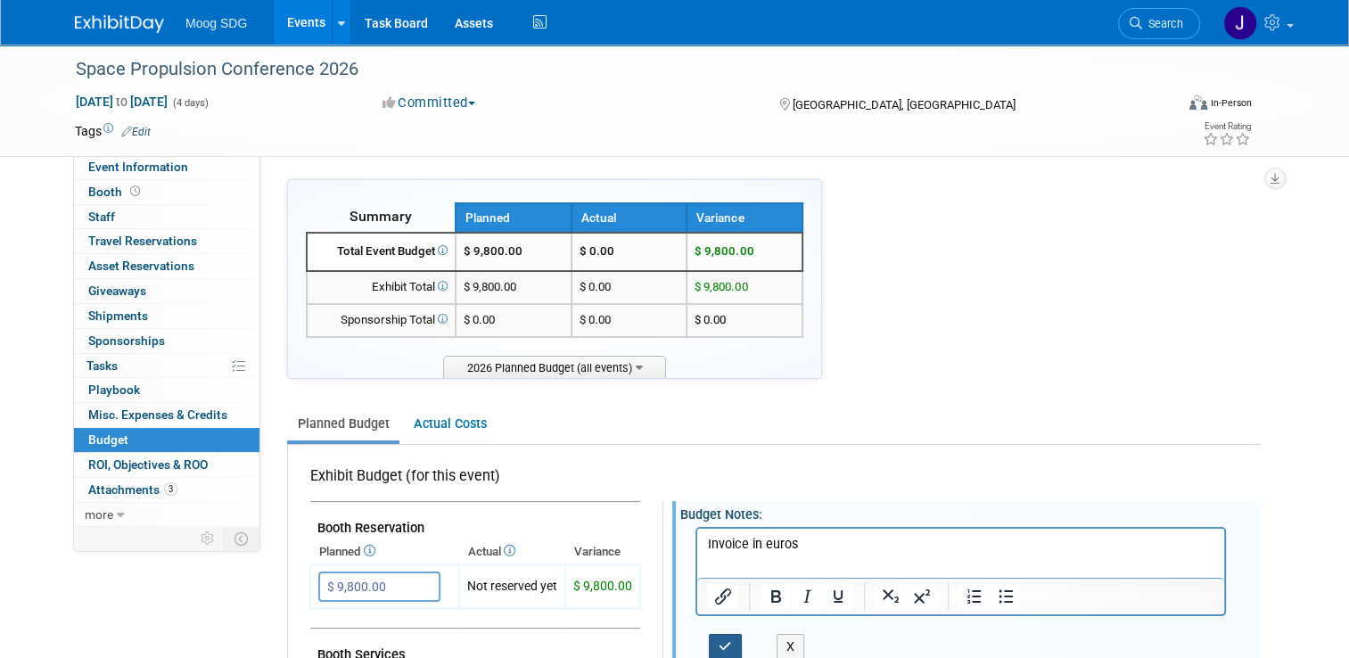
drag, startPoint x: 710, startPoint y: 647, endPoint x: 60, endPoint y: 12, distance: 909.0
click at [719, 647] on icon "button" at bounding box center [725, 646] width 13 height 12
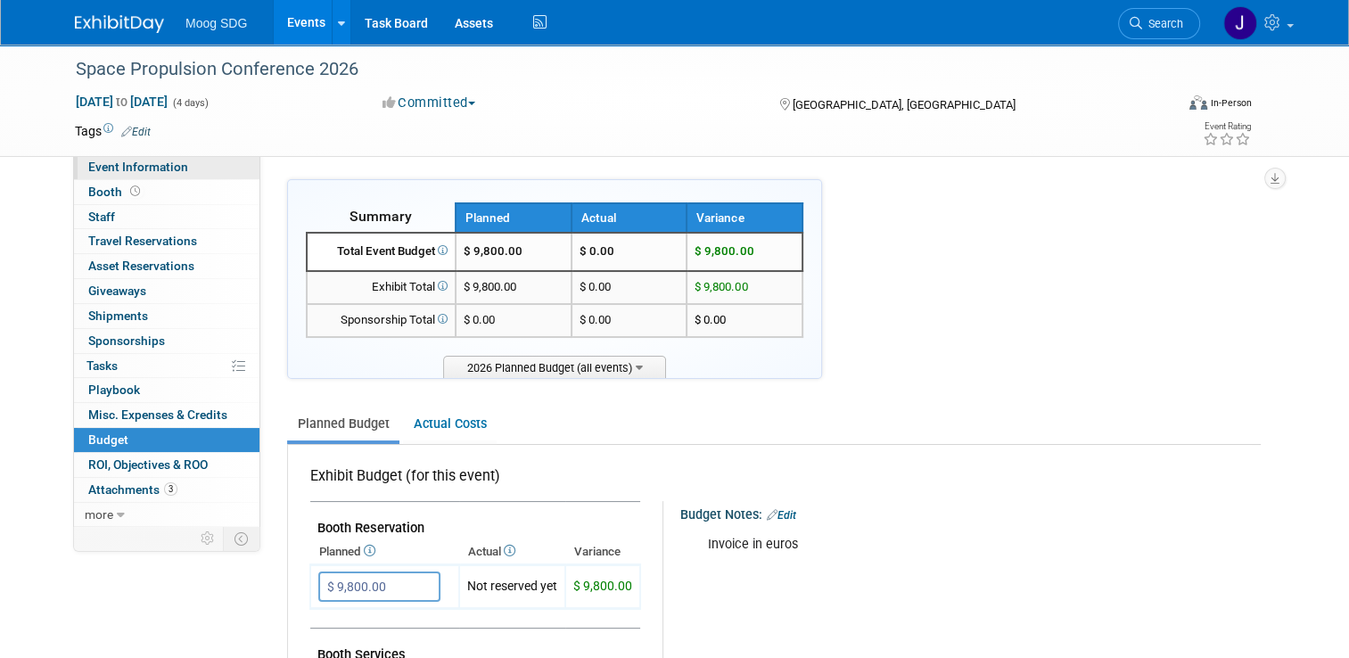
click at [118, 168] on span "Event Information" at bounding box center [138, 167] width 100 height 14
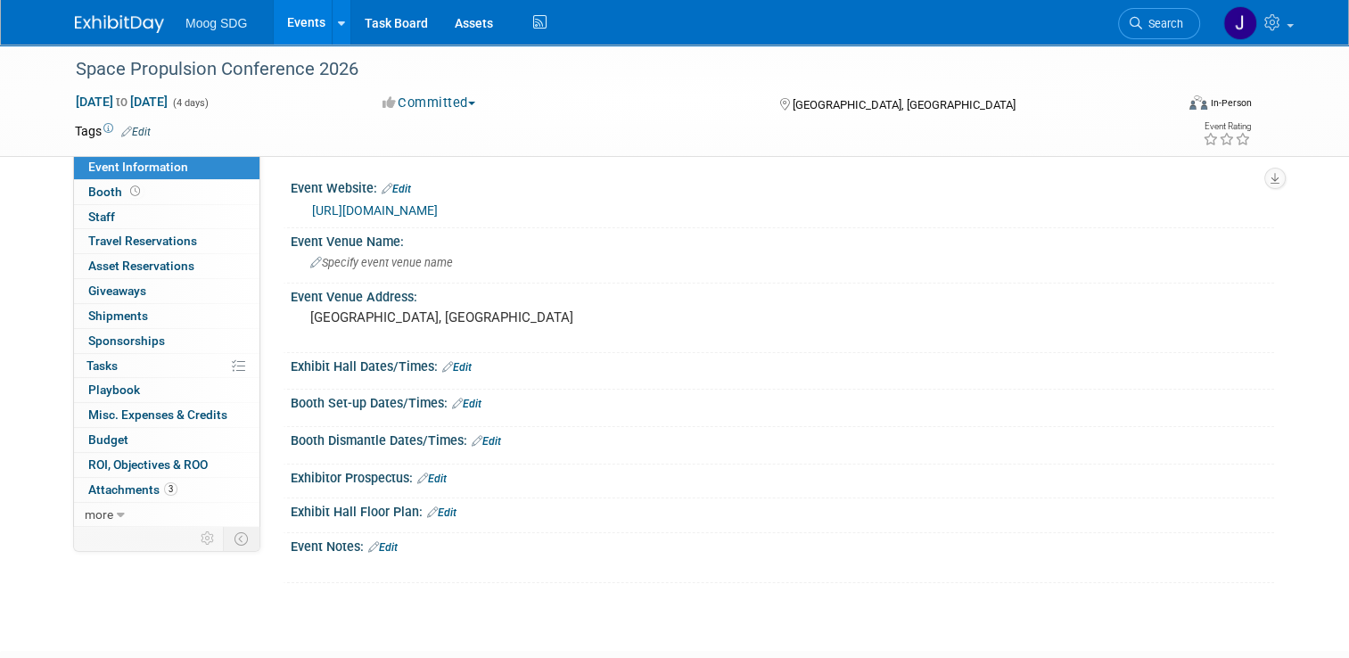
click at [307, 21] on link "Events" at bounding box center [306, 22] width 65 height 45
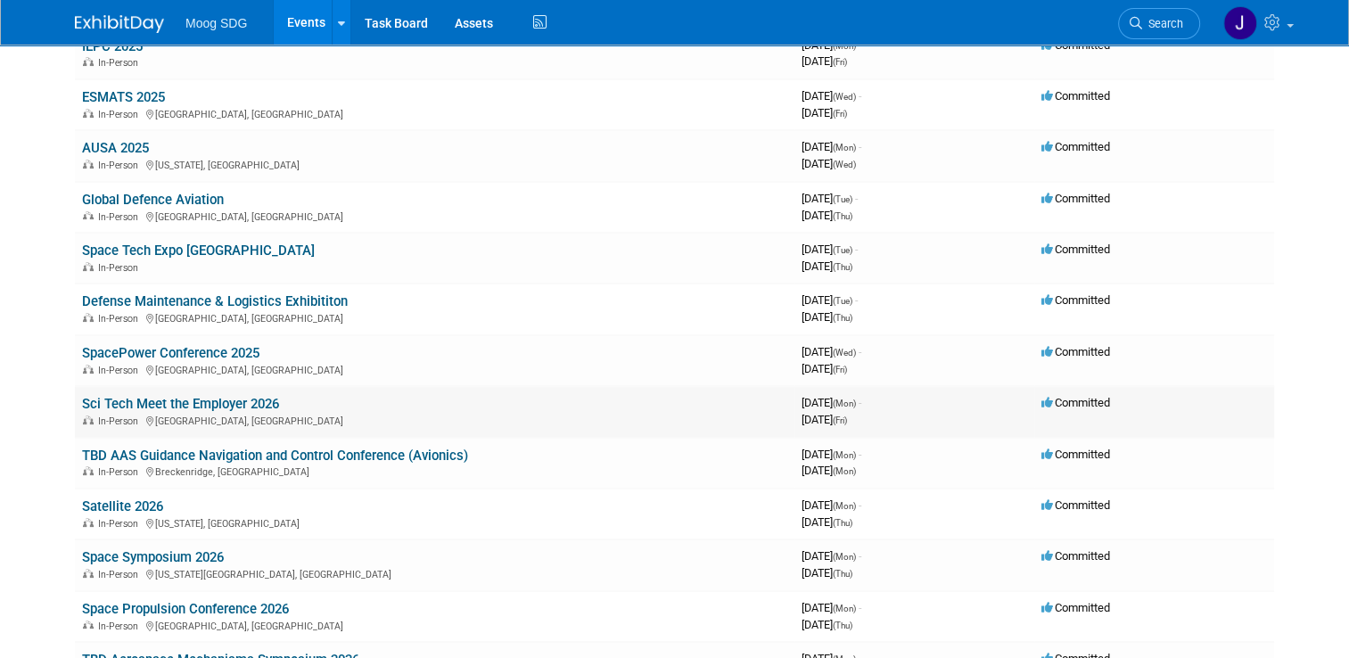
scroll to position [357, 0]
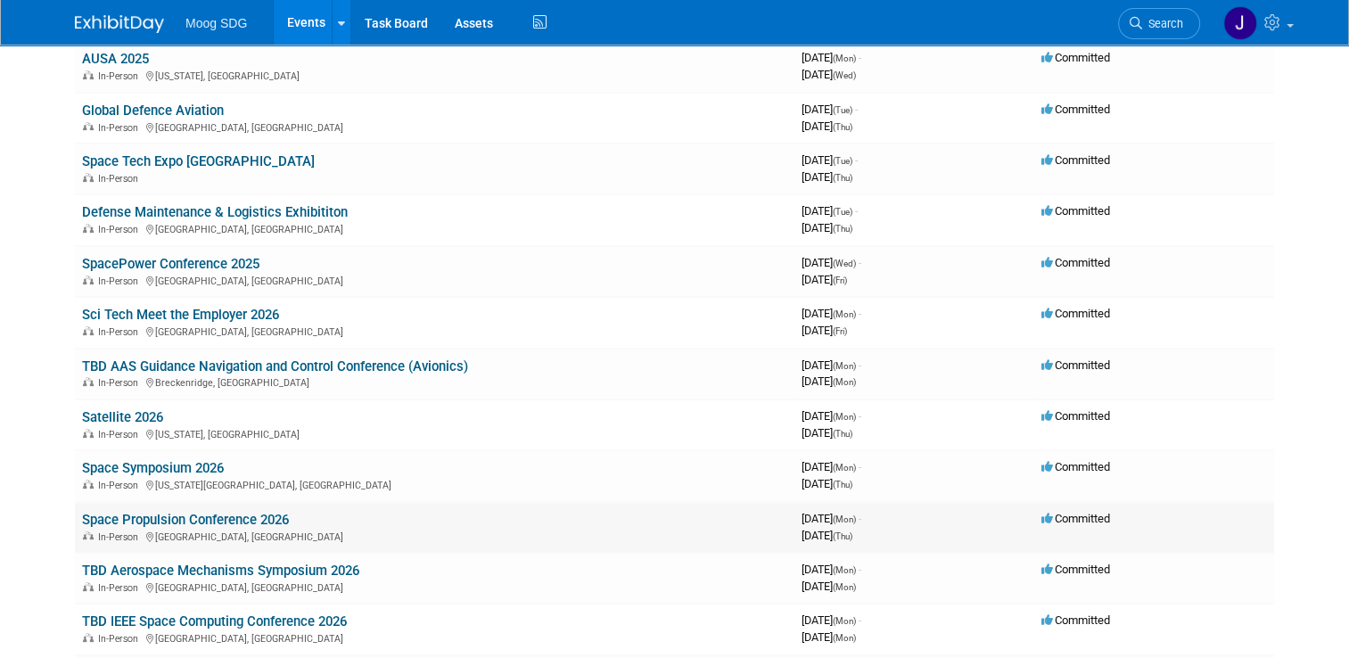
click at [226, 512] on link "Space Propulsion Conference 2026" at bounding box center [185, 520] width 207 height 16
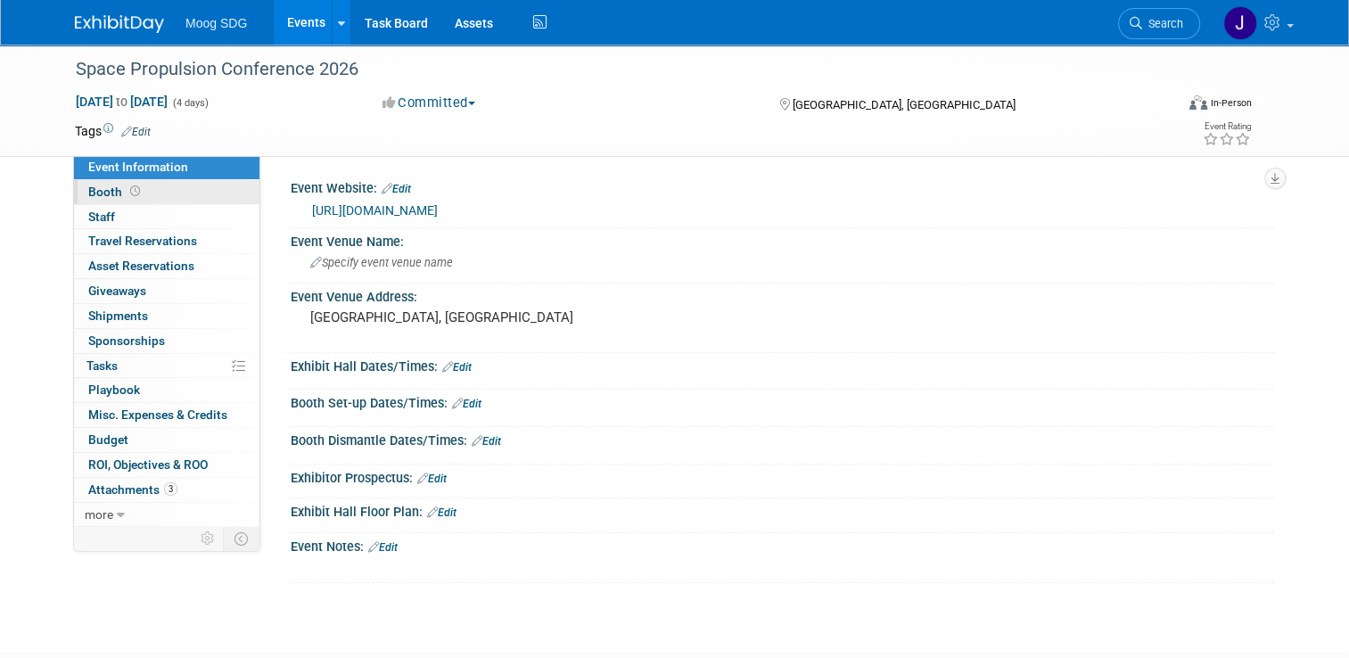
click at [150, 191] on link "Booth" at bounding box center [166, 192] width 185 height 24
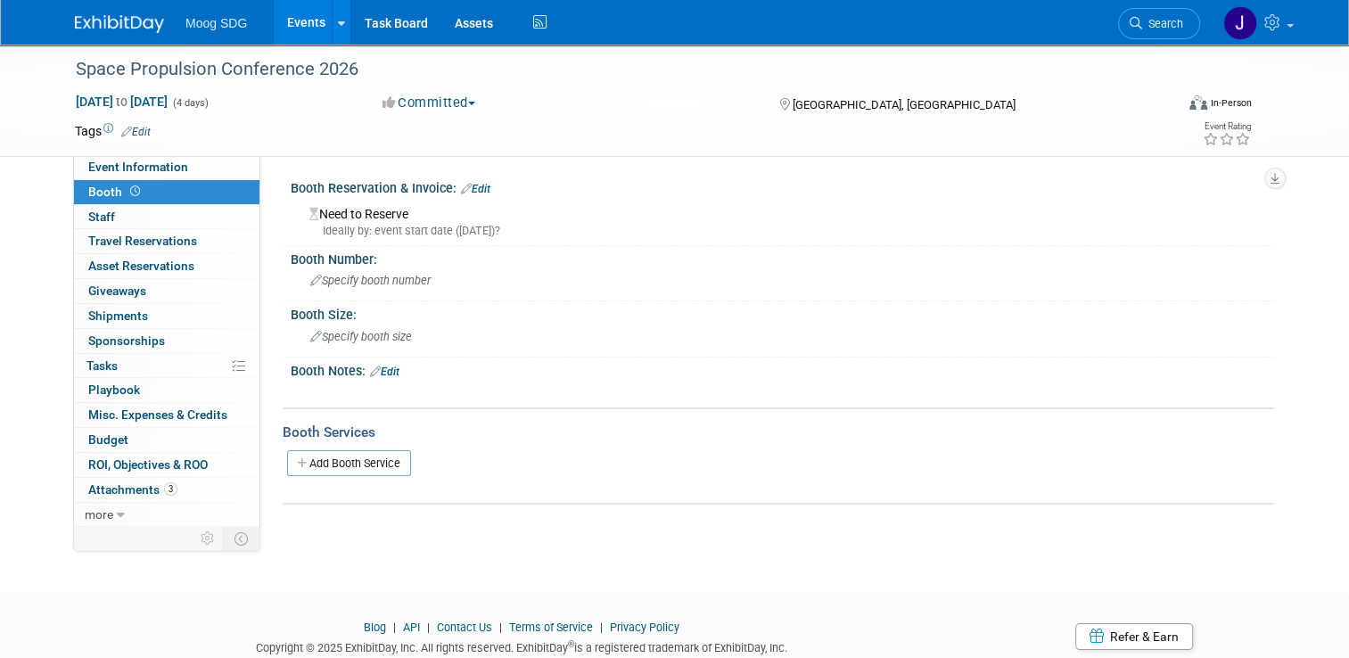
click at [385, 374] on link "Edit" at bounding box center [384, 371] width 29 height 12
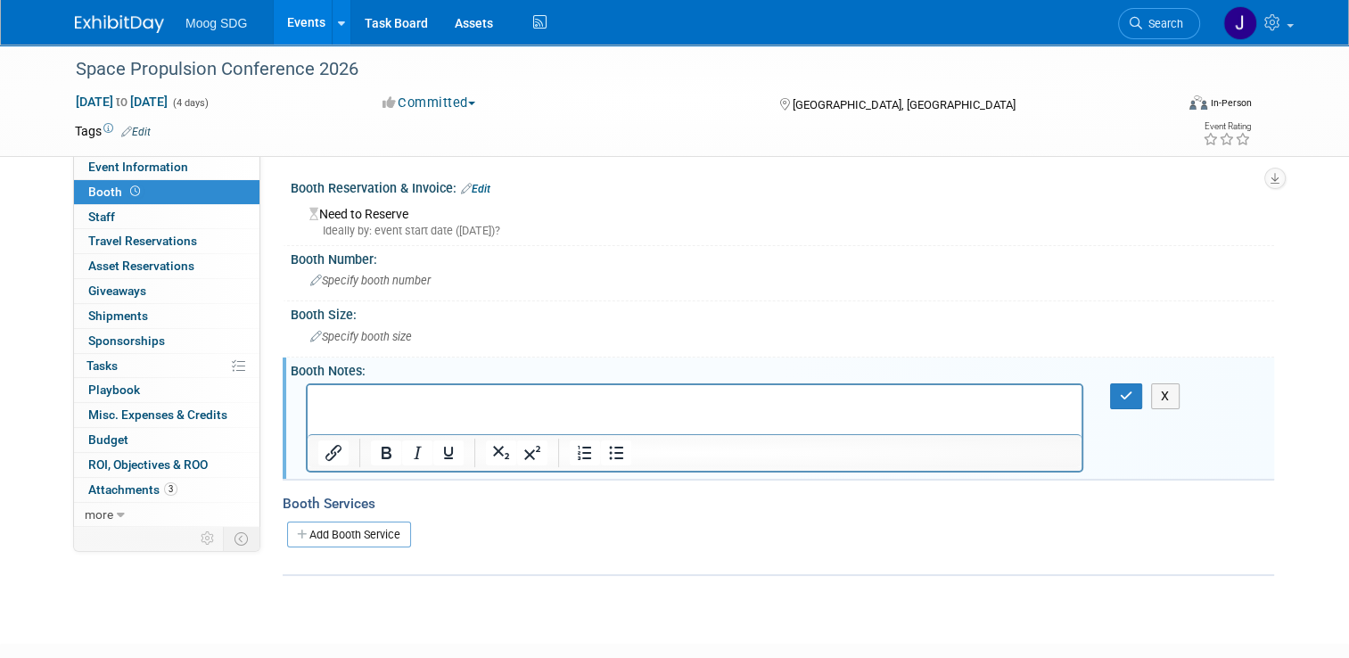
drag, startPoint x: 415, startPoint y: 411, endPoint x: 434, endPoint y: 390, distance: 28.4
click at [415, 409] on html at bounding box center [695, 396] width 774 height 25
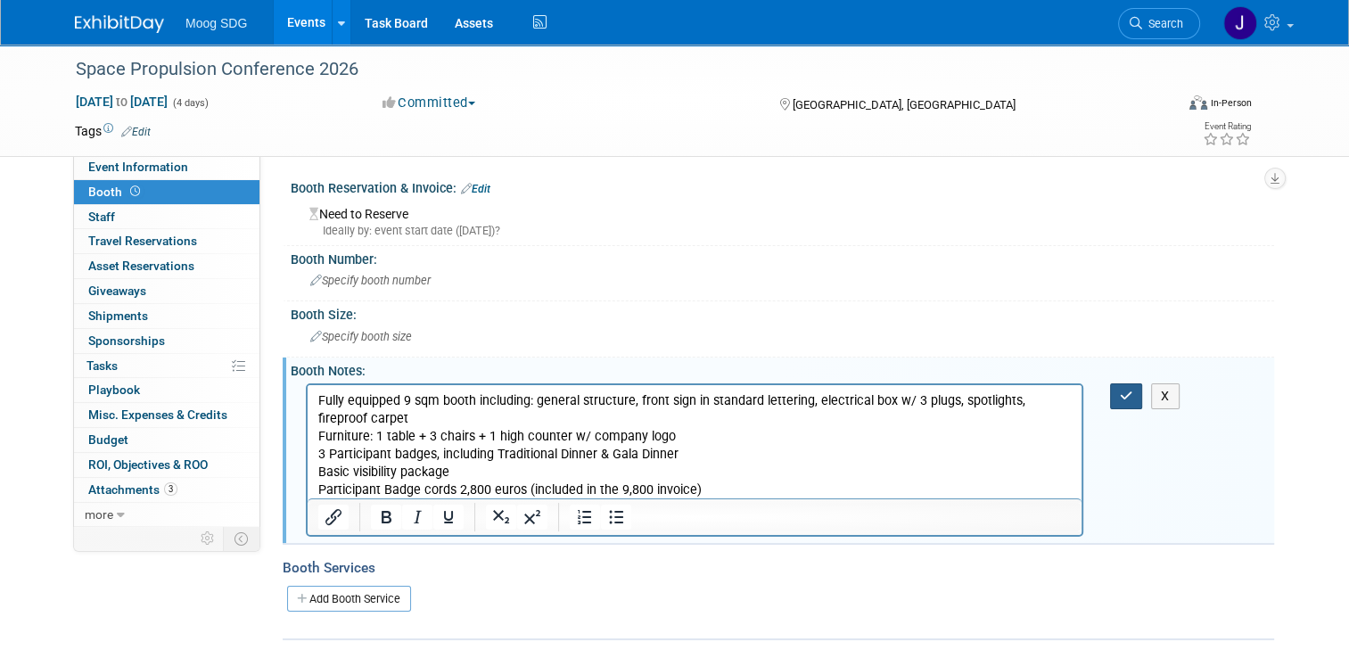
drag, startPoint x: 1136, startPoint y: 390, endPoint x: 719, endPoint y: 25, distance: 554.0
click at [1133, 390] on icon "button" at bounding box center [1126, 396] width 13 height 12
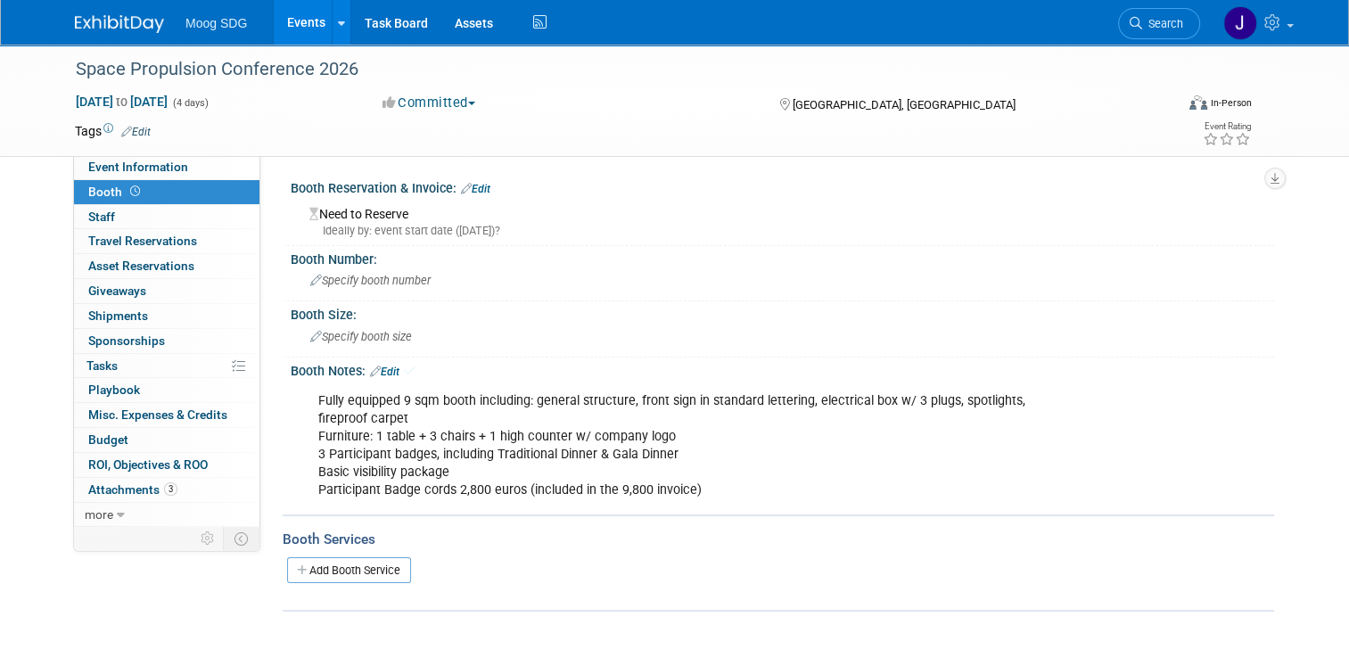
click at [314, 16] on link "Events" at bounding box center [306, 22] width 65 height 45
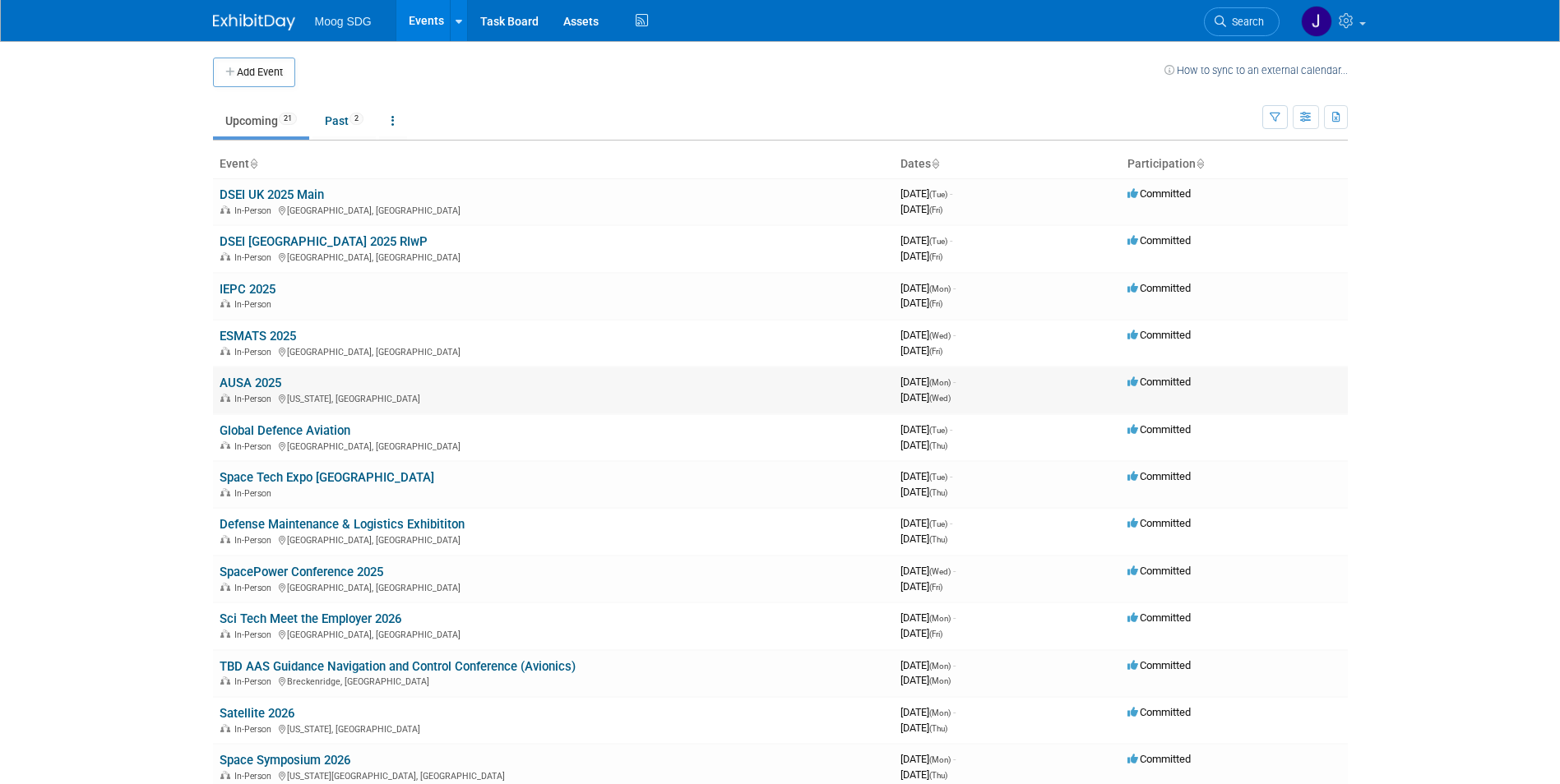
click at [244, 384] on link "AUSA 2025" at bounding box center [250, 383] width 62 height 15
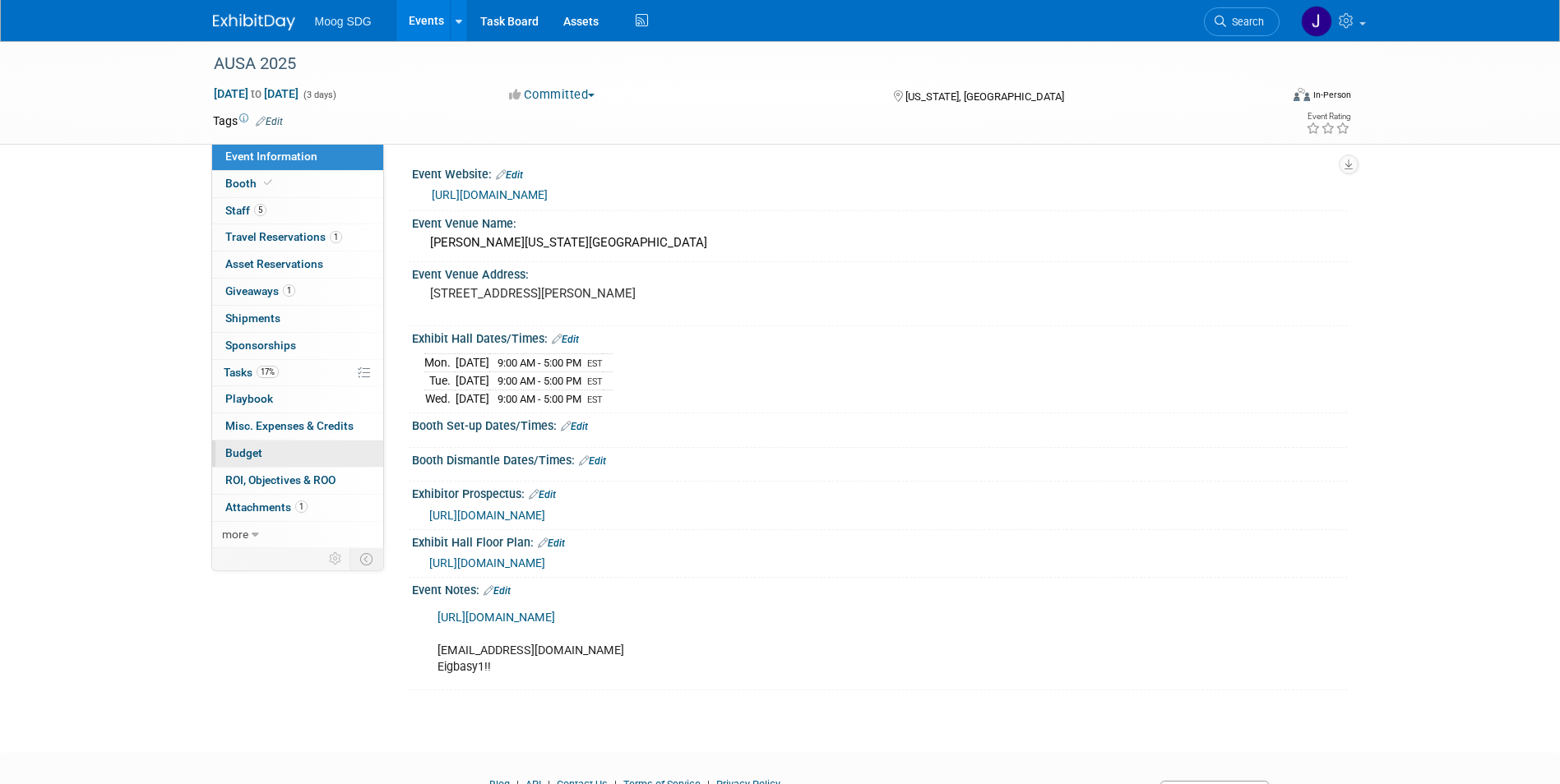
click at [262, 450] on link "Budget" at bounding box center [297, 454] width 171 height 27
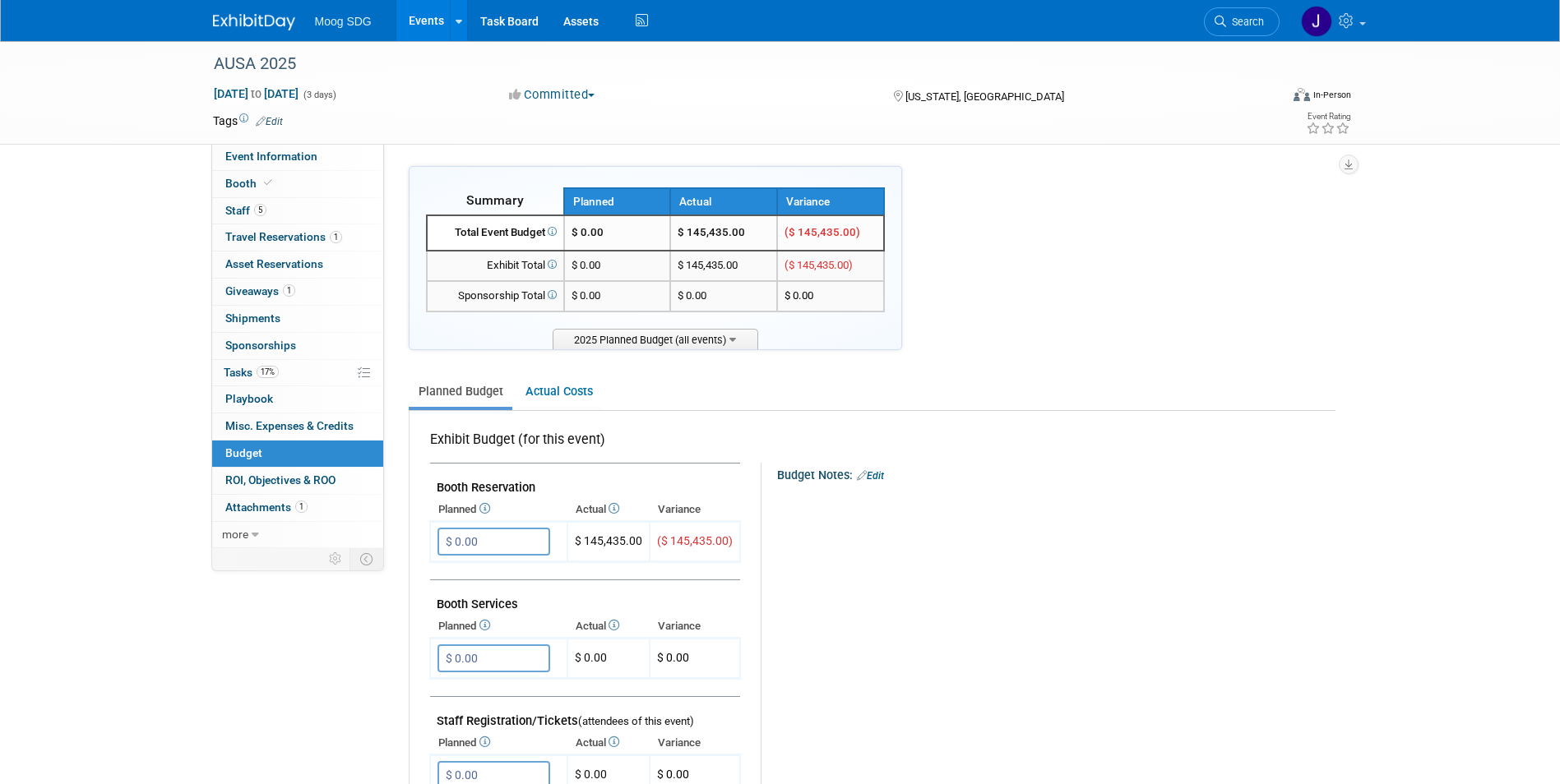
click at [138, 291] on div "AUSA 2025 [DATE] to [DATE] (3 days) [DATE] to [DATE] Committed Committed Consid…" at bounding box center [780, 781] width 1560 height 1480
click at [282, 157] on span "Event Information" at bounding box center [271, 156] width 92 height 13
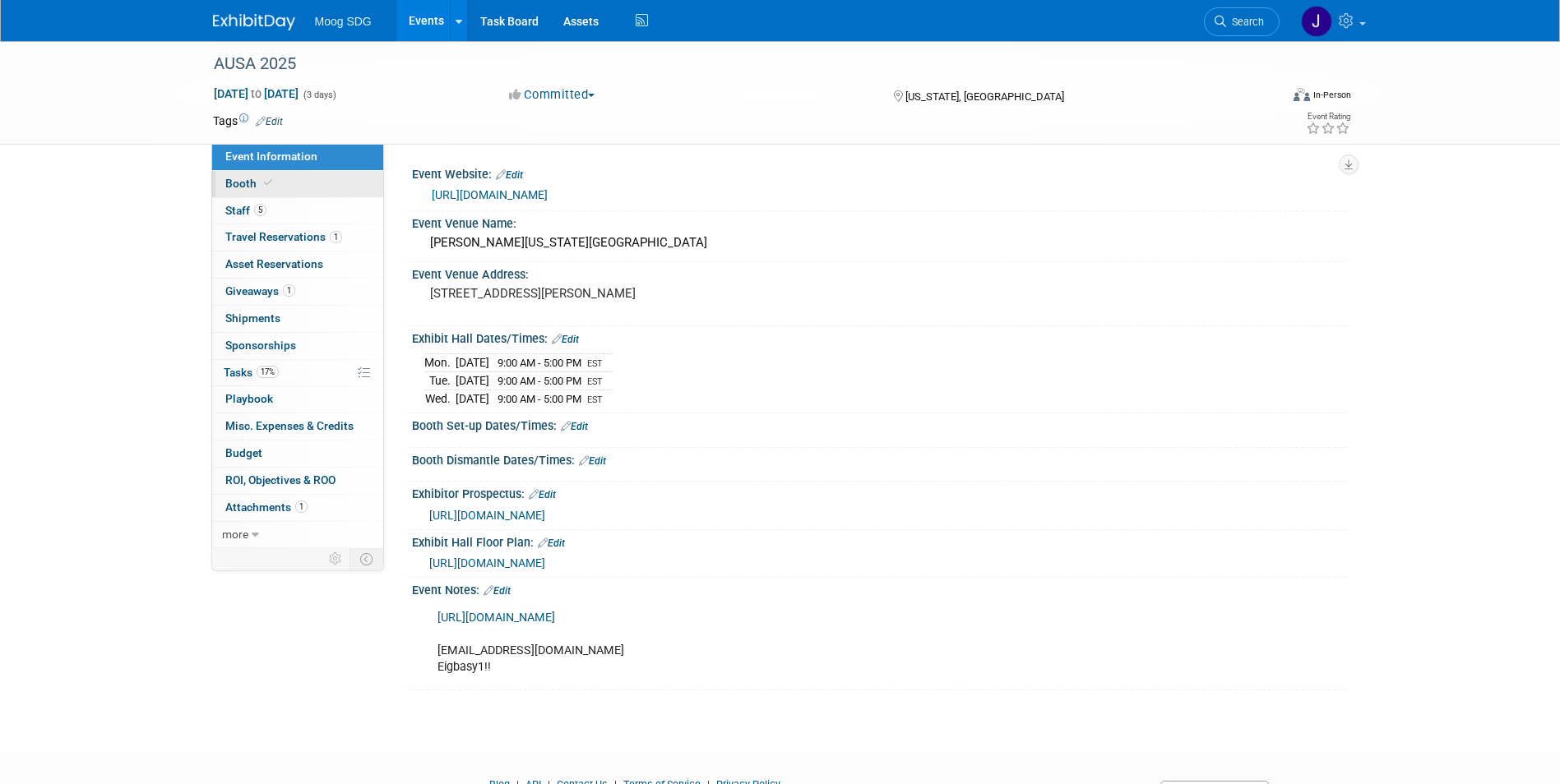
click at [294, 172] on link "Booth" at bounding box center [297, 184] width 171 height 27
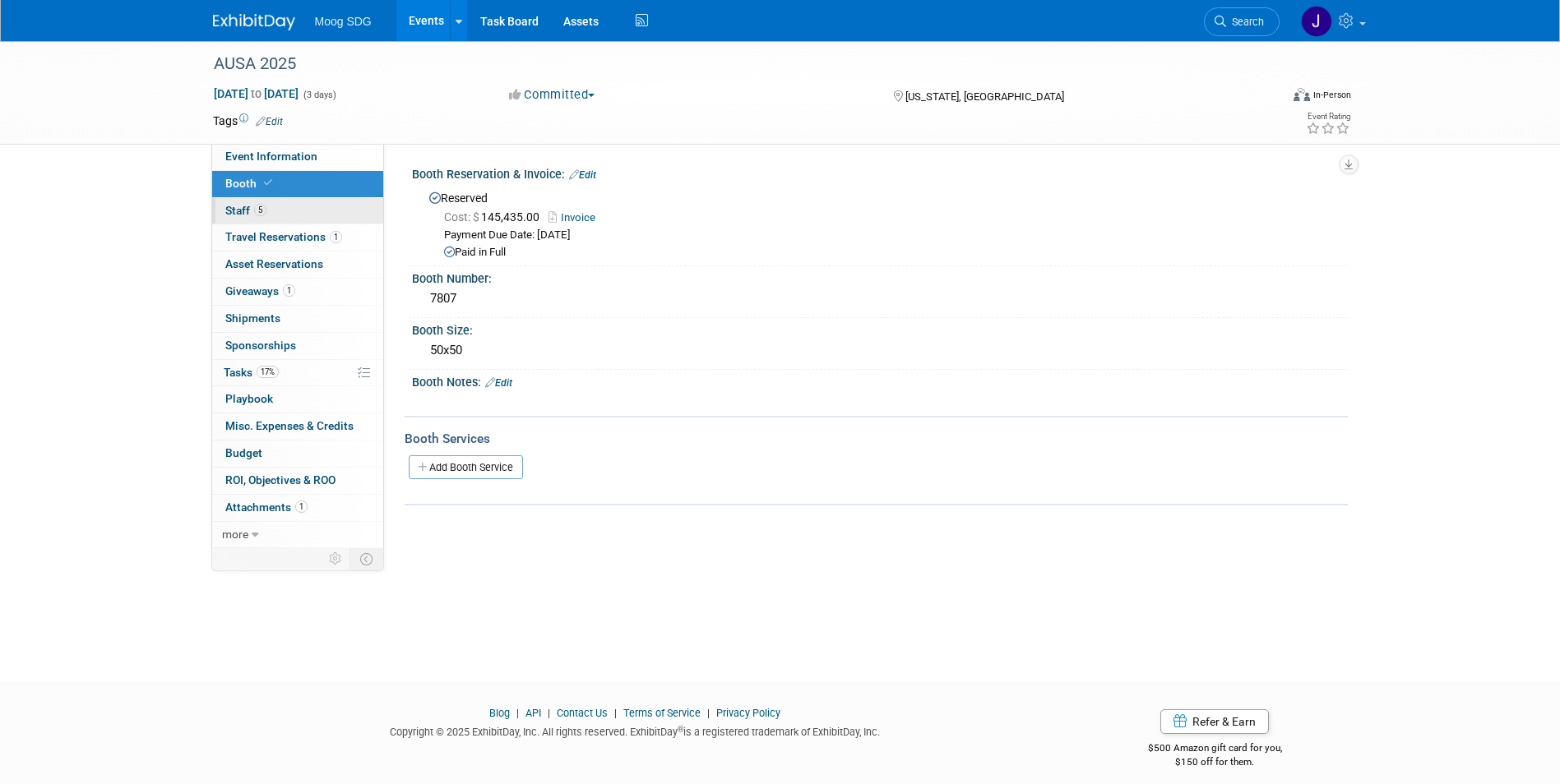
click at [299, 198] on link "5 Staff 5" at bounding box center [297, 211] width 171 height 27
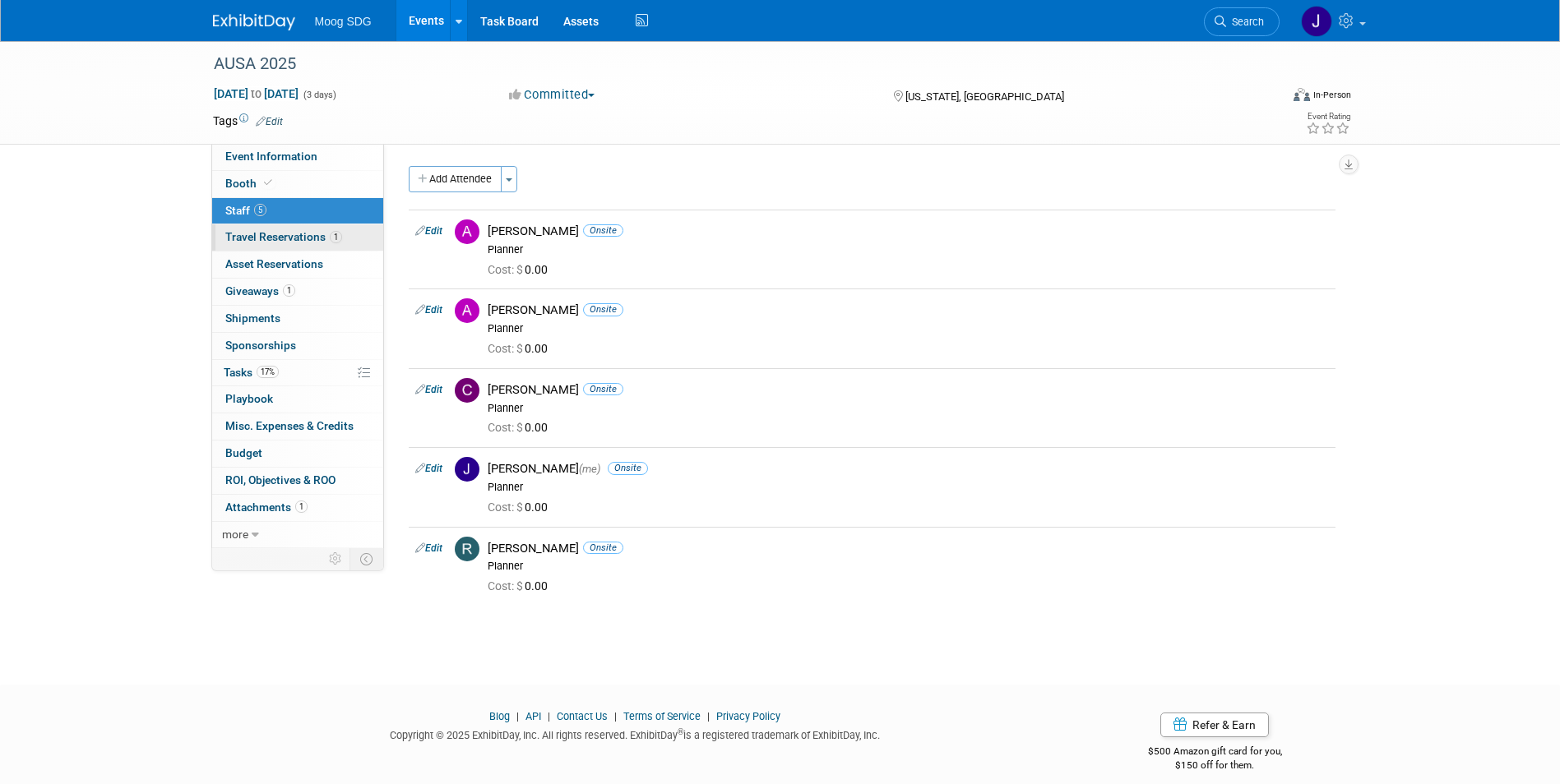
click at [325, 239] on span "Travel Reservations 1" at bounding box center [283, 237] width 117 height 13
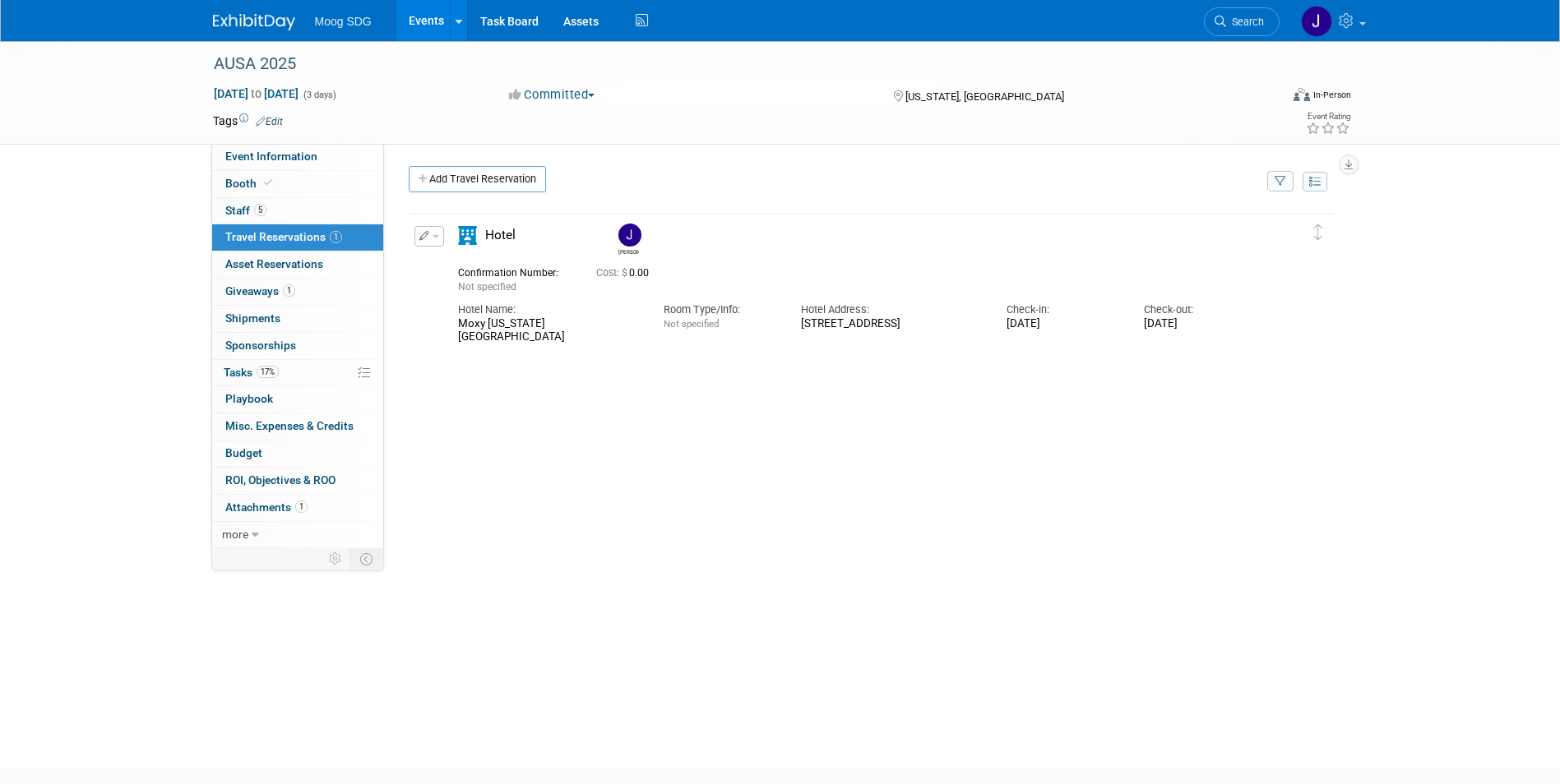
click at [628, 234] on img at bounding box center [629, 234] width 23 height 23
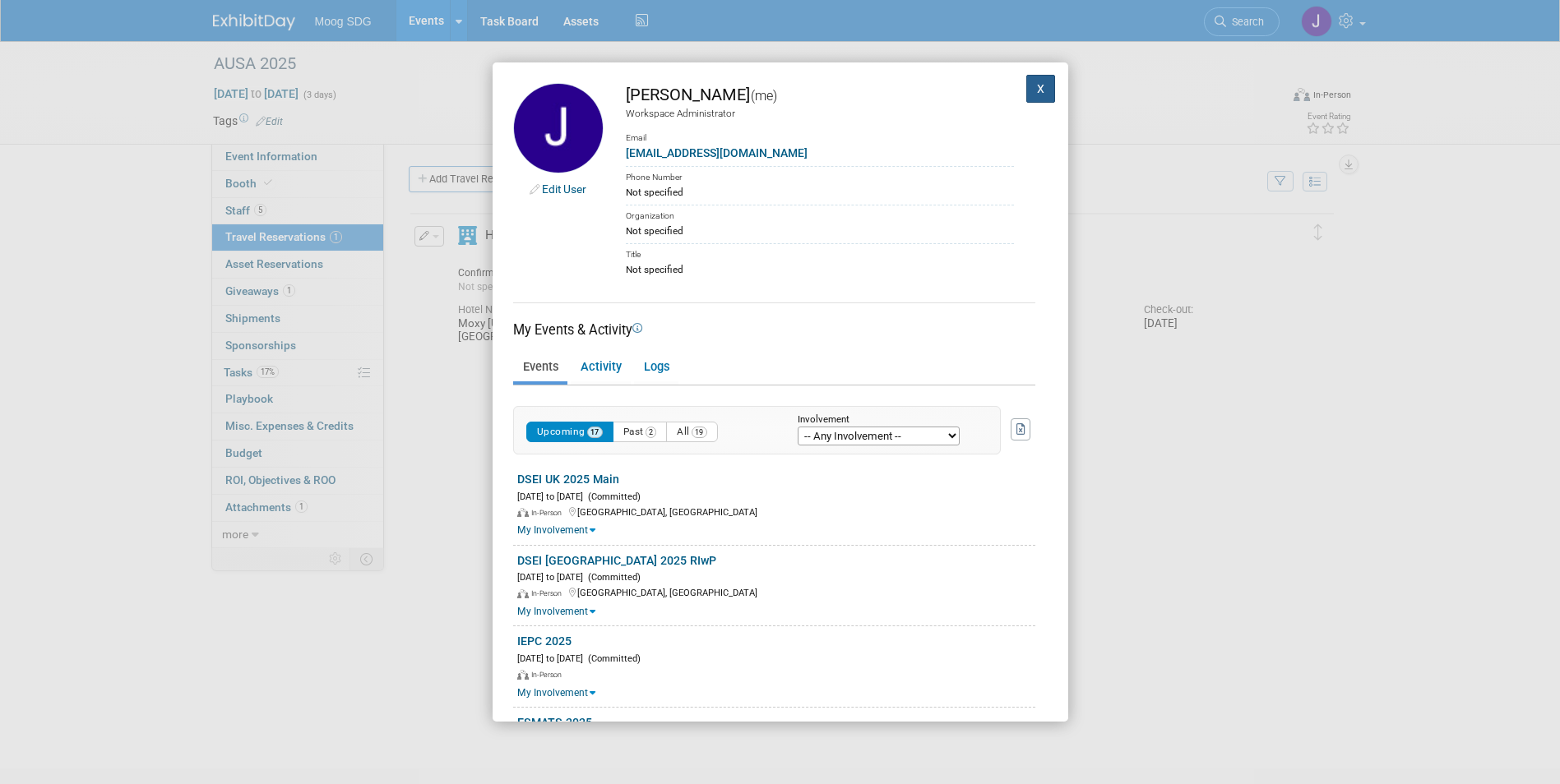
click at [1027, 91] on button "X" at bounding box center [1042, 89] width 30 height 28
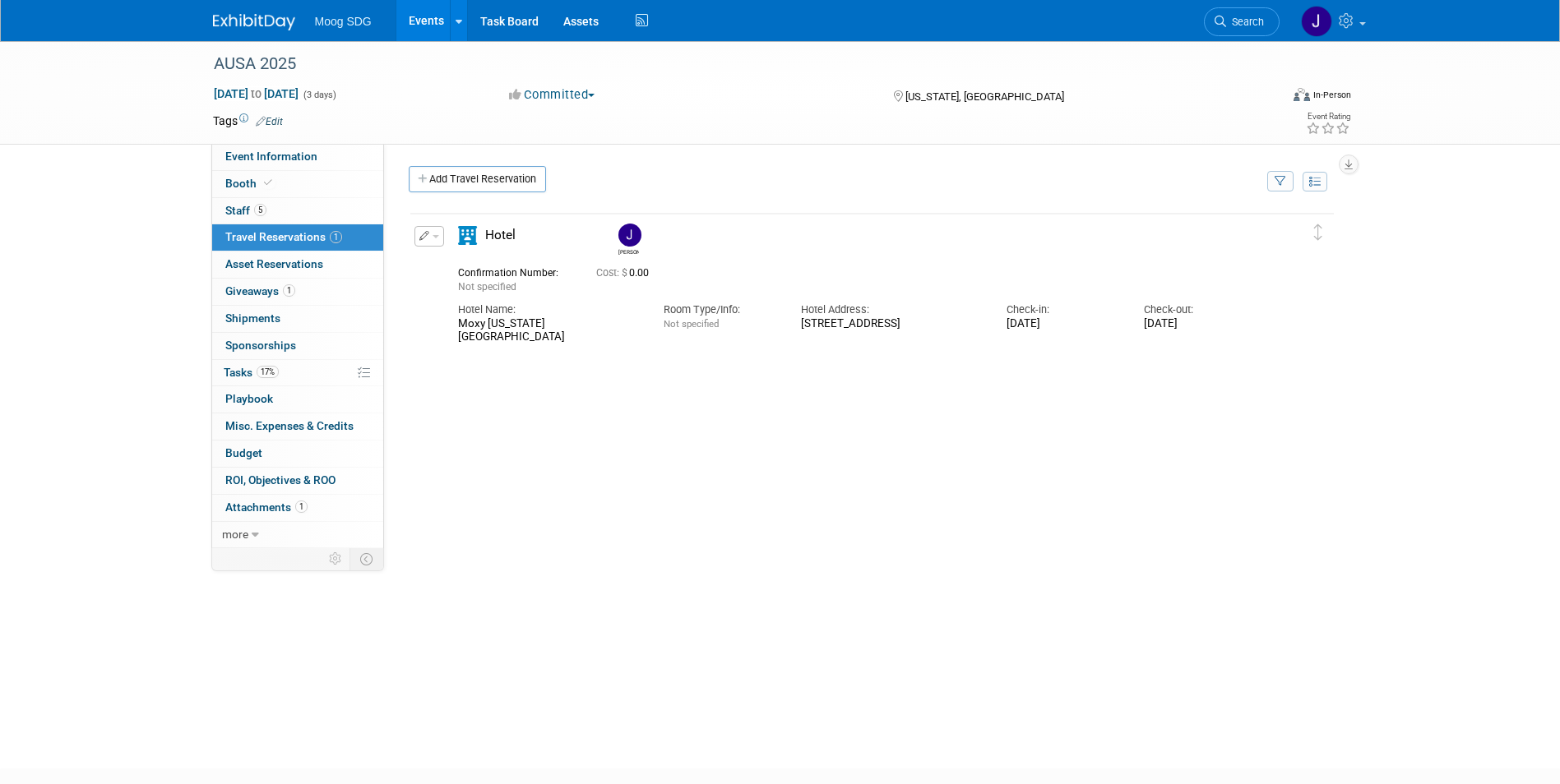
click at [490, 229] on div "Hotel" at bounding box center [528, 240] width 164 height 29
click at [433, 243] on button "button" at bounding box center [429, 236] width 30 height 20
click at [450, 259] on button "Edit Reservation" at bounding box center [484, 266] width 139 height 24
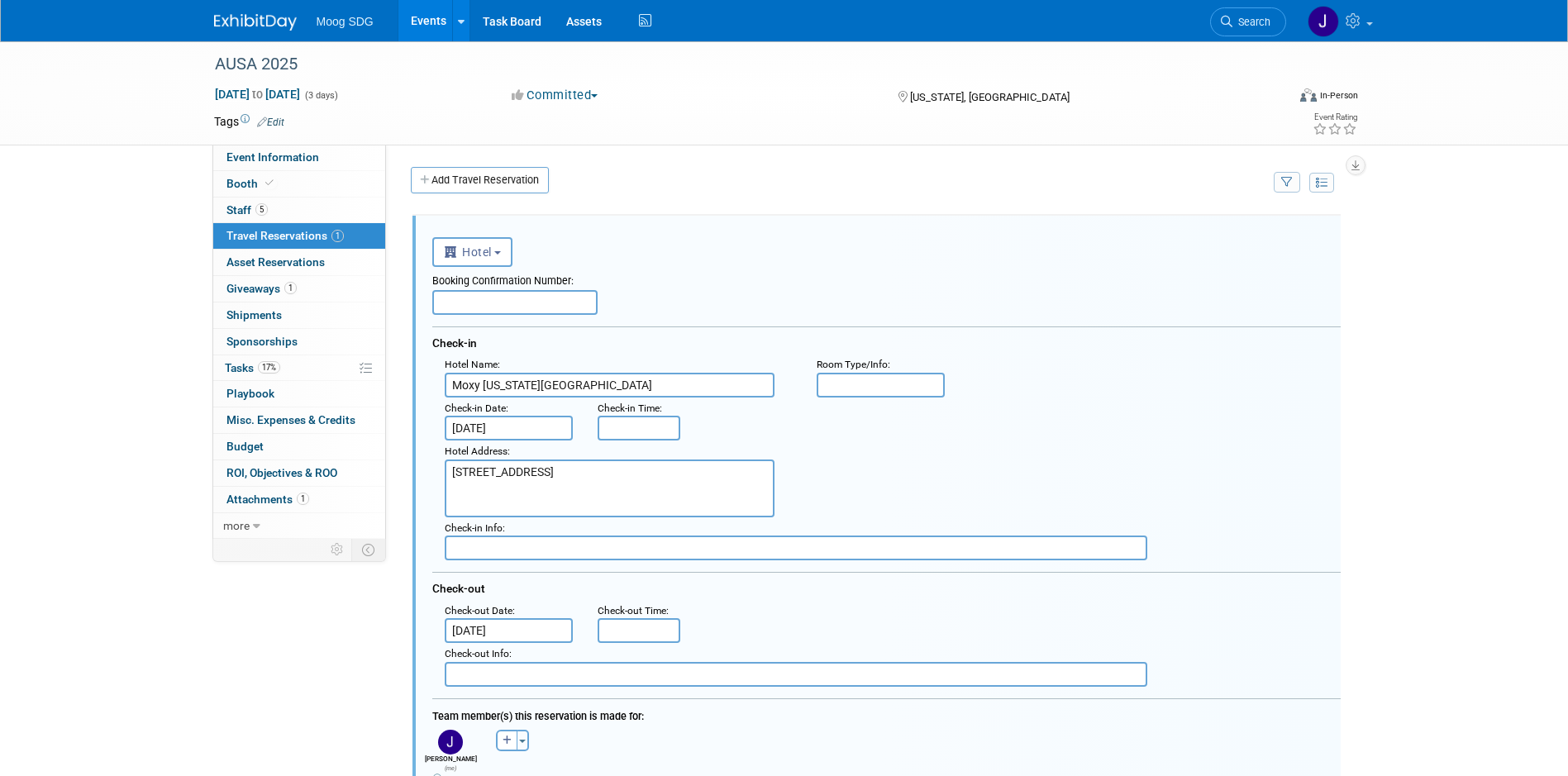
click at [499, 423] on input "[DATE]" at bounding box center [509, 427] width 129 height 25
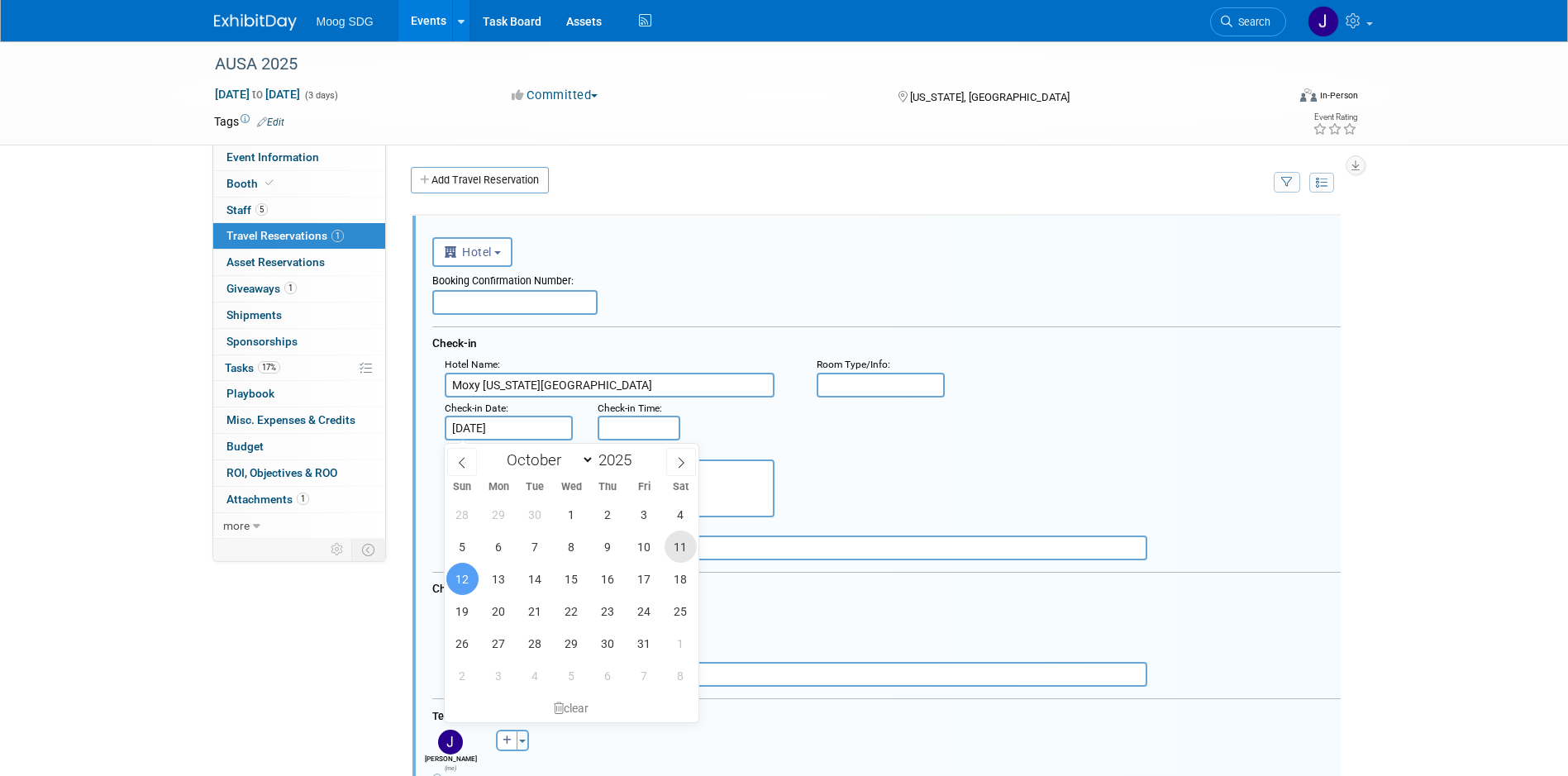
click at [679, 534] on span "11" at bounding box center [681, 546] width 32 height 32
type input "[DATE]"
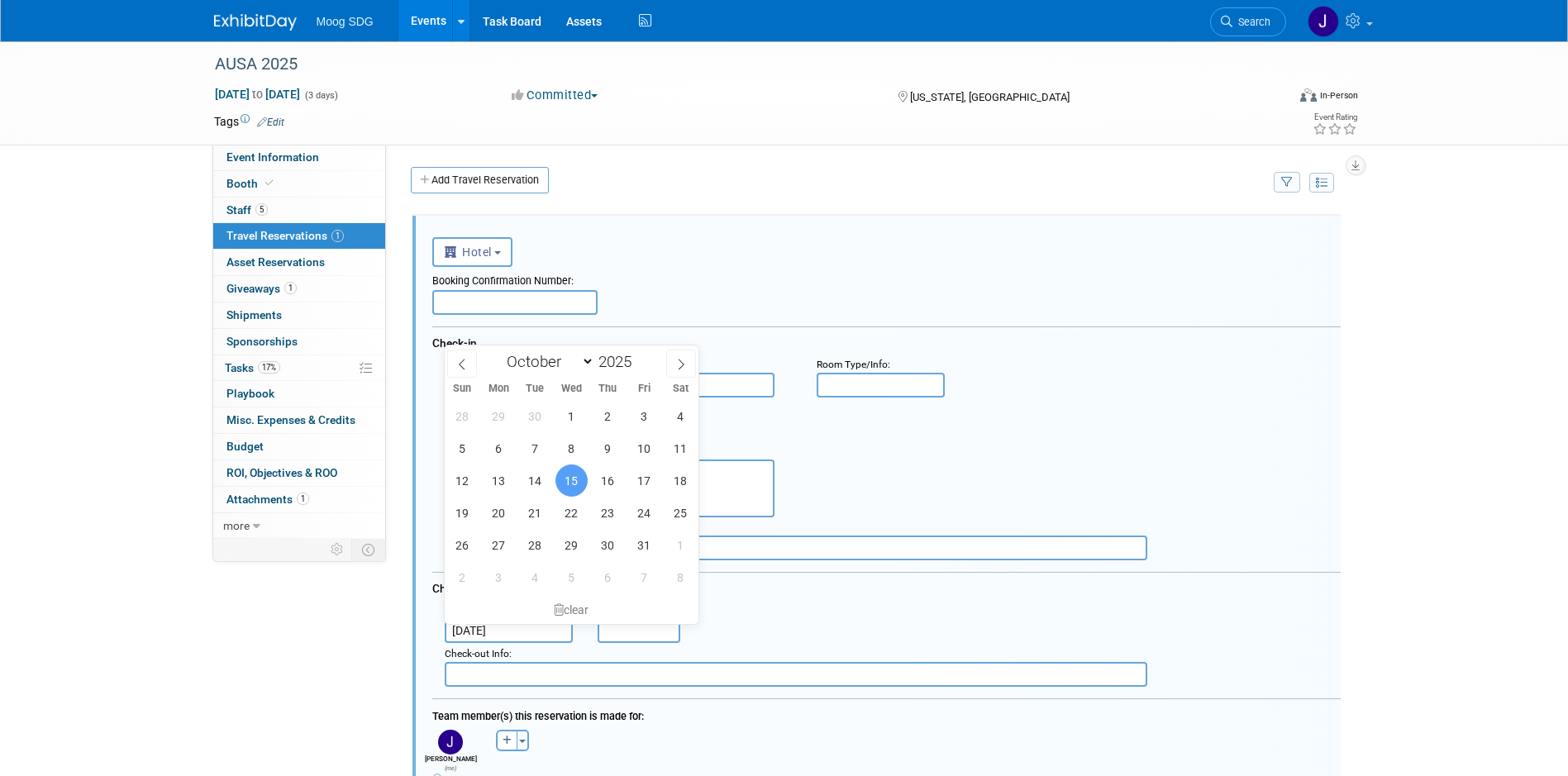
click at [516, 635] on input "[DATE]" at bounding box center [509, 630] width 129 height 25
click at [610, 484] on span "16" at bounding box center [607, 480] width 32 height 32
type input "[DATE]"
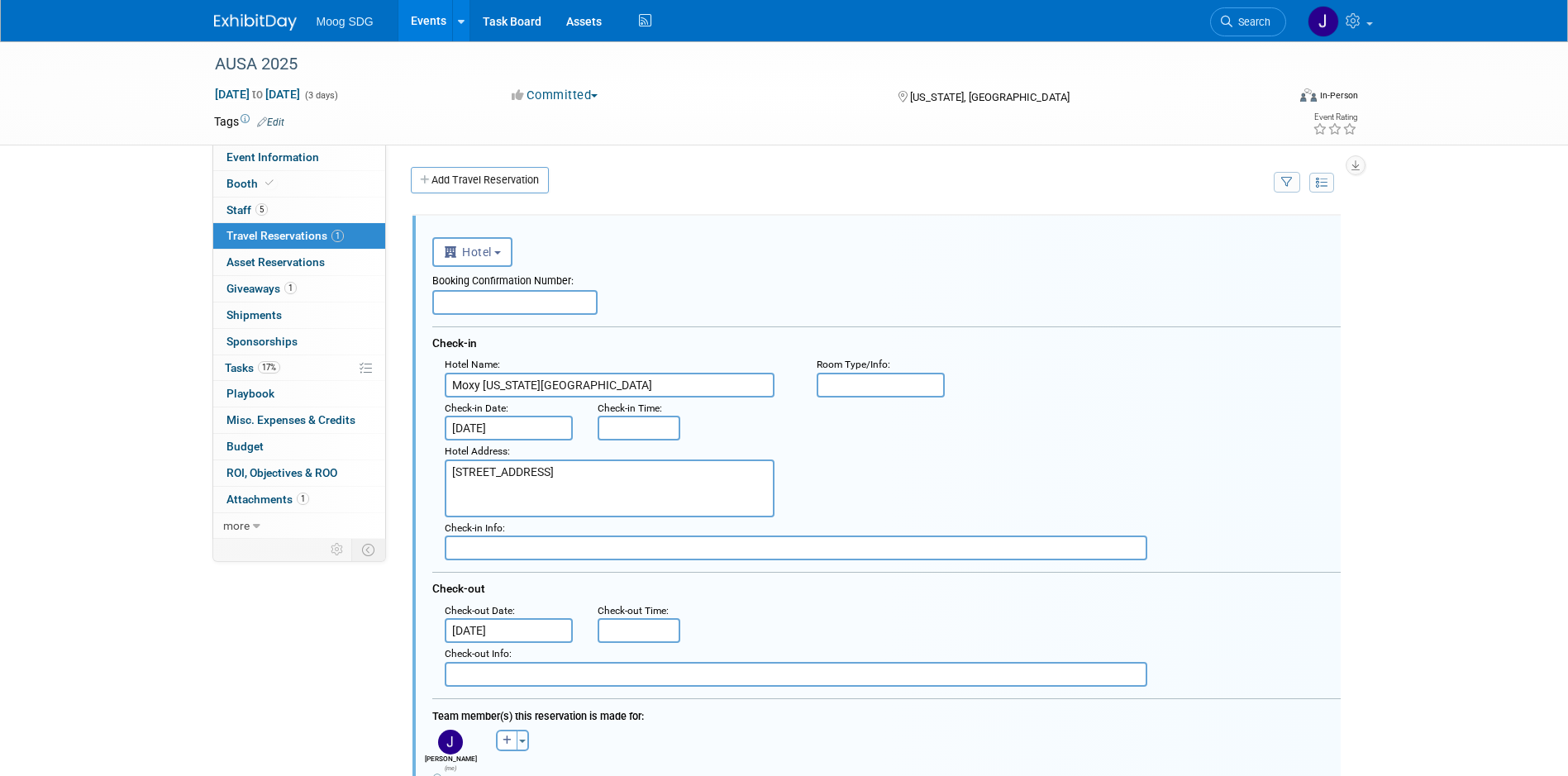
click at [841, 432] on div ": Check-in Date : [DATE] Check-in Time :" at bounding box center [892, 419] width 921 height 44
click at [491, 300] on input "text" at bounding box center [515, 302] width 165 height 25
type input "Room Block"
click at [994, 398] on div "Hotel Name : Moxy [US_STATE][GEOGRAPHIC_DATA] : Room Type/Info :" at bounding box center [892, 375] width 921 height 44
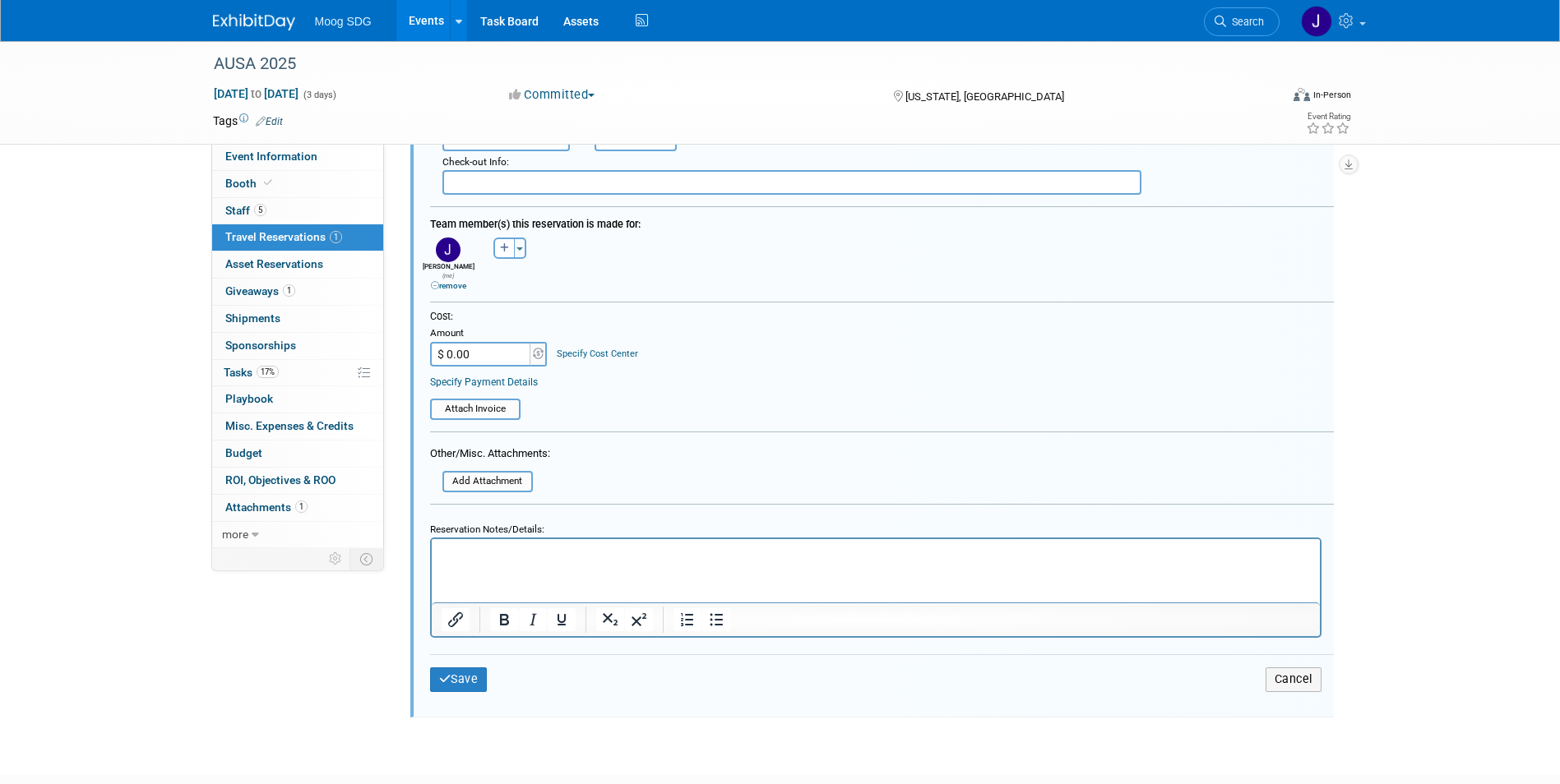
scroll to position [493, 0]
click at [711, 544] on p "Rich Text Area. Press ALT-0 for help." at bounding box center [875, 549] width 869 height 16
click at [546, 564] on p "Rich Text Area. Press ALT-0 for help." at bounding box center [875, 564] width 869 height 16
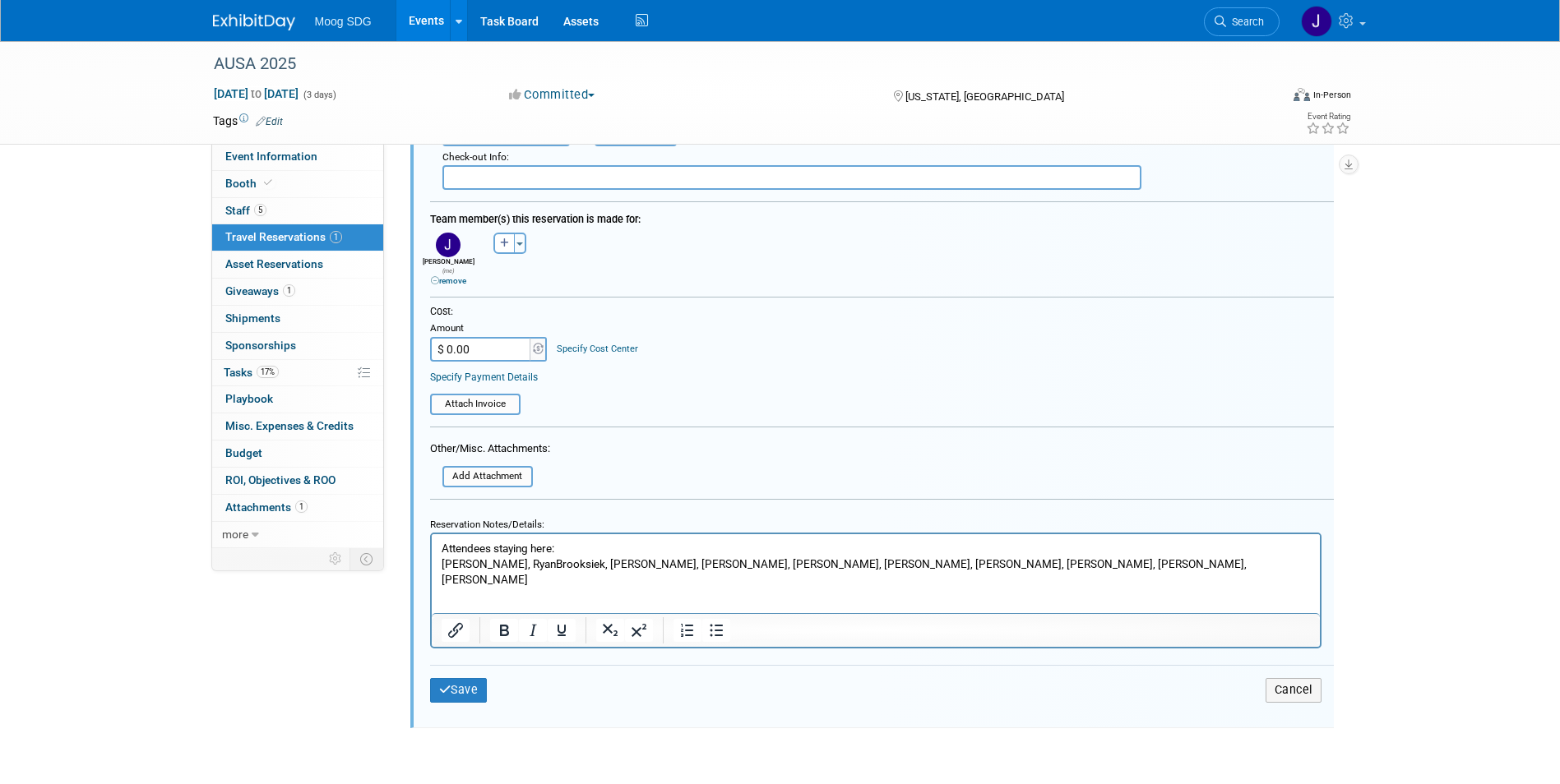
click at [1095, 577] on html "Attendees staying here: [PERSON_NAME], [PERSON_NAME], [PERSON_NAME], [PERSON_NA…" at bounding box center [875, 561] width 888 height 53
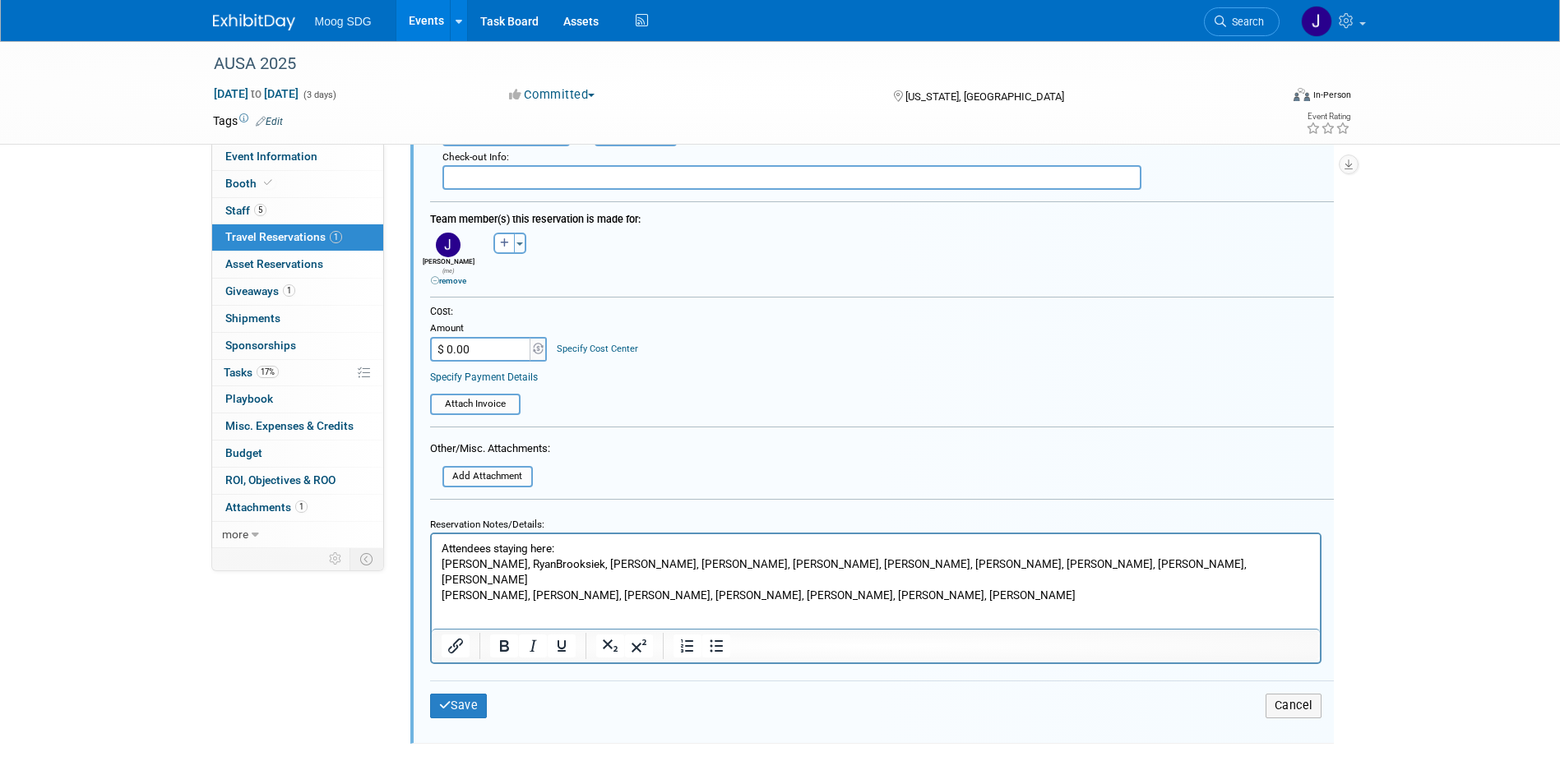
click at [892, 603] on html "Attendees staying here: [PERSON_NAME], [PERSON_NAME], [PERSON_NAME], [PERSON_NA…" at bounding box center [875, 568] width 888 height 69
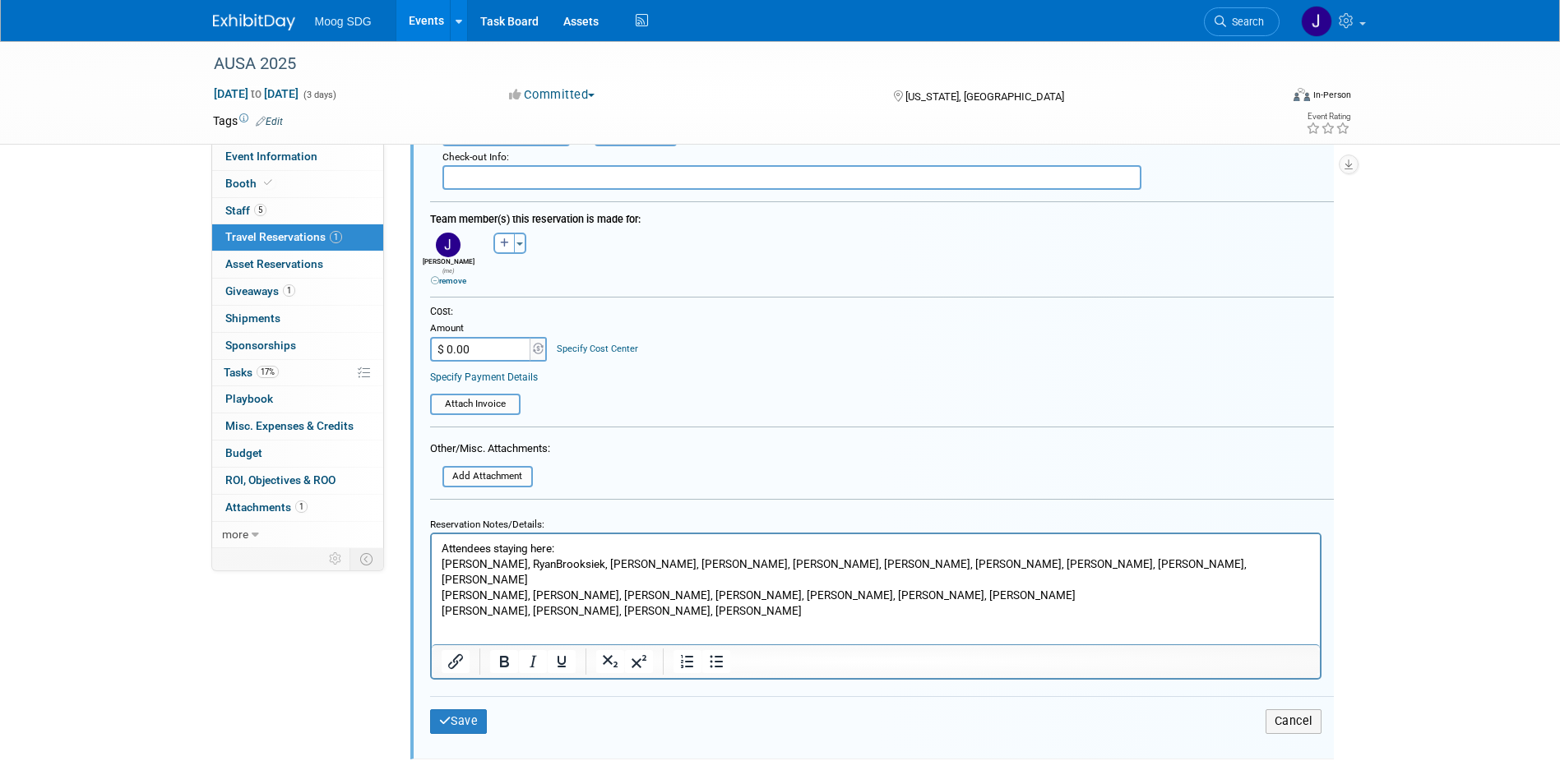
click at [497, 557] on p "[PERSON_NAME], RyanBrooksiek, [PERSON_NAME], [PERSON_NAME], [PERSON_NAME], [PER…" at bounding box center [875, 573] width 869 height 31
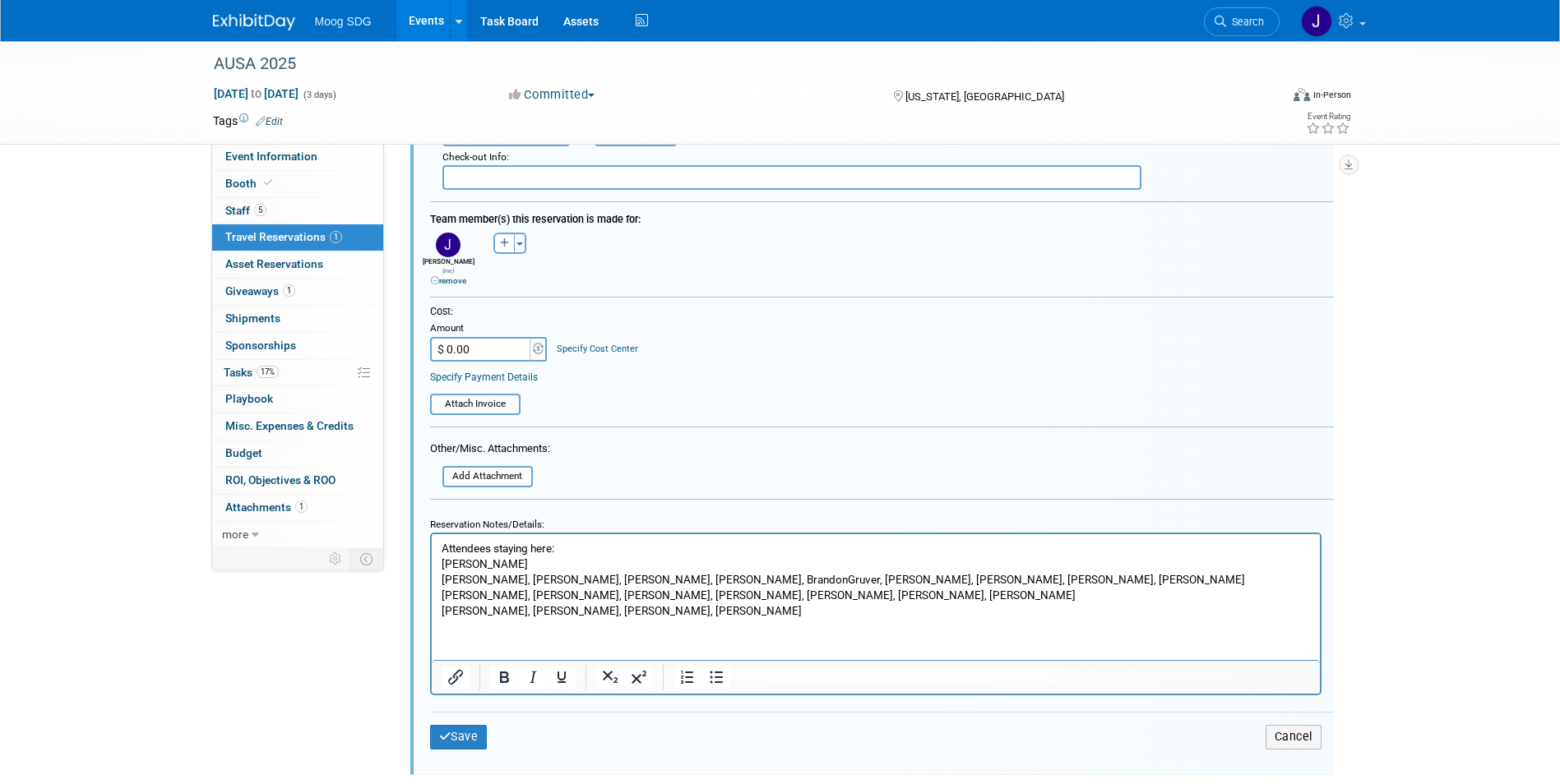
click at [542, 576] on p "[PERSON_NAME], [PERSON_NAME], [PERSON_NAME], [PERSON_NAME], BrandonGruver, [PER…" at bounding box center [875, 579] width 869 height 16
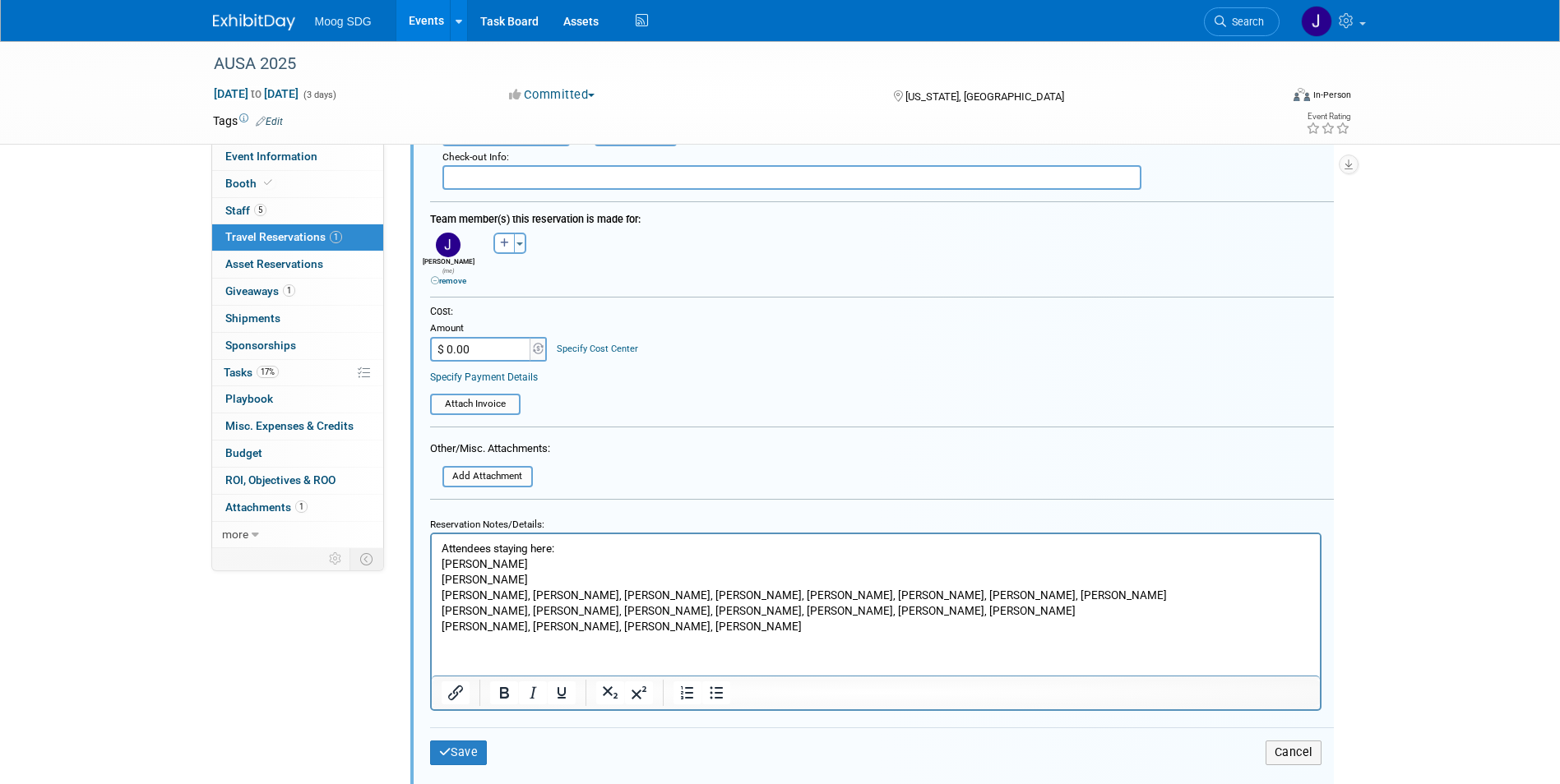
click at [513, 595] on p "[PERSON_NAME], [PERSON_NAME], [PERSON_NAME], [PERSON_NAME], [PERSON_NAME], [PER…" at bounding box center [875, 595] width 869 height 16
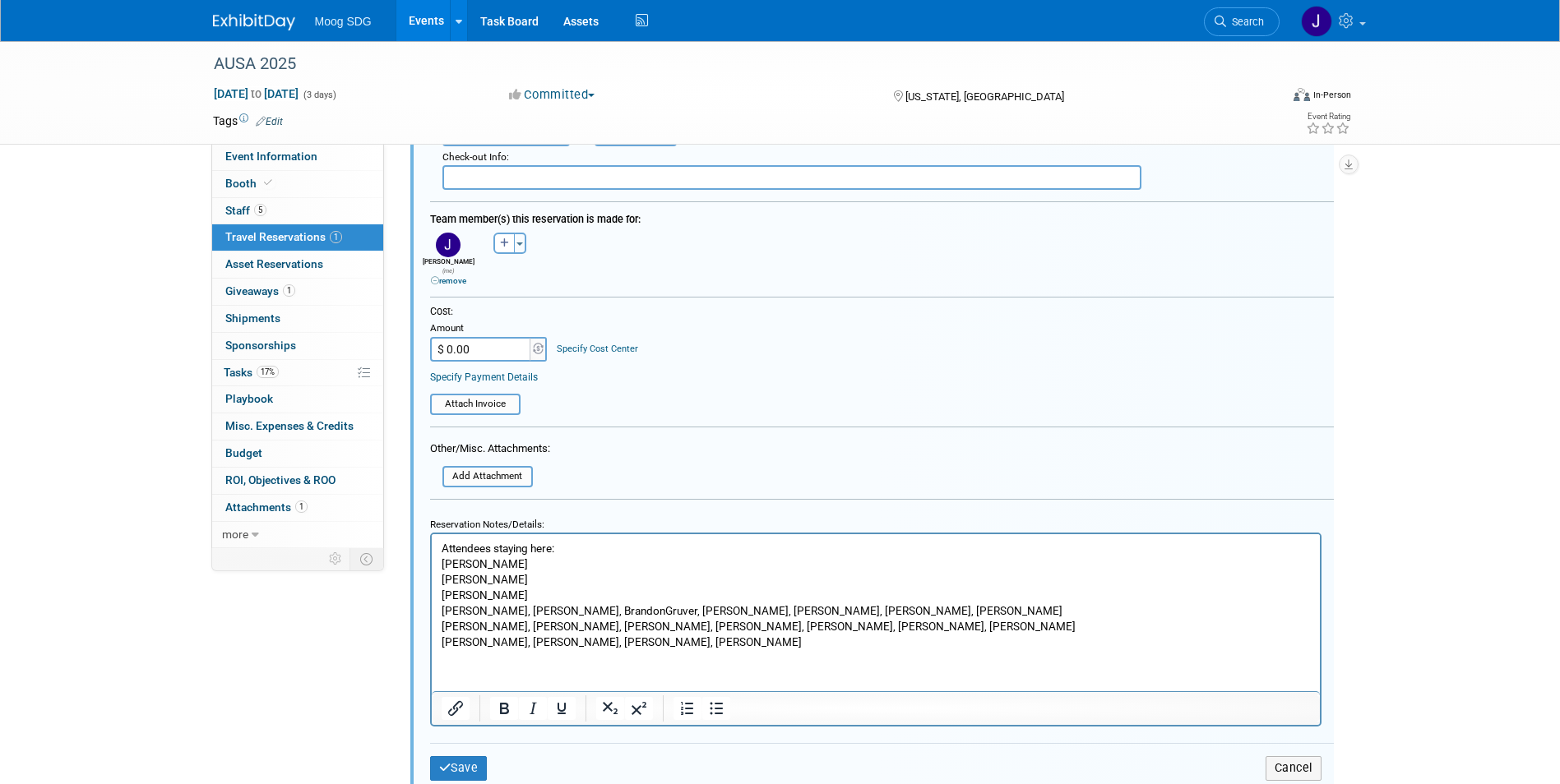
click at [508, 605] on p "[PERSON_NAME], [PERSON_NAME], BrandonGruver, [PERSON_NAME], [PERSON_NAME], [PER…" at bounding box center [875, 611] width 869 height 16
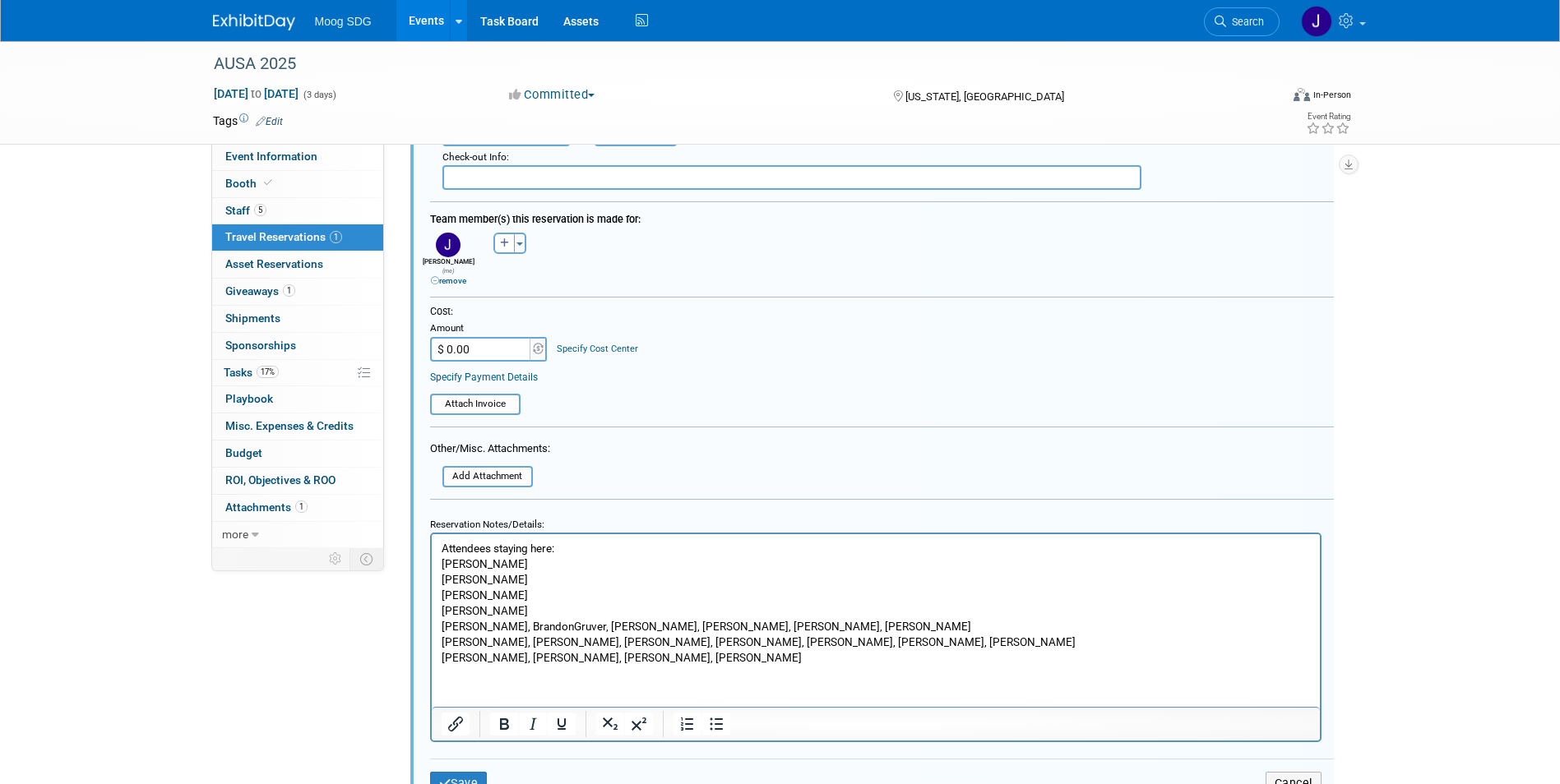
click at [538, 624] on p "[PERSON_NAME], BrandonGruver, [PERSON_NAME], [PERSON_NAME], [PERSON_NAME], [PER…" at bounding box center [875, 626] width 869 height 16
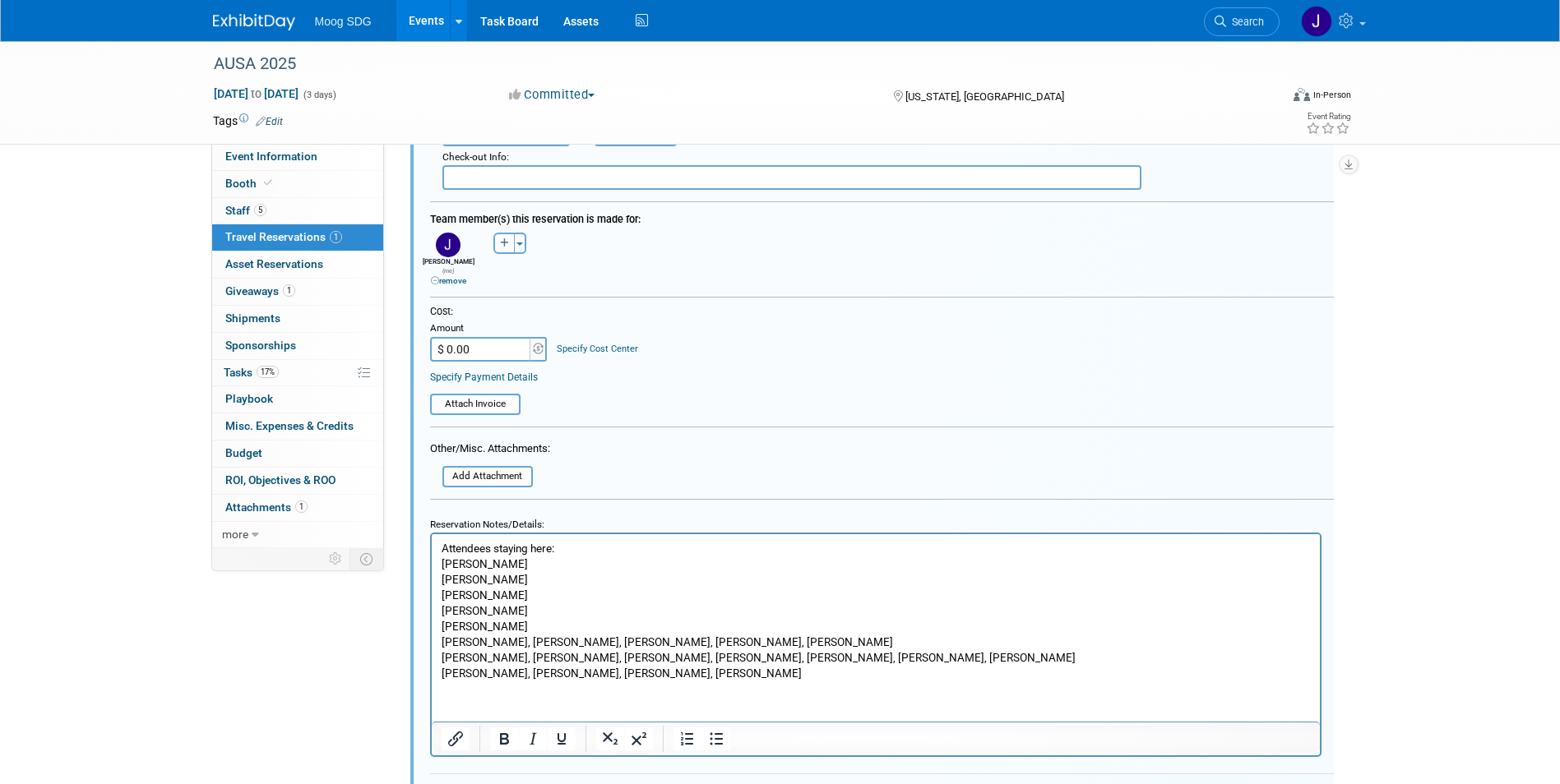
drag, startPoint x: 503, startPoint y: 636, endPoint x: 515, endPoint y: 636, distance: 12.0
click at [504, 636] on p "[PERSON_NAME], [PERSON_NAME], [PERSON_NAME], [PERSON_NAME], [PERSON_NAME]" at bounding box center [875, 642] width 869 height 16
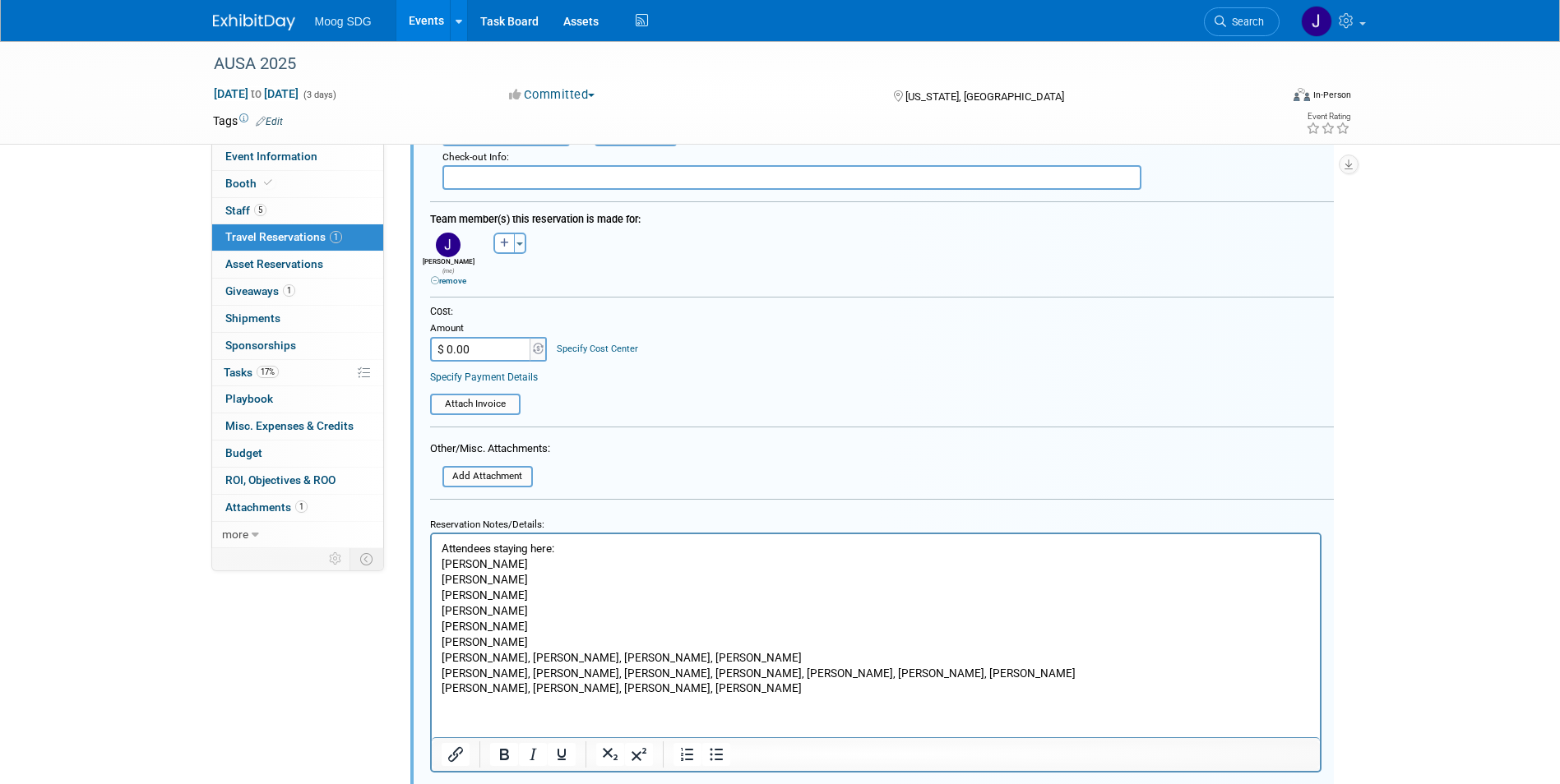
click at [494, 657] on p "[PERSON_NAME], [PERSON_NAME], [PERSON_NAME], [PERSON_NAME]" at bounding box center [875, 658] width 869 height 16
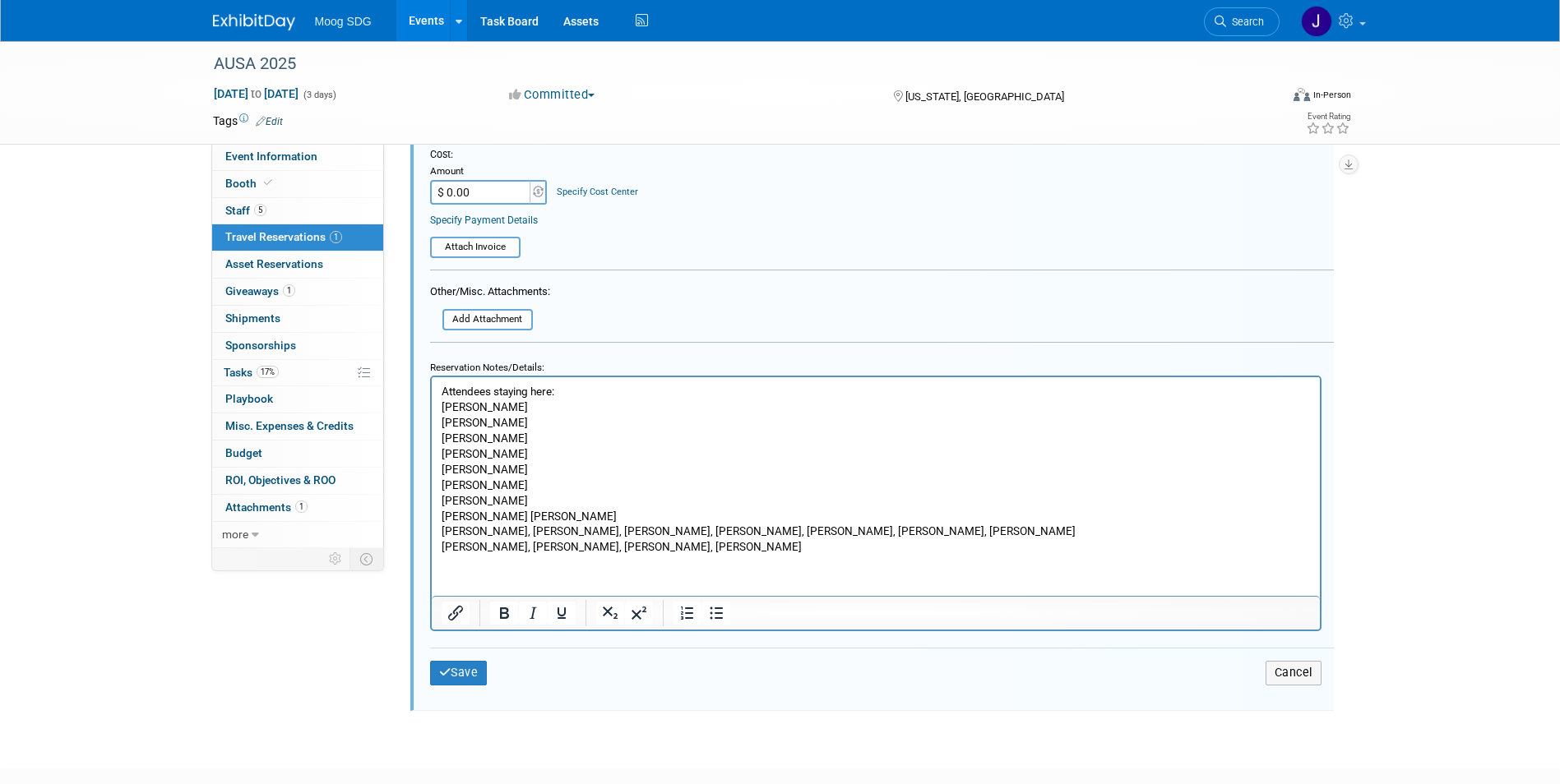
scroll to position [658, 0]
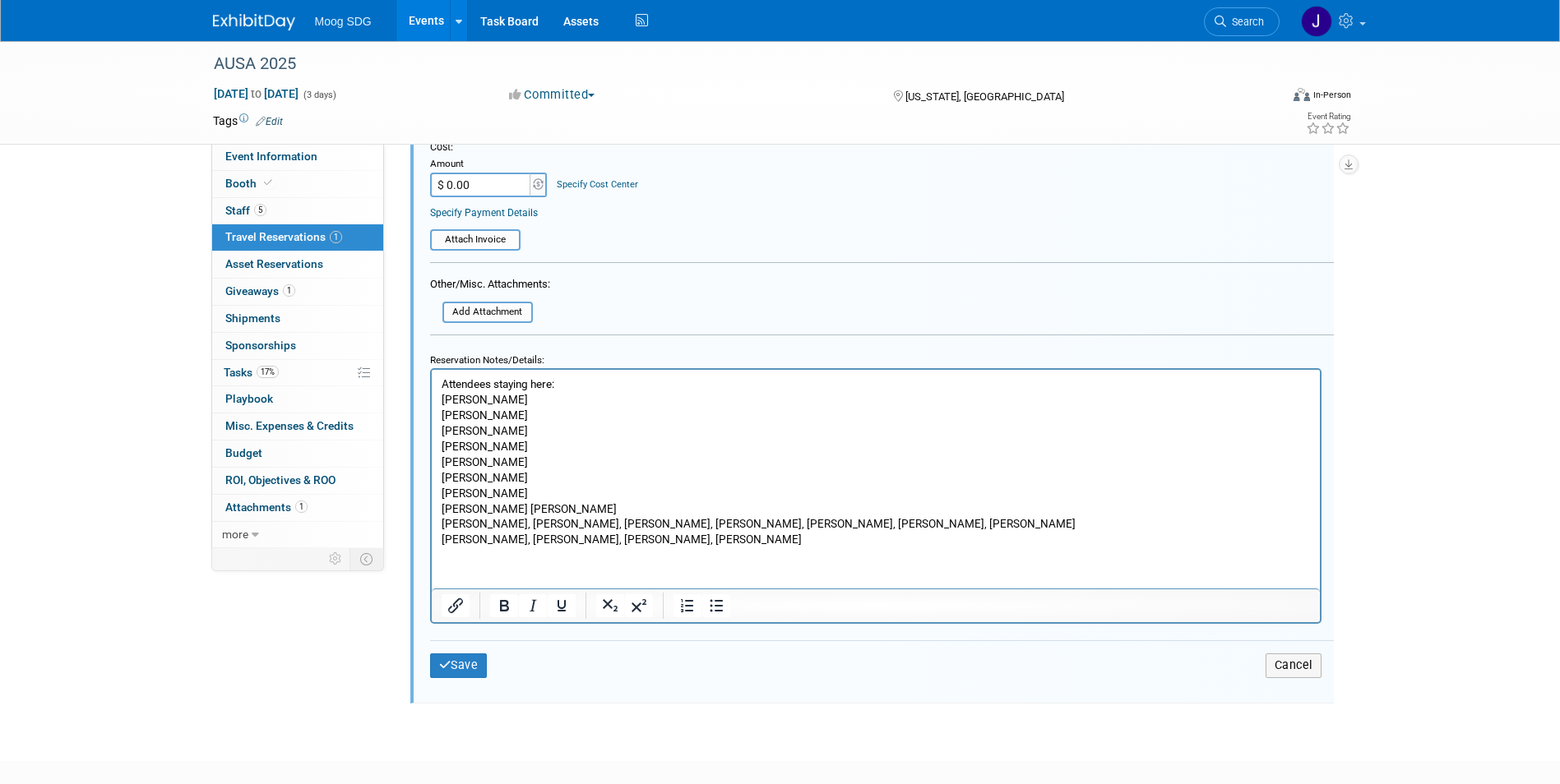
click at [494, 508] on p "[PERSON_NAME] [PERSON_NAME]" at bounding box center [875, 509] width 869 height 16
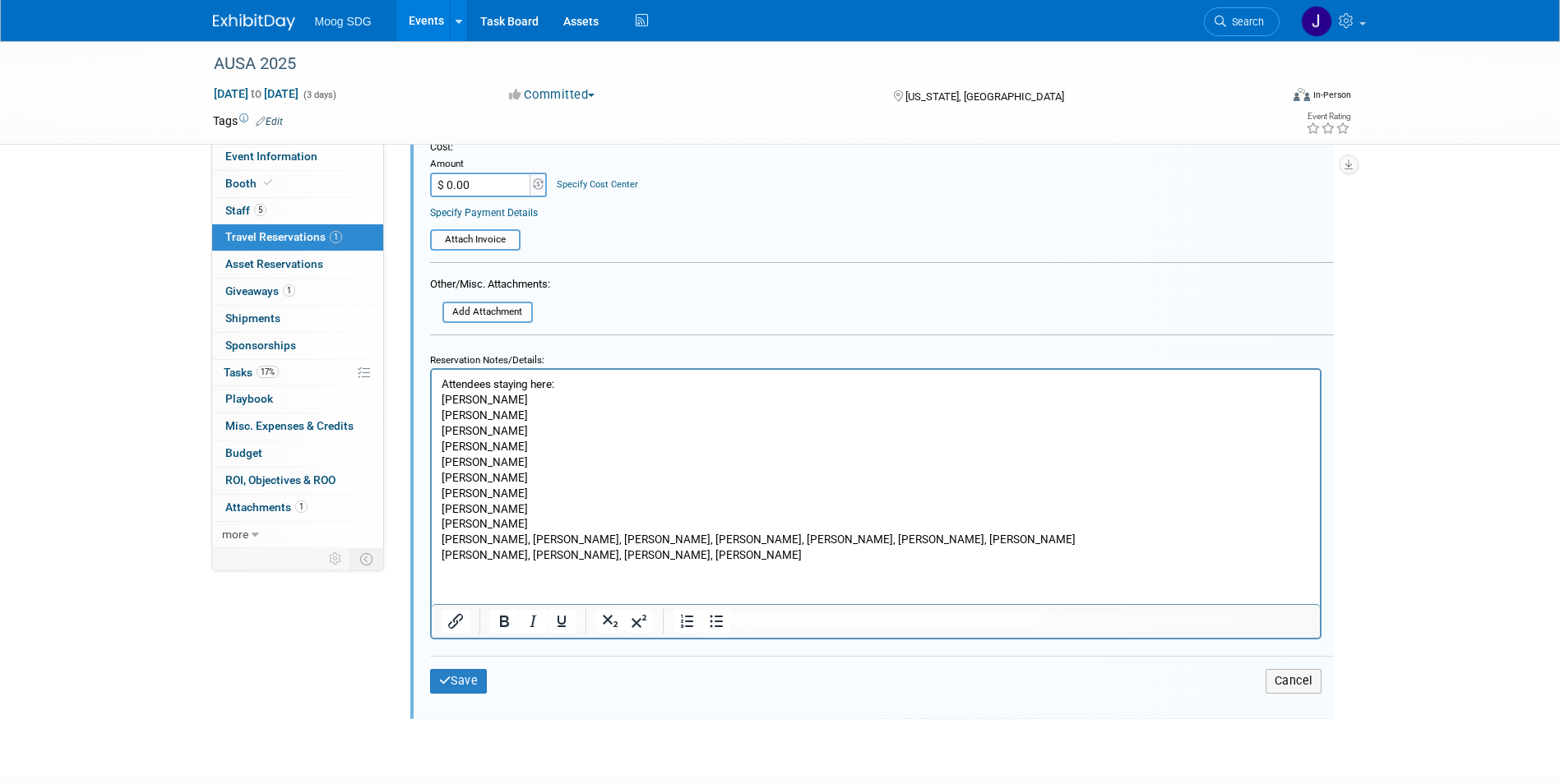
click at [521, 540] on p "[PERSON_NAME], [PERSON_NAME], [PERSON_NAME], [PERSON_NAME], [PERSON_NAME], [PER…" at bounding box center [875, 540] width 869 height 16
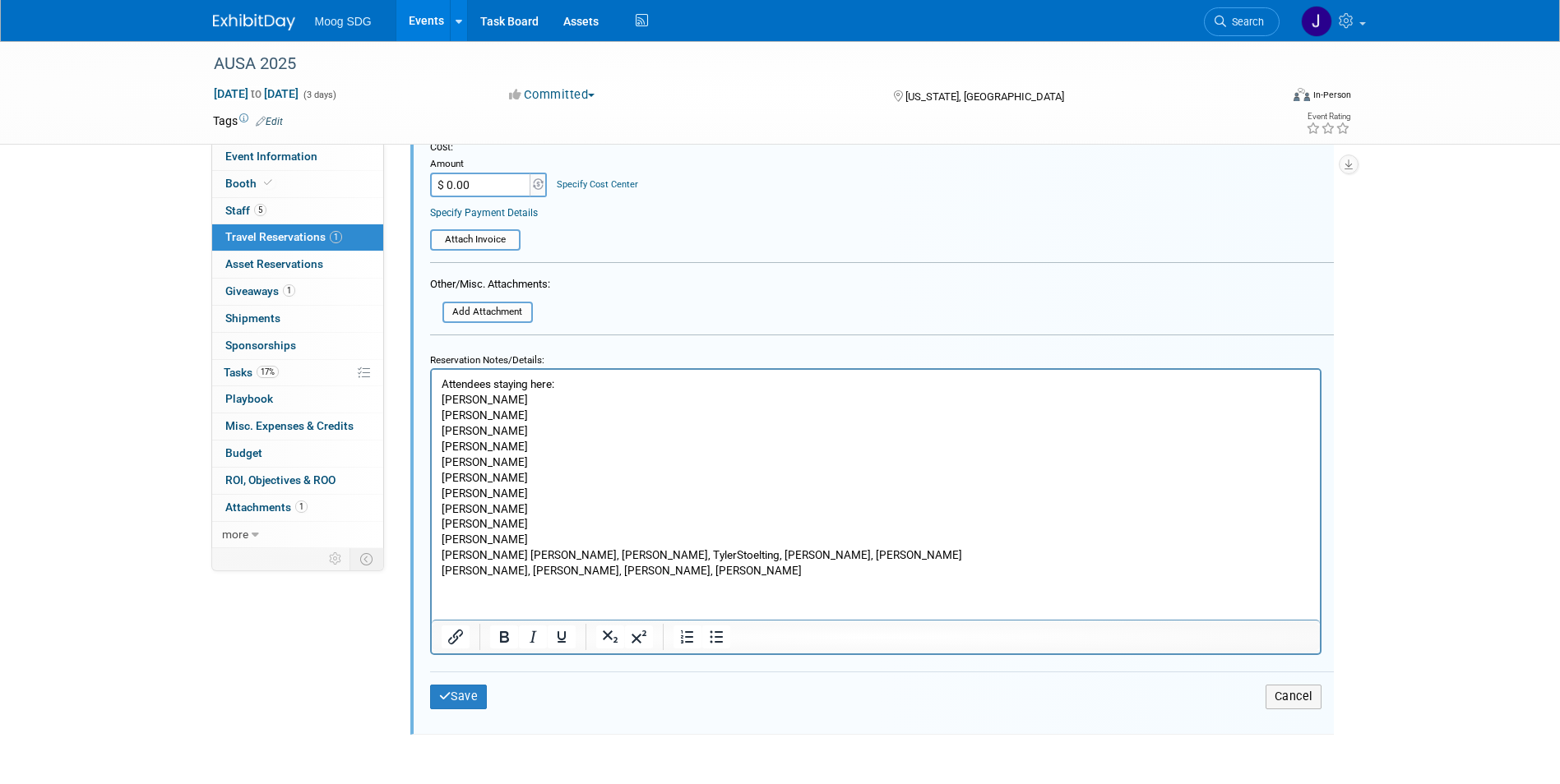
click at [519, 555] on p "[PERSON_NAME] [PERSON_NAME], [PERSON_NAME], TylerStoelting, [PERSON_NAME], [PER…" at bounding box center [875, 555] width 869 height 16
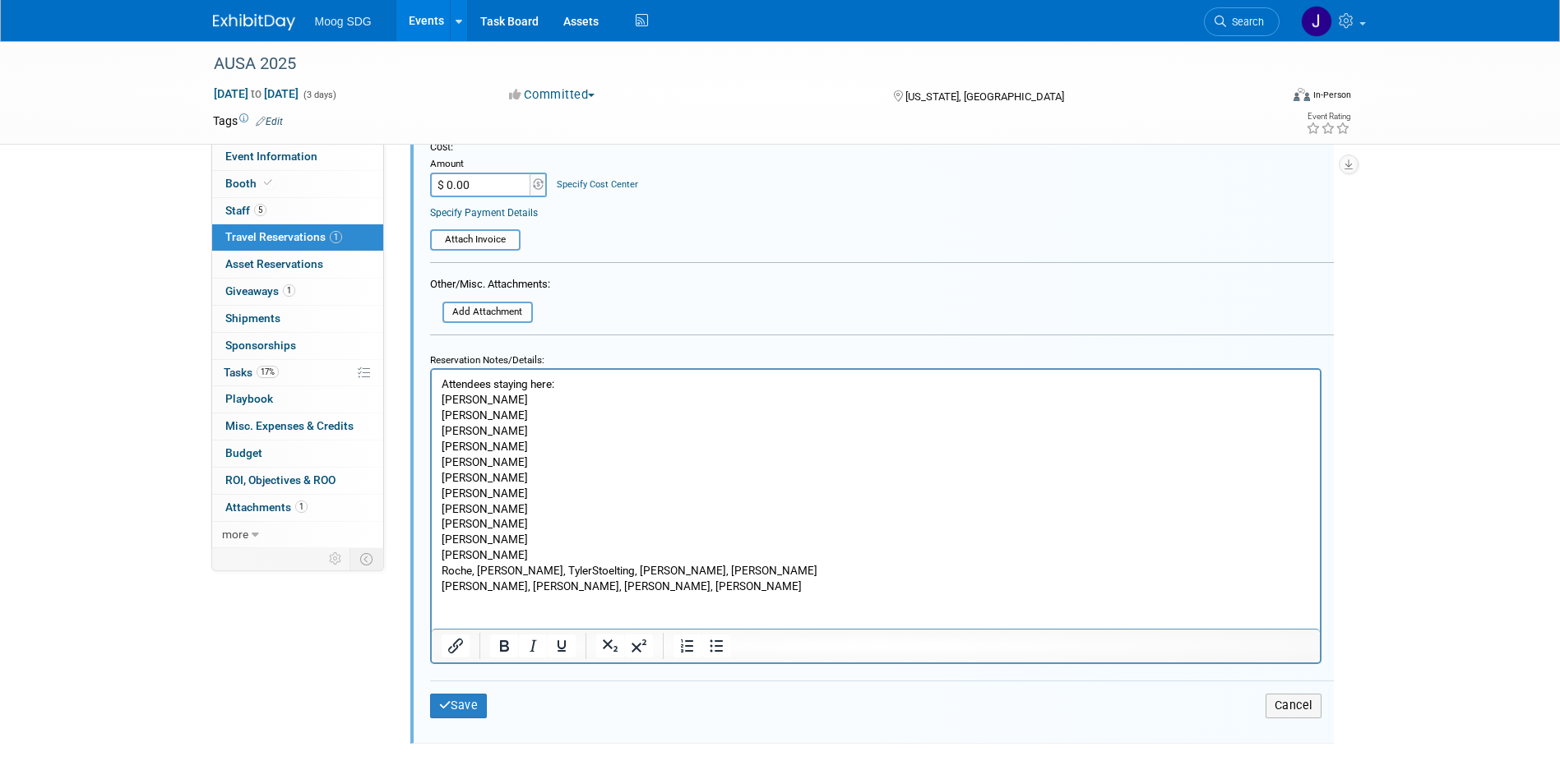
click at [498, 564] on p "Roche, [PERSON_NAME], TylerStoelting, [PERSON_NAME], [PERSON_NAME]" at bounding box center [875, 571] width 869 height 16
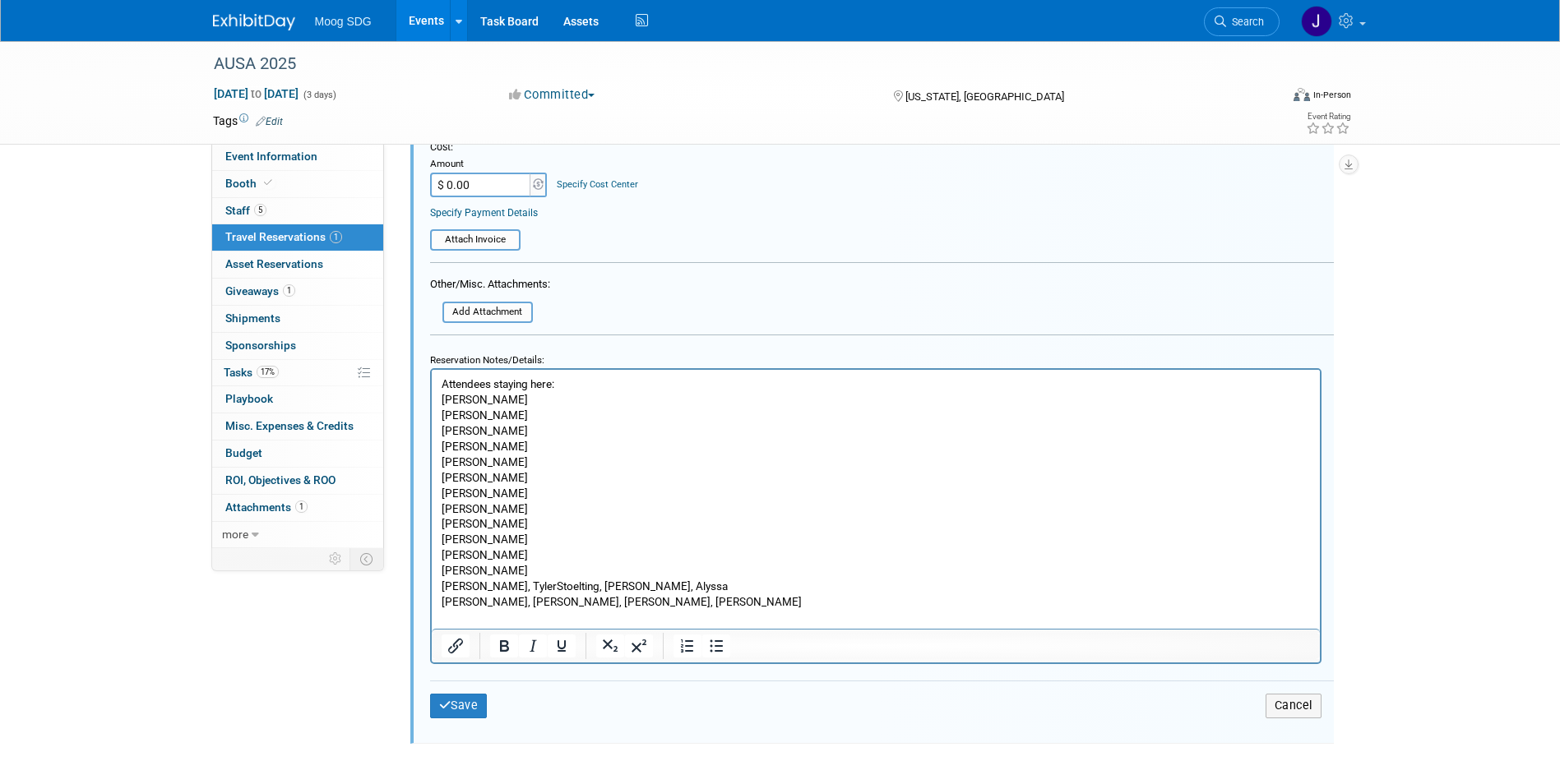
click at [506, 588] on p "[PERSON_NAME], TylerStoelting, [PERSON_NAME], Alyssa" at bounding box center [875, 587] width 869 height 16
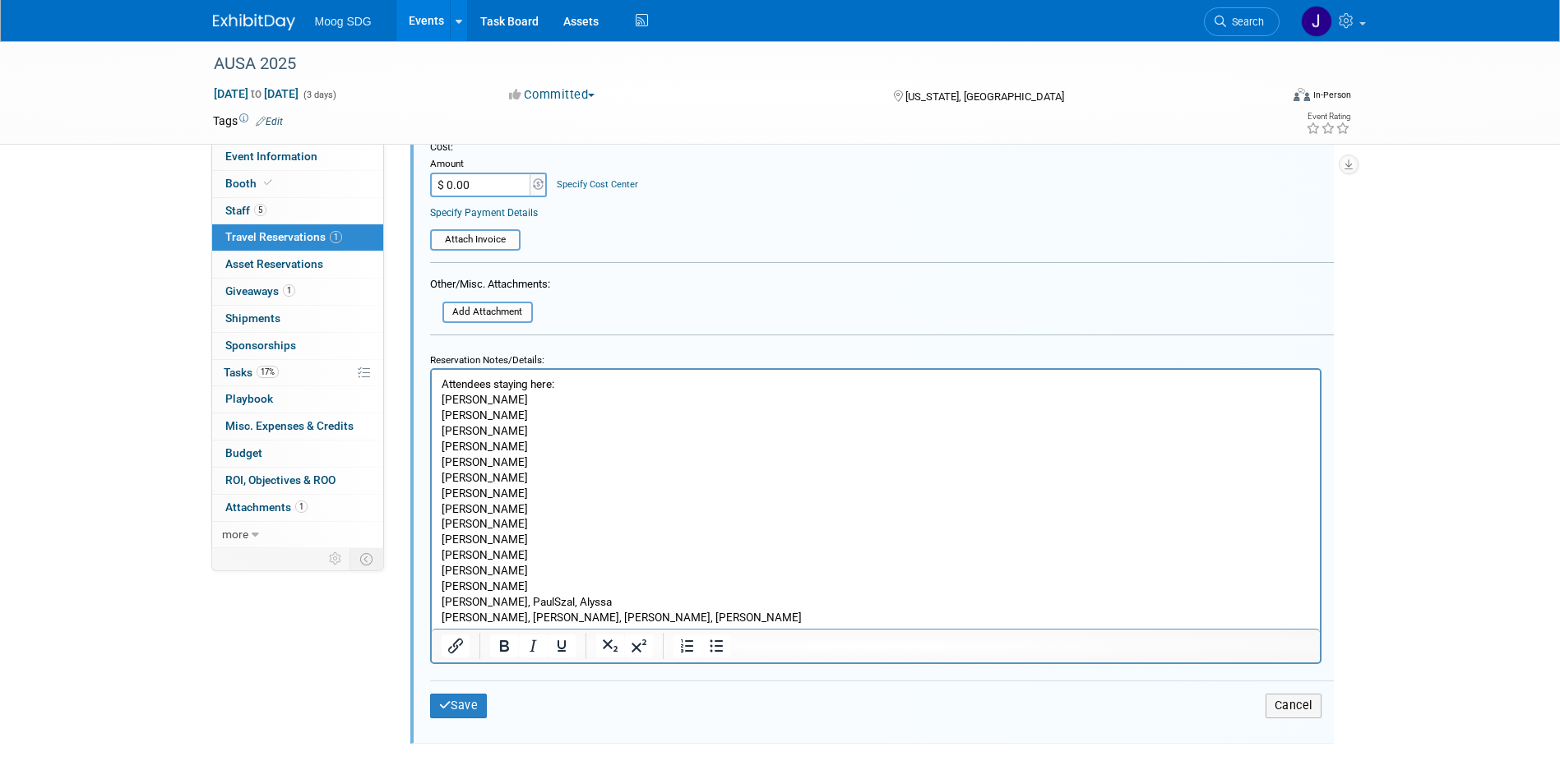
click at [510, 597] on p "[PERSON_NAME], PaulSzal, Alyssa" at bounding box center [875, 602] width 869 height 16
click at [506, 614] on p "[PERSON_NAME], [PERSON_NAME], [PERSON_NAME], [PERSON_NAME]" at bounding box center [875, 621] width 869 height 16
click at [506, 614] on p "[PERSON_NAME], [PERSON_NAME], [PERSON_NAME]" at bounding box center [875, 621] width 869 height 16
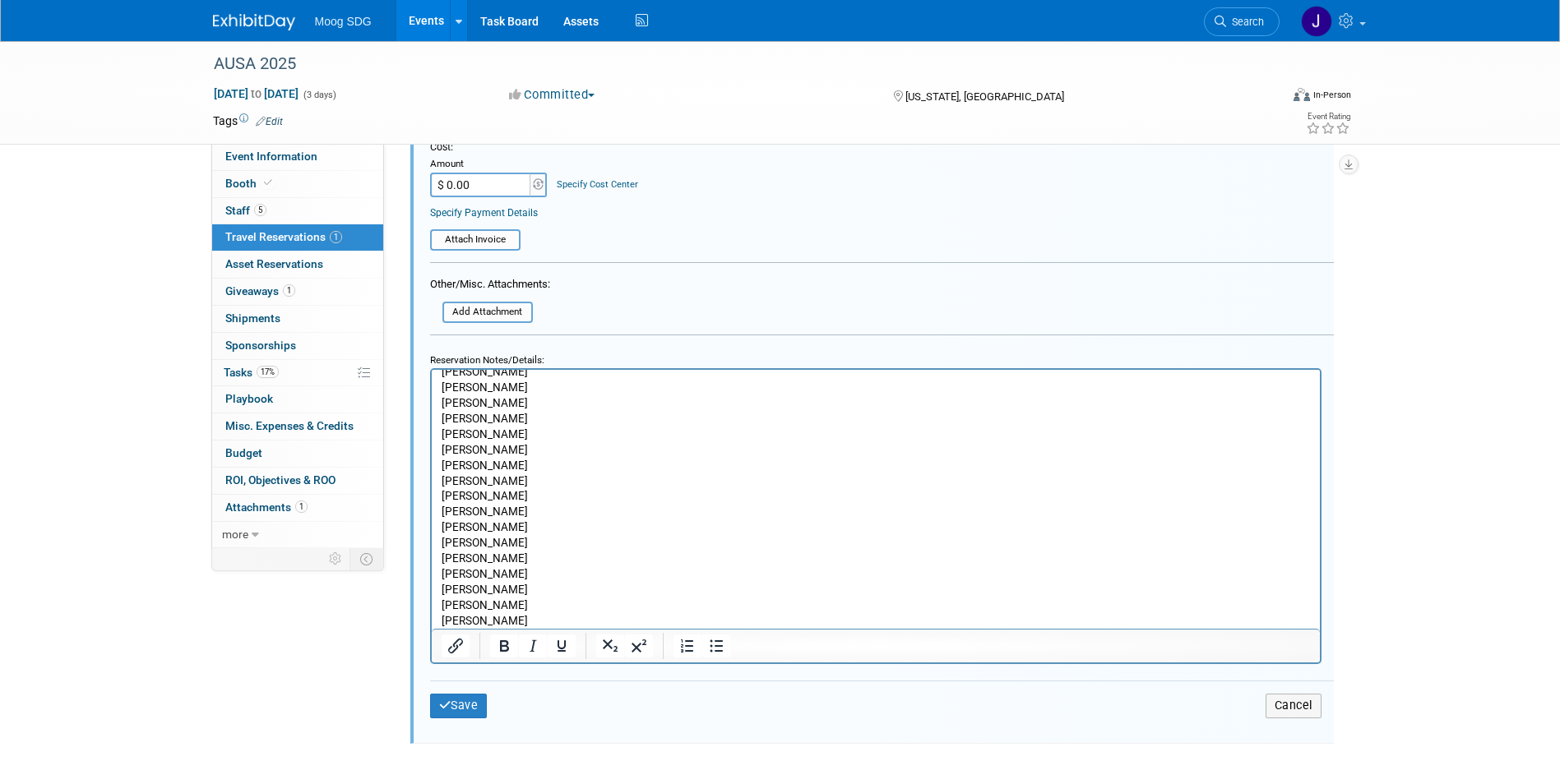
scroll to position [43, 0]
click at [450, 694] on button "Save" at bounding box center [458, 706] width 57 height 24
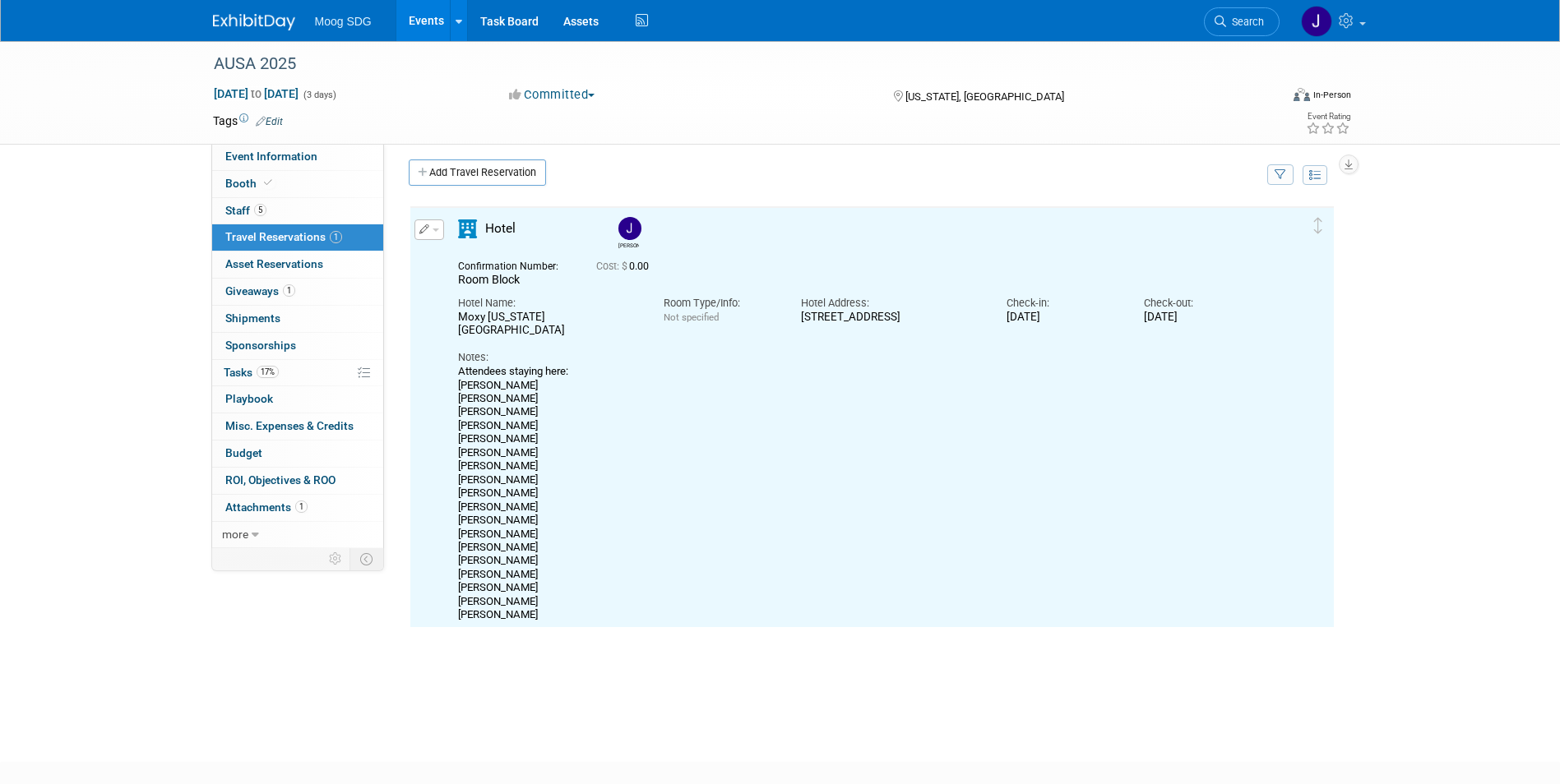
scroll to position [0, 0]
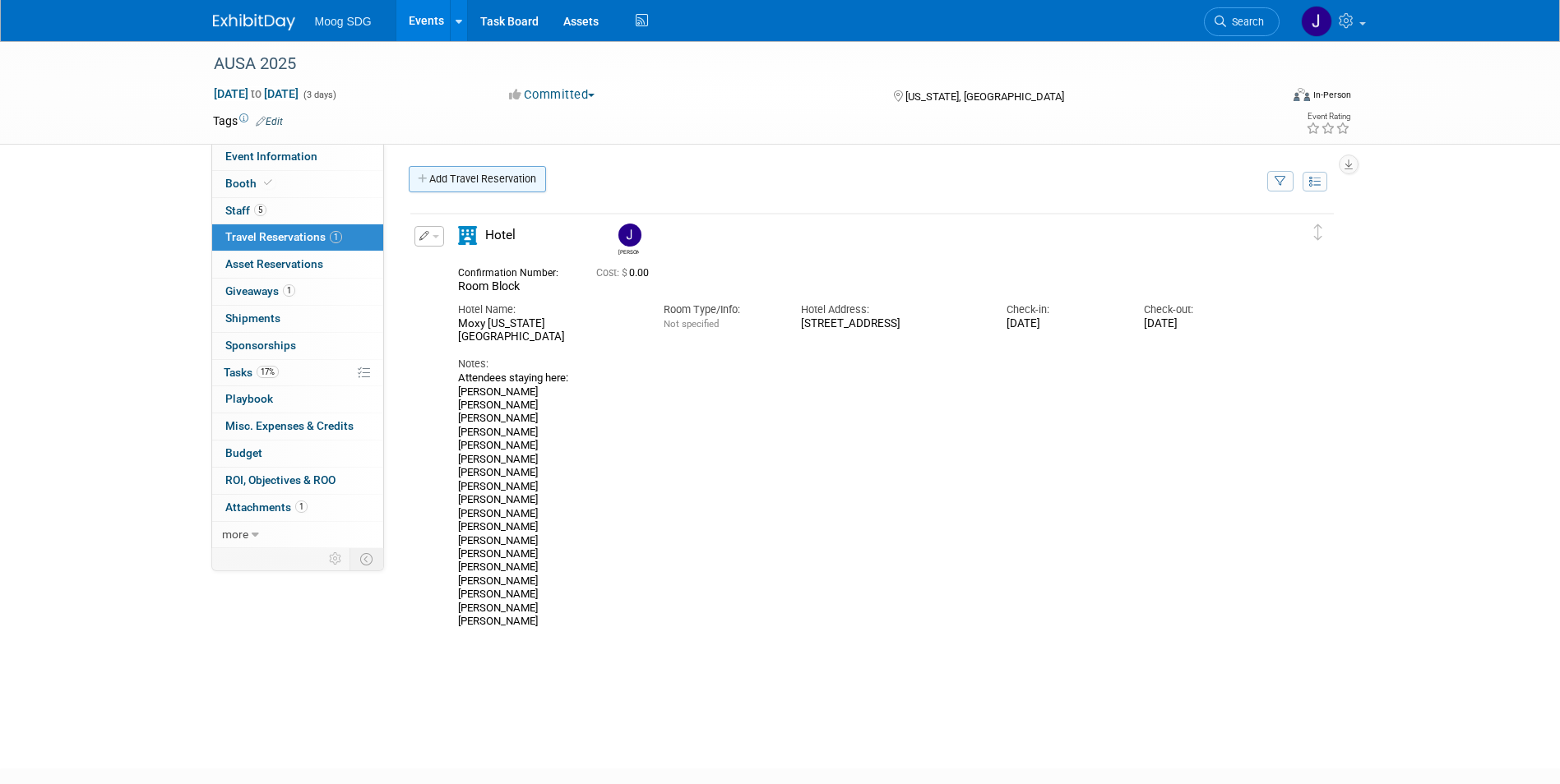
click at [504, 185] on link "Add Travel Reservation" at bounding box center [477, 179] width 137 height 27
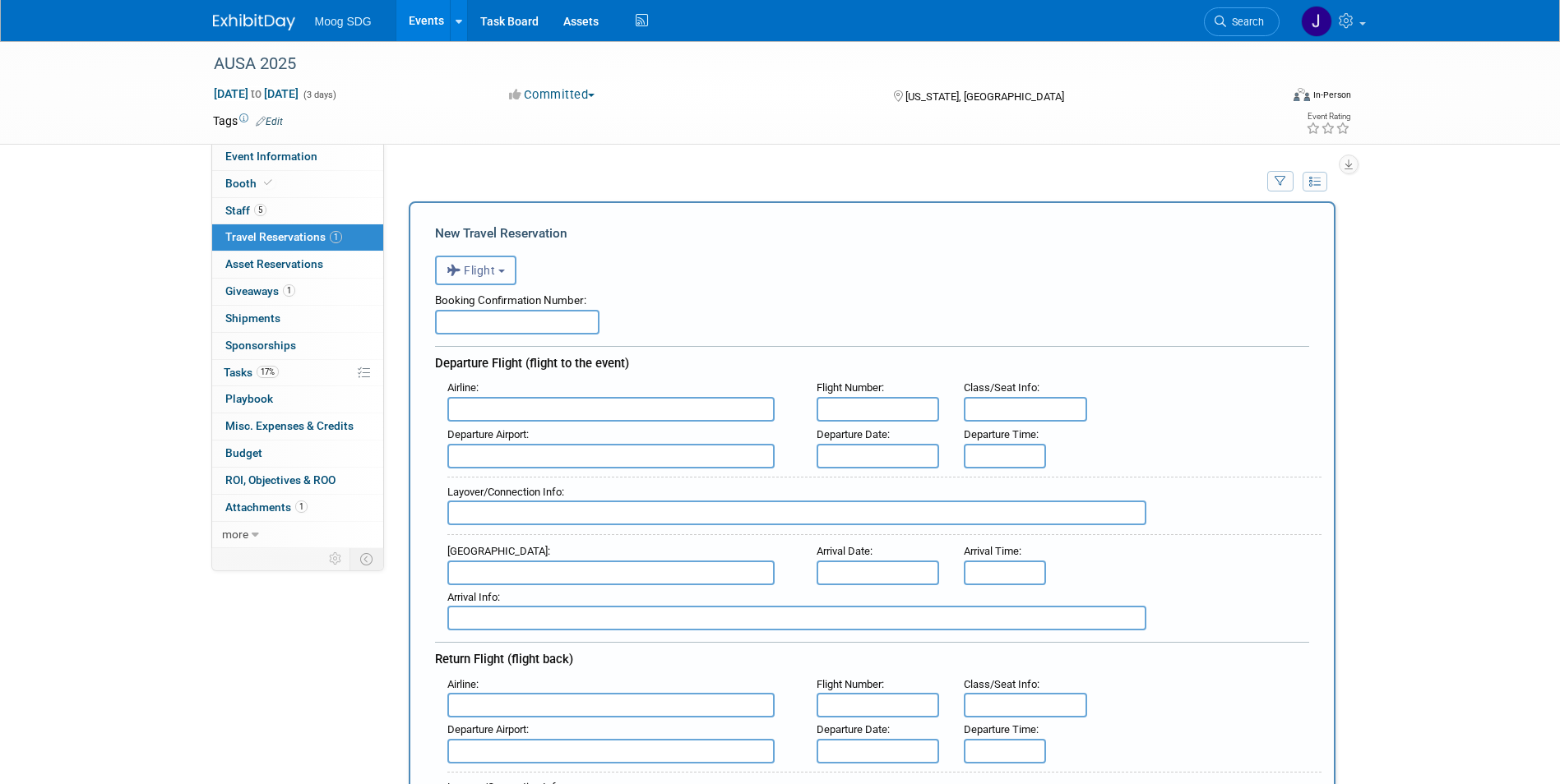
click at [489, 277] on span "Flight" at bounding box center [470, 270] width 49 height 13
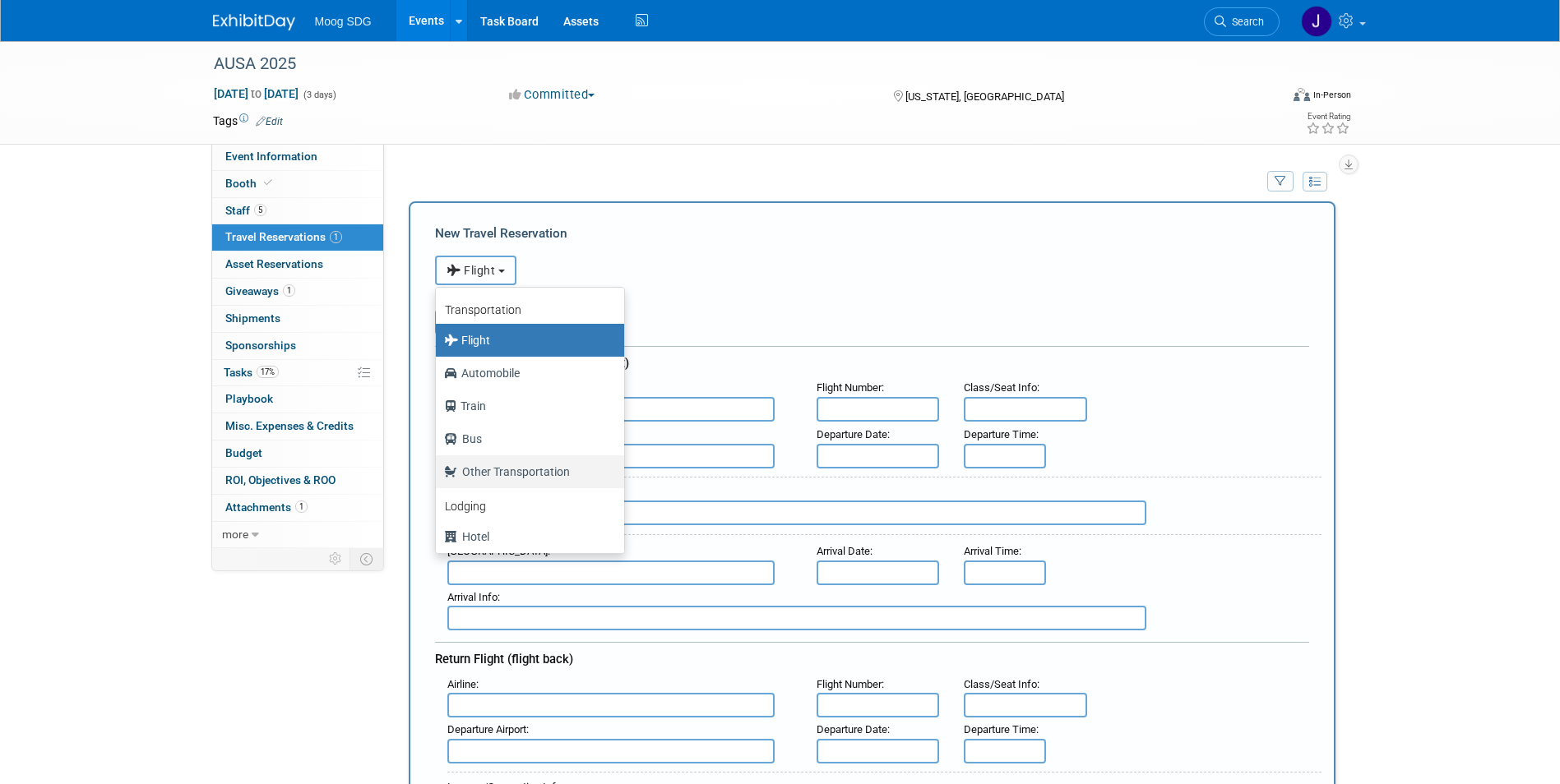
scroll to position [70, 0]
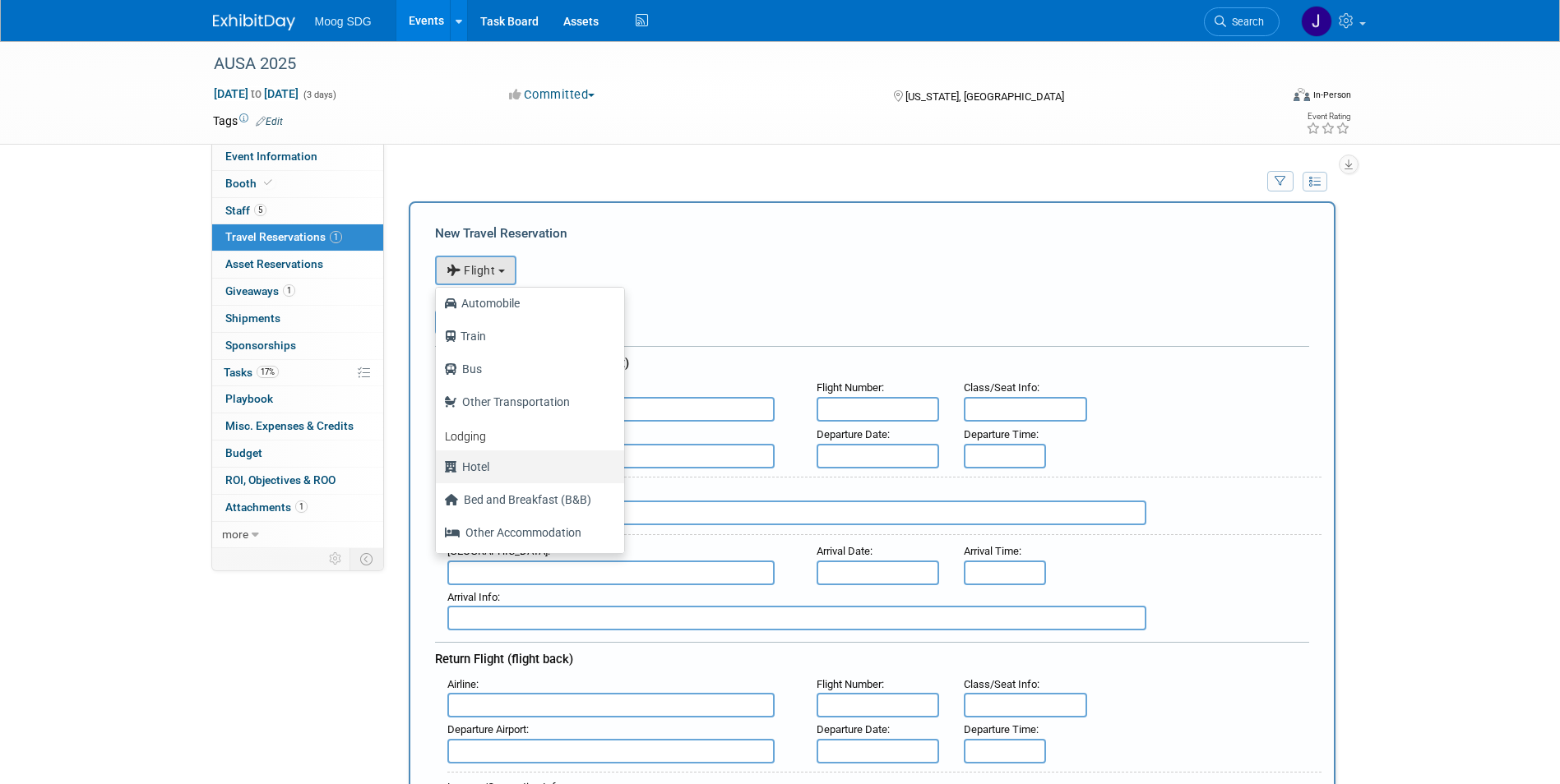
click at [511, 473] on label "Hotel" at bounding box center [525, 467] width 163 height 27
click at [438, 470] on input "Hotel" at bounding box center [434, 465] width 11 height 11
select select "6"
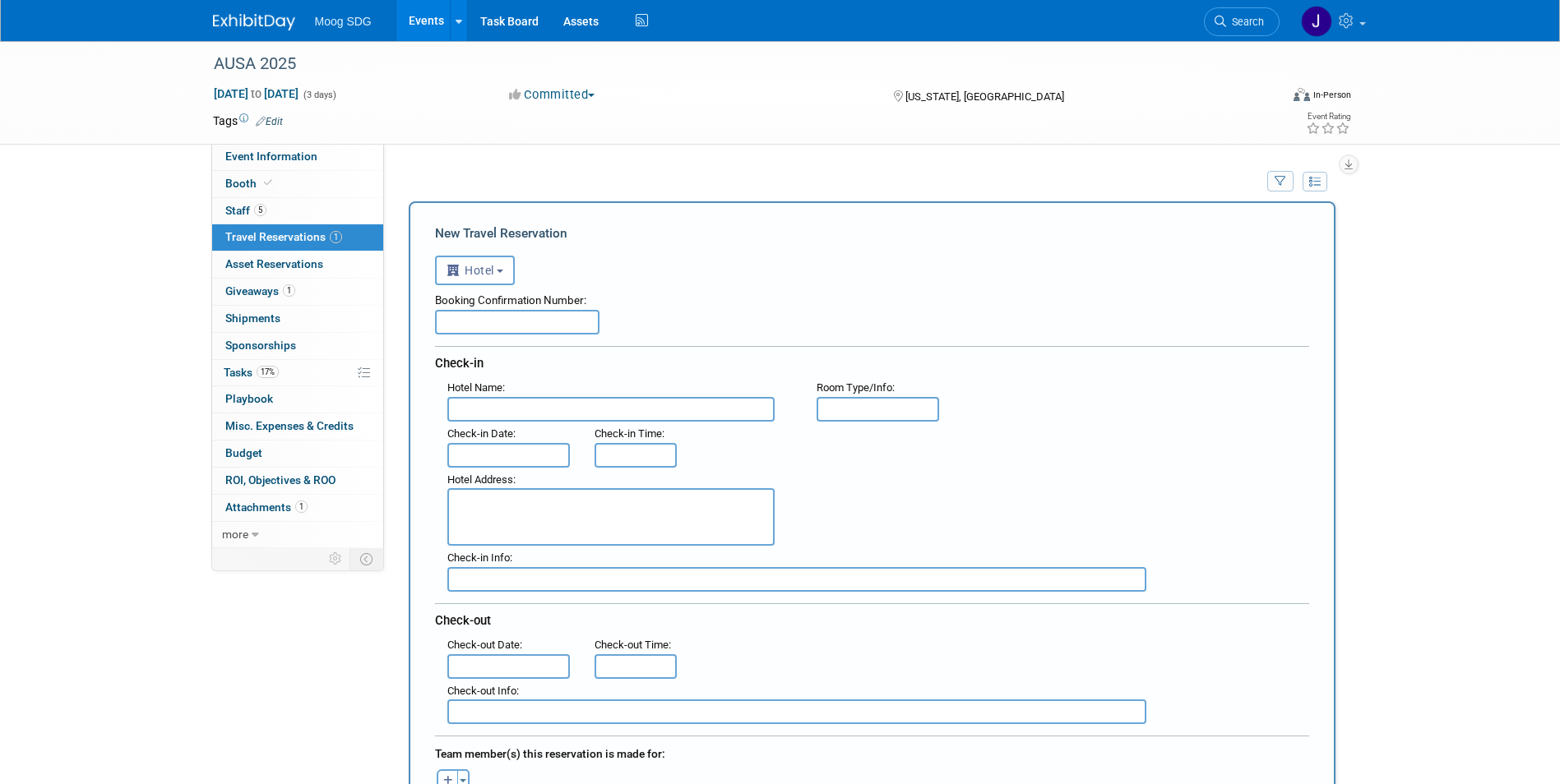
click at [586, 318] on input "text" at bounding box center [518, 322] width 164 height 25
type input "S"
drag, startPoint x: 542, startPoint y: 320, endPoint x: 398, endPoint y: 322, distance: 144.0
type input "Staying elsewhere"
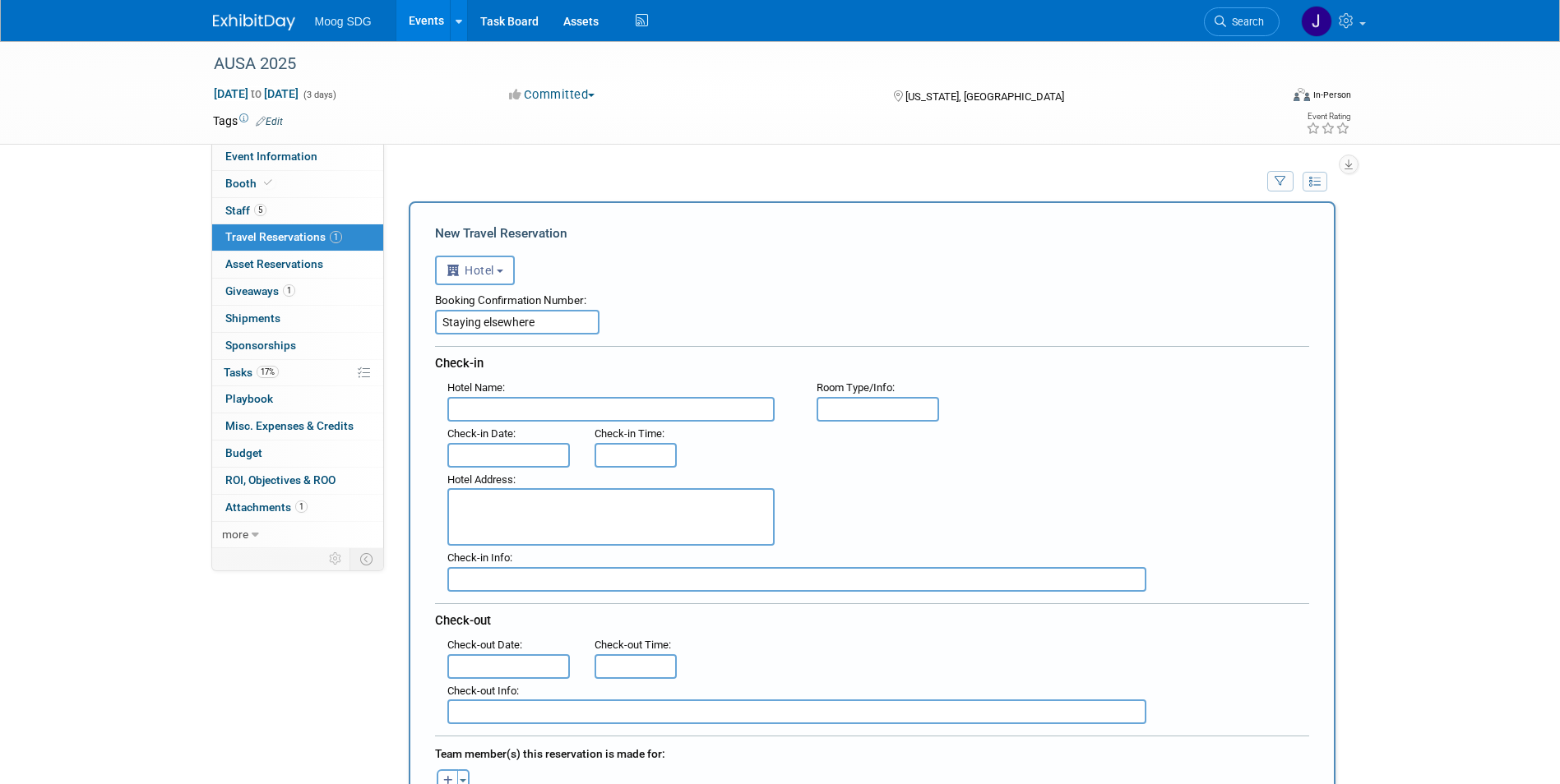
click at [650, 421] on input "text" at bounding box center [611, 410] width 327 height 25
paste input "Staying elsewhere"
type input "Staying elsewhere"
click at [720, 331] on div "Booking Confirmation Number: Staying elsewhere" at bounding box center [873, 309] width 875 height 49
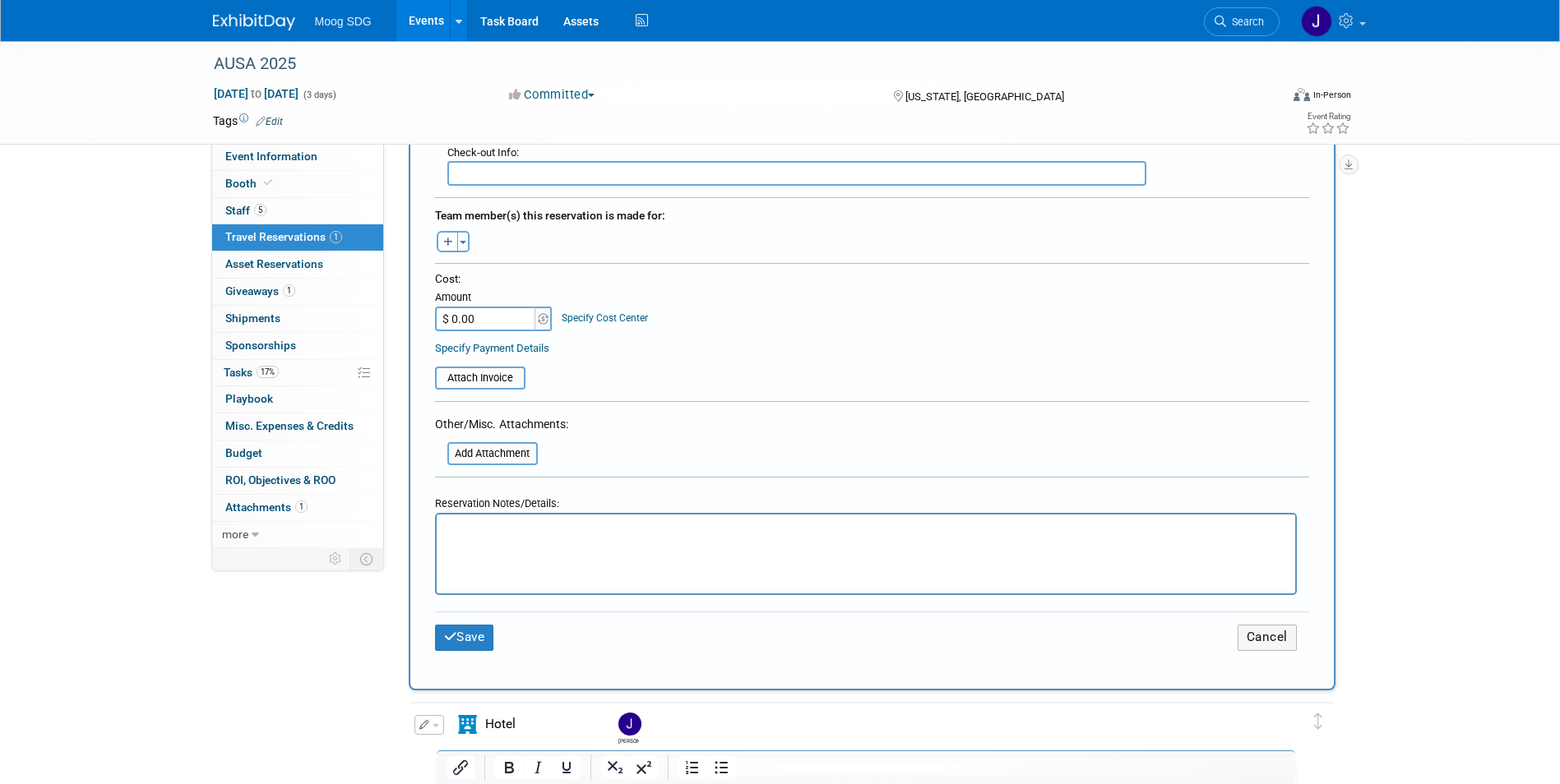
scroll to position [576, 0]
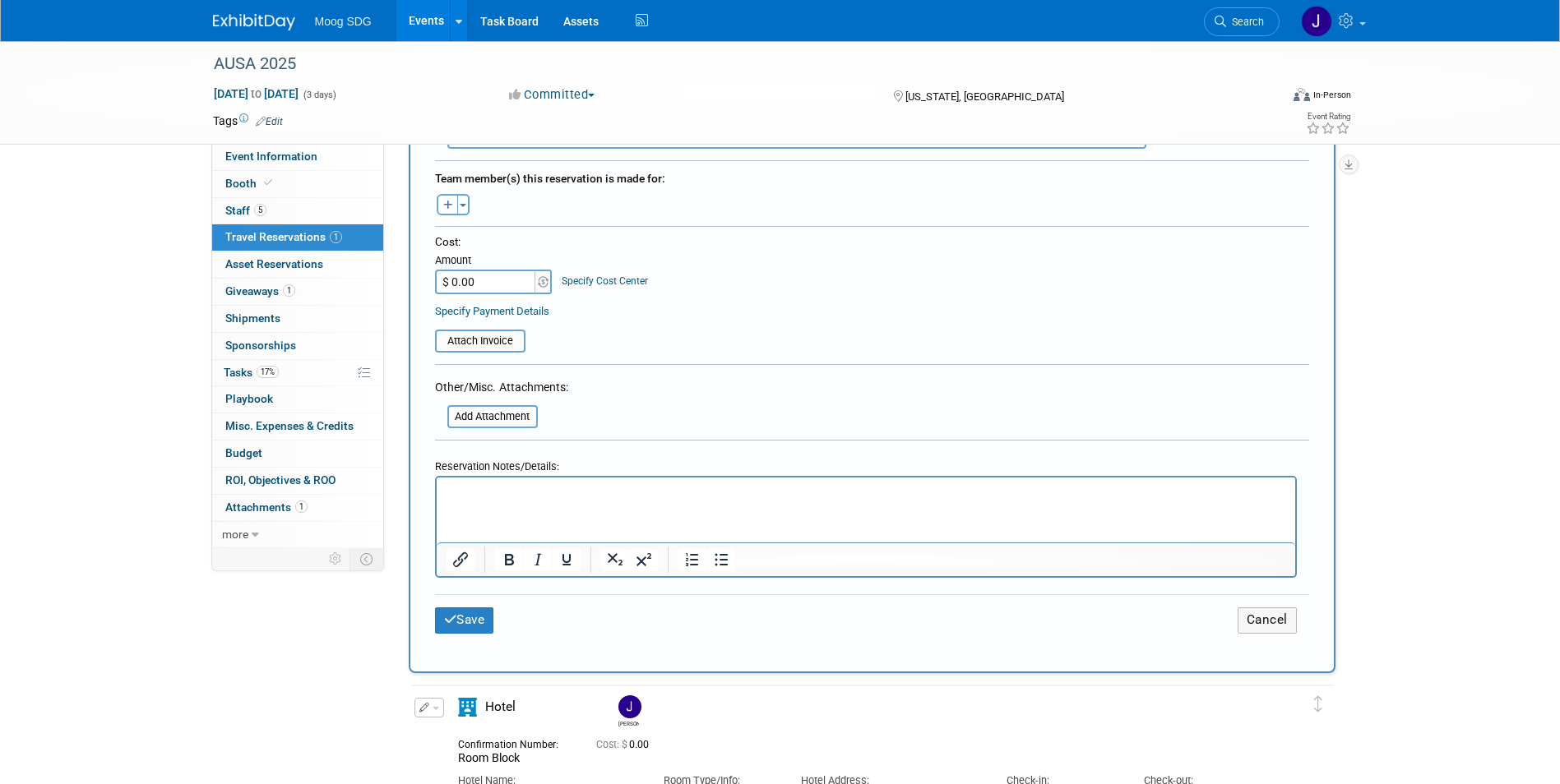
click at [575, 485] on p "Rich Text Area. Press ALT-0 for help." at bounding box center [865, 493] width 840 height 18
paste body "Rich Text Area. Press ALT-0 for help."
click at [567, 493] on p "[PERSON_NAME]" at bounding box center [865, 493] width 840 height 18
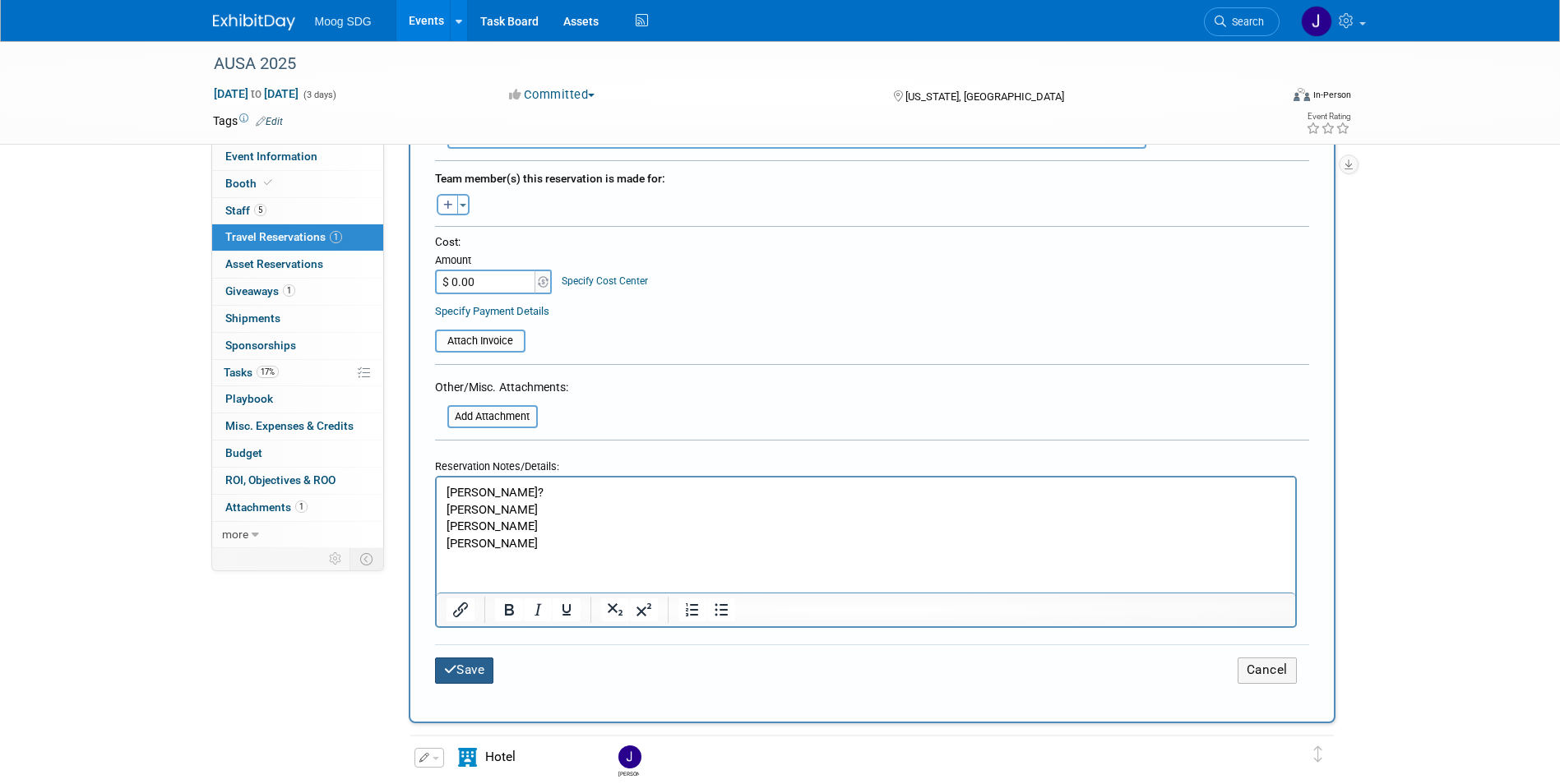
click at [465, 669] on button "Save" at bounding box center [465, 671] width 59 height 26
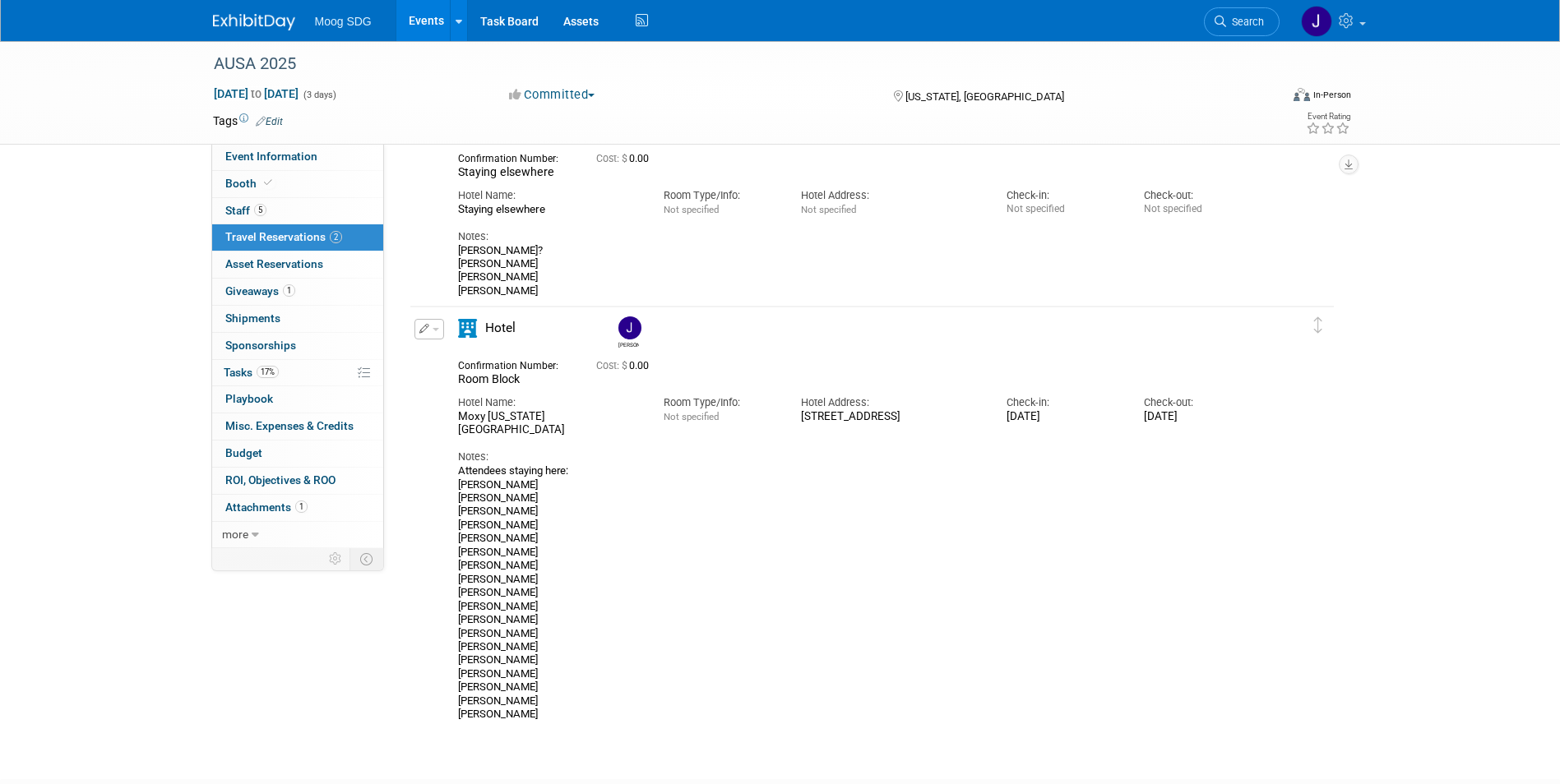
scroll to position [0, 0]
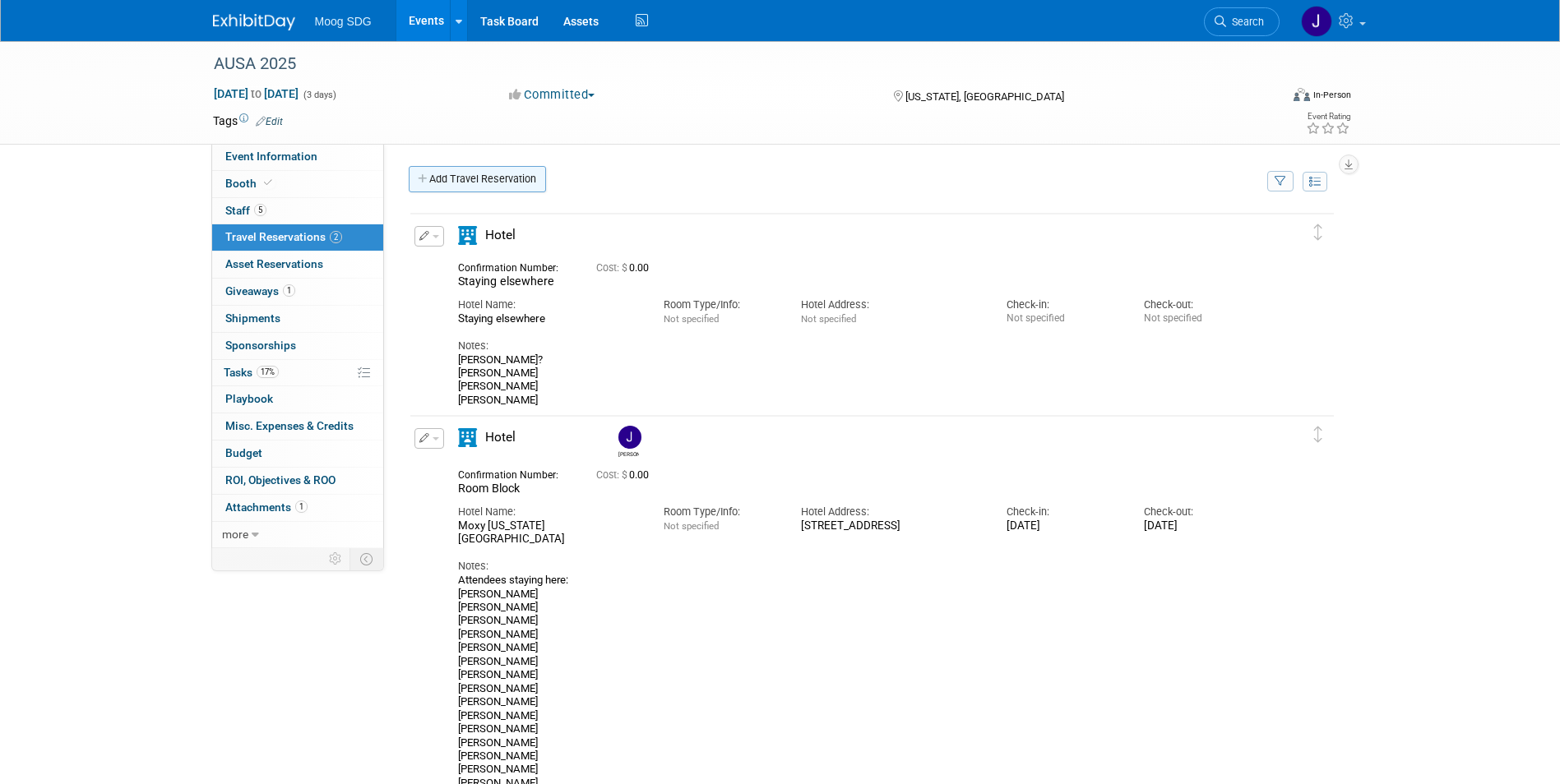
click at [501, 169] on link "Add Travel Reservation" at bounding box center [477, 179] width 137 height 27
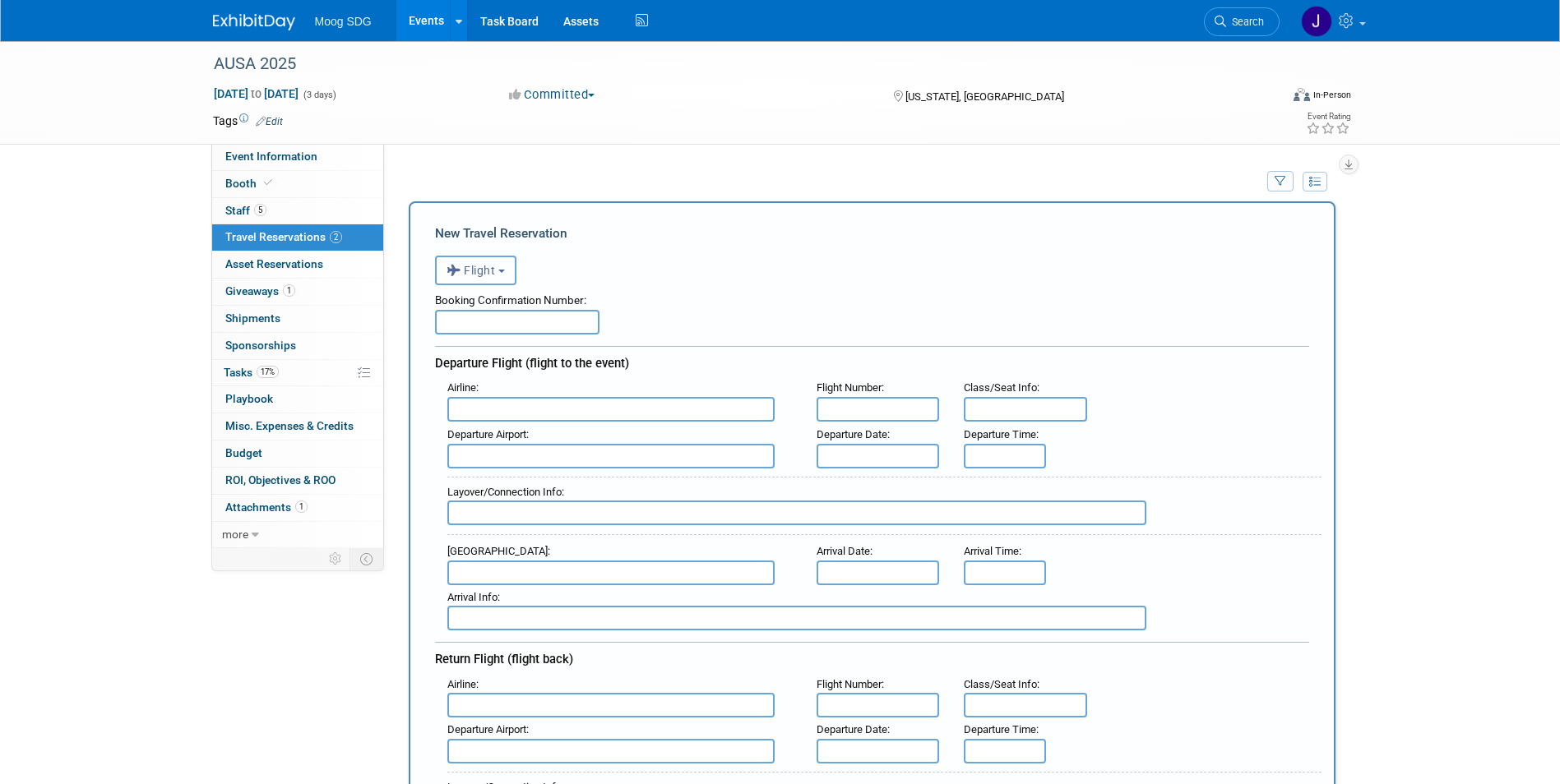
click at [505, 273] on b "button" at bounding box center [501, 271] width 6 height 4
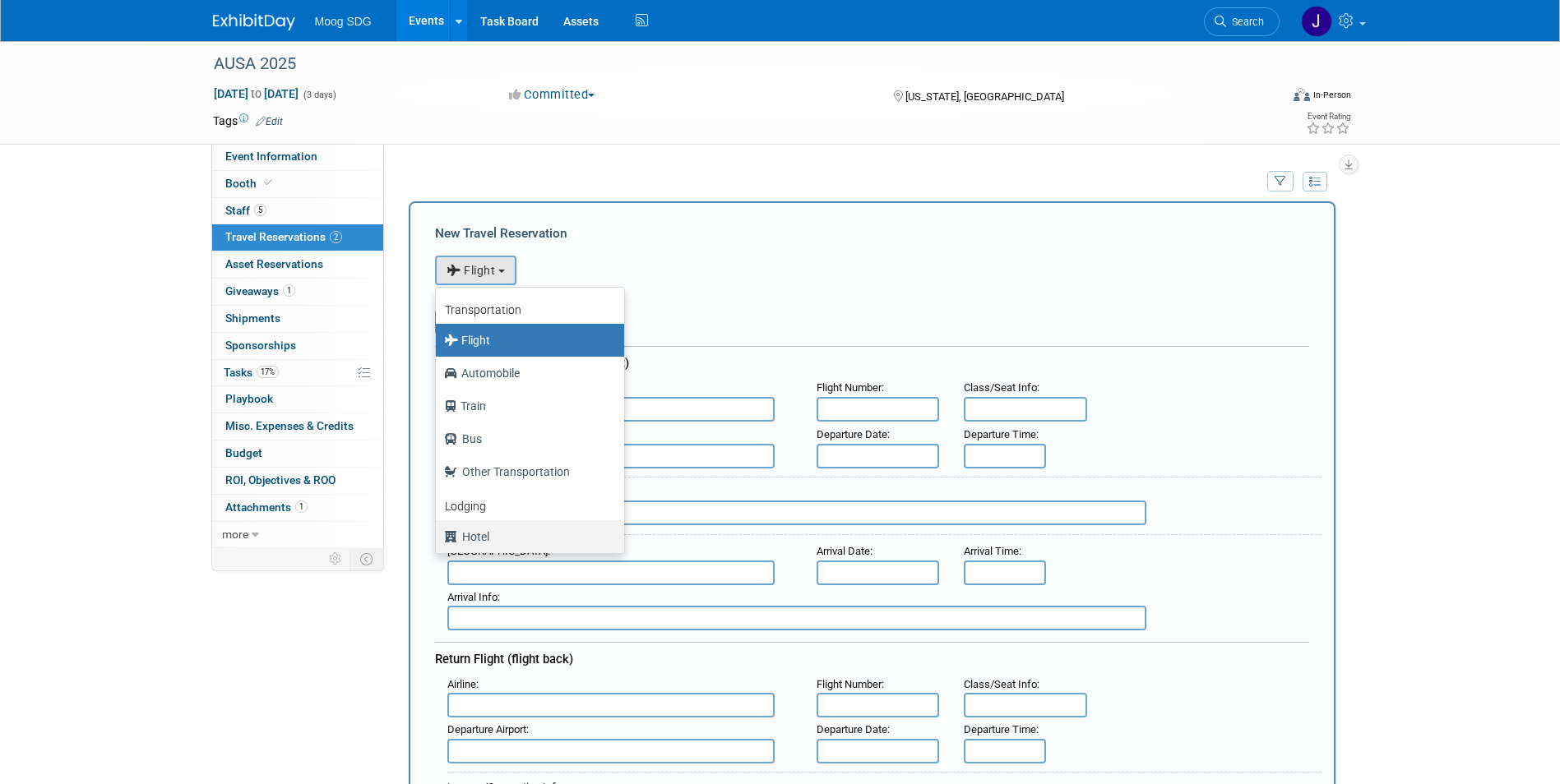
click at [485, 537] on label "Hotel" at bounding box center [525, 537] width 163 height 27
click at [438, 537] on input "Hotel" at bounding box center [434, 535] width 11 height 11
select select "6"
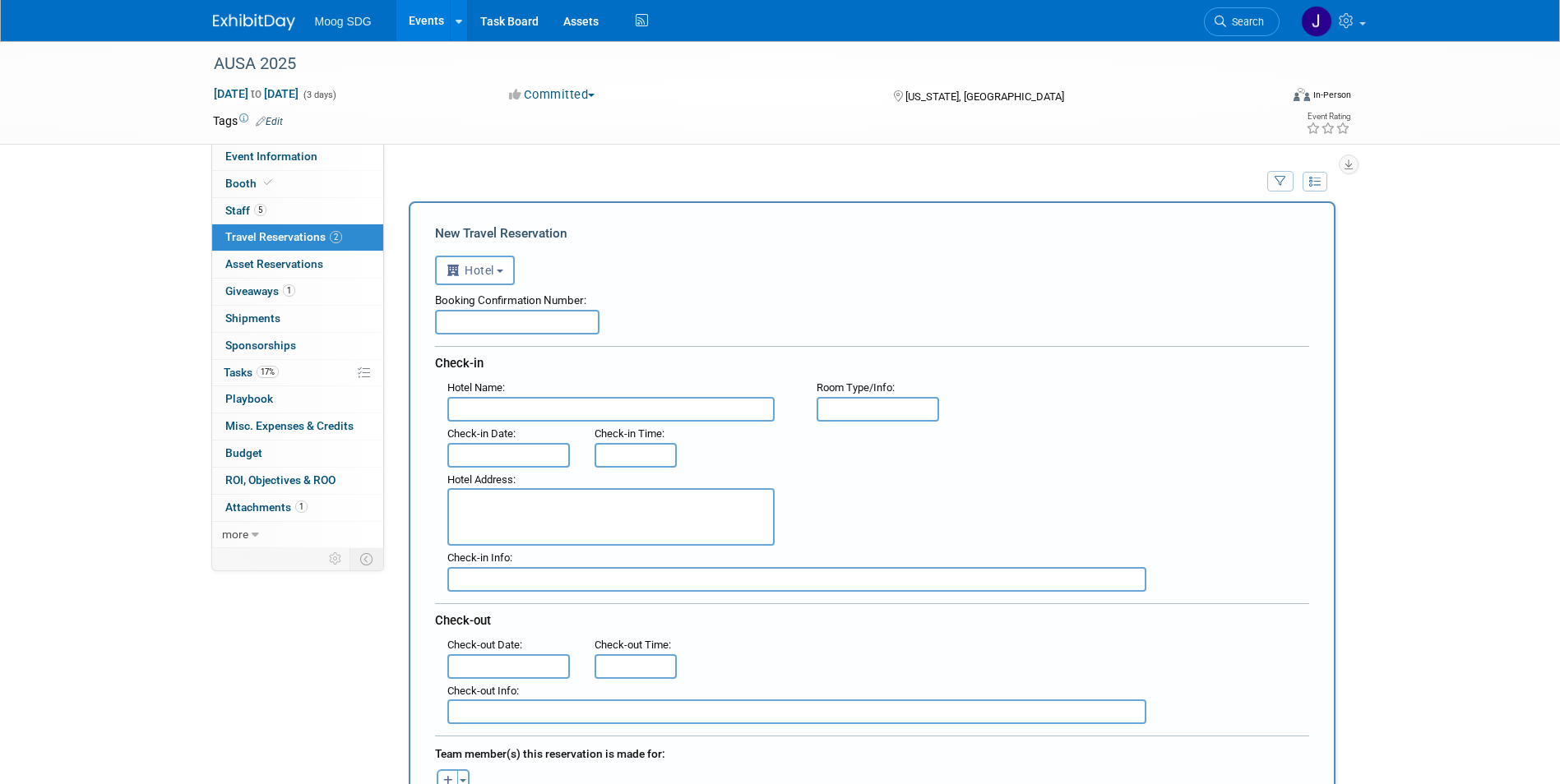
click at [660, 423] on div "Check-in Time :" at bounding box center [633, 445] width 102 height 46
click at [678, 414] on input "text" at bounding box center [611, 410] width 327 height 25
type input "[PERSON_NAME][GEOGRAPHIC_DATA]"
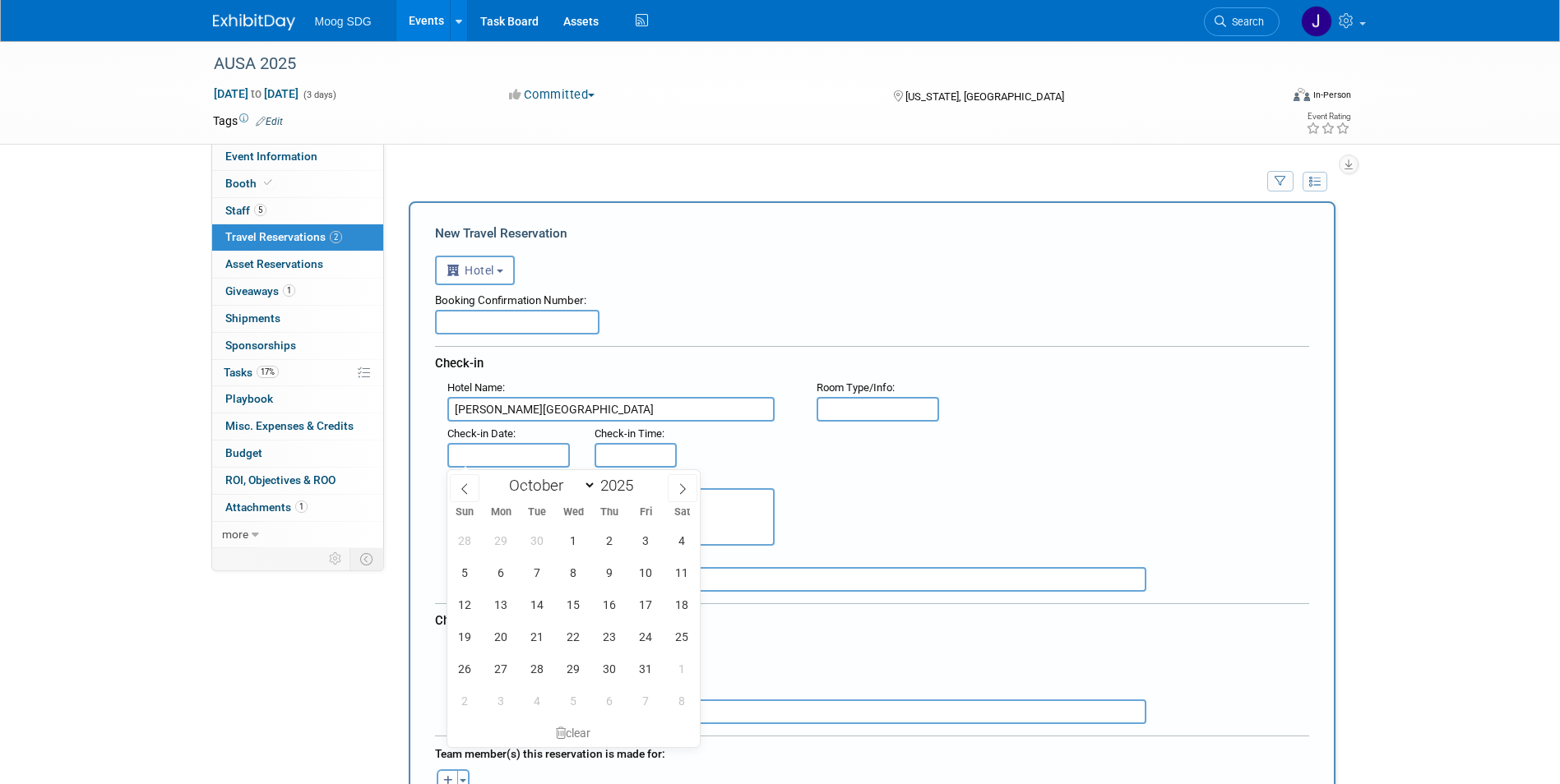
click at [506, 464] on input "text" at bounding box center [509, 455] width 124 height 25
click at [679, 566] on span "11" at bounding box center [682, 573] width 32 height 32
type input "[DATE]"
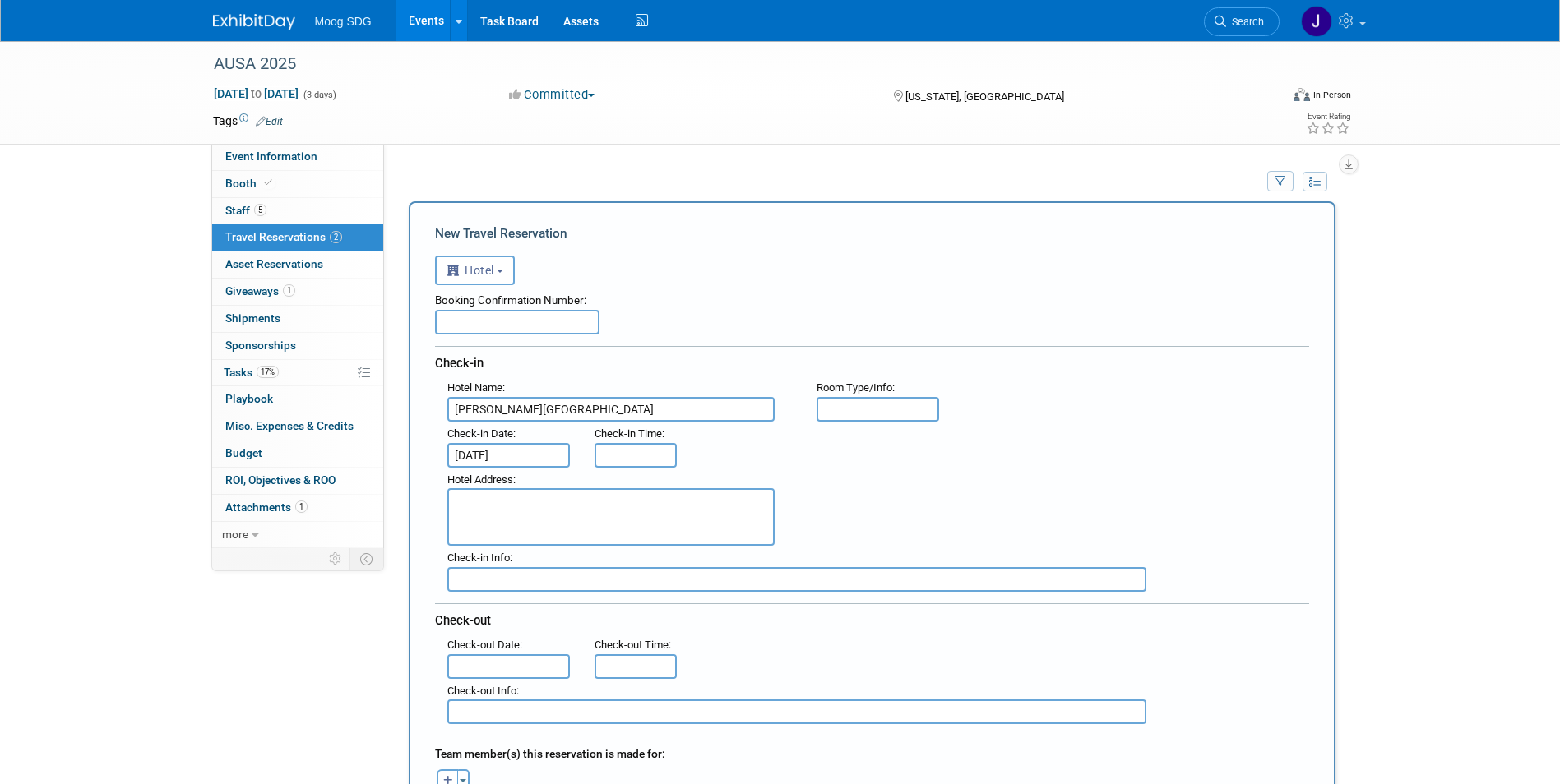
click at [511, 670] on input "text" at bounding box center [509, 667] width 124 height 25
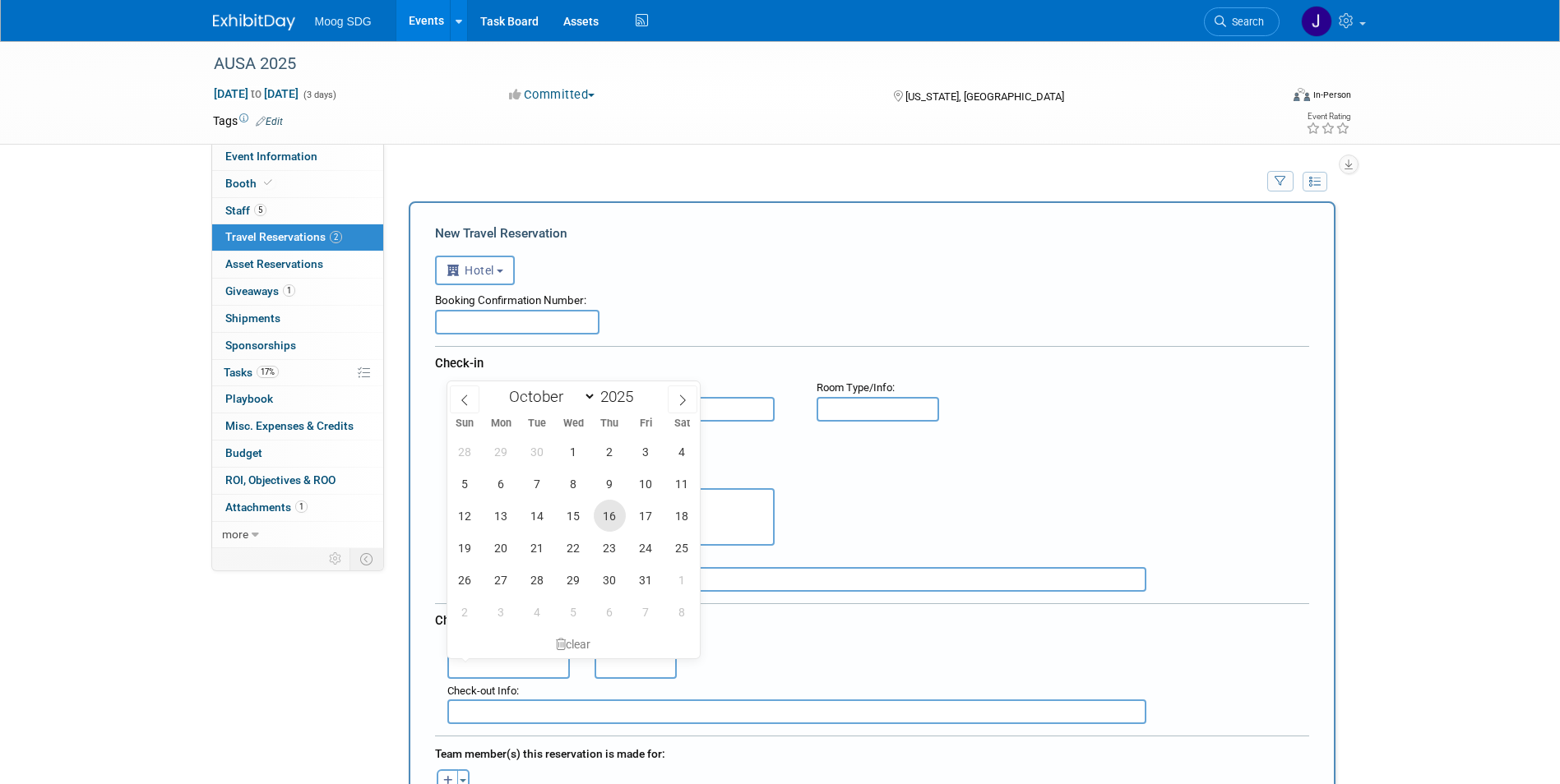
click at [604, 515] on span "16" at bounding box center [610, 516] width 32 height 32
type input "[DATE]"
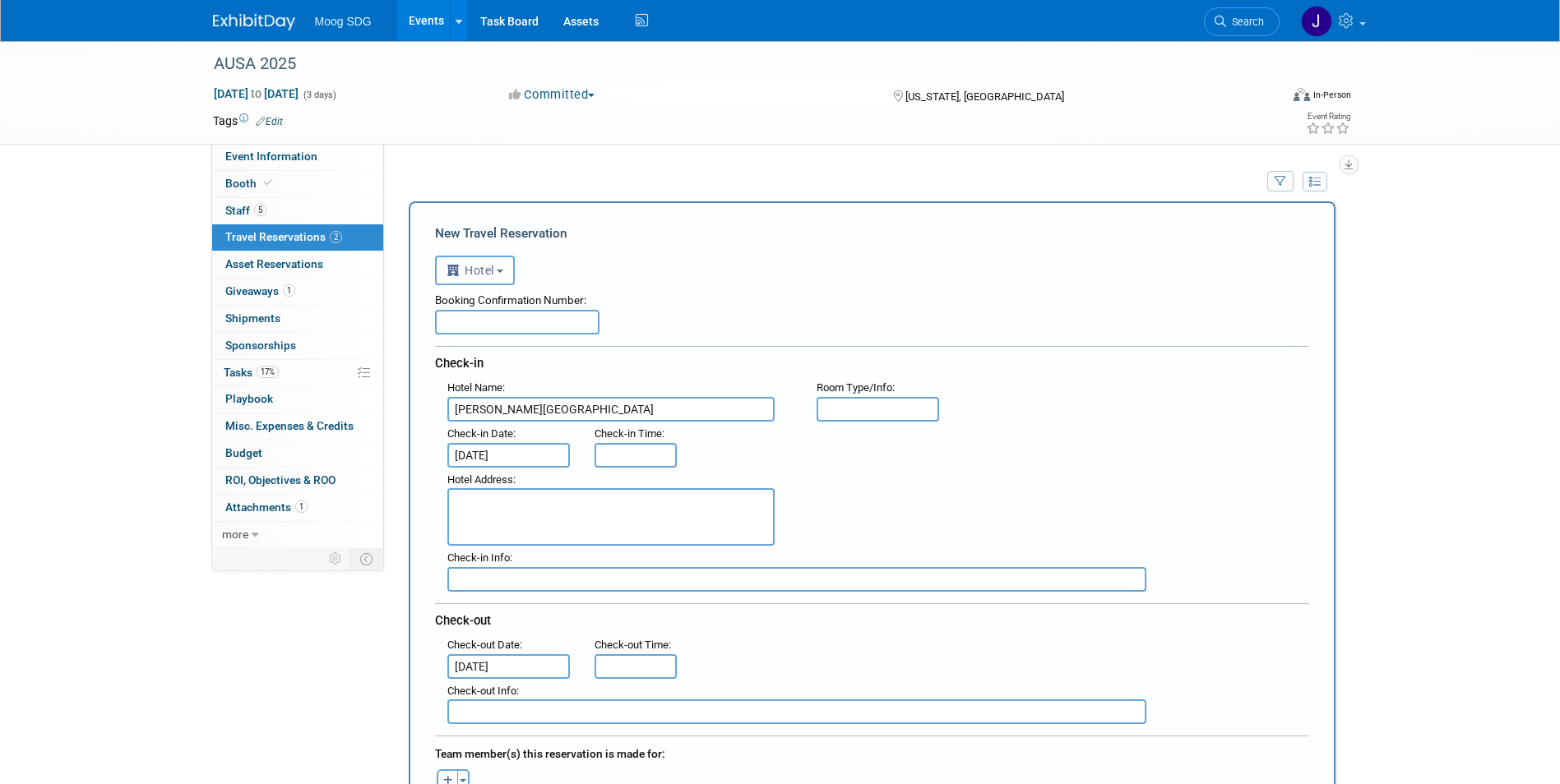
click at [1018, 481] on div "Hotel Address :" at bounding box center [878, 507] width 887 height 79
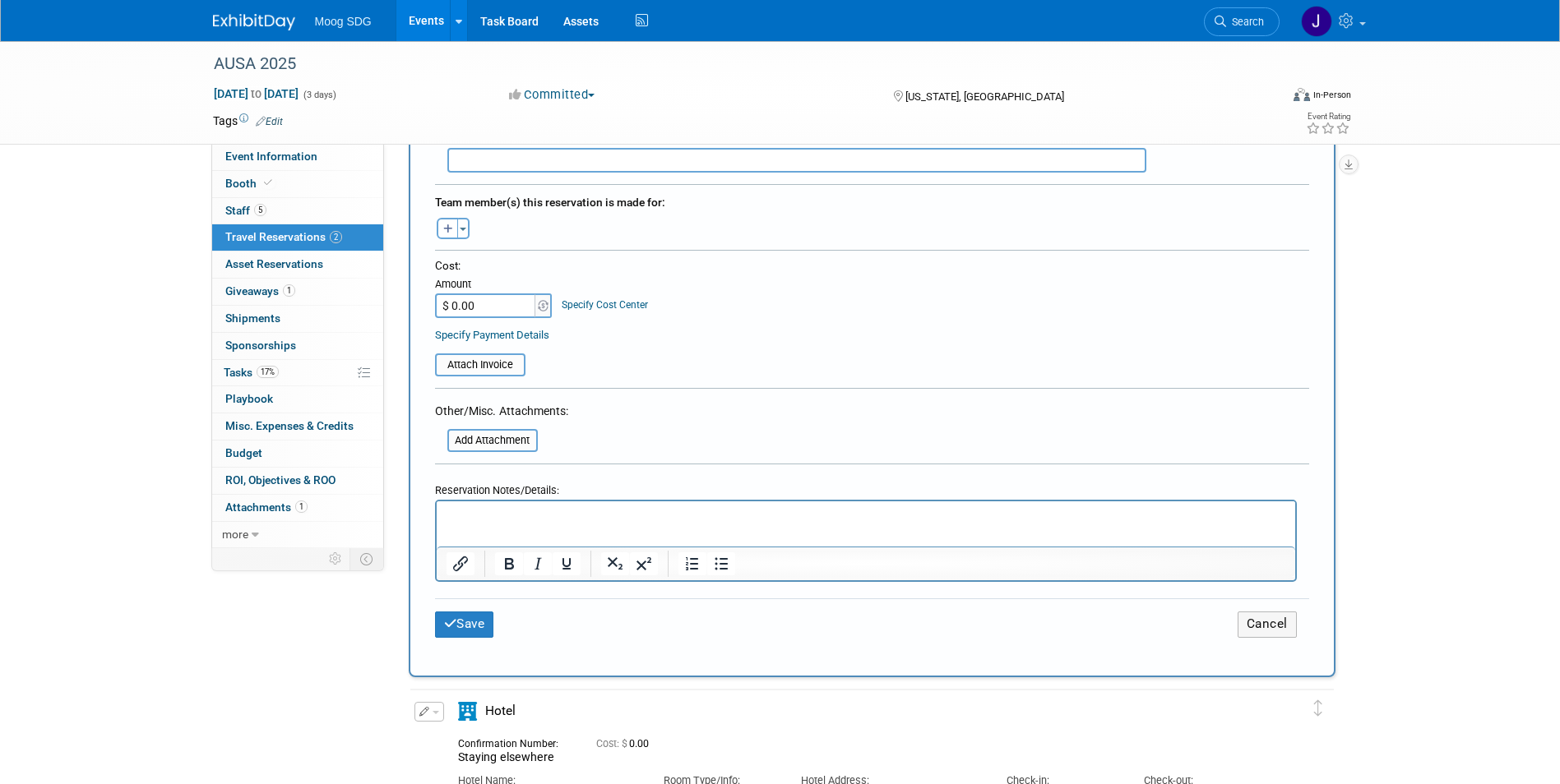
scroll to position [576, 0]
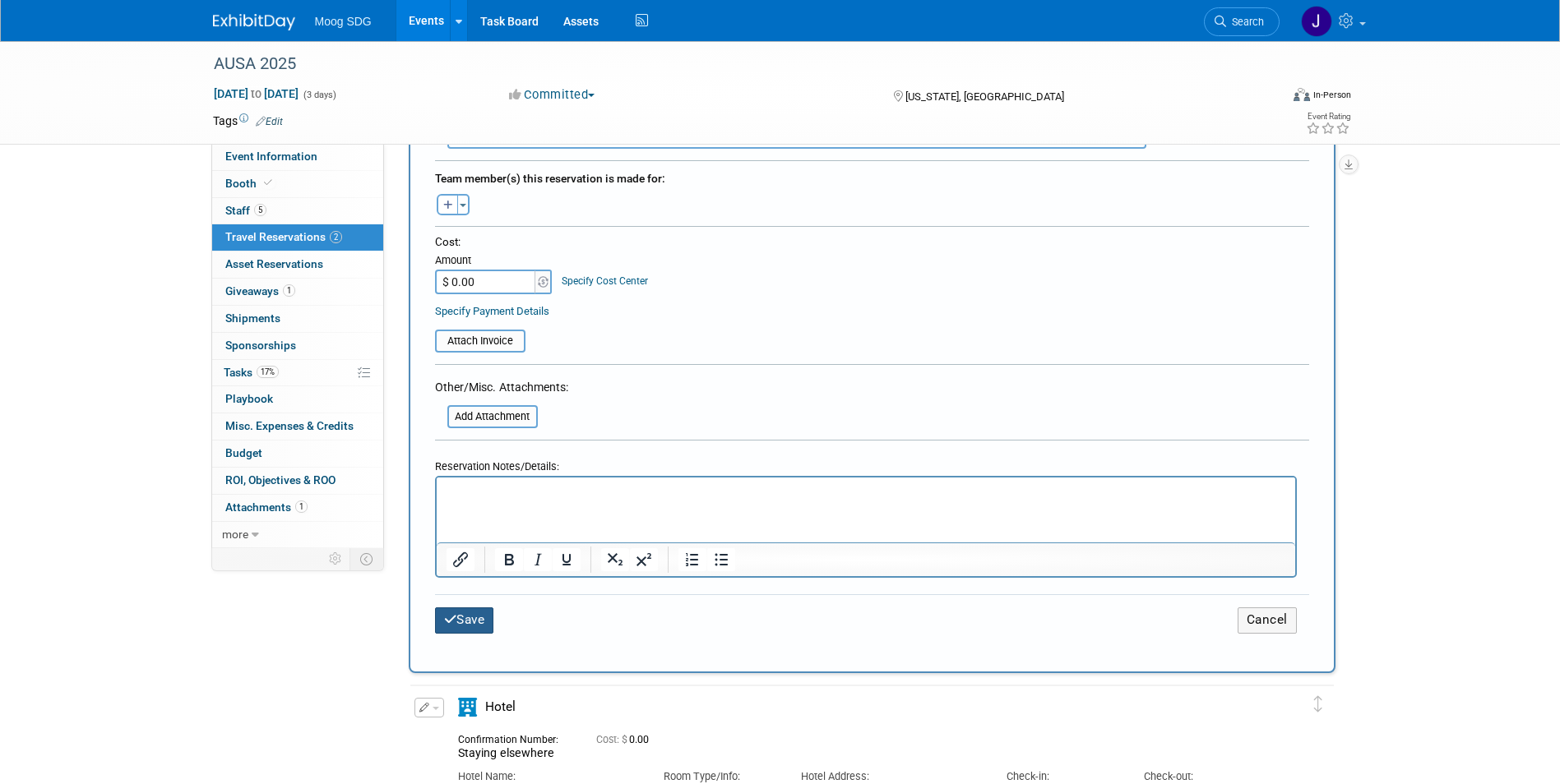
click at [482, 624] on button "Save" at bounding box center [465, 621] width 59 height 26
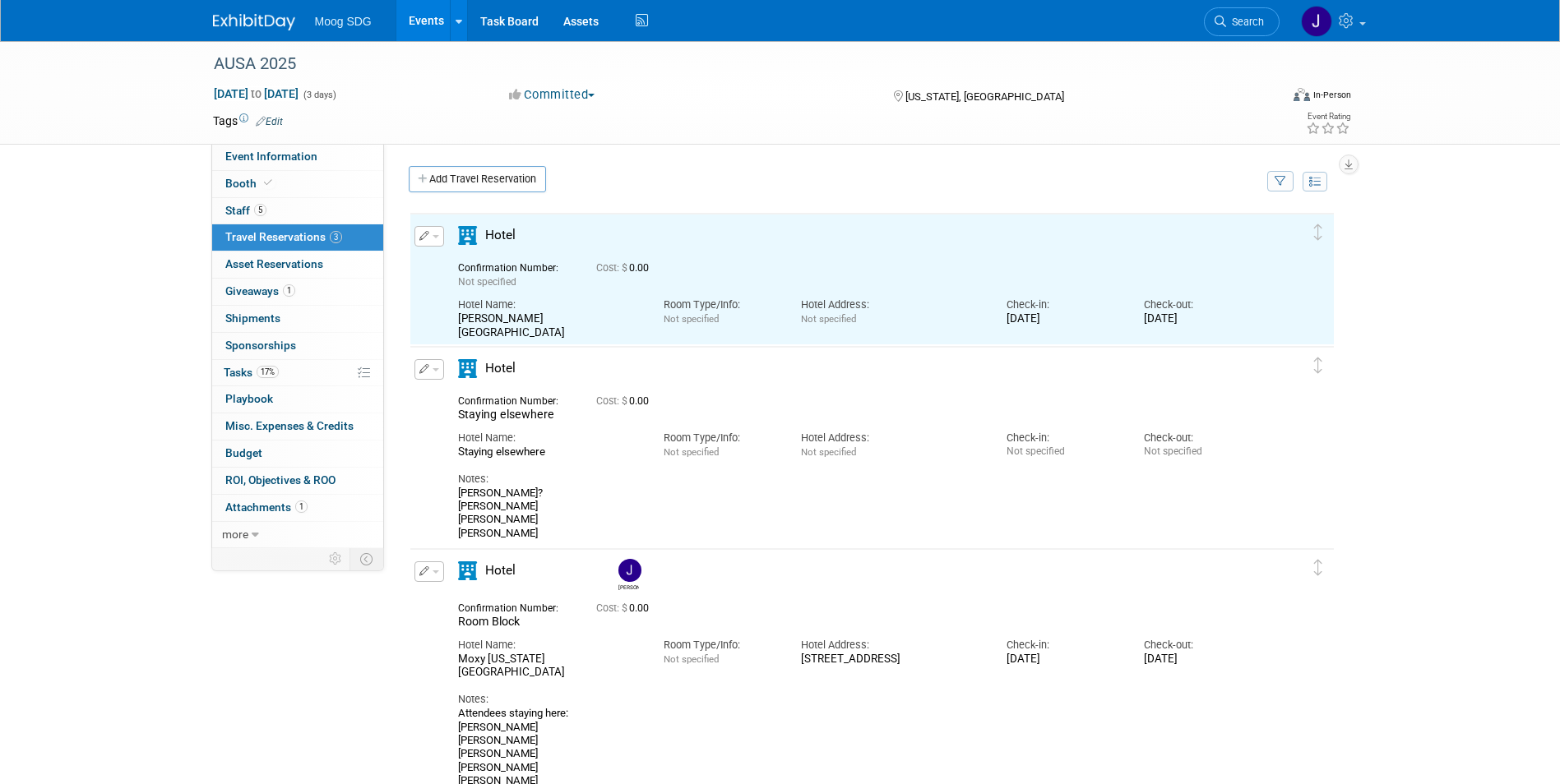
scroll to position [0, 0]
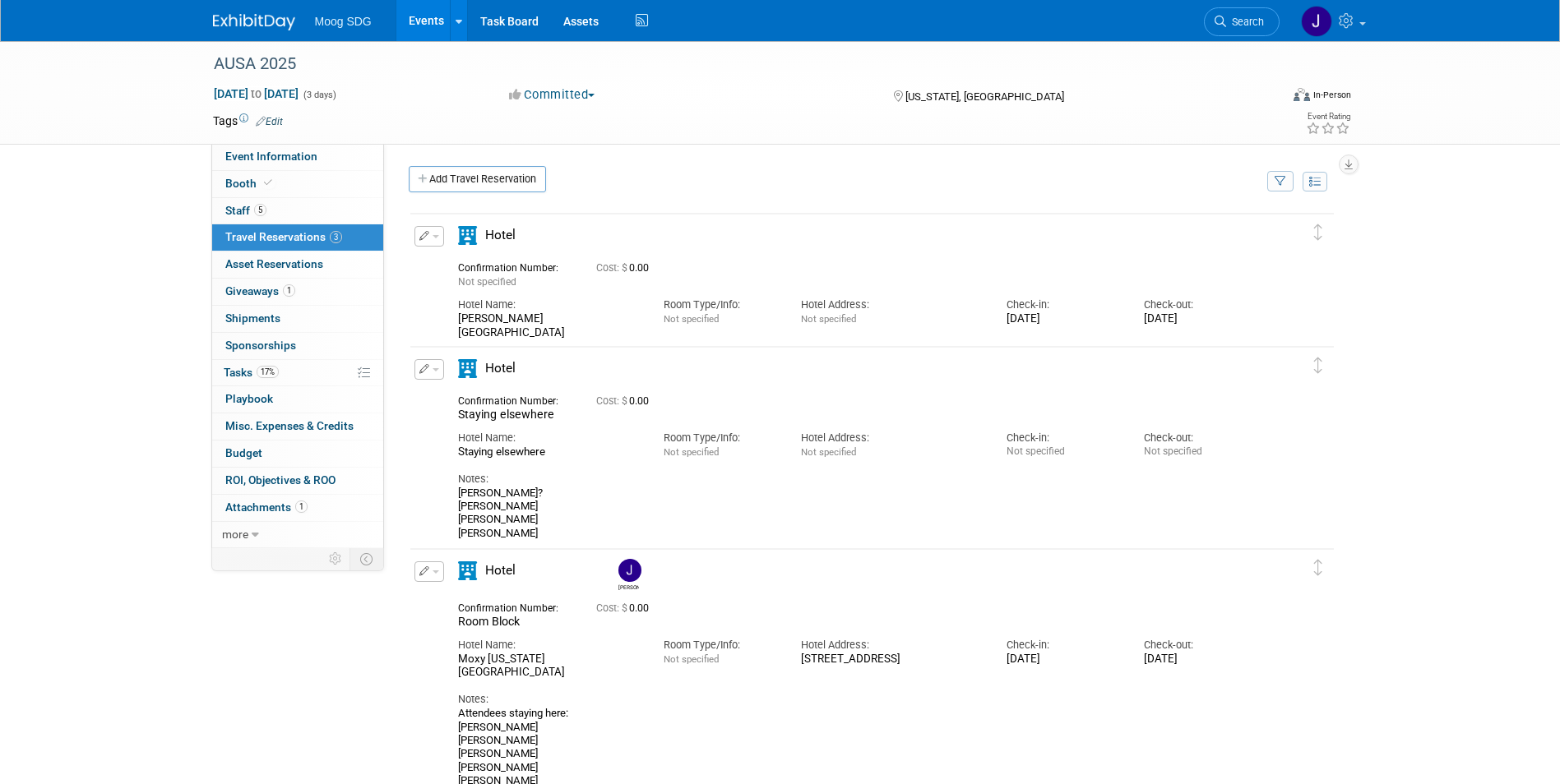
click at [630, 578] on img at bounding box center [629, 570] width 23 height 23
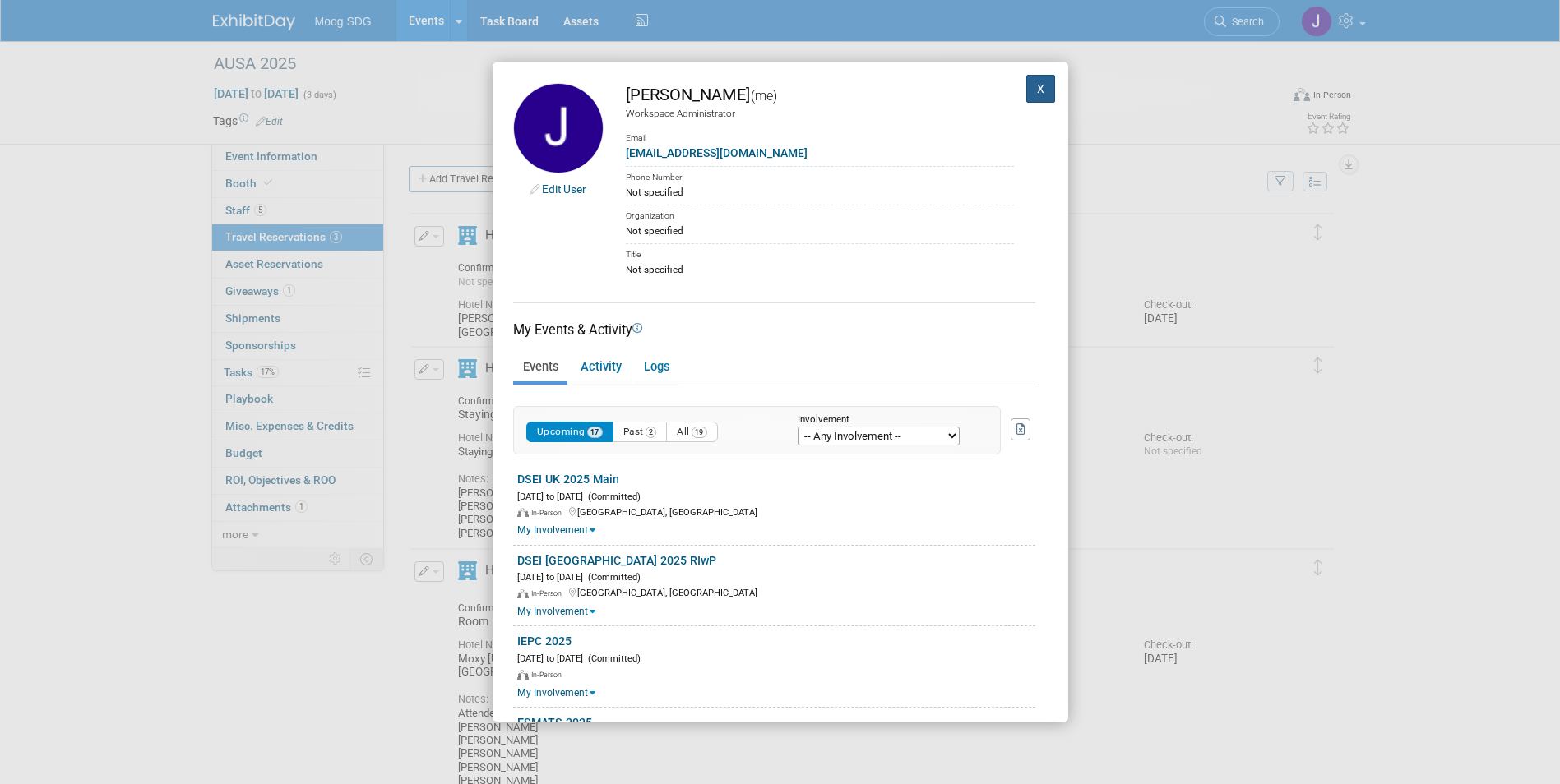
click at [1030, 93] on button "X" at bounding box center [1042, 89] width 30 height 28
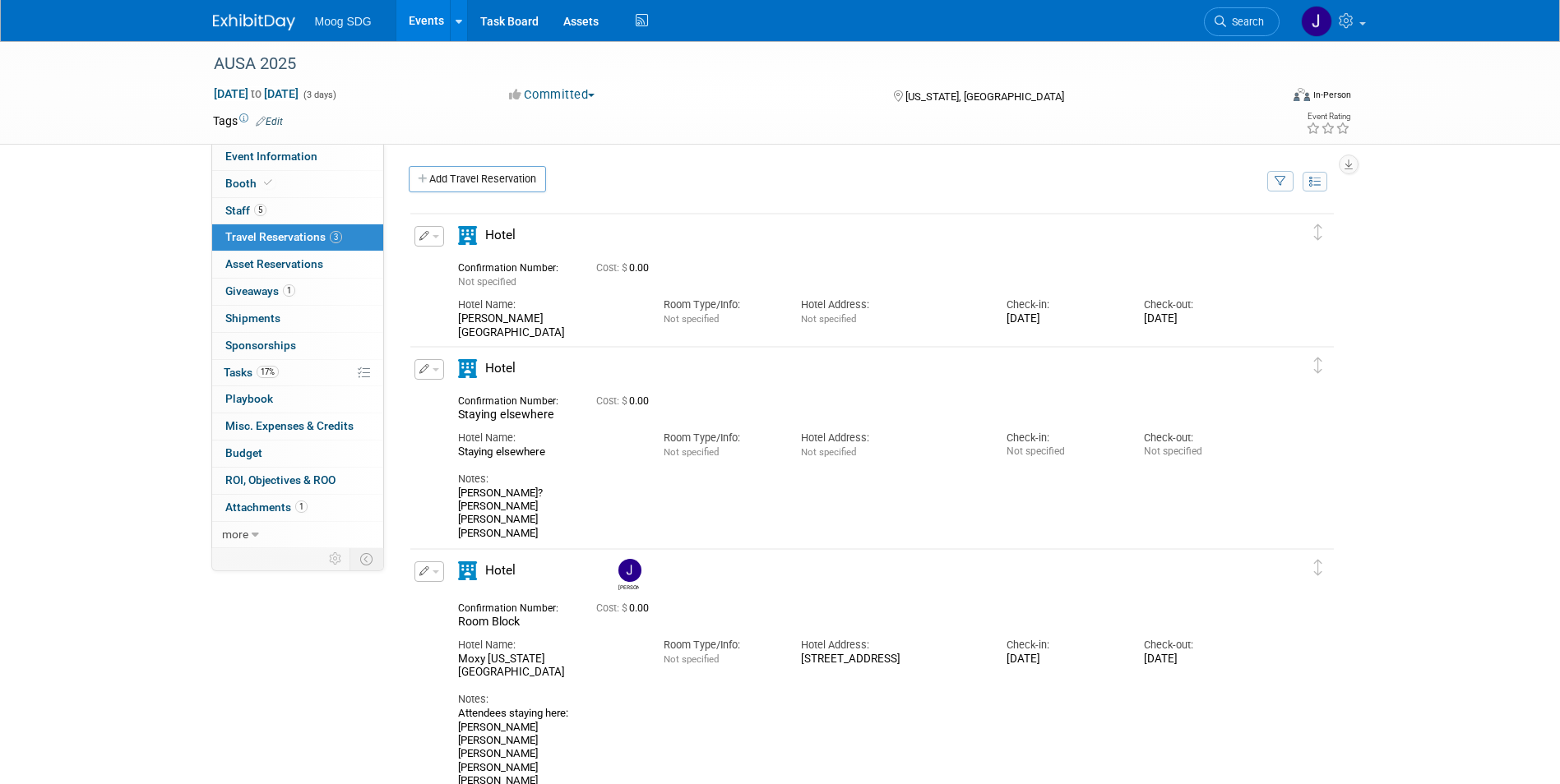
click at [429, 239] on button "button" at bounding box center [429, 236] width 30 height 20
click at [442, 260] on button "Edit Reservation" at bounding box center [484, 266] width 139 height 24
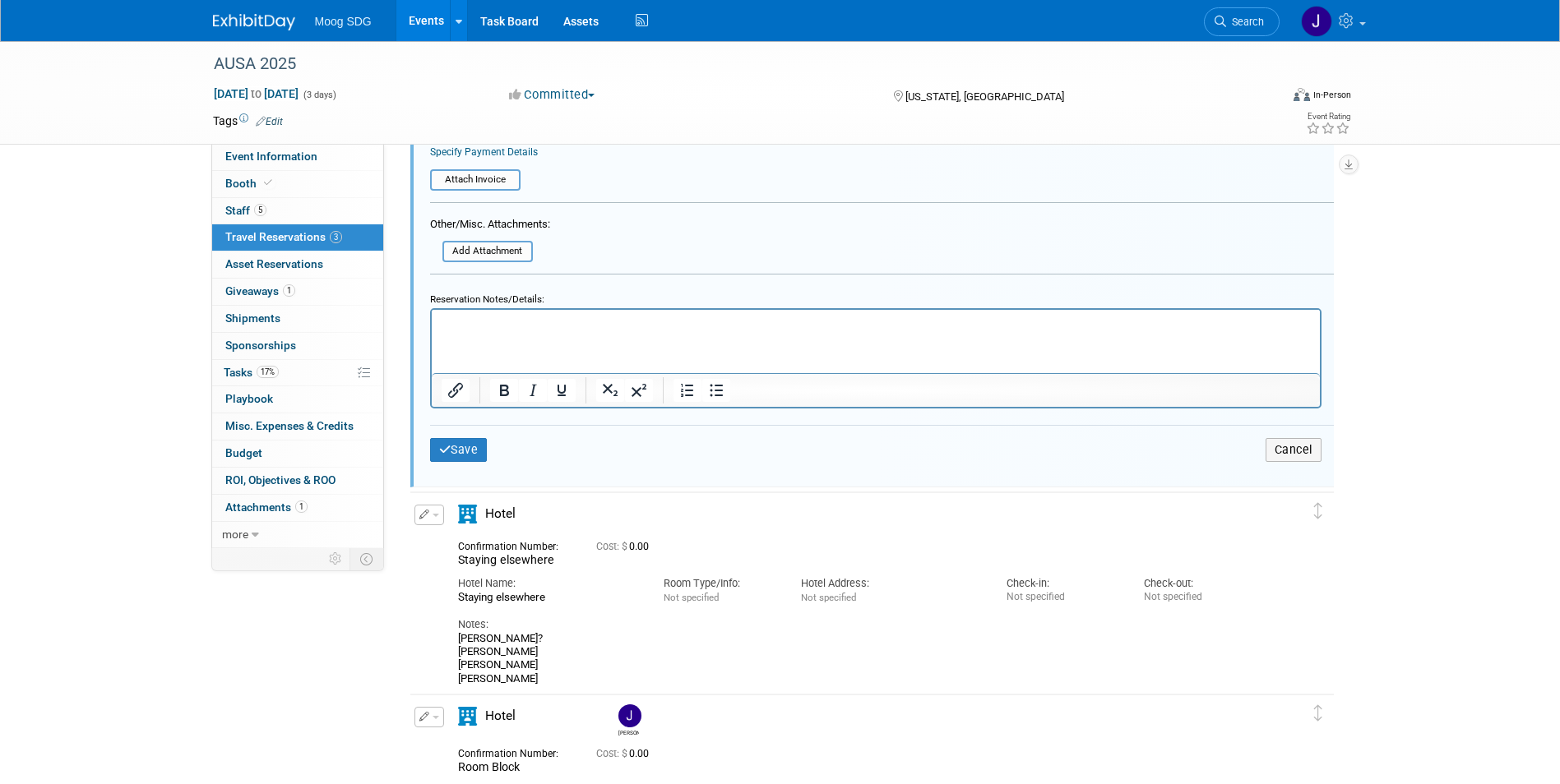
scroll to position [686, 0]
click at [803, 313] on html at bounding box center [875, 319] width 888 height 22
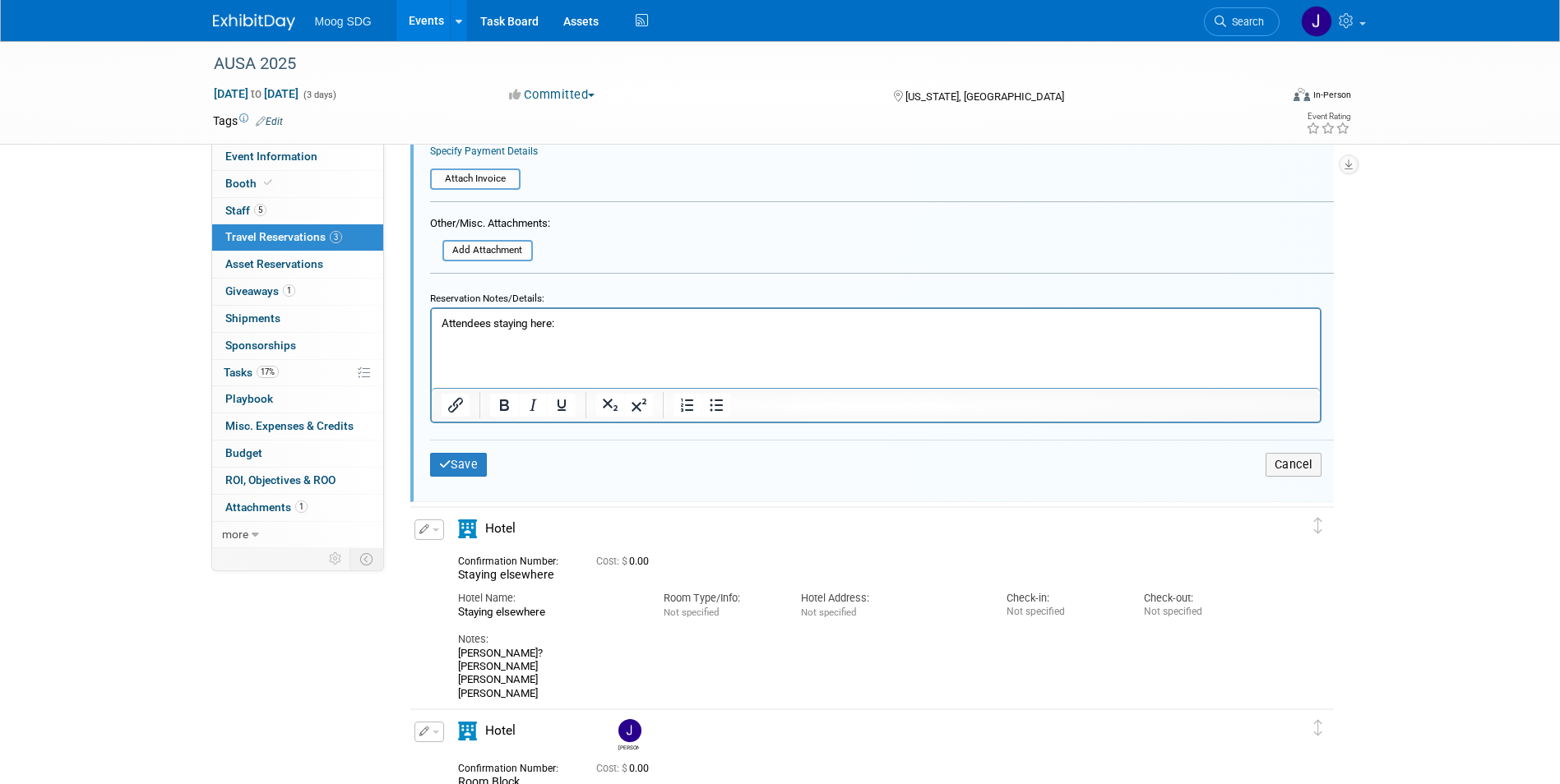
click at [476, 344] on p "Rich Text Area. Press ALT-0 for help." at bounding box center [875, 338] width 869 height 16
click at [899, 346] on html "Attendees staying here: Alborano, AmberAlfano, [PERSON_NAME], [PERSON_NAME], [P…" at bounding box center [875, 327] width 888 height 38
click at [756, 346] on html "Attendees staying here: Alborano, [PERSON_NAME], [PERSON_NAME], [PERSON_NAME], …" at bounding box center [875, 327] width 888 height 38
click at [923, 340] on p "Alborano, AmberAlfano, [PERSON_NAME], [PERSON_NAME], [PERSON_NAME], [PERSON_NAM…" at bounding box center [875, 338] width 869 height 16
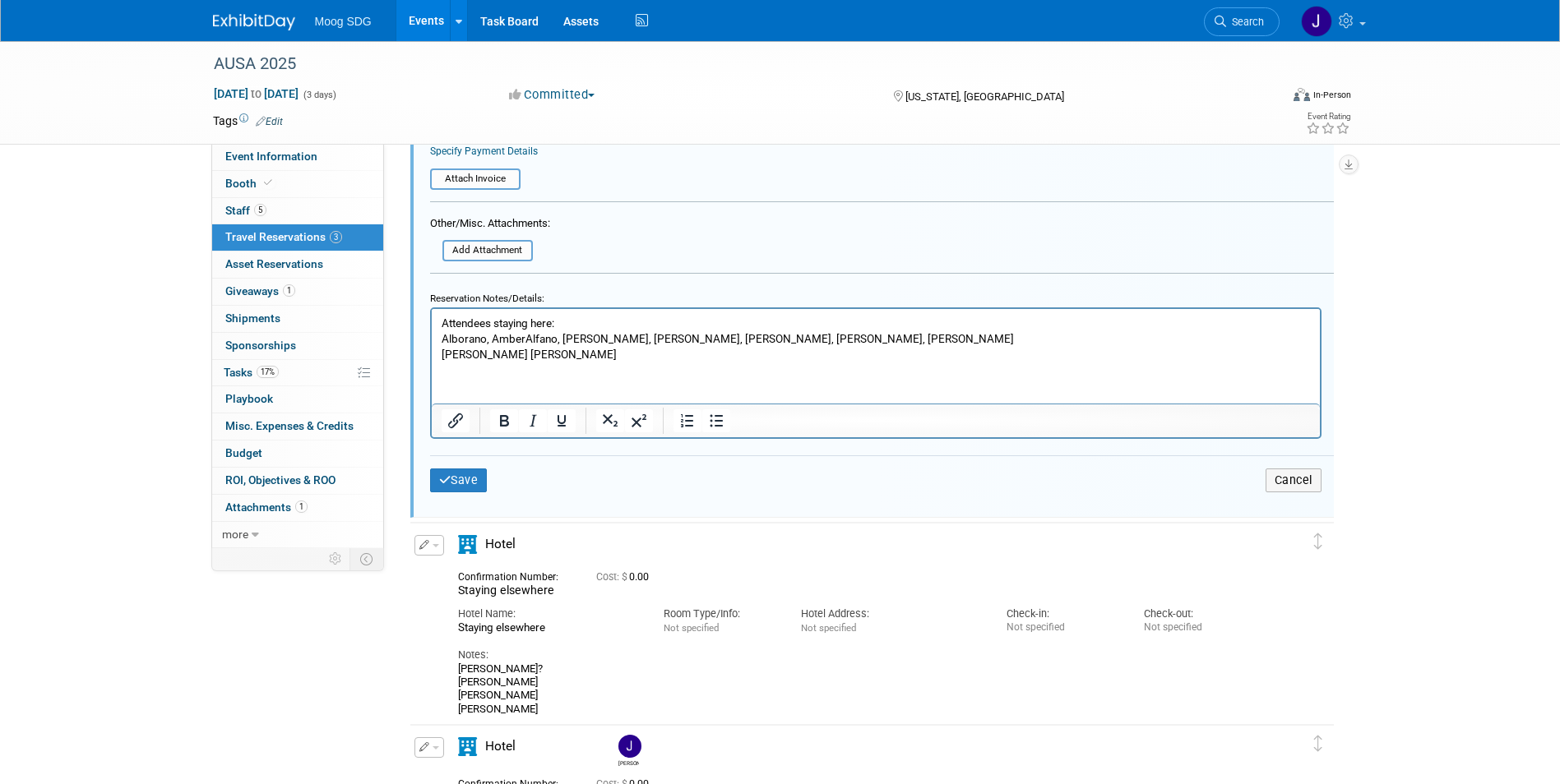
click at [477, 362] on html "Attendees staying here: Alborano, AmberAlfano, [PERSON_NAME], [PERSON_NAME], [P…" at bounding box center [875, 335] width 888 height 53
click at [685, 362] on html "Attendees staying here: Alborano, AmberAlfano, [PERSON_NAME], [PERSON_NAME], [P…" at bounding box center [875, 335] width 888 height 53
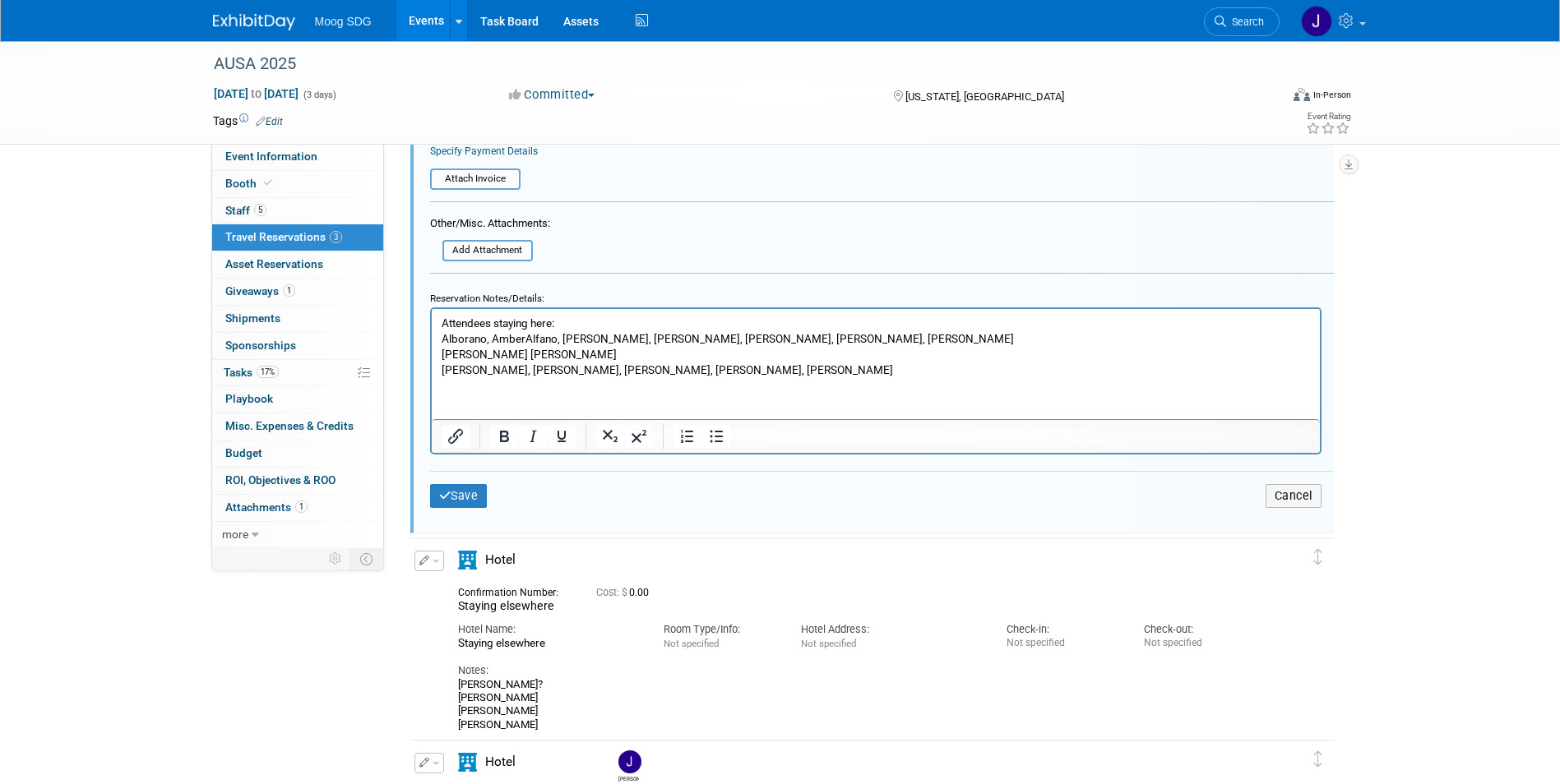
click at [785, 377] on html "Attendees staying here: Alborano, [PERSON_NAME], [PERSON_NAME], [PERSON_NAME], …" at bounding box center [875, 342] width 888 height 69
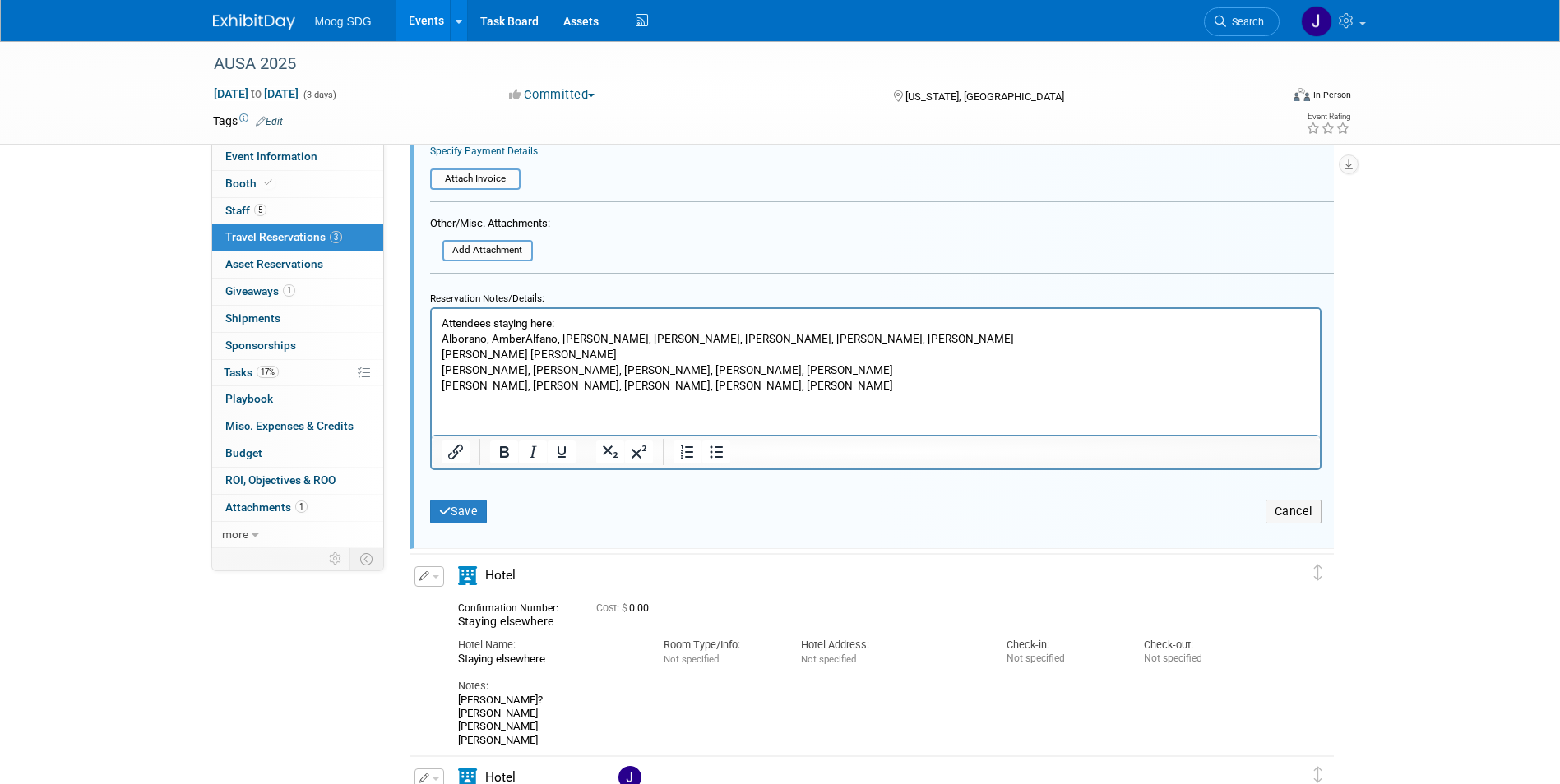
drag, startPoint x: 618, startPoint y: 407, endPoint x: 651, endPoint y: 400, distance: 33.7
click at [618, 393] on html "Attendees staying here: Alborano, [PERSON_NAME], [PERSON_NAME], [PERSON_NAME], …" at bounding box center [875, 350] width 888 height 85
click at [758, 390] on p "[PERSON_NAME], [PERSON_NAME], [PERSON_NAME], [PERSON_NAME], [PERSON_NAME]" at bounding box center [875, 385] width 869 height 16
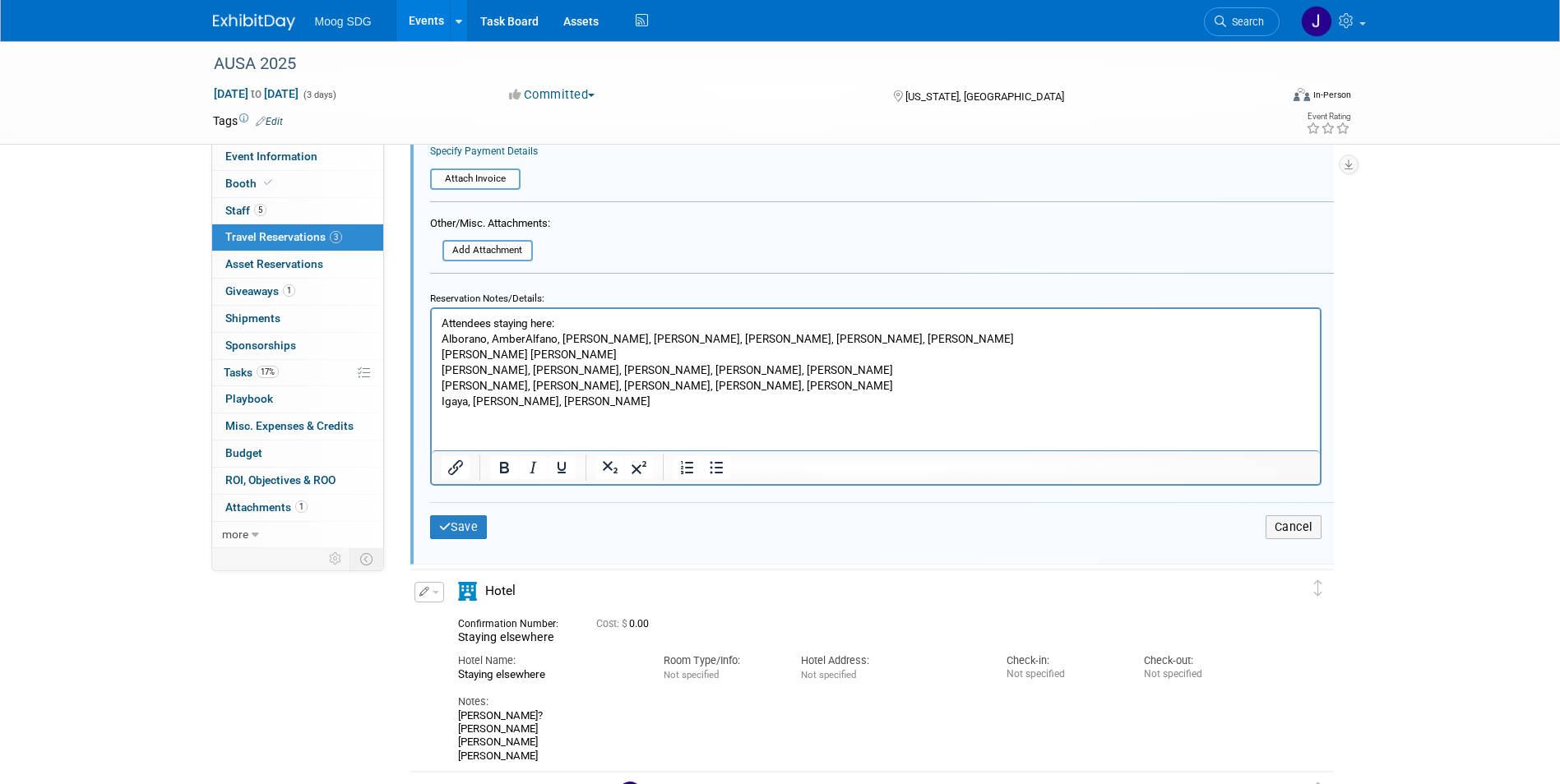
click at [474, 409] on html "Attendees staying here: Alborano, [PERSON_NAME], [PERSON_NAME], [PERSON_NAME], …" at bounding box center [875, 358] width 888 height 101
click at [596, 409] on html "Attendees staying here: Alborano, [PERSON_NAME], [PERSON_NAME], [PERSON_NAME], …" at bounding box center [875, 358] width 888 height 101
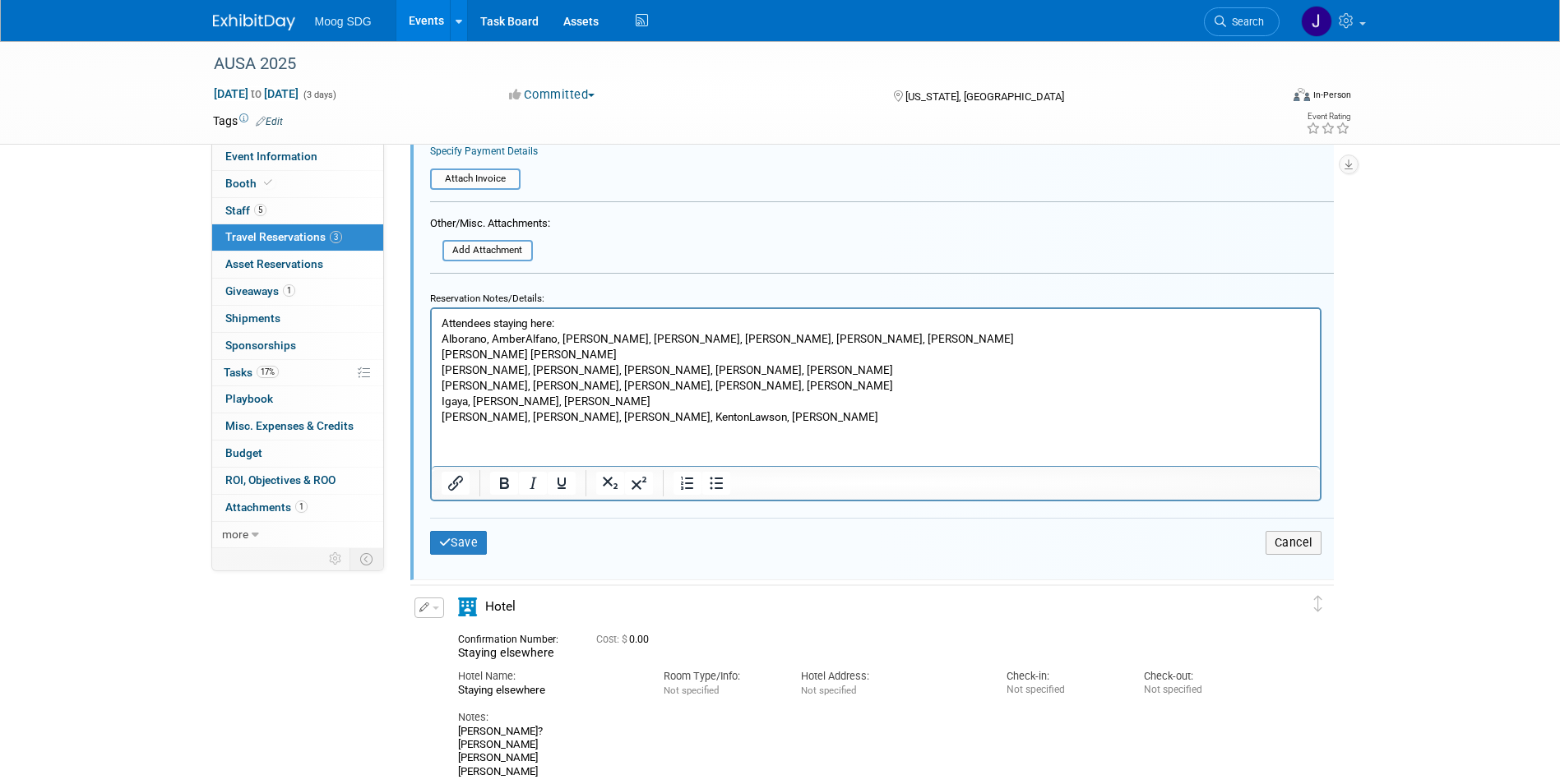
click at [809, 424] on html "Attendees staying here: [PERSON_NAME], [PERSON_NAME], [PERSON_NAME], [PERSON_NA…" at bounding box center [875, 366] width 888 height 116
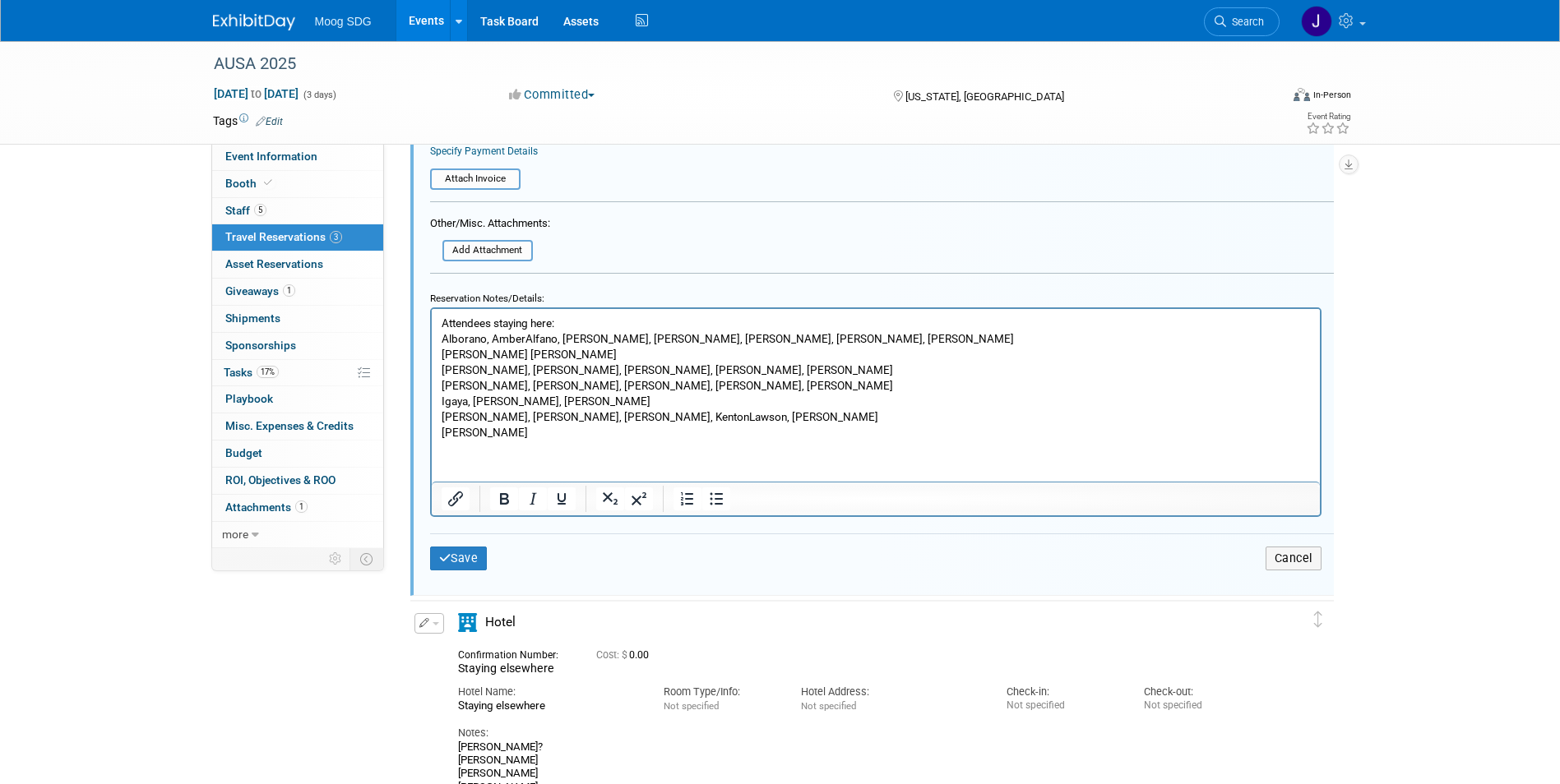
click at [503, 440] on html "Attendees staying here: [PERSON_NAME], [PERSON_NAME], [PERSON_NAME], [PERSON_NA…" at bounding box center [875, 374] width 888 height 132
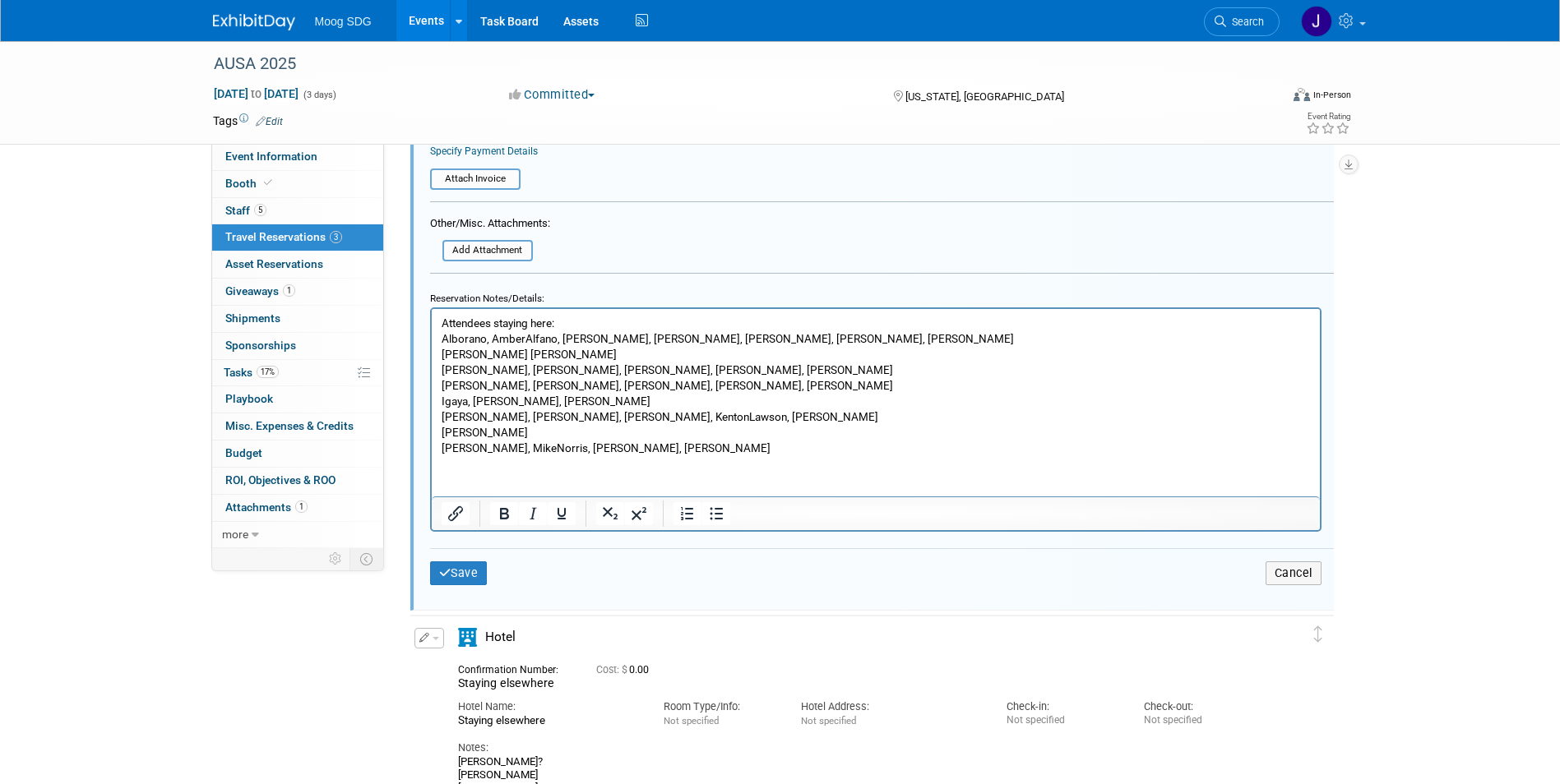
click at [532, 455] on html "Attendees staying here: [PERSON_NAME], [PERSON_NAME], [PERSON_NAME], [PERSON_NA…" at bounding box center [875, 381] width 888 height 147
click at [673, 450] on p "[PERSON_NAME], MikeNorris, [PERSON_NAME], [PERSON_NAME]" at bounding box center [875, 447] width 869 height 16
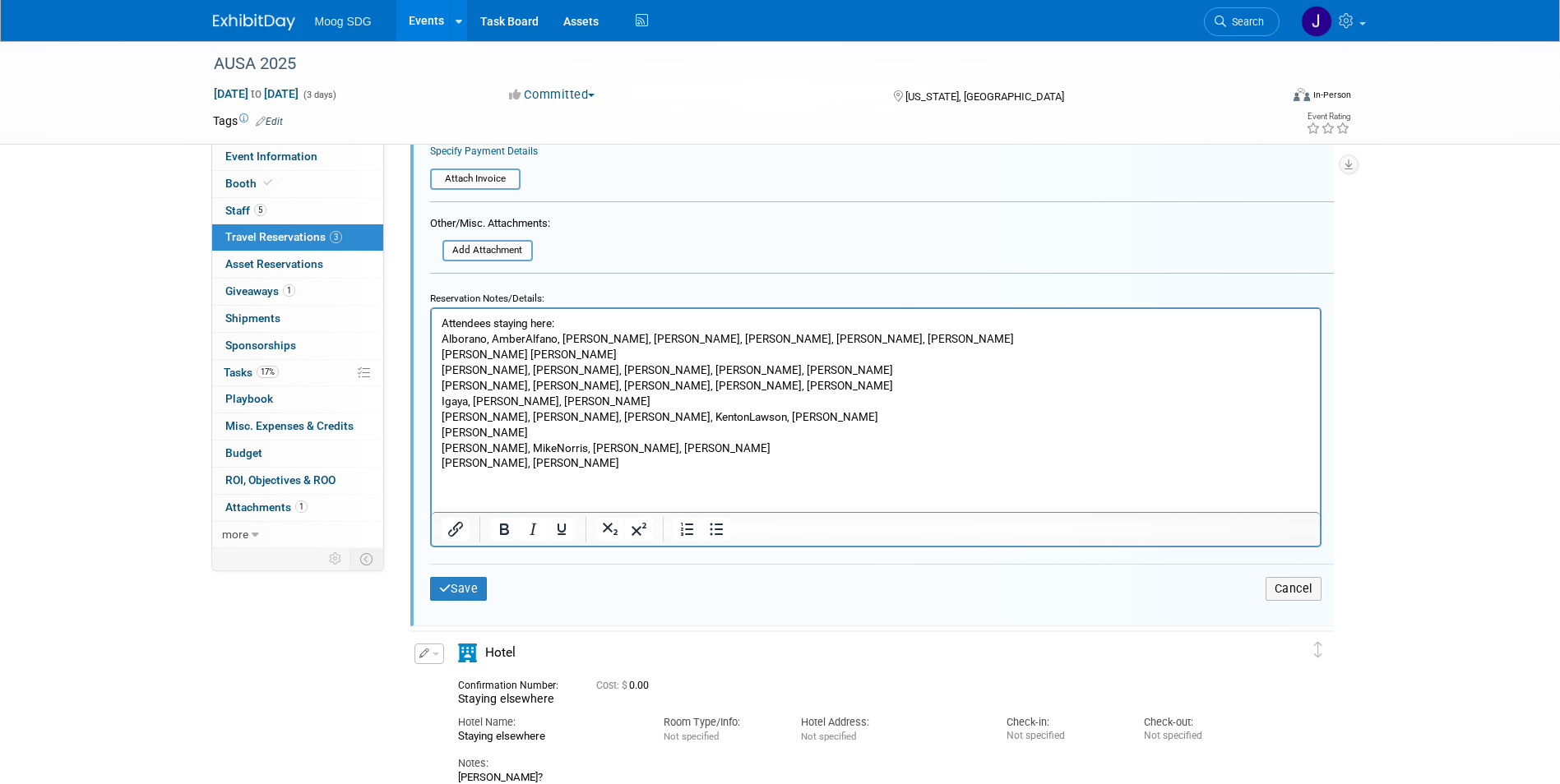
click at [613, 470] on html "Attendees staying here: [PERSON_NAME], [PERSON_NAME], [PERSON_NAME], [PERSON_NA…" at bounding box center [875, 389] width 888 height 162
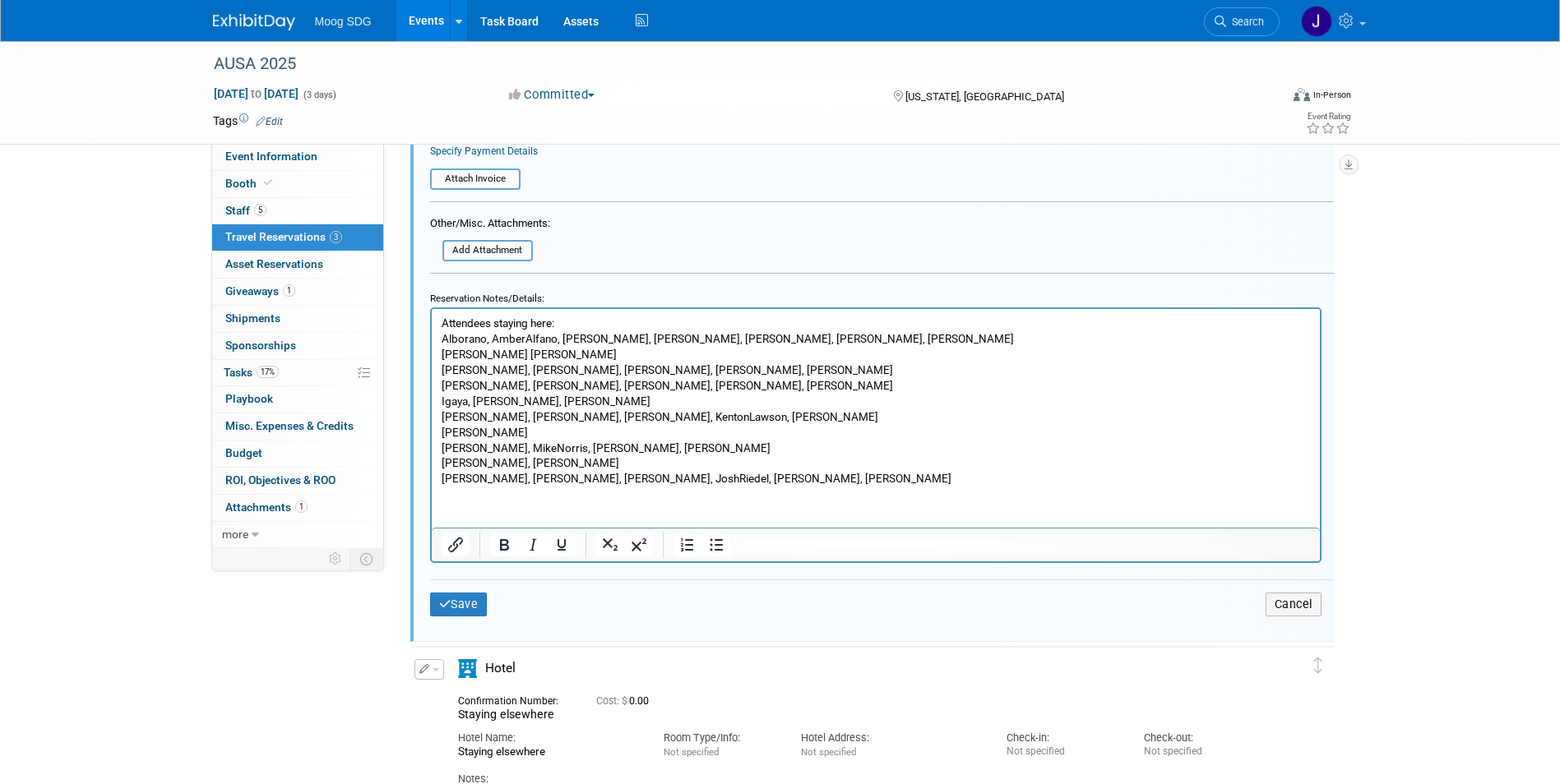
click at [655, 486] on html "Attendees staying here: [PERSON_NAME], [PERSON_NAME], [PERSON_NAME], [PERSON_NA…" at bounding box center [875, 397] width 888 height 178
click at [811, 479] on p "[PERSON_NAME], [PERSON_NAME], [PERSON_NAME], JoshRiedel, [PERSON_NAME], [PERSON…" at bounding box center [875, 478] width 869 height 16
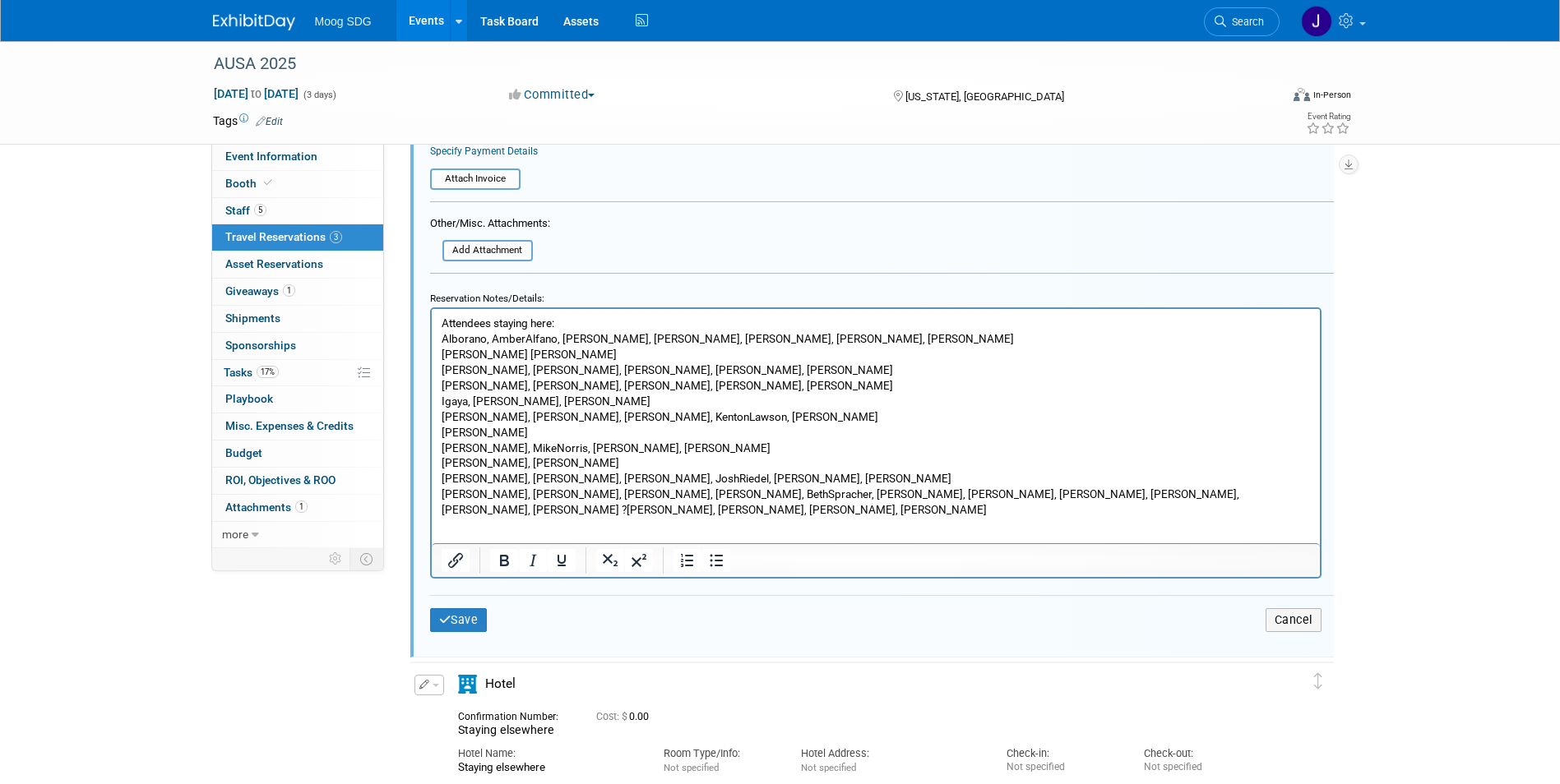
click at [1301, 500] on p "[PERSON_NAME], [PERSON_NAME], [PERSON_NAME], [PERSON_NAME], BethSpracher, [PERS…" at bounding box center [875, 502] width 869 height 31
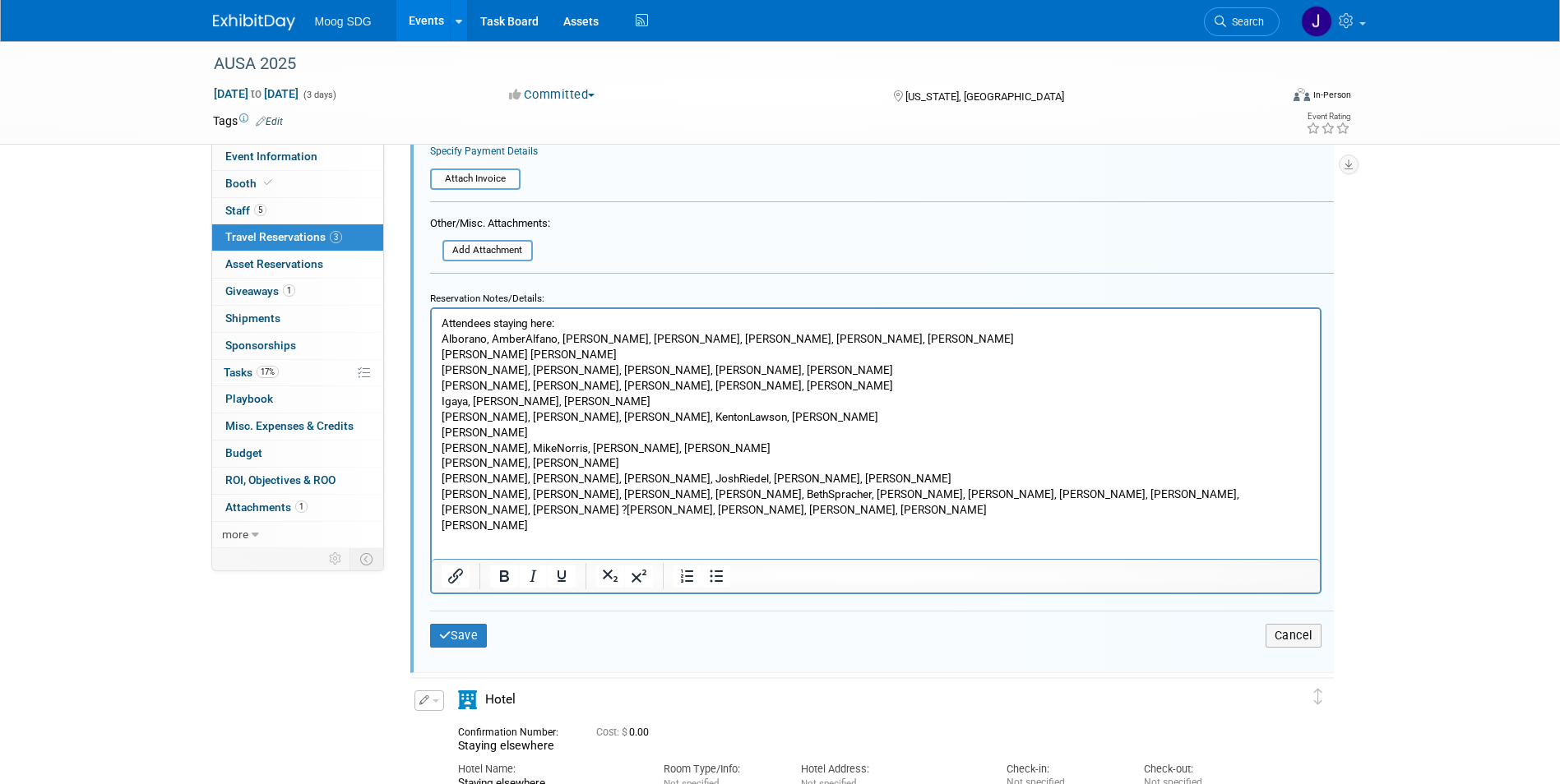
click at [506, 381] on p "[PERSON_NAME], [PERSON_NAME], [PERSON_NAME], [PERSON_NAME], [PERSON_NAME]" at bounding box center [875, 385] width 869 height 16
click at [519, 339] on p "Alborano, AmberAlfano, [PERSON_NAME], [PERSON_NAME], [PERSON_NAME], [PERSON_NAM…" at bounding box center [875, 338] width 869 height 16
click at [522, 339] on p "Alborano, AmberAlfano, [PERSON_NAME], [PERSON_NAME], [PERSON_NAME], [PERSON_NAM…" at bounding box center [875, 338] width 869 height 16
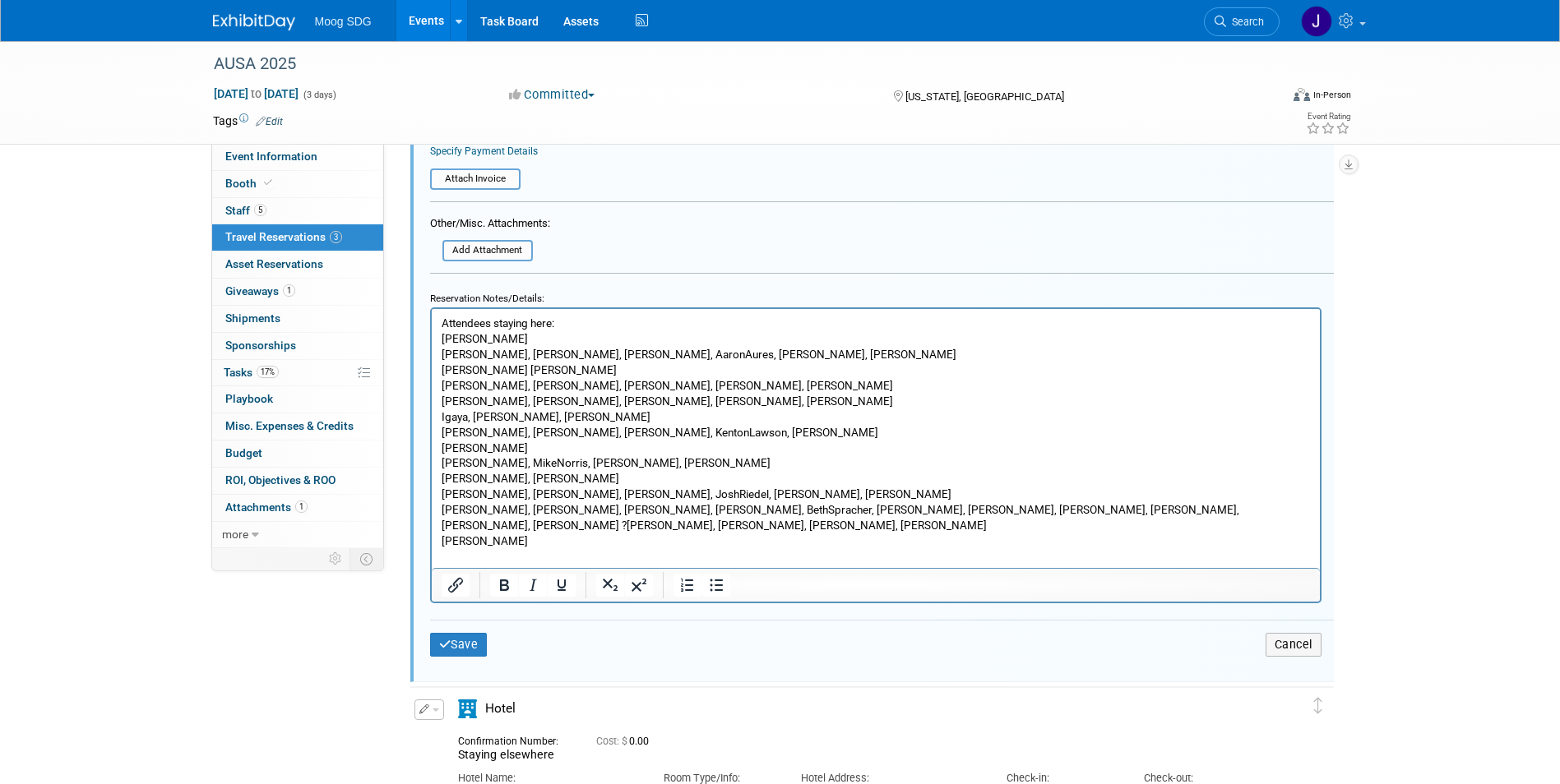
click at [499, 358] on p "[PERSON_NAME], [PERSON_NAME], [PERSON_NAME], AaronAures, [PERSON_NAME], [PERSON…" at bounding box center [875, 353] width 869 height 16
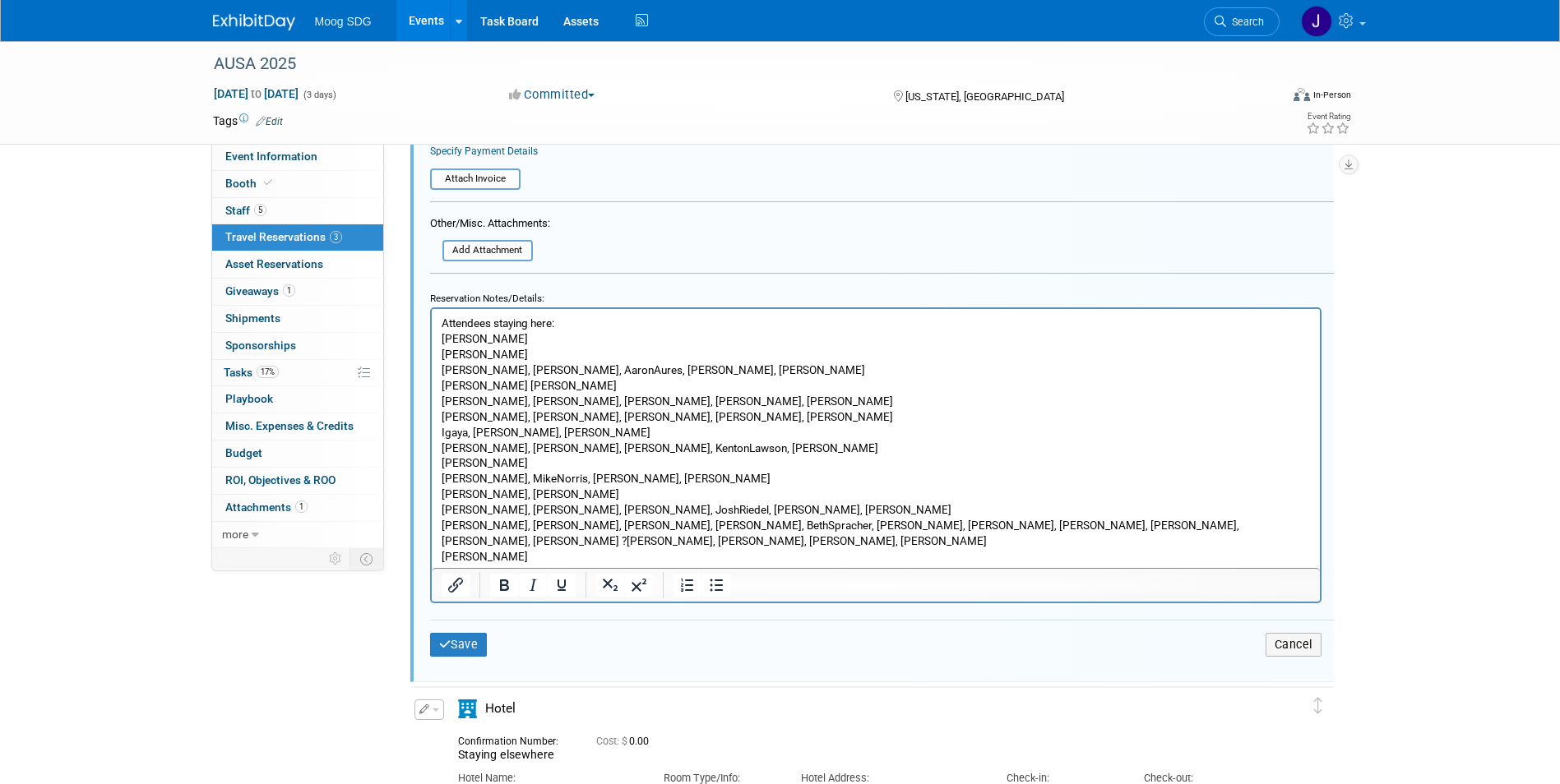
click at [526, 368] on p "[PERSON_NAME], [PERSON_NAME], AaronAures, [PERSON_NAME], [PERSON_NAME]" at bounding box center [875, 369] width 869 height 16
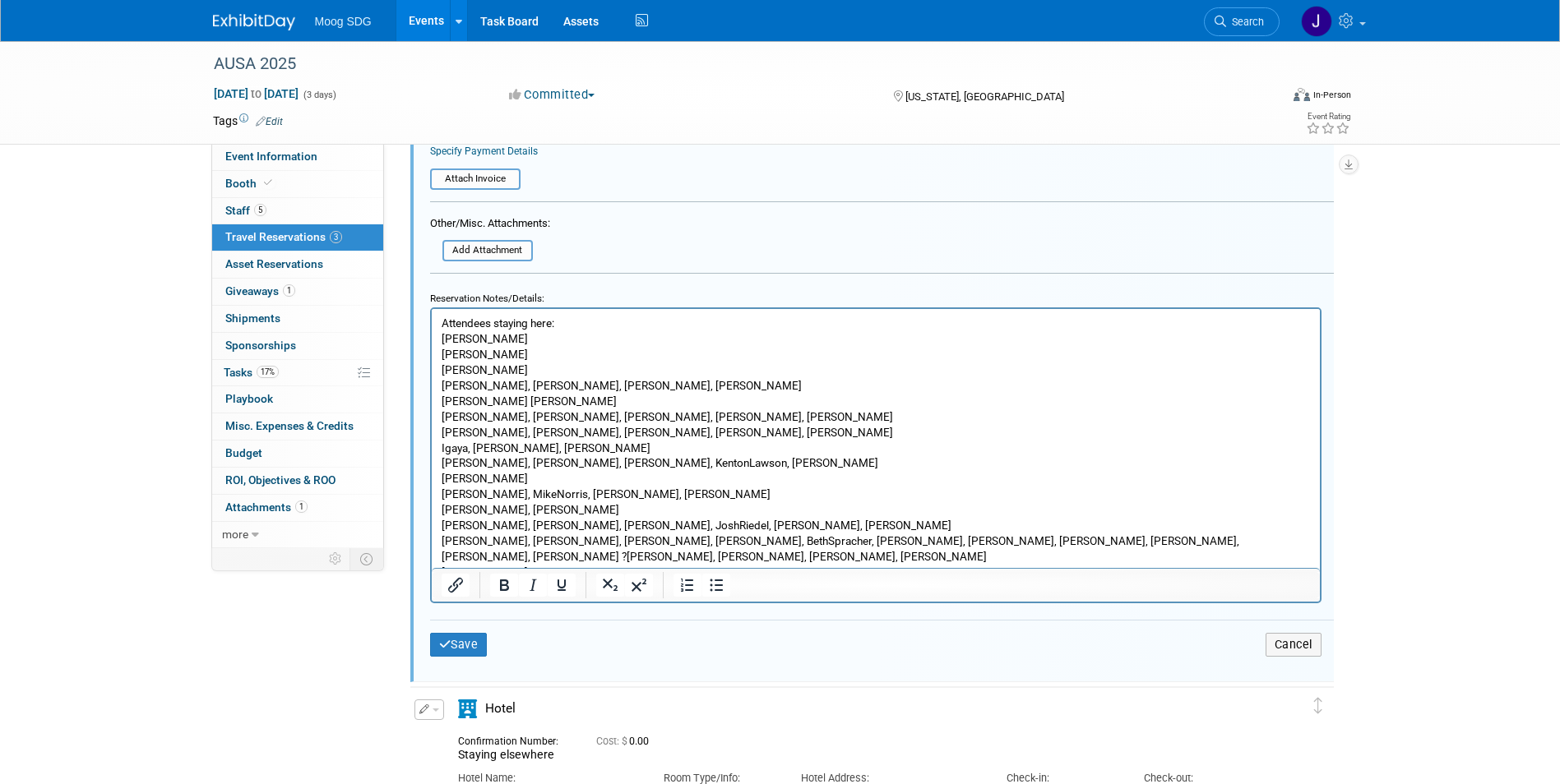
click at [527, 383] on p "[PERSON_NAME], [PERSON_NAME], [PERSON_NAME], [PERSON_NAME]" at bounding box center [875, 385] width 869 height 16
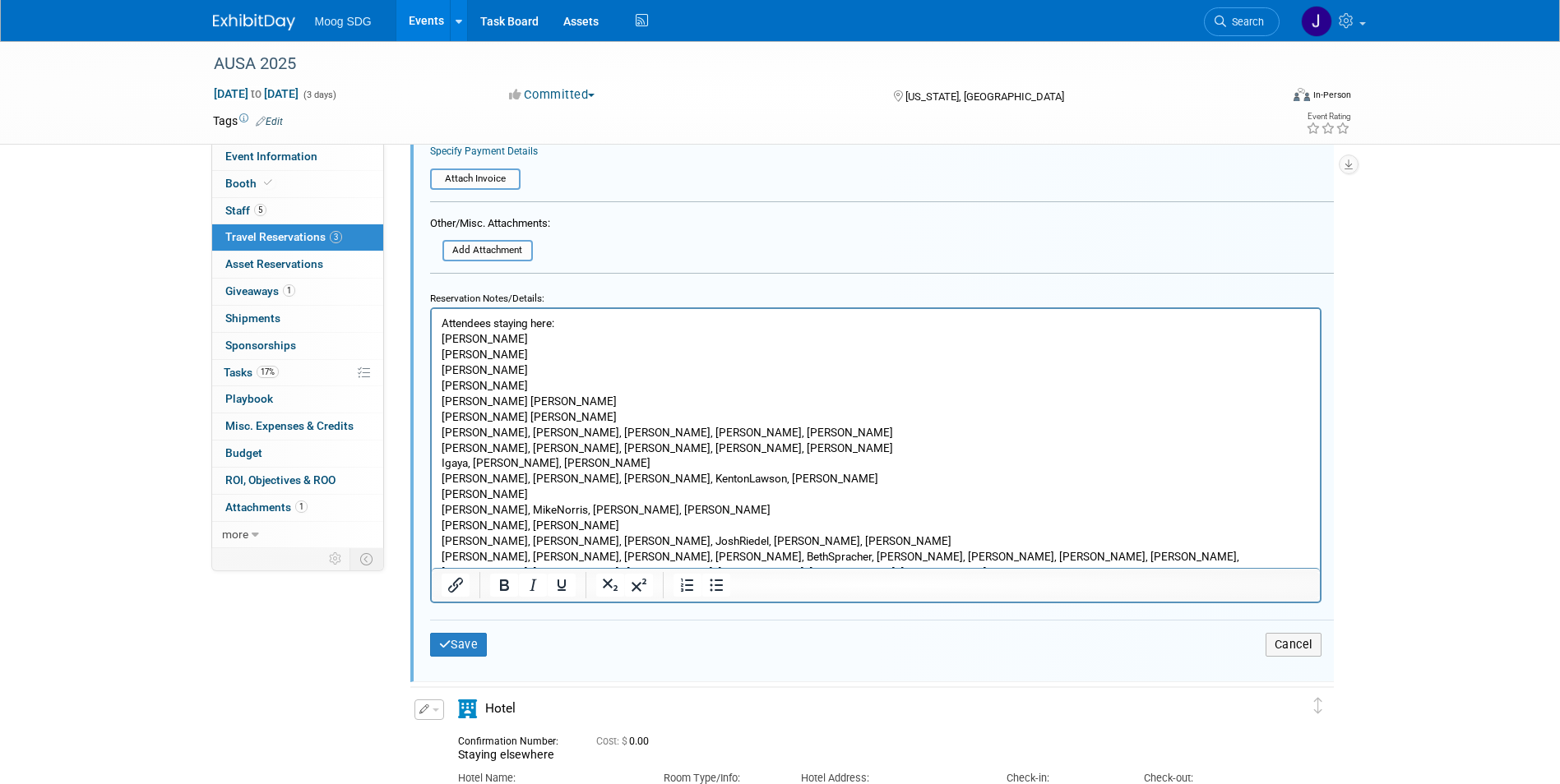
click at [503, 398] on p "[PERSON_NAME] [PERSON_NAME]" at bounding box center [875, 400] width 869 height 16
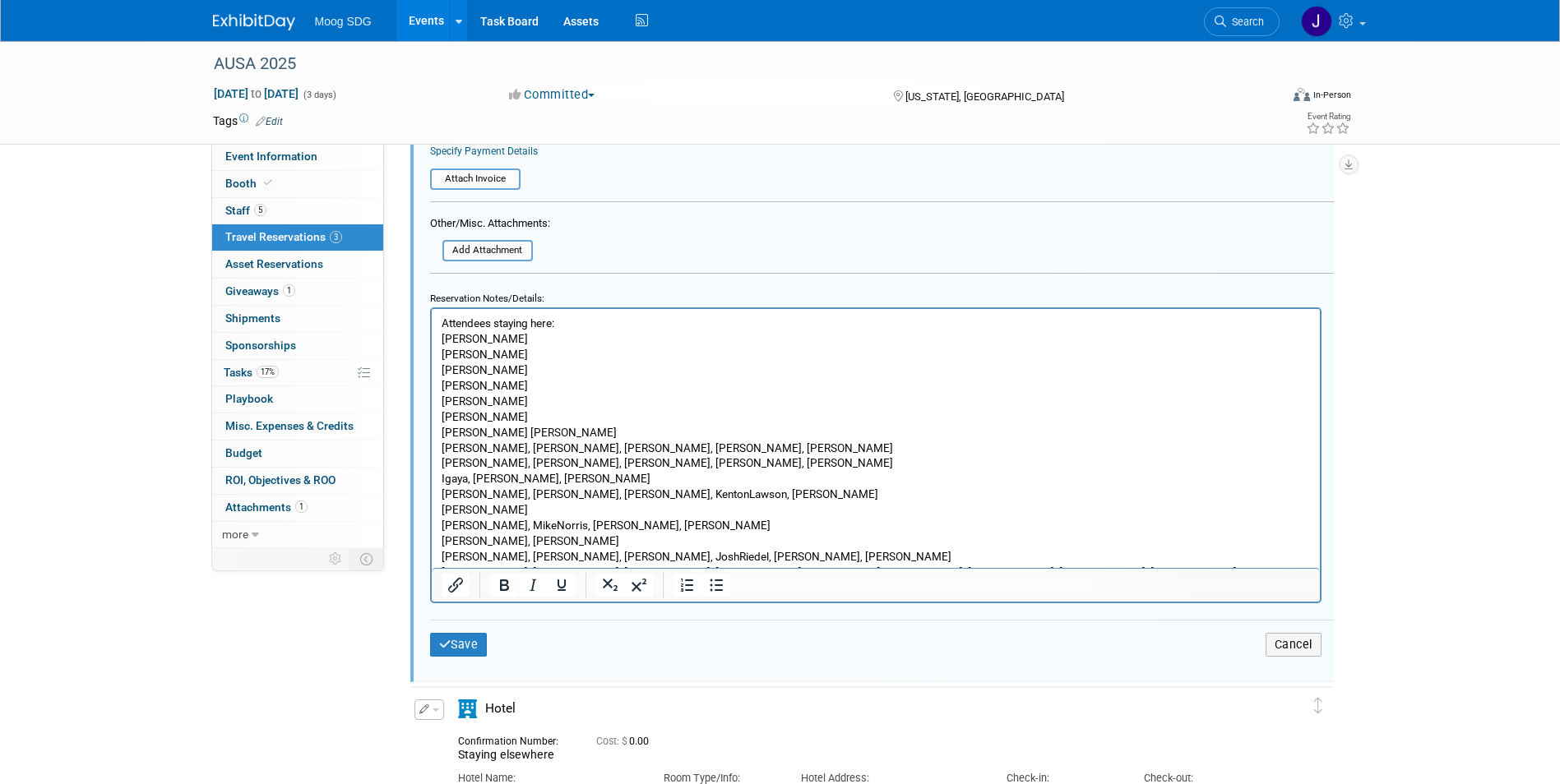
click at [519, 432] on p "[PERSON_NAME] [PERSON_NAME]" at bounding box center [875, 432] width 869 height 16
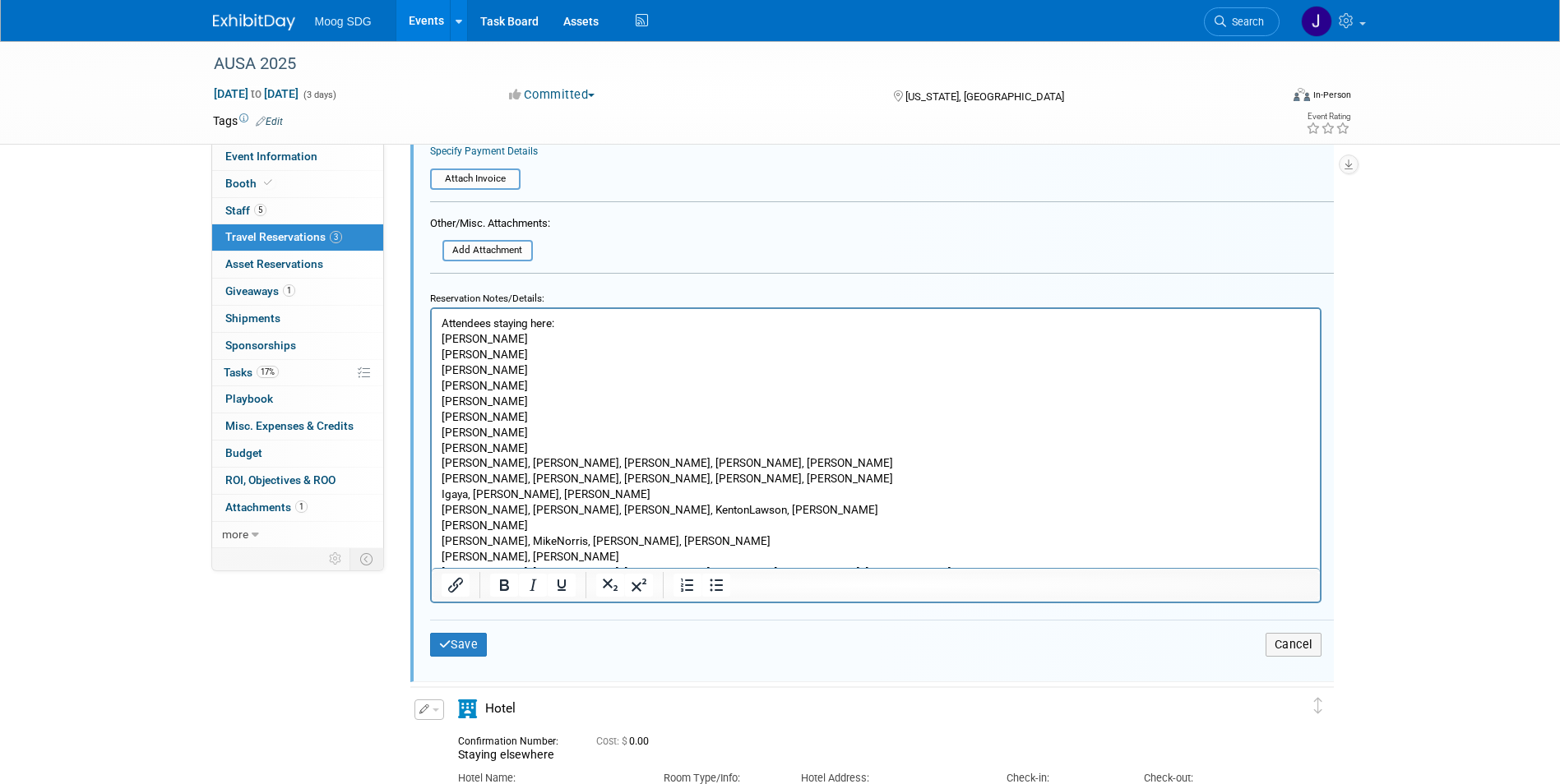
click at [506, 466] on p "[PERSON_NAME], [PERSON_NAME], [PERSON_NAME], [PERSON_NAME], [PERSON_NAME]" at bounding box center [875, 462] width 869 height 16
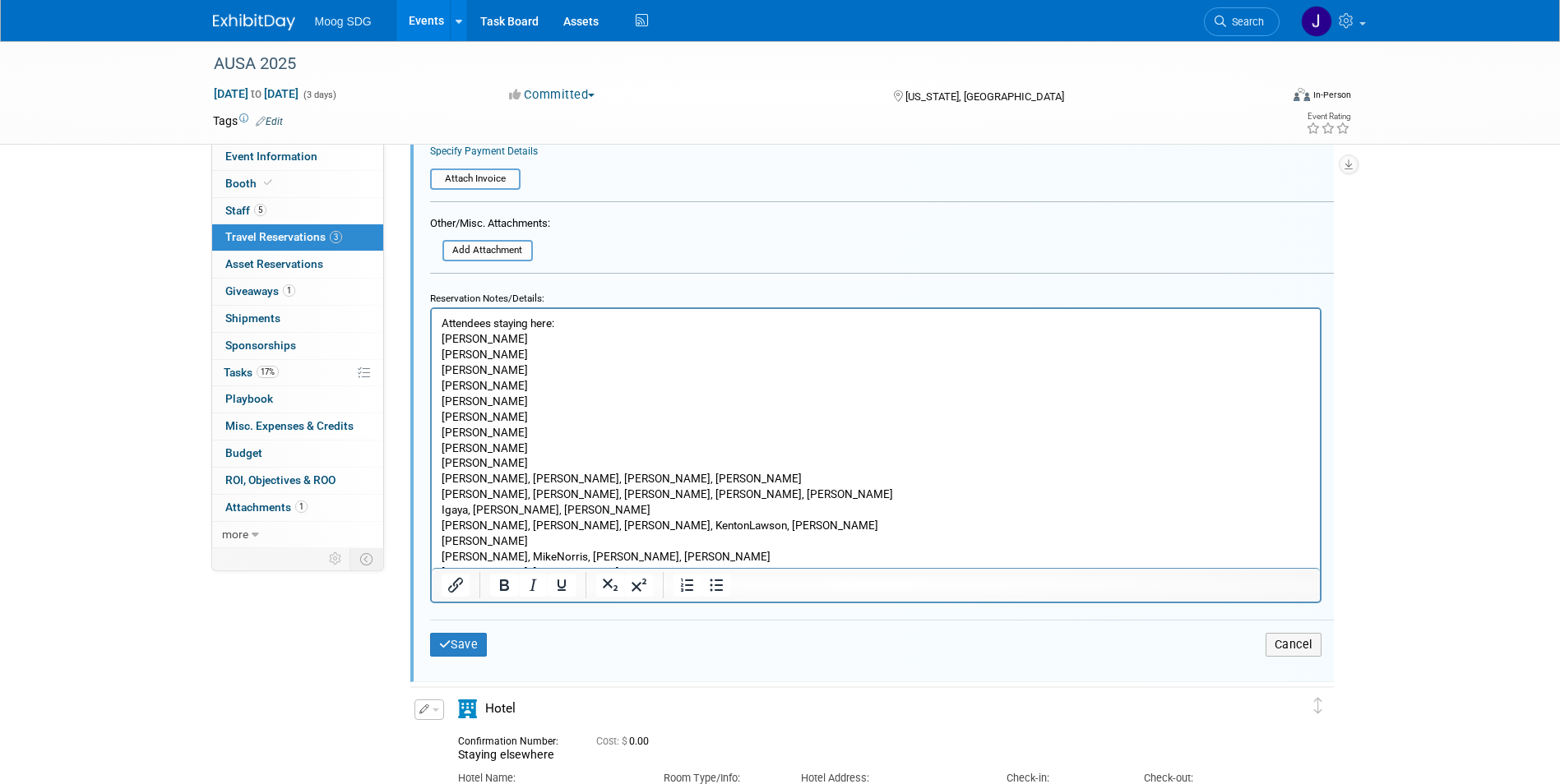
click at [511, 474] on p "[PERSON_NAME], [PERSON_NAME], [PERSON_NAME], [PERSON_NAME]" at bounding box center [875, 478] width 869 height 16
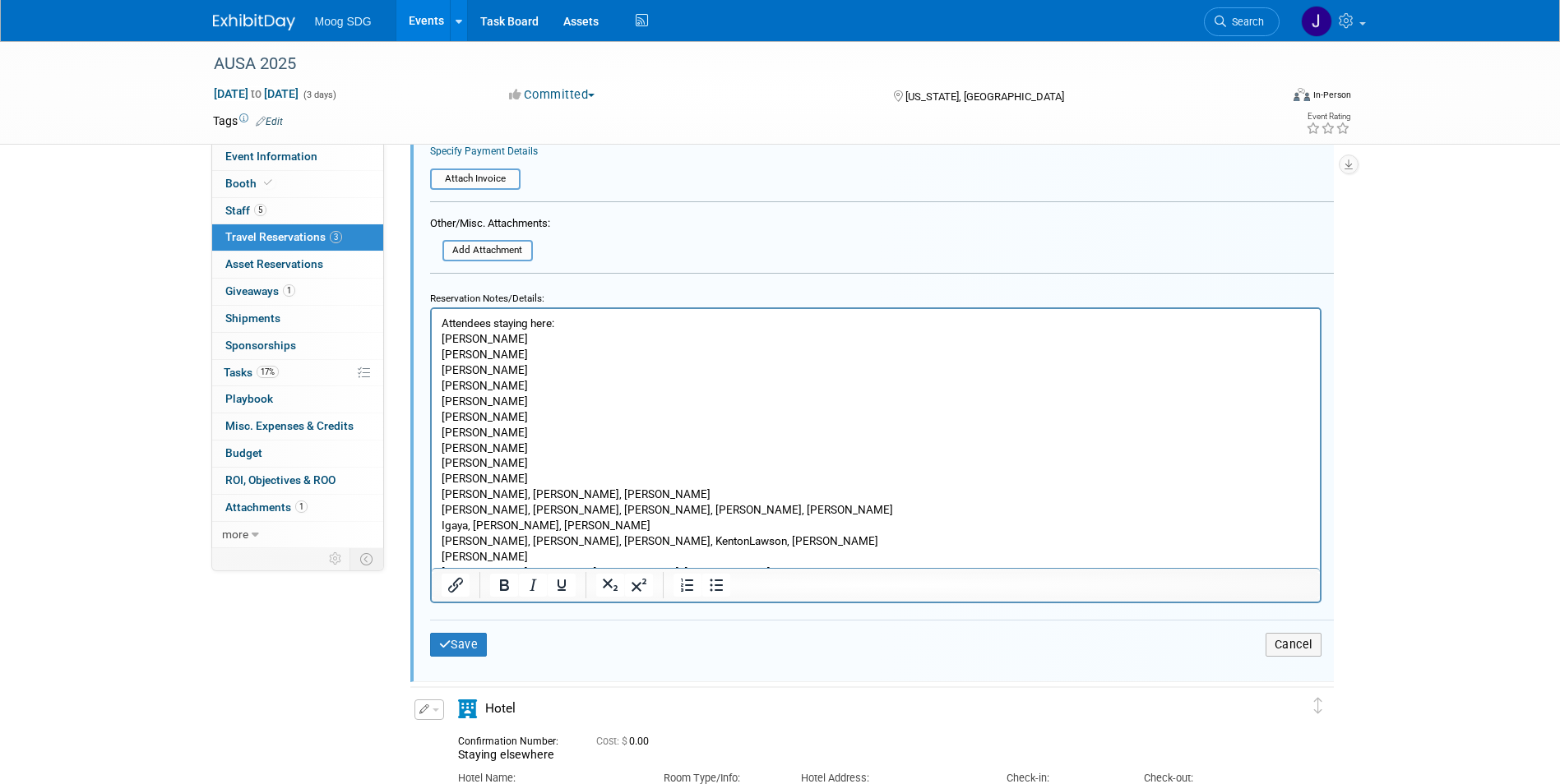
click at [506, 493] on p "[PERSON_NAME], [PERSON_NAME], [PERSON_NAME]" at bounding box center [875, 493] width 869 height 16
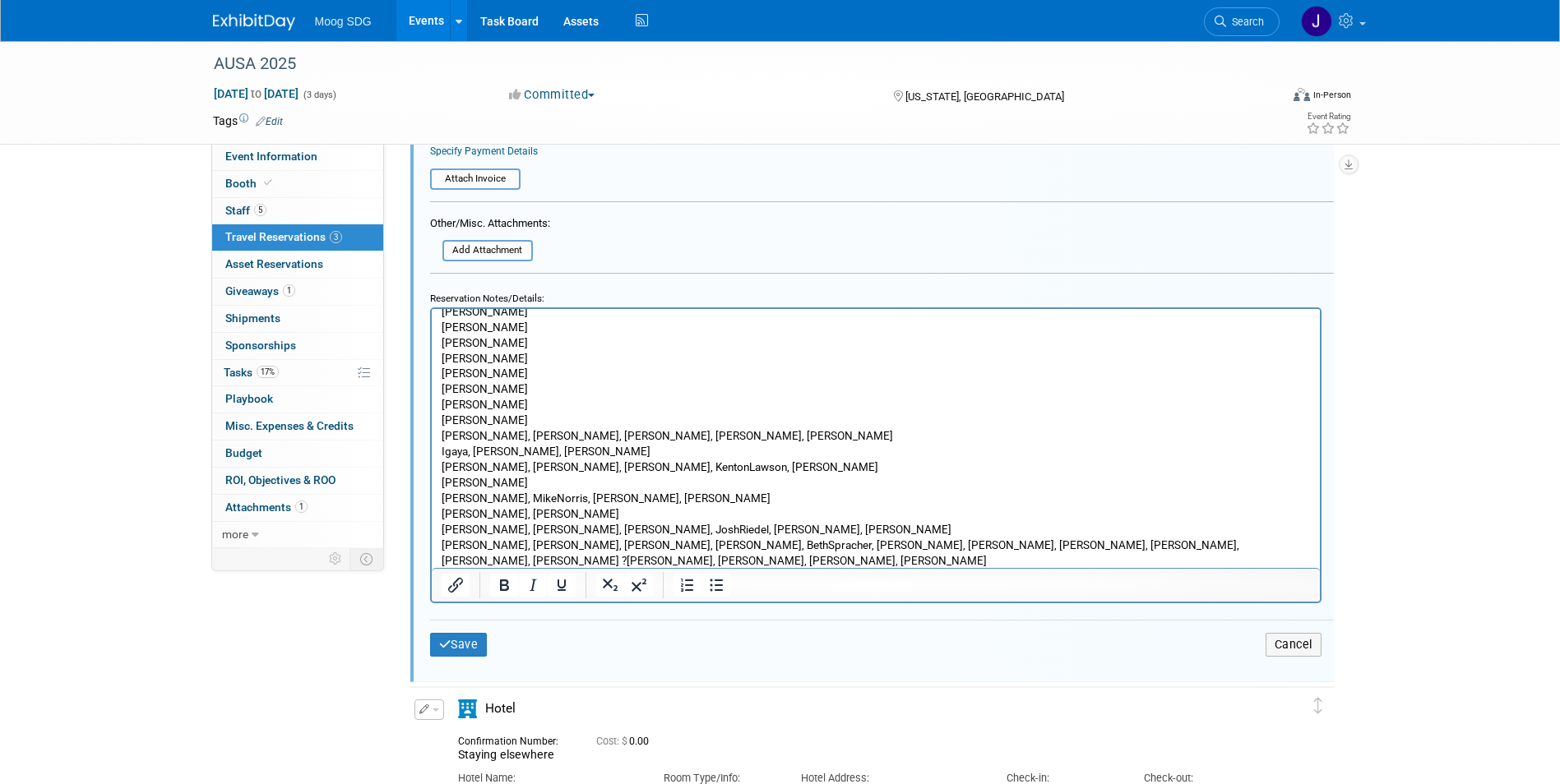
scroll to position [90, 0]
click at [518, 436] on p "[PERSON_NAME], [PERSON_NAME], [PERSON_NAME], [PERSON_NAME], [PERSON_NAME]" at bounding box center [875, 434] width 869 height 16
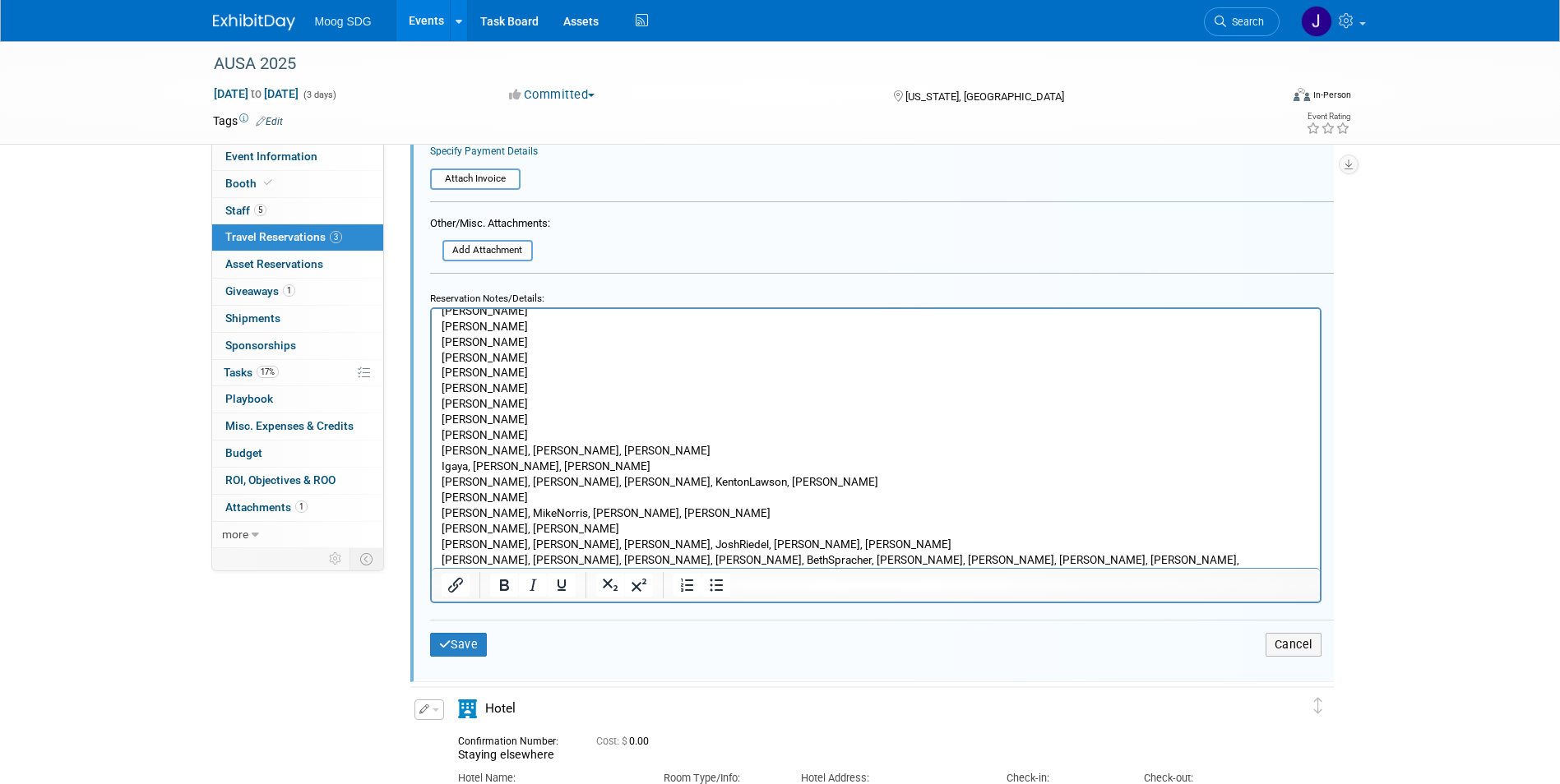
click at [514, 450] on p "[PERSON_NAME], [PERSON_NAME], [PERSON_NAME]" at bounding box center [875, 450] width 869 height 16
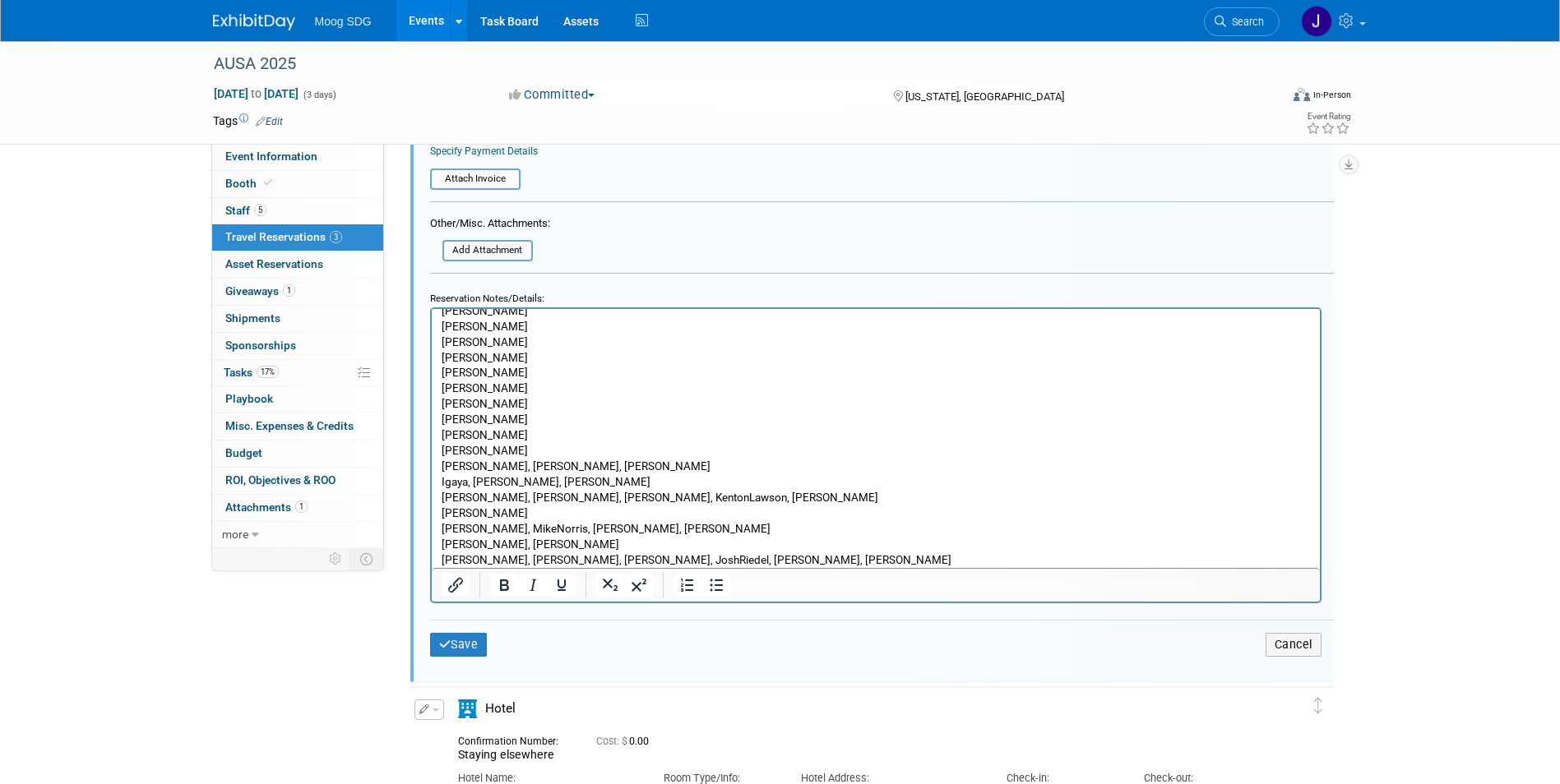
click at [513, 464] on p "[PERSON_NAME], [PERSON_NAME], [PERSON_NAME]" at bounding box center [875, 466] width 869 height 16
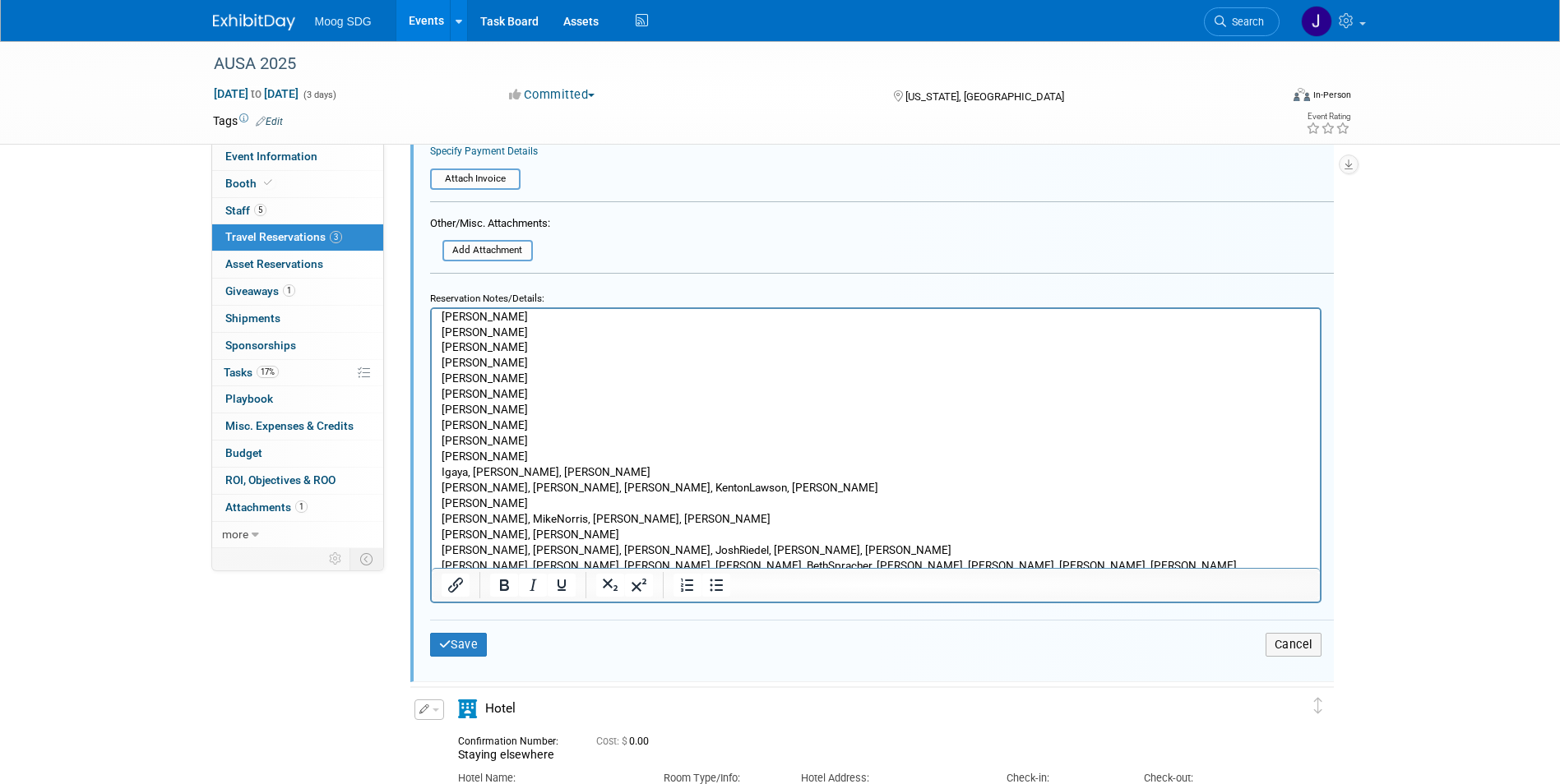
scroll to position [137, 0]
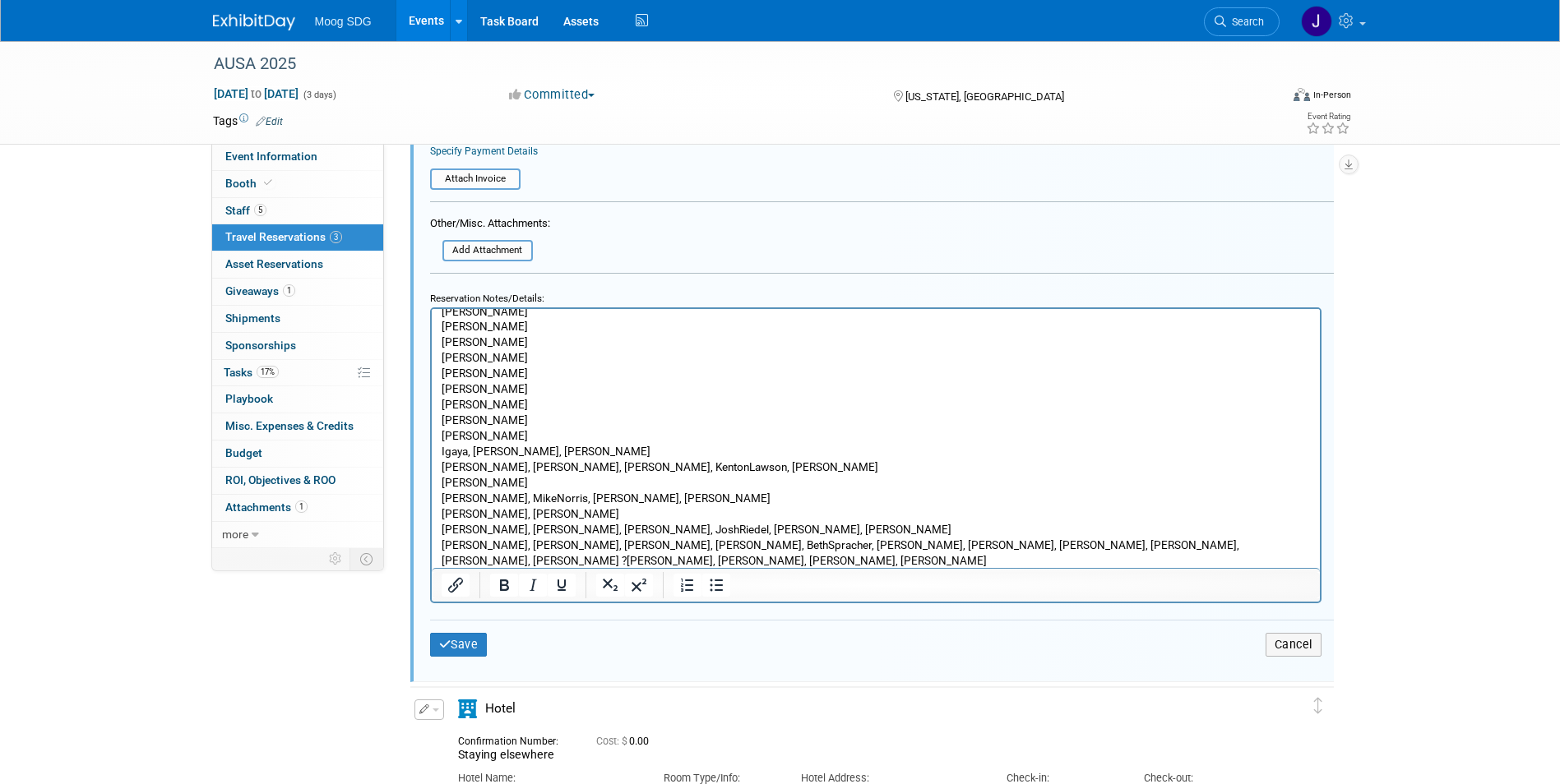
click at [511, 451] on p "Igaya, [PERSON_NAME], [PERSON_NAME]" at bounding box center [875, 450] width 869 height 16
click at [514, 458] on p "[PERSON_NAME], [PERSON_NAME], [PERSON_NAME], KentonLawson, [PERSON_NAME]" at bounding box center [875, 466] width 869 height 16
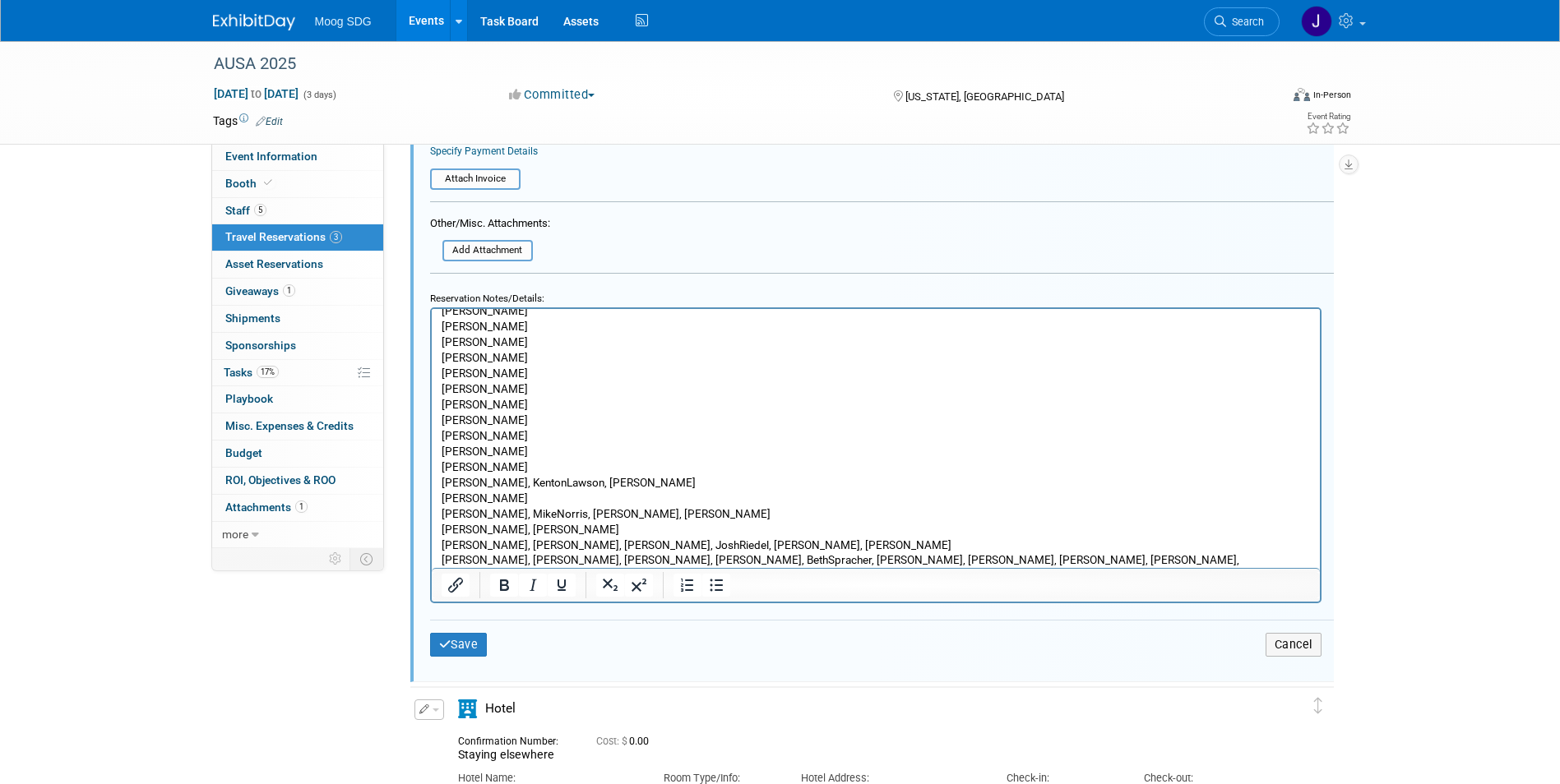
click at [511, 481] on p "[PERSON_NAME], KentonLawson, [PERSON_NAME]" at bounding box center [875, 481] width 869 height 16
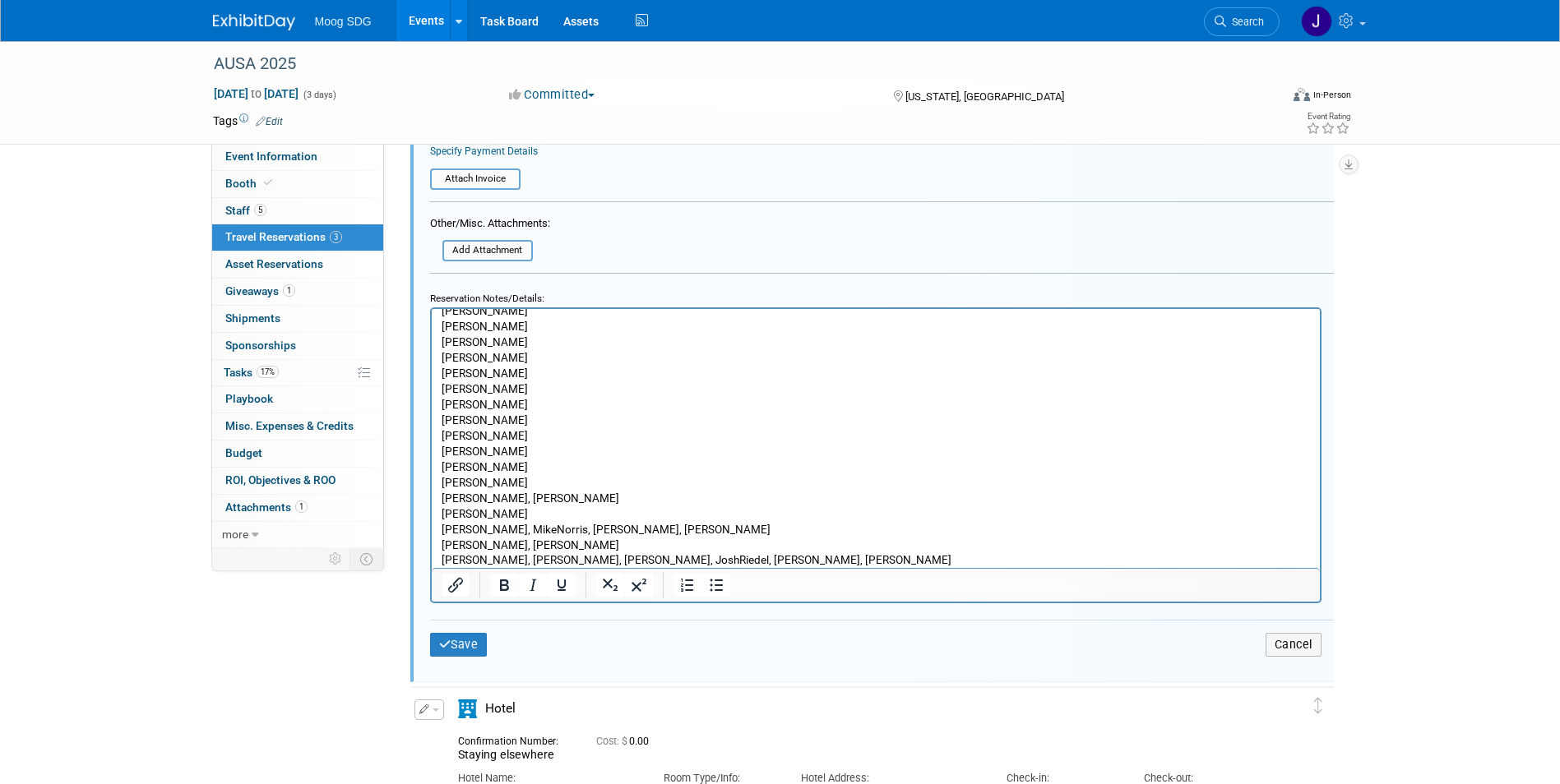
click at [509, 503] on p "[PERSON_NAME], [PERSON_NAME]" at bounding box center [875, 497] width 869 height 16
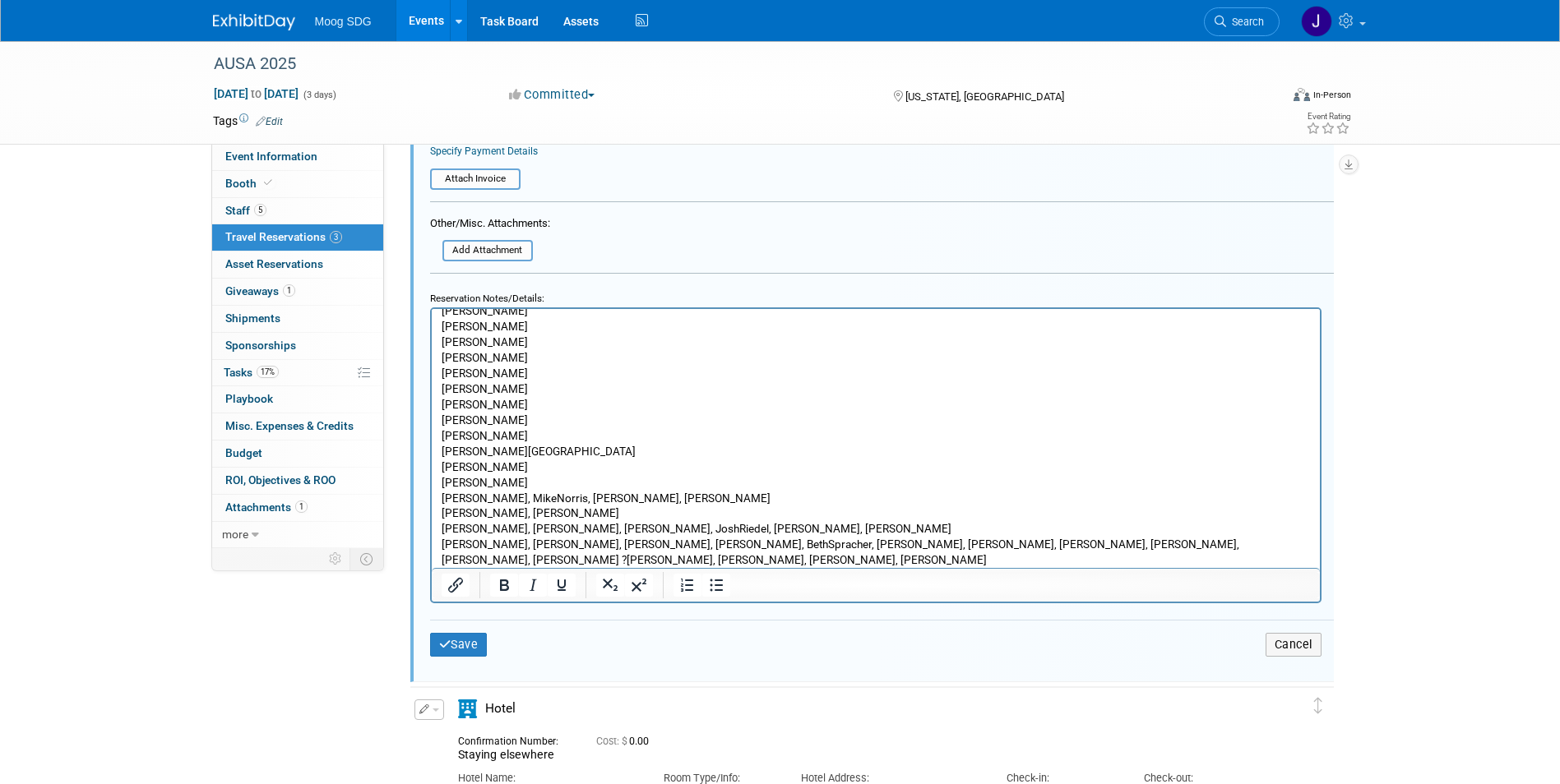
click at [506, 499] on p "[PERSON_NAME], MikeNorris, [PERSON_NAME], [PERSON_NAME]" at bounding box center [875, 497] width 869 height 16
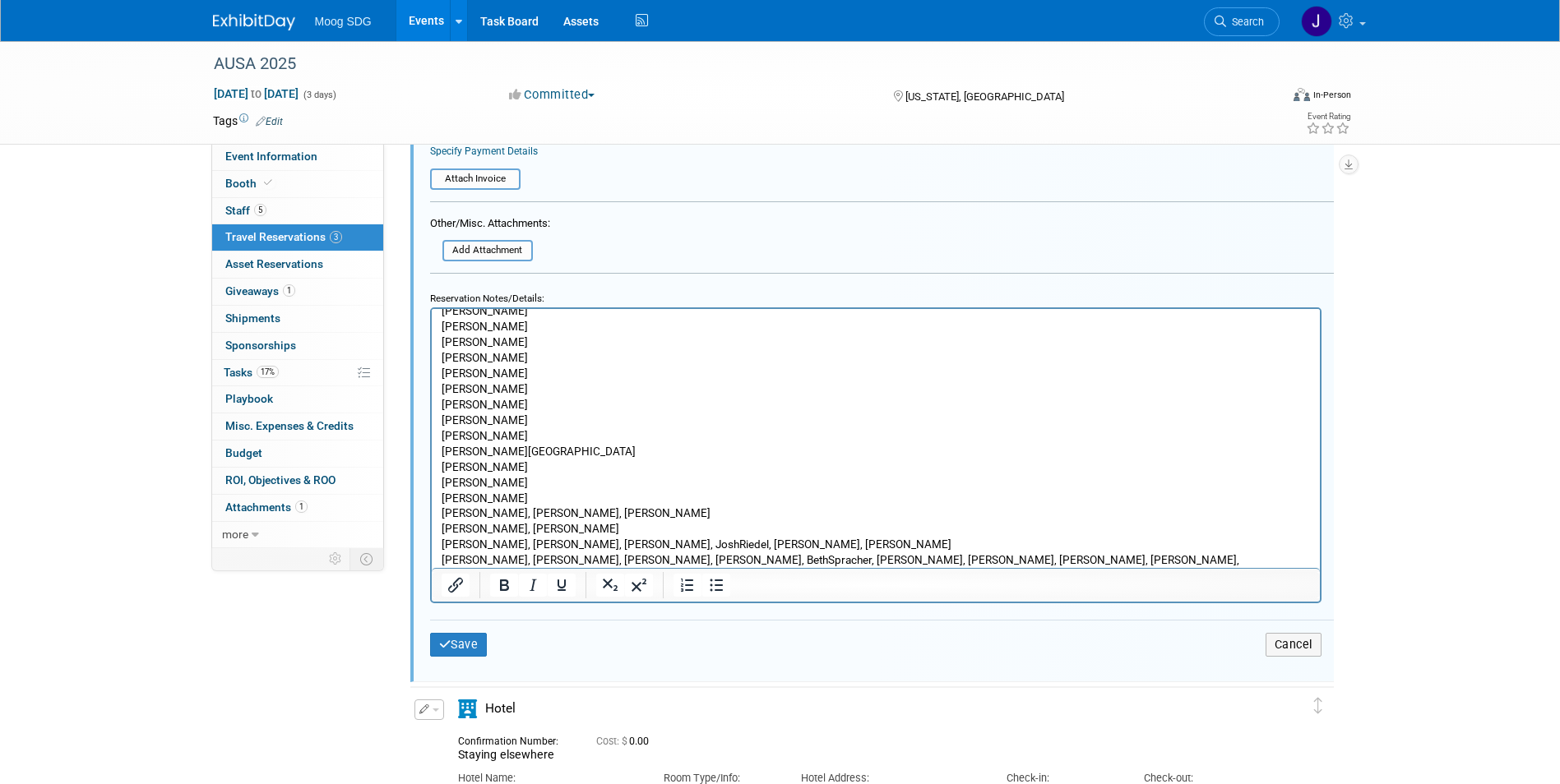
click at [501, 509] on p "[PERSON_NAME], [PERSON_NAME], [PERSON_NAME]" at bounding box center [875, 512] width 869 height 16
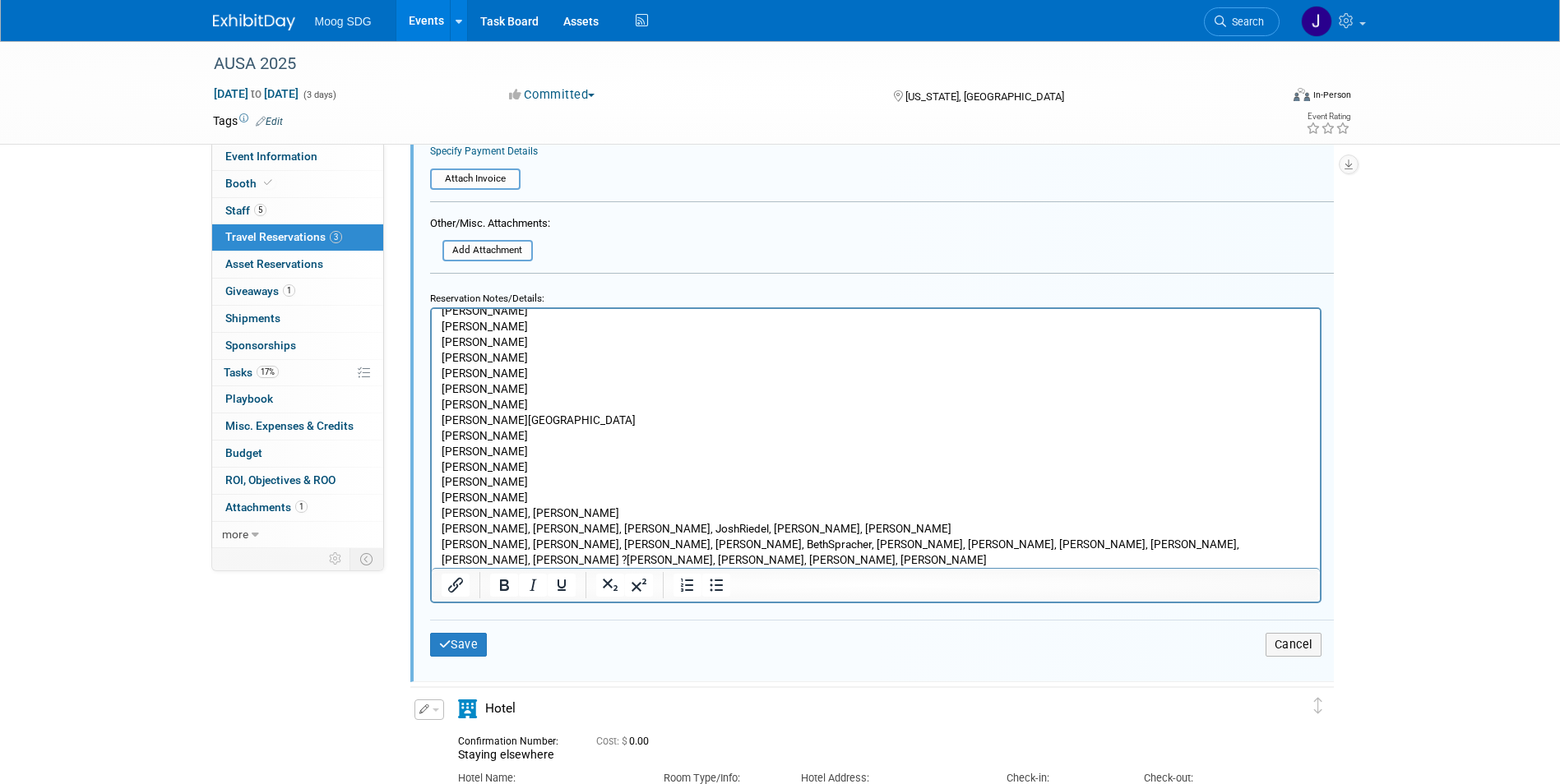
click at [519, 509] on p "[PERSON_NAME], [PERSON_NAME]" at bounding box center [875, 512] width 869 height 16
click at [507, 529] on p "[PERSON_NAME], [PERSON_NAME], [PERSON_NAME], JoshRiedel, [PERSON_NAME], [PERSON…" at bounding box center [875, 528] width 869 height 16
click at [529, 531] on p "[PERSON_NAME], [PERSON_NAME], JoshRiedel, [PERSON_NAME], [PERSON_NAME]" at bounding box center [875, 528] width 869 height 16
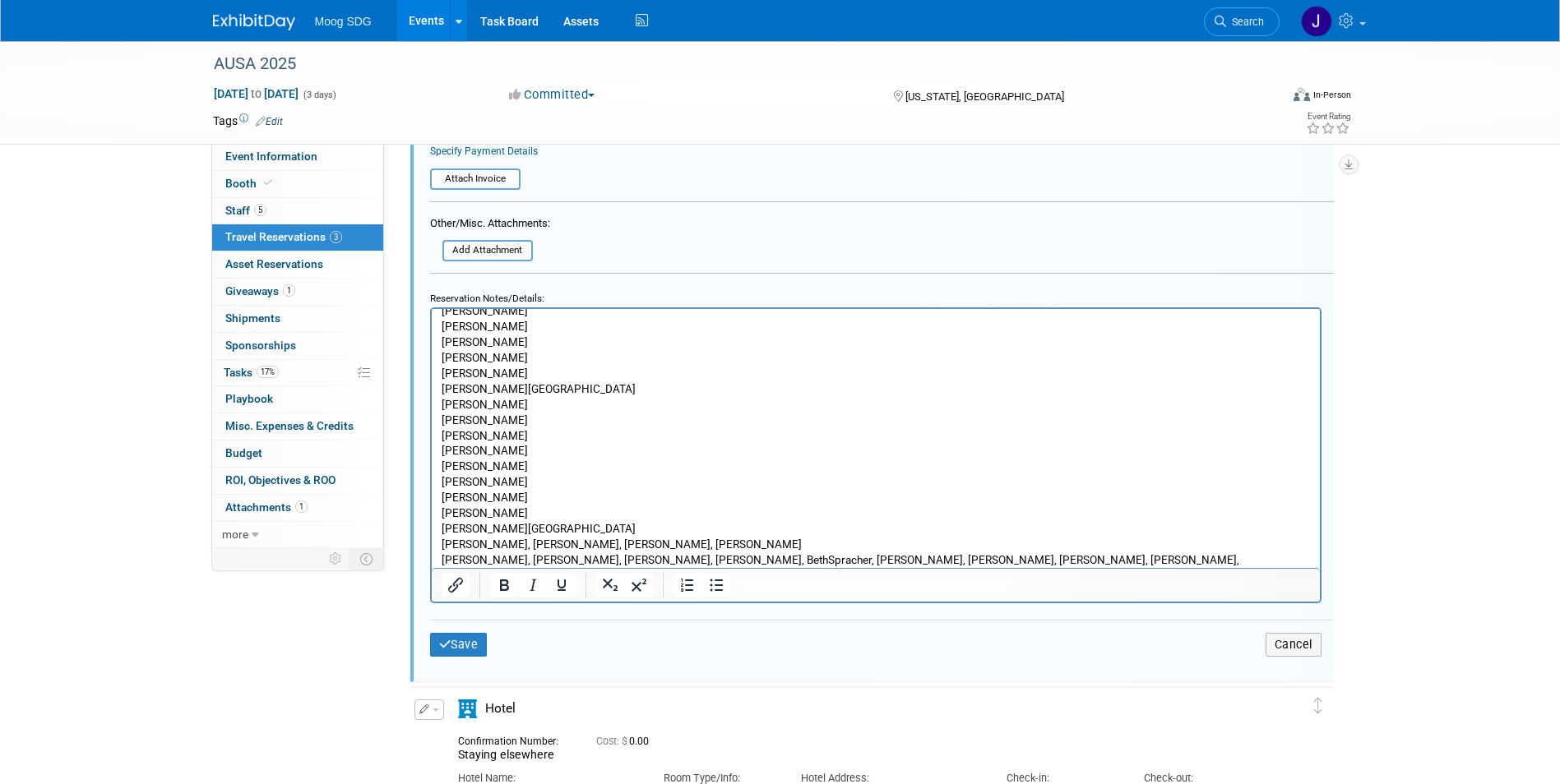
click at [492, 540] on p "[PERSON_NAME], [PERSON_NAME], [PERSON_NAME], [PERSON_NAME]" at bounding box center [875, 543] width 869 height 16
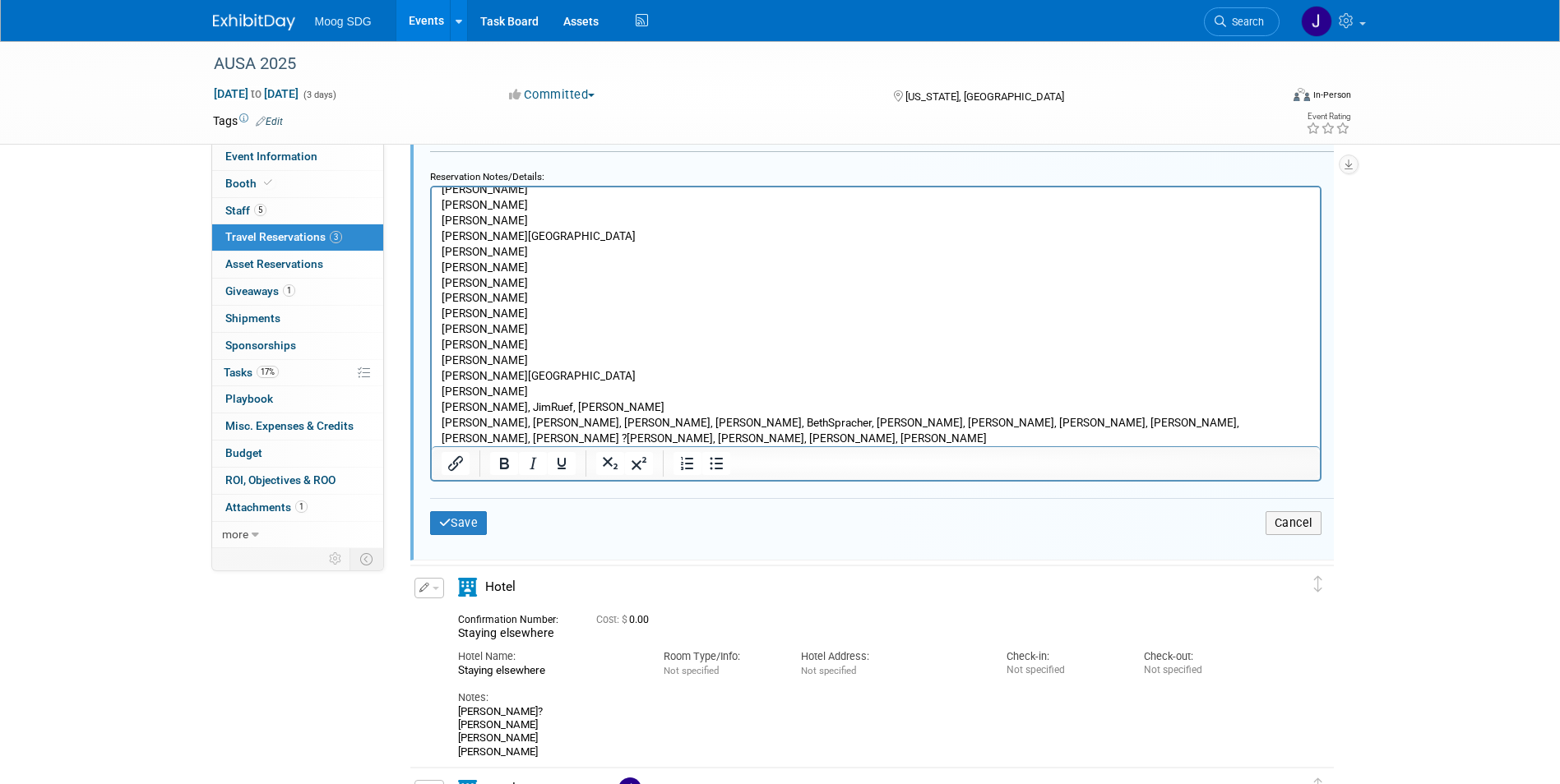
scroll to position [851, 0]
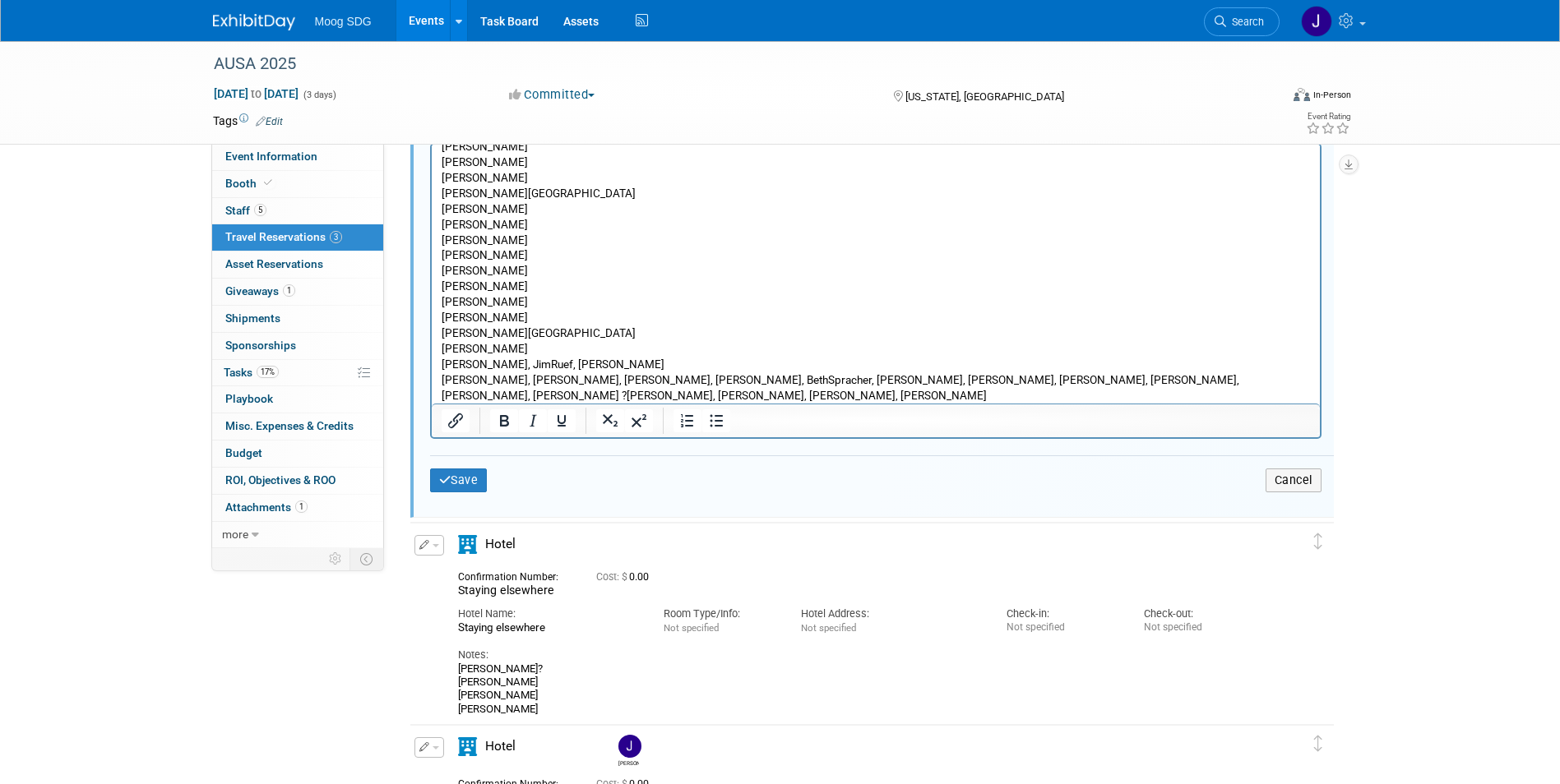
click at [493, 362] on p "[PERSON_NAME], JimRuef, [PERSON_NAME]" at bounding box center [875, 363] width 869 height 16
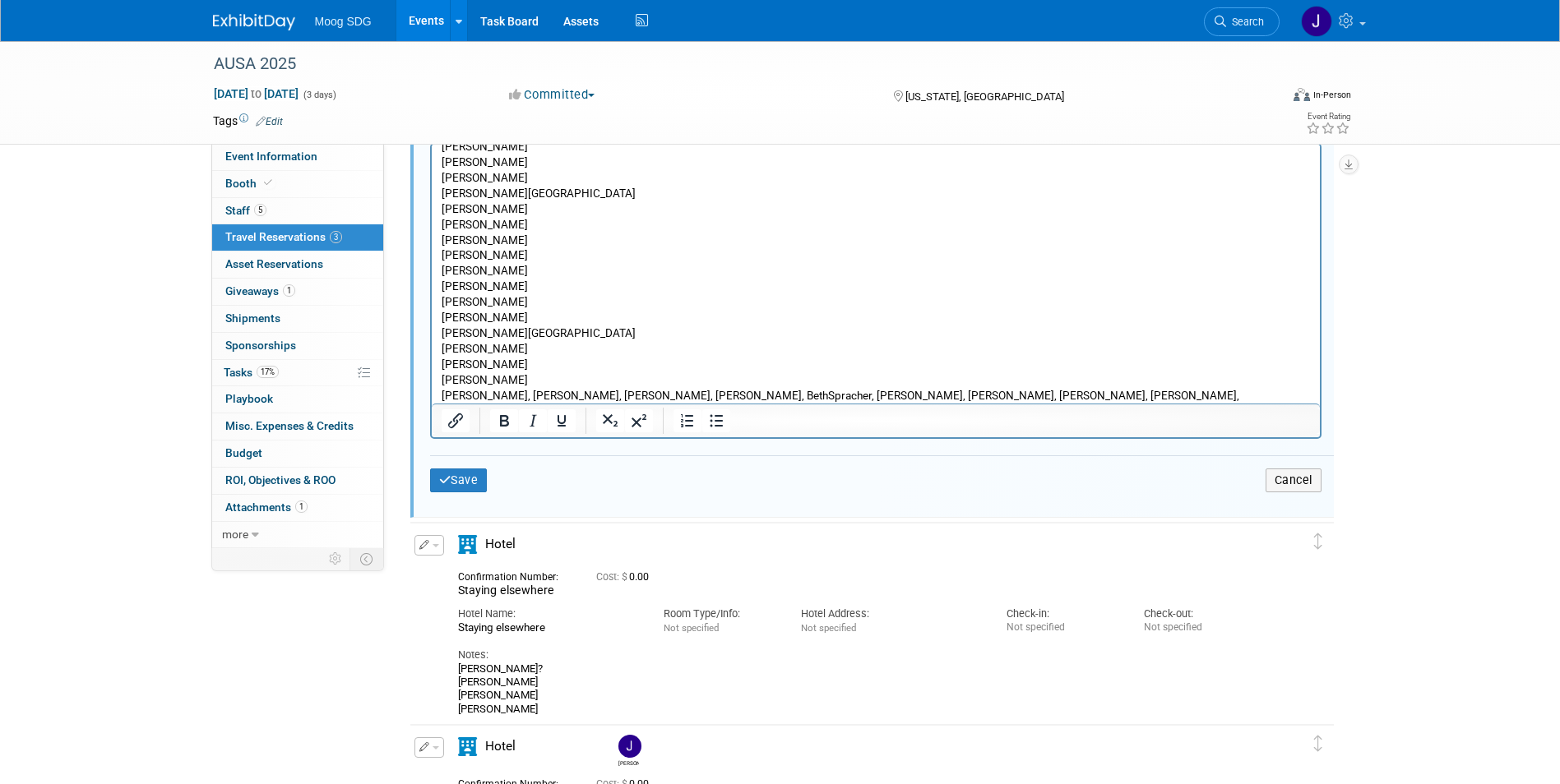
scroll to position [308, 0]
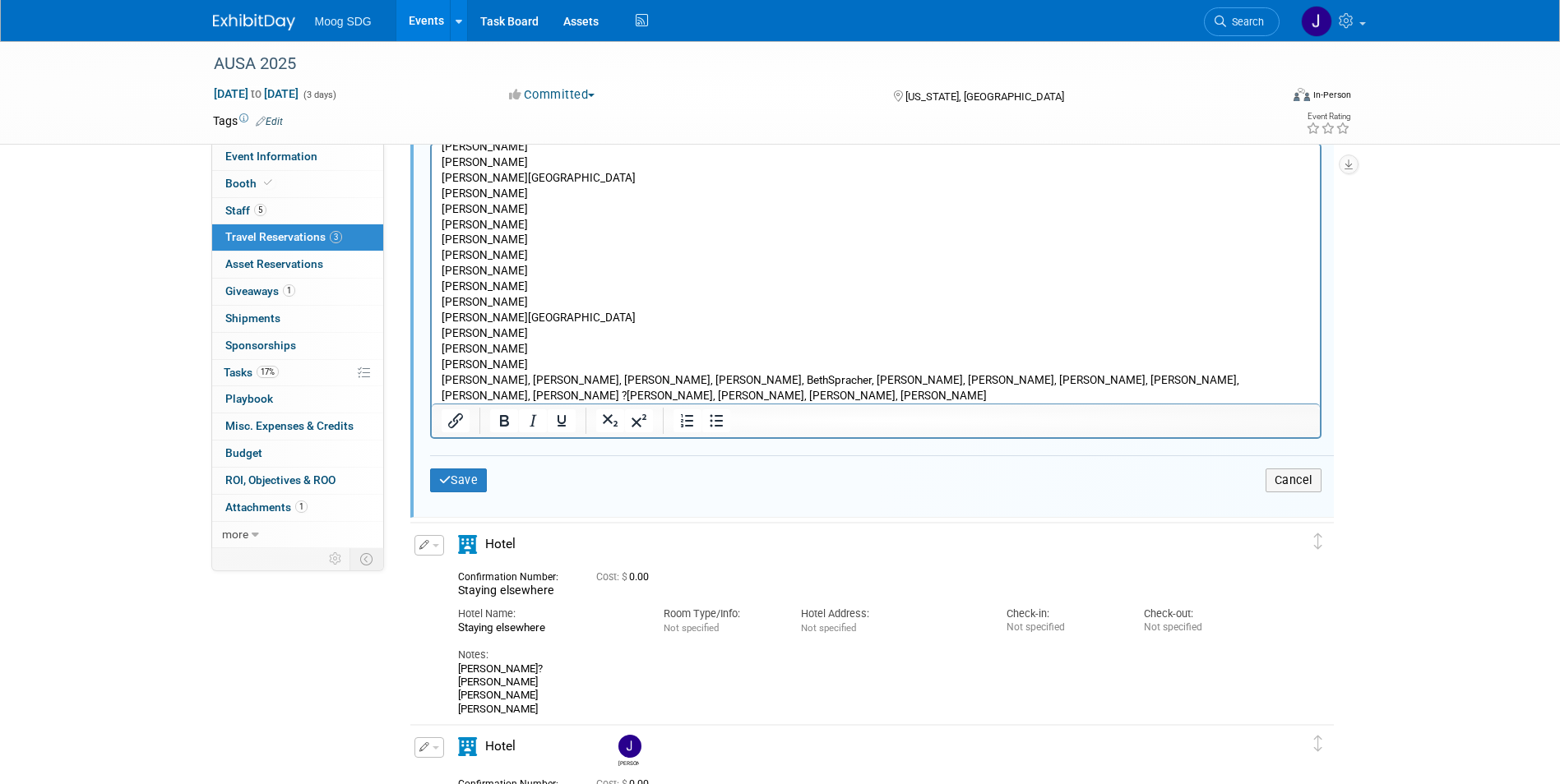
click at [499, 380] on p "[PERSON_NAME], [PERSON_NAME], [PERSON_NAME], [PERSON_NAME], BethSpracher, [PERS…" at bounding box center [875, 387] width 869 height 31
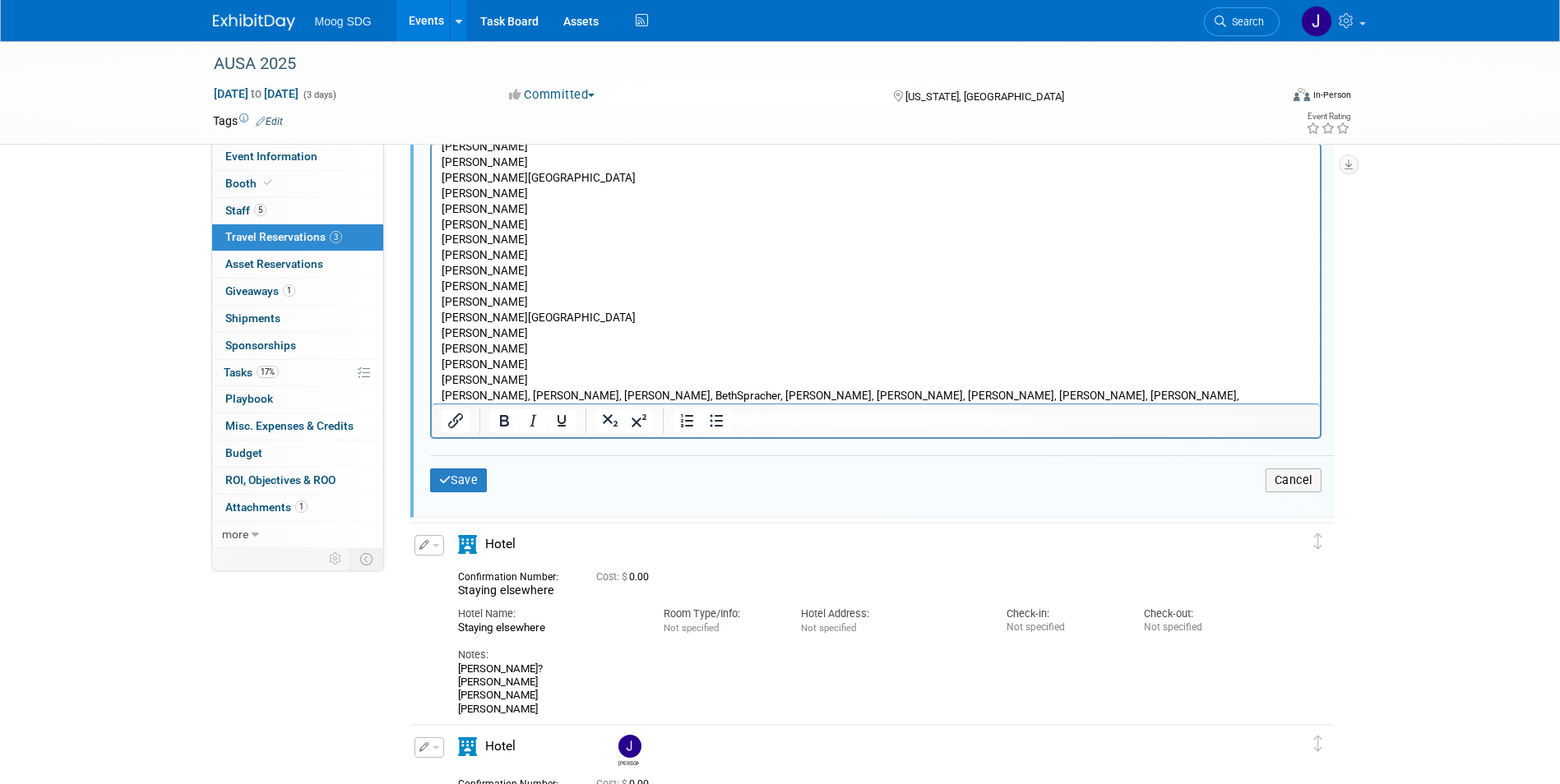
click at [505, 398] on p "[PERSON_NAME], [PERSON_NAME], [PERSON_NAME], BethSpracher, [PERSON_NAME], [PERS…" at bounding box center [875, 403] width 869 height 31
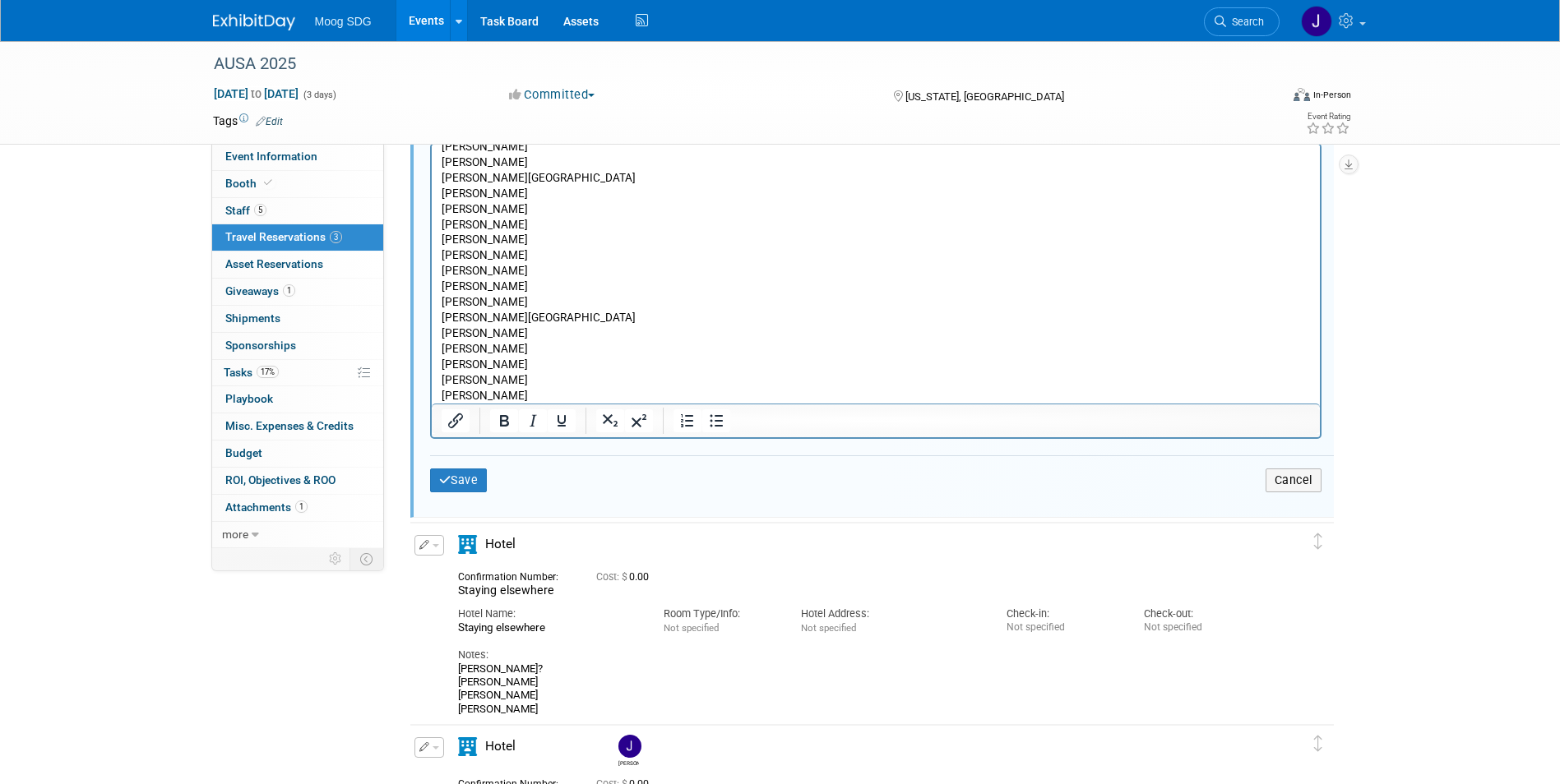
scroll to position [324, 0]
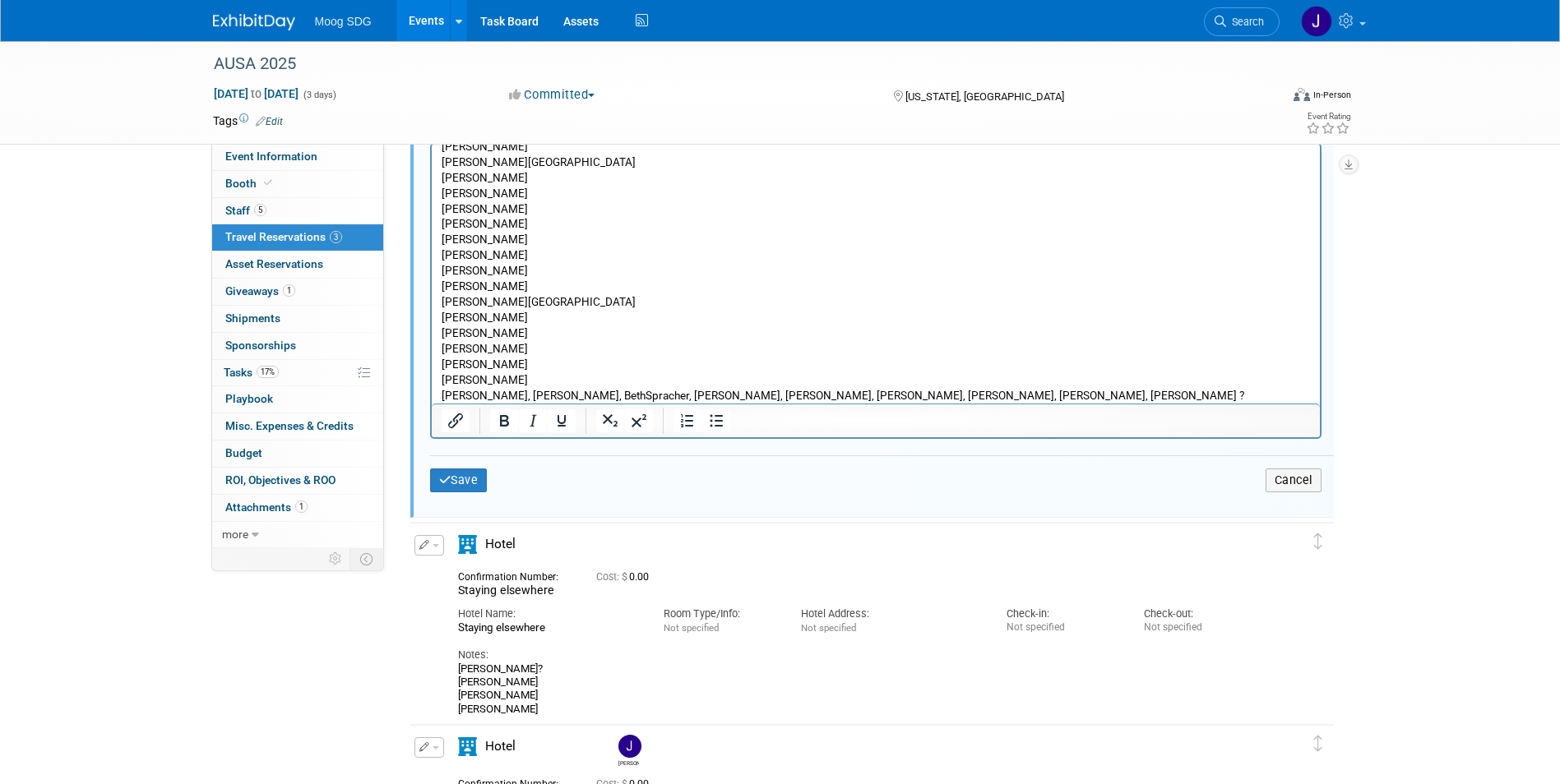
click at [499, 397] on p "[PERSON_NAME], [PERSON_NAME], BethSpracher, [PERSON_NAME], [PERSON_NAME], [PERS…" at bounding box center [875, 403] width 869 height 31
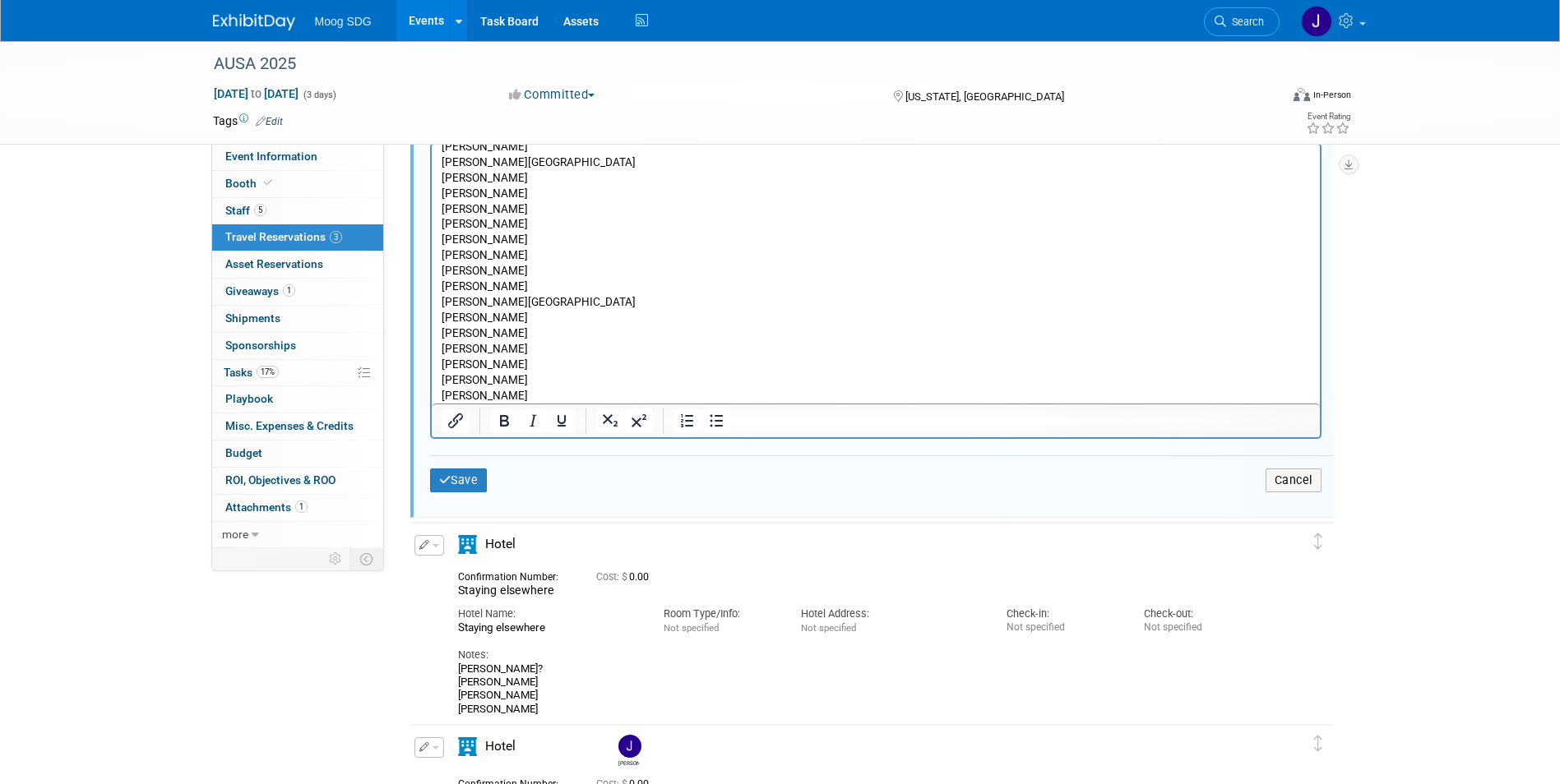
scroll to position [339, 0]
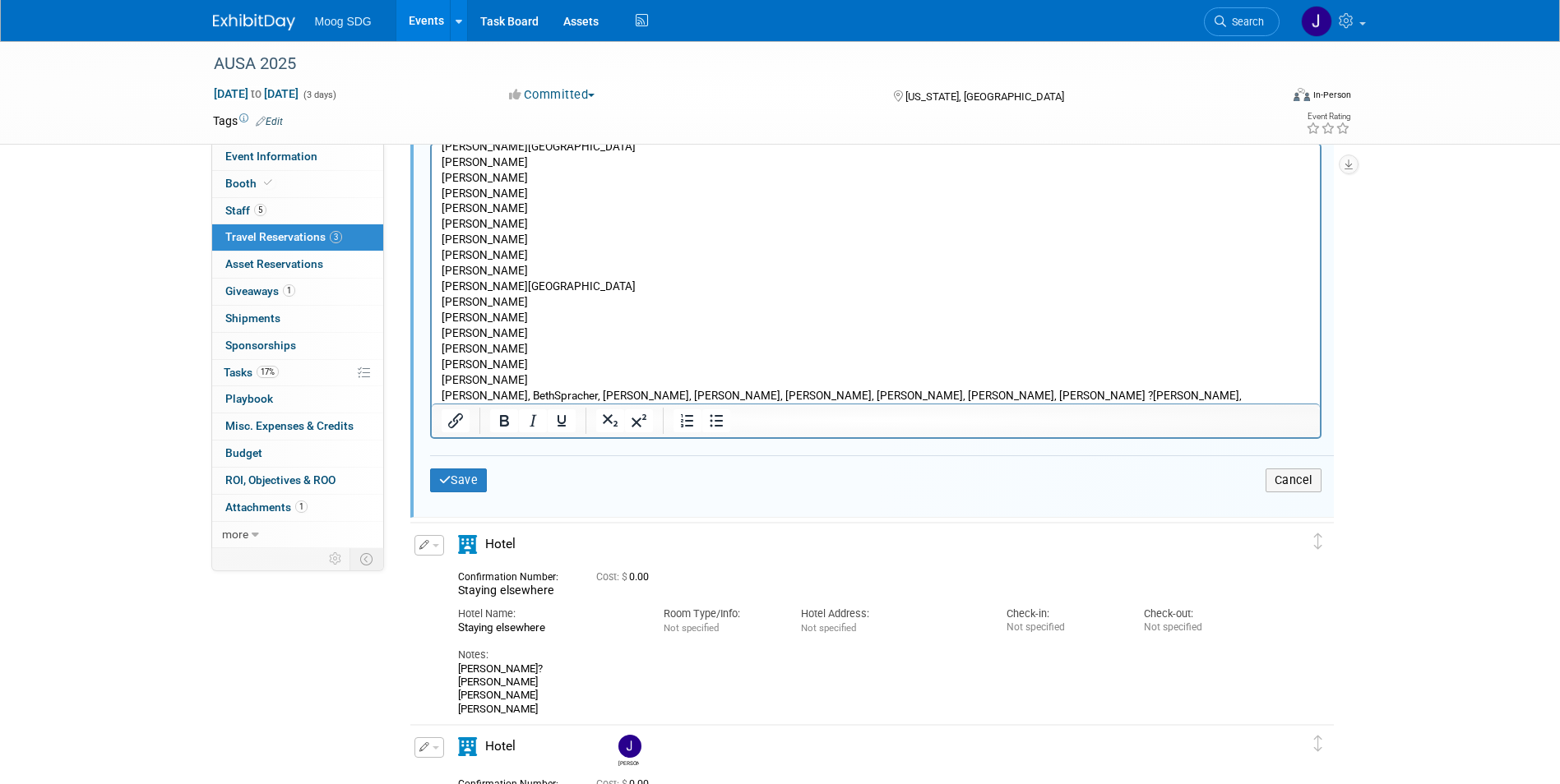
click at [499, 397] on p "[PERSON_NAME], BethSpracher, [PERSON_NAME], [PERSON_NAME], [PERSON_NAME], [PERS…" at bounding box center [875, 403] width 869 height 31
click at [510, 395] on p "[PERSON_NAME], [PERSON_NAME], [PERSON_NAME], [PERSON_NAME], [PERSON_NAME], [PER…" at bounding box center [875, 403] width 869 height 31
click at [492, 393] on p "Stait, [PERSON_NAME], [PERSON_NAME], [PERSON_NAME], [PERSON_NAME], [PERSON_NAME…" at bounding box center [875, 395] width 869 height 16
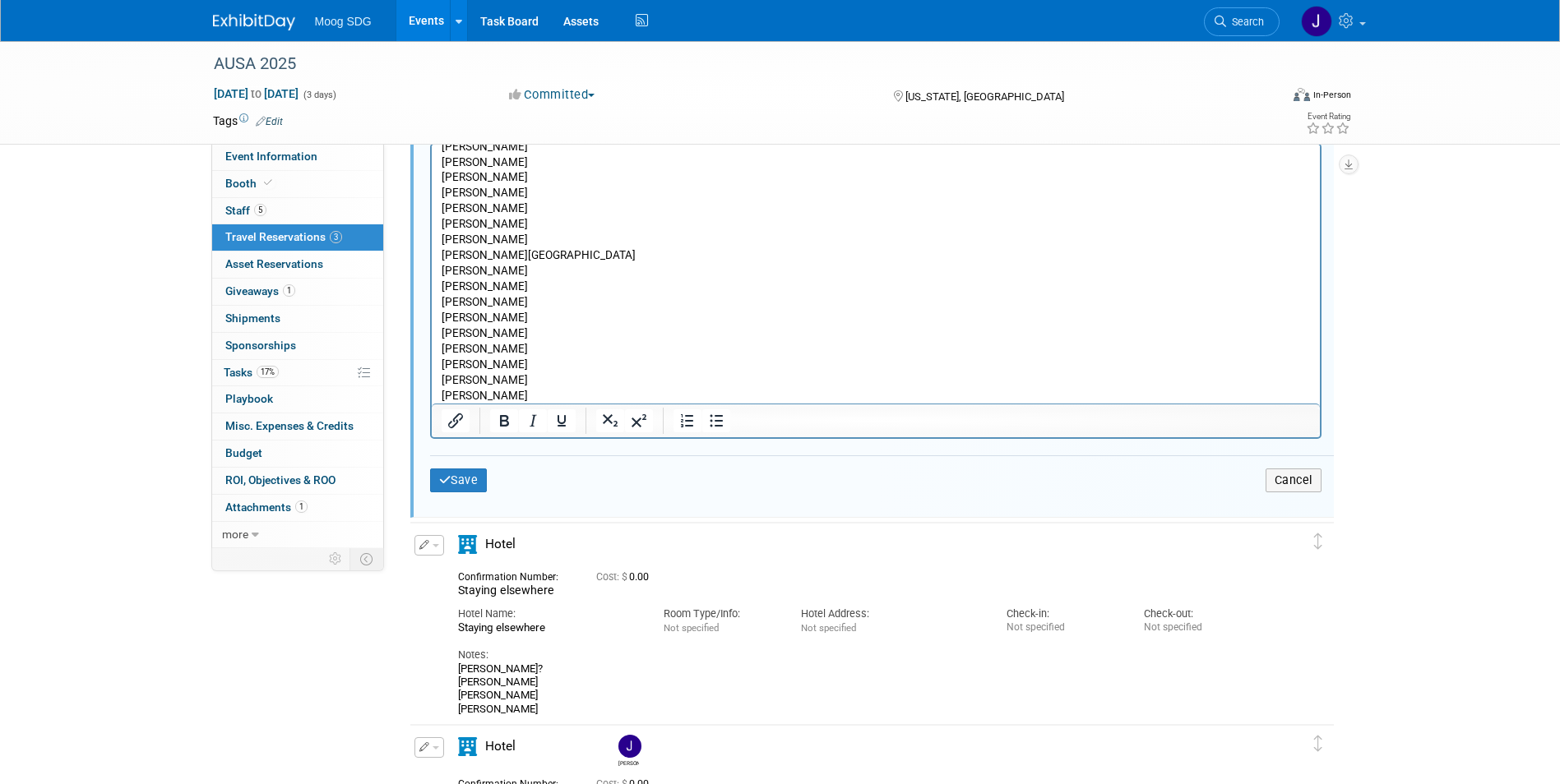
scroll to position [386, 0]
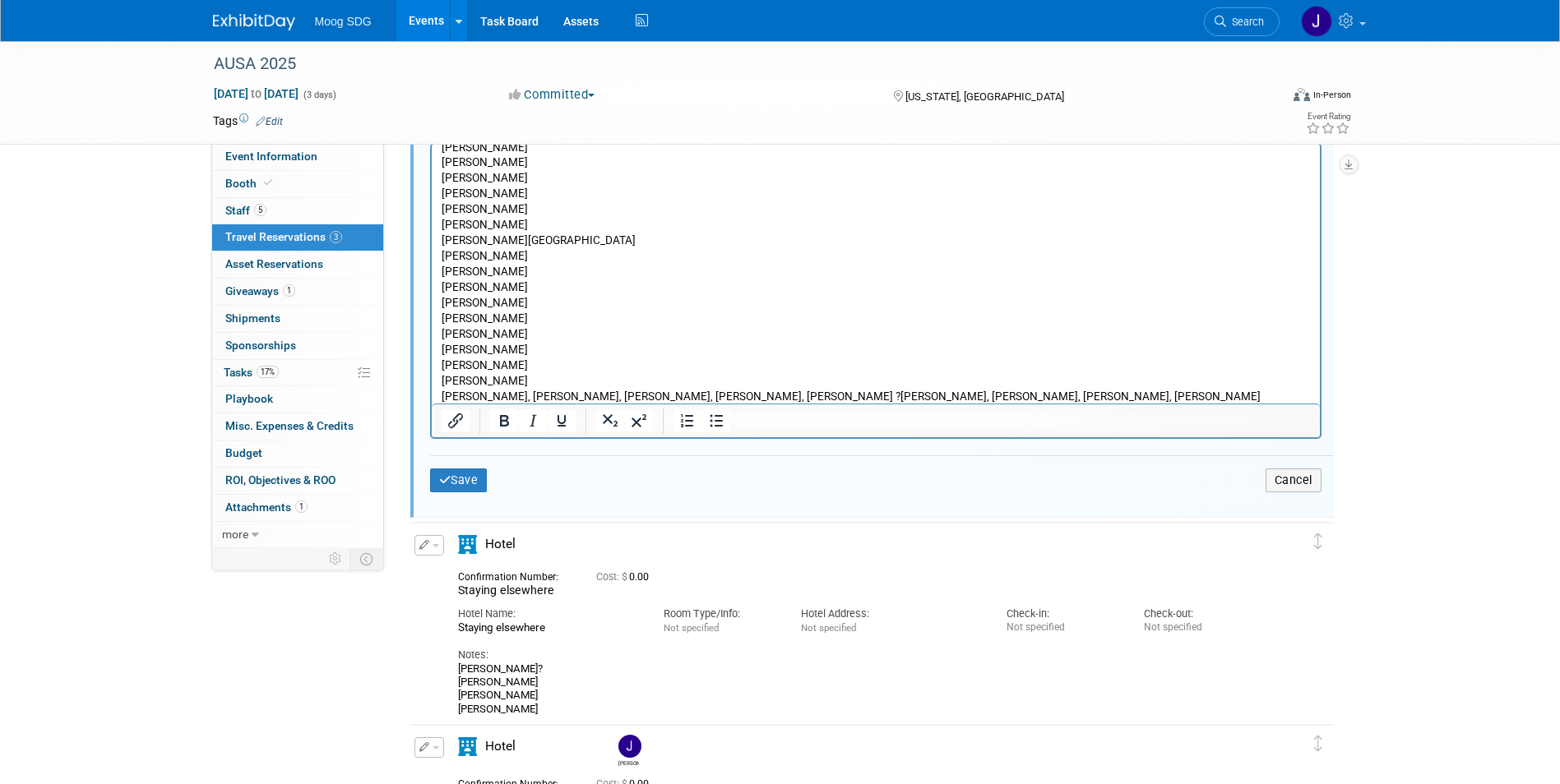
click at [492, 393] on p "[PERSON_NAME], [PERSON_NAME], [PERSON_NAME], [PERSON_NAME], [PERSON_NAME] ?[PER…" at bounding box center [875, 396] width 869 height 16
click at [496, 393] on p "[PERSON_NAME], [PERSON_NAME], [PERSON_NAME], [PERSON_NAME], [PERSON_NAME] ?[PER…" at bounding box center [875, 396] width 869 height 16
click at [518, 391] on p "[PERSON_NAME], [PERSON_NAME], OmarWerner, [PERSON_NAME] ?[PERSON_NAME], [PERSON…" at bounding box center [875, 395] width 869 height 16
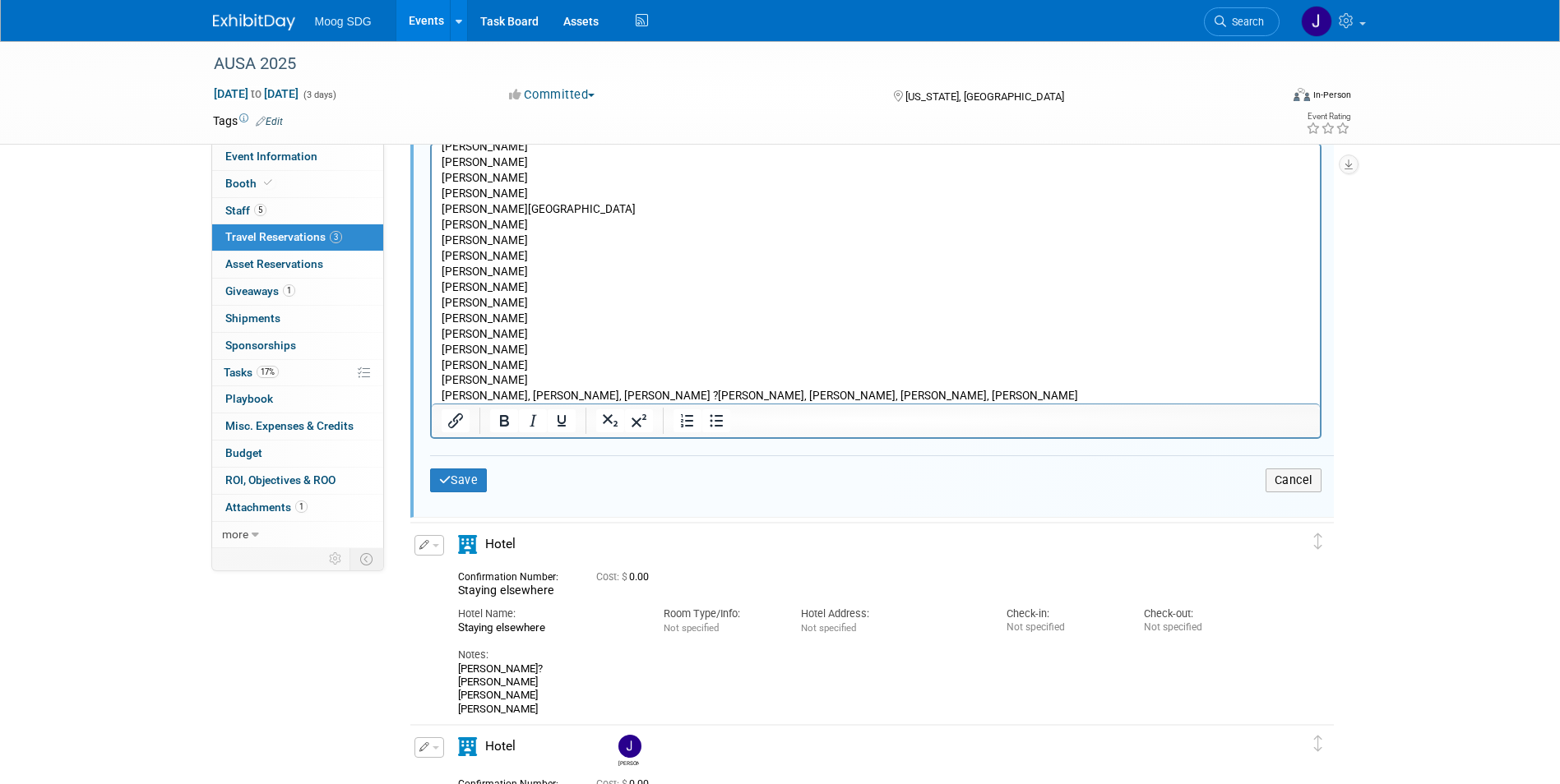
click at [496, 391] on p "[PERSON_NAME], [PERSON_NAME], [PERSON_NAME] ?[PERSON_NAME], [PERSON_NAME], [PER…" at bounding box center [875, 395] width 869 height 16
click at [523, 390] on p "[PERSON_NAME] ?[PERSON_NAME], [PERSON_NAME], [PERSON_NAME], [PERSON_NAME]" at bounding box center [875, 395] width 869 height 16
click at [513, 392] on p "[PERSON_NAME], [PERSON_NAME], [PERSON_NAME], [PERSON_NAME]" at bounding box center [875, 395] width 869 height 16
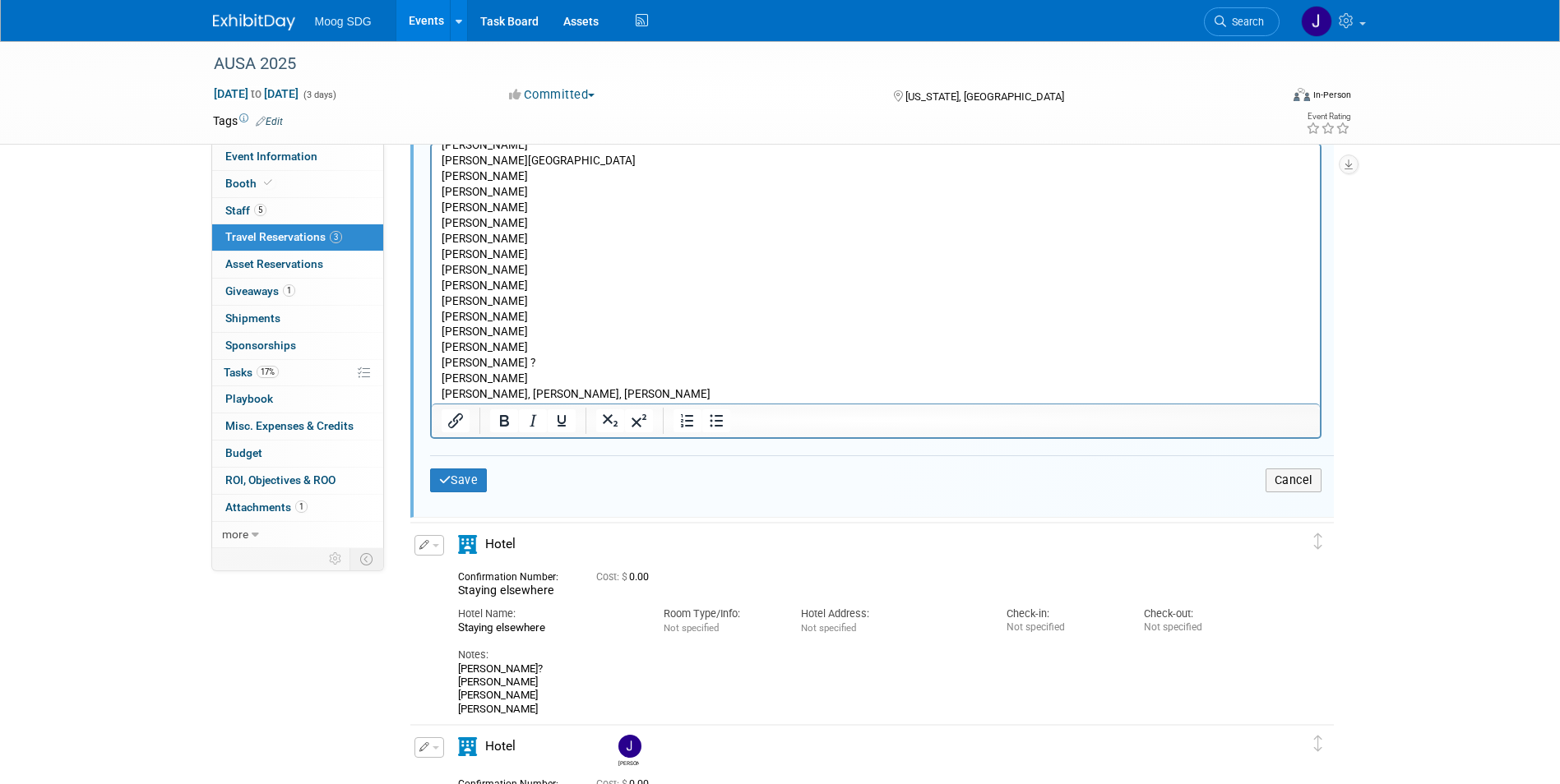
scroll to position [480, 0]
click at [510, 379] on p "[PERSON_NAME], [PERSON_NAME], [PERSON_NAME]" at bounding box center [875, 379] width 869 height 16
click at [468, 481] on button "Save" at bounding box center [458, 481] width 57 height 24
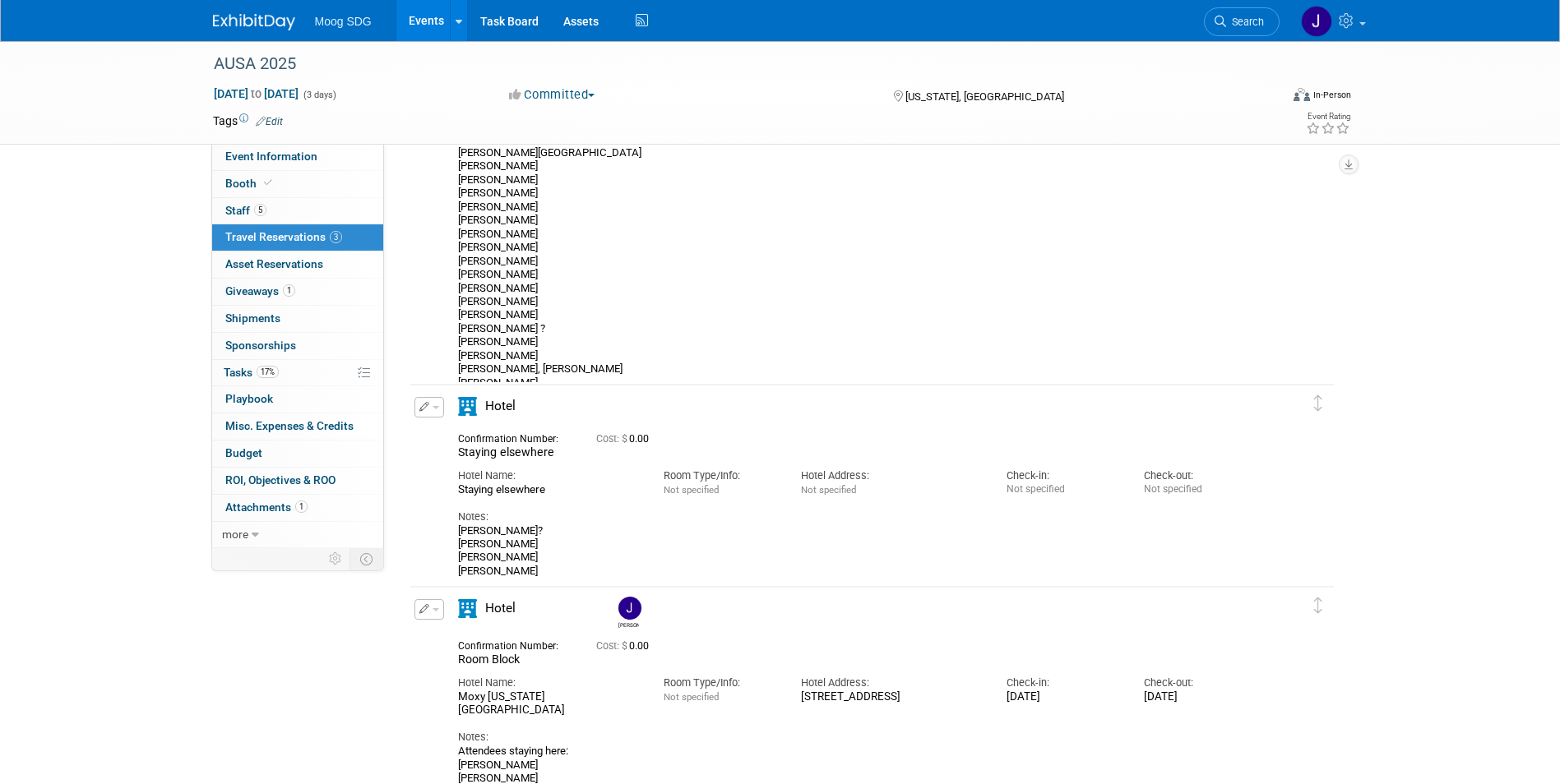
scroll to position [608, 0]
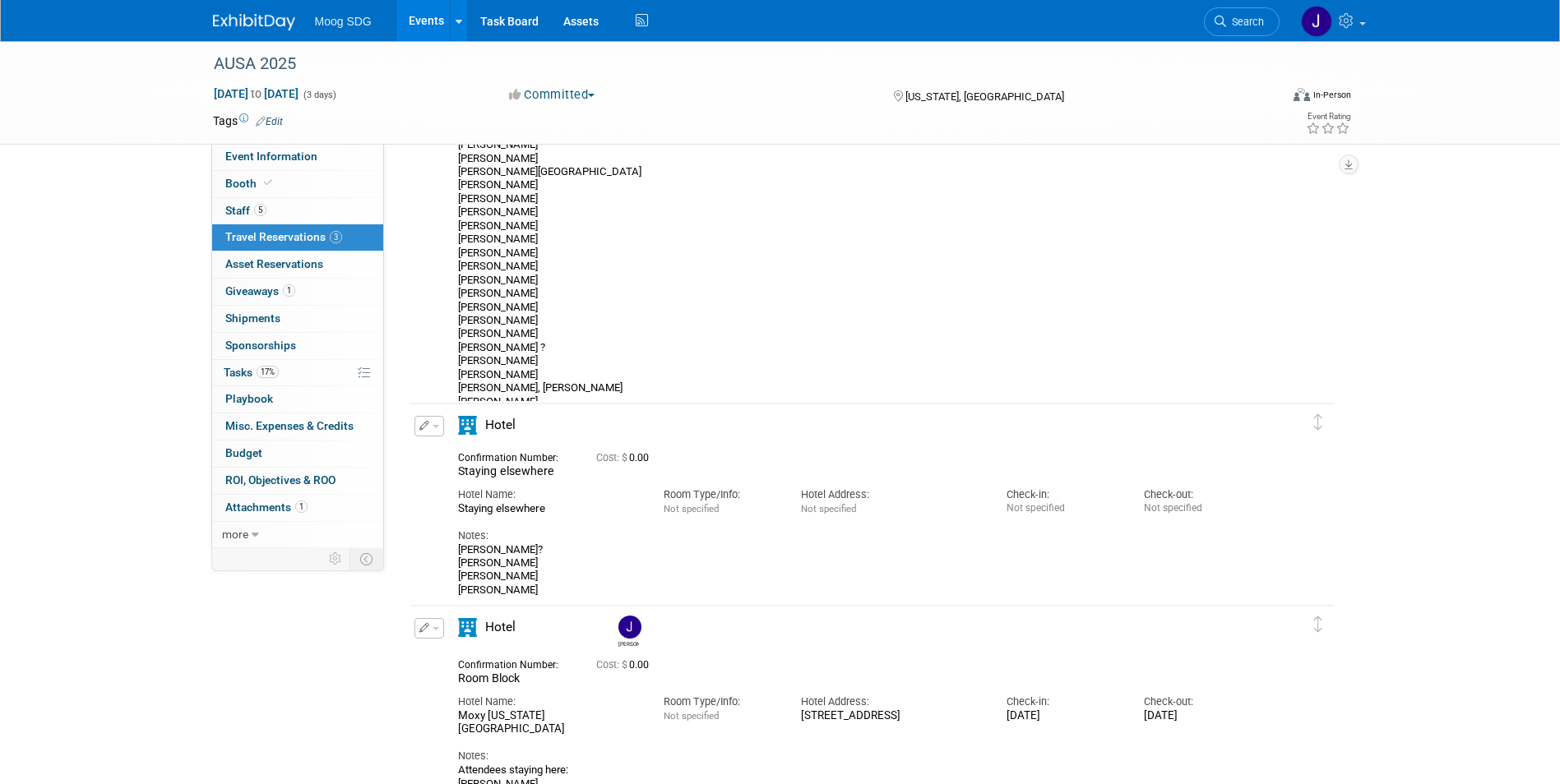
click at [428, 434] on button "button" at bounding box center [429, 426] width 30 height 20
click at [442, 455] on button "Edit Reservation" at bounding box center [484, 455] width 139 height 24
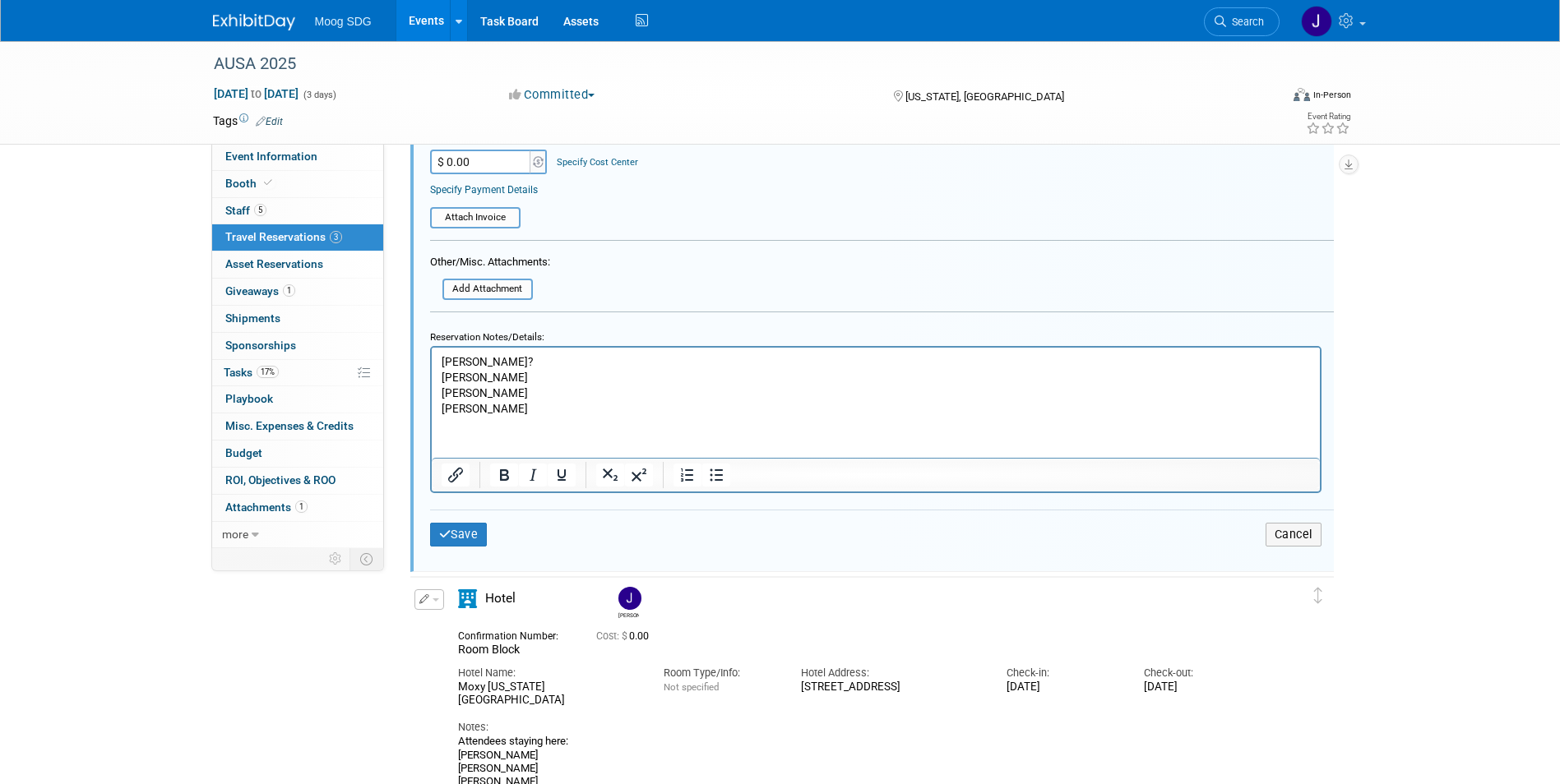
scroll to position [1402, 0]
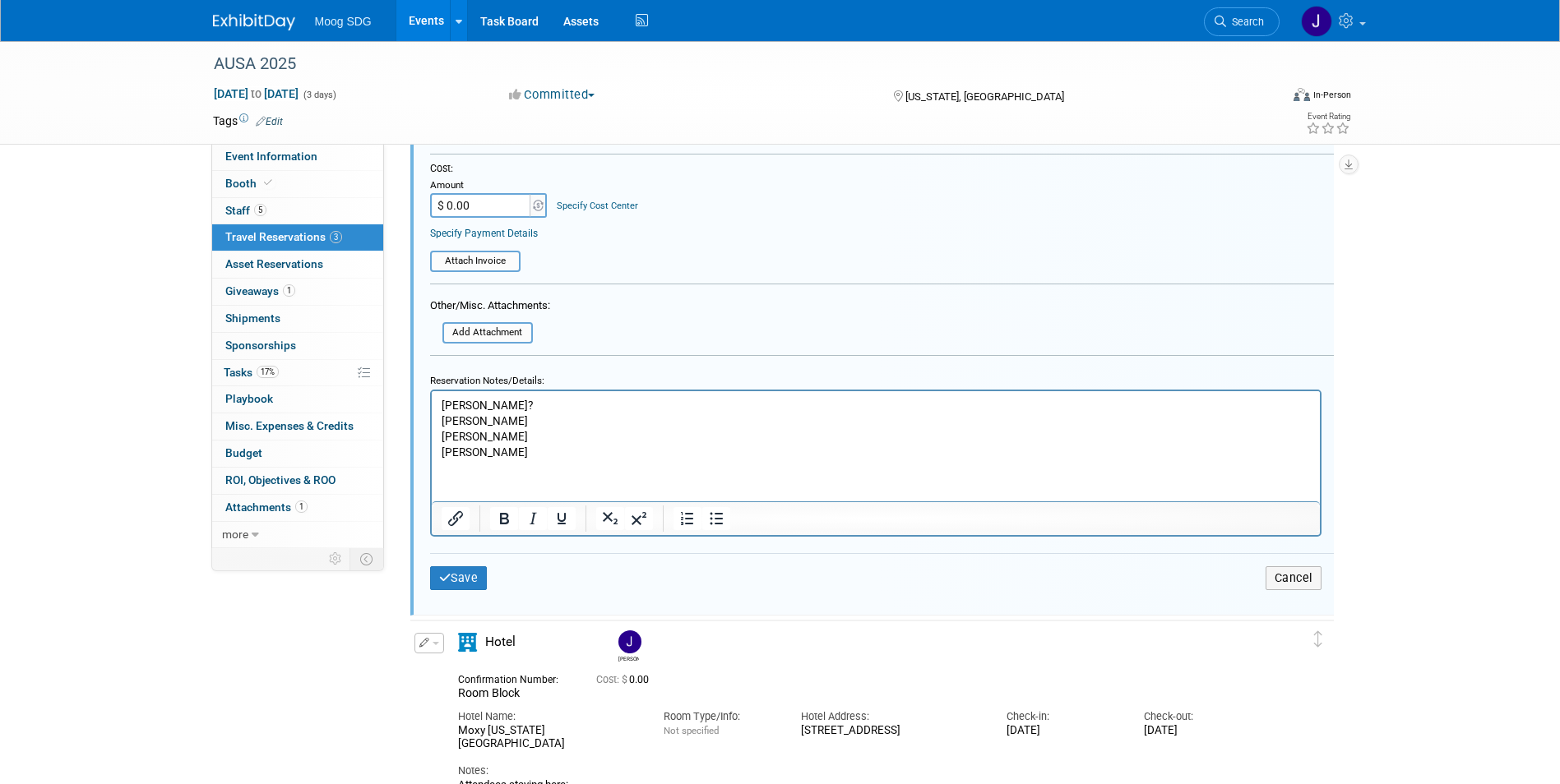
click at [519, 456] on p "[PERSON_NAME]? [PERSON_NAME], [PERSON_NAME], [PERSON_NAME], [PERSON_NAME]" at bounding box center [875, 429] width 869 height 63
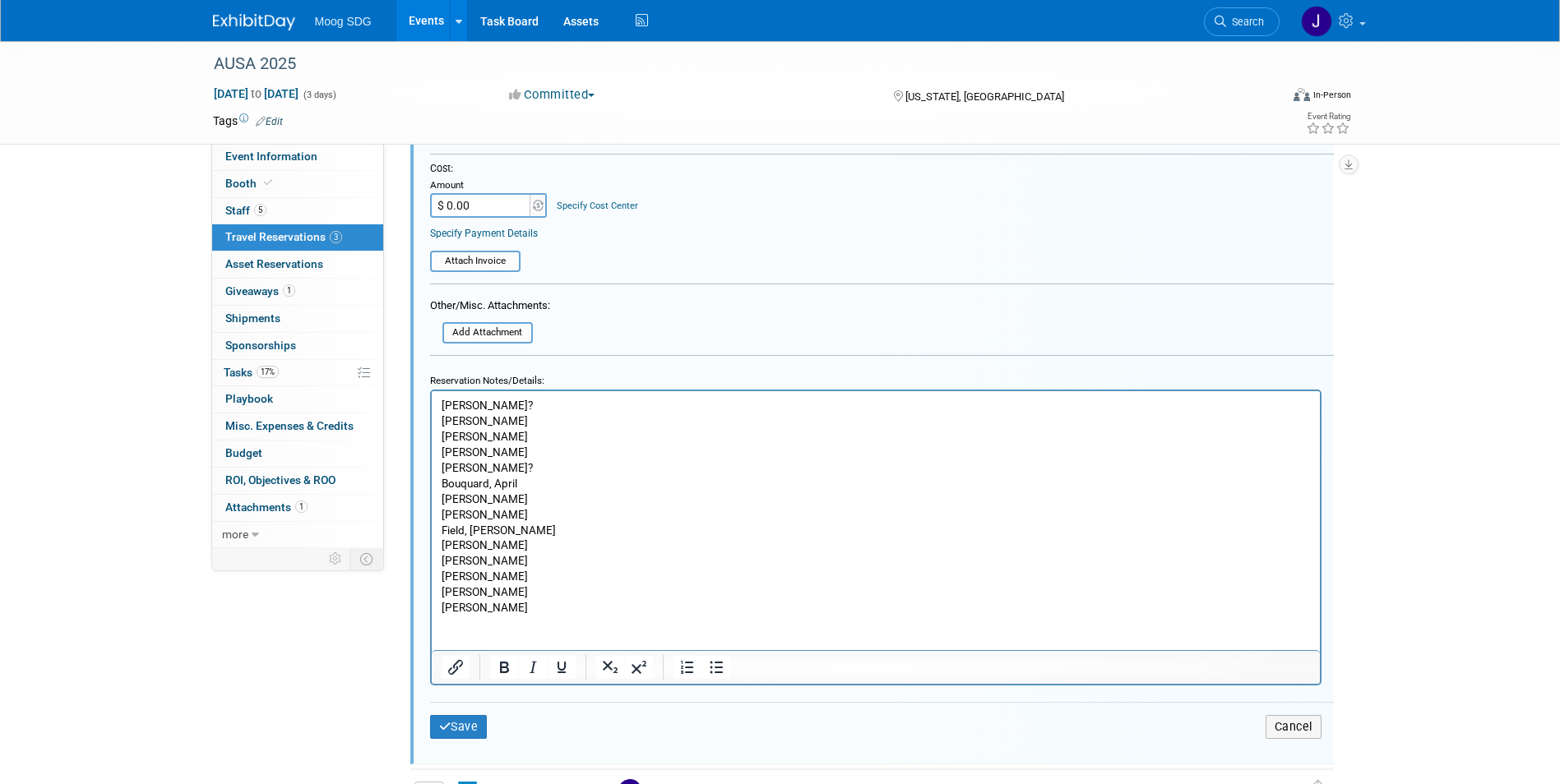
click at [488, 615] on html "[PERSON_NAME]? [PERSON_NAME], [PERSON_NAME], [PERSON_NAME], [PERSON_NAME], [PER…" at bounding box center [875, 502] width 888 height 224
click at [527, 596] on p "[PERSON_NAME]" at bounding box center [875, 591] width 869 height 16
click at [530, 608] on p "[PERSON_NAME]" at bounding box center [875, 607] width 869 height 16
click at [616, 627] on p "[PERSON_NAME]" at bounding box center [875, 623] width 869 height 16
click at [534, 639] on p "[PERSON_NAME]" at bounding box center [875, 638] width 869 height 16
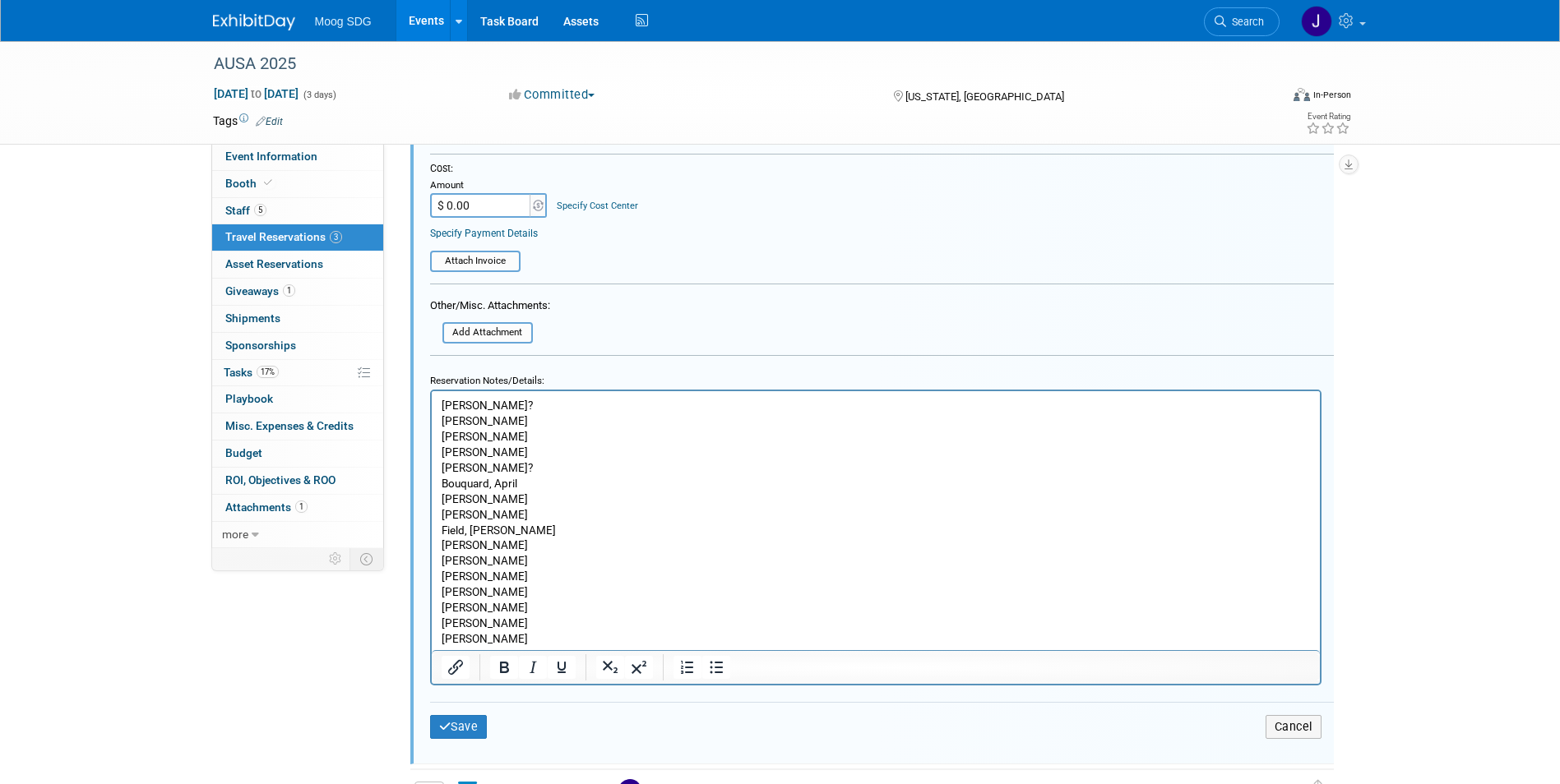
scroll to position [12, 0]
click at [622, 598] on p "[PERSON_NAME]" at bounding box center [875, 594] width 869 height 16
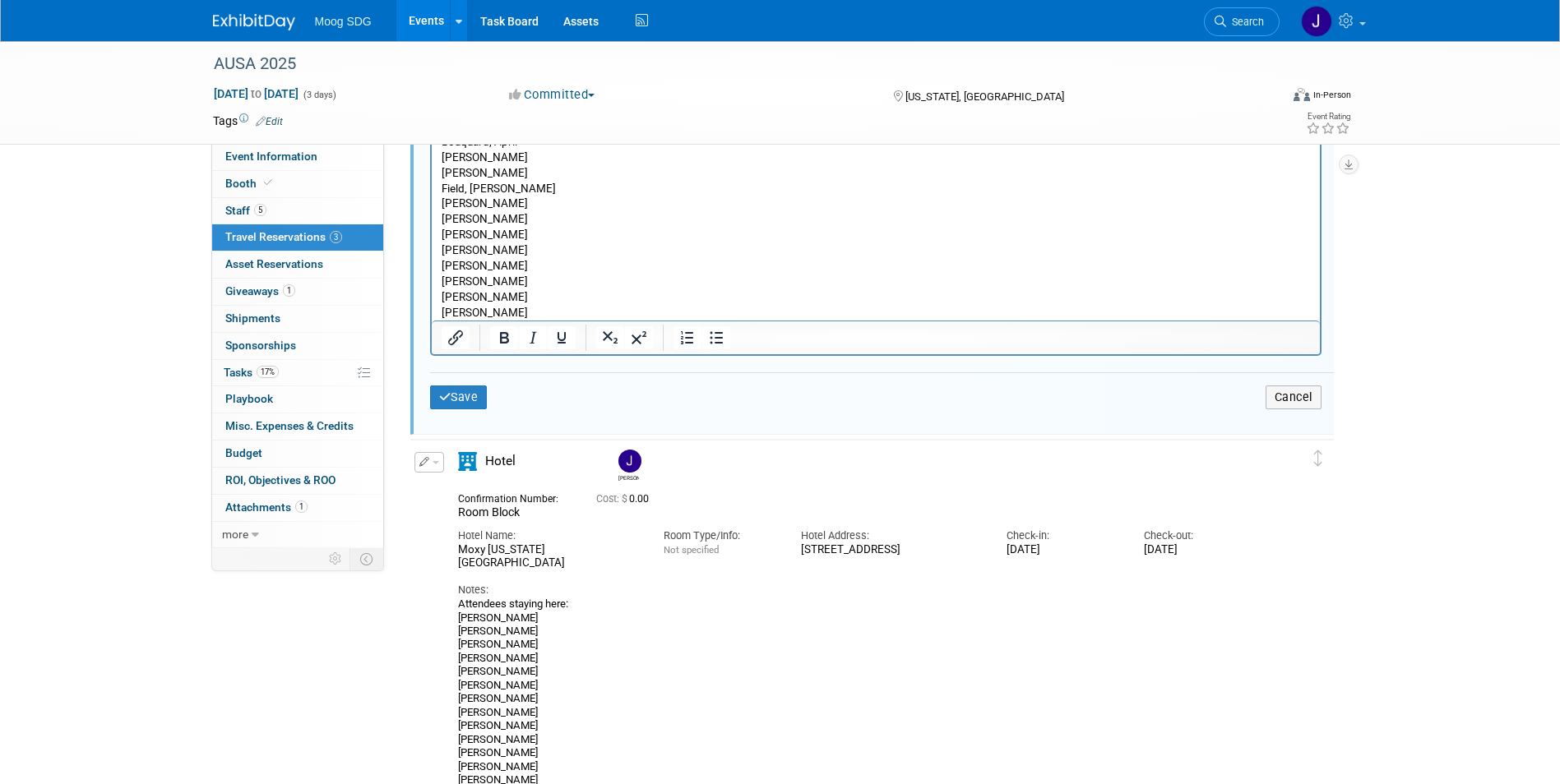
scroll to position [1648, 0]
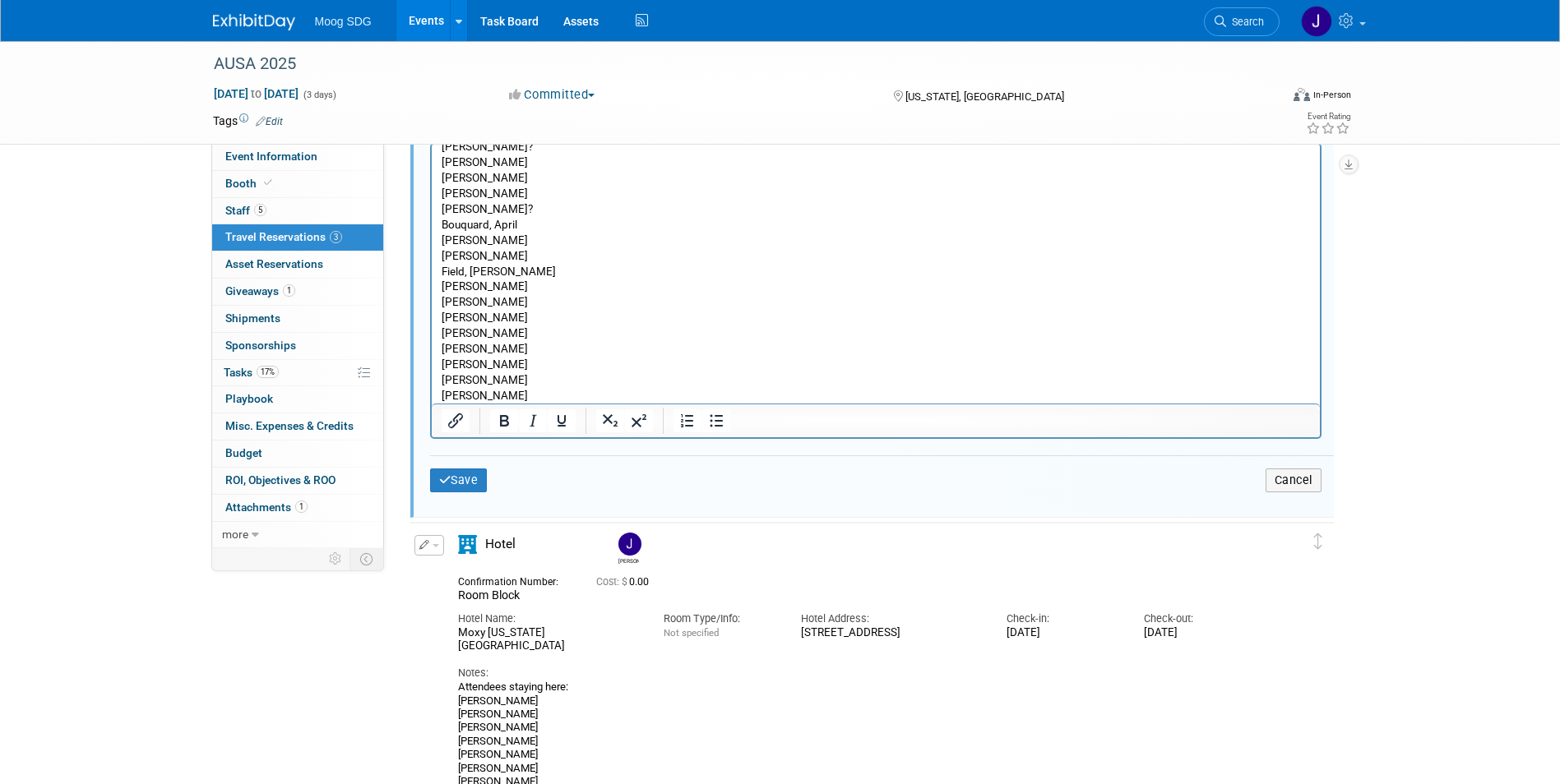
click at [533, 397] on p "[PERSON_NAME]" at bounding box center [875, 395] width 869 height 16
click at [525, 393] on p "[PERSON_NAME]" at bounding box center [875, 395] width 869 height 16
click at [525, 392] on p "[PERSON_NAME]" at bounding box center [875, 395] width 869 height 16
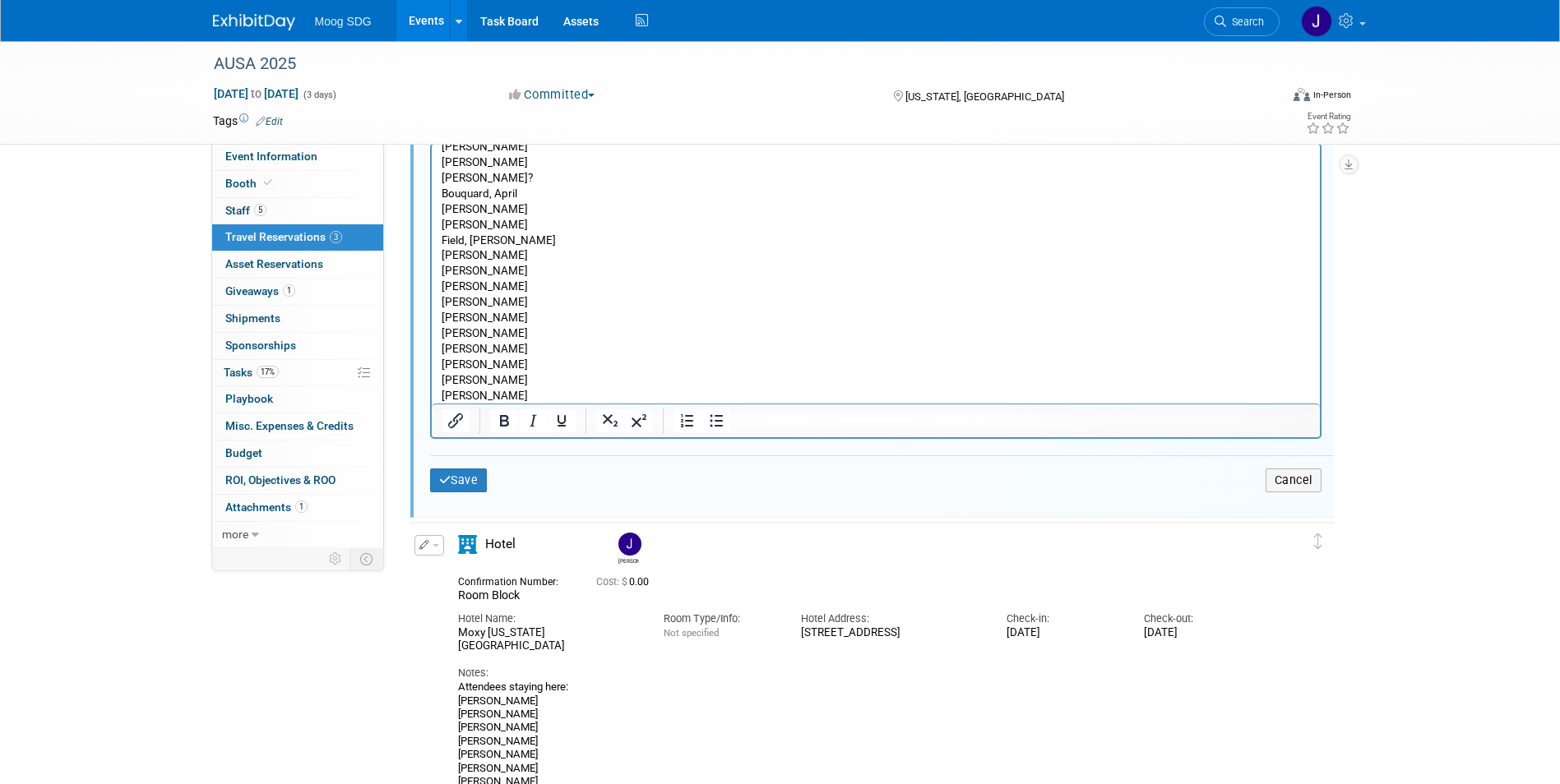
scroll to position [59, 0]
click at [471, 486] on button "Save" at bounding box center [458, 481] width 57 height 24
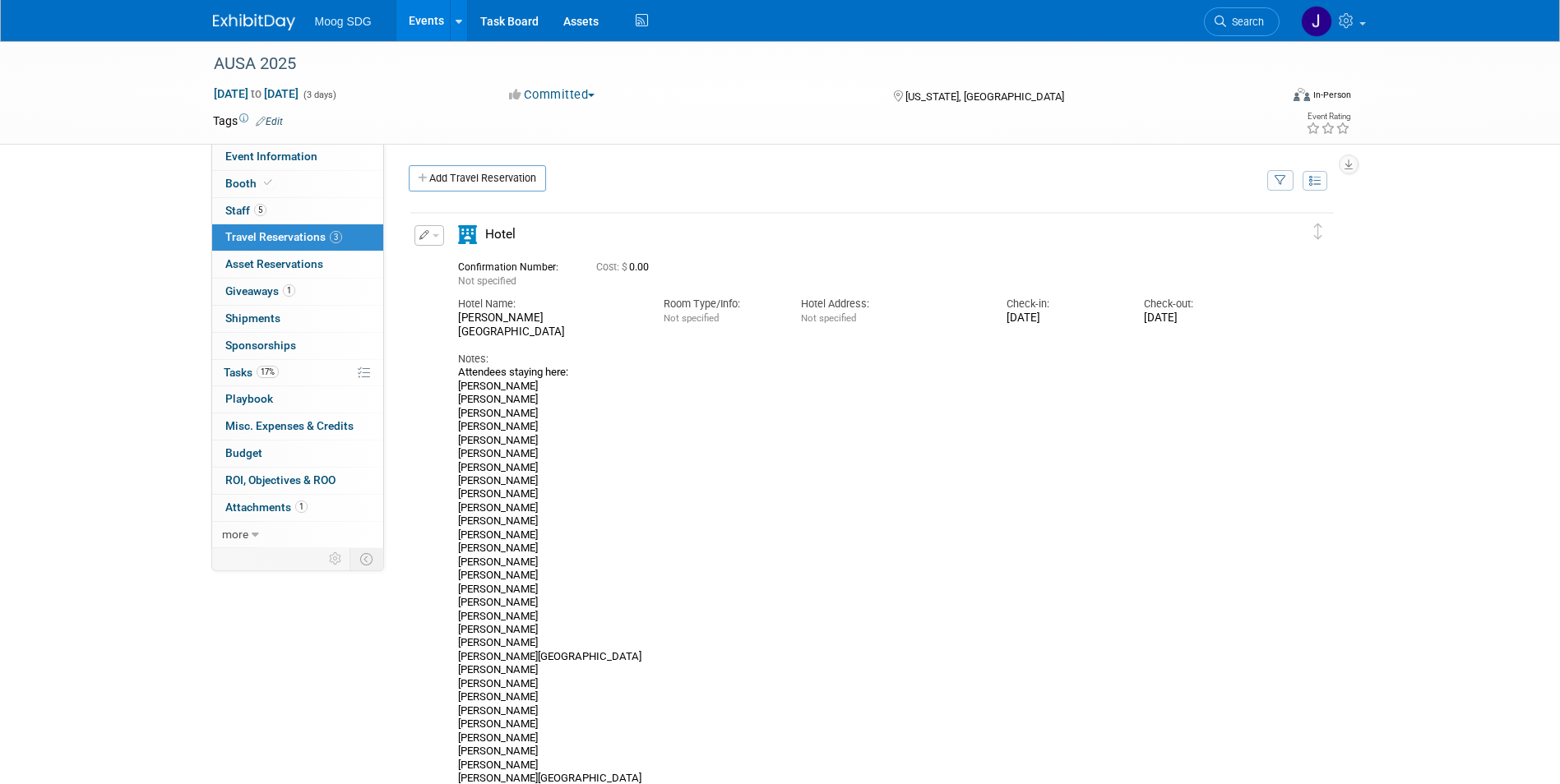
scroll to position [0, 0]
click at [287, 152] on span "Event Information" at bounding box center [271, 156] width 92 height 13
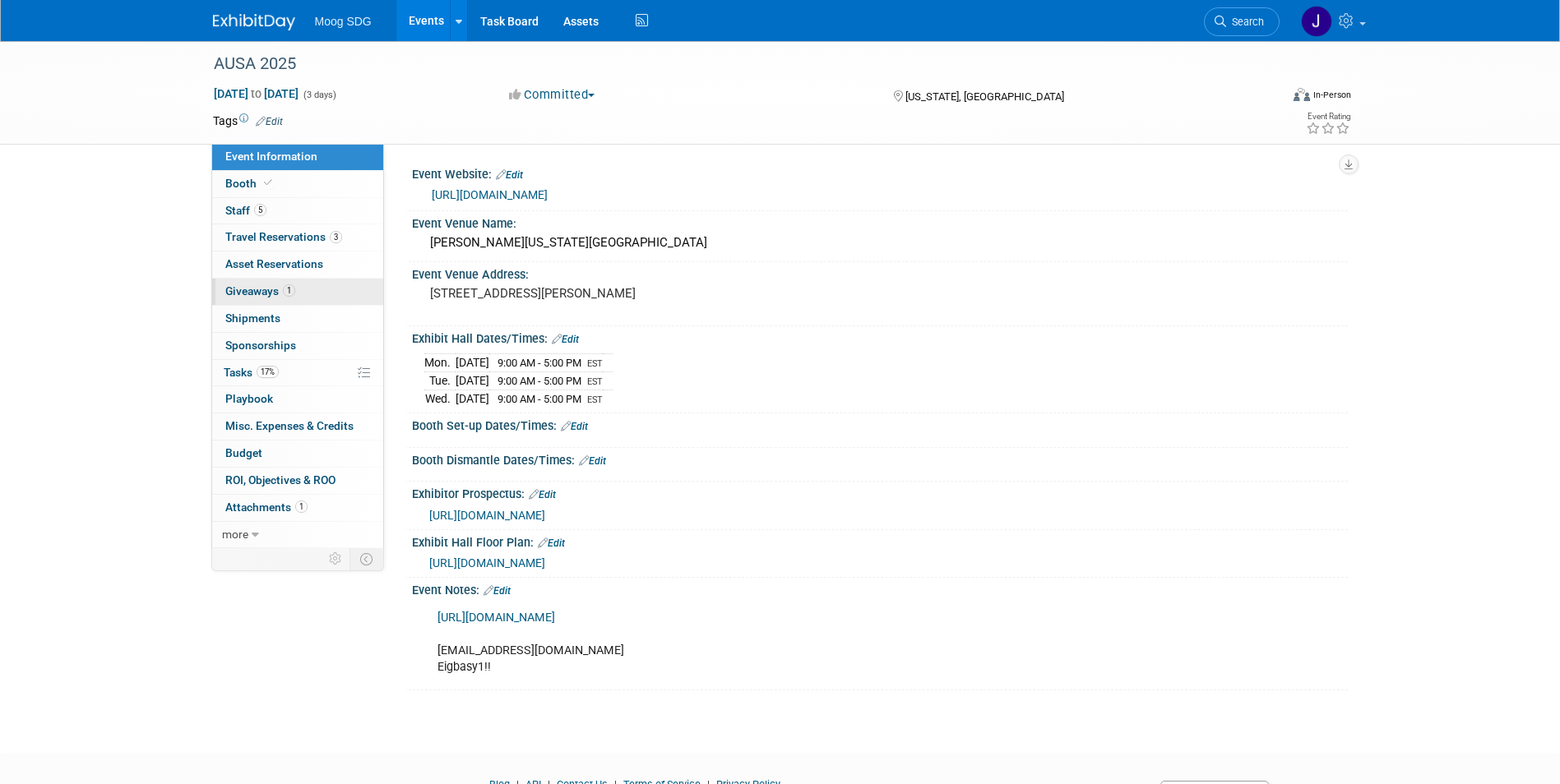
click at [305, 284] on link "1 Giveaways 1" at bounding box center [297, 291] width 171 height 27
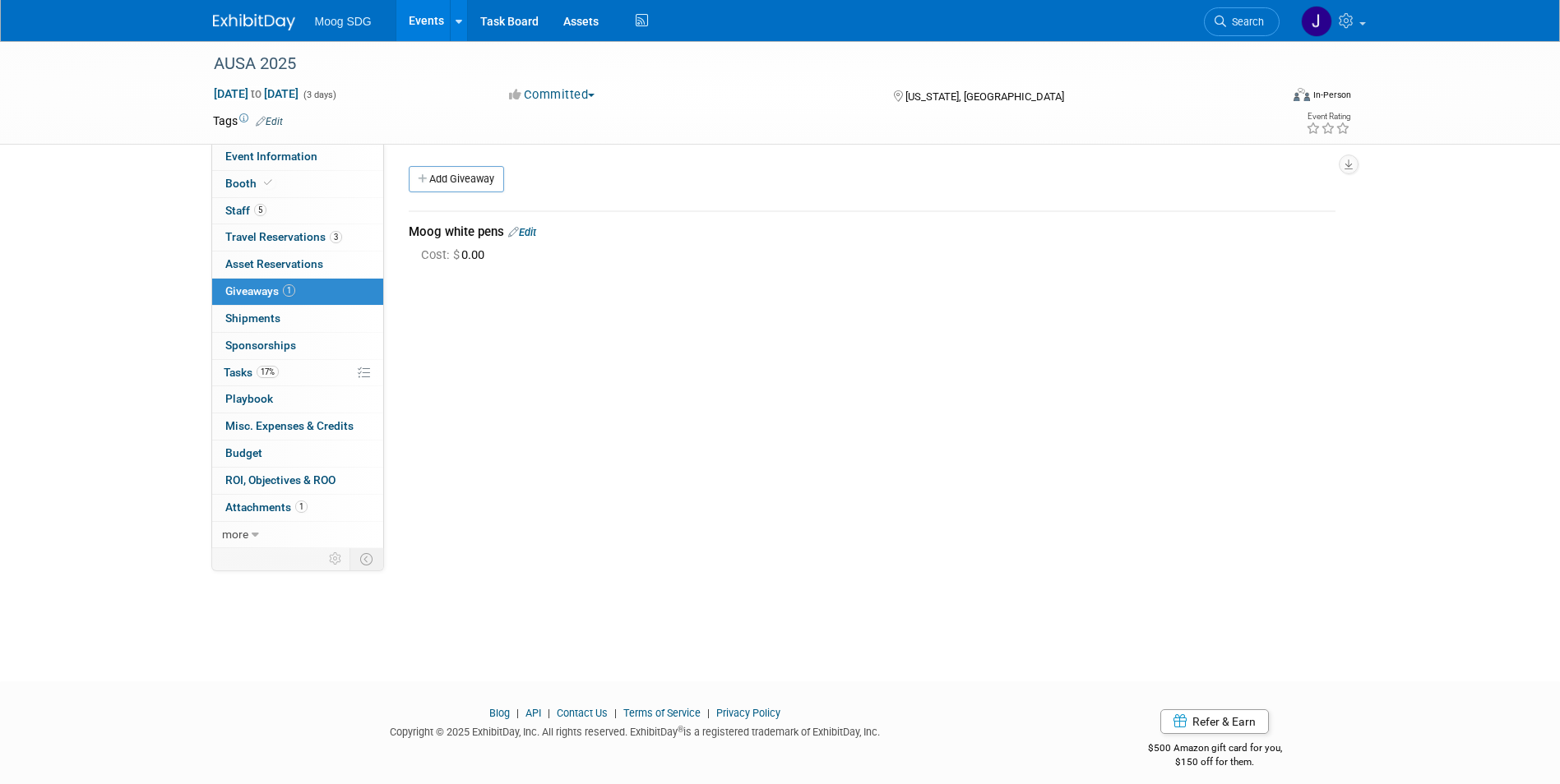
click at [534, 236] on link "Edit" at bounding box center [522, 232] width 28 height 12
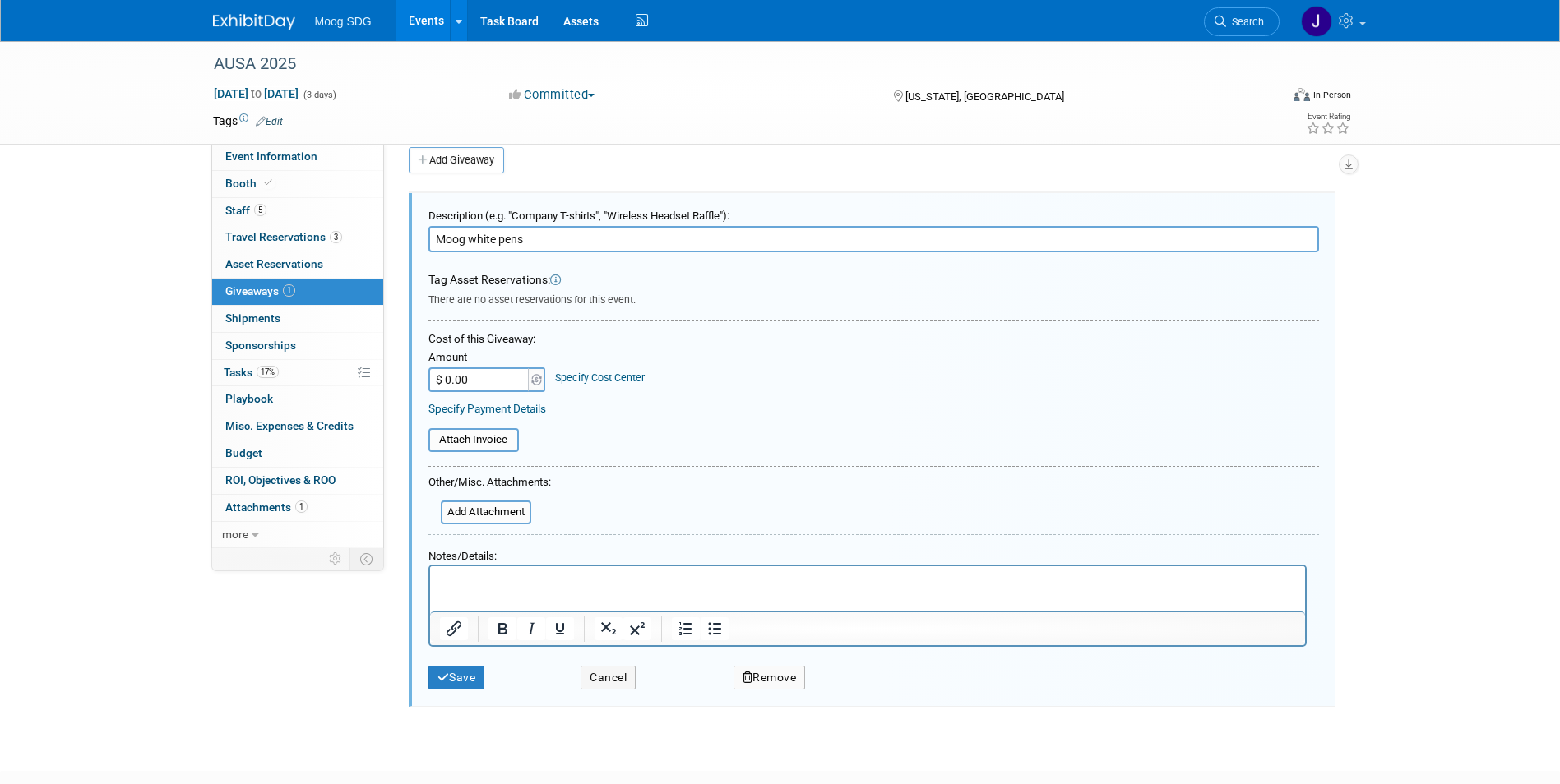
scroll to position [25, 0]
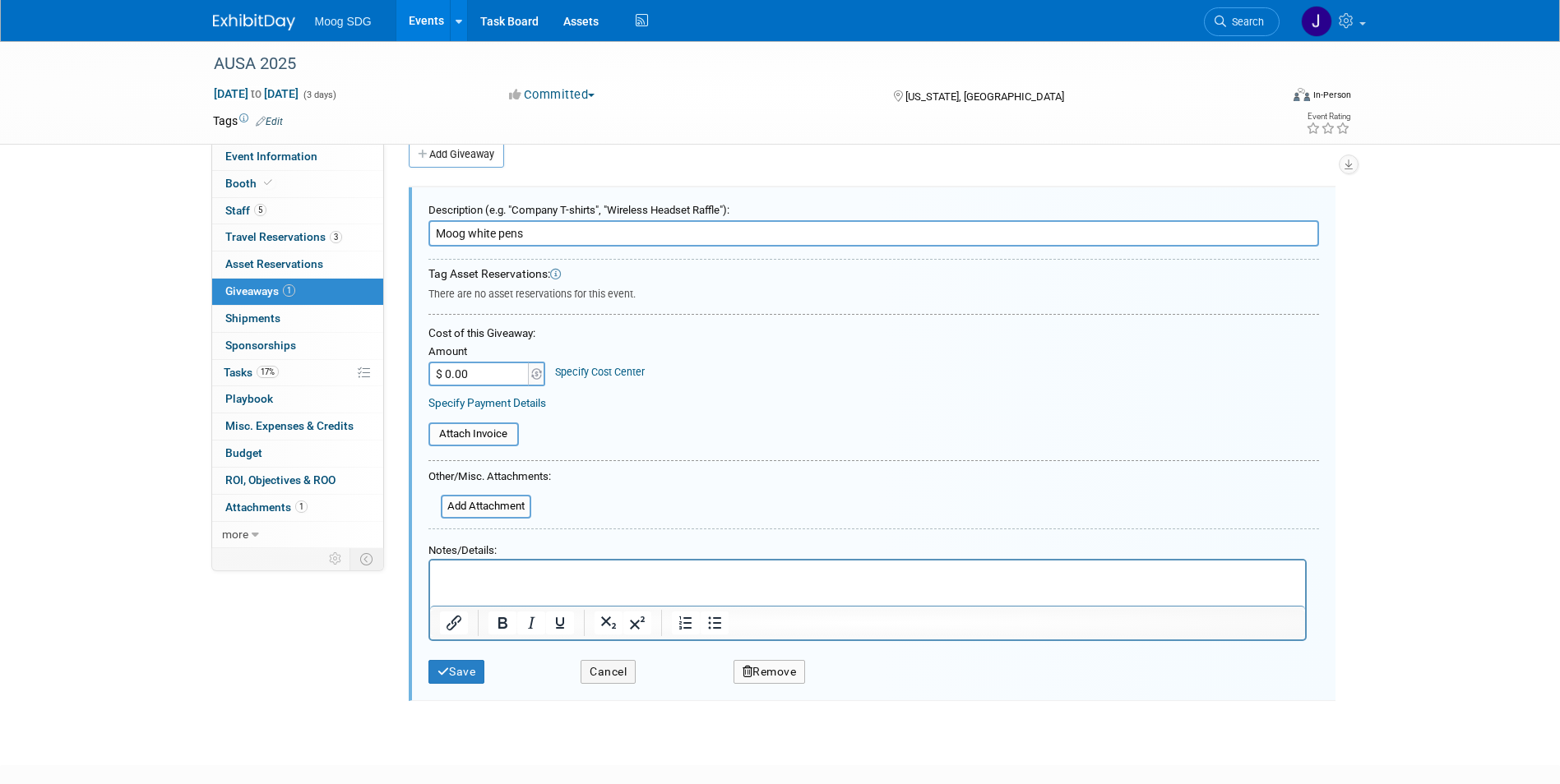
click at [548, 236] on input "Moog white pens" at bounding box center [873, 233] width 890 height 27
click at [605, 575] on p "Rich Text Area. Press ALT-0 for help." at bounding box center [867, 575] width 856 height 18
click at [474, 670] on button "Save" at bounding box center [457, 672] width 57 height 24
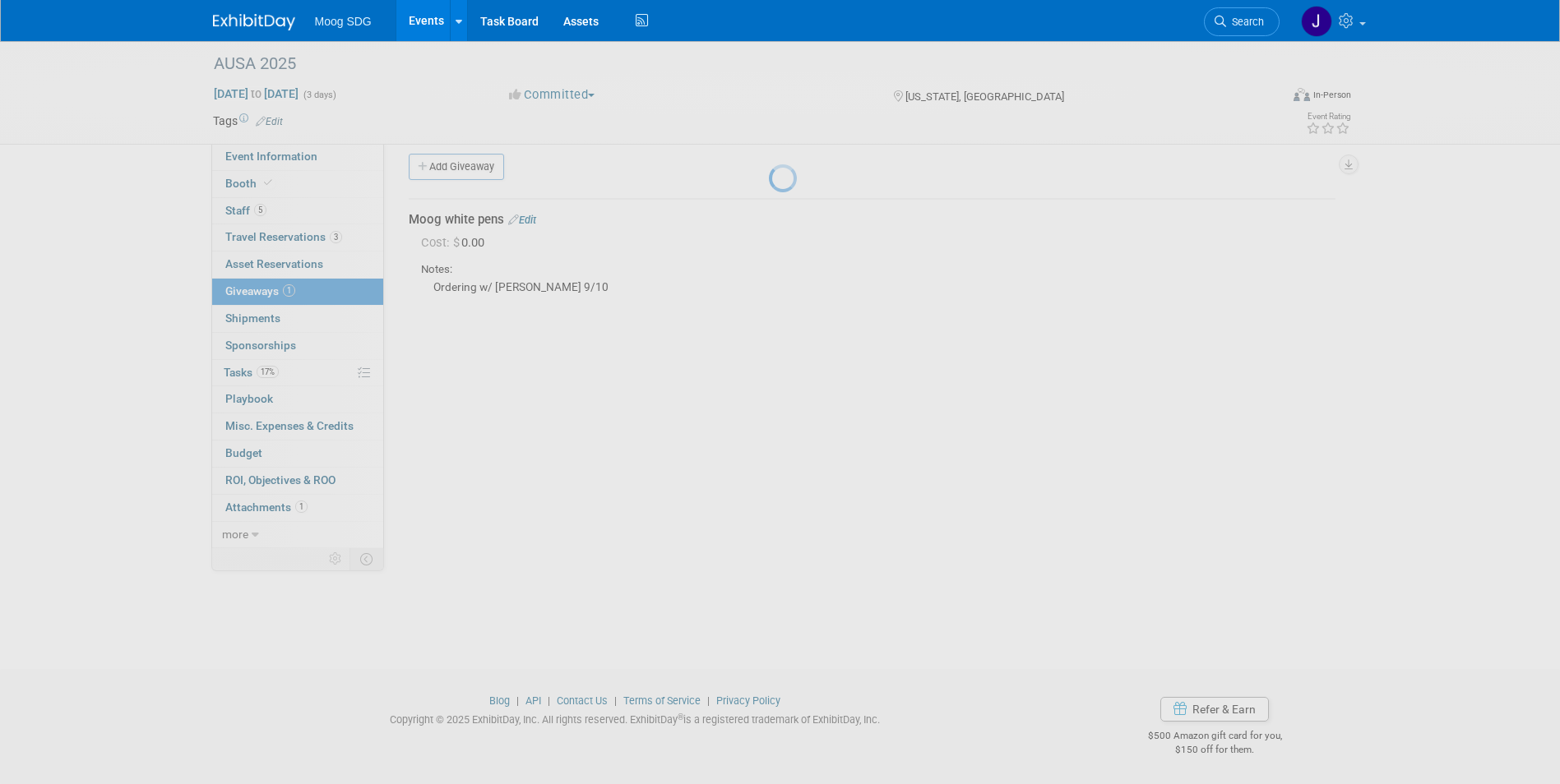
scroll to position [12, 0]
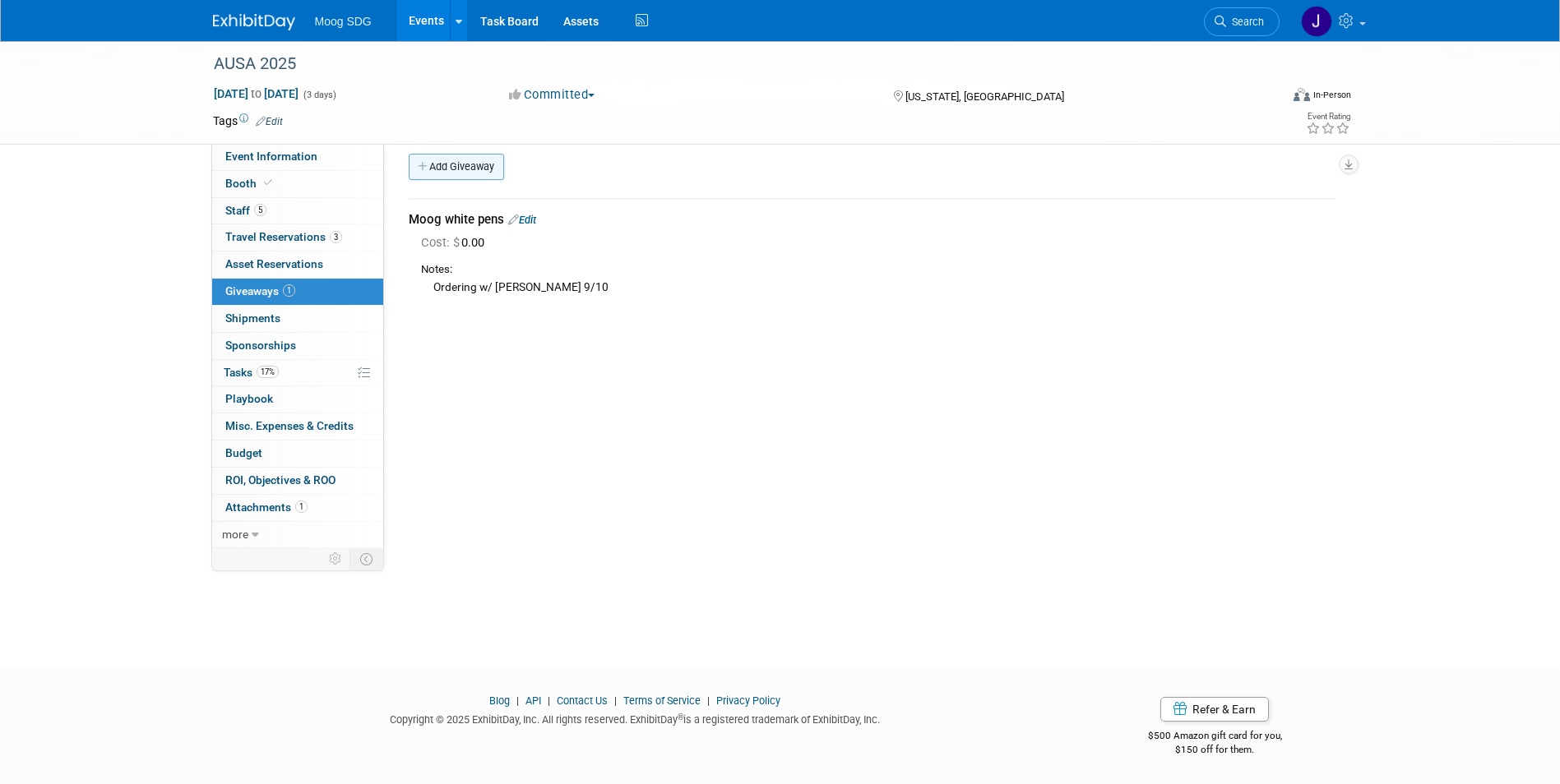
click at [464, 168] on link "Add Giveaway" at bounding box center [456, 167] width 95 height 27
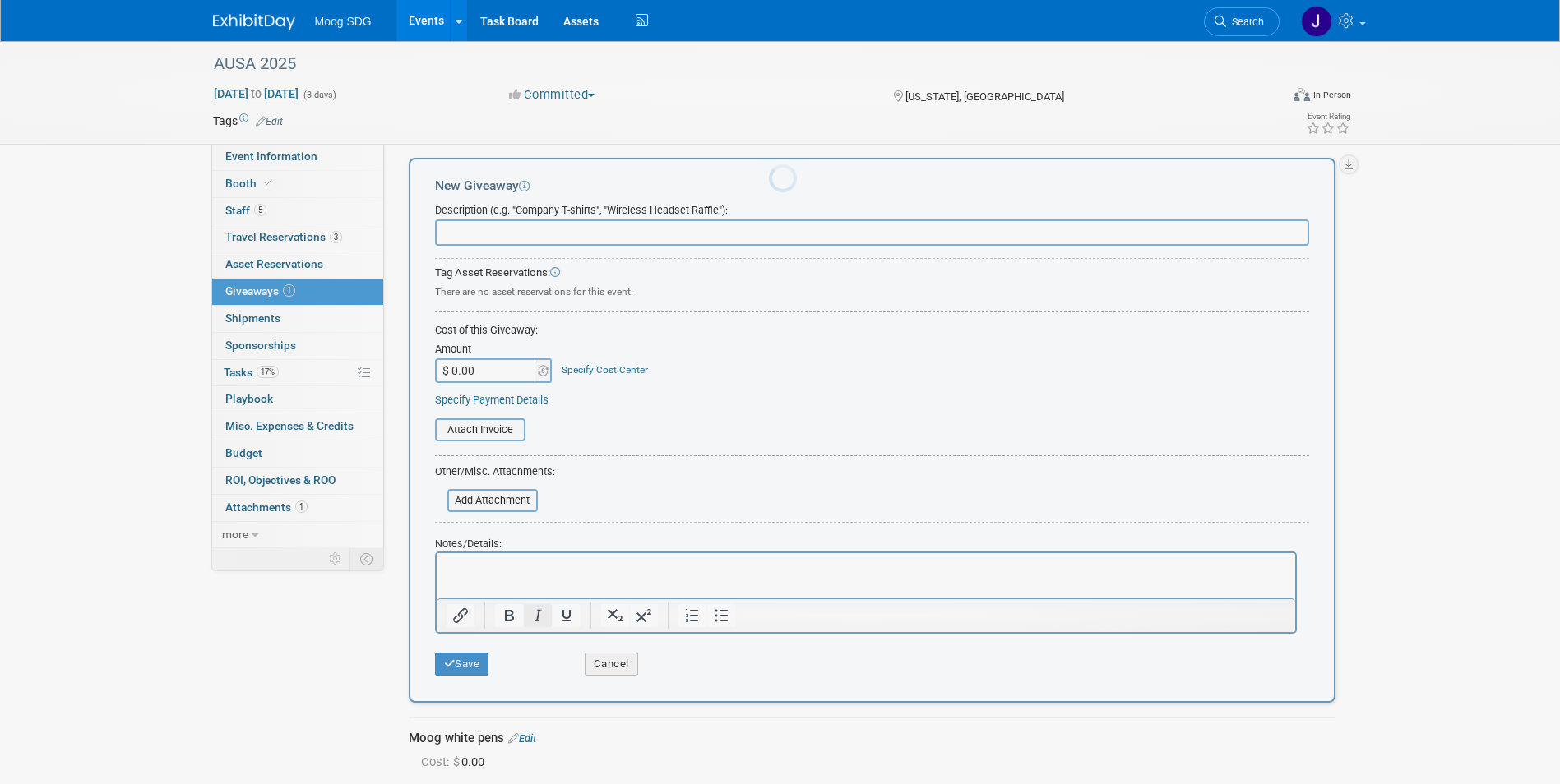
scroll to position [0, 0]
click at [507, 224] on input "text" at bounding box center [873, 232] width 875 height 27
type input "Bungee Rocket toys"
click at [613, 566] on p "Rich Text Area. Press ALT-0 for help." at bounding box center [865, 568] width 840 height 17
click at [485, 667] on button "Save" at bounding box center [462, 664] width 54 height 23
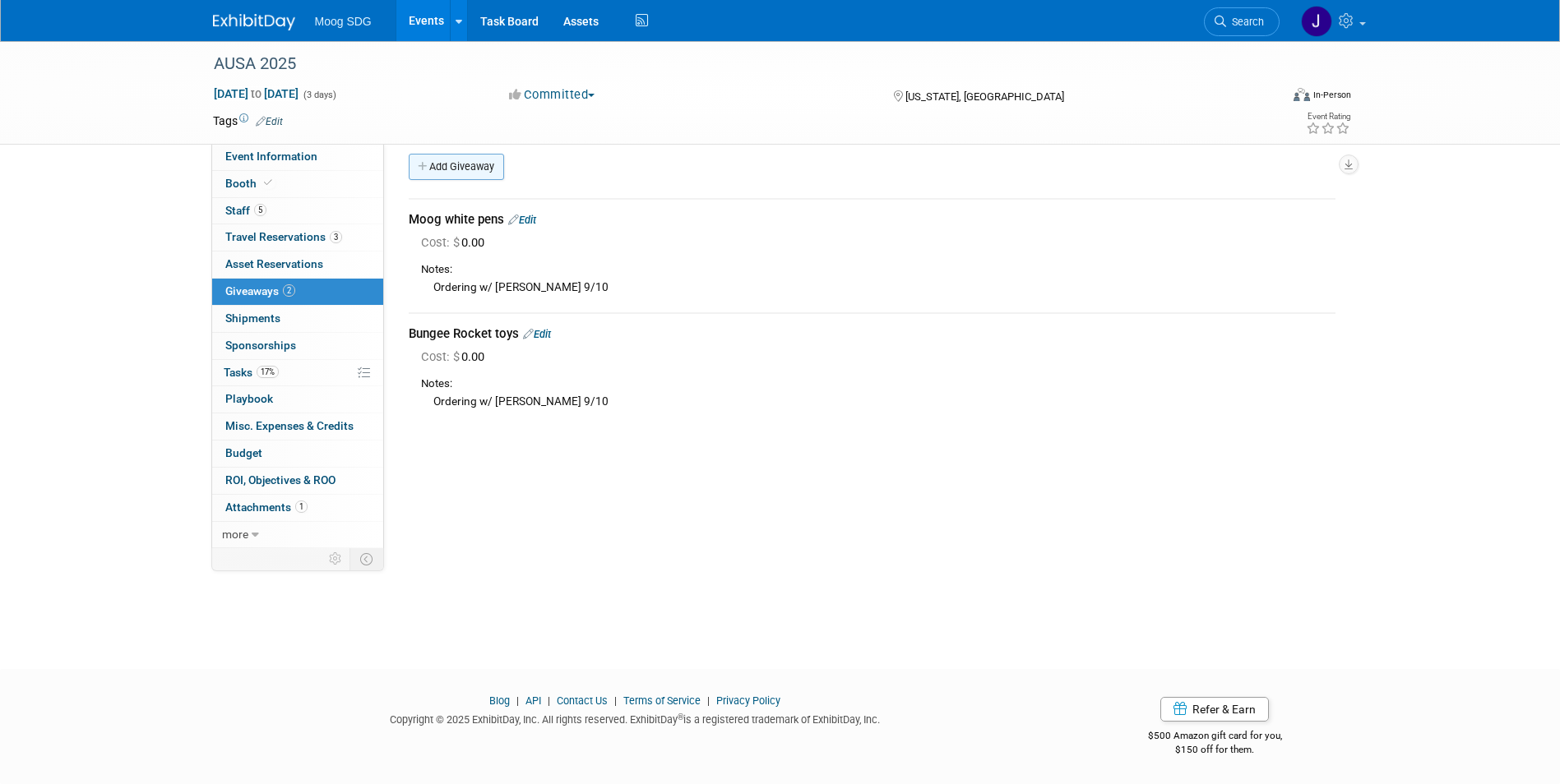
click at [453, 162] on link "Add Giveaway" at bounding box center [456, 167] width 95 height 27
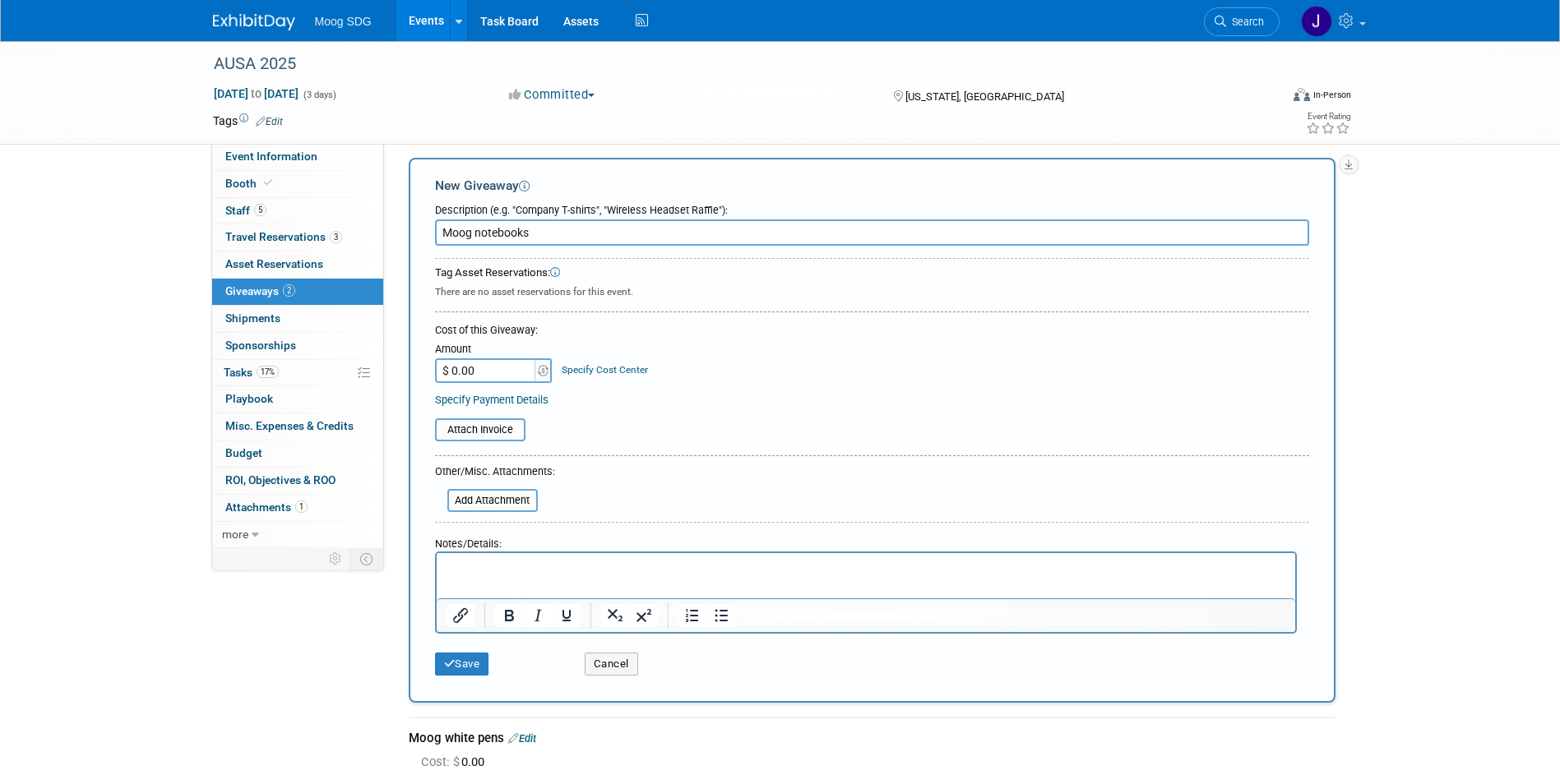
type input "Moog notebooks"
click at [534, 574] on p "Rich Text Area. Press ALT-0 for help." at bounding box center [865, 568] width 840 height 17
click at [466, 668] on button "Save" at bounding box center [462, 664] width 54 height 23
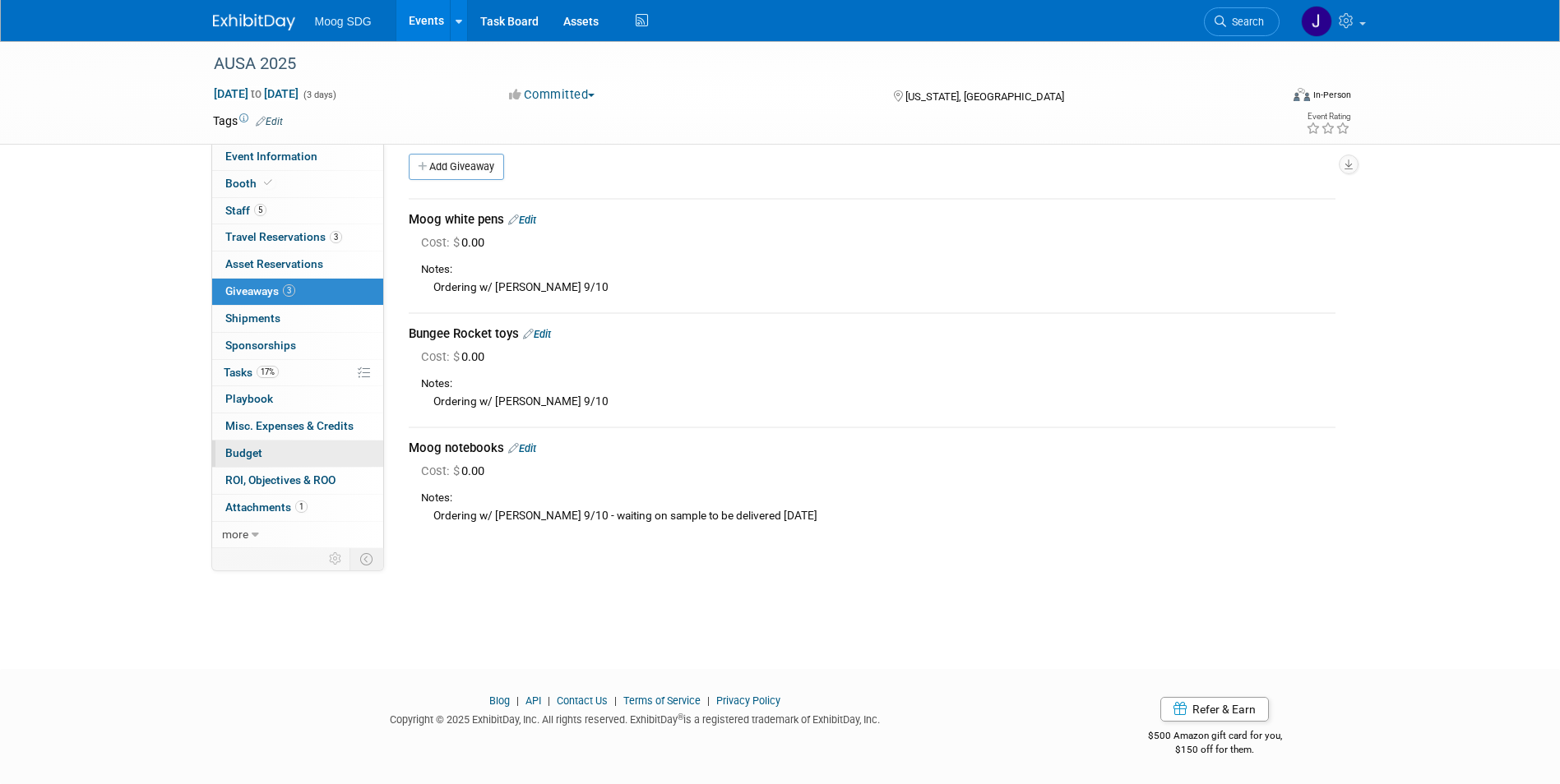
click at [288, 455] on link "Budget" at bounding box center [297, 454] width 171 height 27
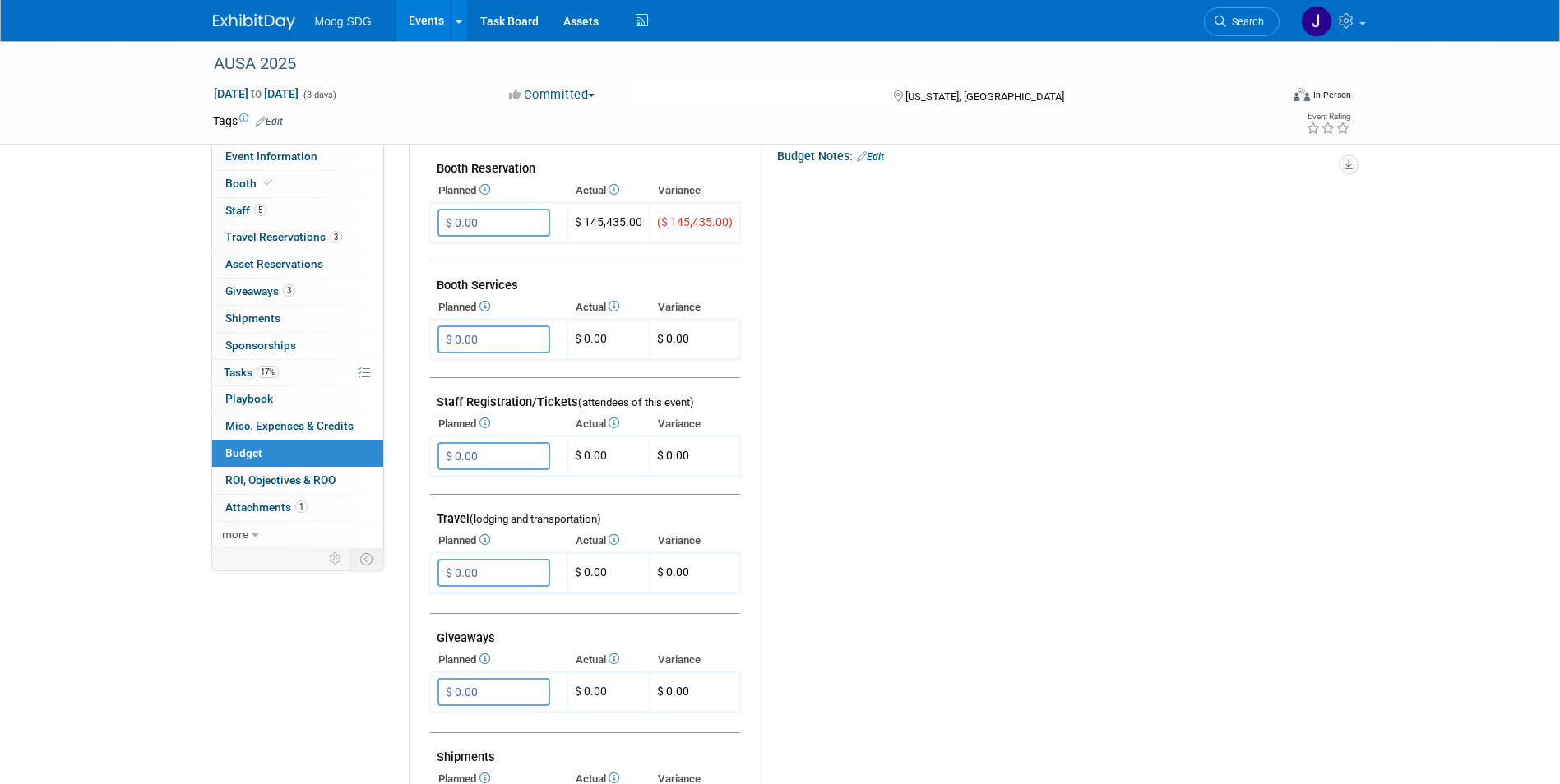
scroll to position [307, 0]
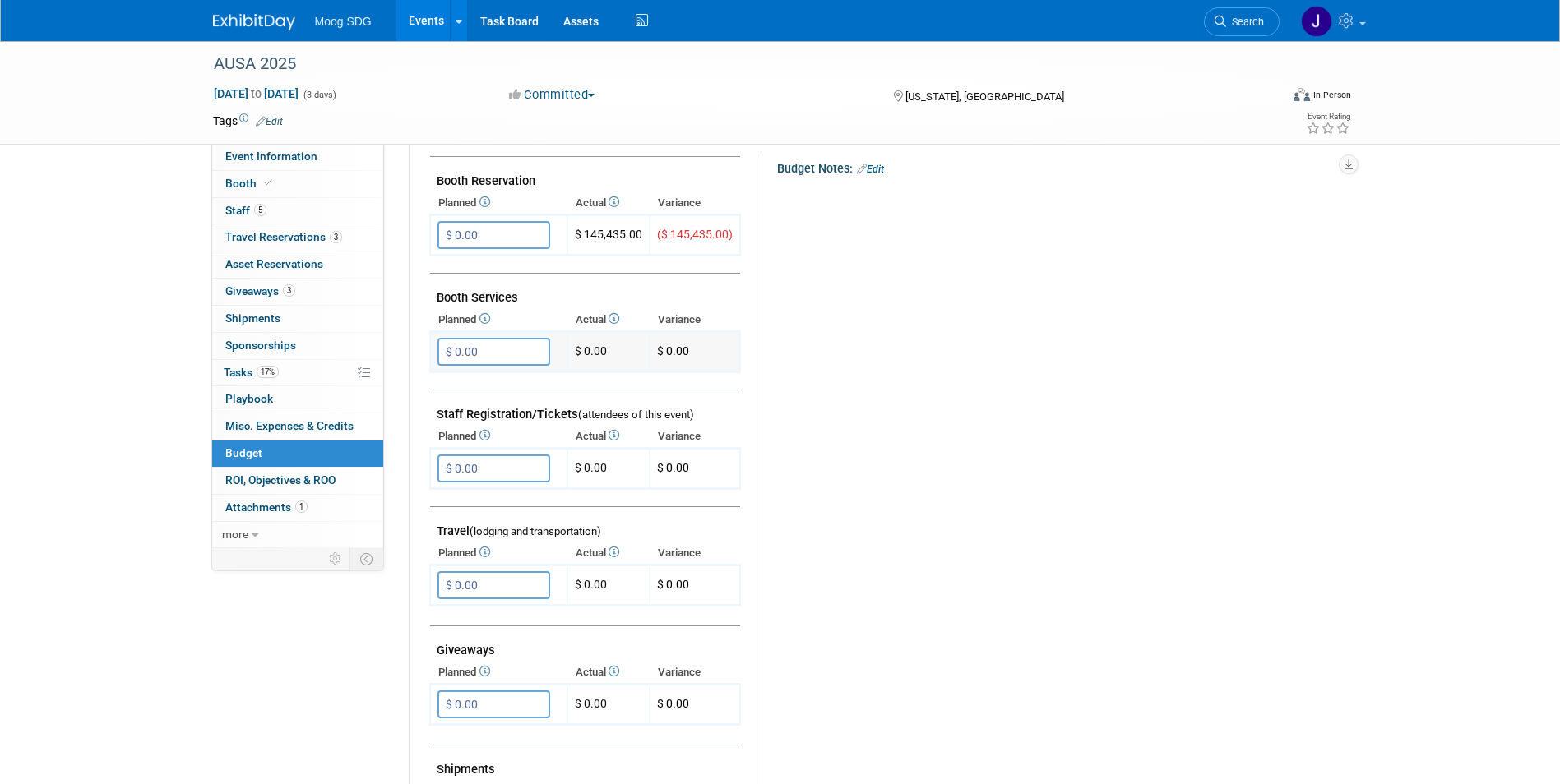
click at [519, 355] on input "$ 0.00" at bounding box center [494, 351] width 113 height 28
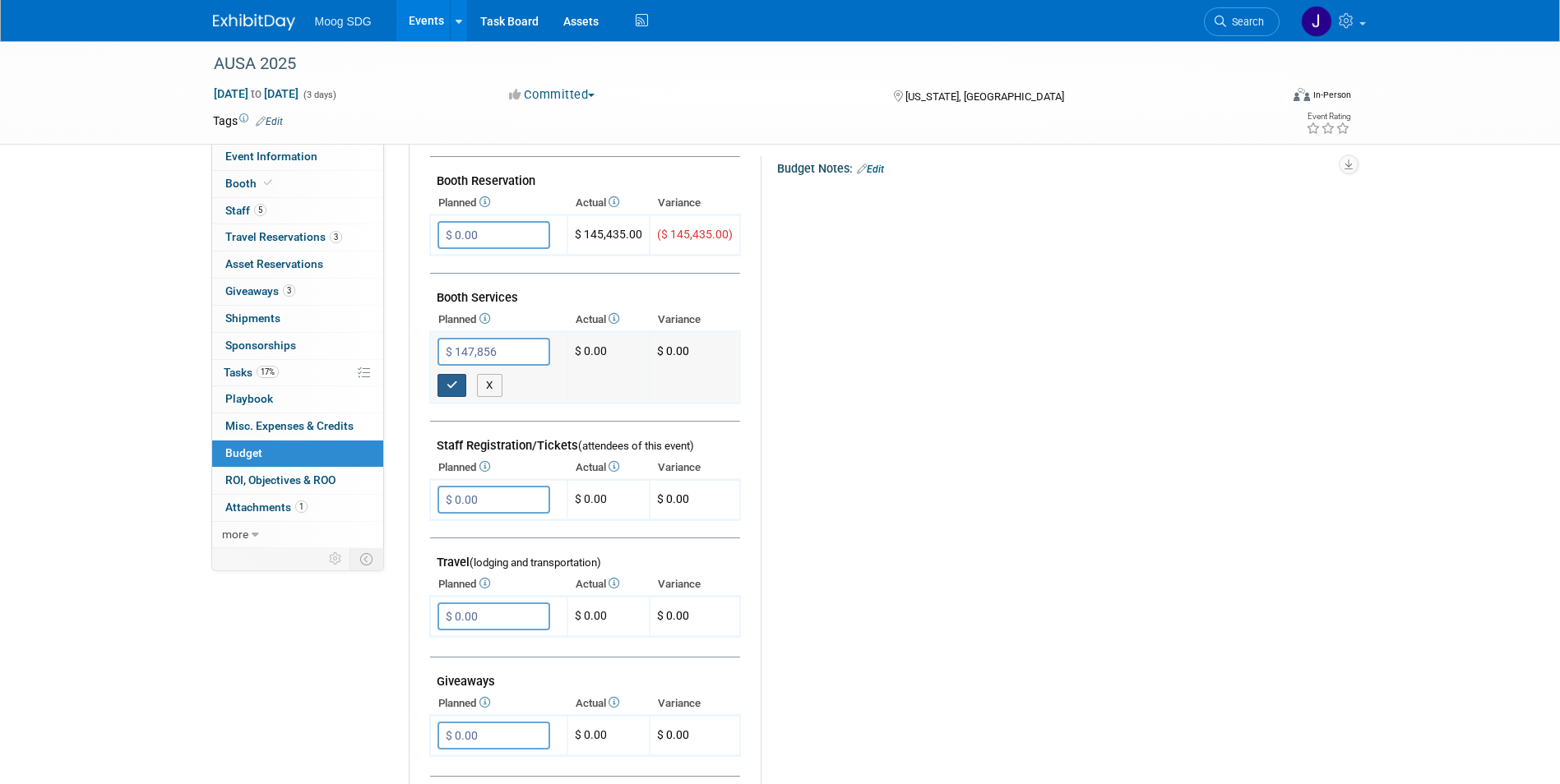
type input "$ 147,856.00"
click at [439, 385] on button "button" at bounding box center [452, 386] width 30 height 23
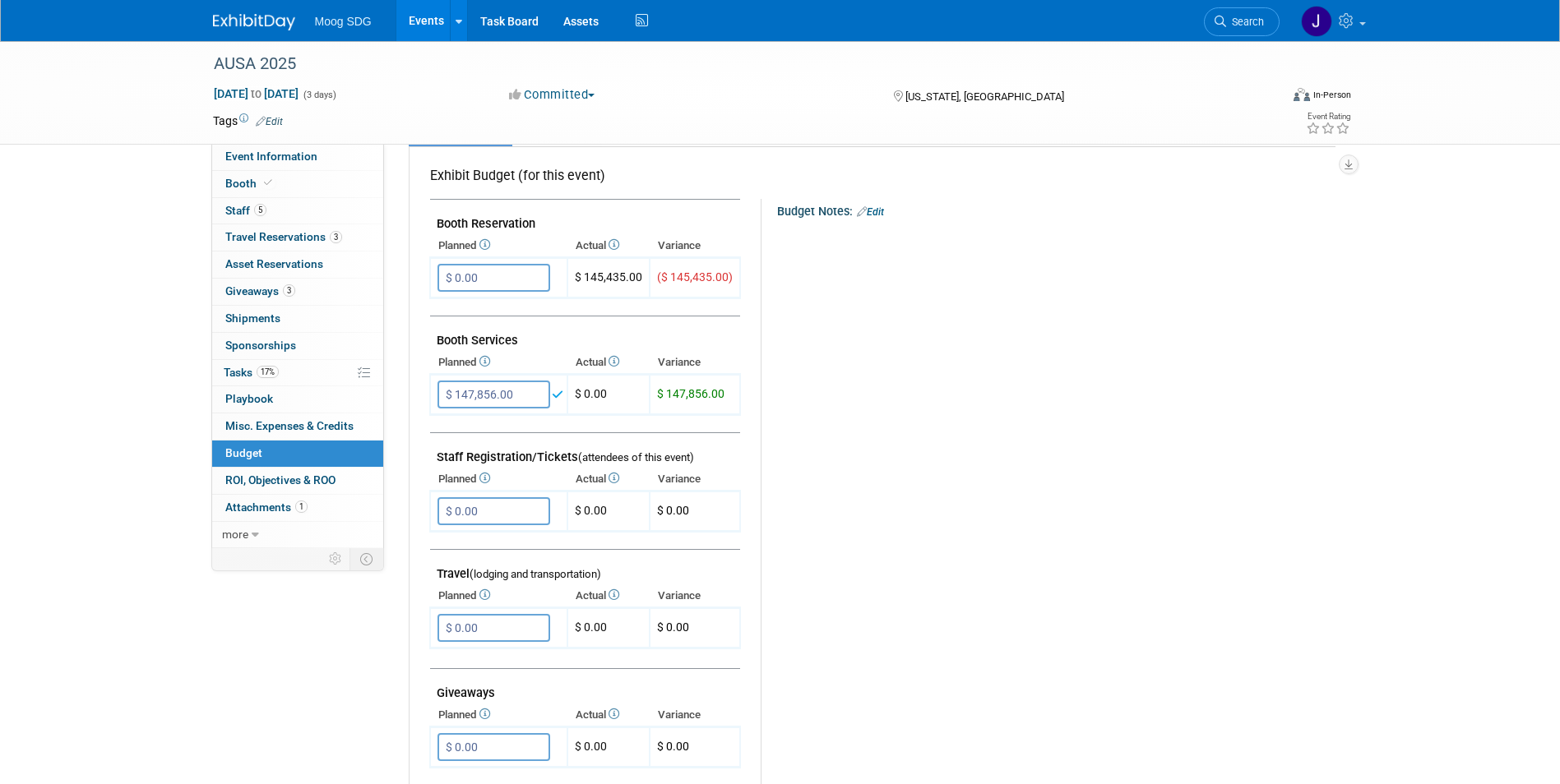
scroll to position [224, 0]
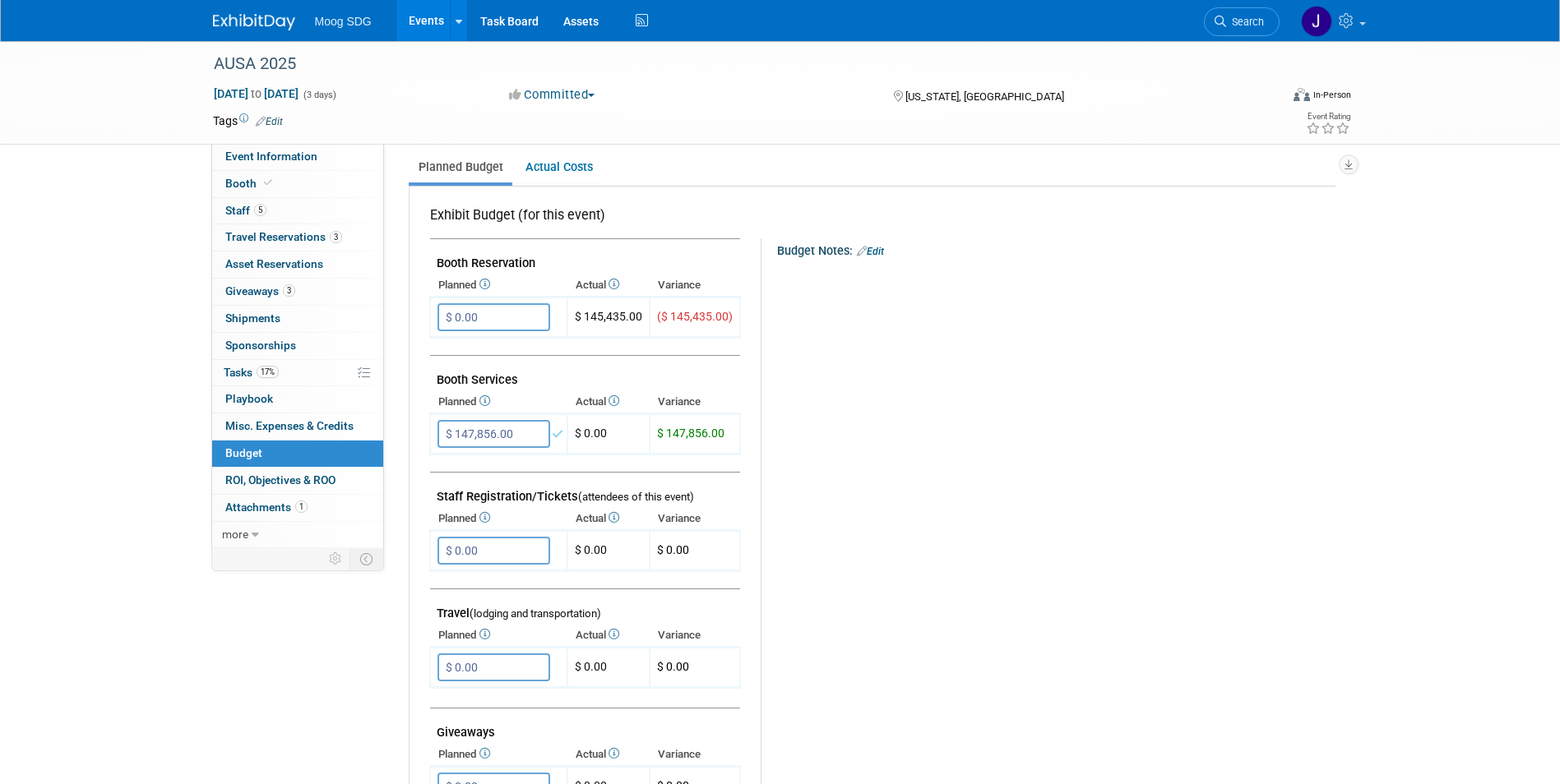
click at [872, 253] on link "Edit" at bounding box center [870, 252] width 27 height 11
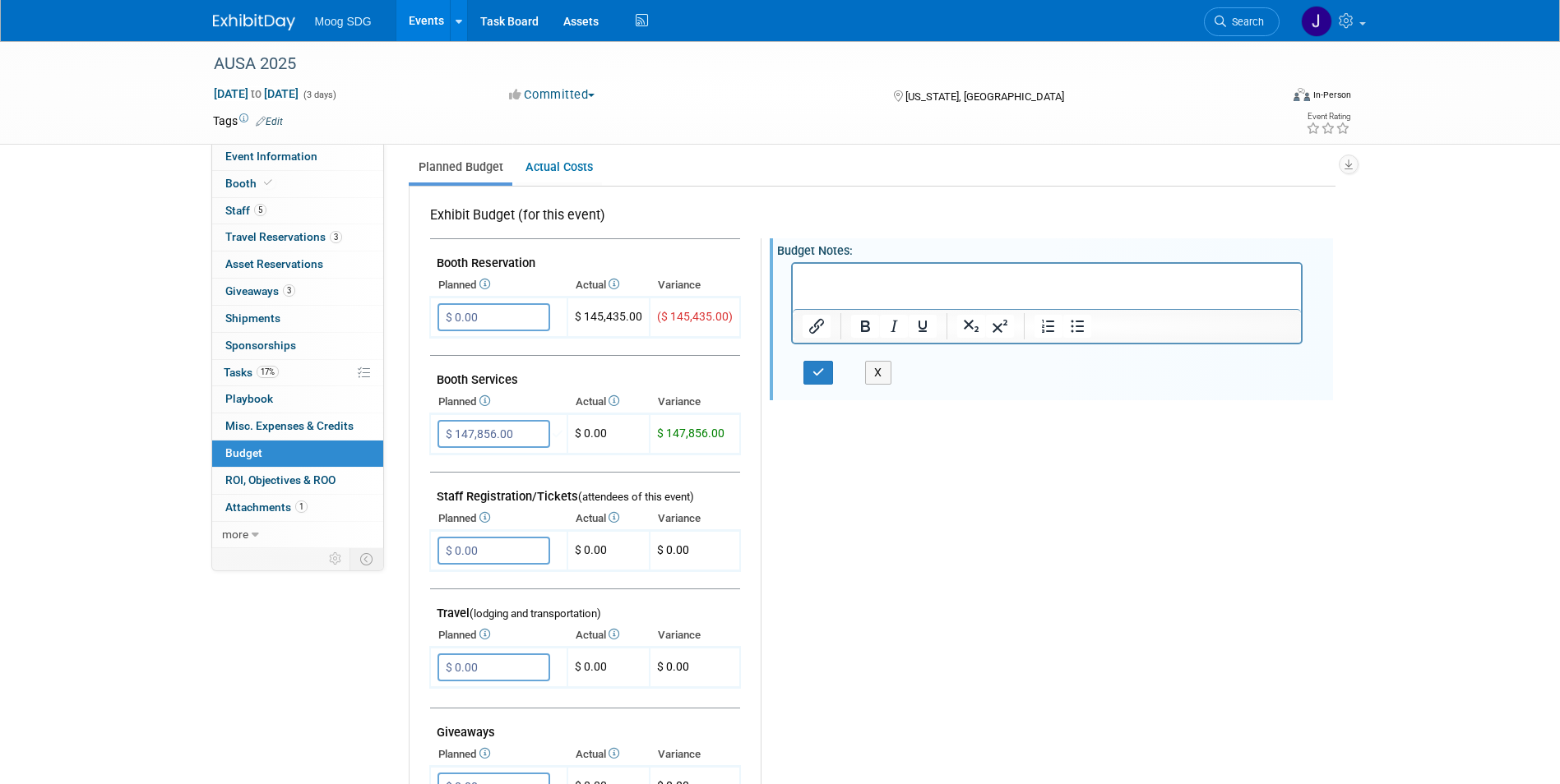
scroll to position [0, 0]
click at [490, 317] on input "$ 0.00" at bounding box center [494, 317] width 113 height 28
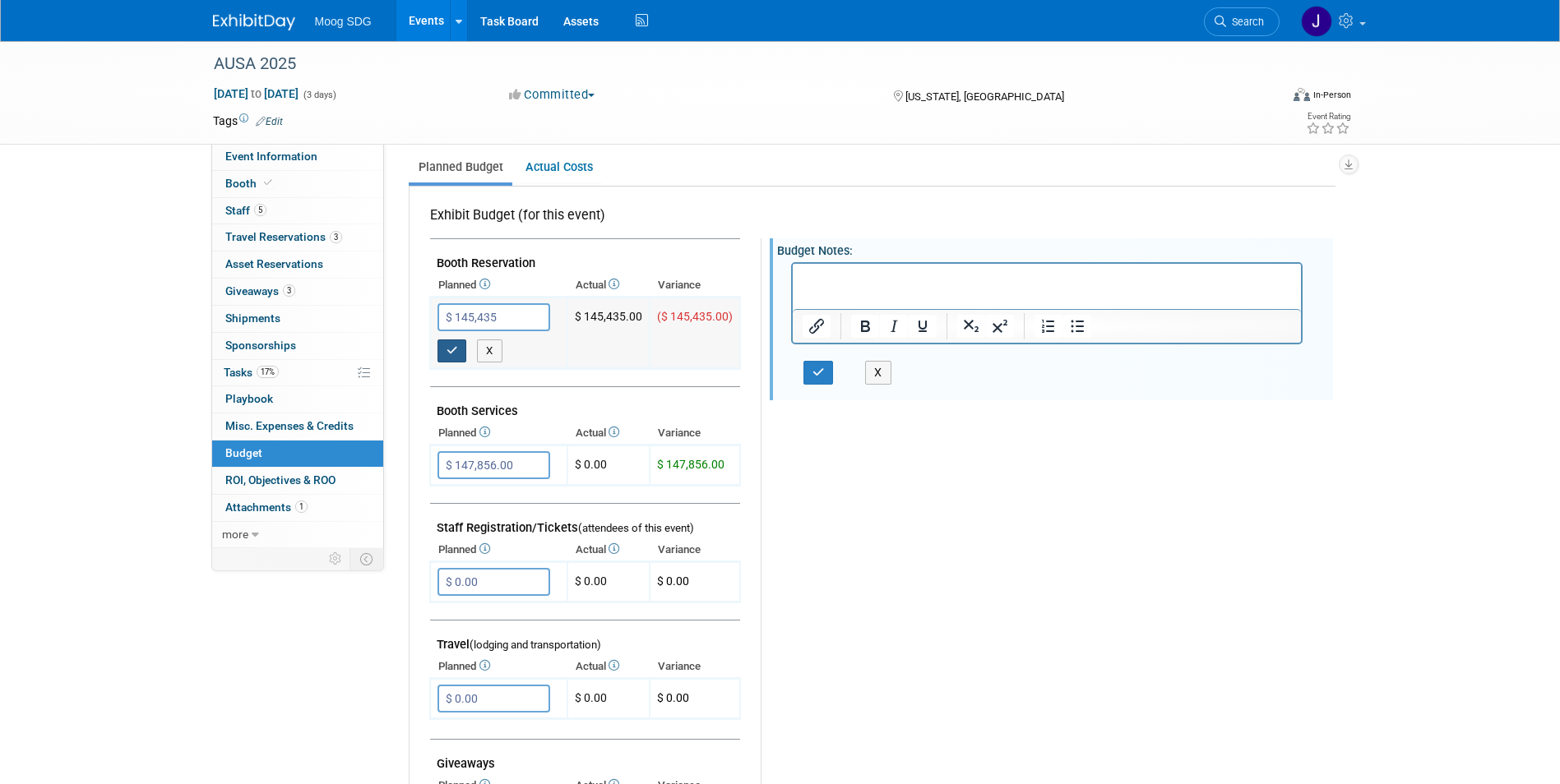
type input "$ 145,435.00"
click at [456, 350] on icon "button" at bounding box center [452, 350] width 11 height 11
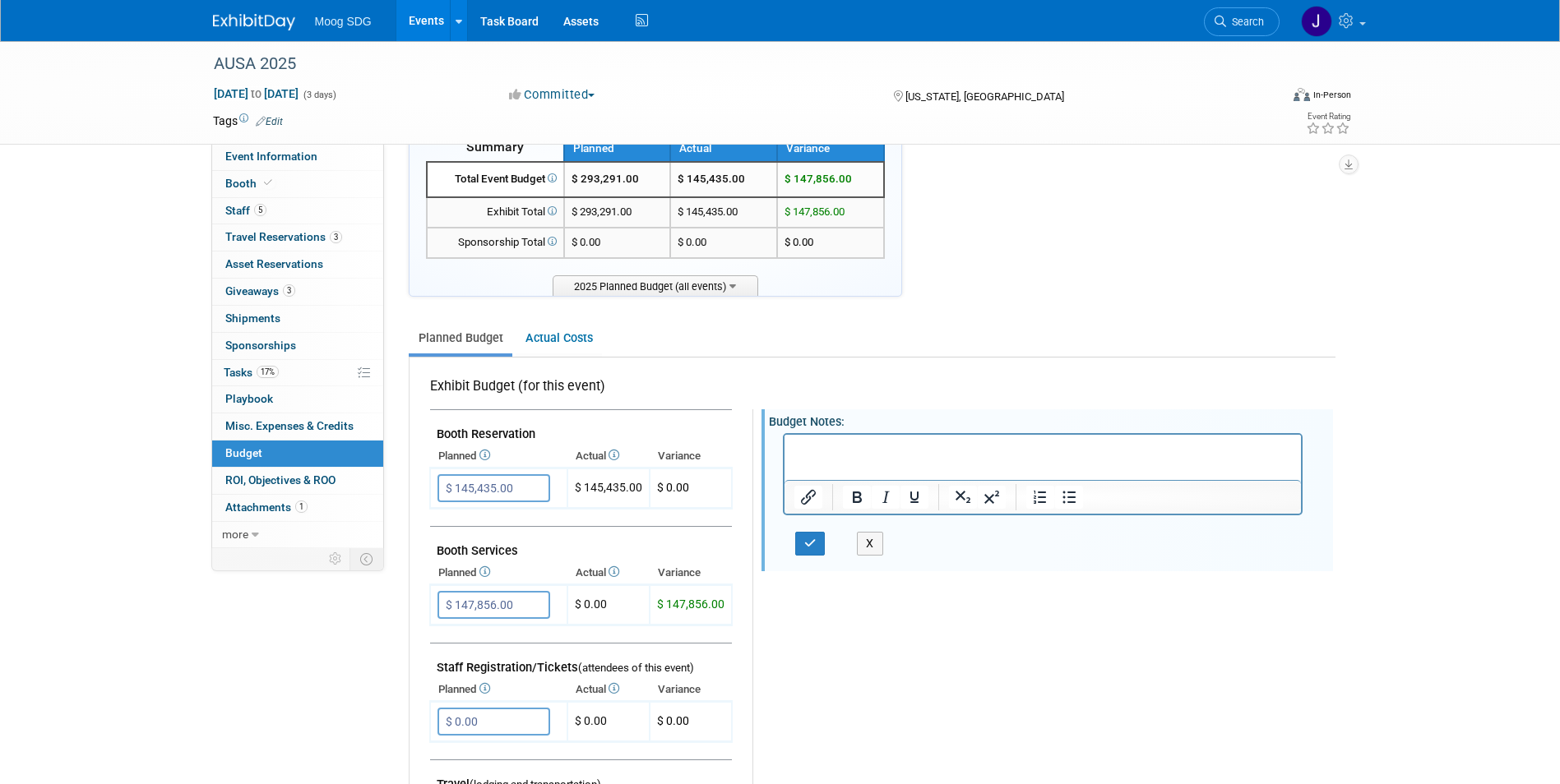
scroll to position [82, 0]
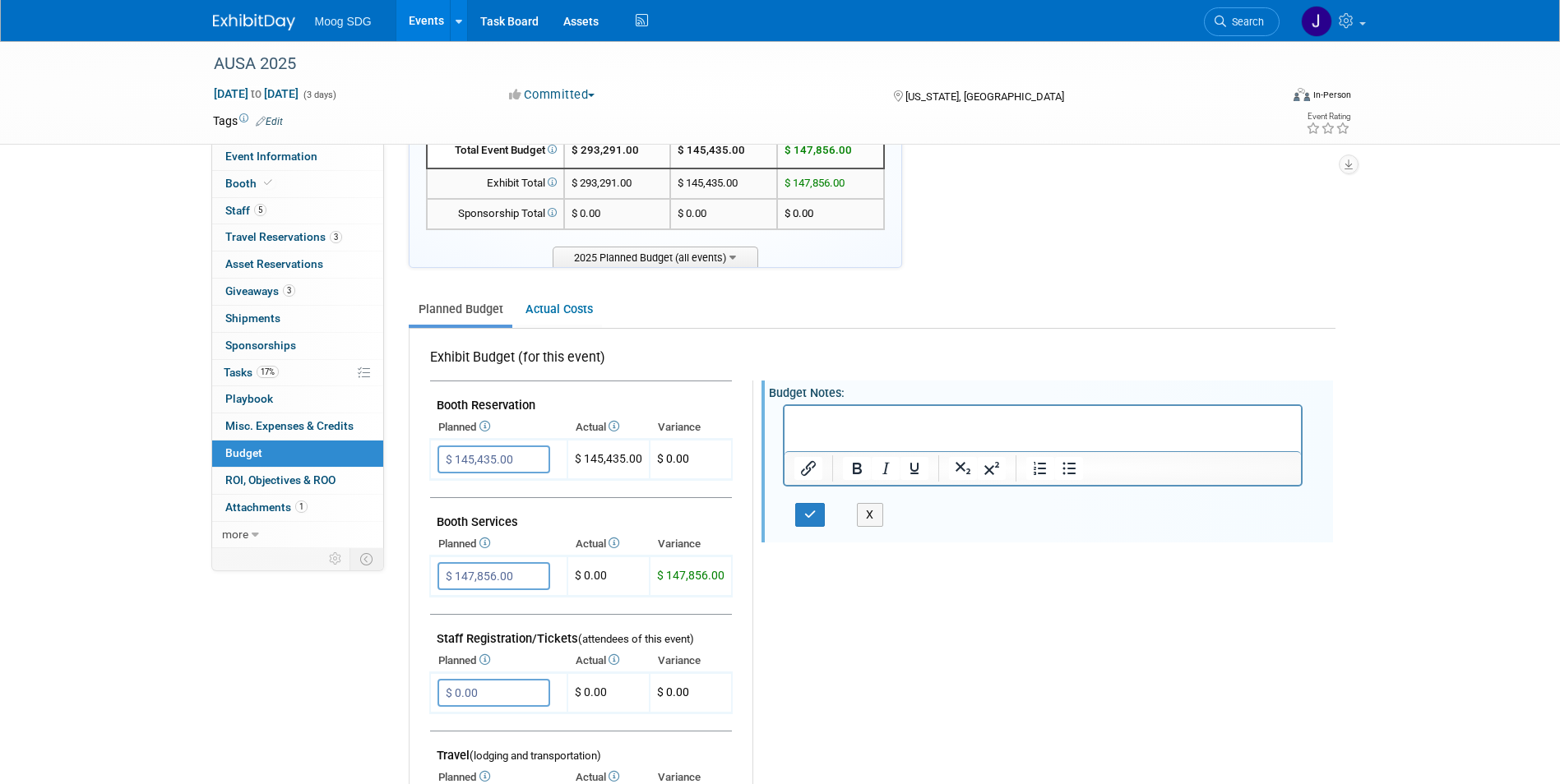
click at [859, 422] on p "Rich Text Area. Press ALT-0 for help." at bounding box center [1042, 421] width 498 height 17
click at [808, 516] on icon "button" at bounding box center [810, 515] width 12 height 11
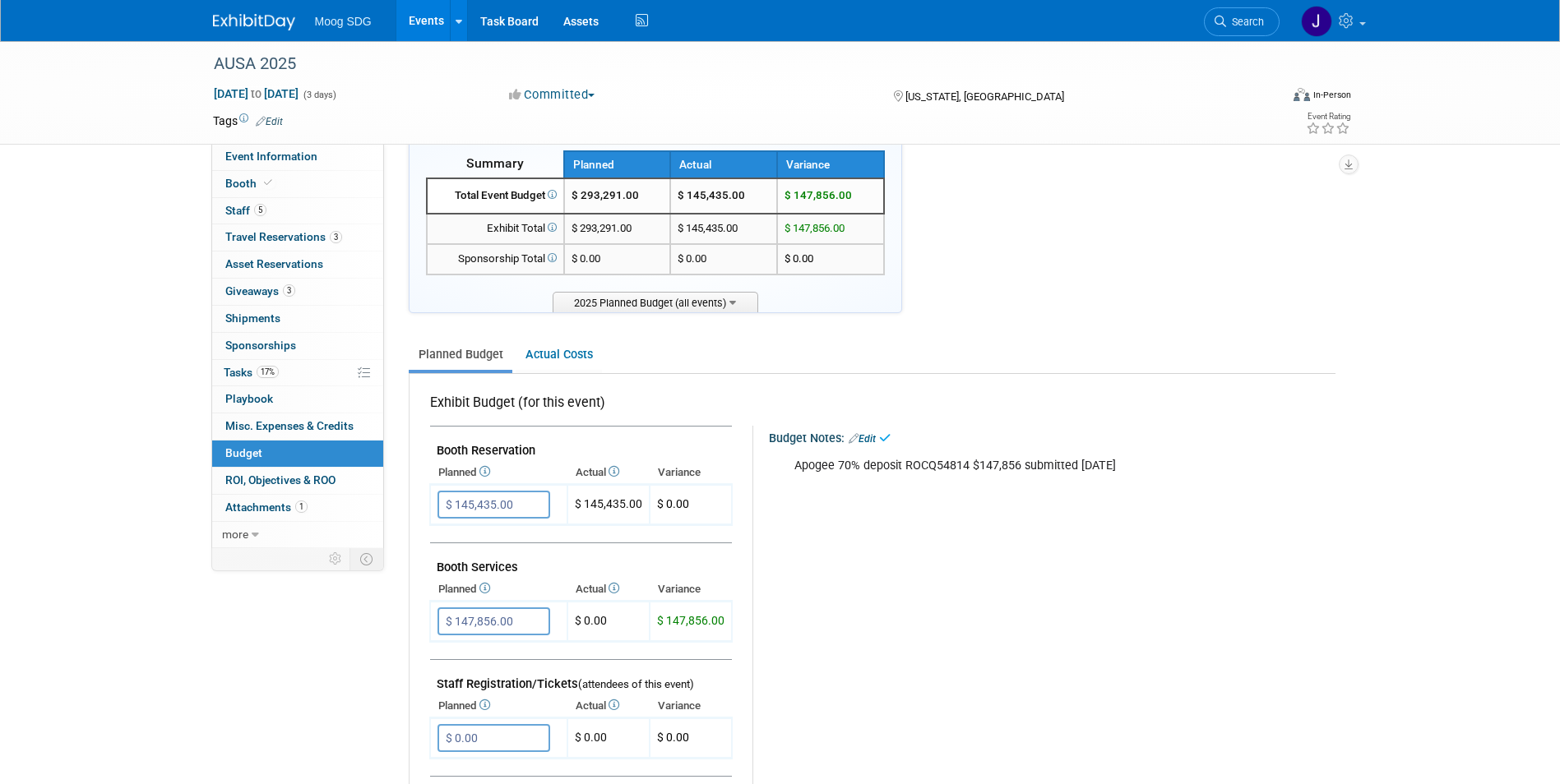
scroll to position [0, 0]
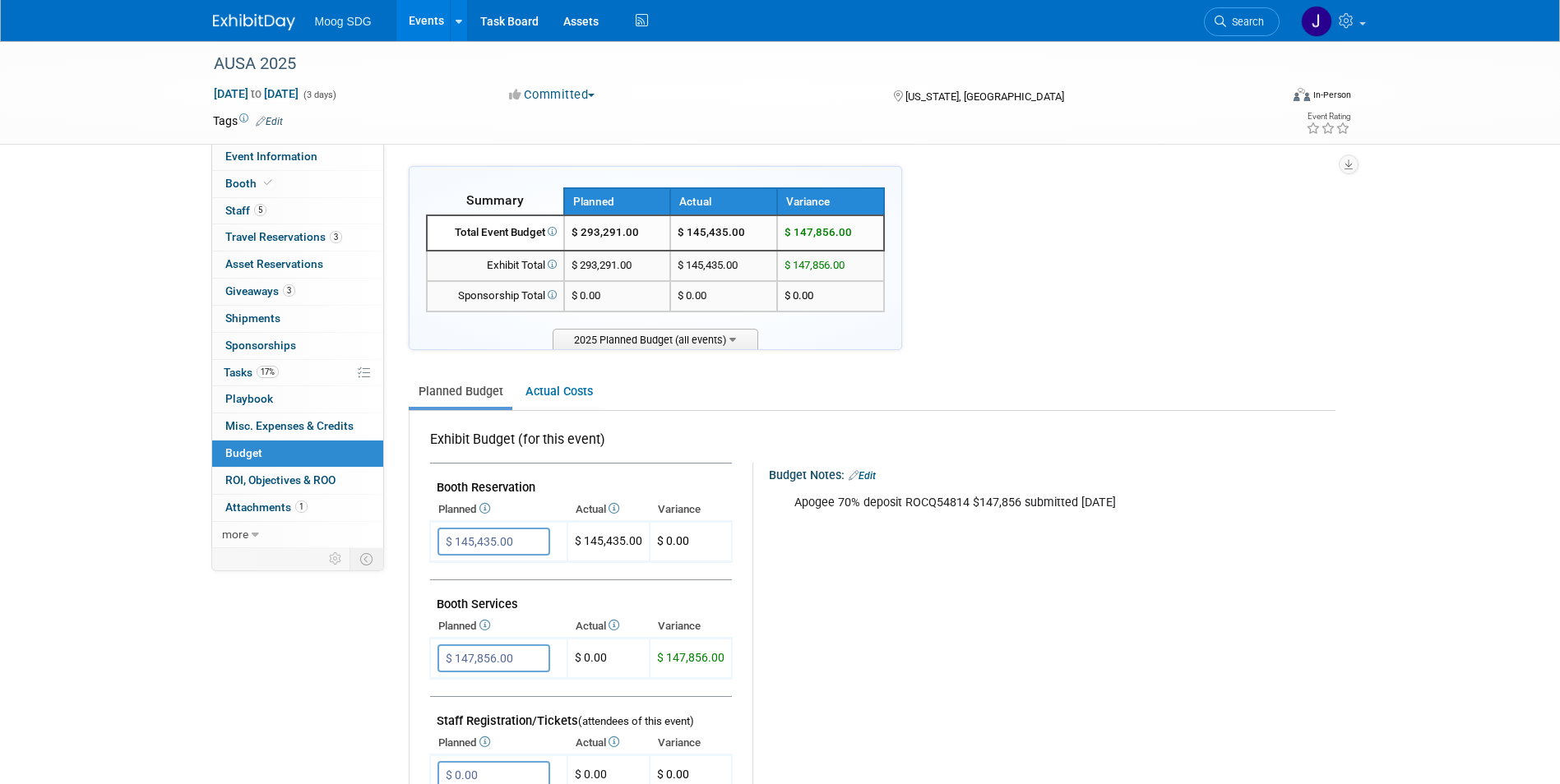
click at [278, 453] on link "Budget" at bounding box center [297, 454] width 171 height 27
click at [281, 377] on link "17% Tasks 17%" at bounding box center [297, 373] width 171 height 27
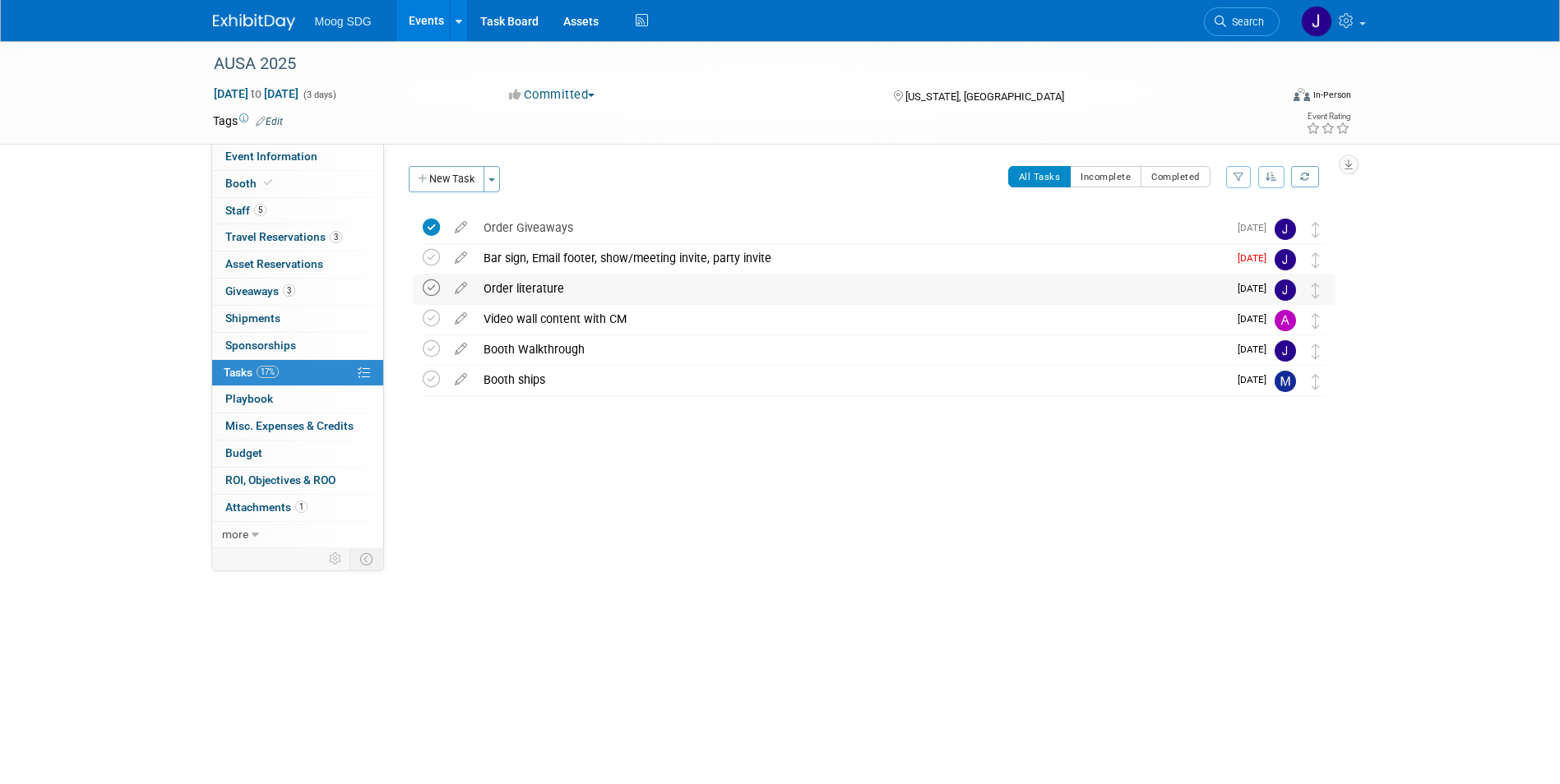
click at [432, 291] on icon at bounding box center [431, 288] width 18 height 18
click at [459, 179] on button "New Task" at bounding box center [447, 179] width 76 height 27
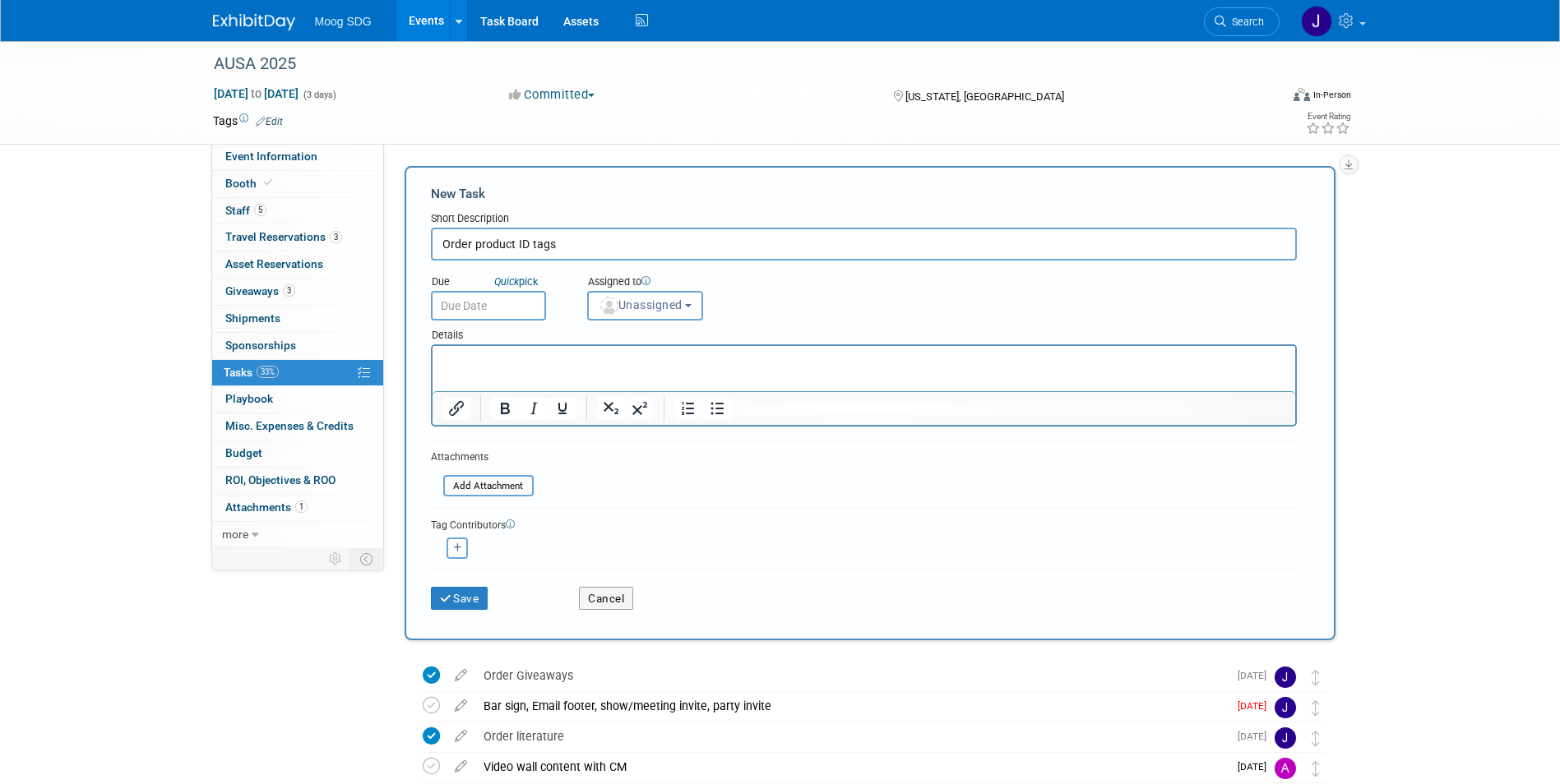
type input "Order product ID tags"
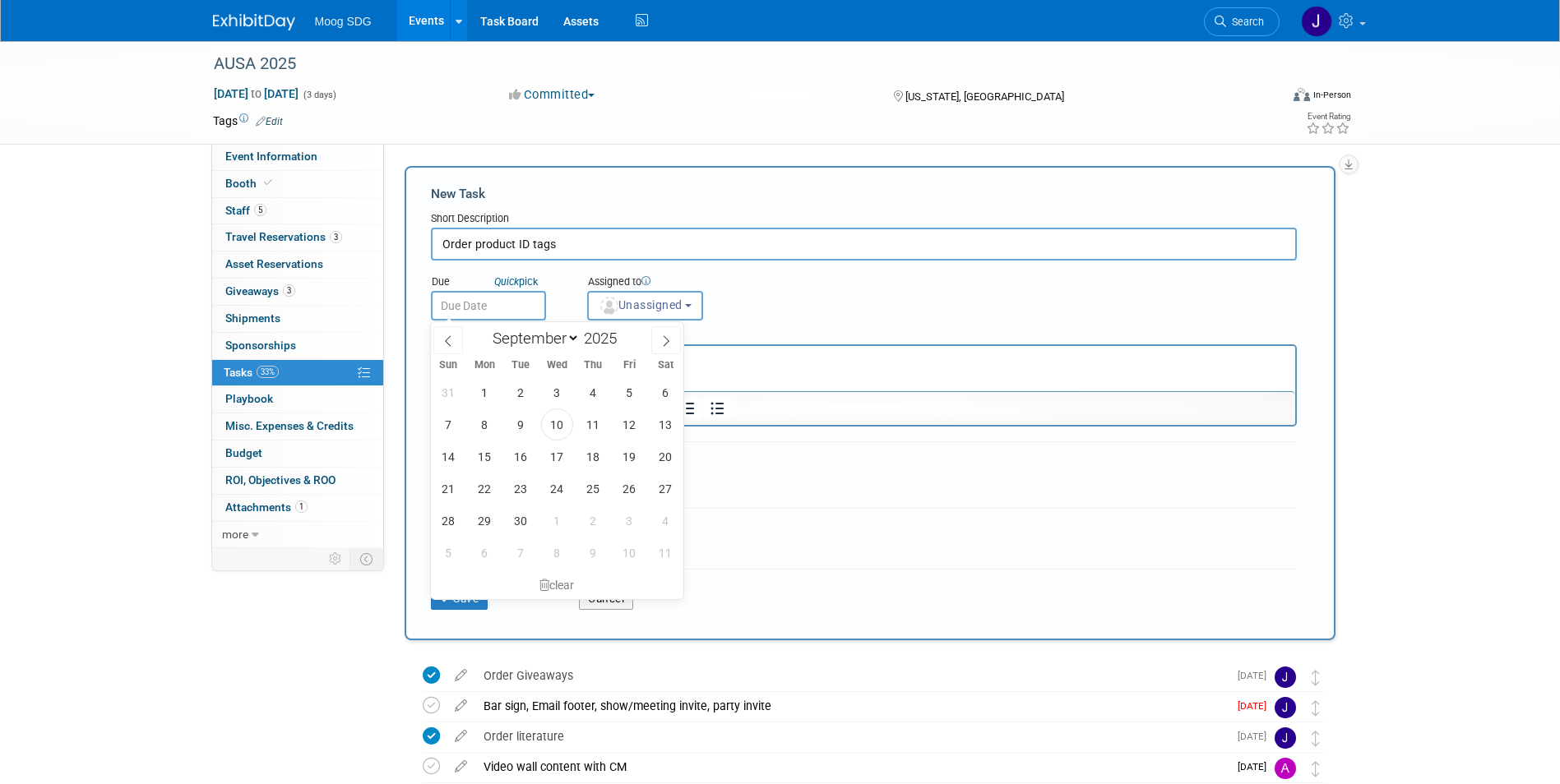
click at [512, 315] on input "text" at bounding box center [488, 306] width 115 height 30
click at [622, 424] on span "12" at bounding box center [629, 424] width 32 height 32
type input "[DATE]"
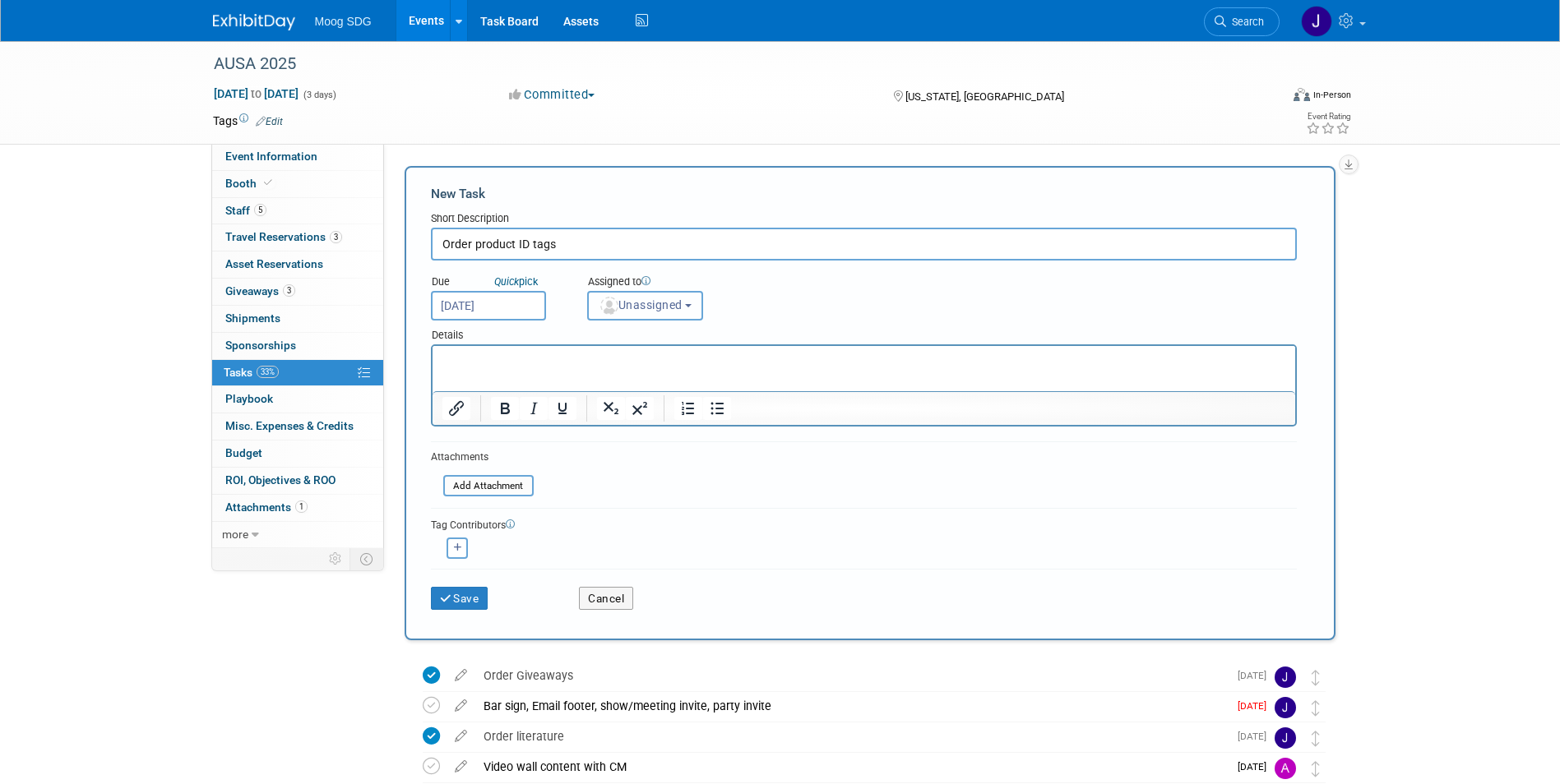
click at [691, 305] on button "Unassigned" at bounding box center [645, 306] width 117 height 30
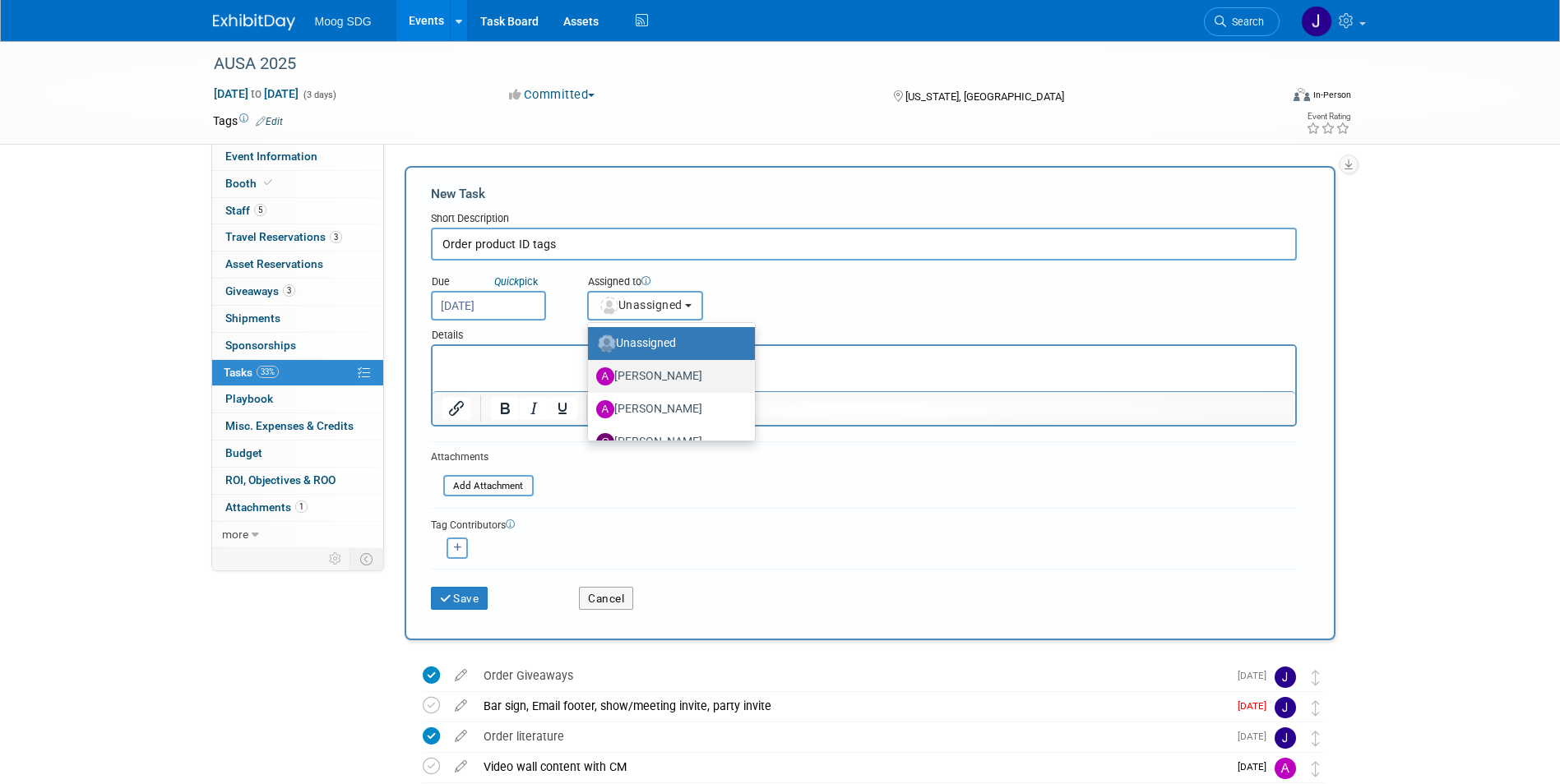
scroll to position [82, 0]
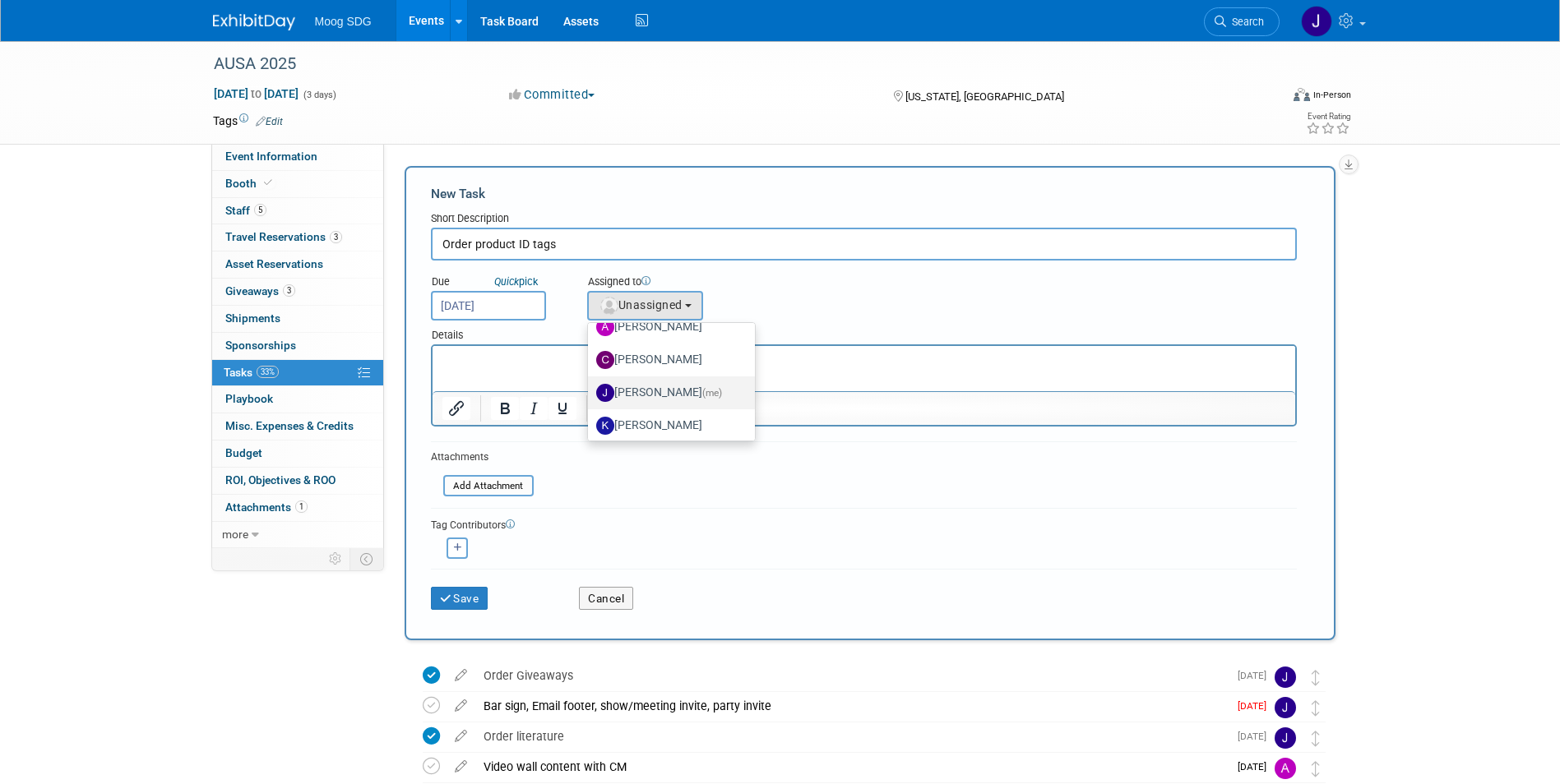
click at [677, 389] on label "[PERSON_NAME] (me)" at bounding box center [667, 393] width 142 height 27
click at [590, 389] on input "[PERSON_NAME] (me)" at bounding box center [585, 391] width 11 height 11
select select "e50fb90b-a754-4d28-a606-f523324d5e1f"
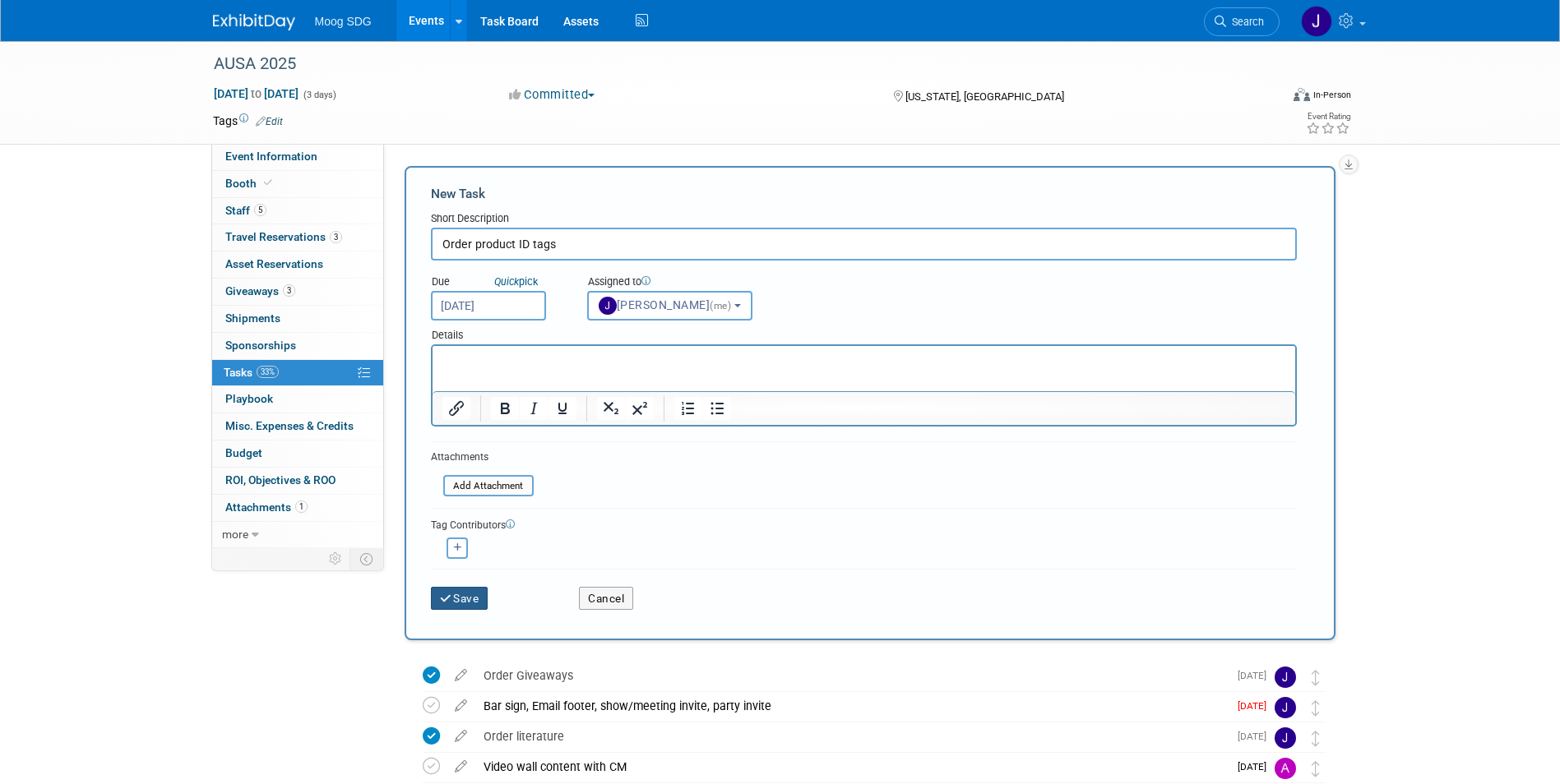
click at [459, 605] on button "Save" at bounding box center [459, 598] width 57 height 23
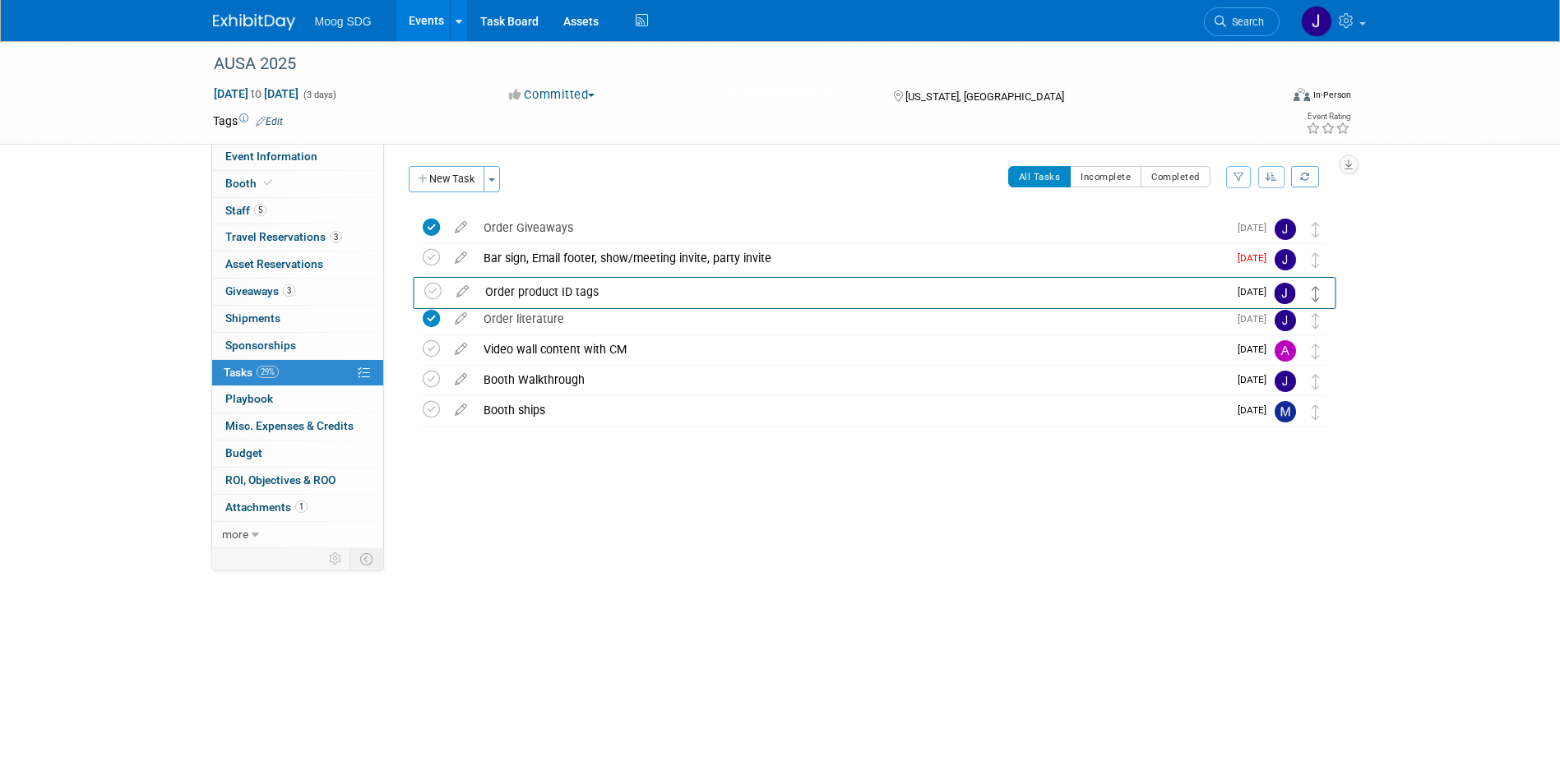
drag, startPoint x: 1318, startPoint y: 231, endPoint x: 1319, endPoint y: 294, distance: 63.0
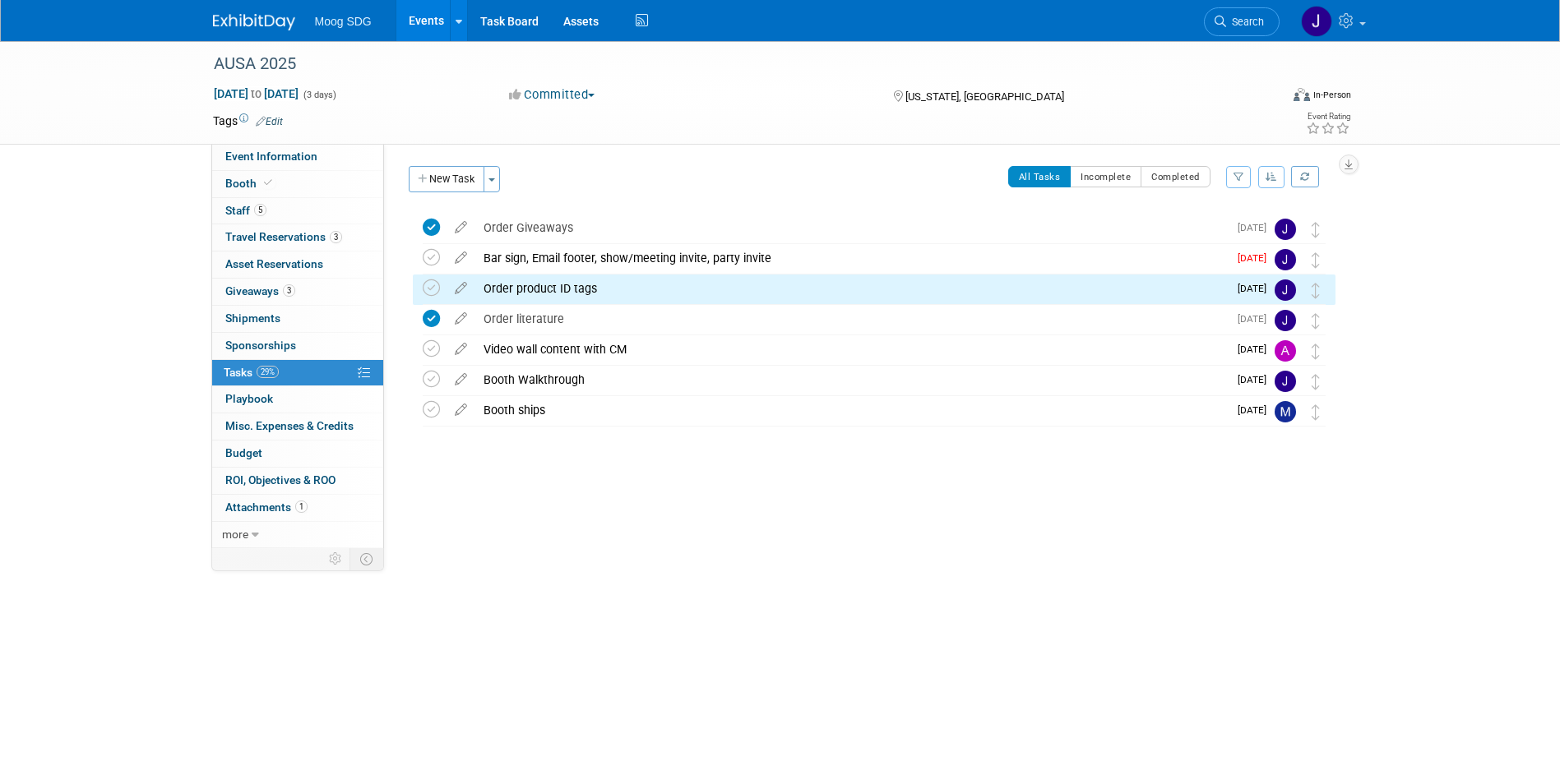
click at [843, 565] on div "AUSA 2025 [DATE] to [DATE] (3 days) [DATE] to [DATE] Committed Committed Consid…" at bounding box center [780, 347] width 1560 height 611
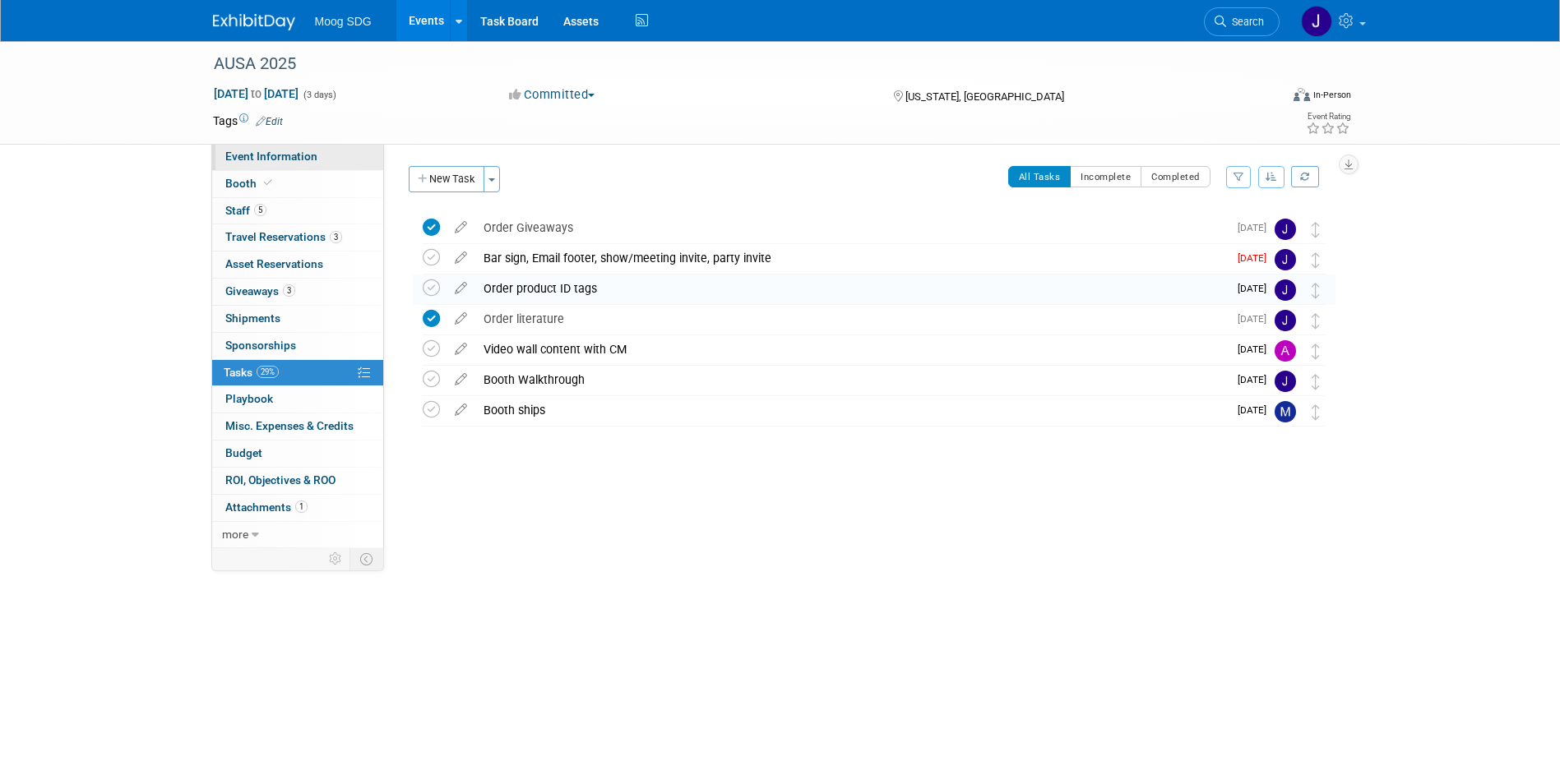
click at [277, 157] on span "Event Information" at bounding box center [271, 156] width 92 height 13
